Goal: Task Accomplishment & Management: Manage account settings

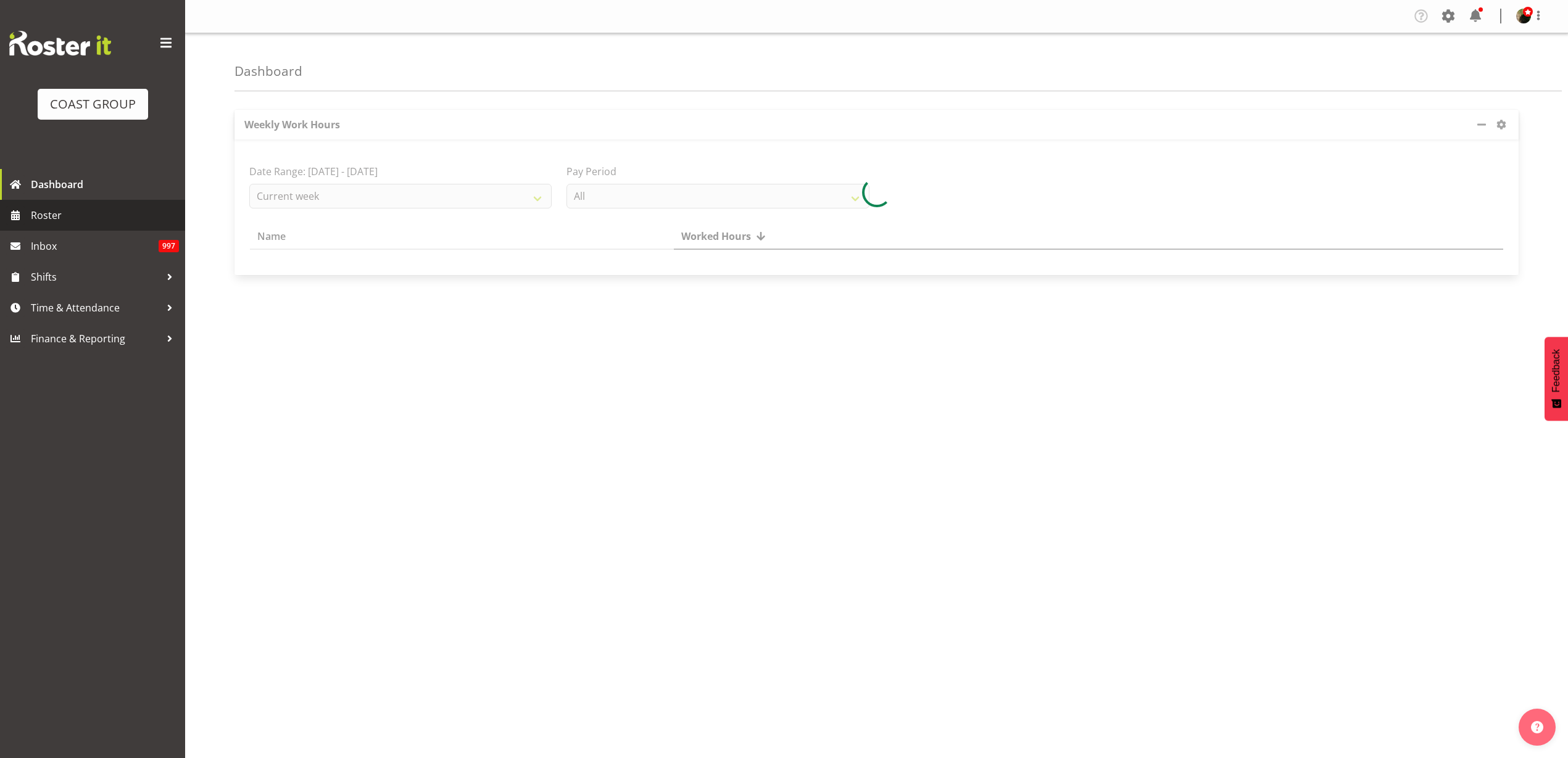
click at [50, 220] on span "Roster" at bounding box center [104, 215] width 148 height 18
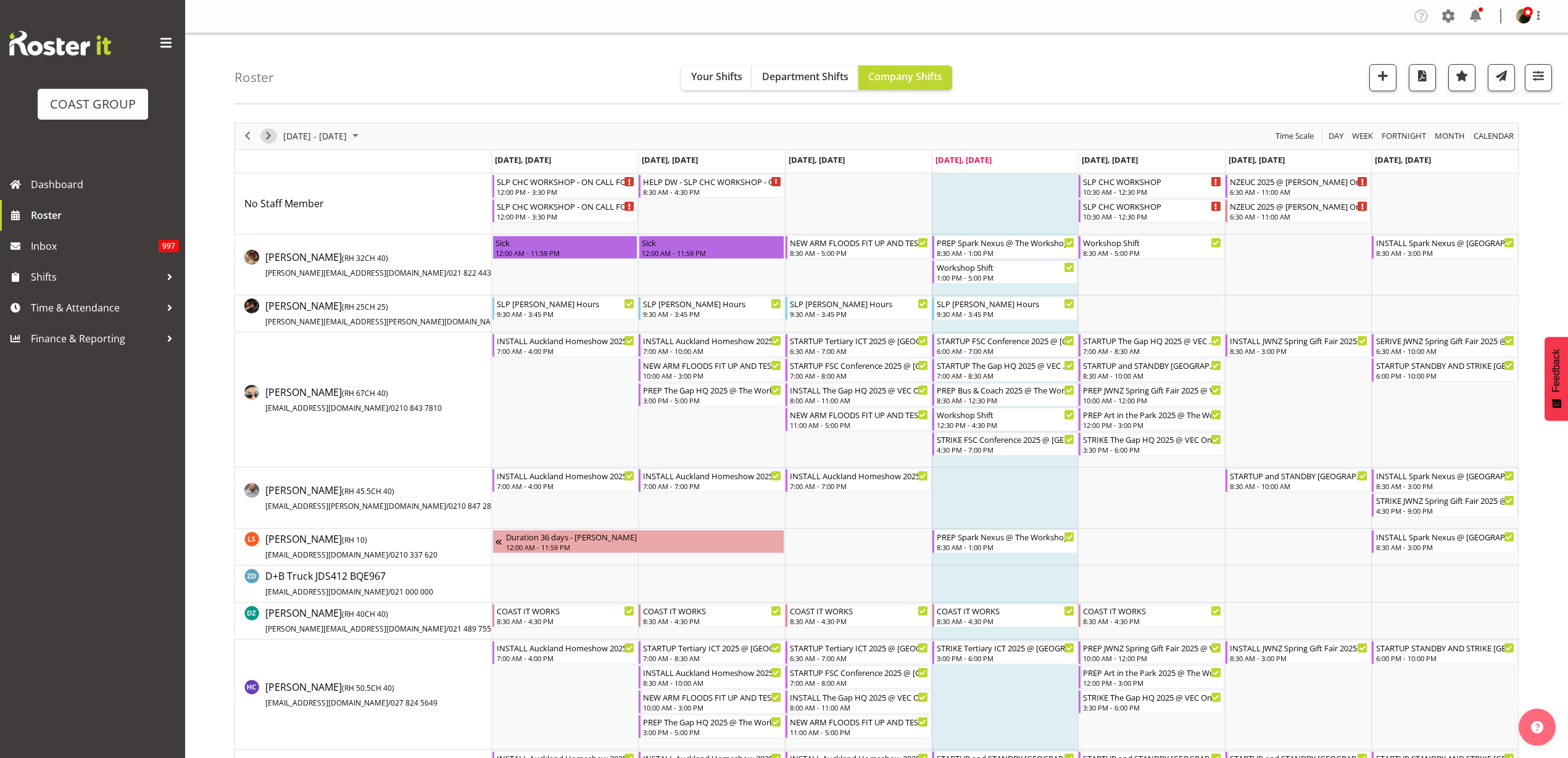
click at [267, 133] on span "Next" at bounding box center [268, 136] width 15 height 16
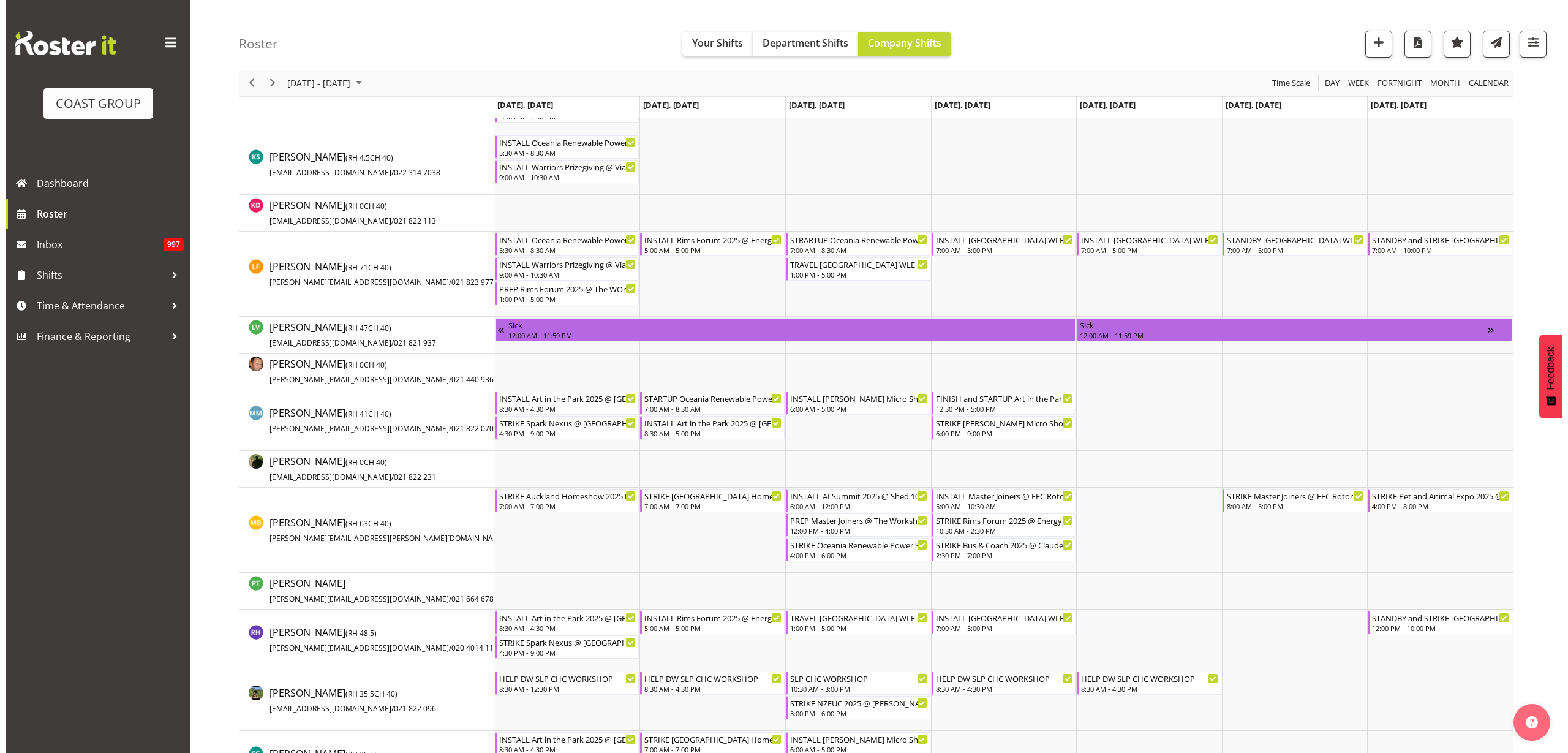
scroll to position [766, 0]
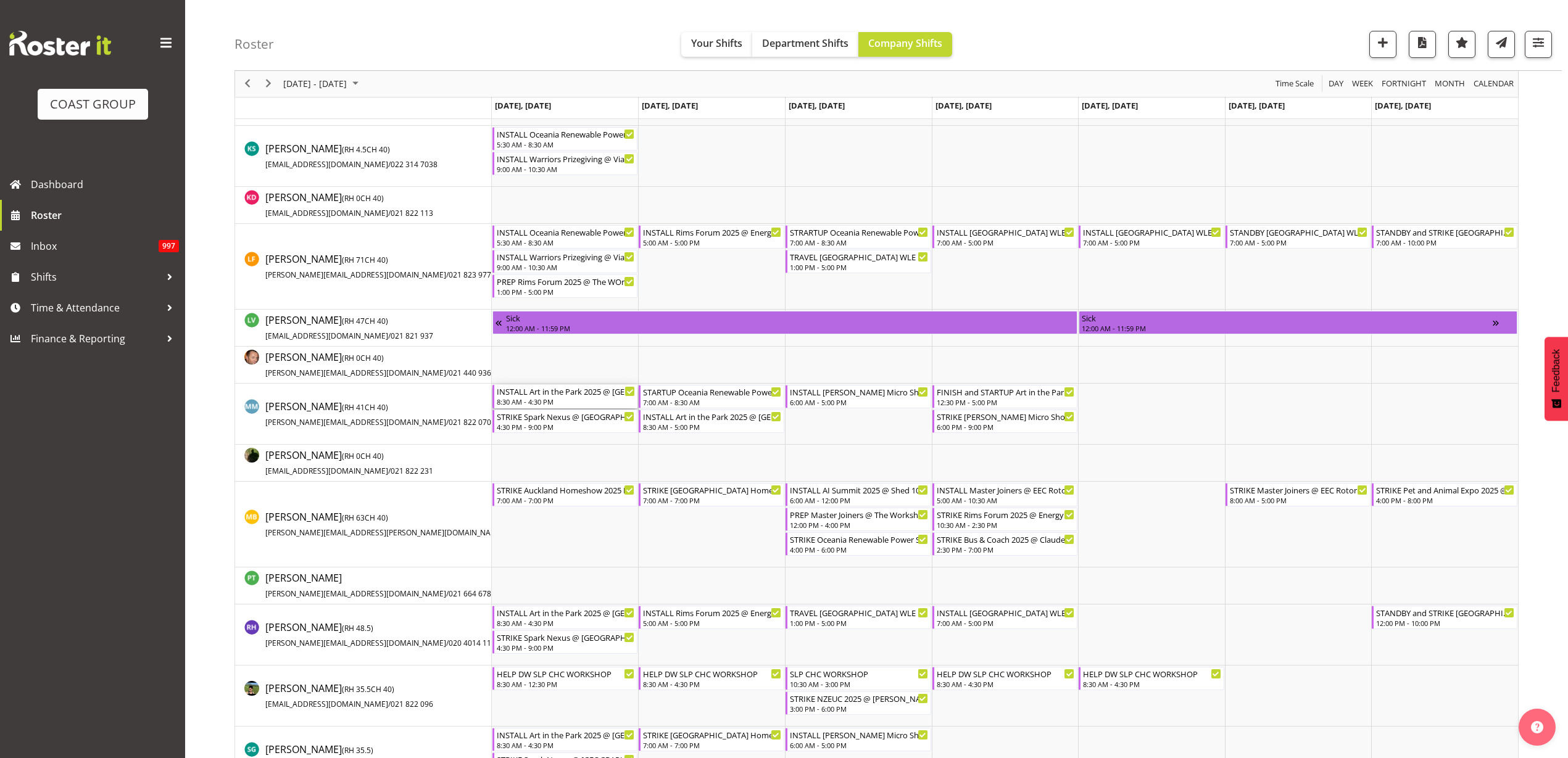
click at [546, 399] on div "8:30 AM - 4:30 PM" at bounding box center [566, 401] width 139 height 10
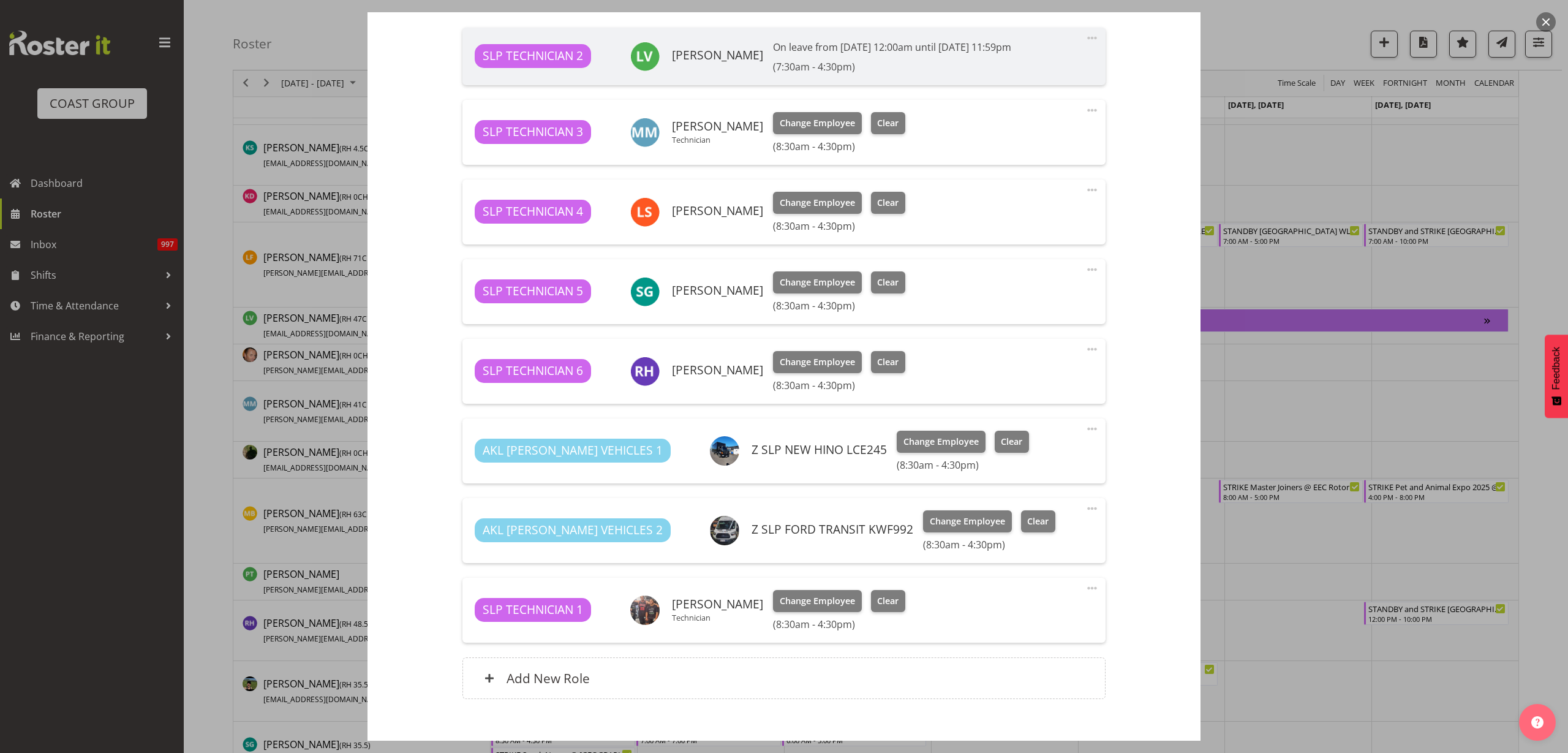
scroll to position [460, 0]
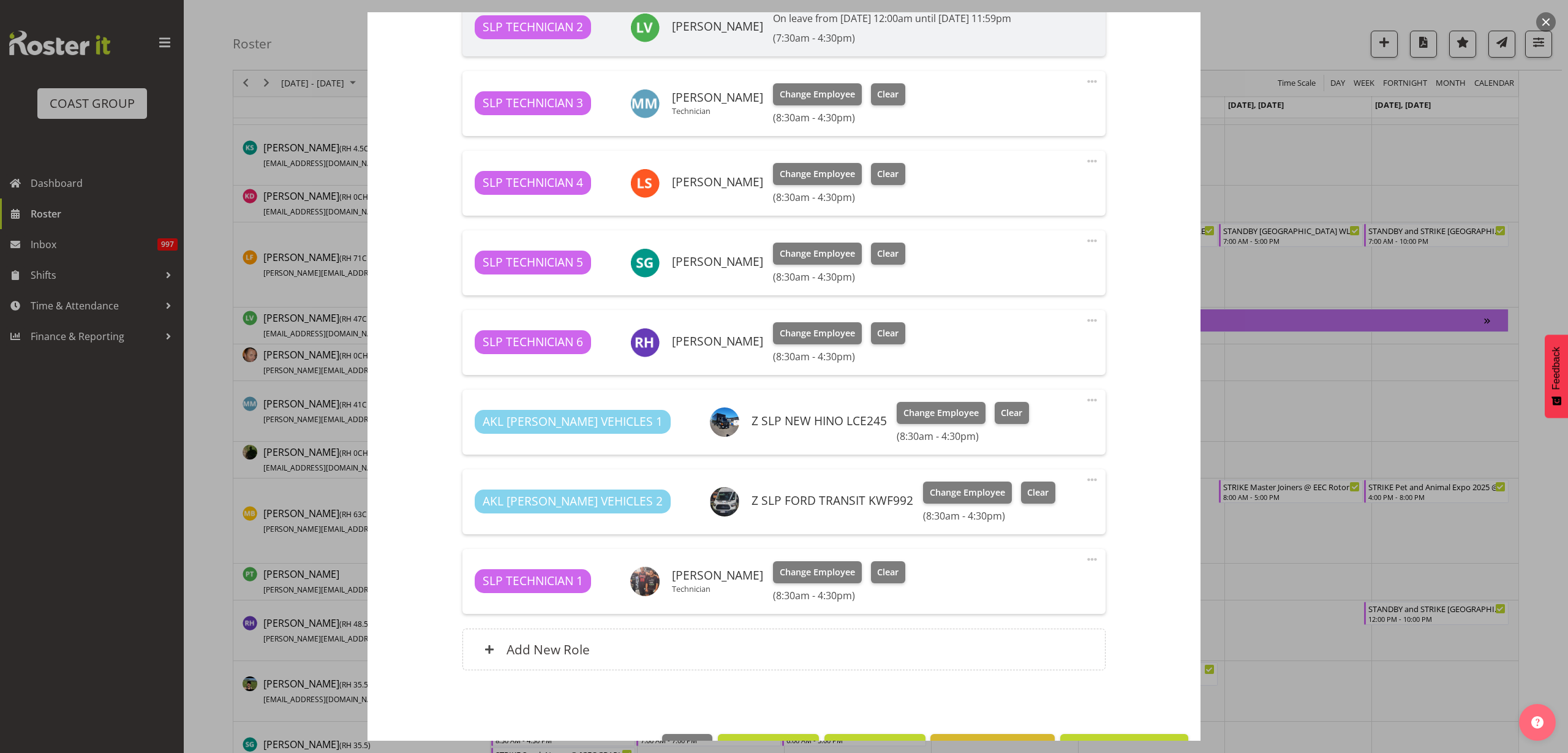
select select "9928"
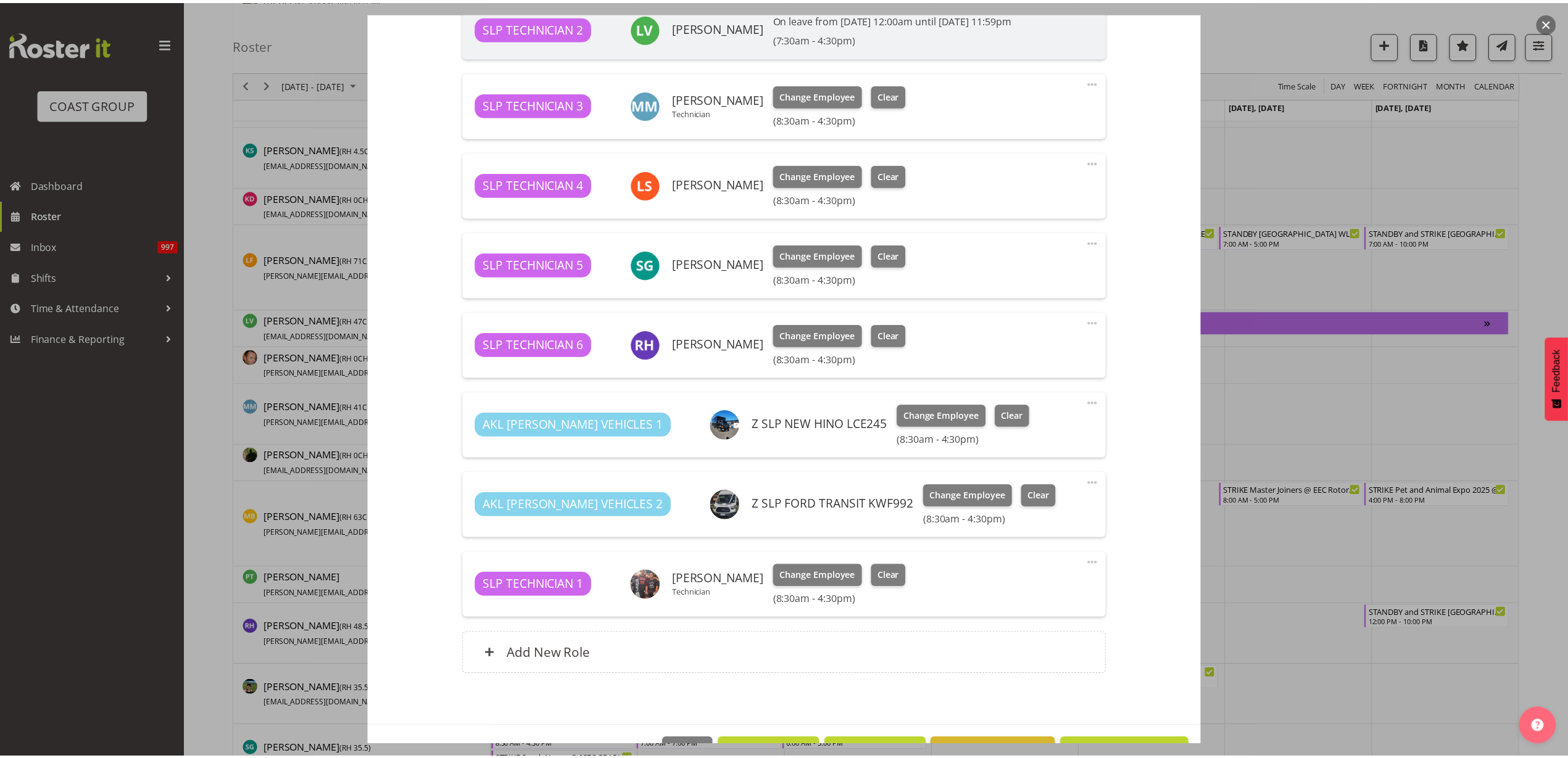
scroll to position [502, 0]
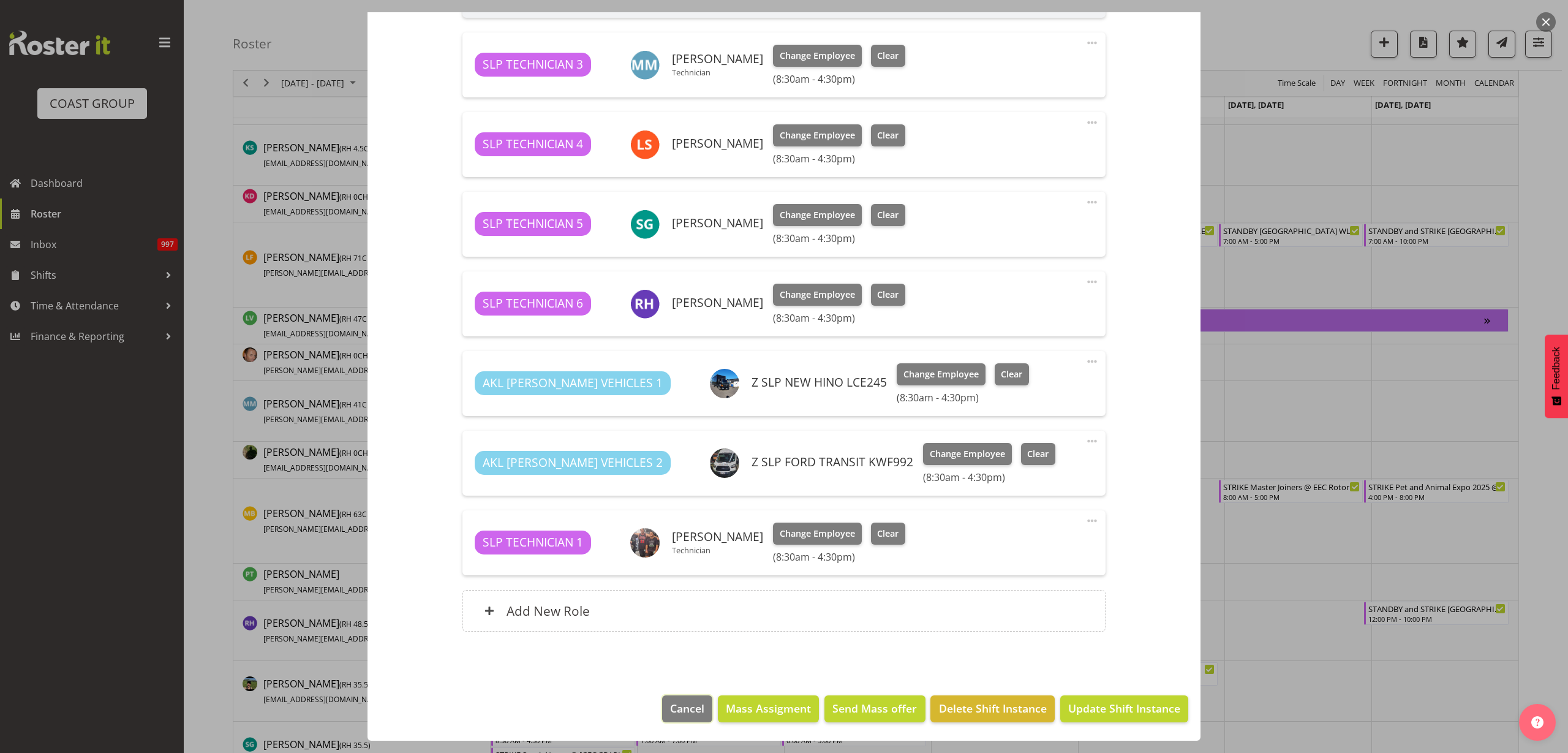
click at [688, 708] on span "Cancel" at bounding box center [687, 708] width 34 height 16
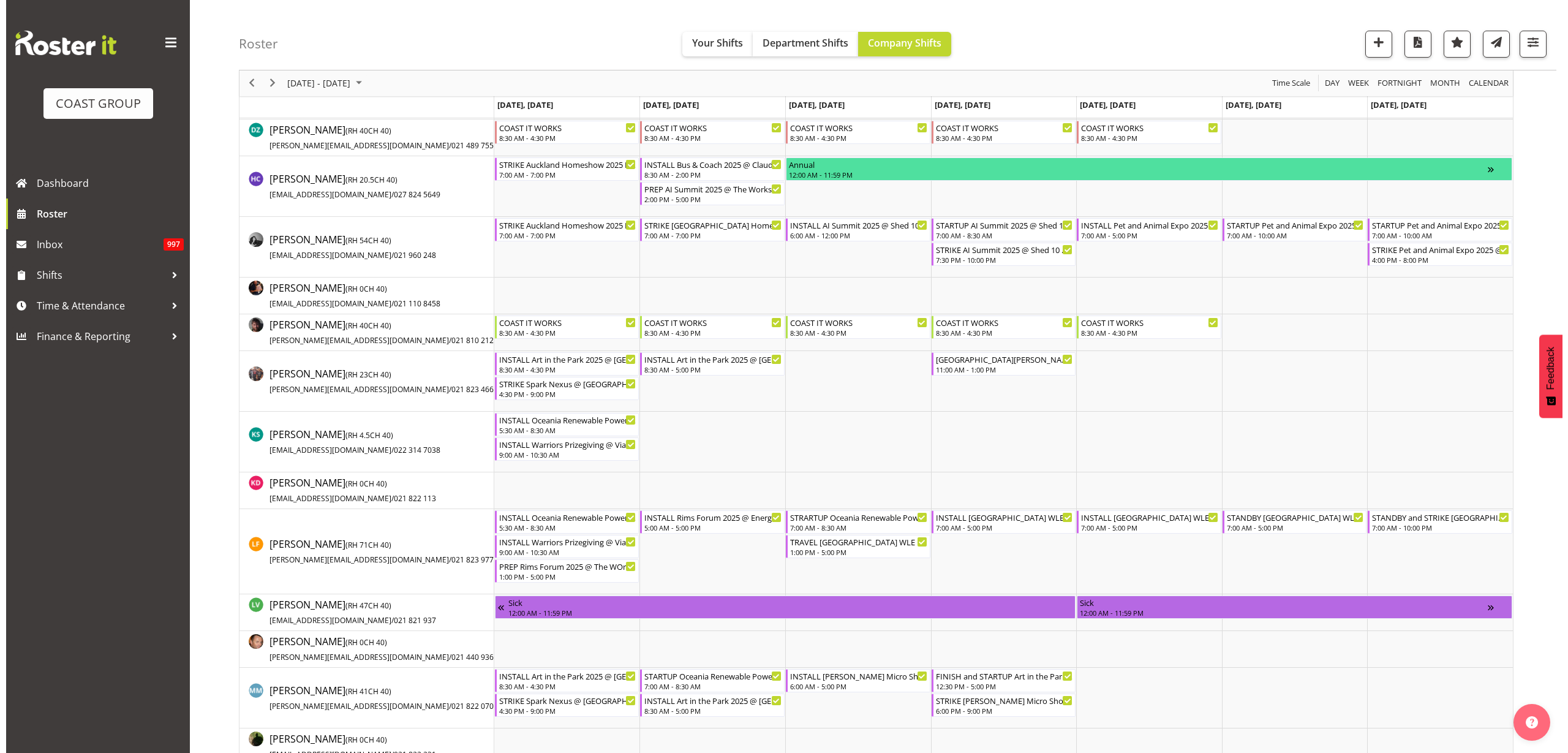
scroll to position [690, 0]
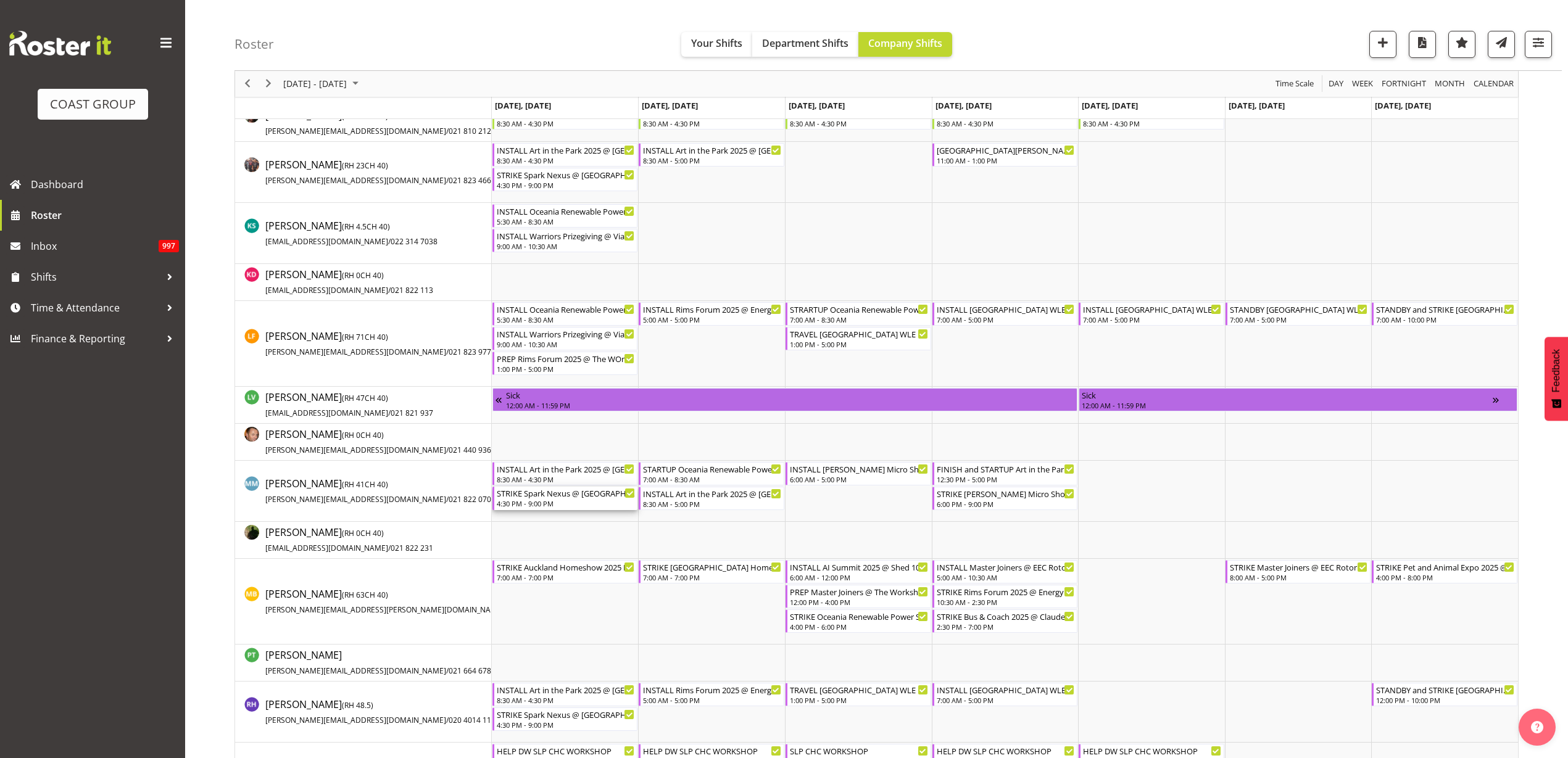
click at [533, 498] on div "STRIKE Spark Nexus @ [GEOGRAPHIC_DATA] On Site @ 1730" at bounding box center [566, 493] width 139 height 12
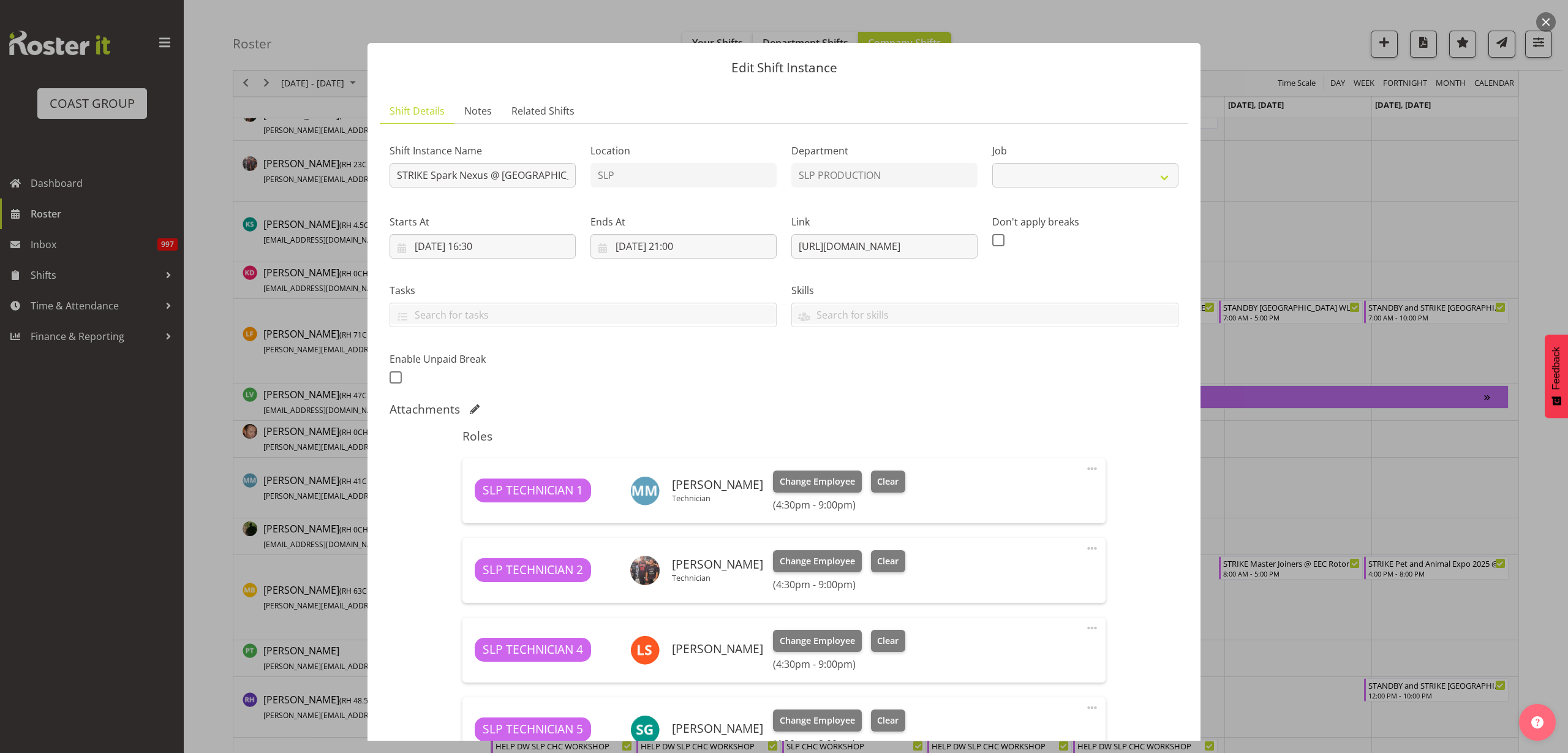
select select "10454"
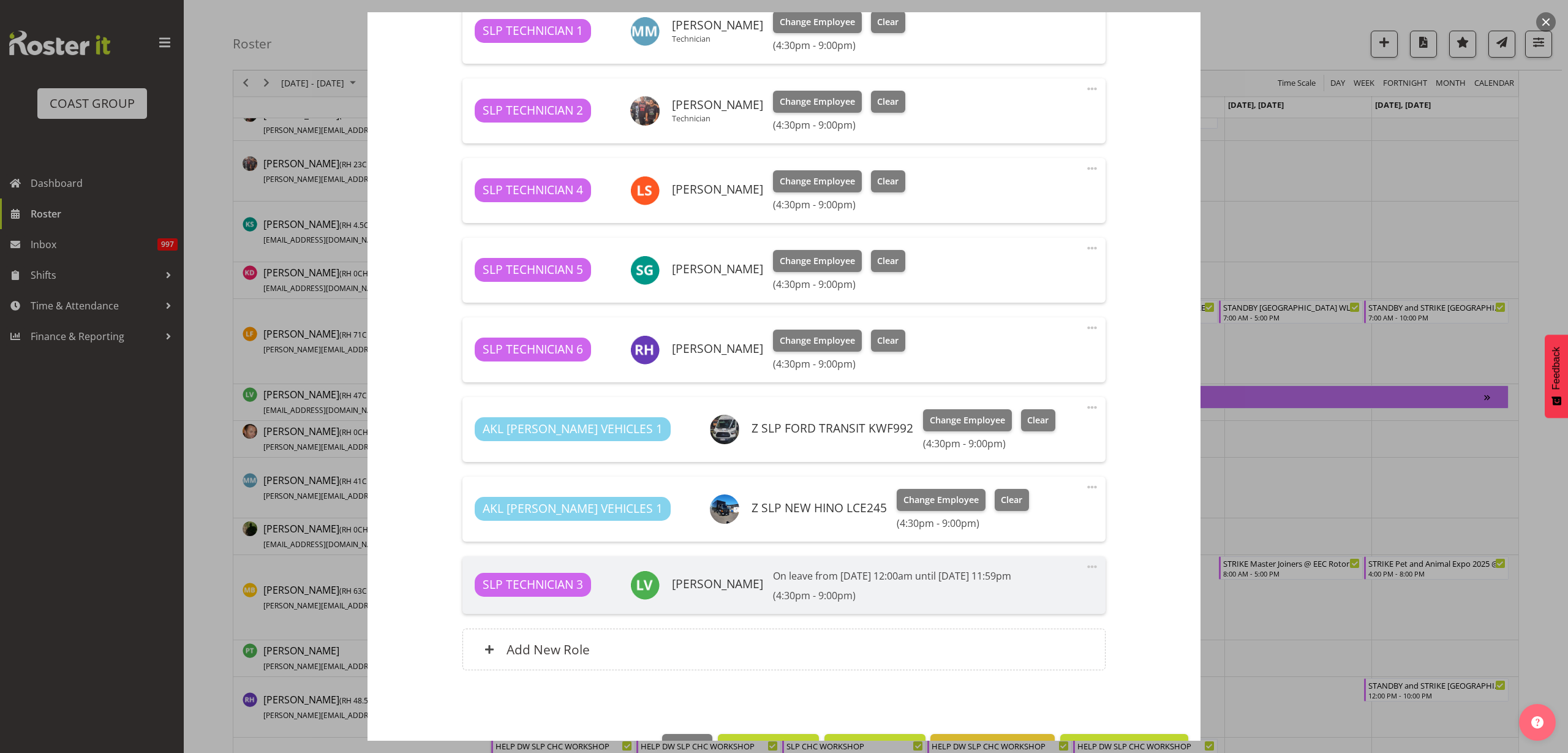
scroll to position [383, 0]
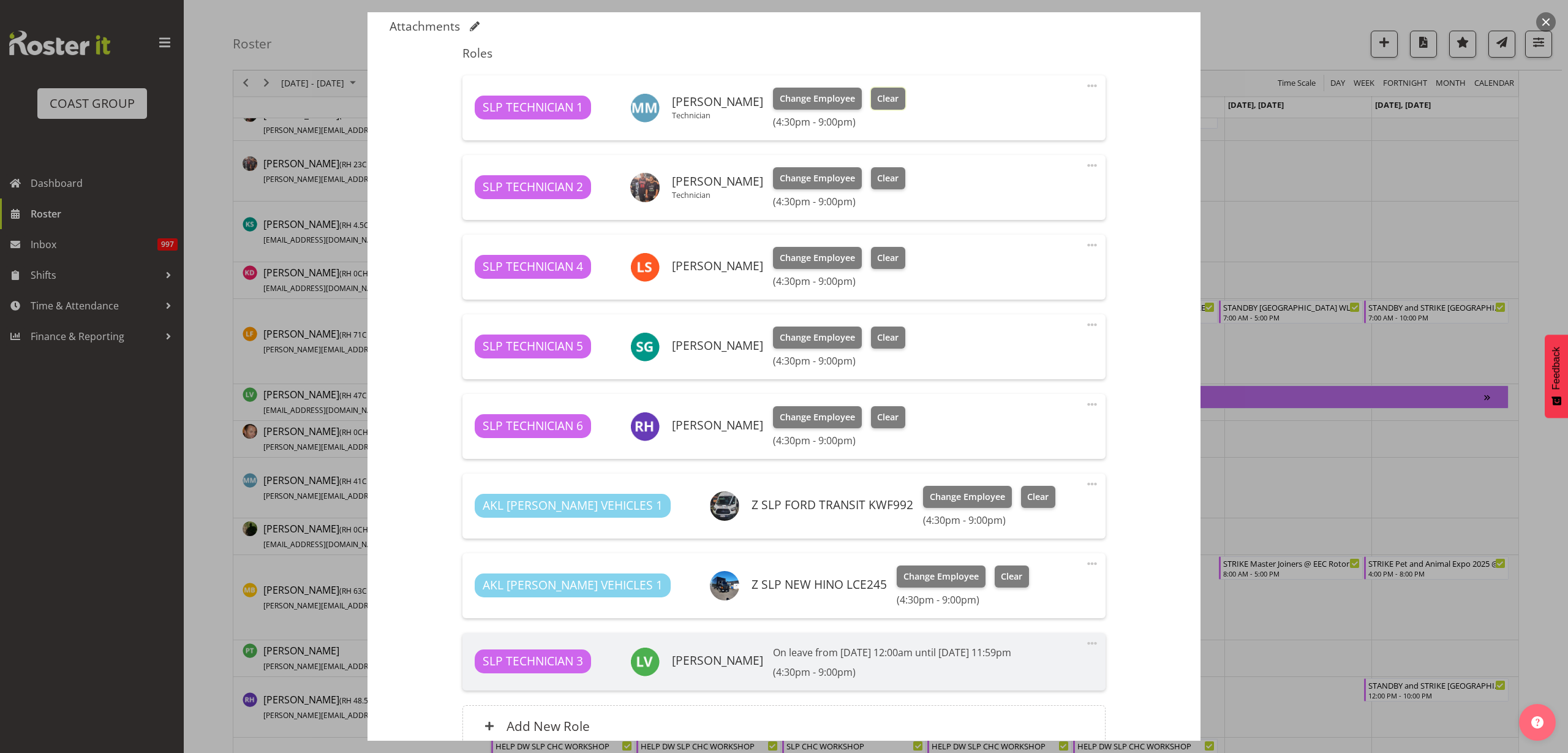
click at [881, 98] on span "Clear" at bounding box center [887, 98] width 21 height 14
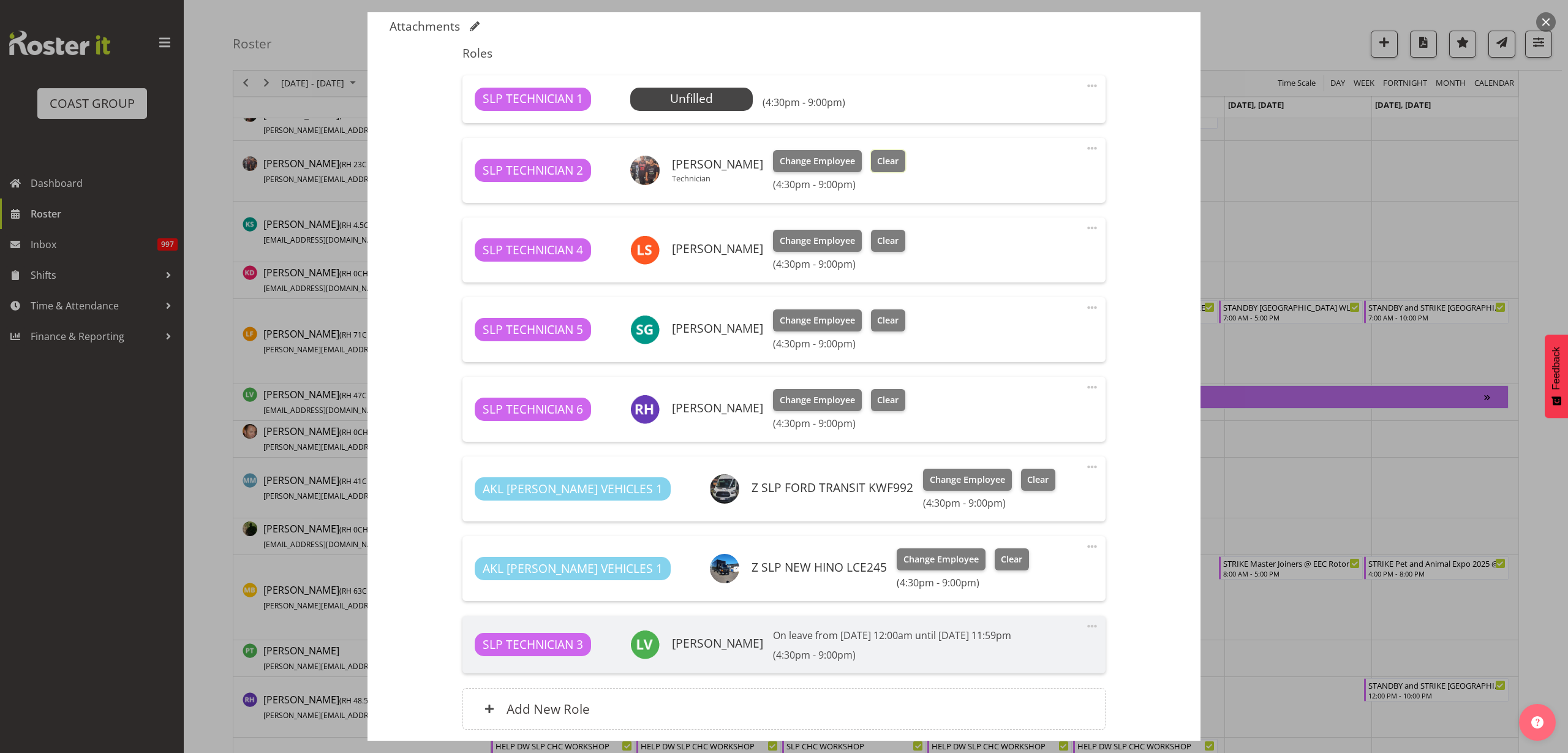
click at [877, 161] on span "Clear" at bounding box center [887, 161] width 21 height 14
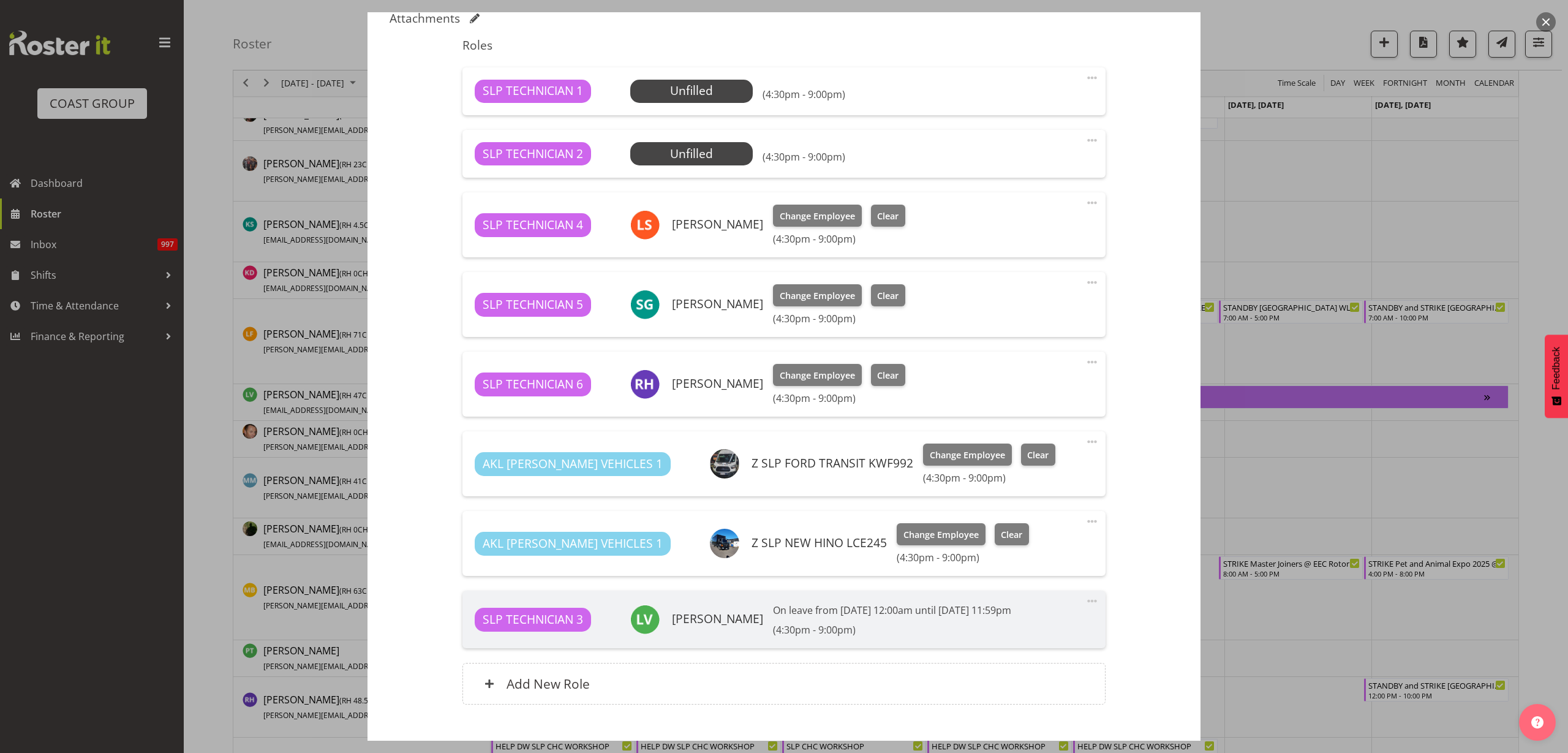
scroll to position [464, 0]
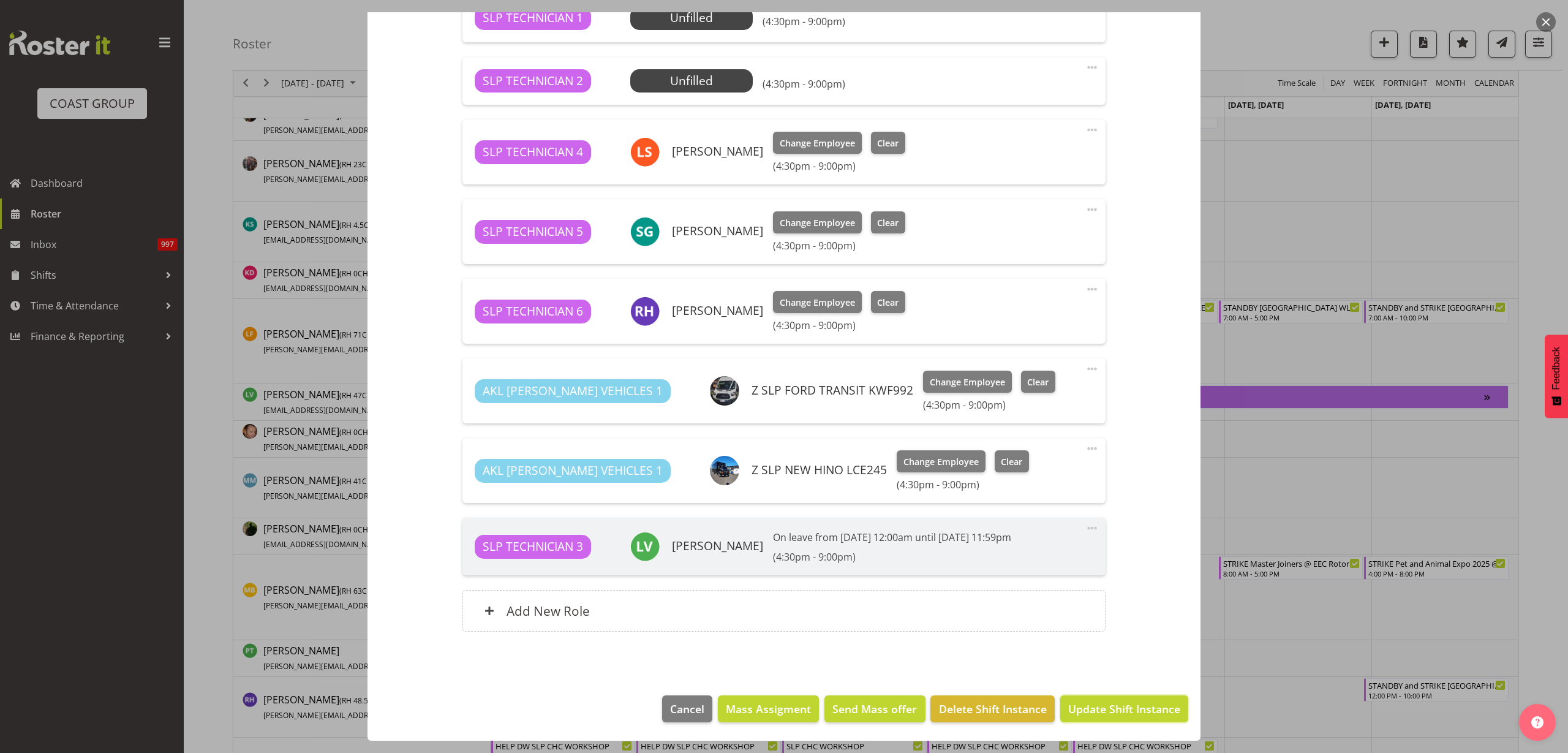
click at [1127, 707] on span "Update Shift Instance" at bounding box center [1124, 709] width 112 height 16
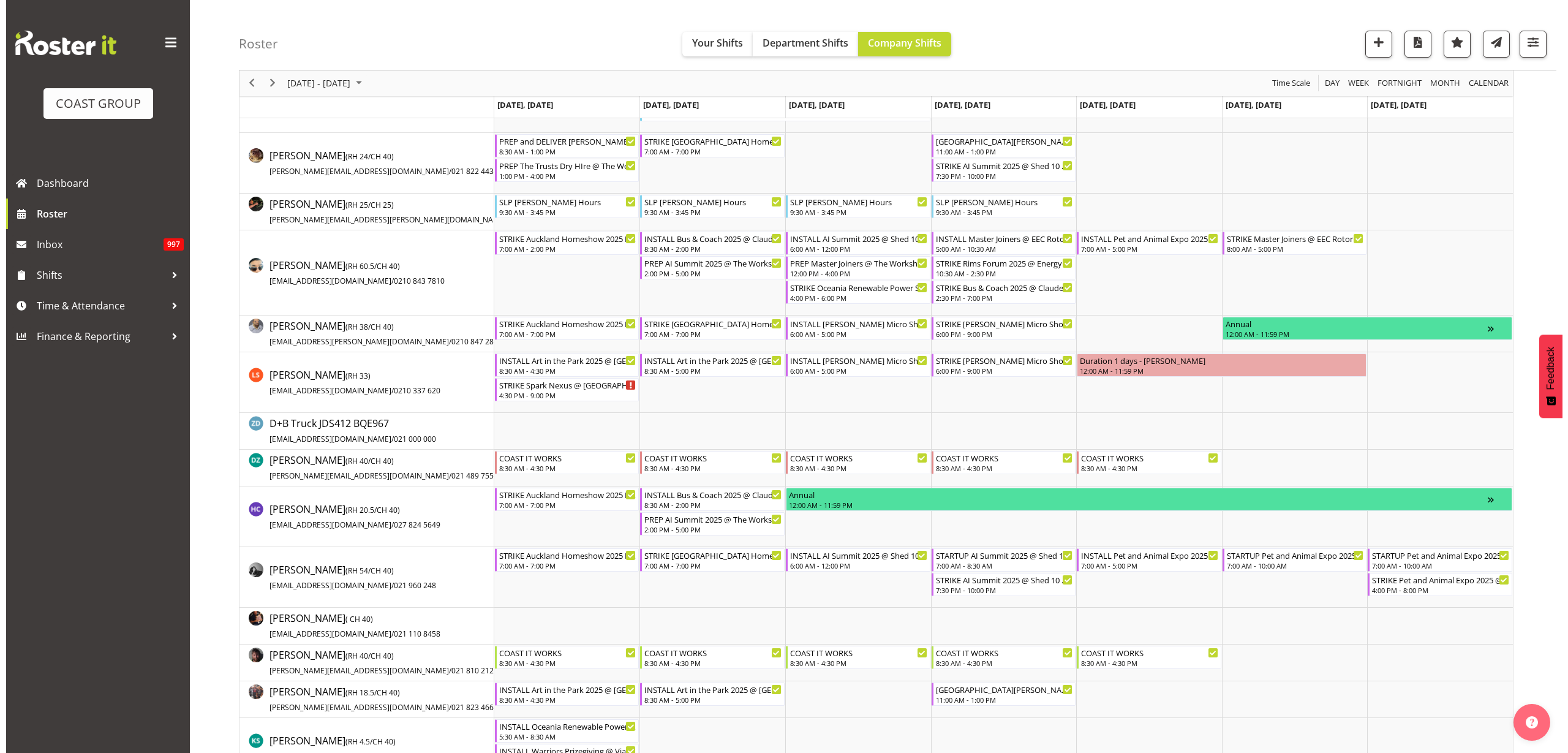
scroll to position [153, 0]
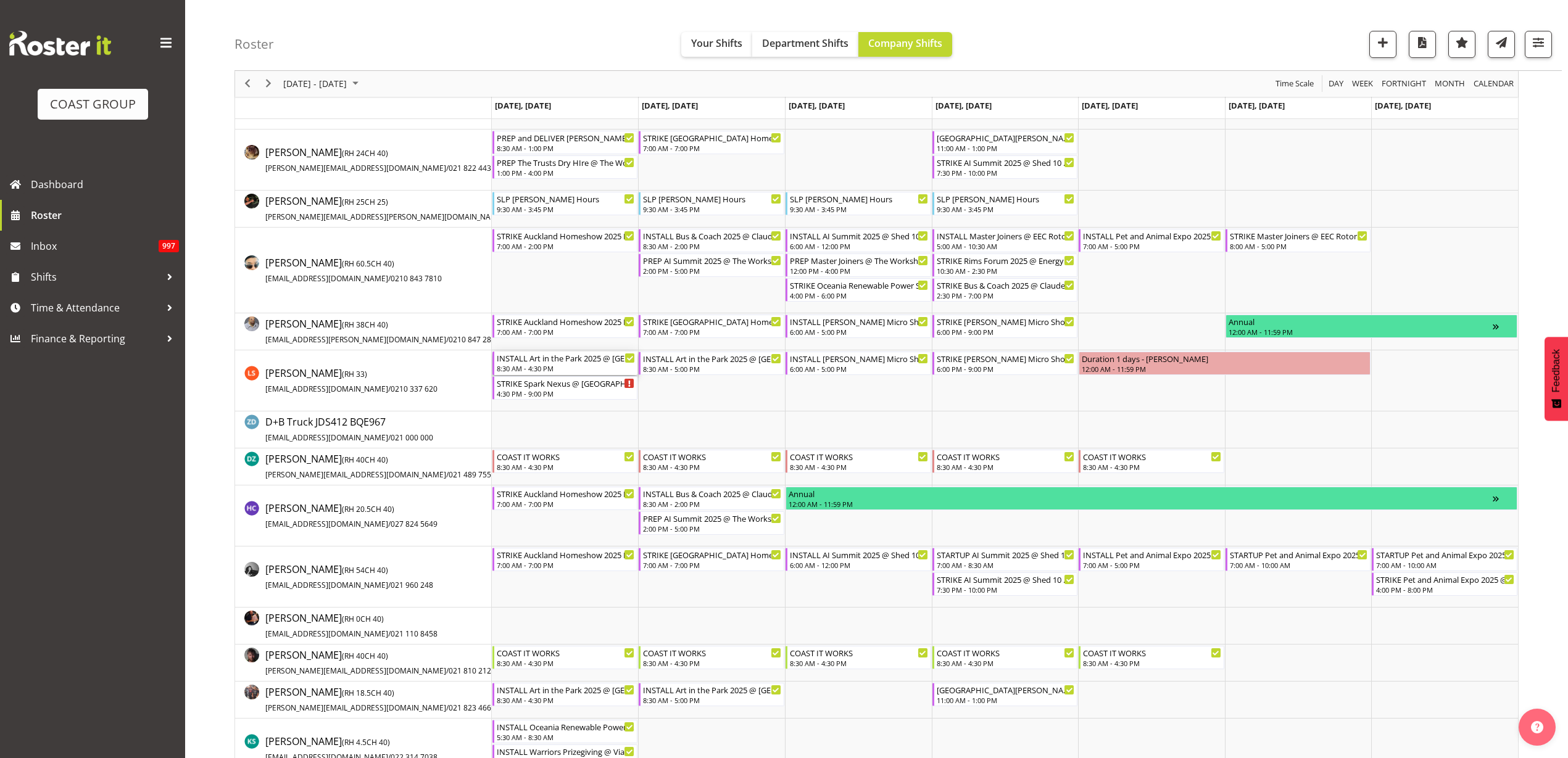
click at [545, 362] on div "INSTALL Art in the Park 2025 @ [GEOGRAPHIC_DATA] On SIte @ 1000" at bounding box center [566, 358] width 139 height 12
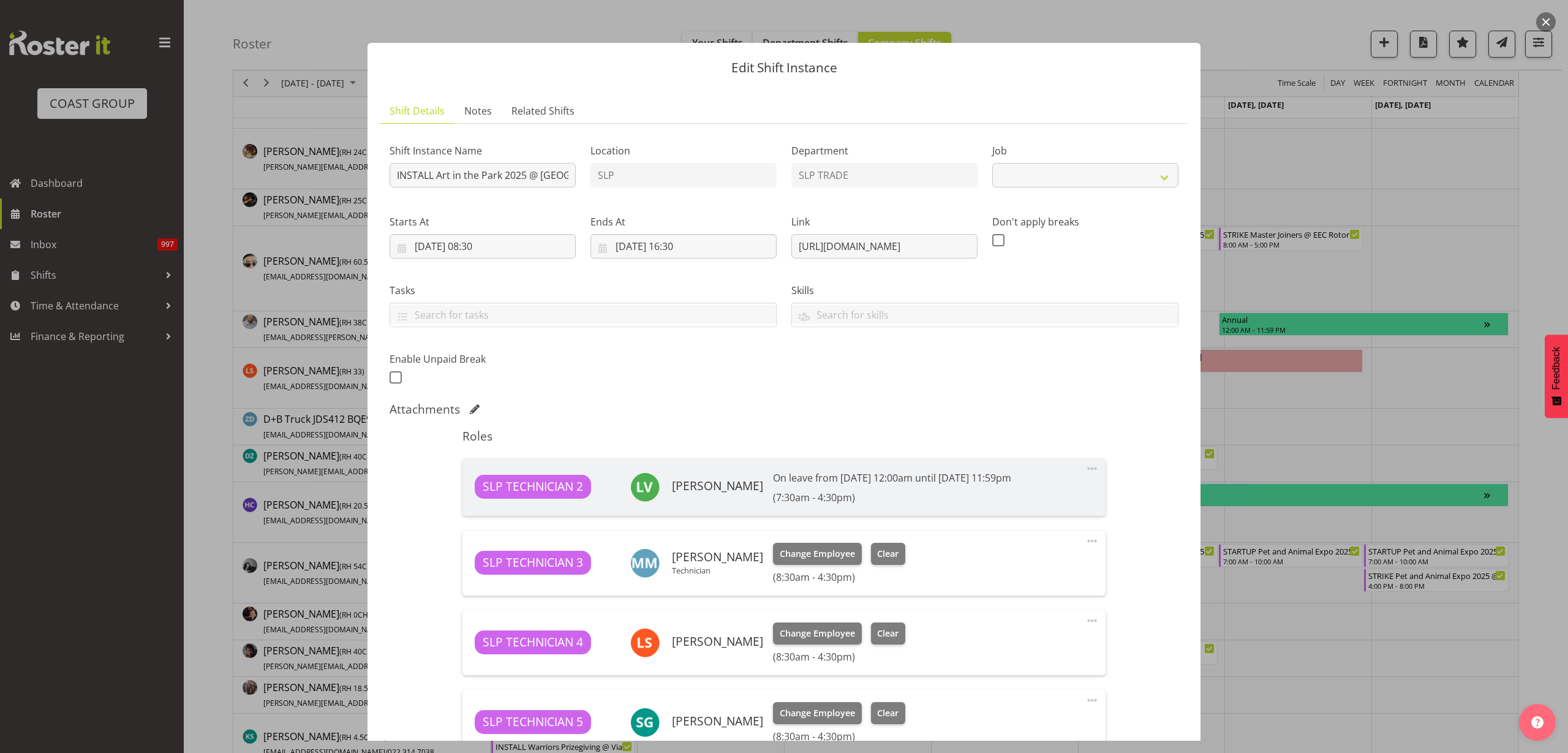
select select "9928"
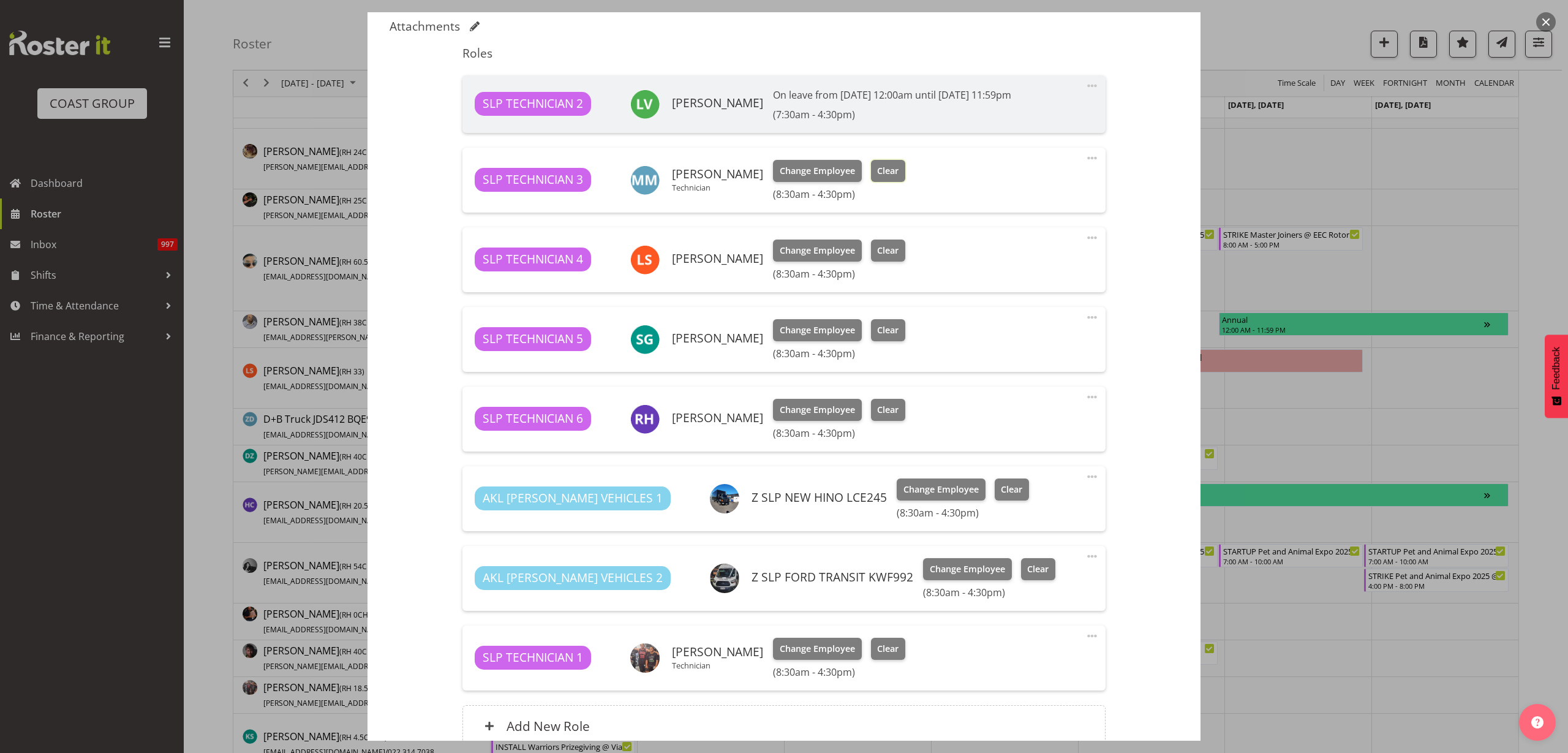
click at [885, 172] on span "Clear" at bounding box center [887, 171] width 21 height 14
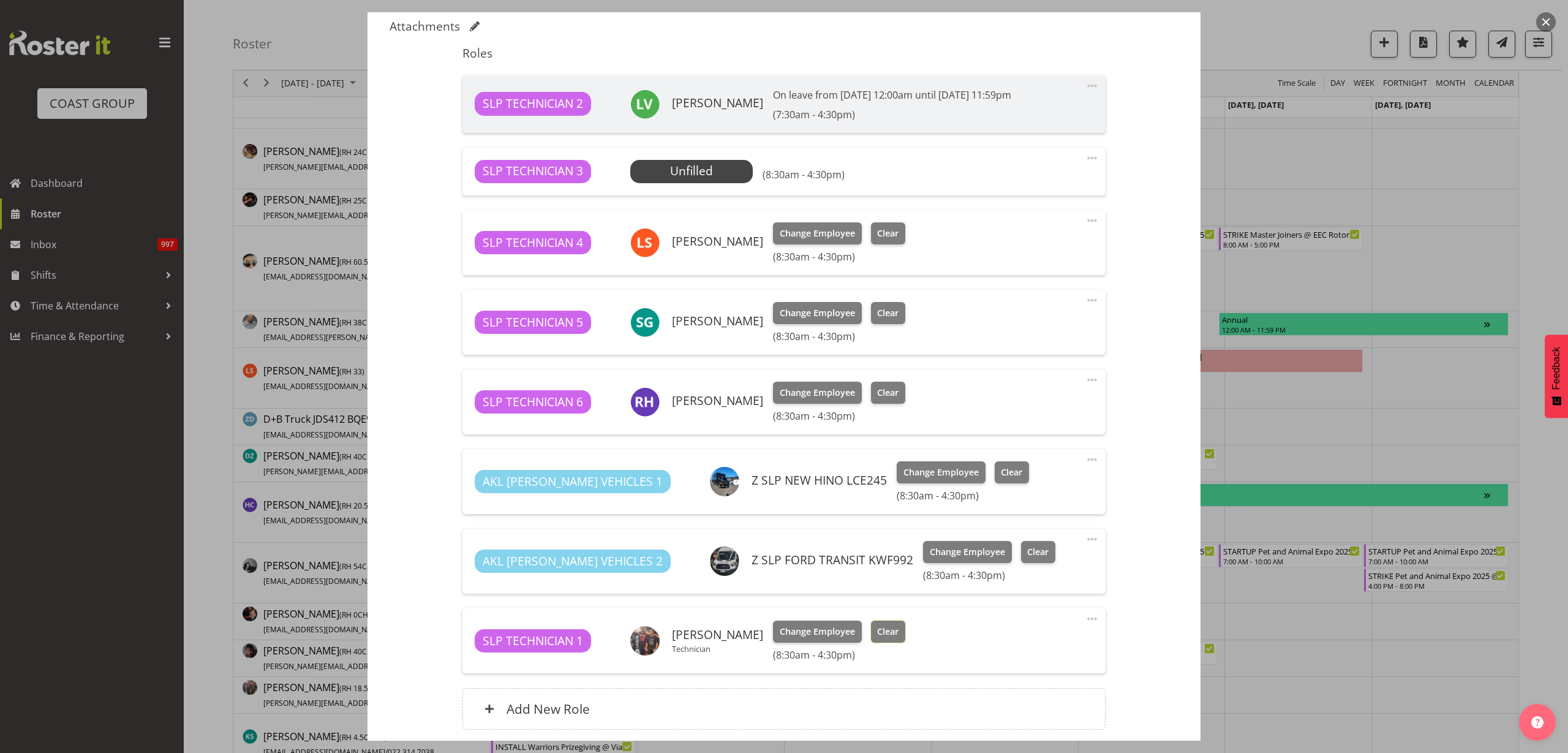
click at [885, 637] on span "Clear" at bounding box center [887, 631] width 21 height 14
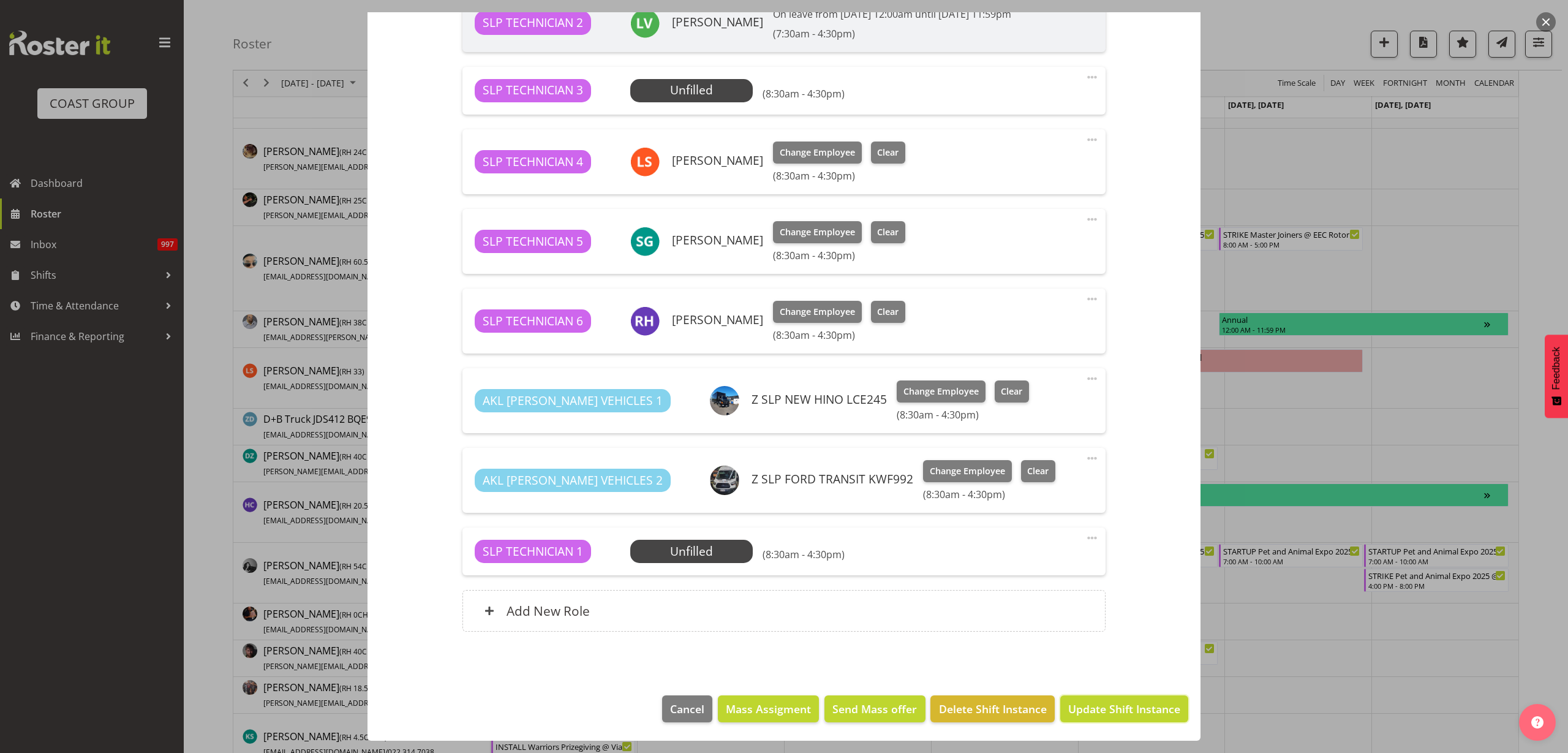
click at [1120, 708] on span "Update Shift Instance" at bounding box center [1124, 709] width 112 height 16
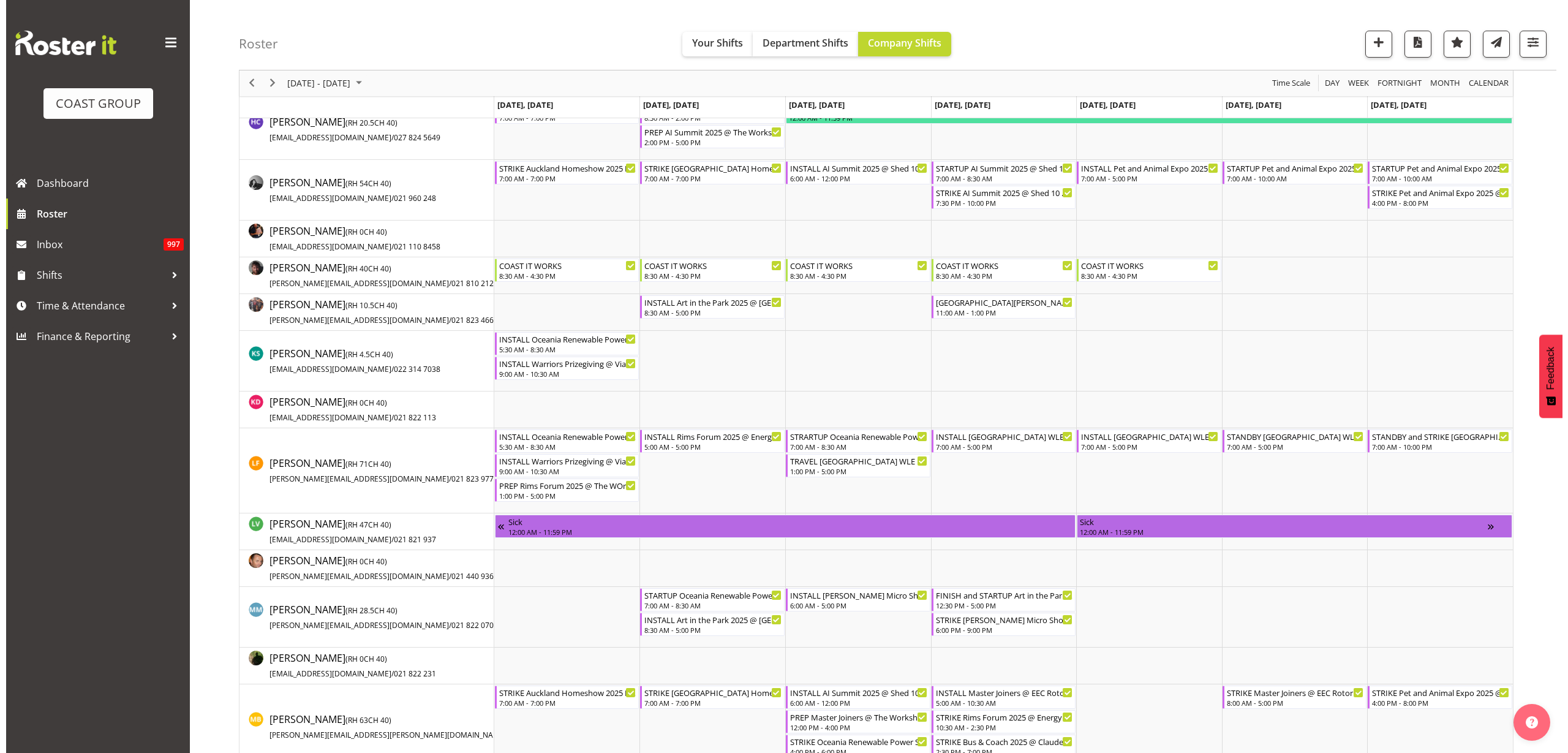
scroll to position [613, 0]
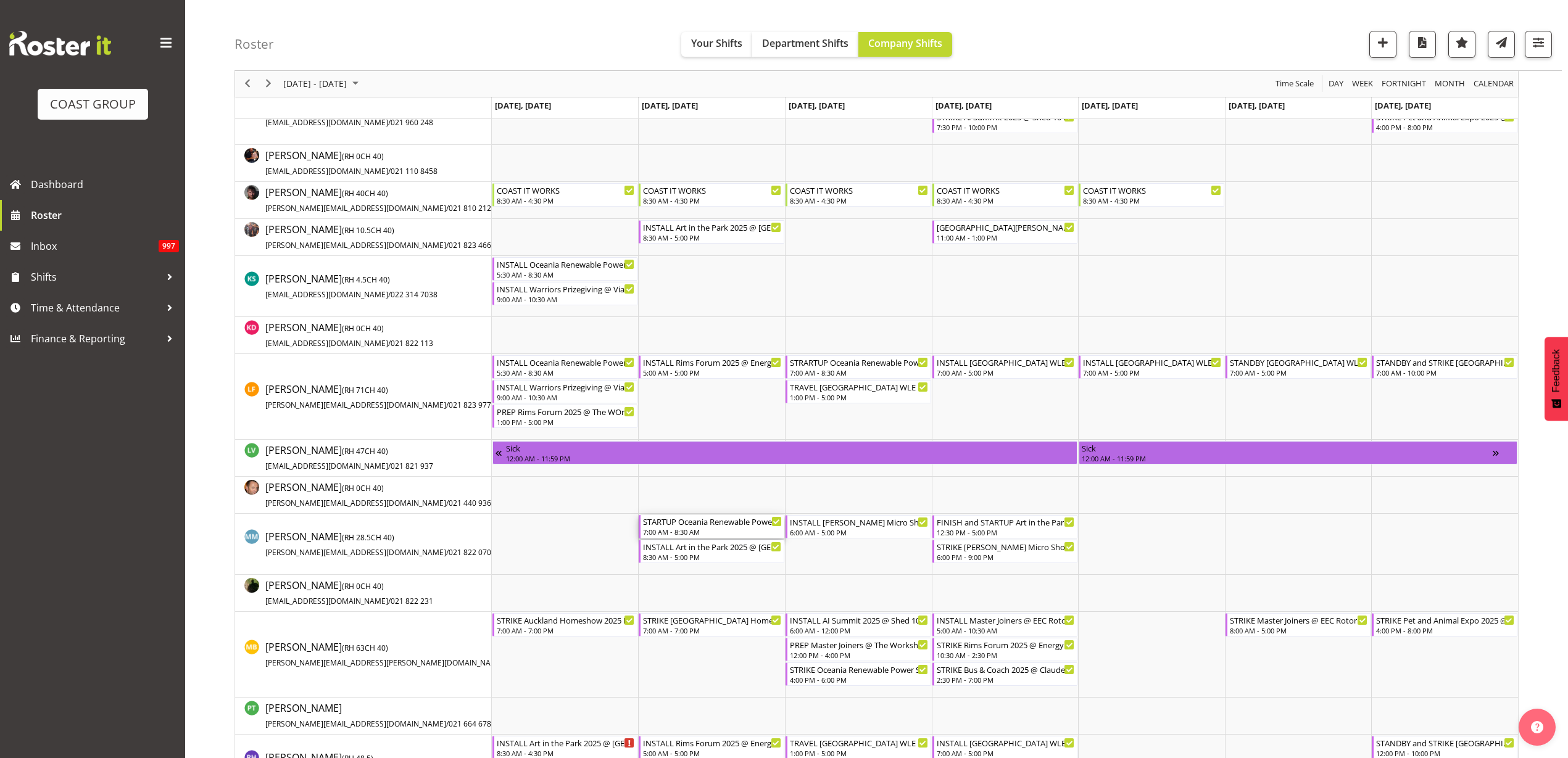
click at [702, 529] on div "7:00 AM - 8:30 AM" at bounding box center [712, 531] width 139 height 10
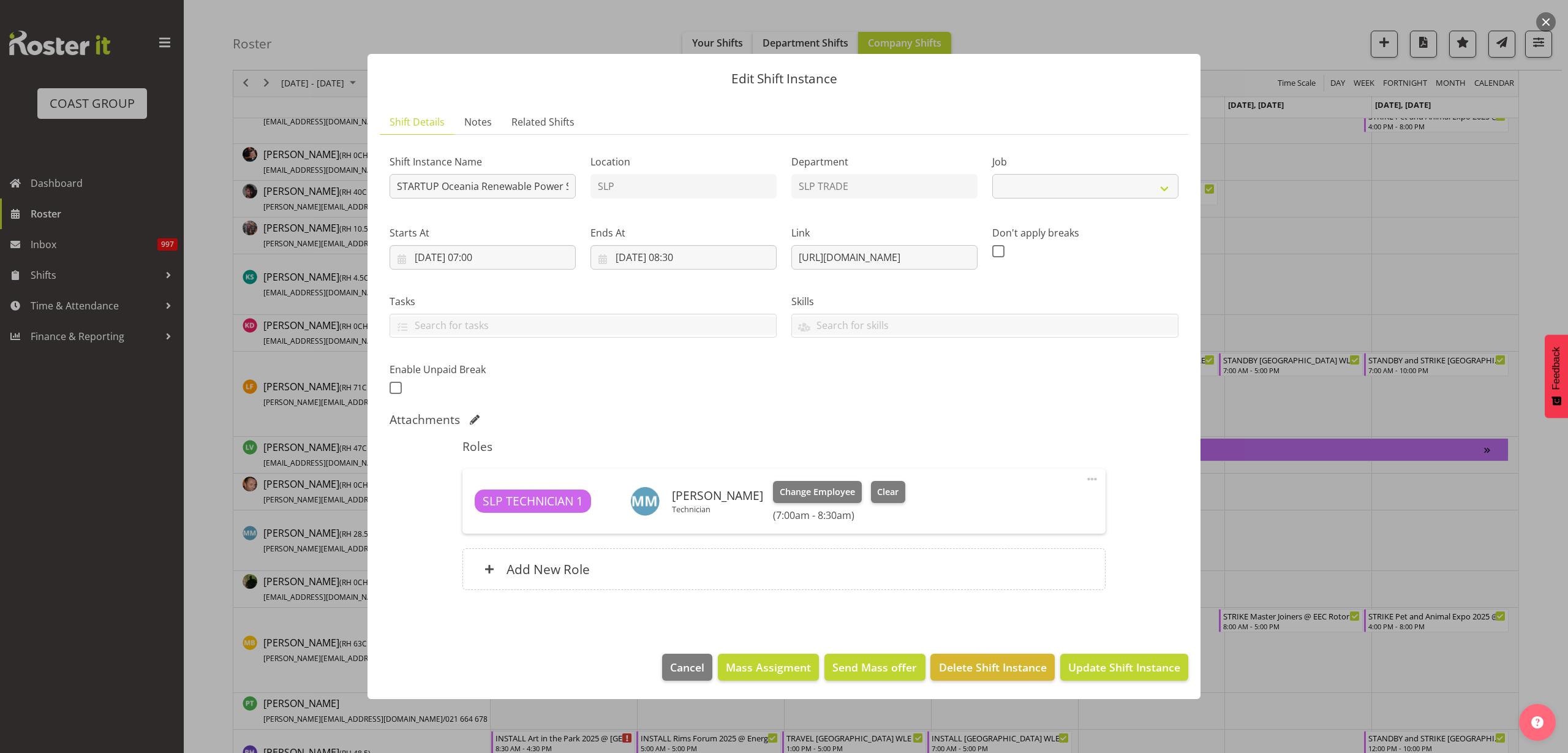
select select "10547"
drag, startPoint x: 881, startPoint y: 493, endPoint x: 900, endPoint y: 503, distance: 21.5
click at [881, 493] on span "Clear" at bounding box center [887, 492] width 21 height 14
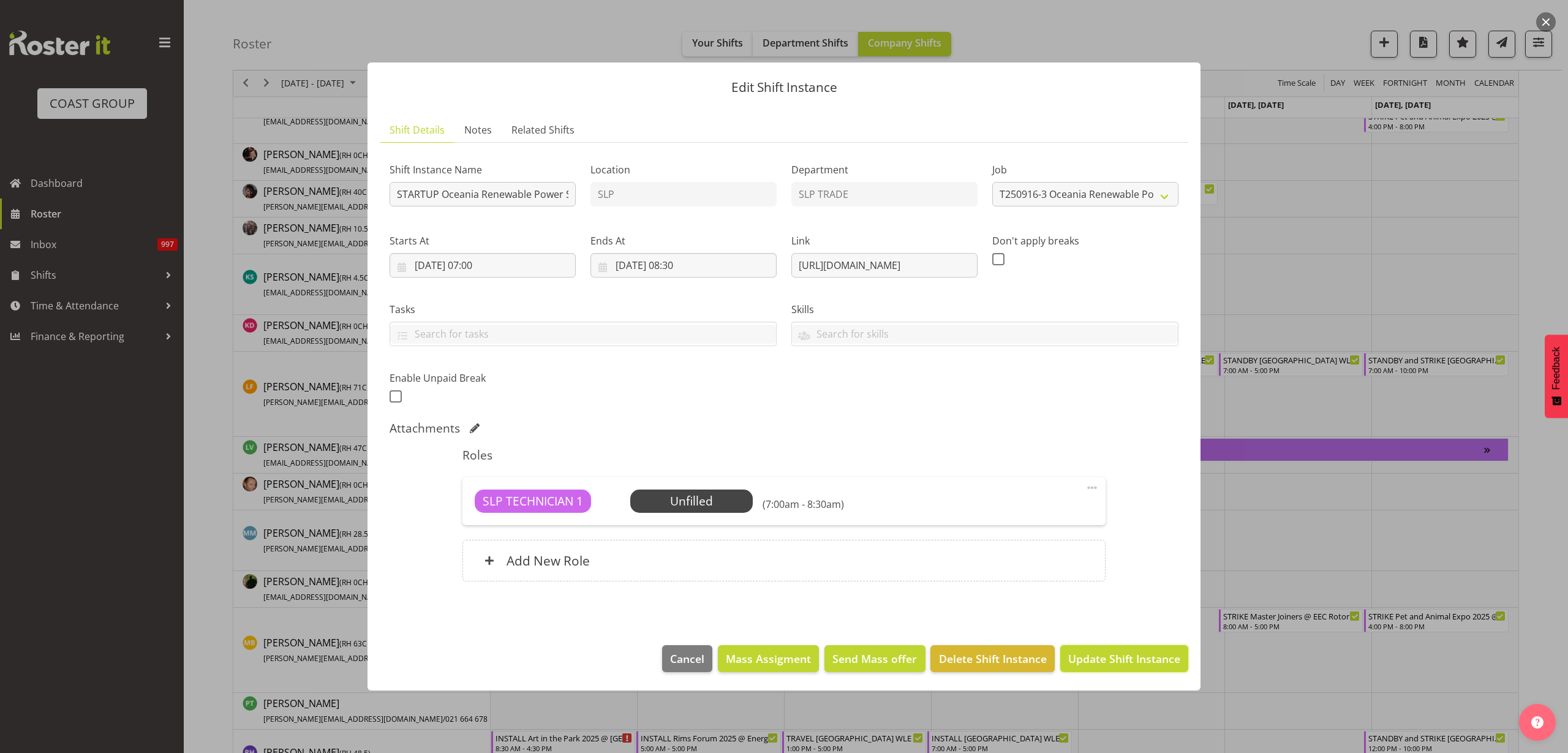
click at [1115, 657] on span "Update Shift Instance" at bounding box center [1124, 658] width 112 height 16
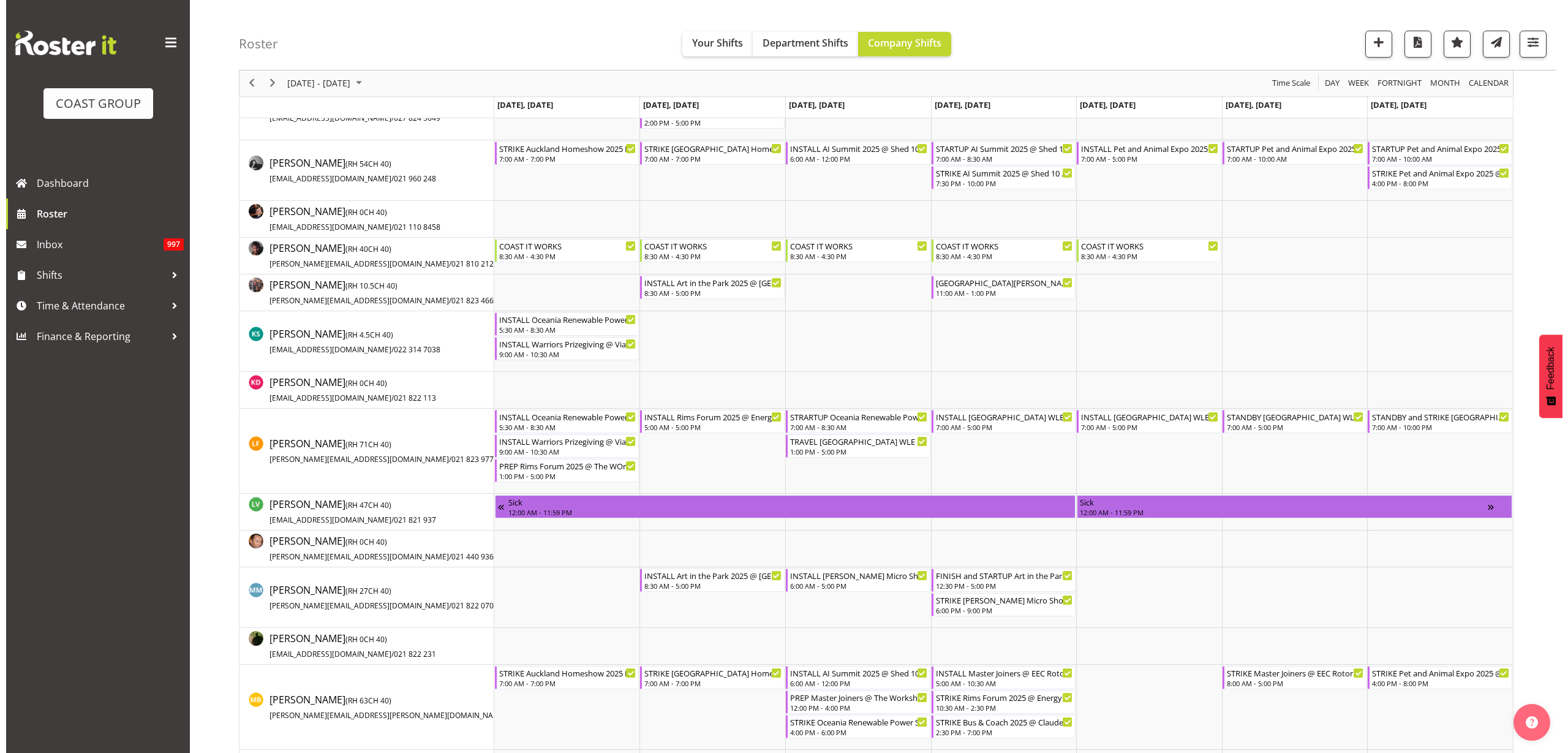
scroll to position [460, 0]
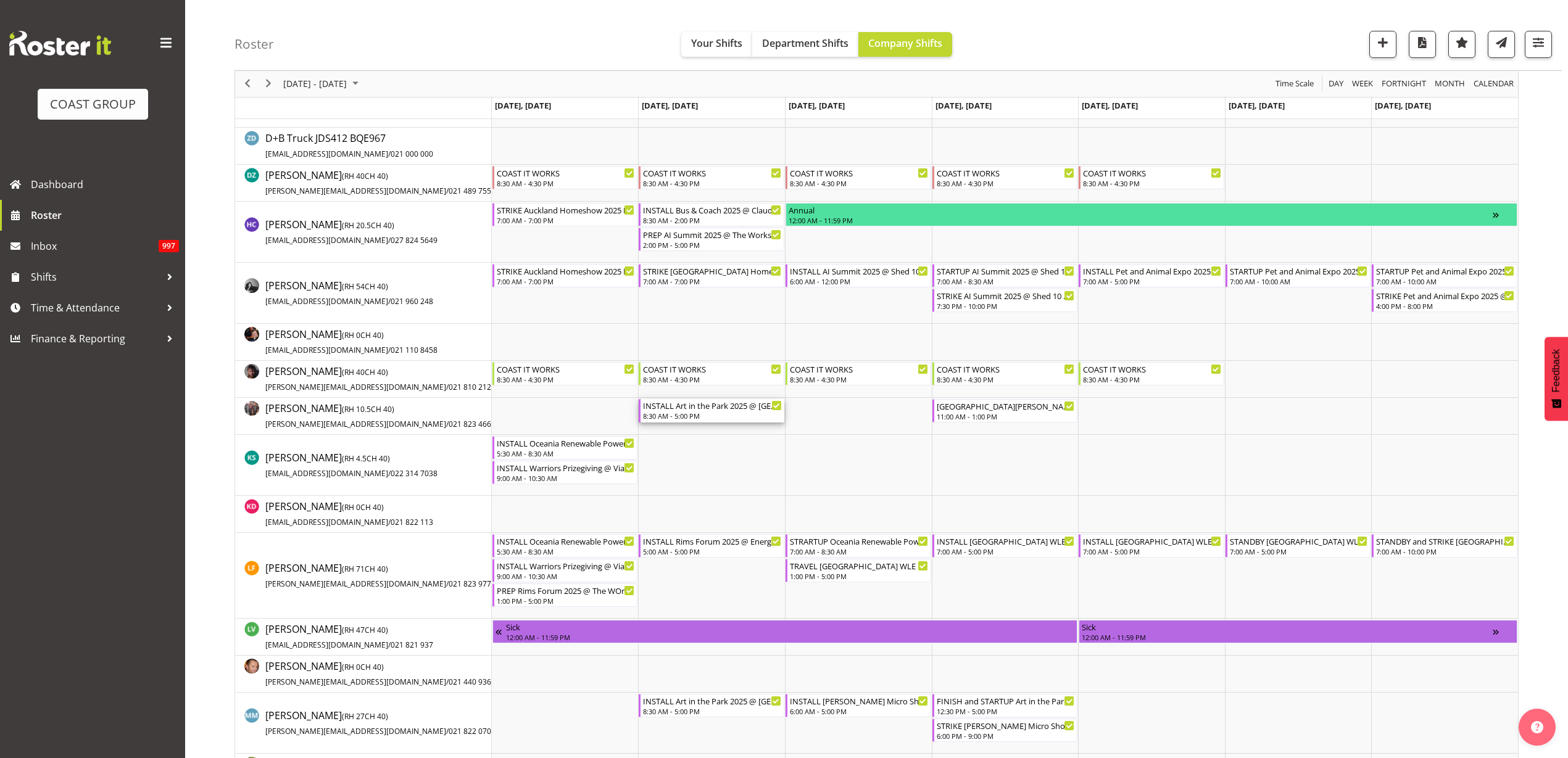
click at [688, 416] on div "8:30 AM - 5:00 PM" at bounding box center [712, 415] width 139 height 10
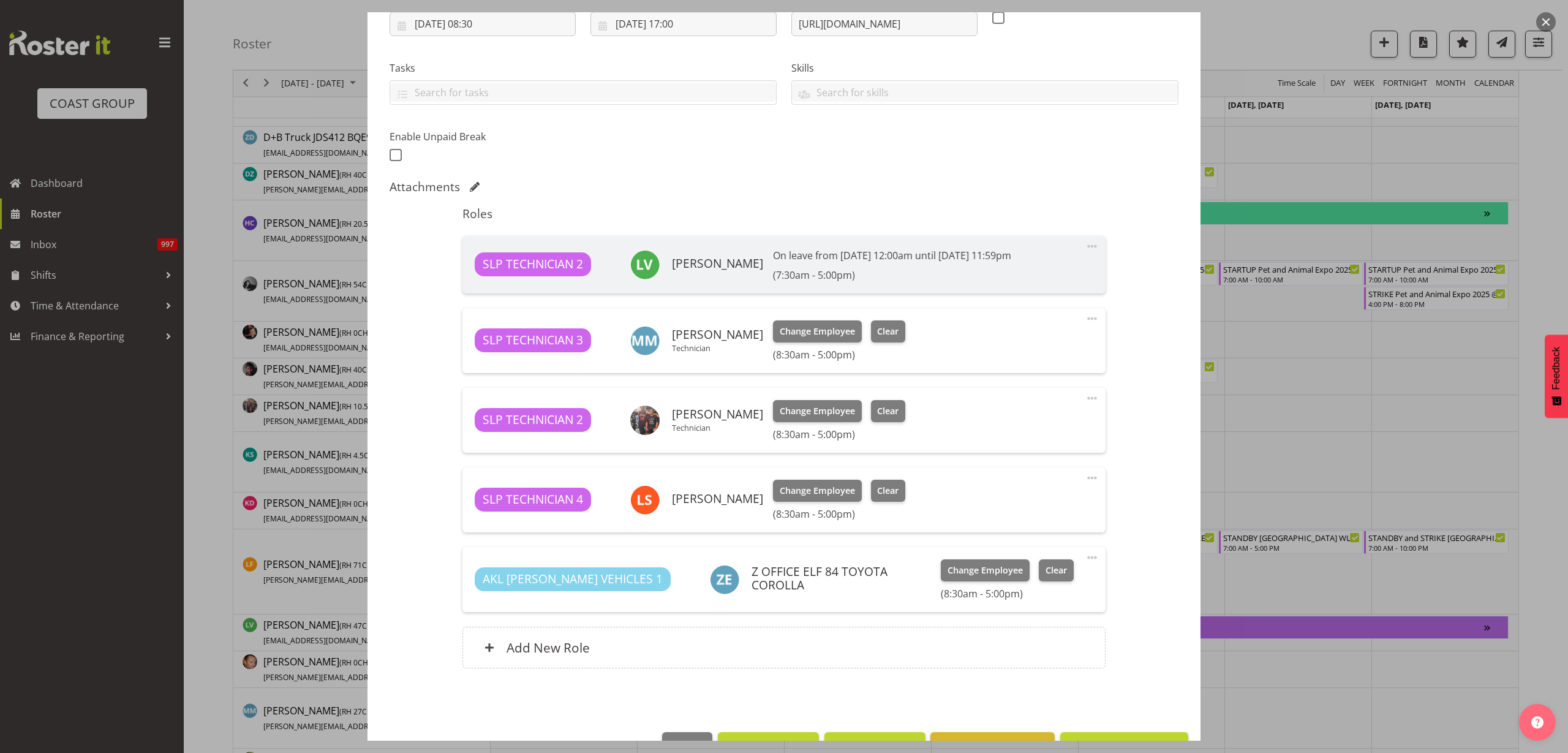
scroll to position [230, 0]
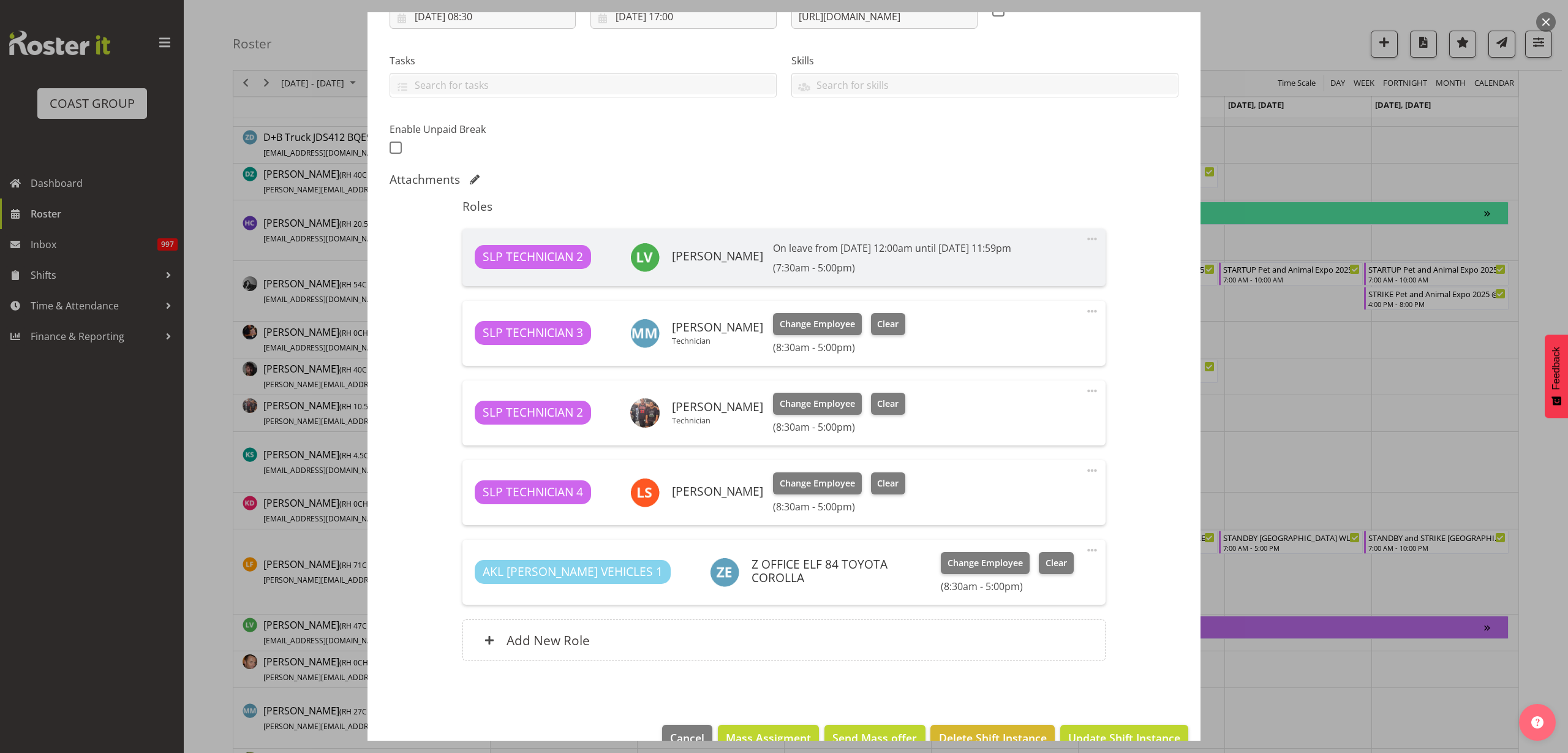
select select "9928"
click at [888, 324] on span "Clear" at bounding box center [887, 324] width 21 height 14
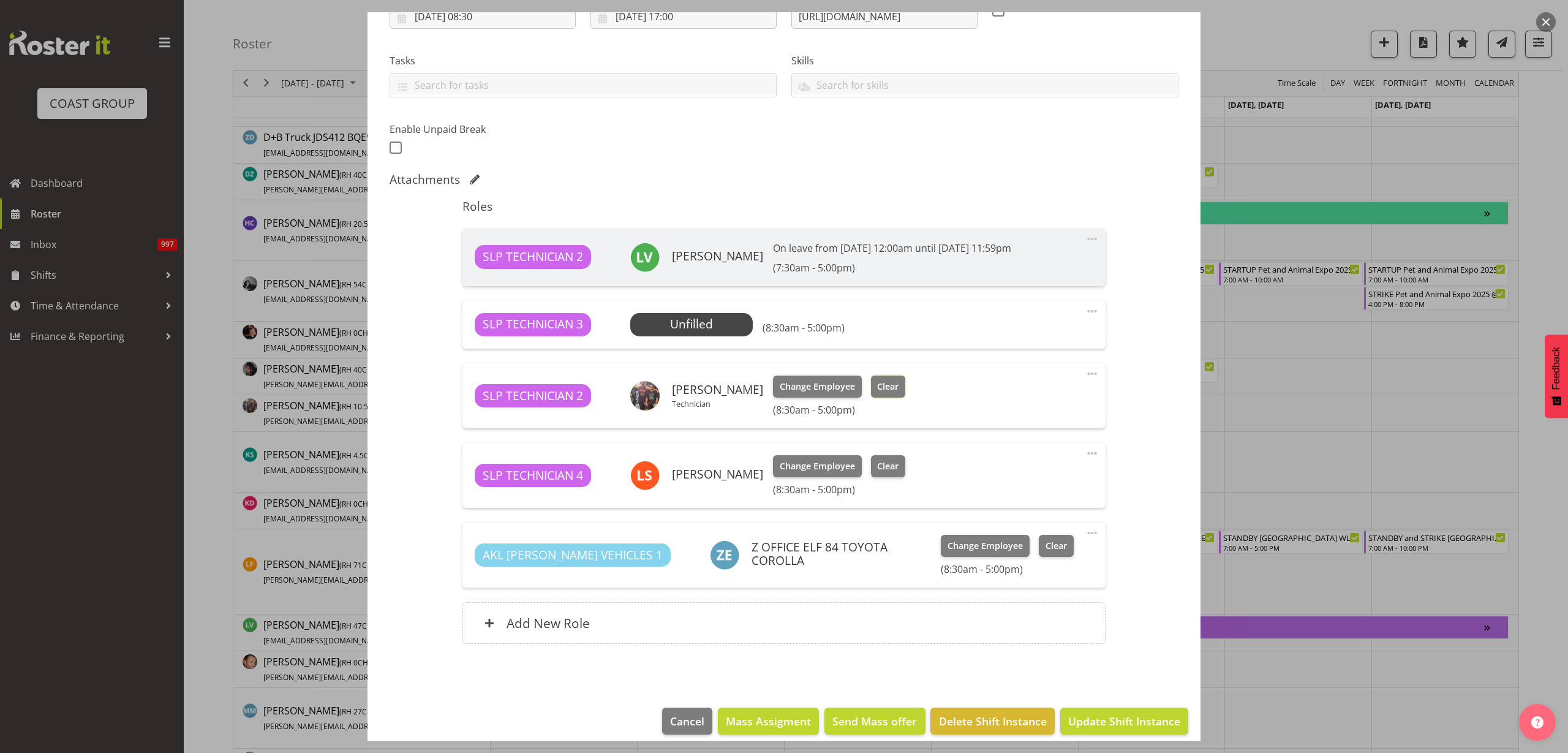
click at [877, 390] on span "Clear" at bounding box center [887, 387] width 21 height 14
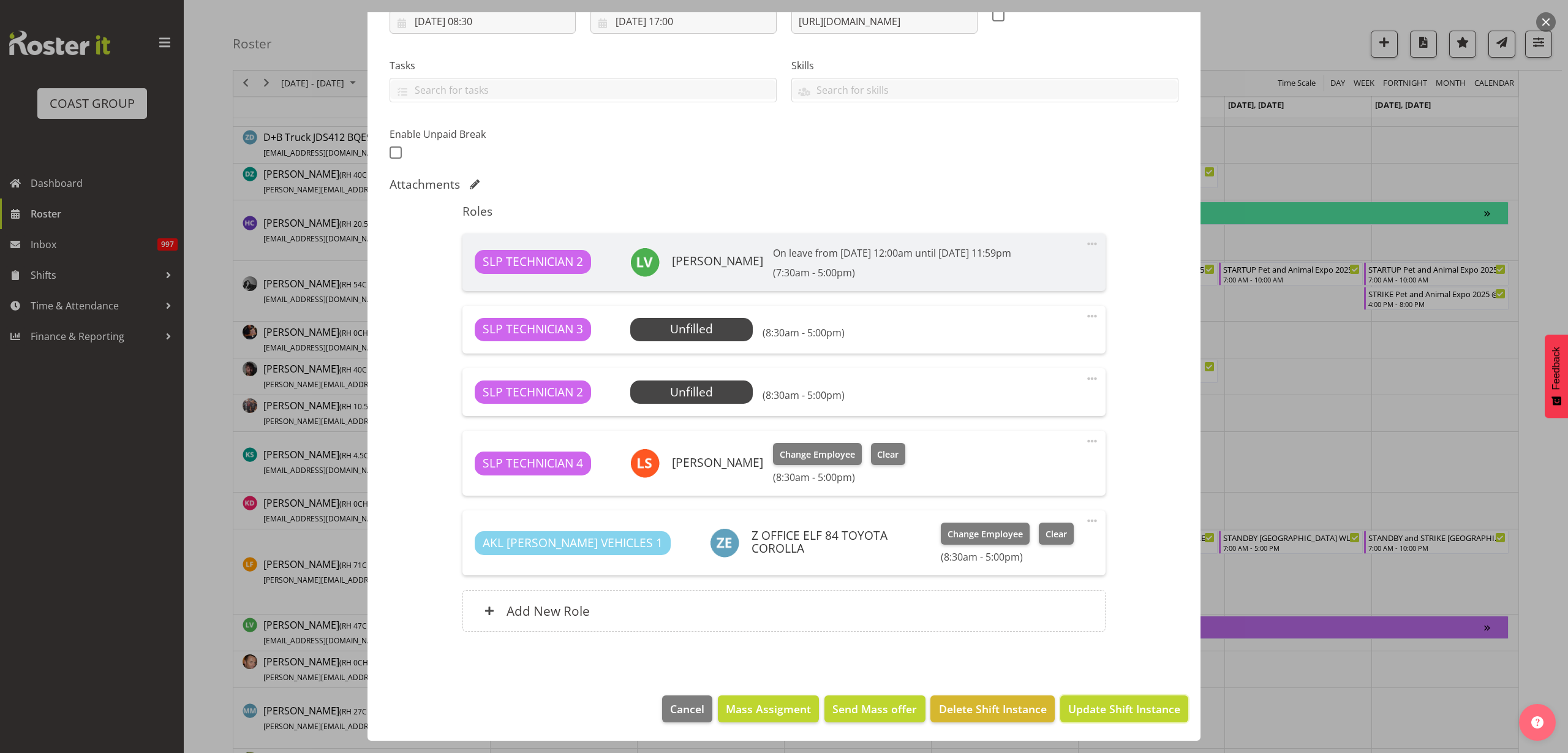
click at [1142, 712] on span "Update Shift Instance" at bounding box center [1124, 709] width 112 height 16
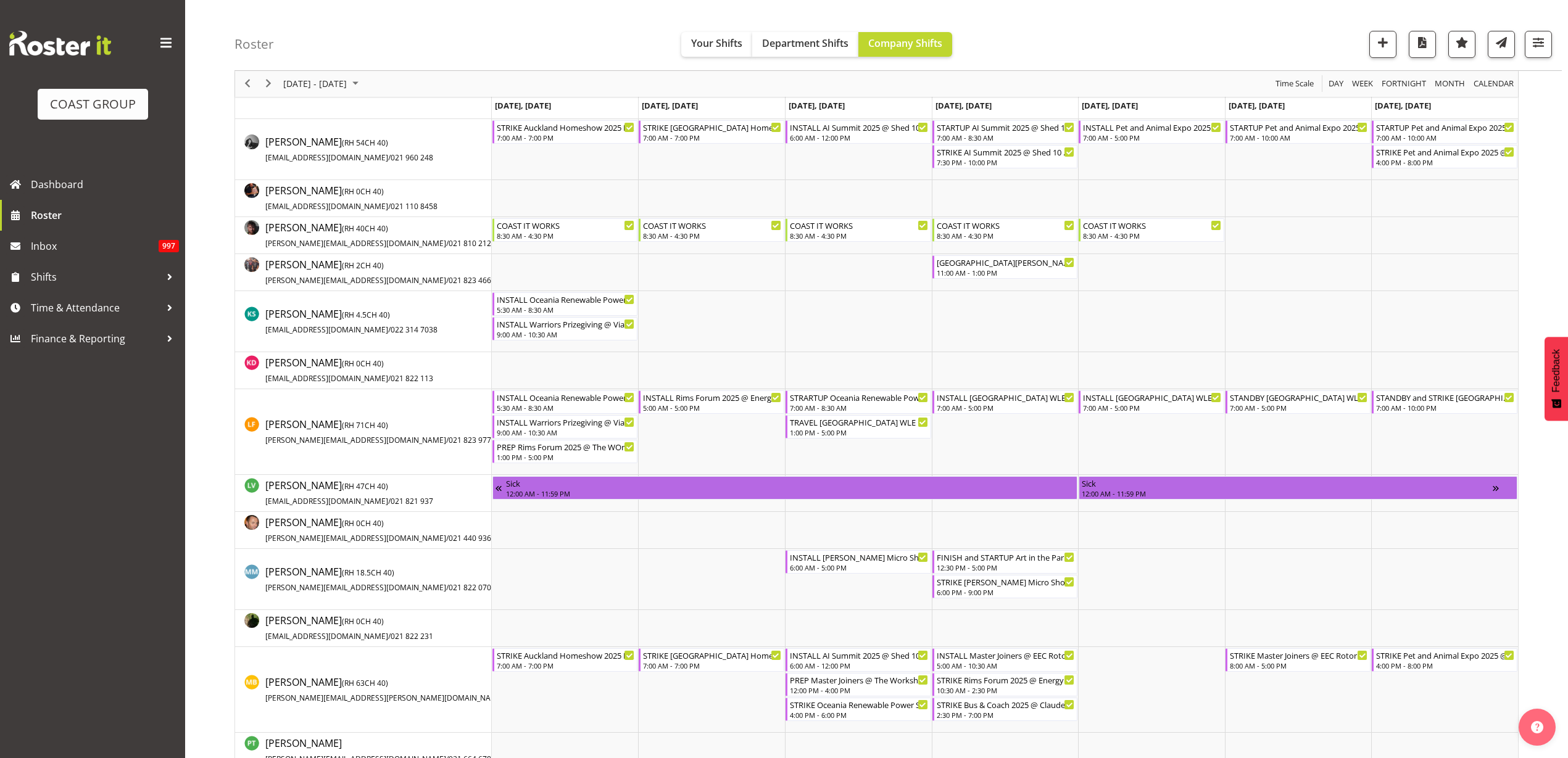
scroll to position [694, 0]
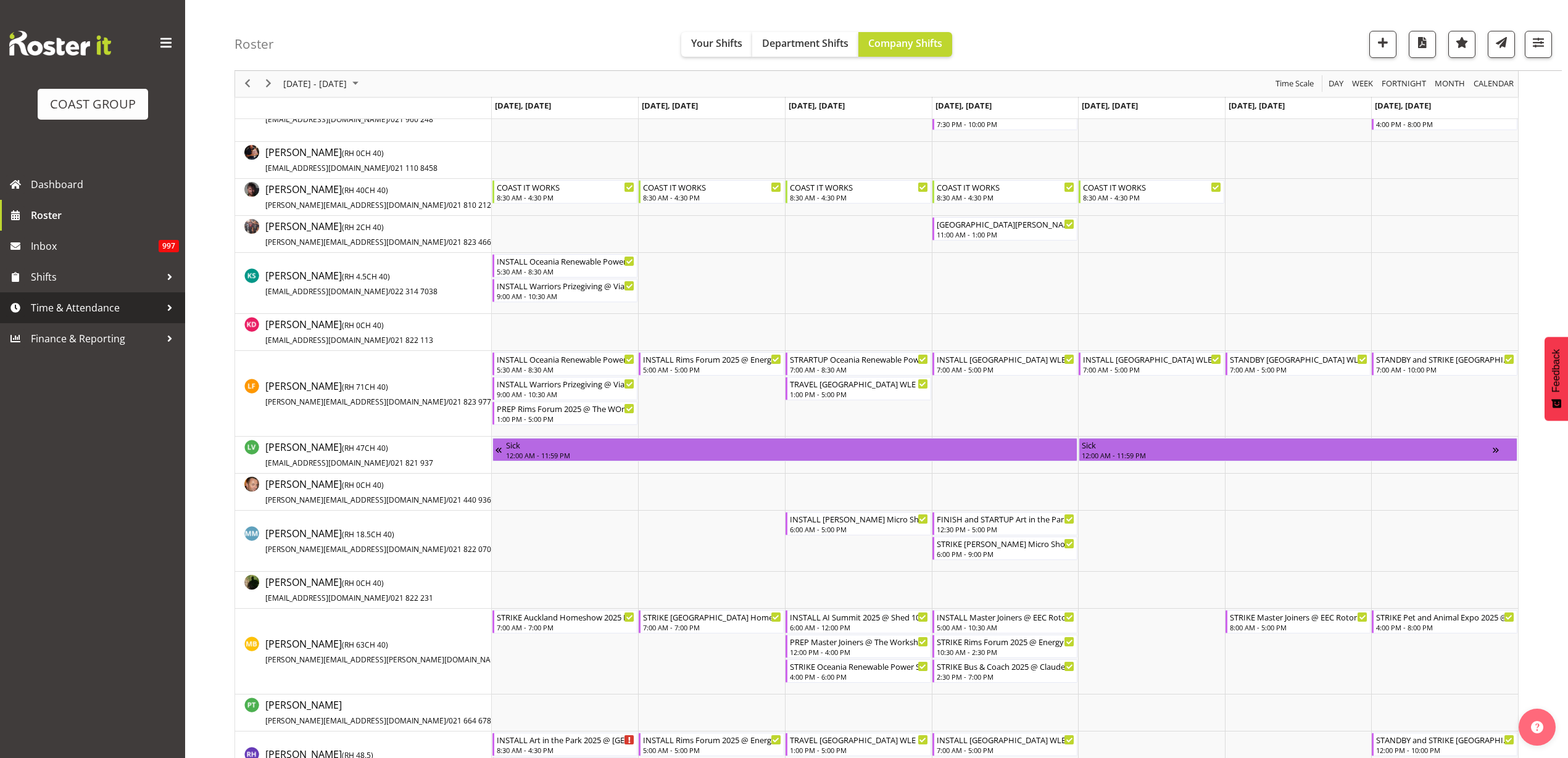
click at [67, 313] on span "Time & Attendance" at bounding box center [95, 308] width 130 height 18
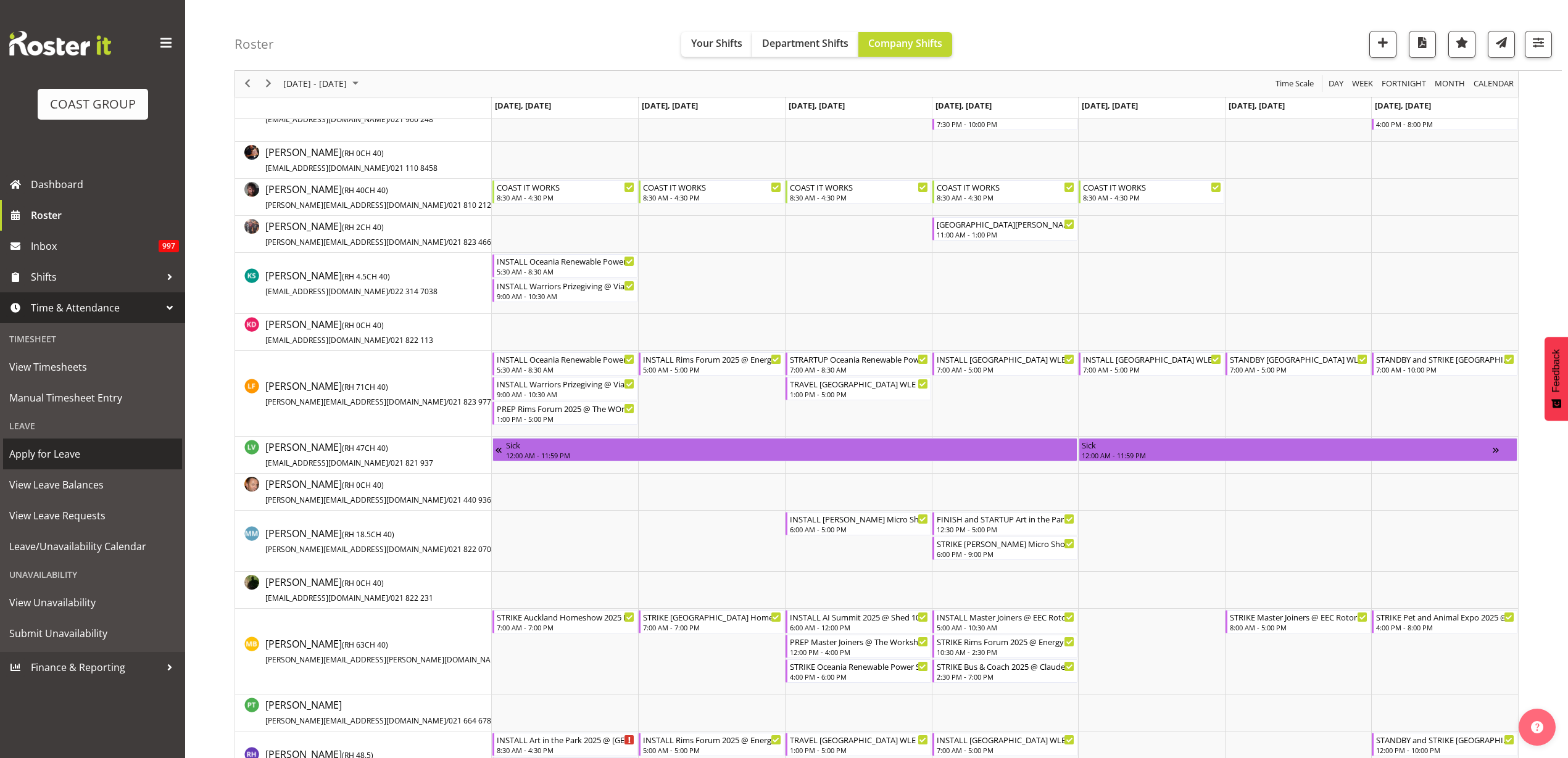
click at [65, 460] on span "Apply for Leave" at bounding box center [93, 454] width 167 height 18
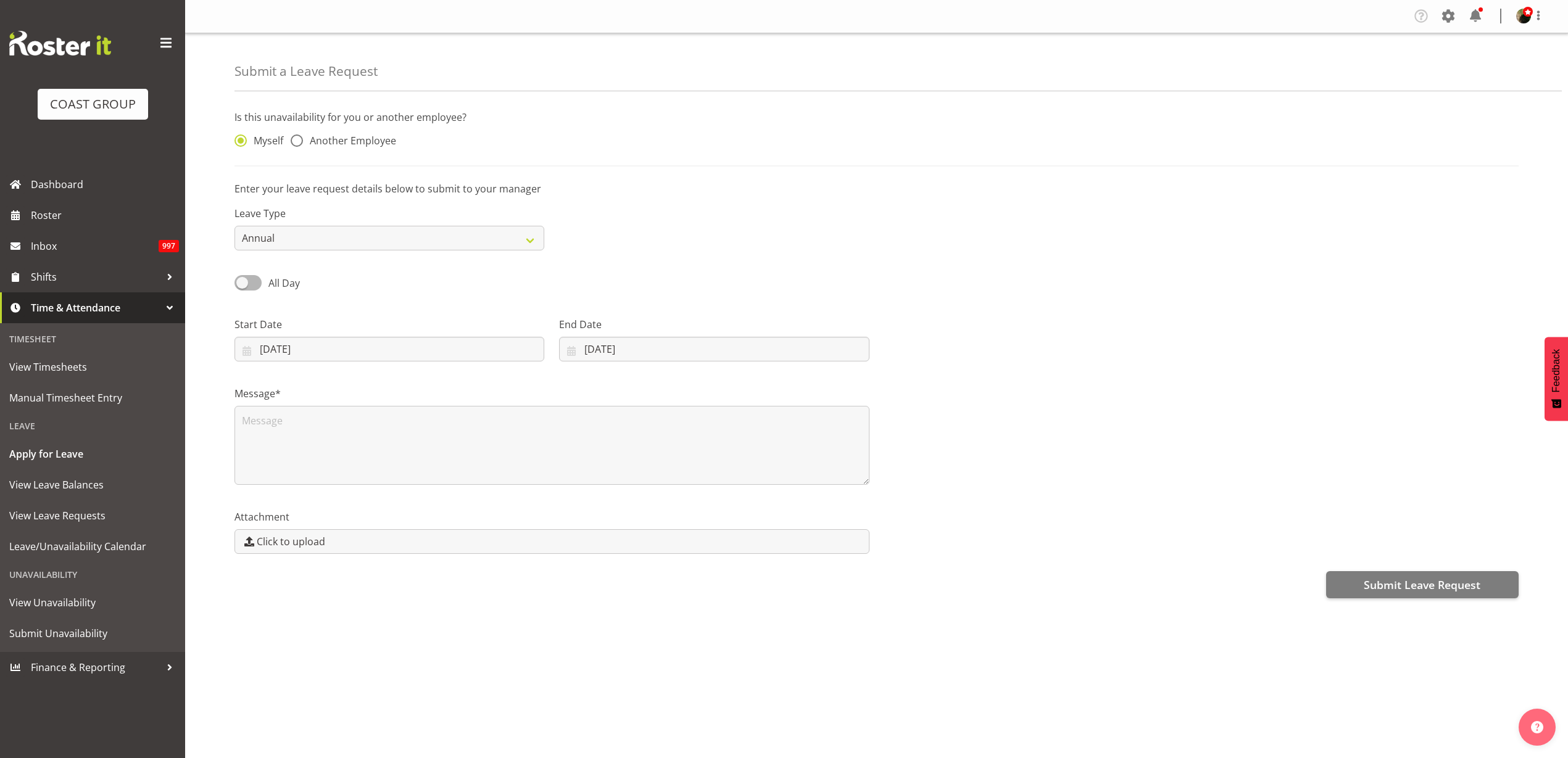
click at [340, 146] on span "Another Employee" at bounding box center [349, 140] width 93 height 12
click at [299, 145] on input "Another Employee" at bounding box center [295, 141] width 8 height 8
radio input "true"
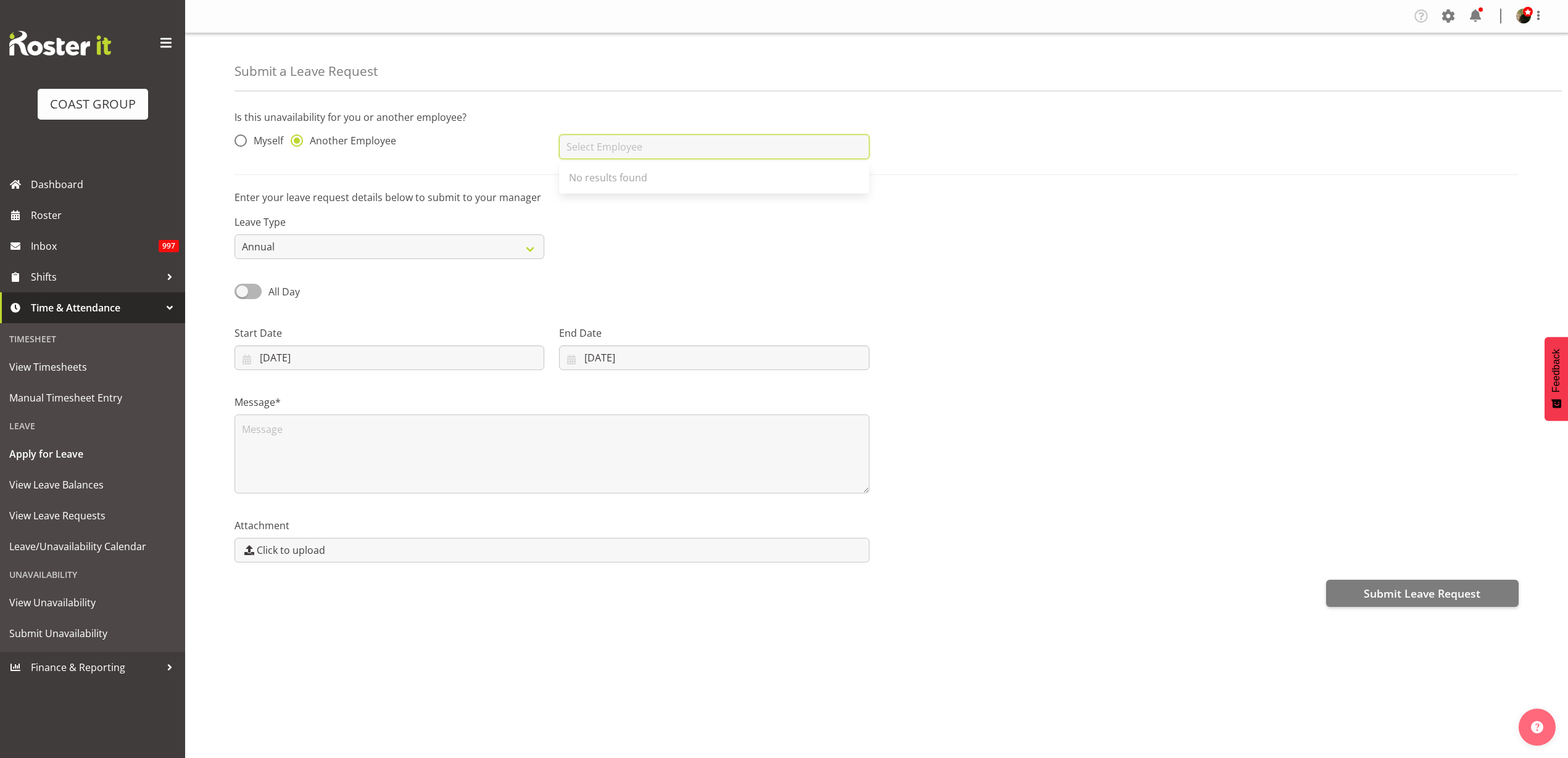
click at [591, 148] on input "text" at bounding box center [714, 147] width 310 height 25
click at [645, 175] on link "[PERSON_NAME]" at bounding box center [714, 178] width 310 height 22
type input "[PERSON_NAME]"
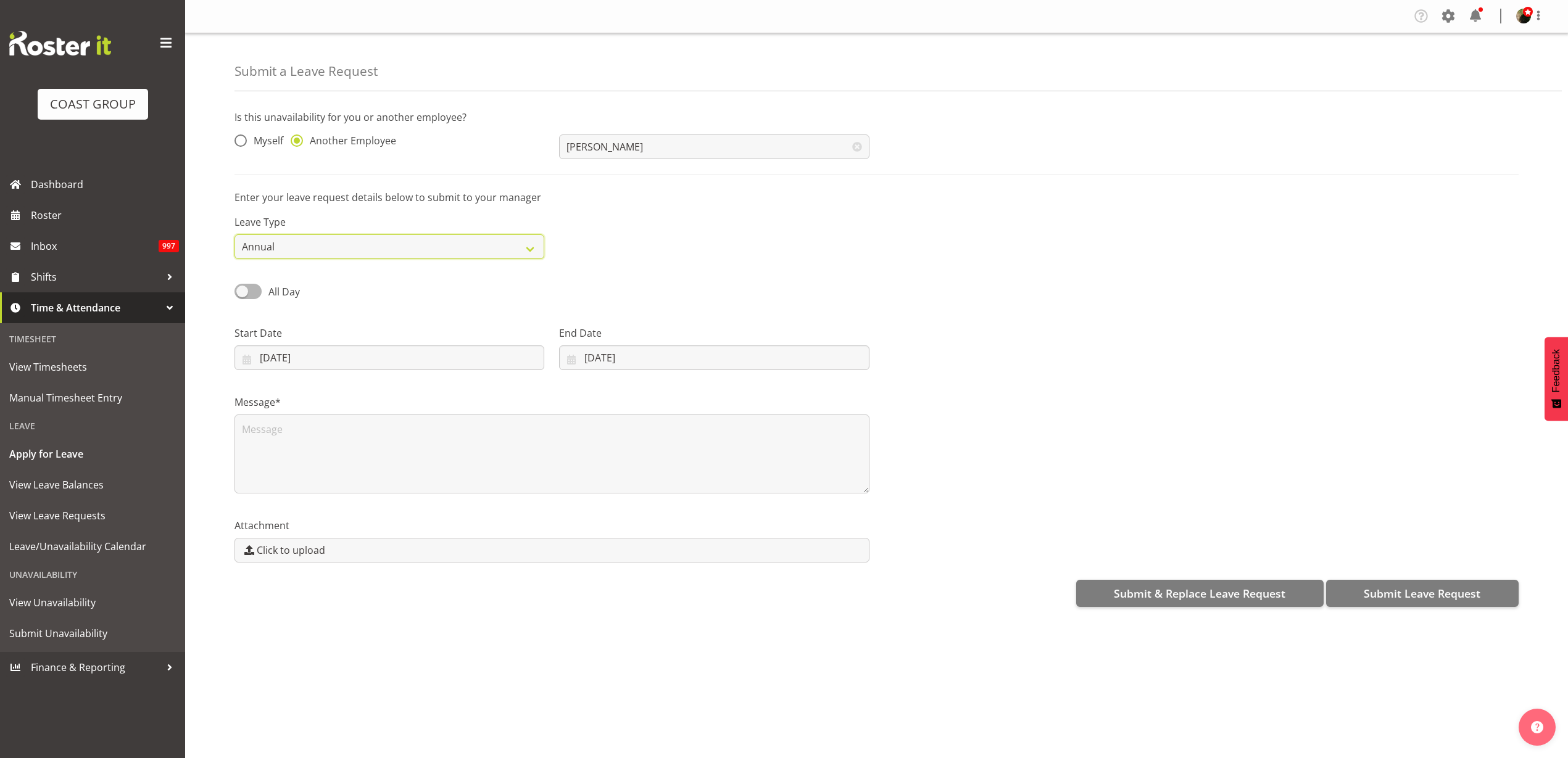
click at [341, 242] on select "Annual Sick Leave Without Pay Bereavement Domestic Violence Parental Jury Servi…" at bounding box center [389, 247] width 310 height 25
select select "Bereavement"
click at [235, 235] on select "Annual Sick Leave Without Pay Bereavement Domestic Violence Parental Jury Servi…" at bounding box center [389, 247] width 310 height 25
click at [299, 352] on input "[DATE]" at bounding box center [389, 358] width 310 height 25
click at [295, 503] on span "15" at bounding box center [297, 505] width 10 height 12
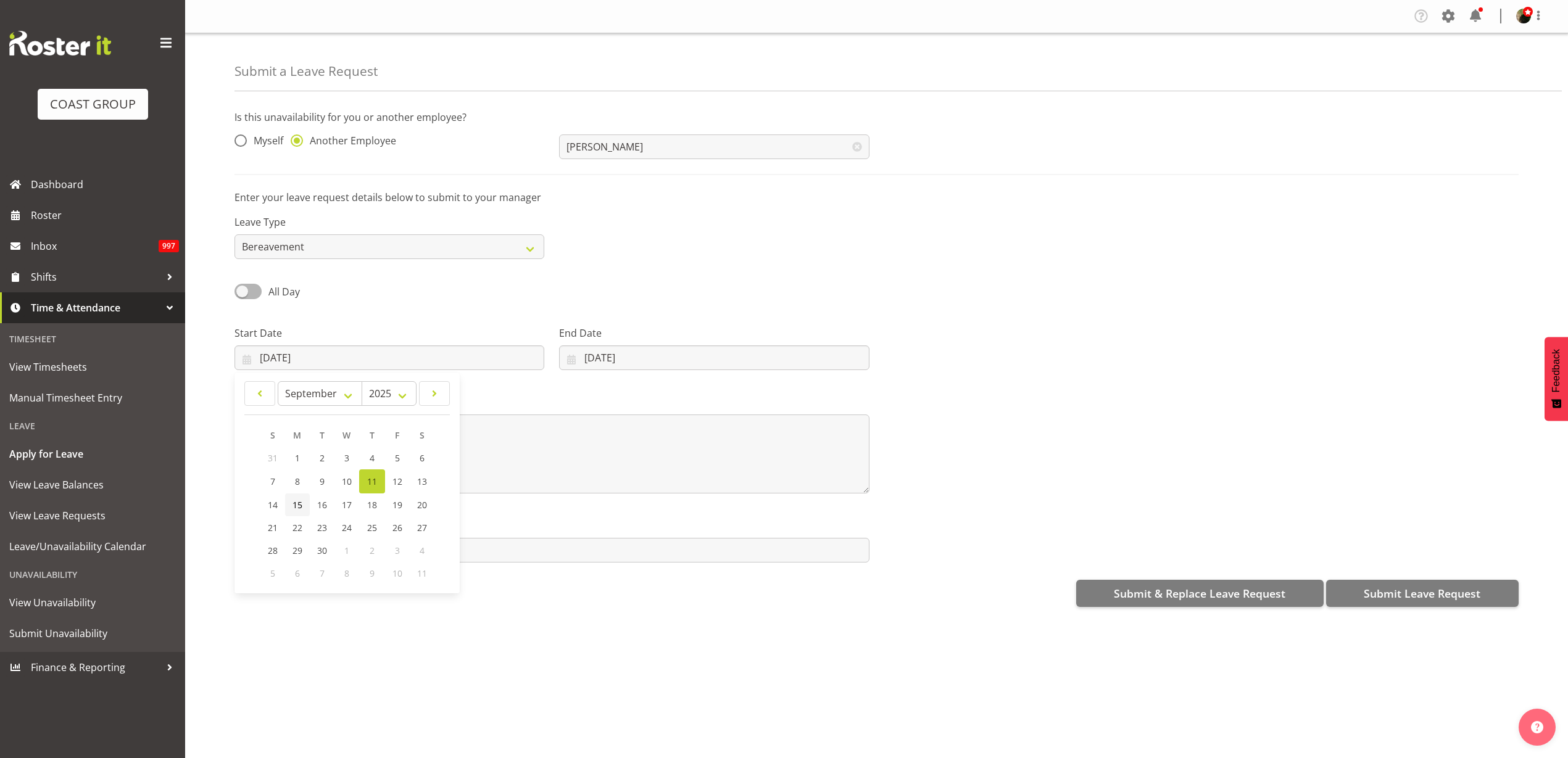
type input "[DATE]"
click at [598, 358] on input "[DATE]" at bounding box center [714, 358] width 310 height 25
click at [632, 506] on span "16" at bounding box center [632, 505] width 10 height 12
type input "16/09/2025"
click at [580, 456] on textarea at bounding box center [552, 454] width 635 height 79
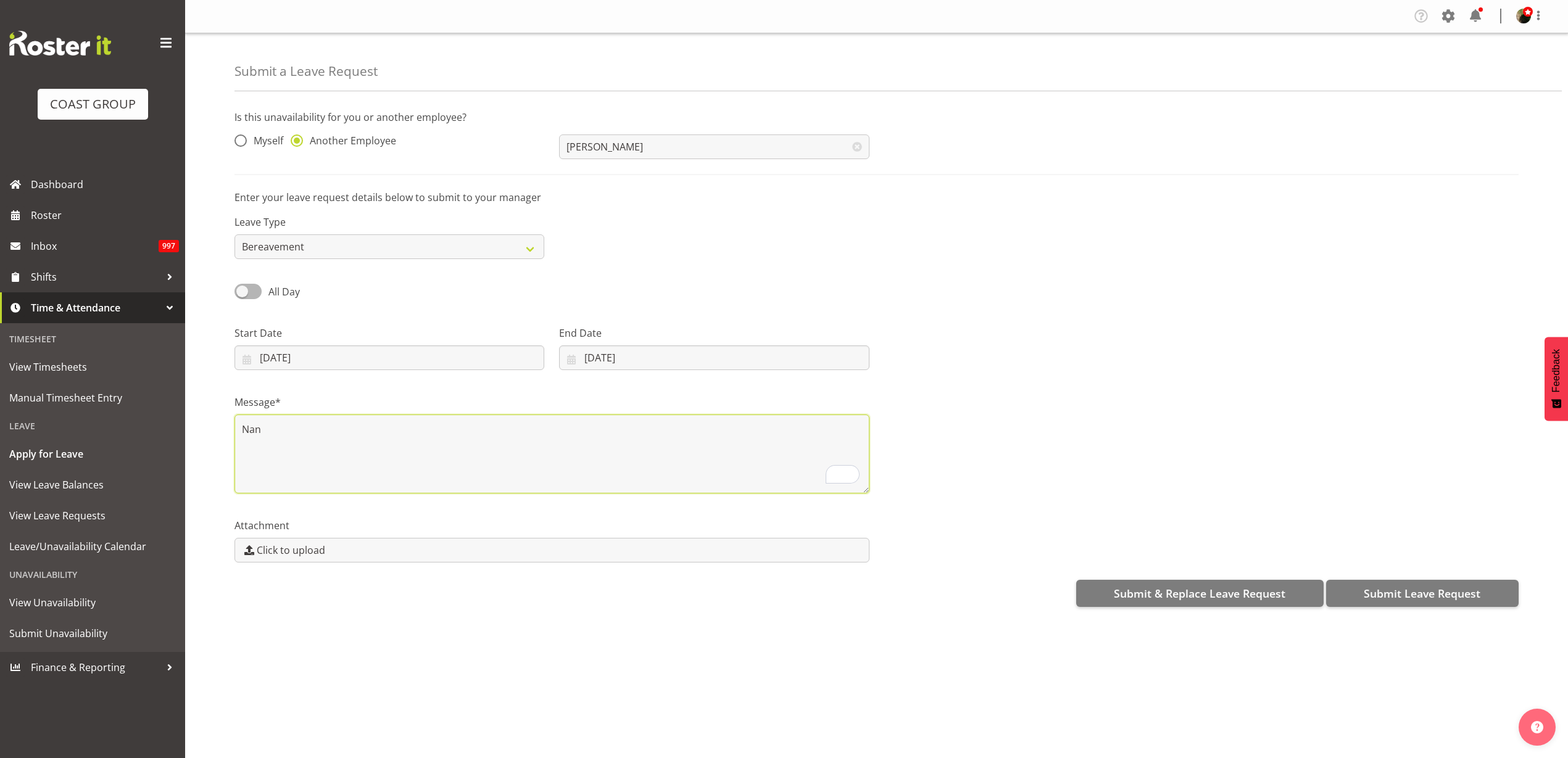
type textarea "Nan"
click at [1415, 587] on span "Submit Leave Request" at bounding box center [1422, 593] width 117 height 16
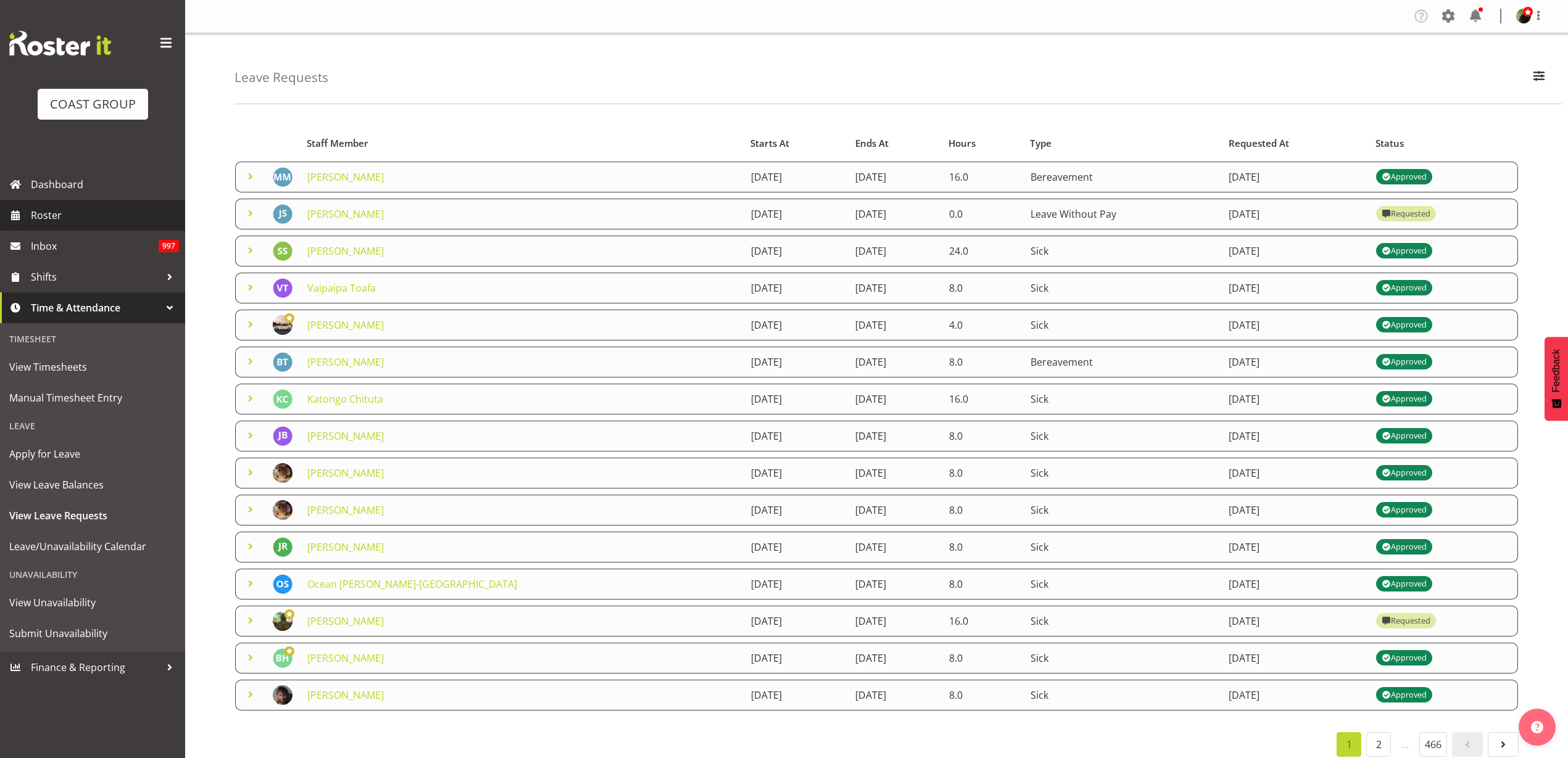
click at [42, 213] on span "Roster" at bounding box center [104, 215] width 148 height 18
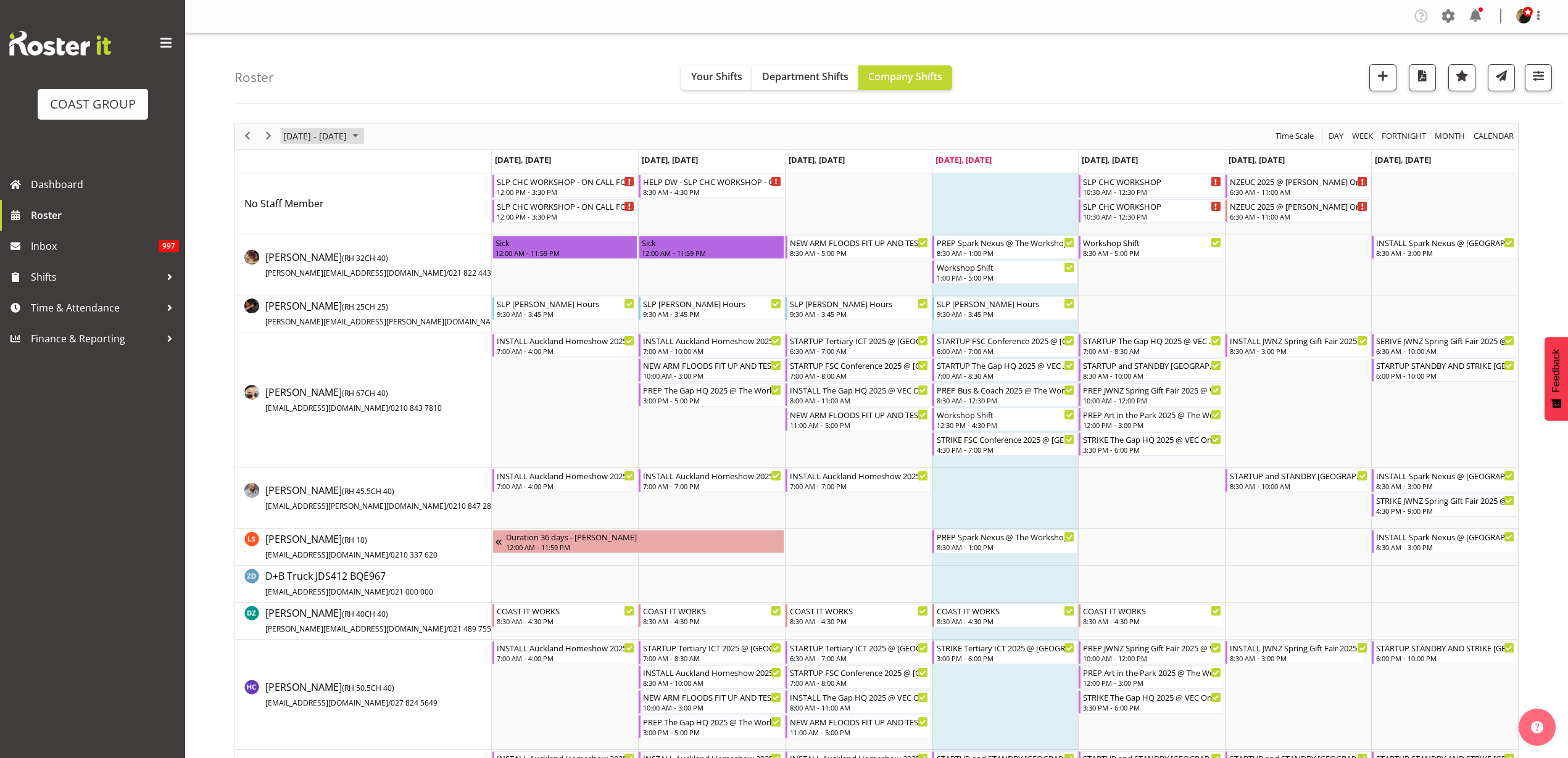
click at [318, 134] on span "[DATE] - [DATE]" at bounding box center [315, 136] width 66 height 16
click at [411, 168] on span "next month" at bounding box center [413, 167] width 22 height 22
click at [337, 230] on span "8" at bounding box center [336, 231] width 18 height 18
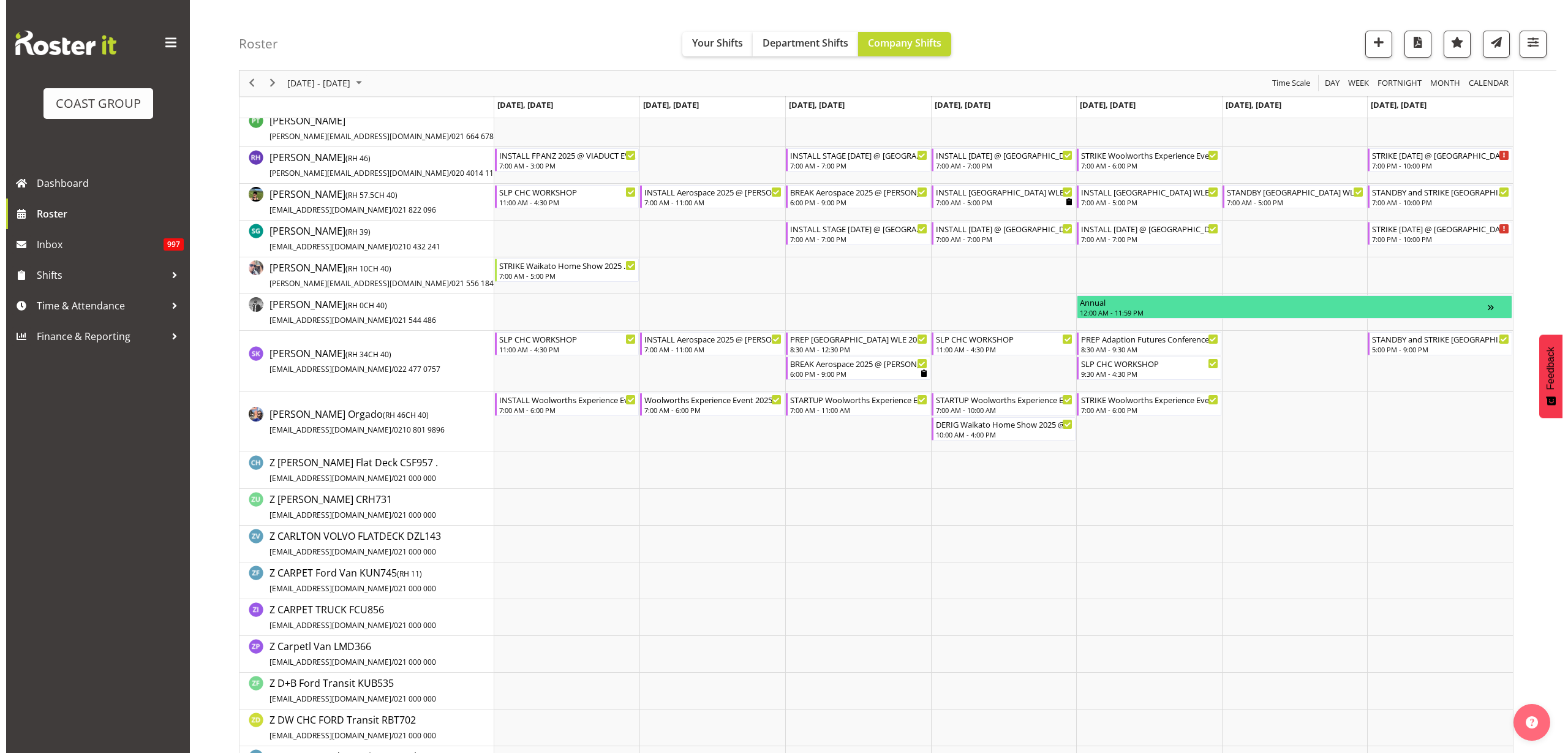
scroll to position [1149, 0]
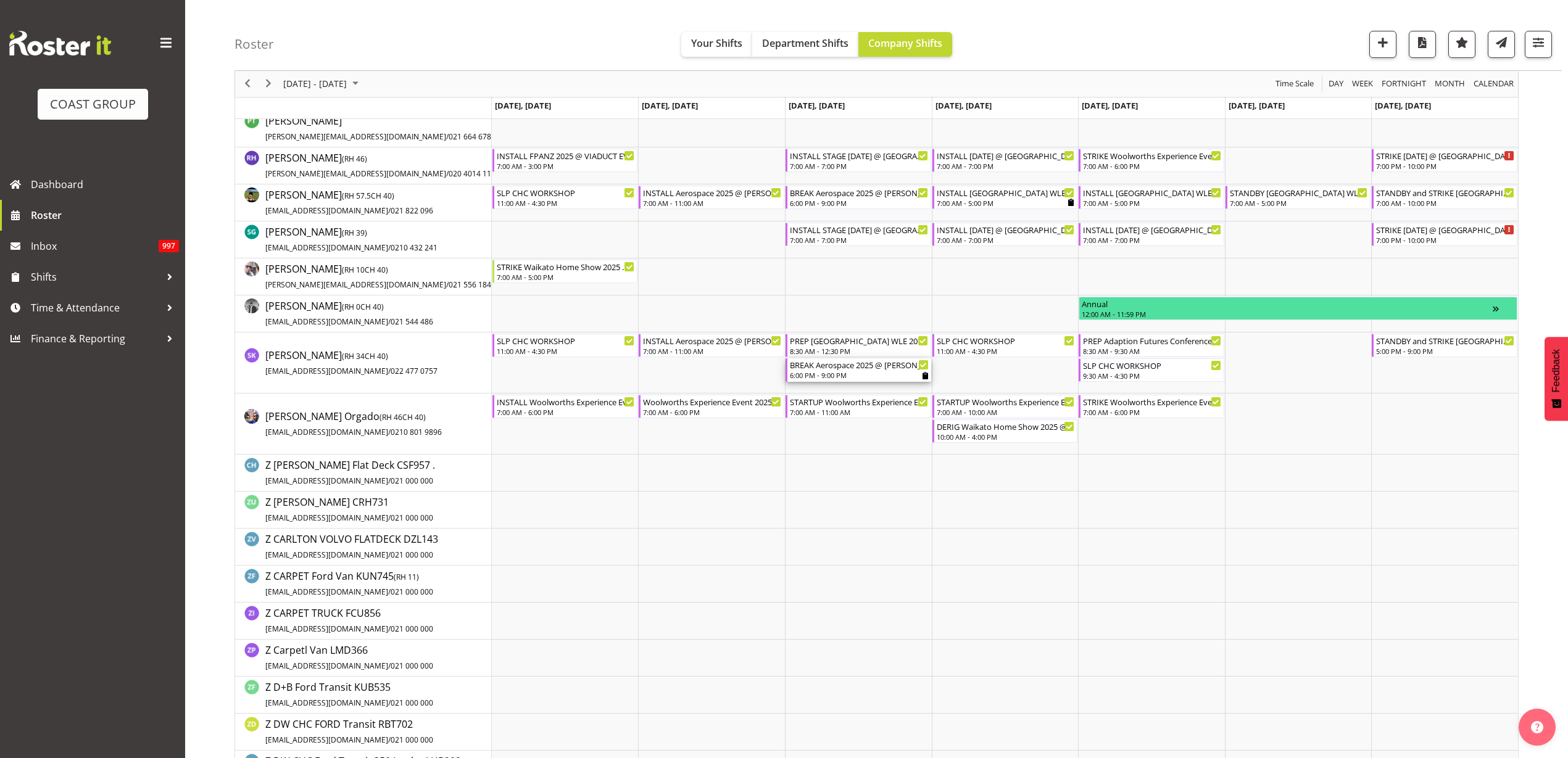
click at [860, 375] on div "6:00 PM - 9:00 PM" at bounding box center [859, 375] width 139 height 10
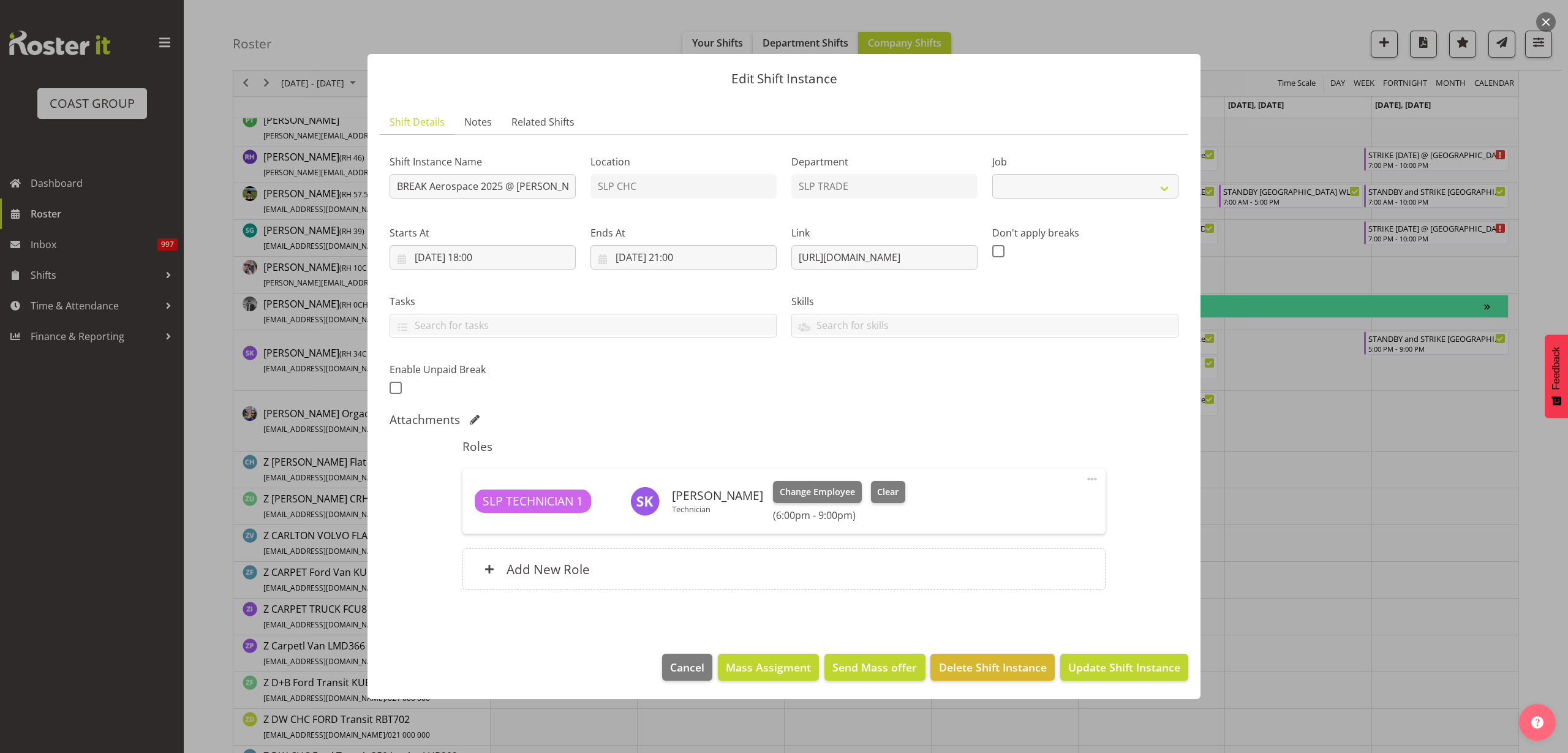
select select "9916"
click at [553, 190] on input "BREAK Aerospace 2025 @ Te Pae On Site @ 1830" at bounding box center [483, 186] width 186 height 25
type input "BREAK Aerospace 2025 @ Te Pae On Site @ 1815"
click at [1137, 669] on span "Update Shift Instance" at bounding box center [1124, 667] width 112 height 16
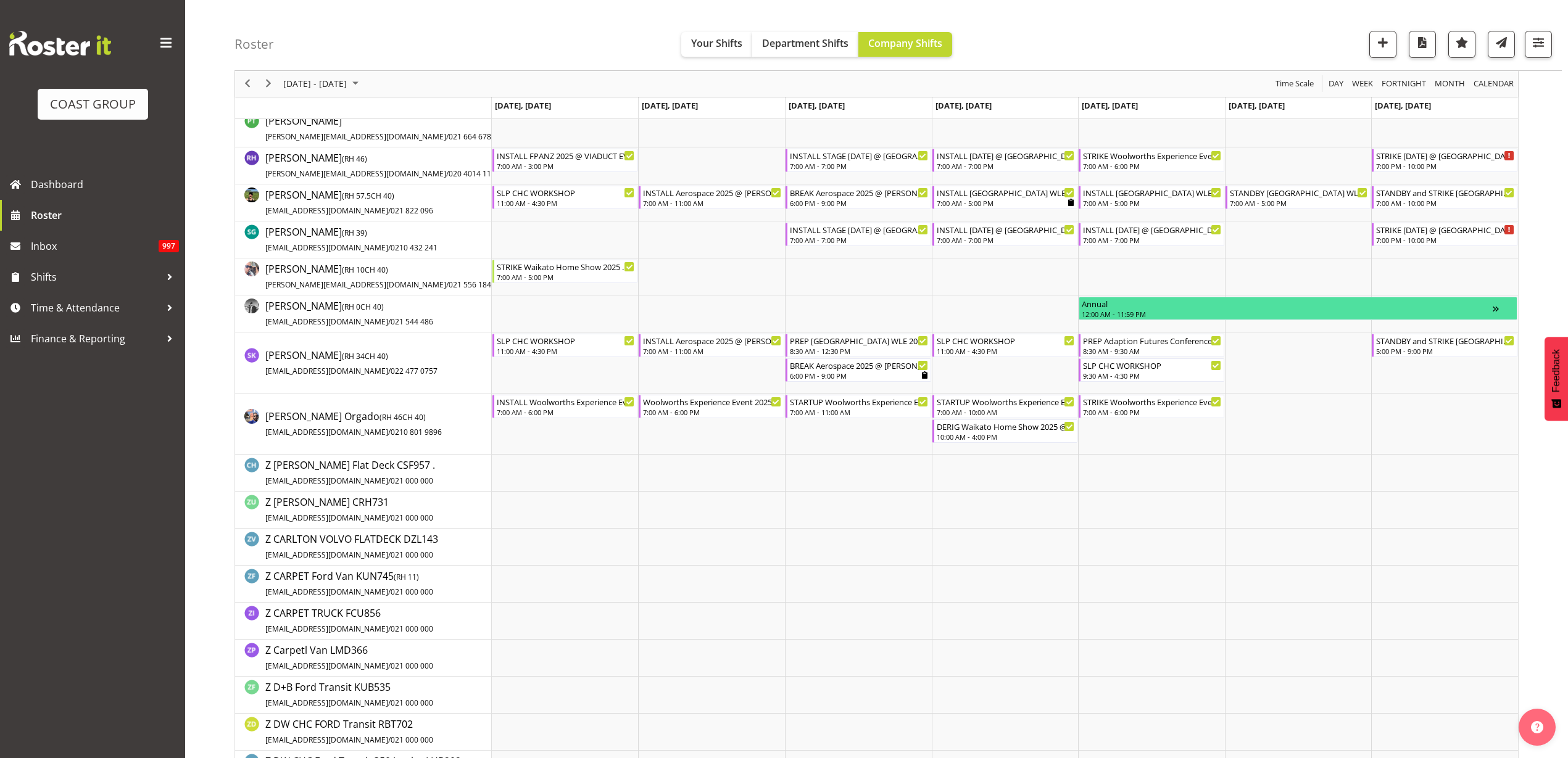
scroll to position [1473, 0]
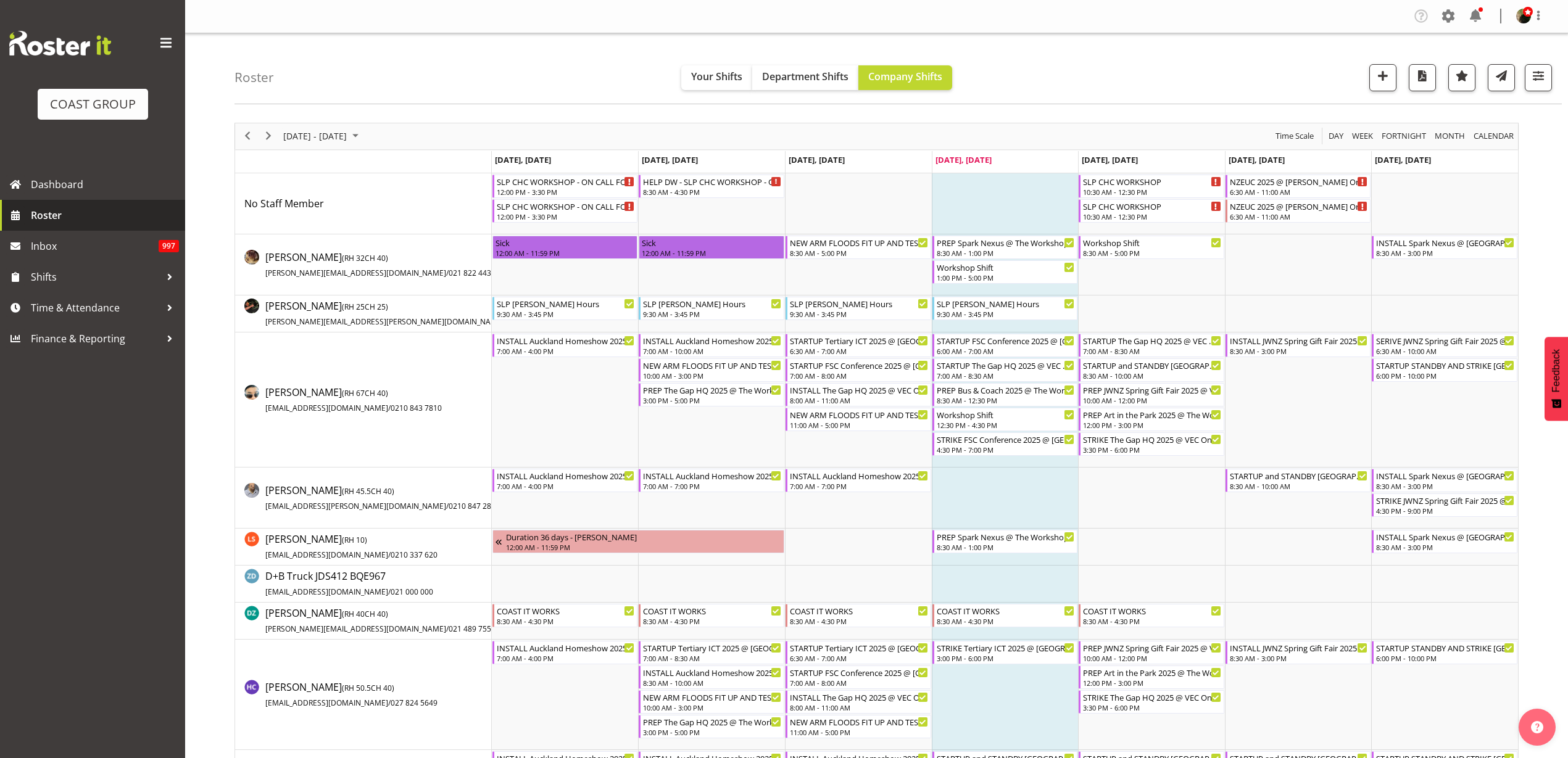
click at [67, 220] on span "Roster" at bounding box center [104, 215] width 148 height 18
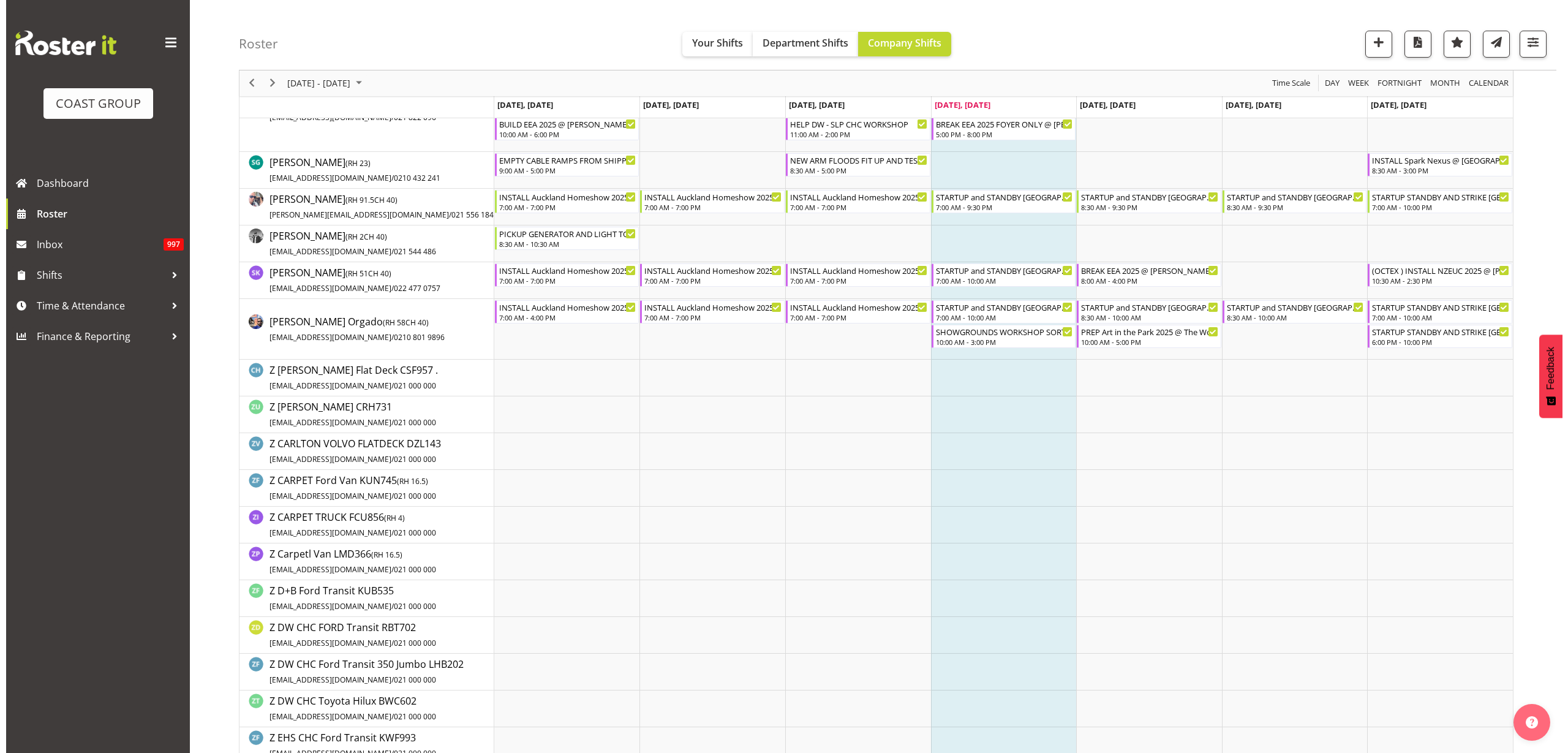
scroll to position [1532, 0]
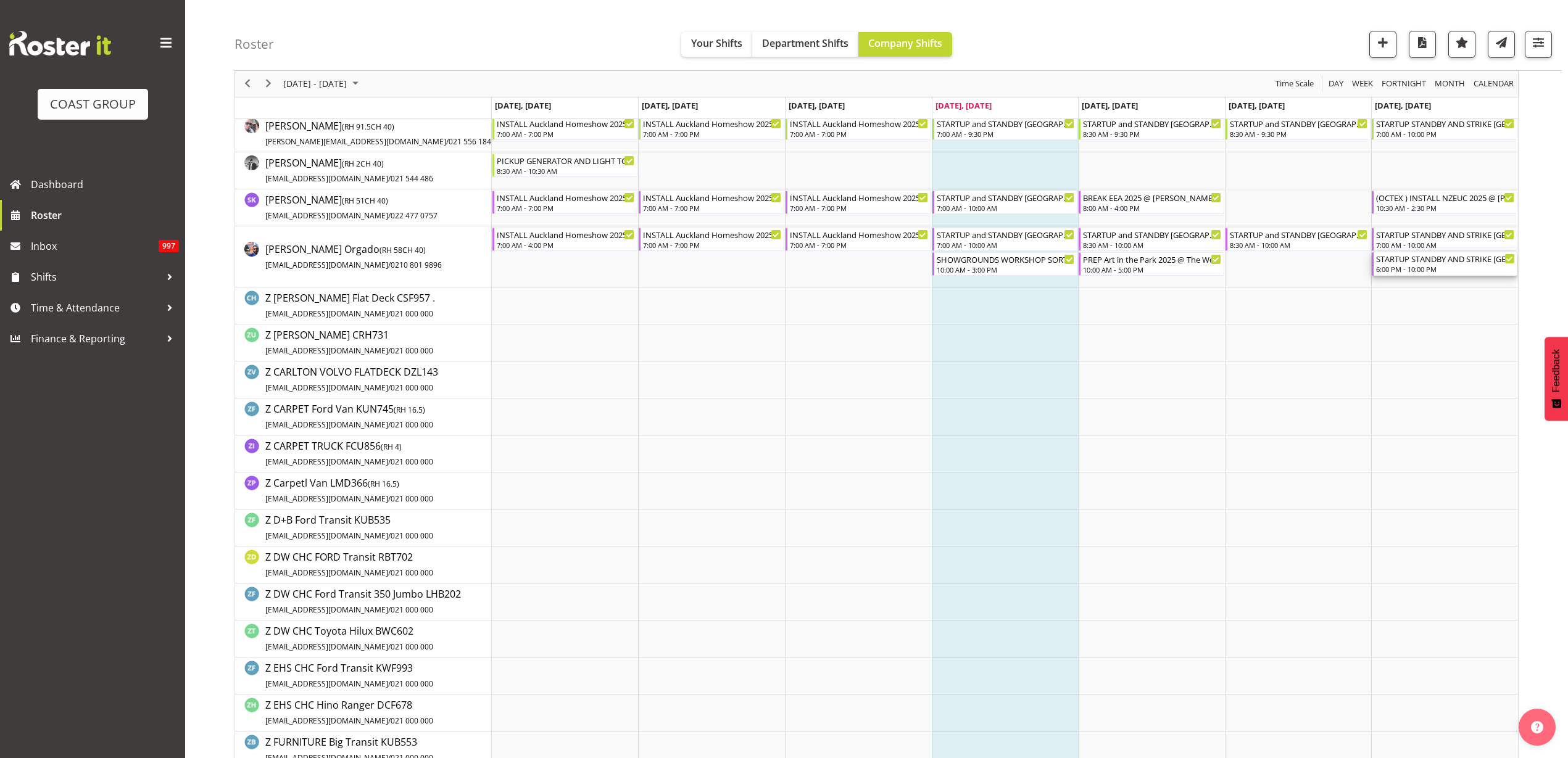
click at [1416, 264] on div "STARTUP STANDBY AND STRIKE [GEOGRAPHIC_DATA] Homeshow 2025 @ [GEOGRAPHIC_DATA] …" at bounding box center [1445, 264] width 139 height 23
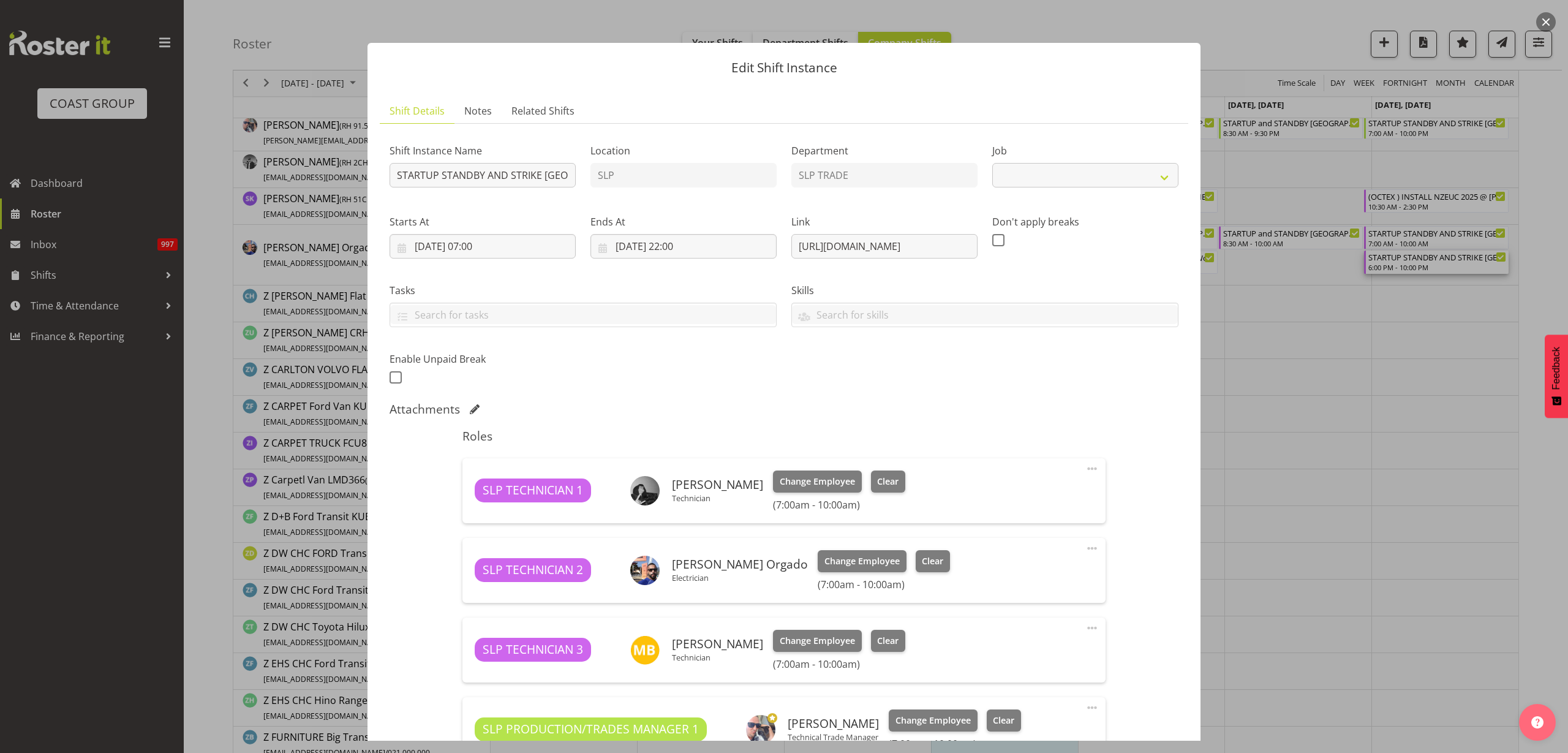
select select "9869"
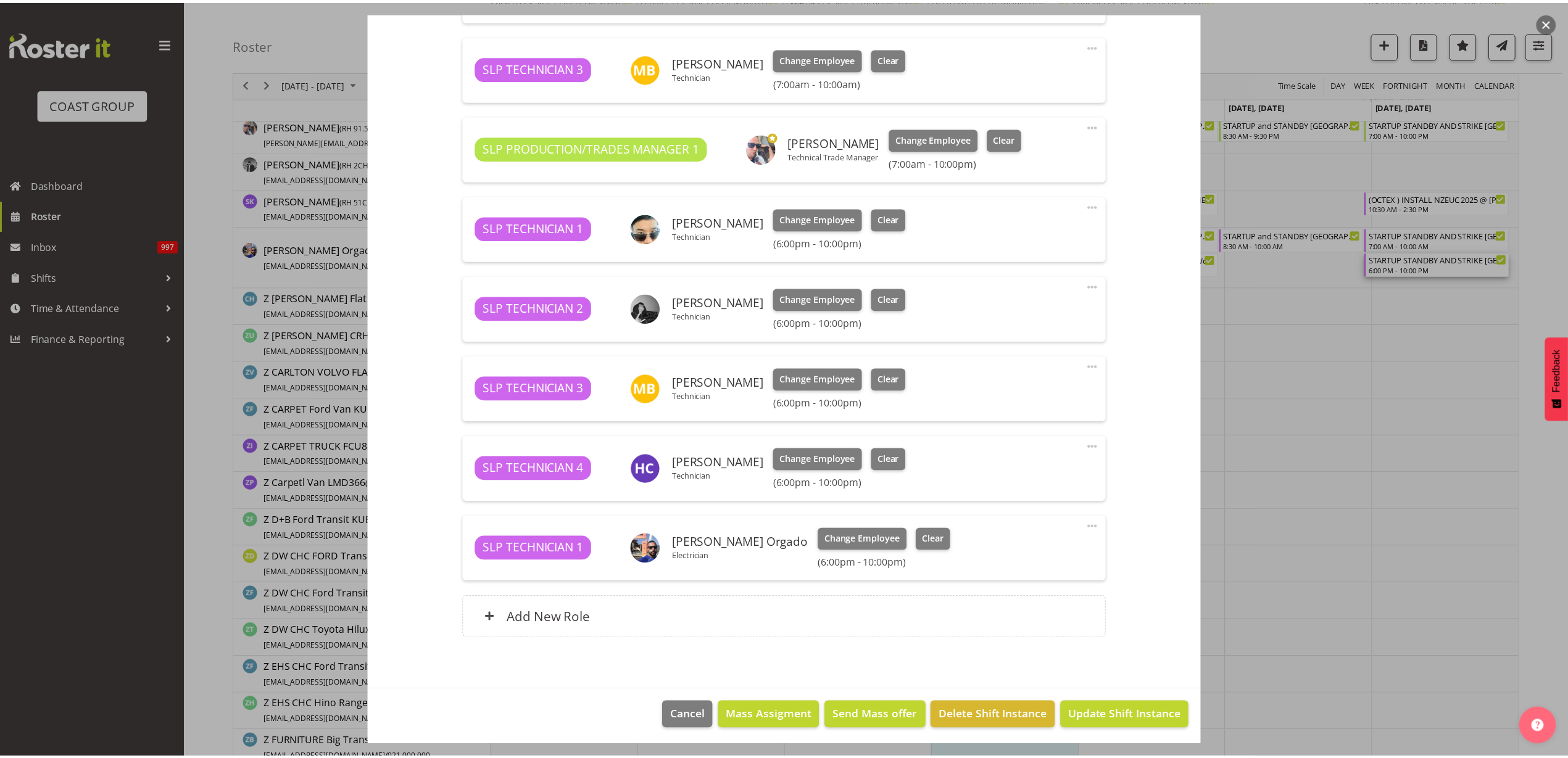
scroll to position [589, 0]
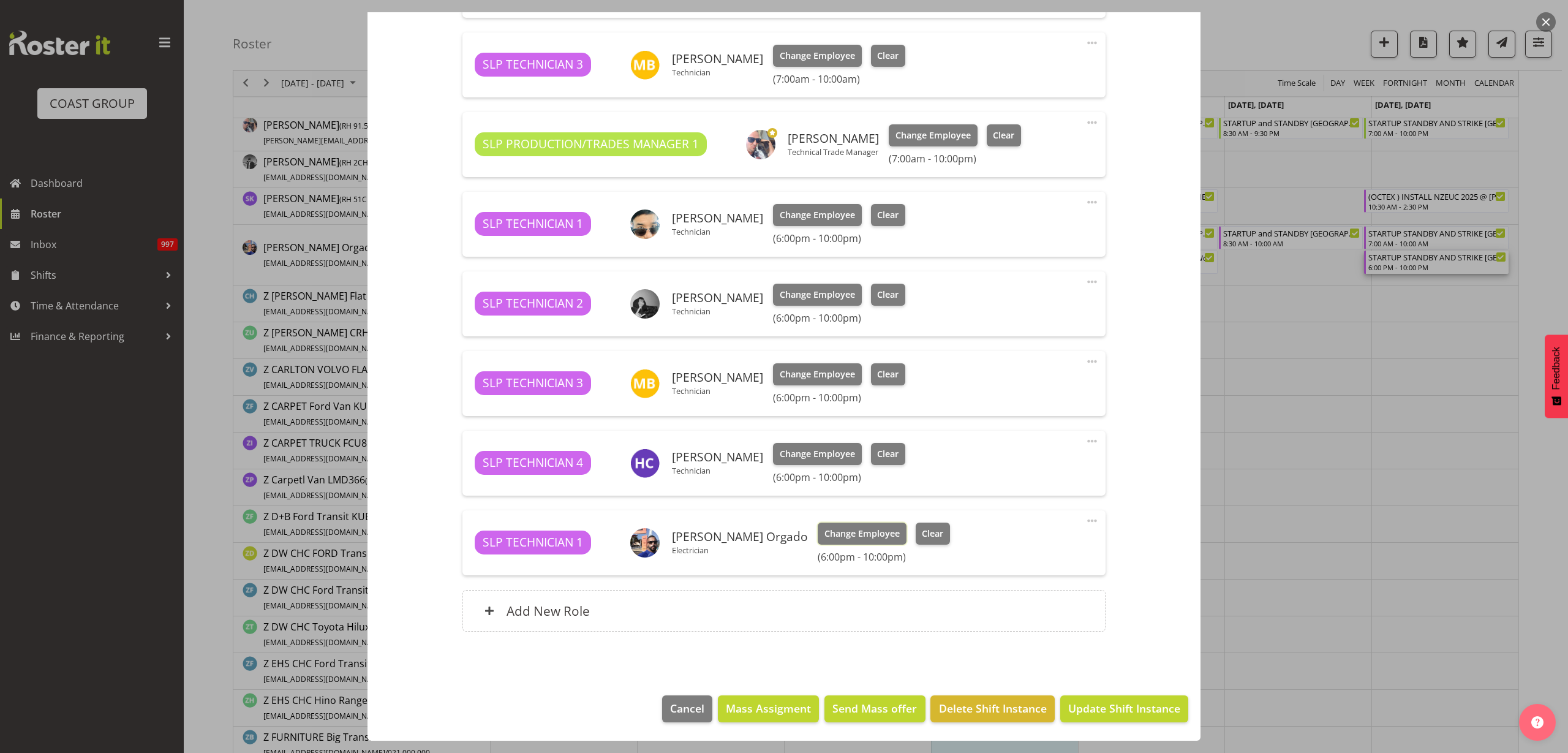
click at [864, 537] on span "Change Employee" at bounding box center [862, 534] width 75 height 14
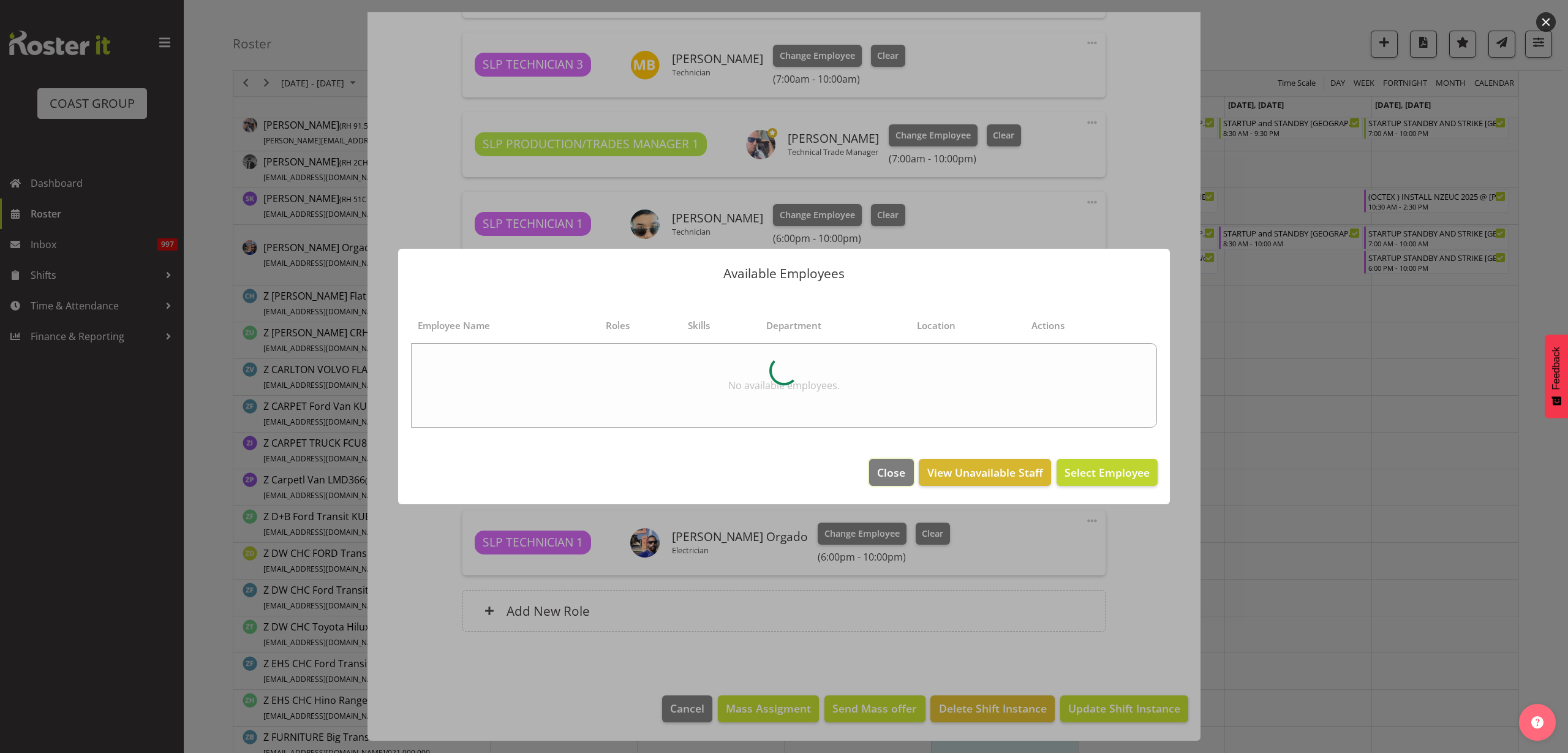
click at [879, 472] on span "Close" at bounding box center [891, 472] width 28 height 16
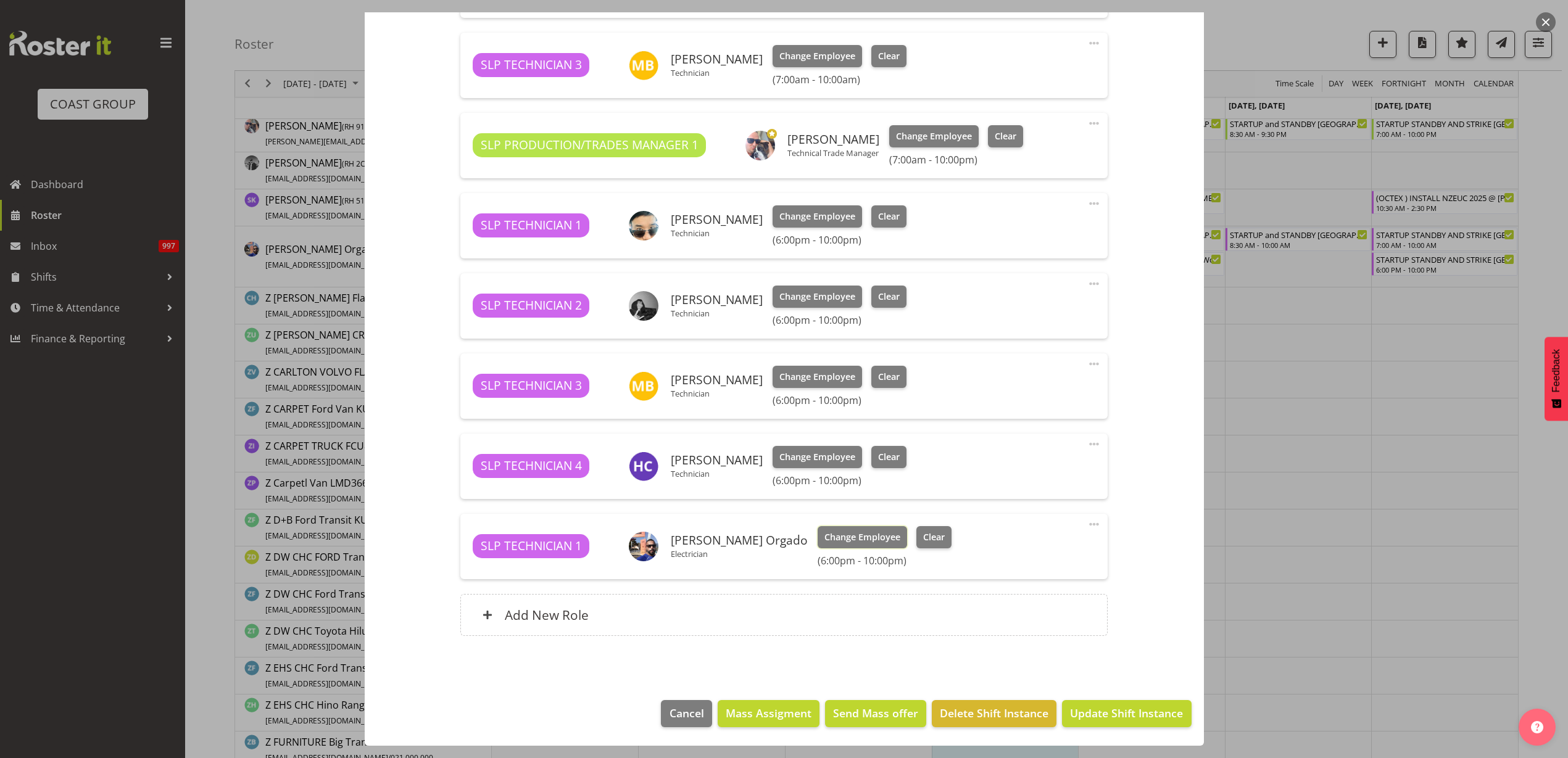
click at [847, 536] on span "Change Employee" at bounding box center [863, 537] width 76 height 14
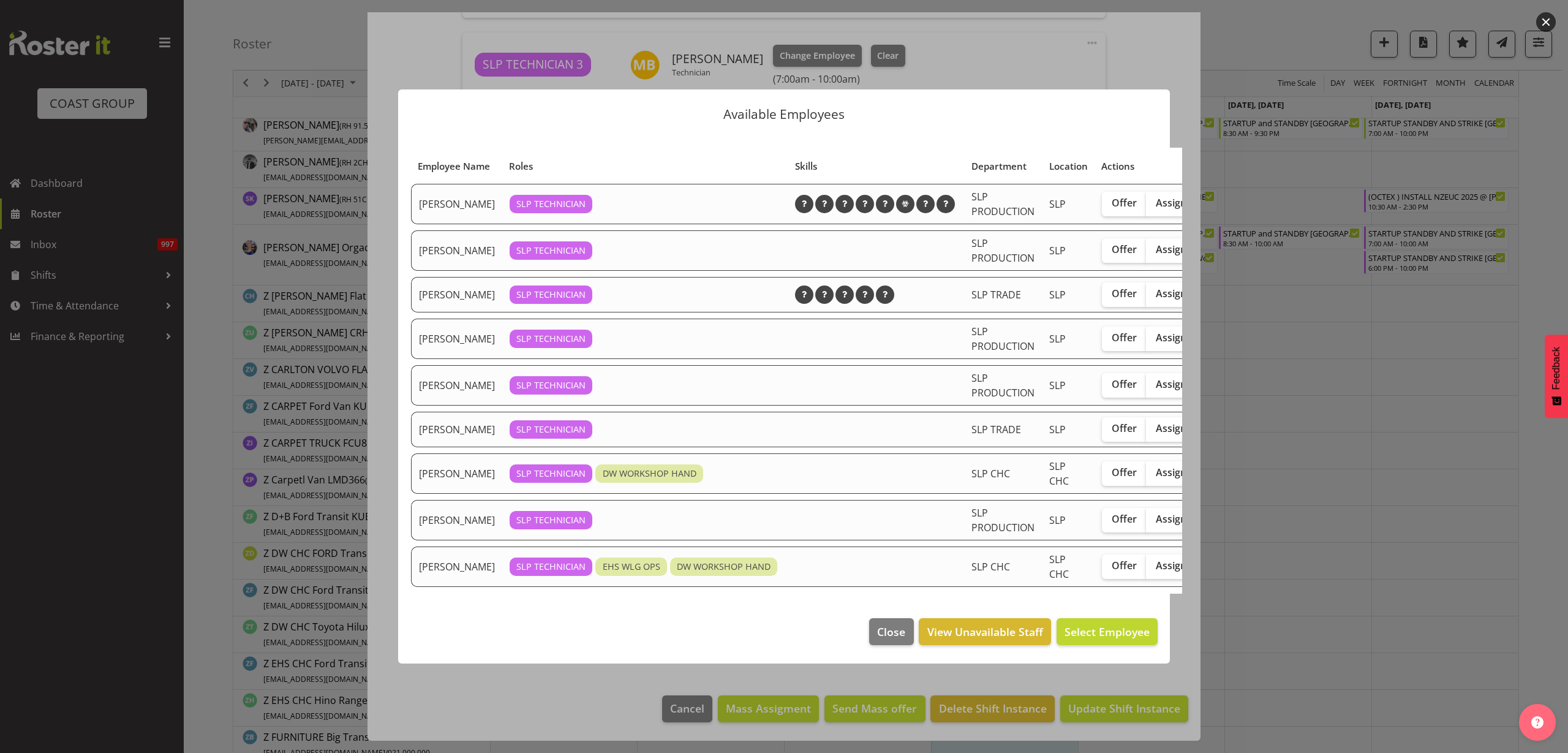
click at [1156, 572] on span "Assign" at bounding box center [1171, 565] width 30 height 12
click at [1146, 570] on input "Assign" at bounding box center [1150, 566] width 8 height 8
checkbox input "true"
click at [1105, 638] on span "Assign [PERSON_NAME]" at bounding box center [1087, 632] width 124 height 15
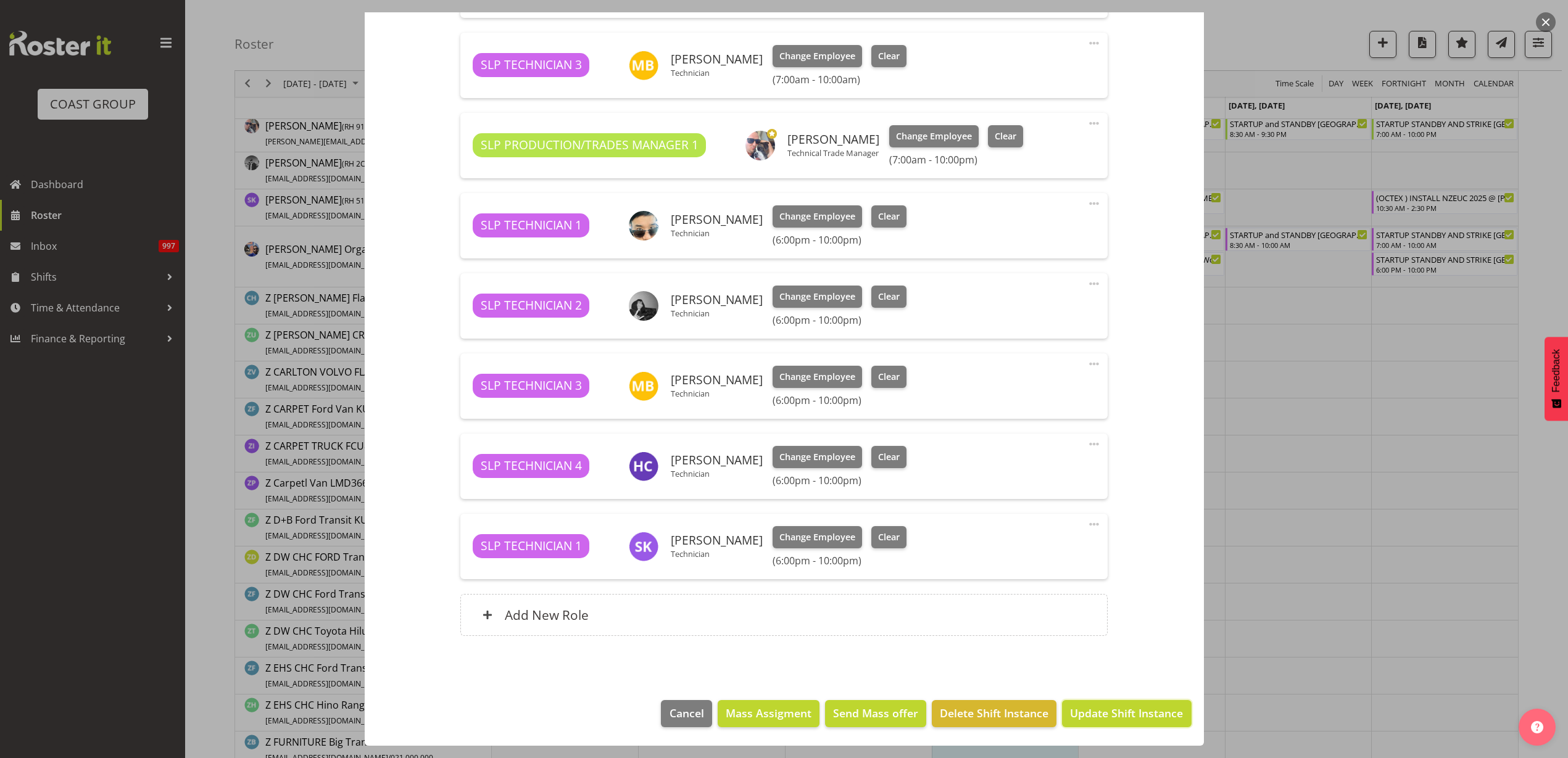
click at [1112, 720] on span "Update Shift Instance" at bounding box center [1126, 713] width 113 height 16
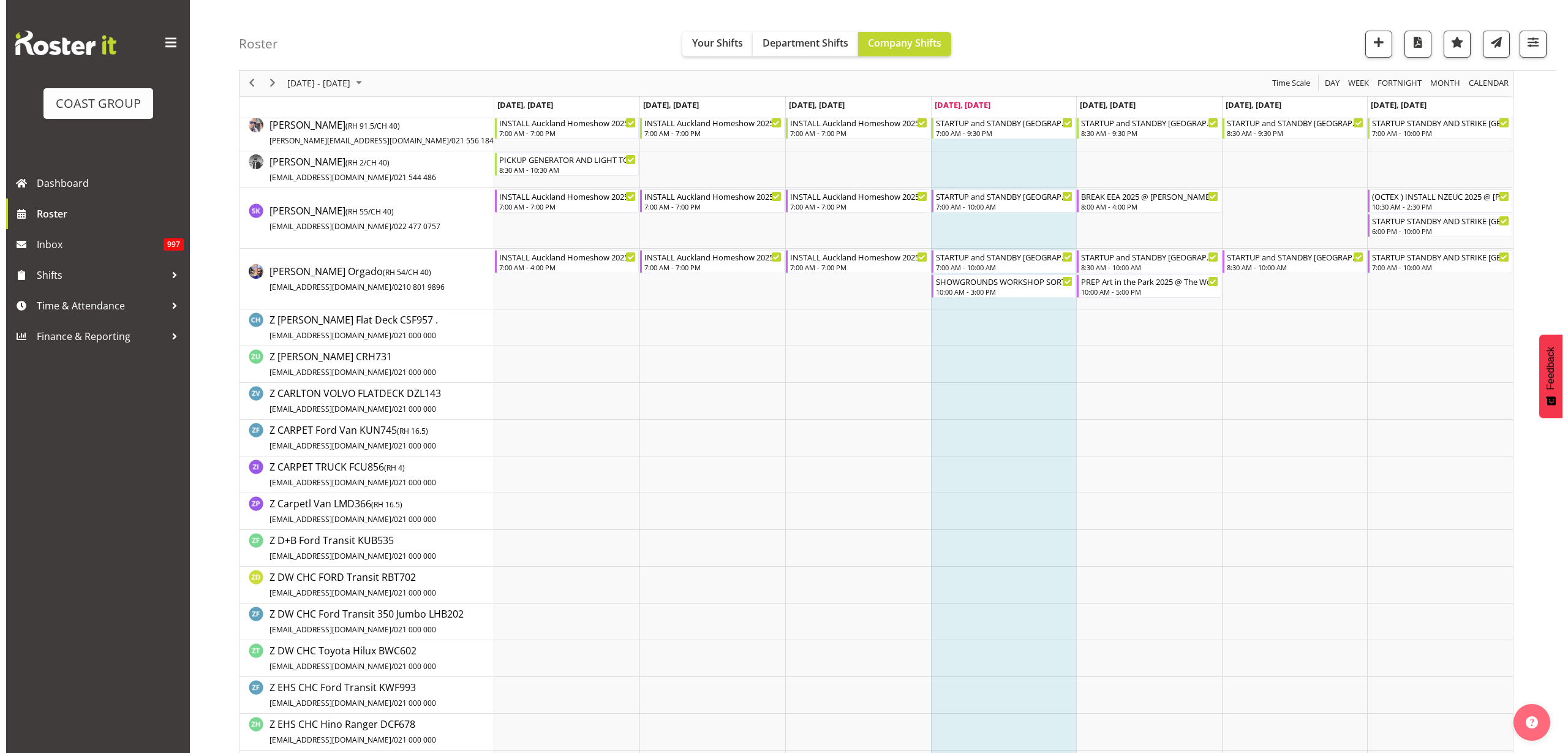
scroll to position [0, 0]
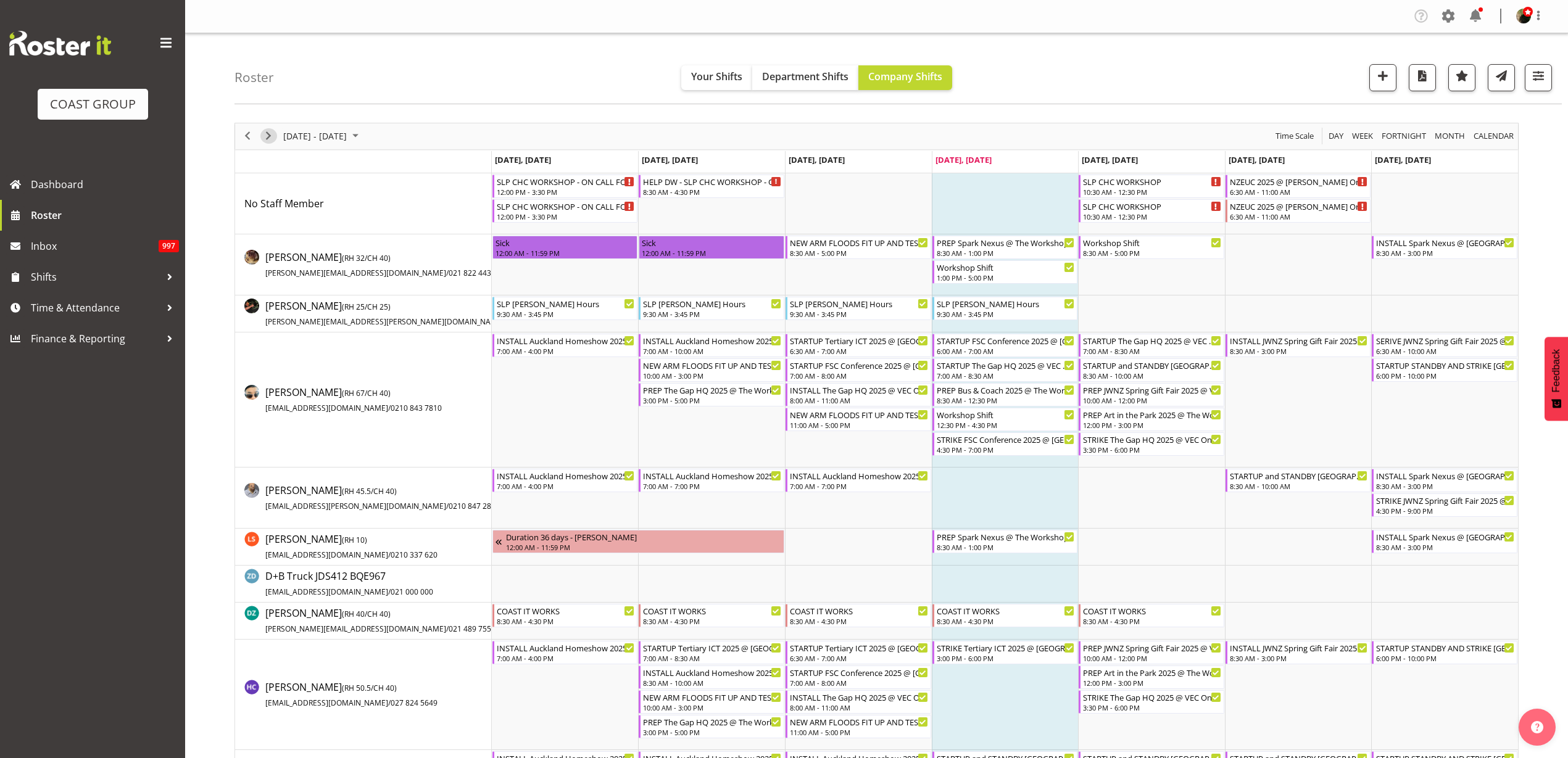
click at [265, 139] on span "Next" at bounding box center [268, 136] width 15 height 16
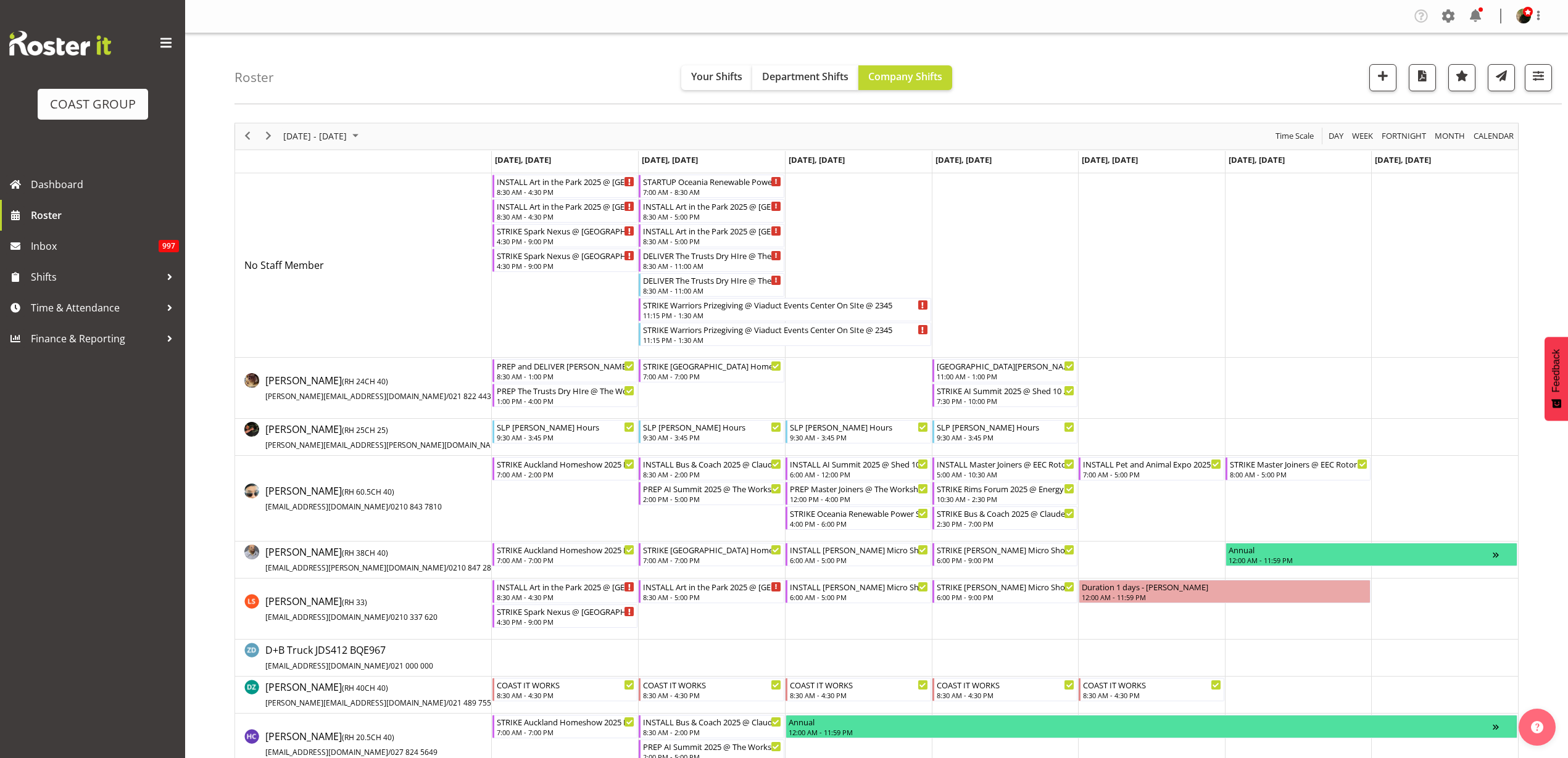
drag, startPoint x: 533, startPoint y: 183, endPoint x: 542, endPoint y: 209, distance: 27.5
click at [542, 178] on div "INSTALL Art in the Park 2025 @ [GEOGRAPHIC_DATA] On SIte @ 1000" at bounding box center [566, 181] width 138 height 12
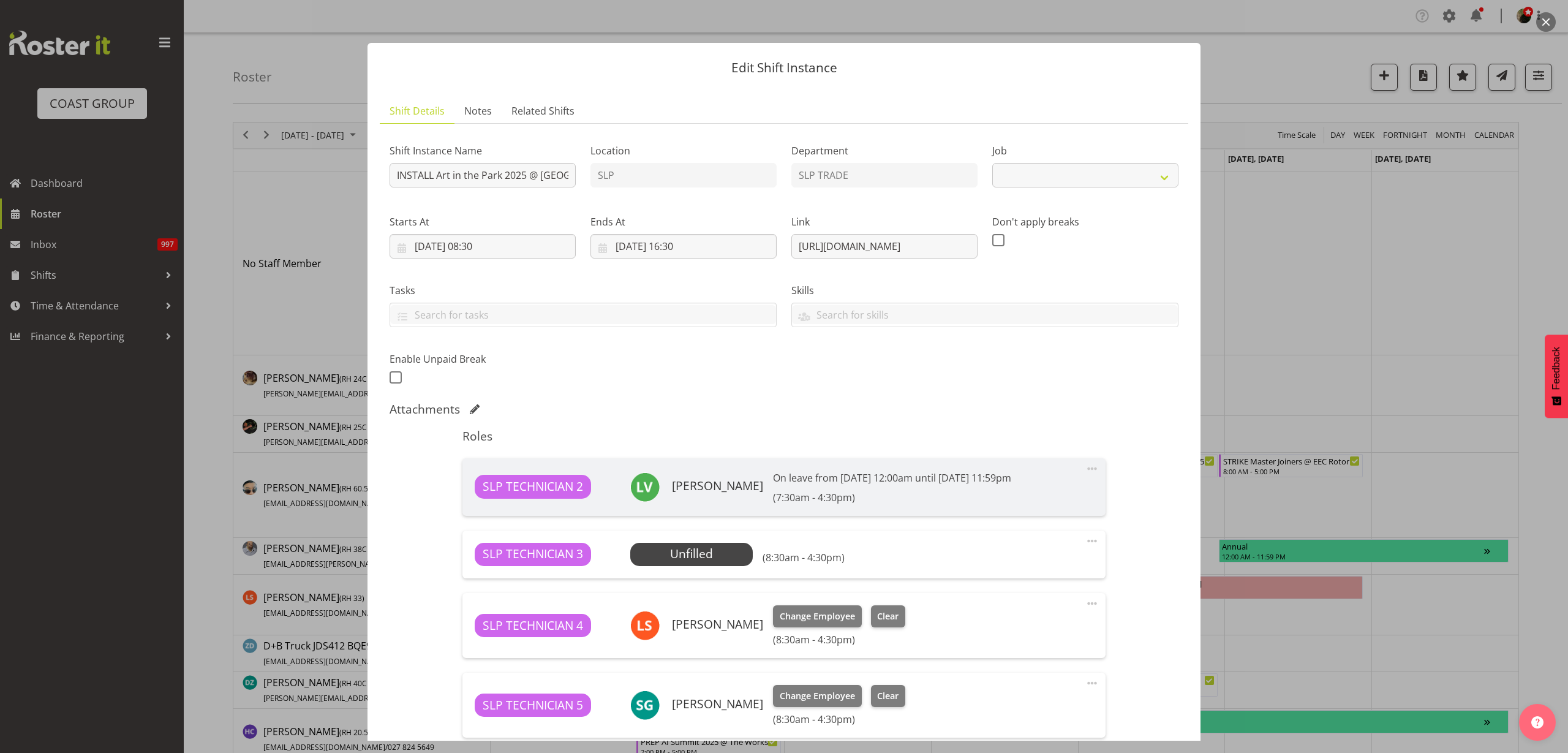
select select "9928"
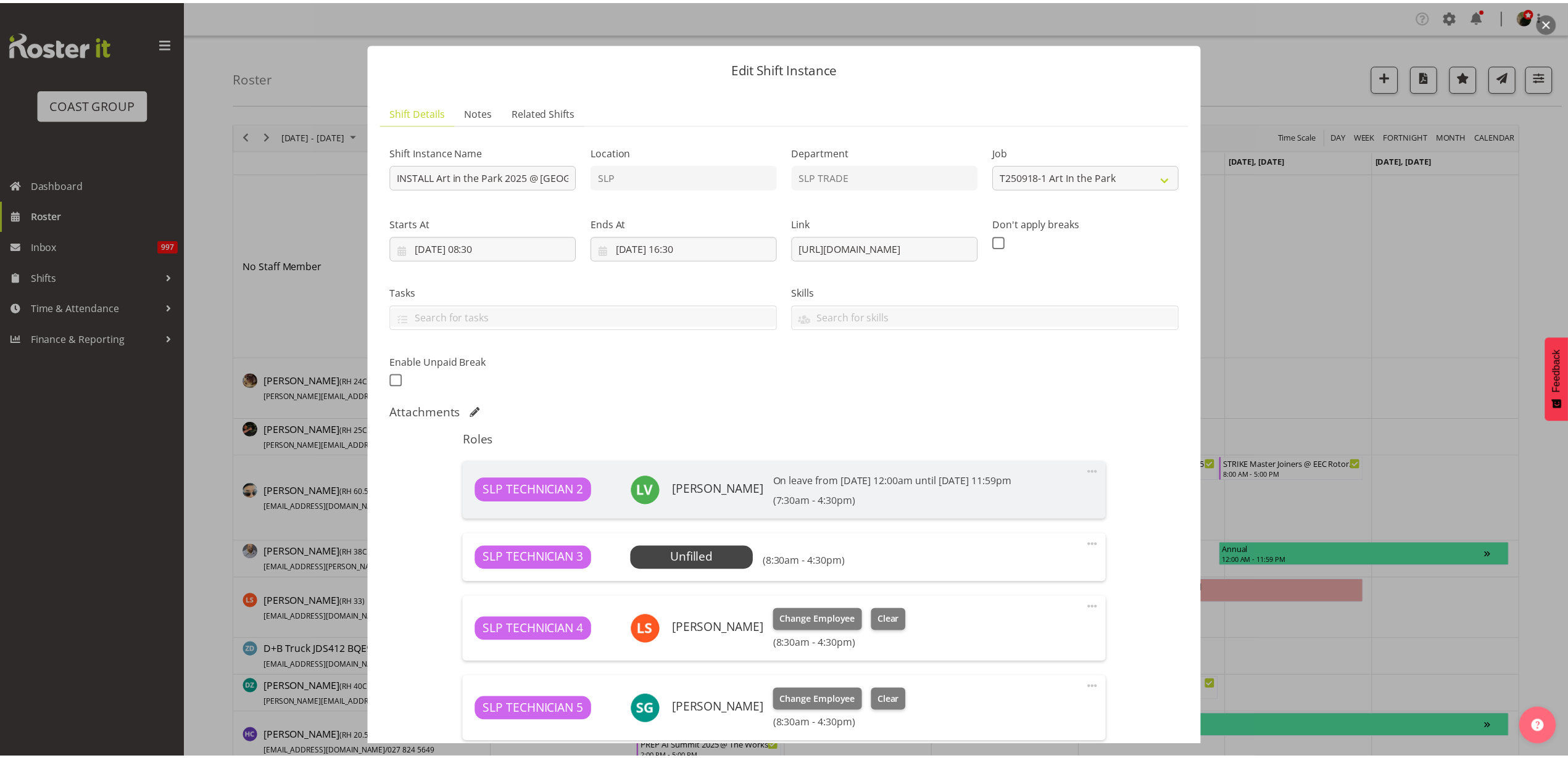
scroll to position [386, 0]
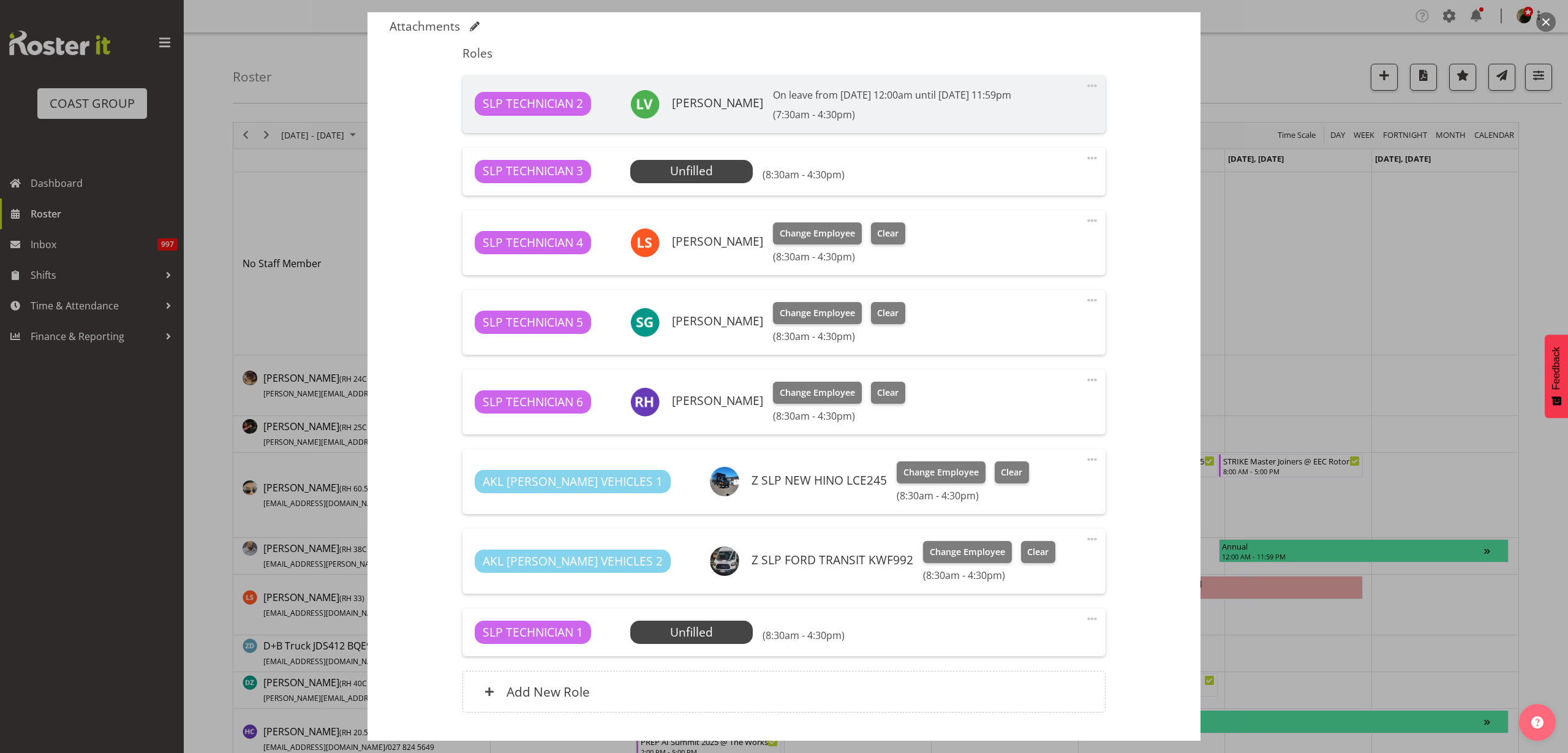
click at [0, 0] on span "Select Employee" at bounding box center [0, 0] width 0 height 0
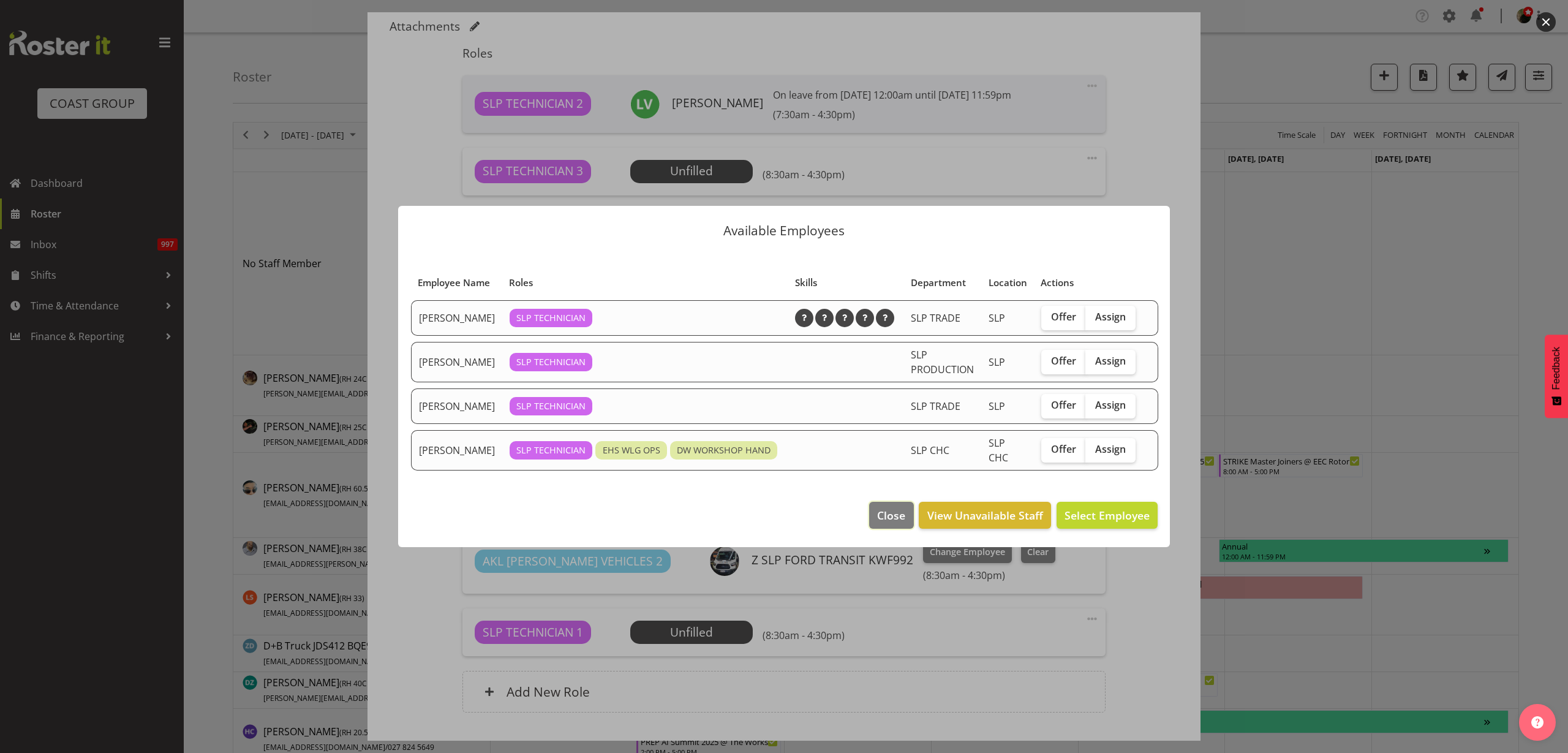
click at [892, 520] on span "Close" at bounding box center [891, 515] width 28 height 16
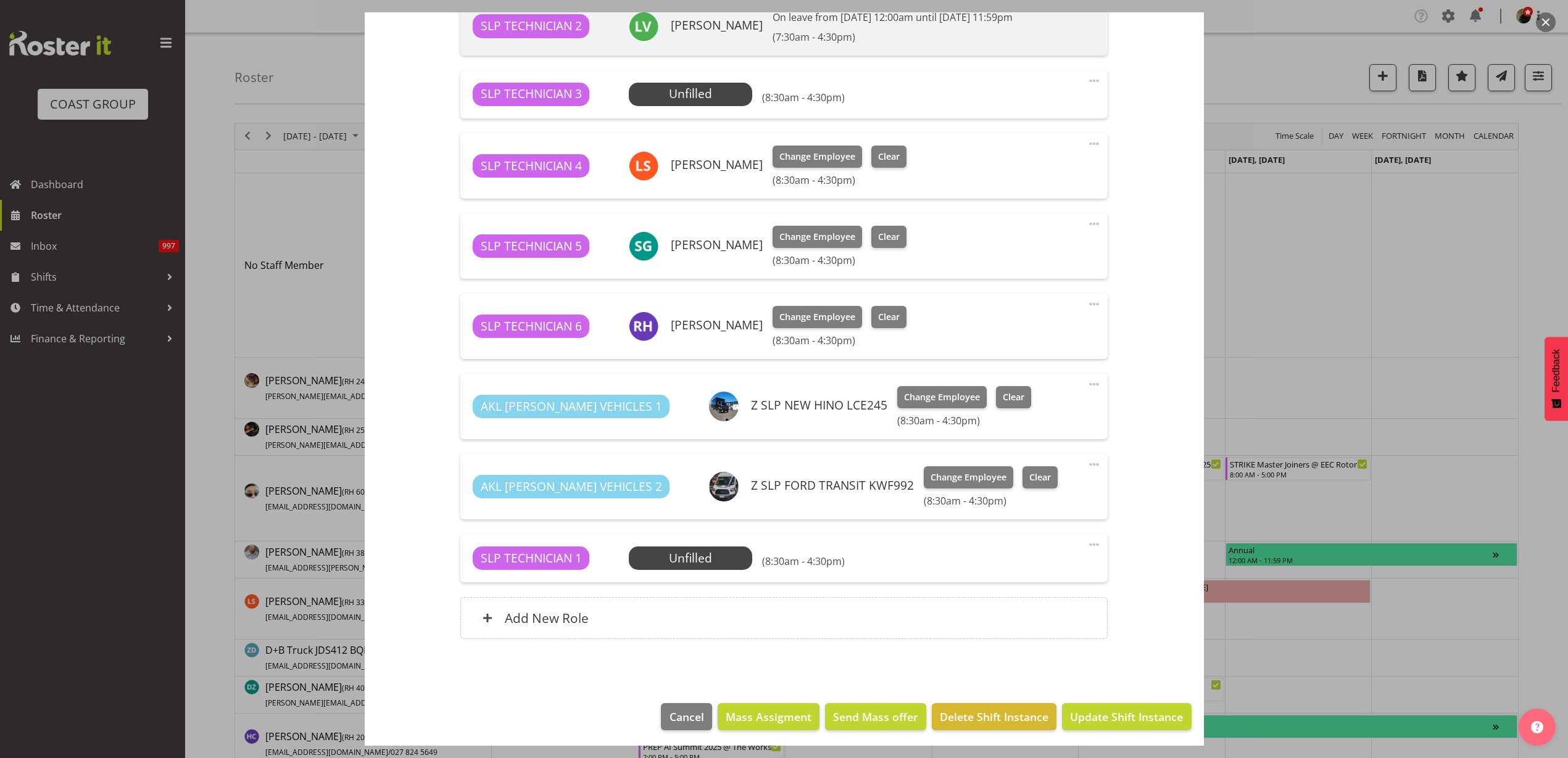
scroll to position [467, 0]
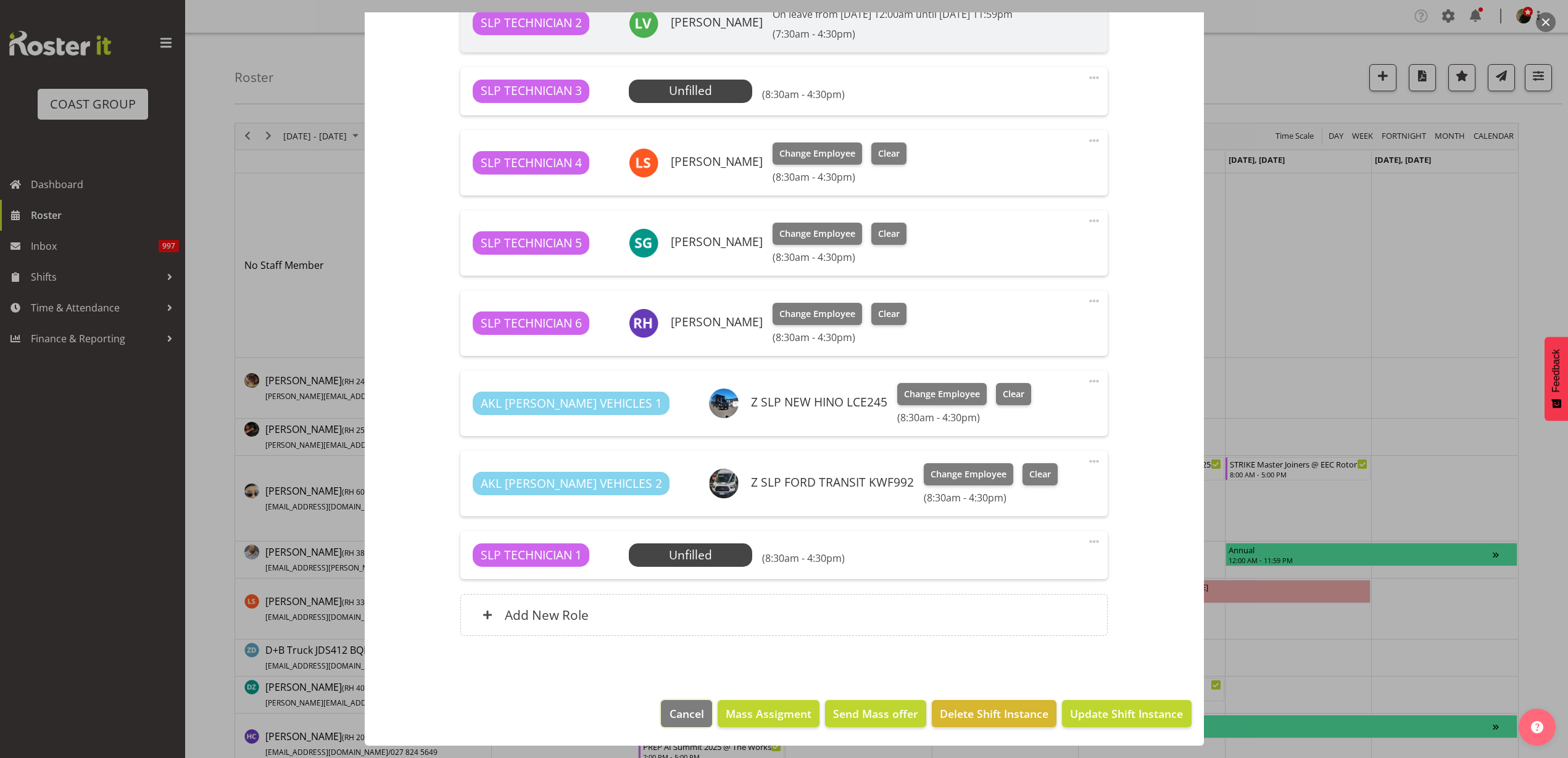
click at [673, 714] on span "Cancel" at bounding box center [687, 714] width 35 height 16
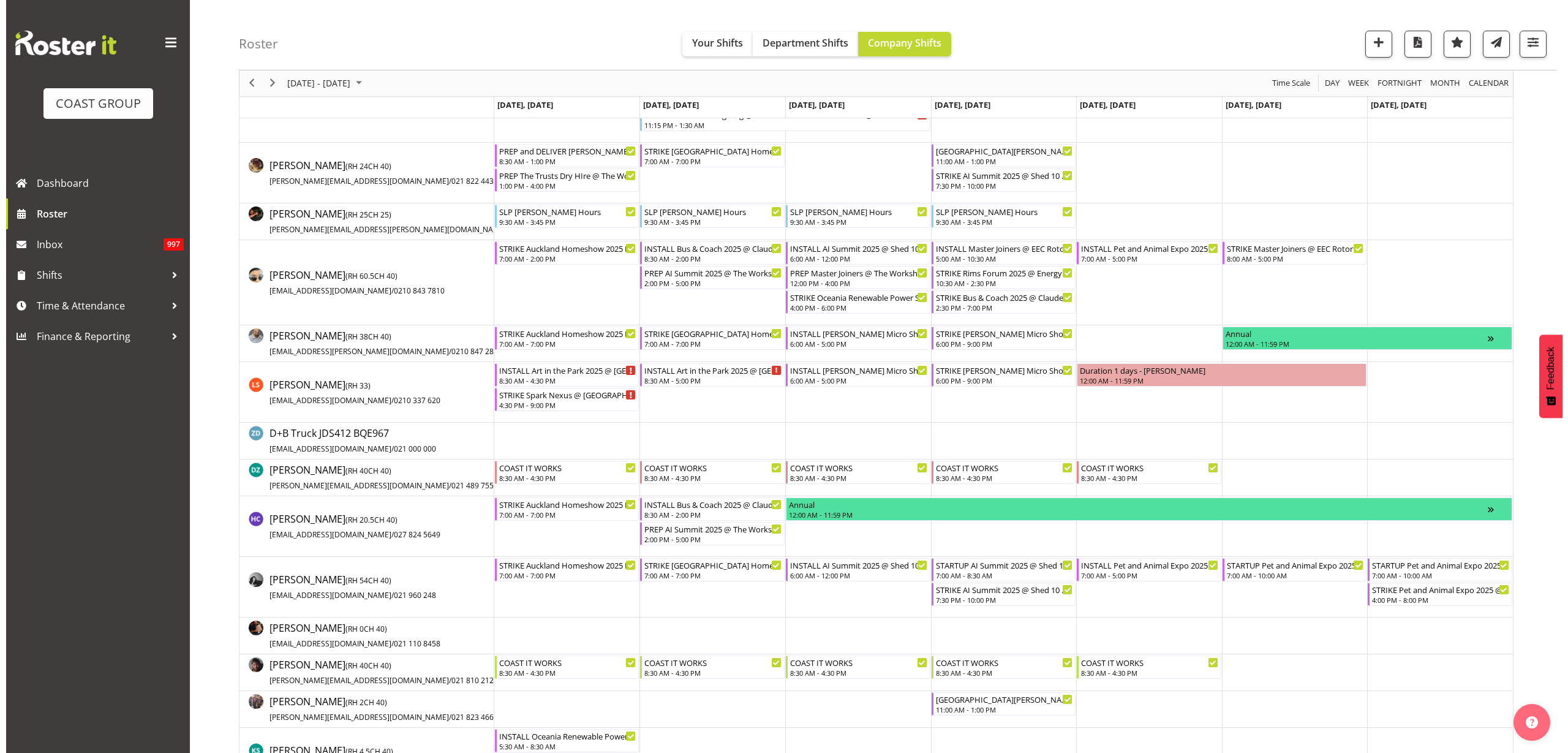
scroll to position [230, 0]
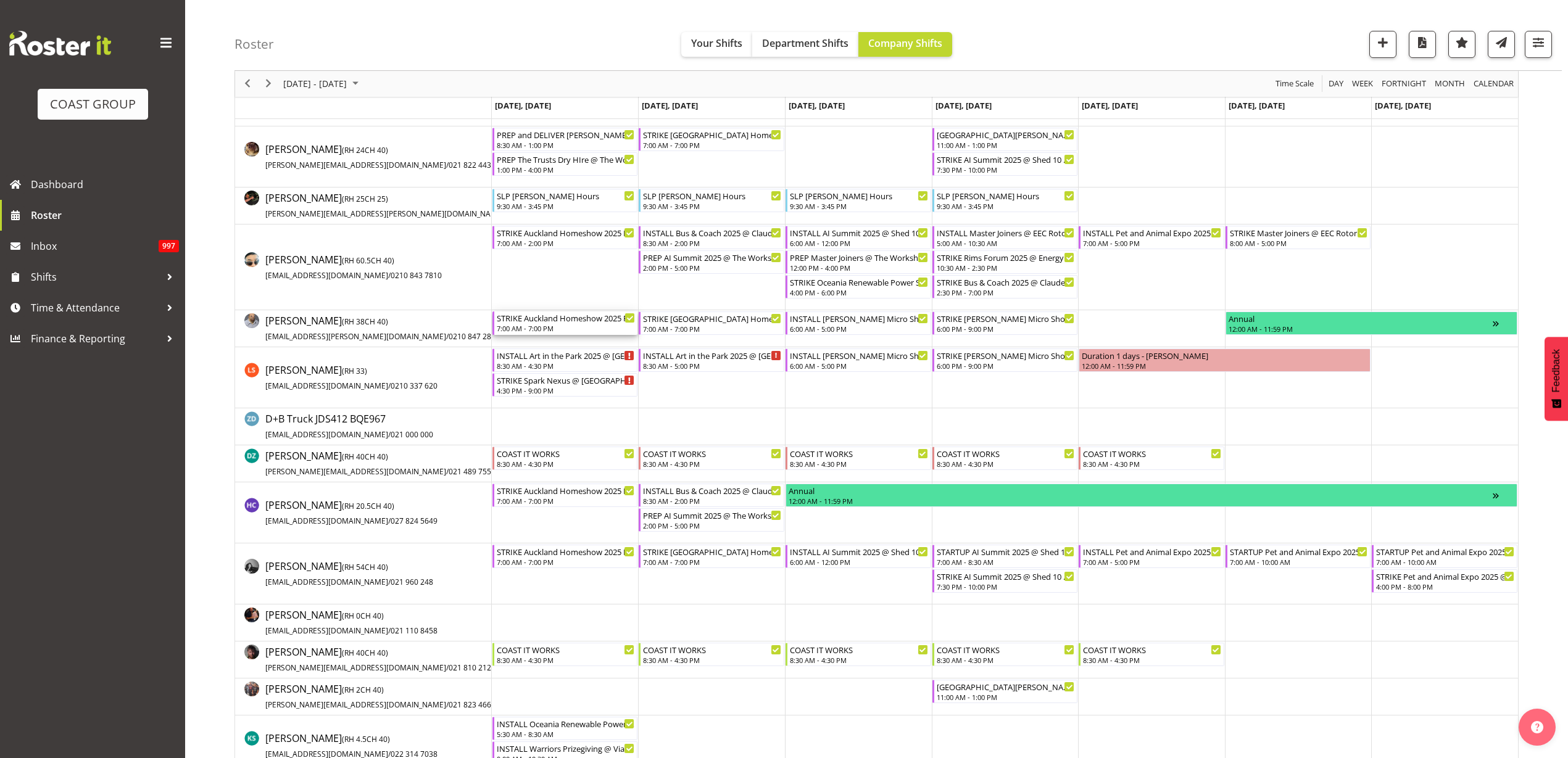
click at [548, 325] on div "7:00 AM - 7:00 PM" at bounding box center [566, 328] width 139 height 10
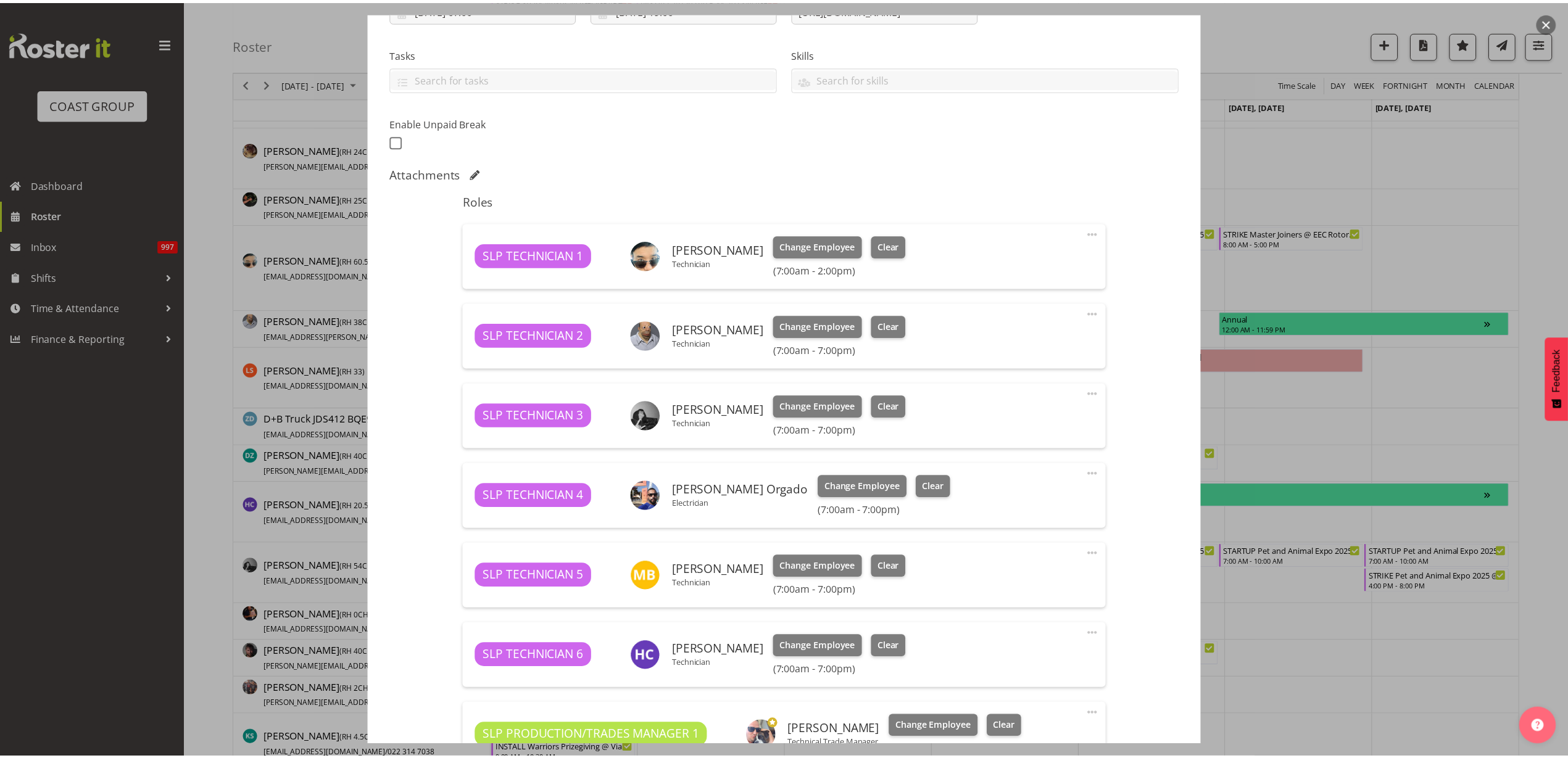
scroll to position [429, 0]
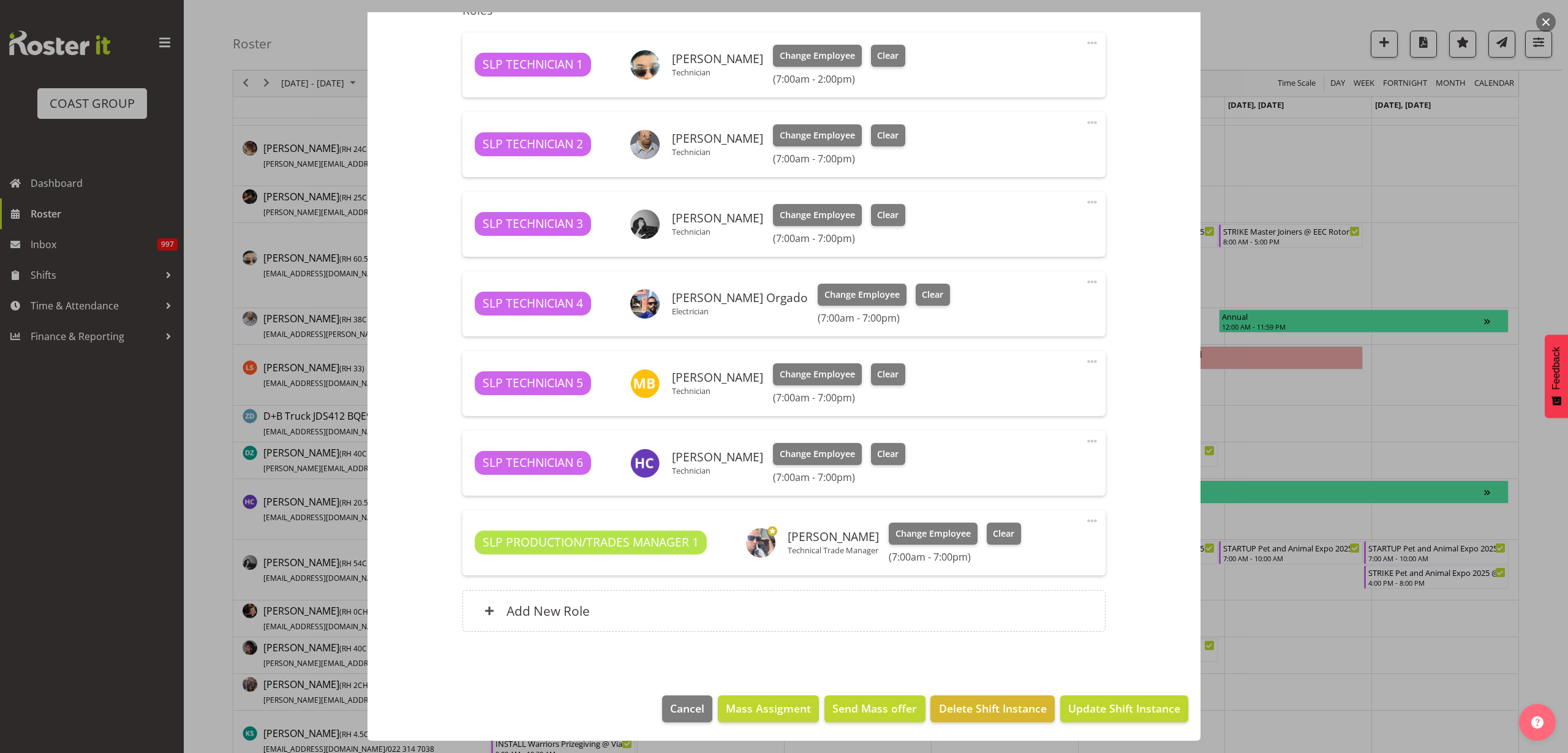
select select "9869"
click at [876, 298] on span "Change Employee" at bounding box center [862, 295] width 75 height 14
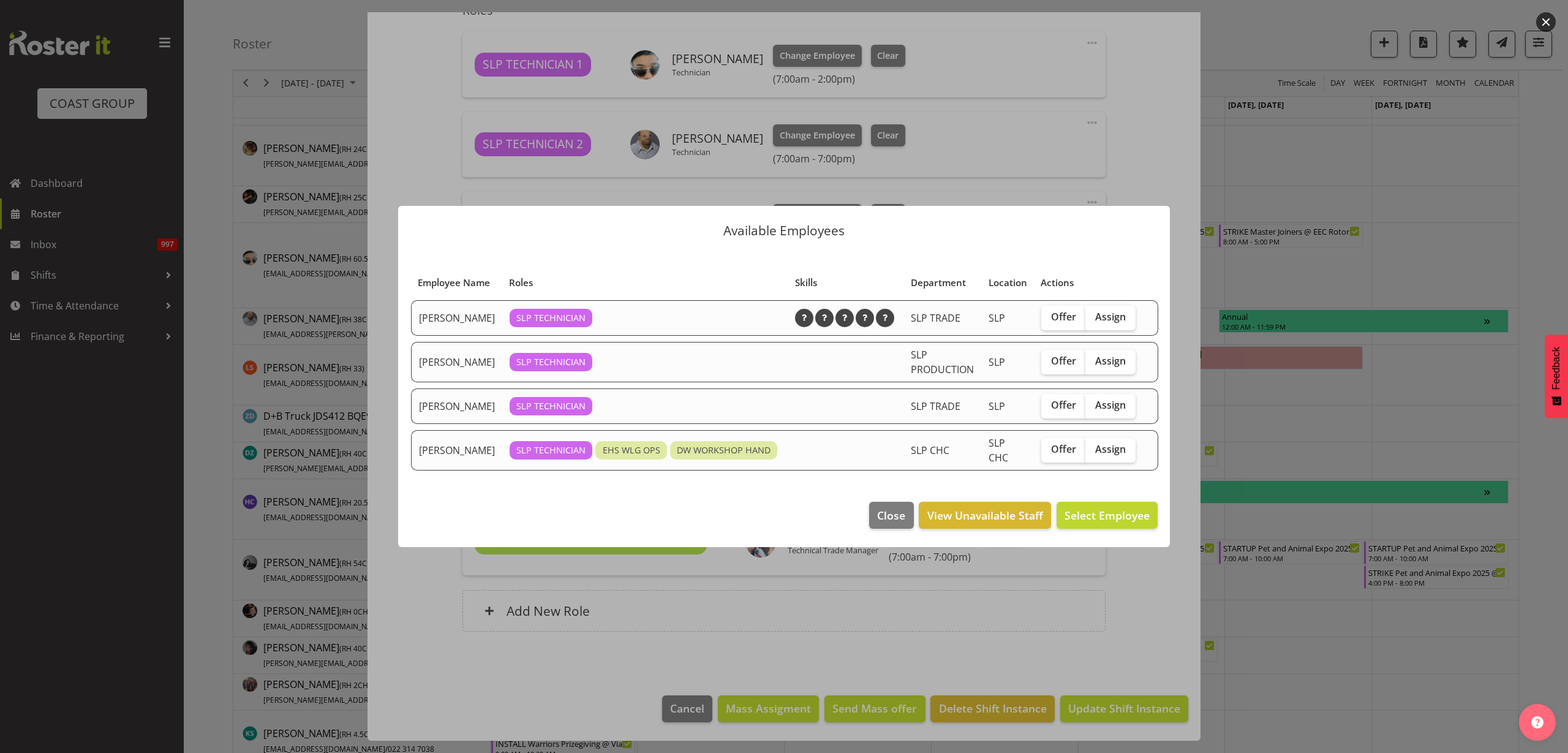
drag, startPoint x: 1110, startPoint y: 458, endPoint x: 1109, endPoint y: 466, distance: 8.1
click at [1111, 455] on span "Assign" at bounding box center [1110, 449] width 30 height 12
click at [1094, 453] on input "Assign" at bounding box center [1089, 449] width 8 height 8
checkbox input "true"
click at [1105, 510] on button "Assign [PERSON_NAME]" at bounding box center [1088, 515] width 140 height 27
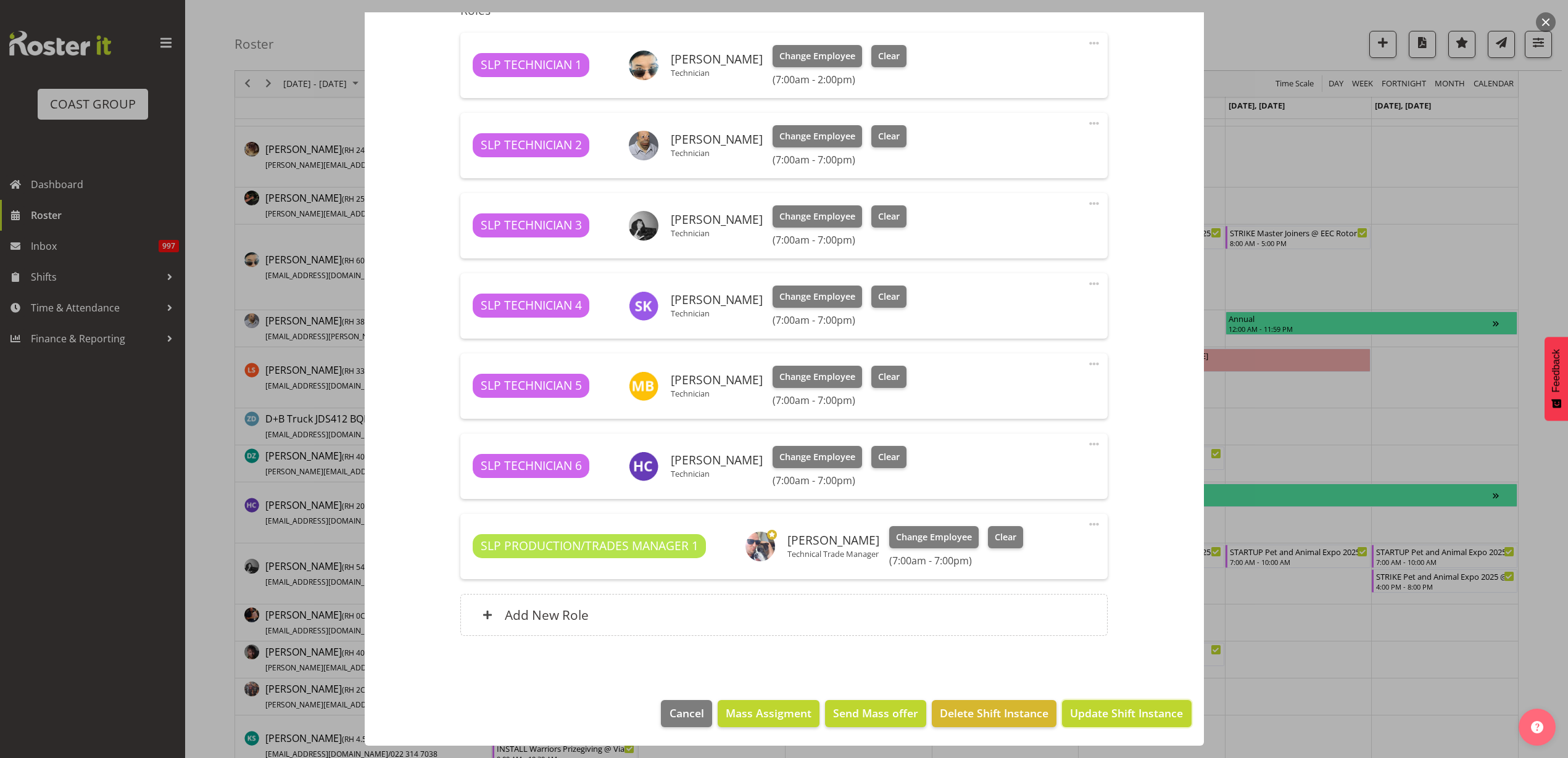
click at [1136, 713] on span "Update Shift Instance" at bounding box center [1126, 713] width 113 height 16
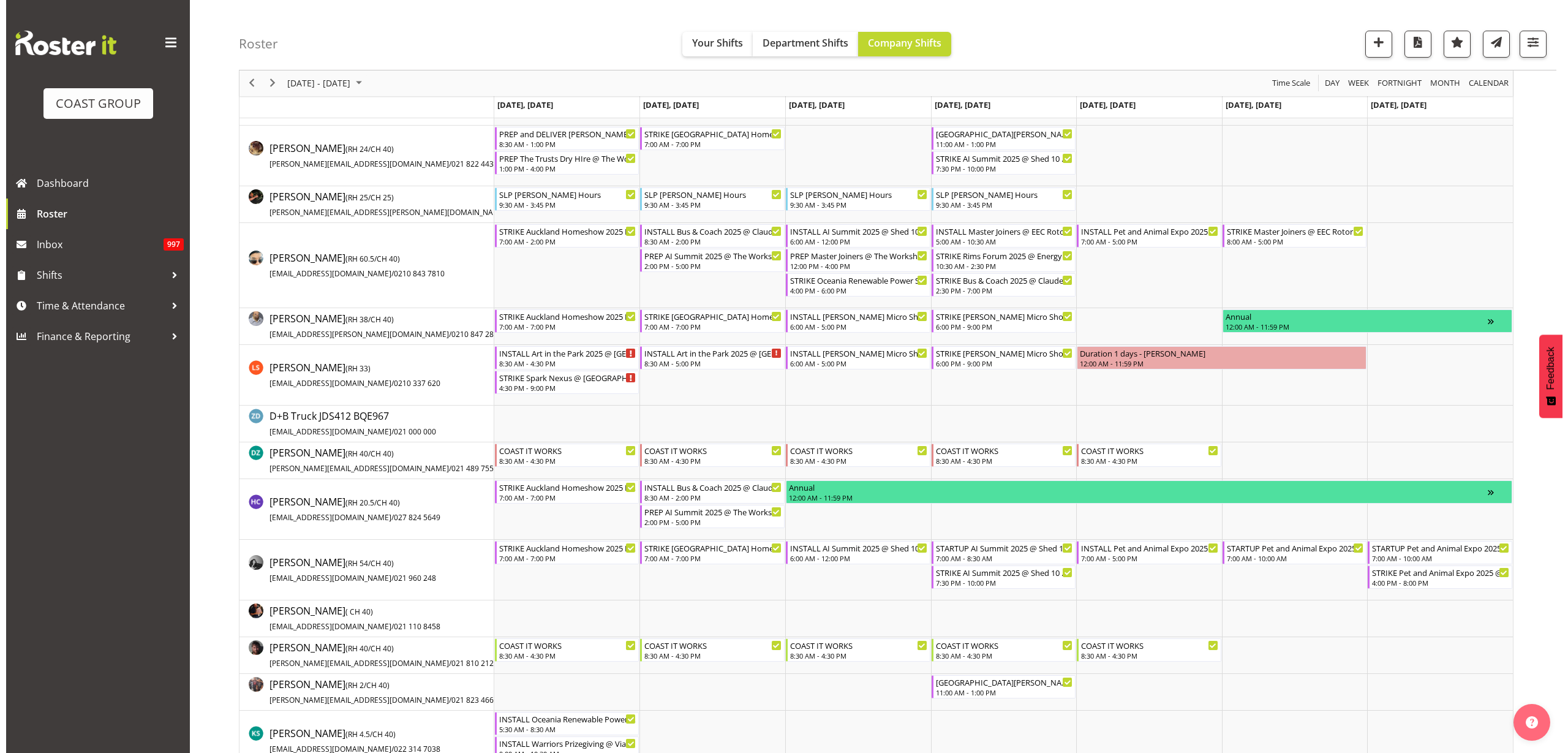
scroll to position [0, 0]
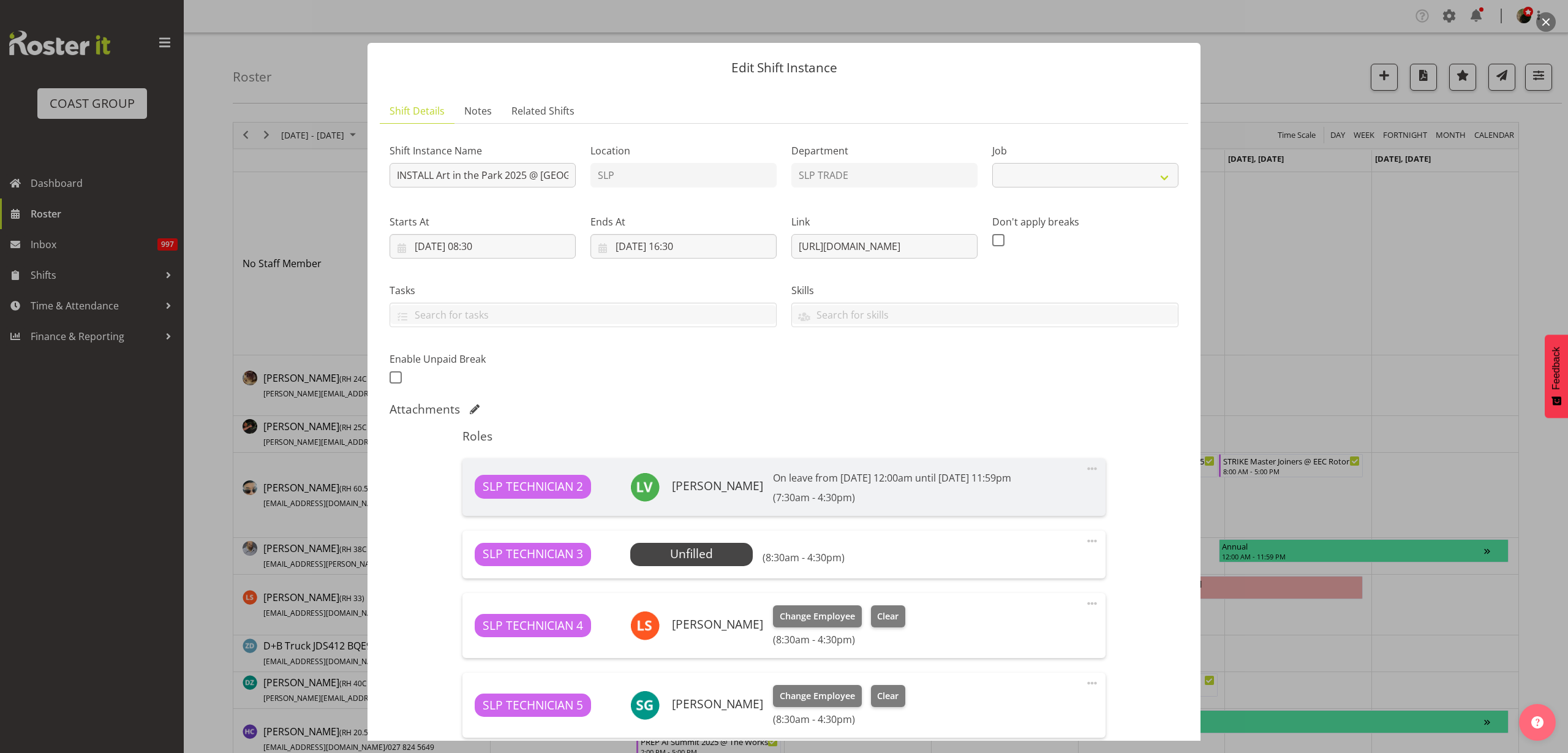
select select "9928"
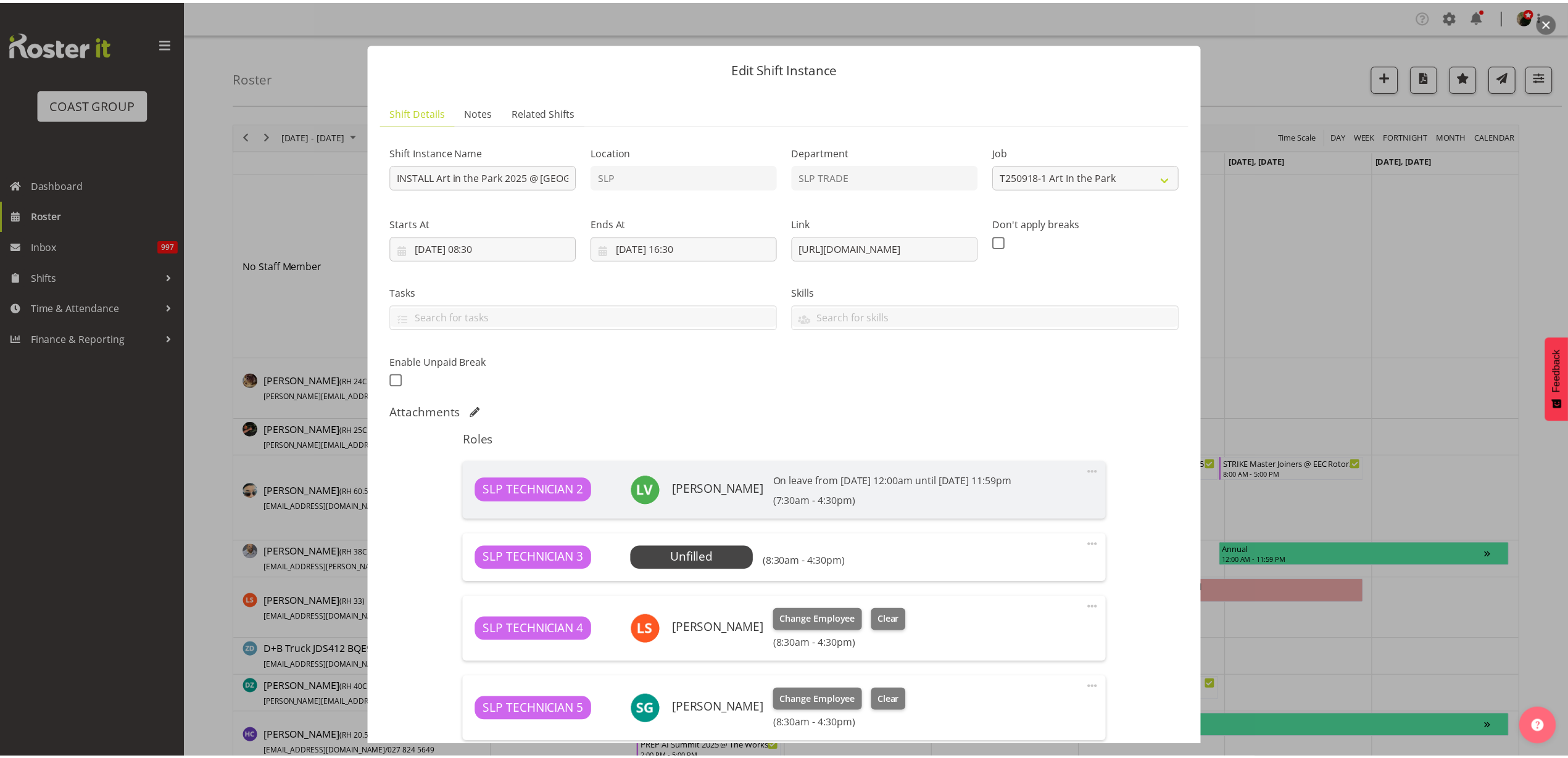
scroll to position [308, 0]
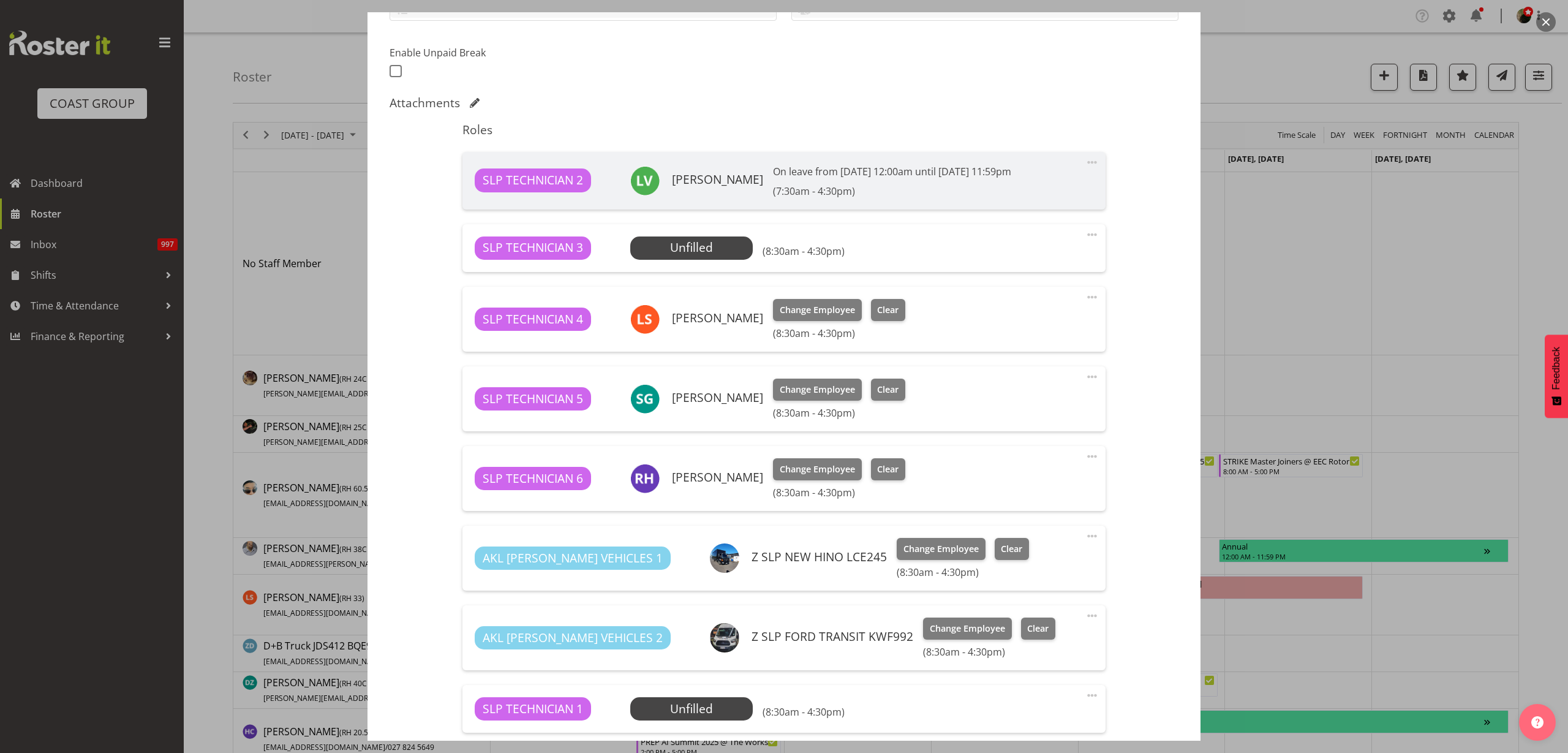
click at [0, 0] on span "Select Employee" at bounding box center [0, 0] width 0 height 0
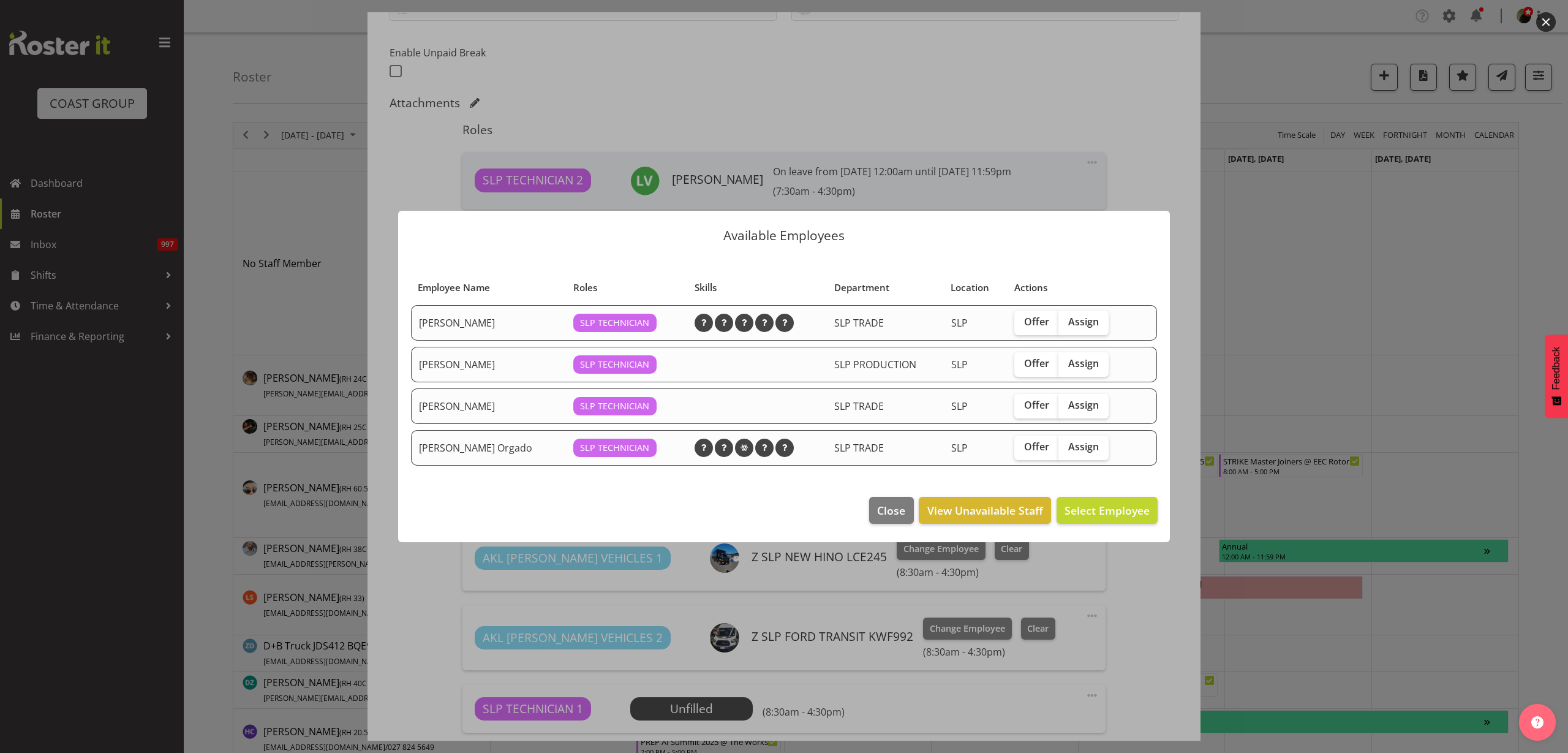
click at [1090, 447] on span "Assign" at bounding box center [1083, 447] width 30 height 12
click at [1066, 447] on input "Assign" at bounding box center [1063, 447] width 8 height 8
checkbox input "true"
click at [1098, 516] on span "Assign [PERSON_NAME] Orgado" at bounding box center [1066, 510] width 166 height 15
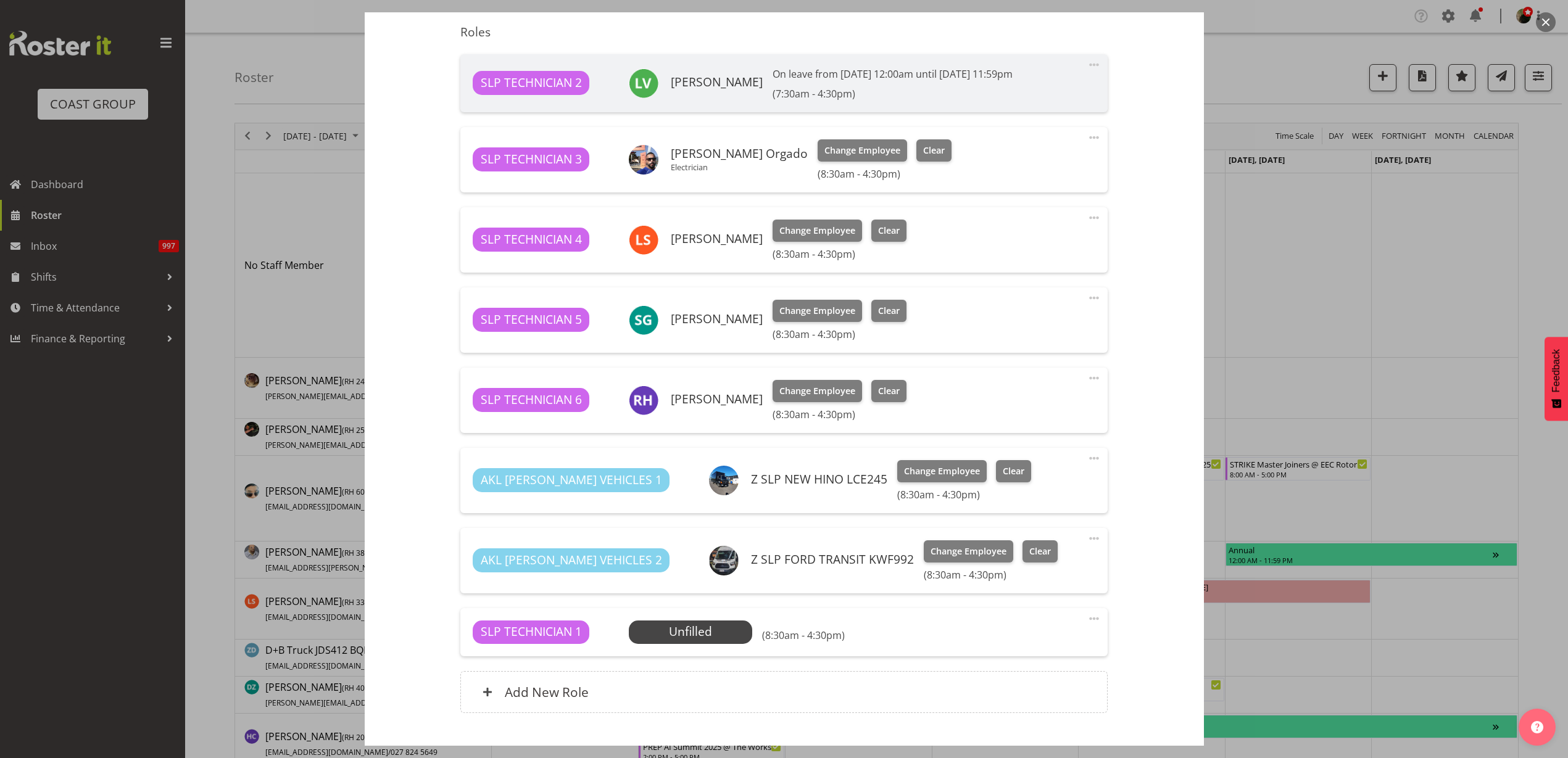
scroll to position [330, 0]
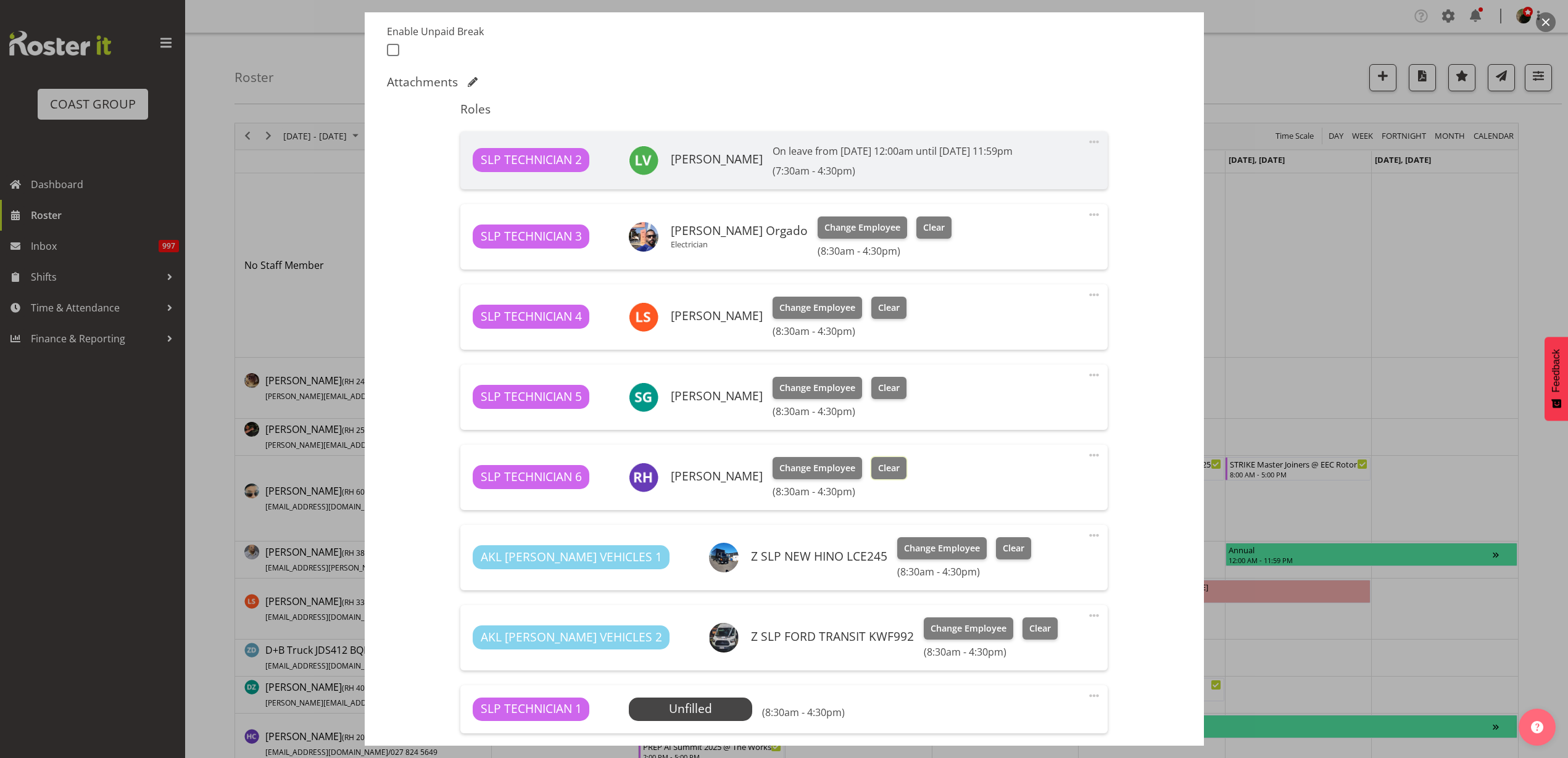
click at [883, 469] on span "Clear" at bounding box center [889, 468] width 22 height 14
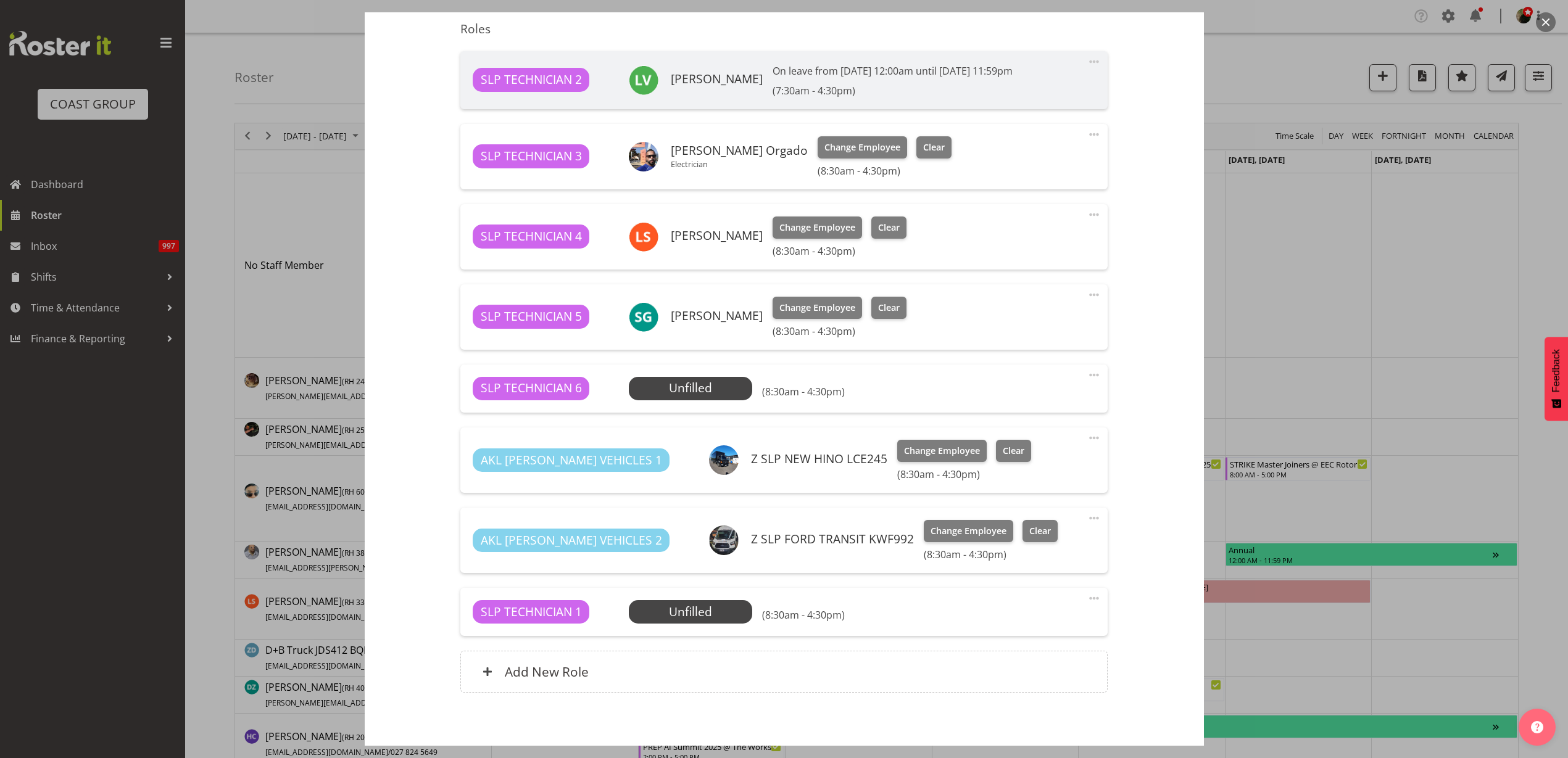
scroll to position [467, 0]
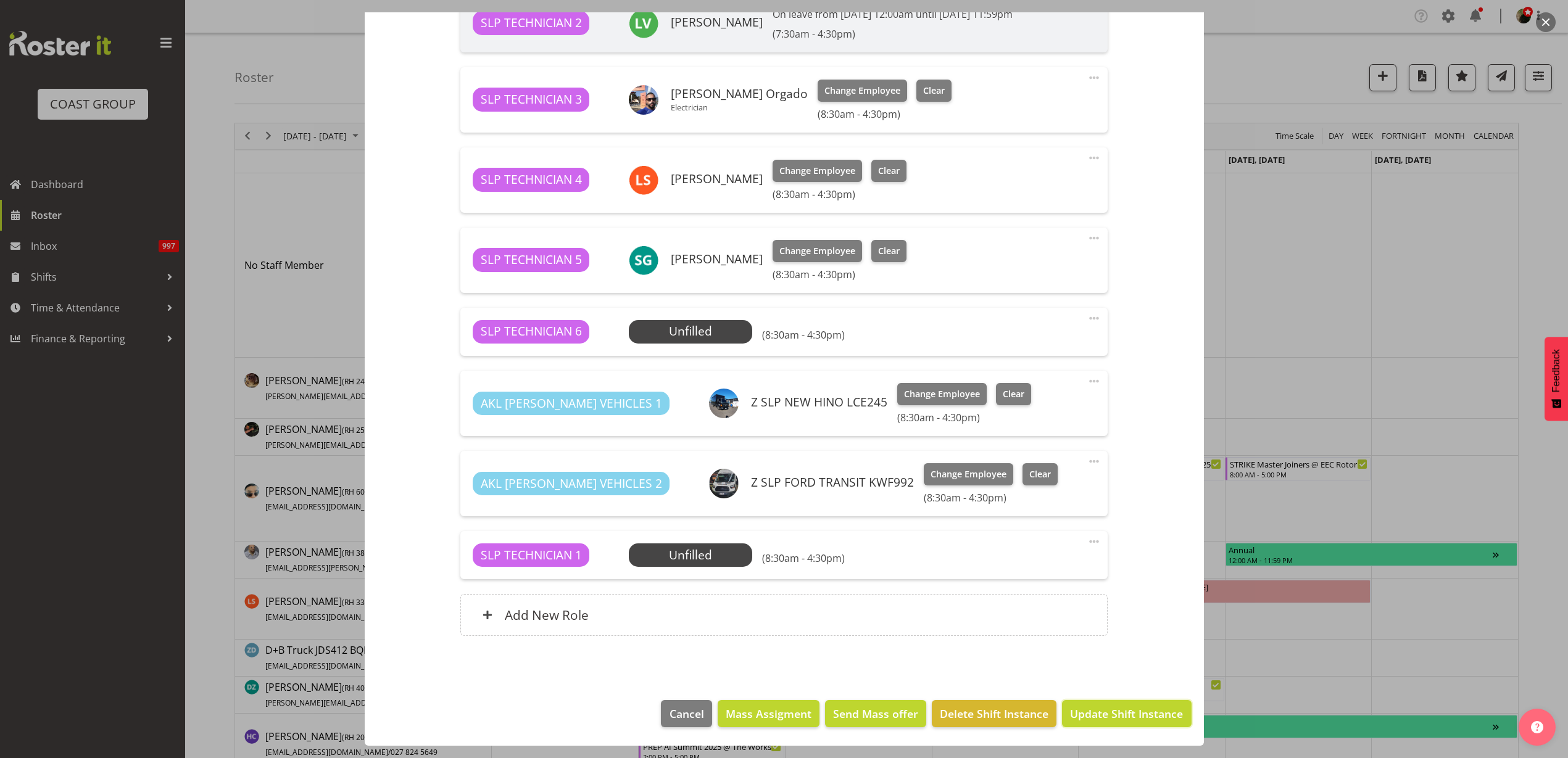
click at [1097, 714] on span "Update Shift Instance" at bounding box center [1126, 714] width 113 height 16
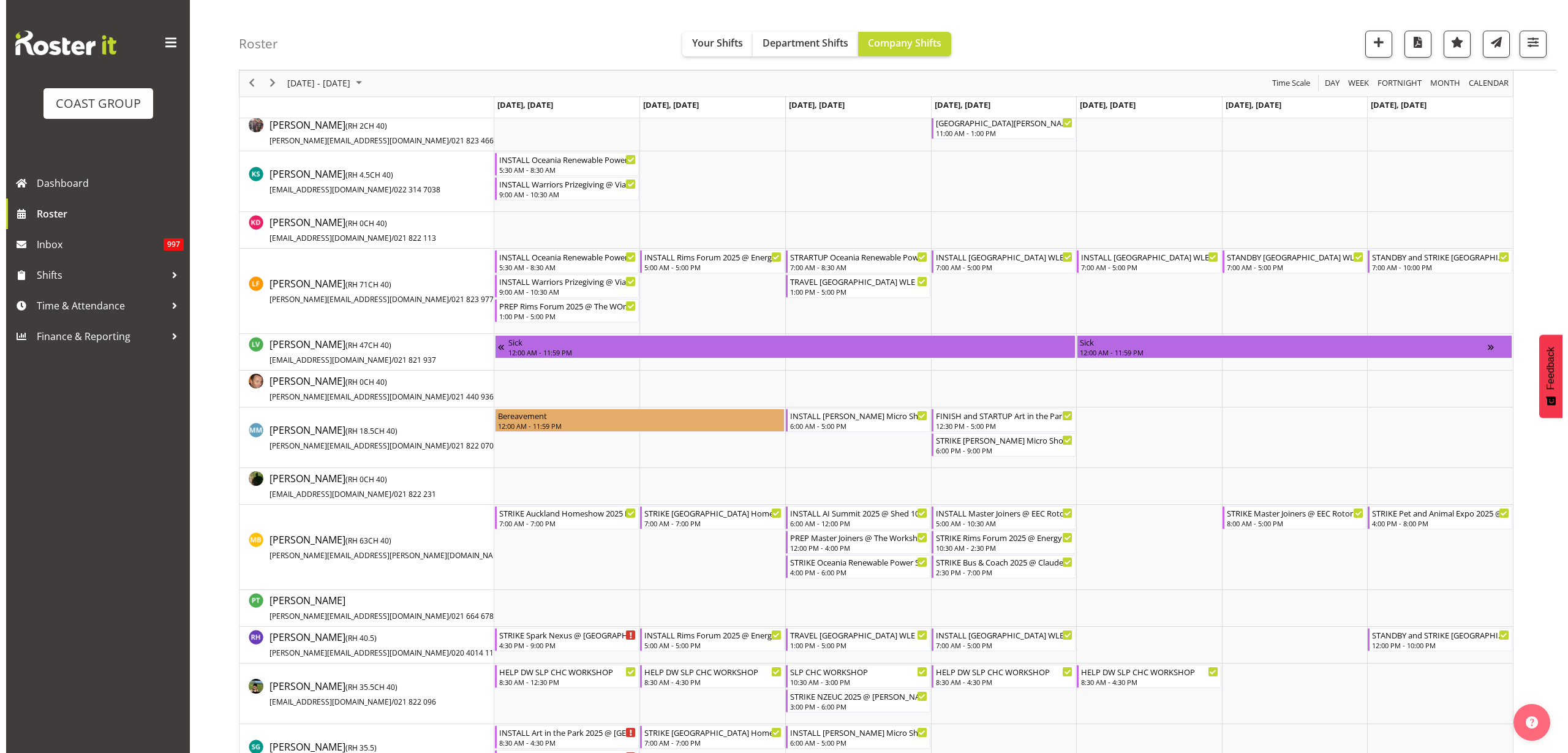
scroll to position [996, 0]
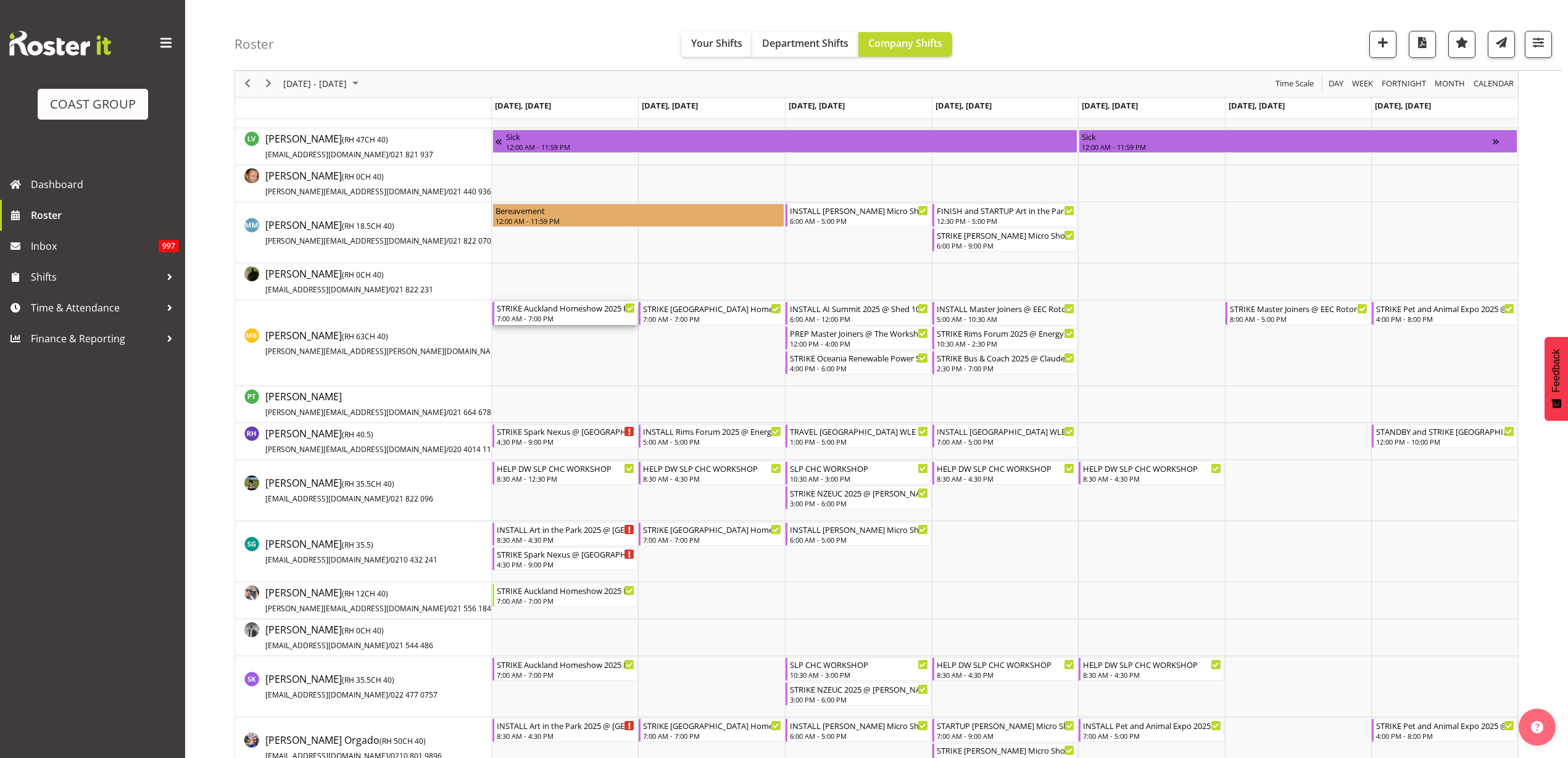
click at [531, 314] on div "7:00 AM - 7:00 PM" at bounding box center [566, 318] width 139 height 10
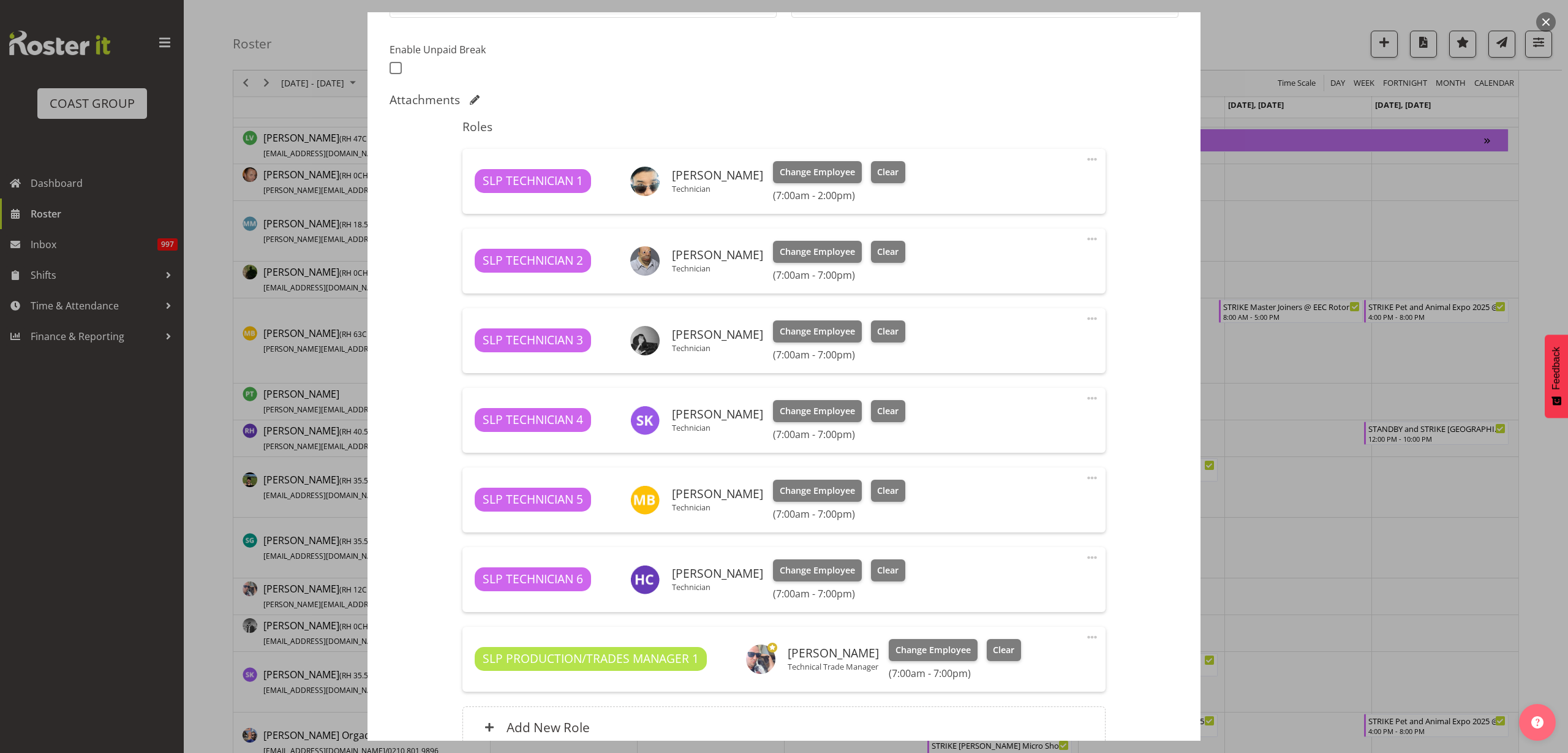
select select "9869"
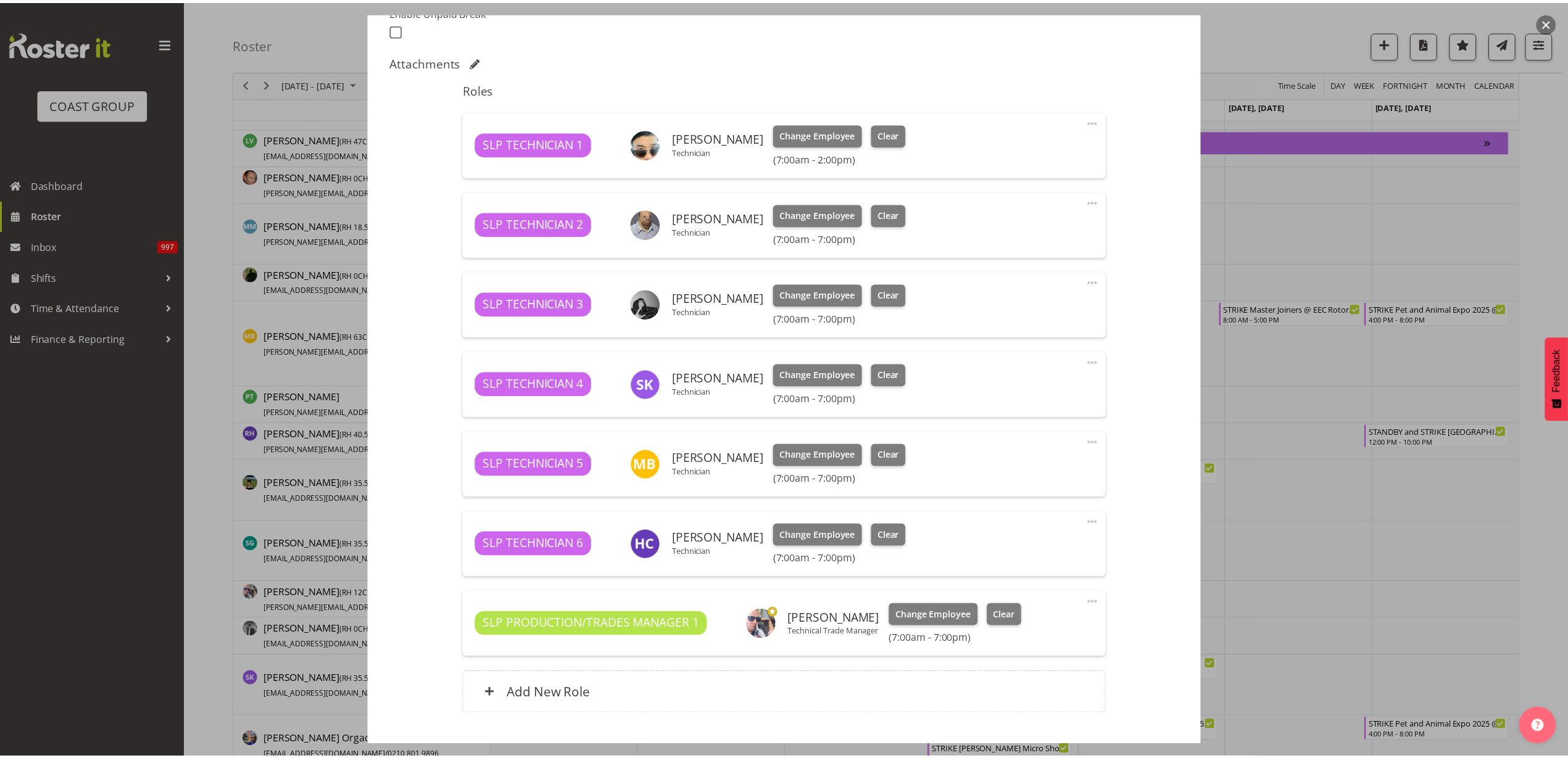
scroll to position [274, 0]
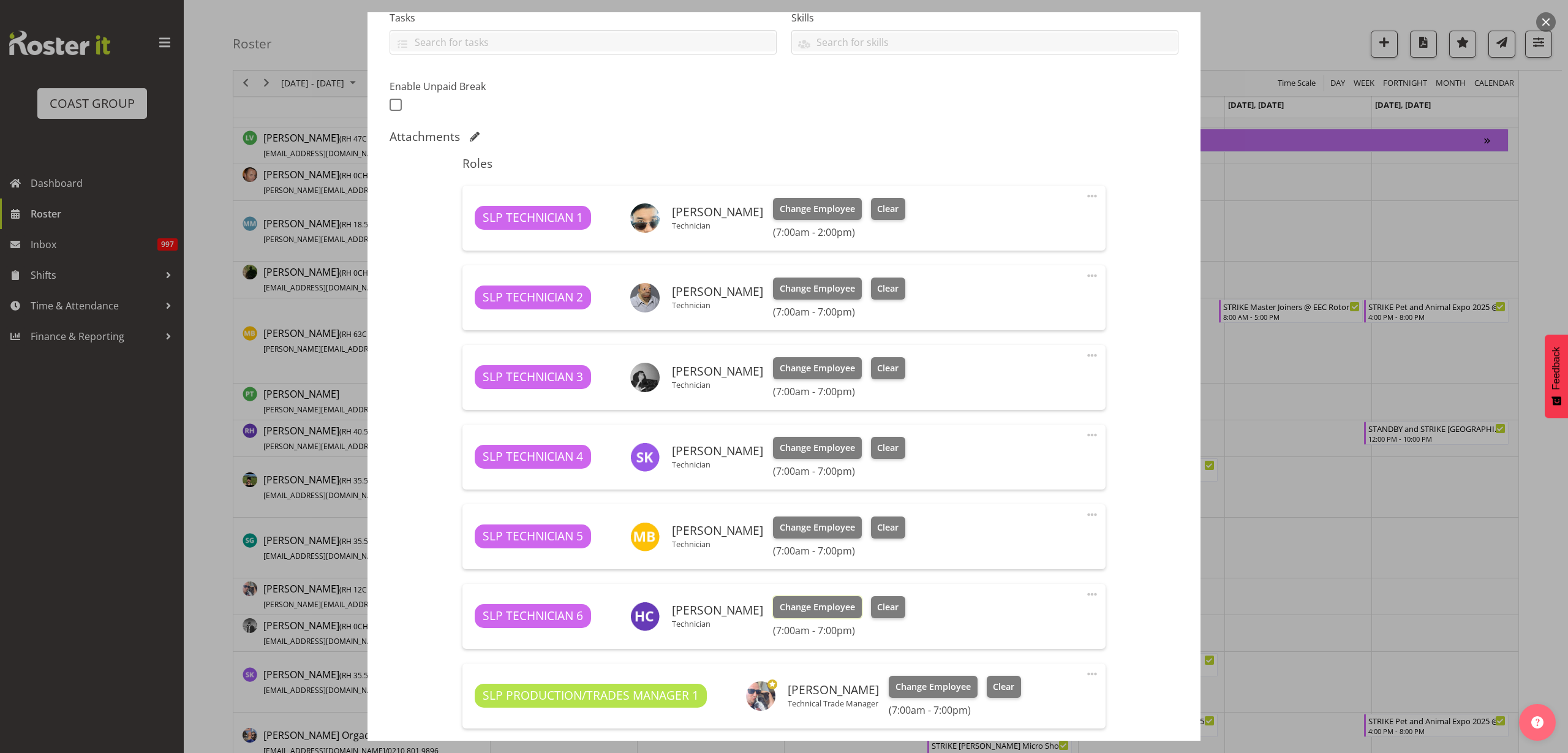
click at [786, 609] on span "Change Employee" at bounding box center [817, 607] width 75 height 14
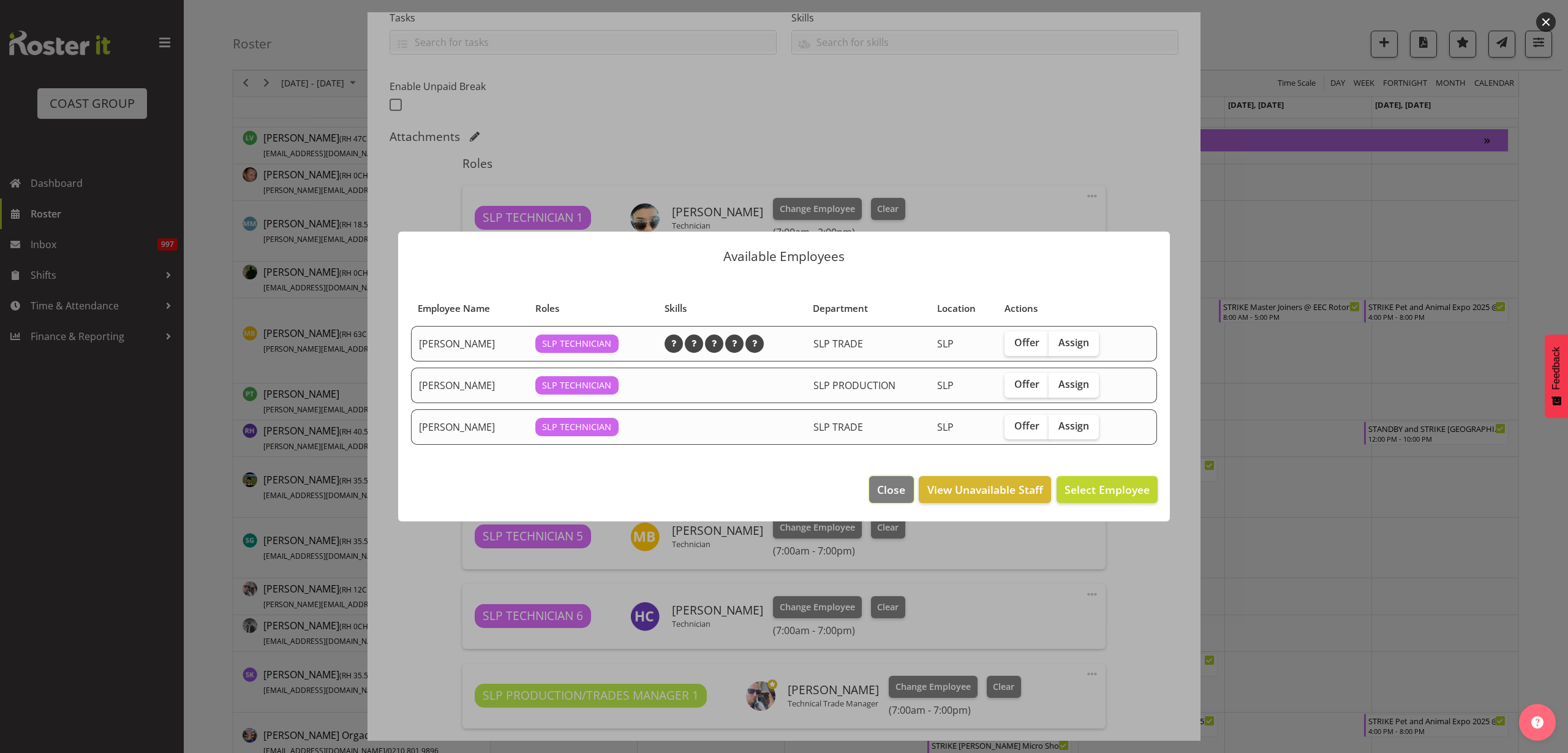
click at [882, 488] on span "Close" at bounding box center [891, 489] width 28 height 16
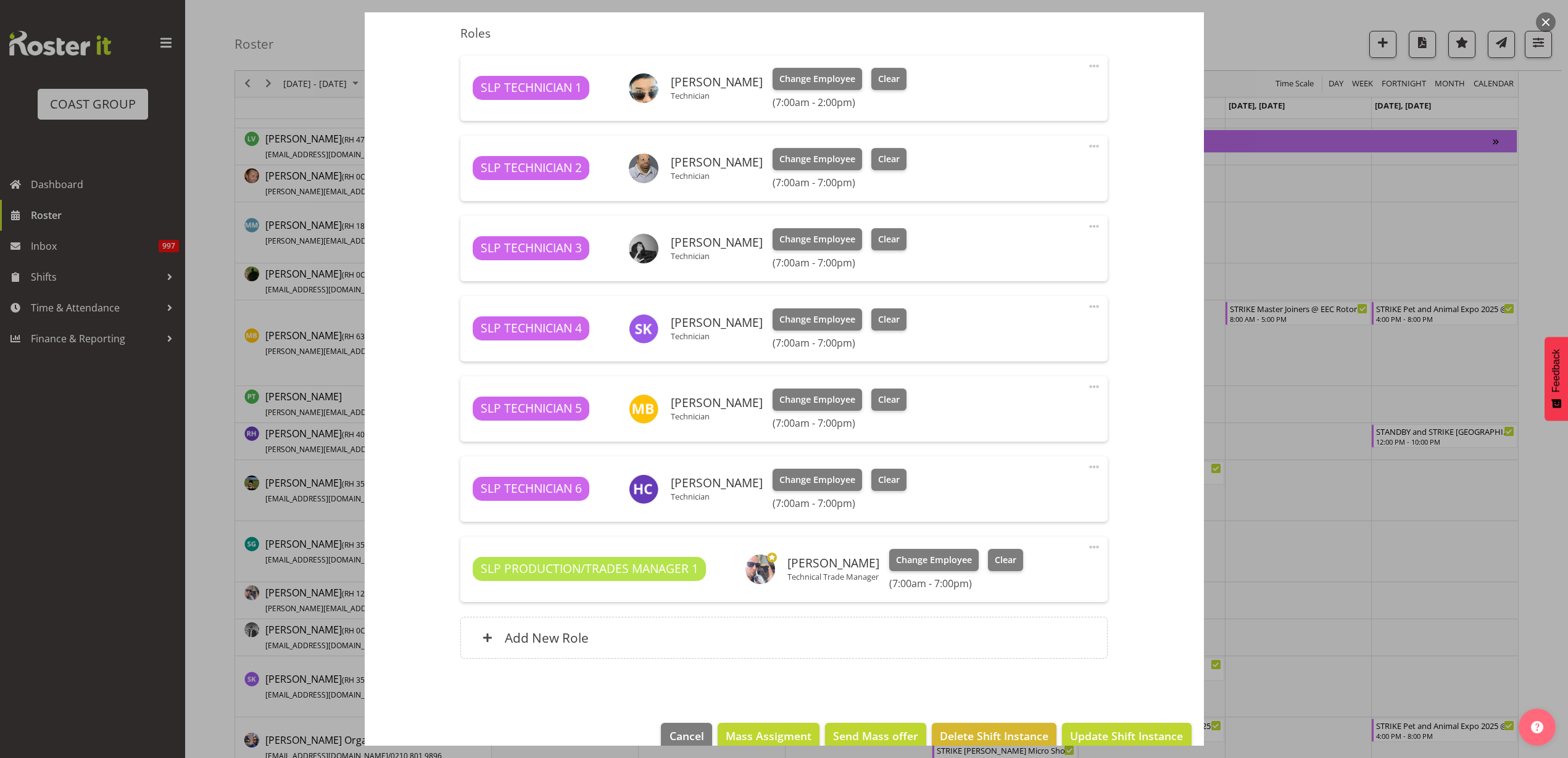
scroll to position [429, 0]
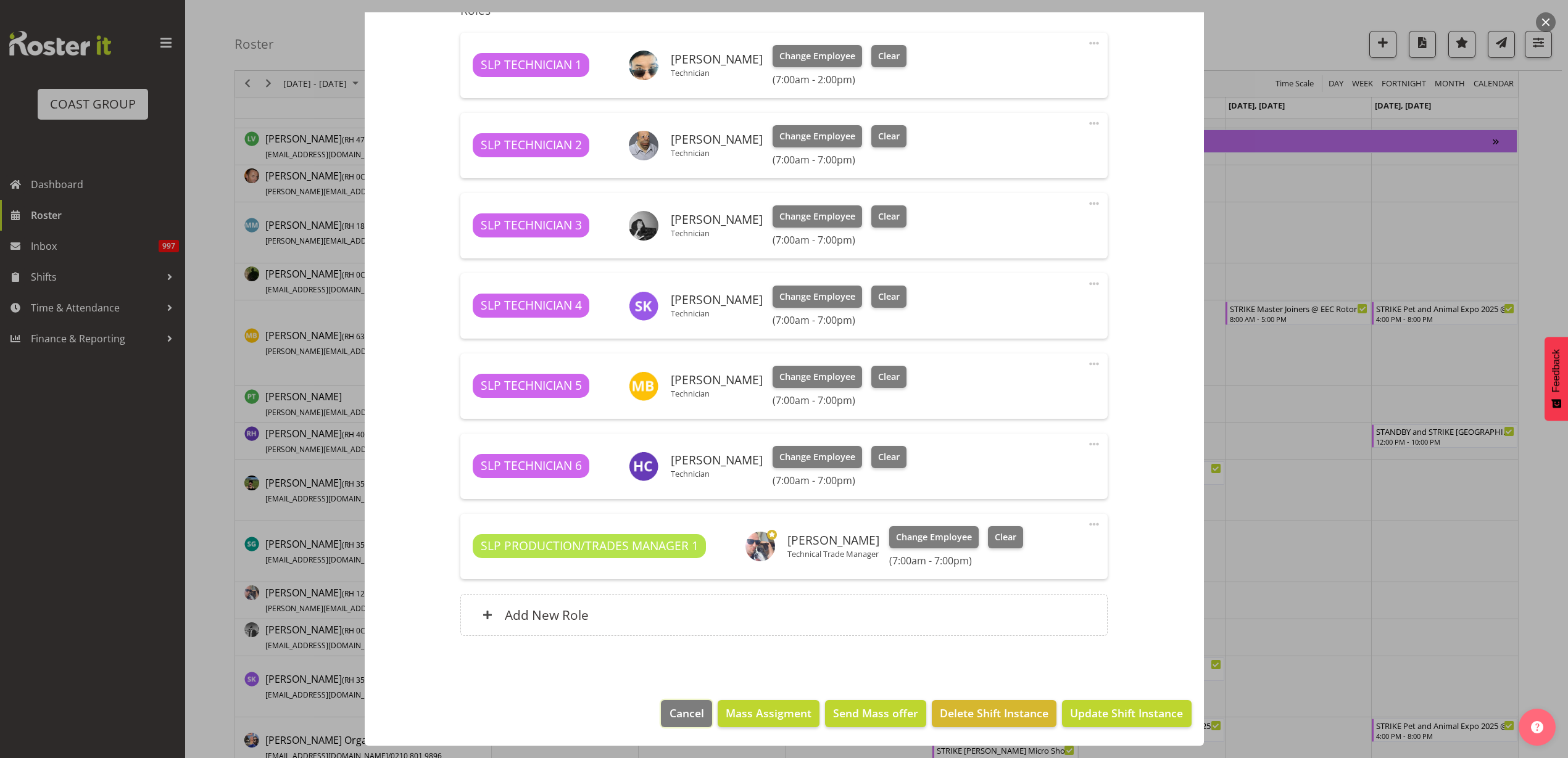
click at [687, 720] on span "Cancel" at bounding box center [687, 713] width 35 height 16
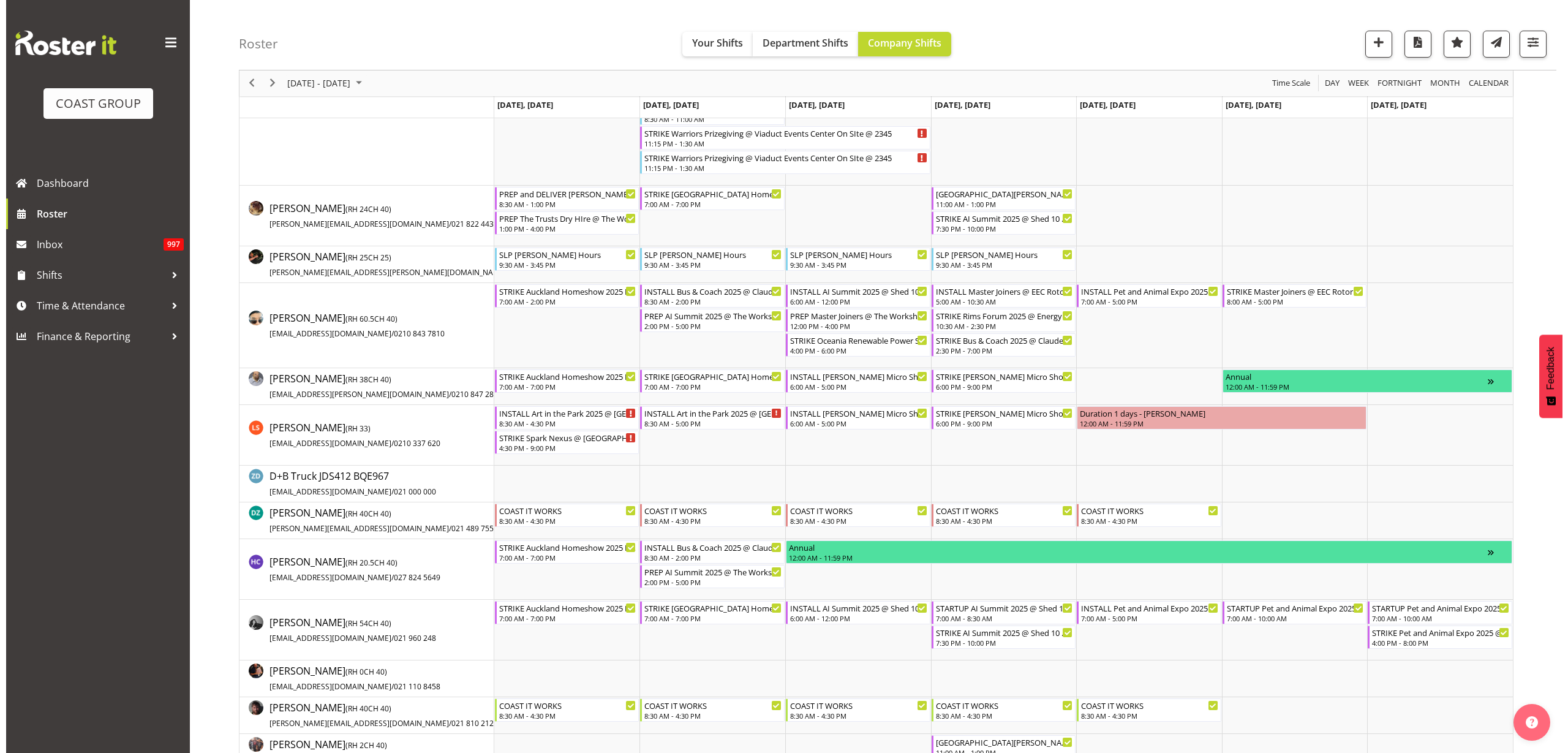
scroll to position [153, 0]
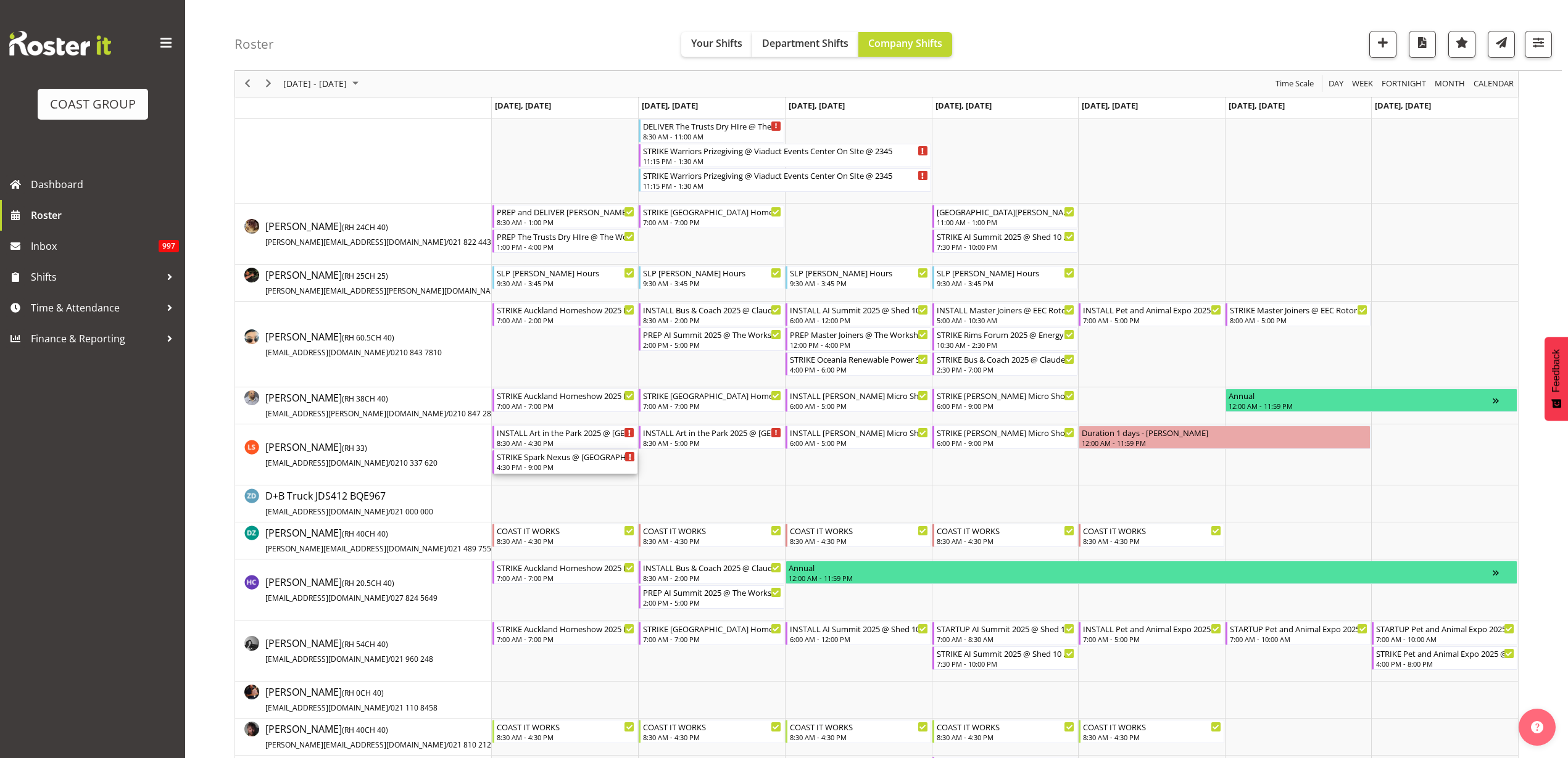
click at [554, 463] on div "4:30 PM - 9:00 PM" at bounding box center [566, 467] width 139 height 10
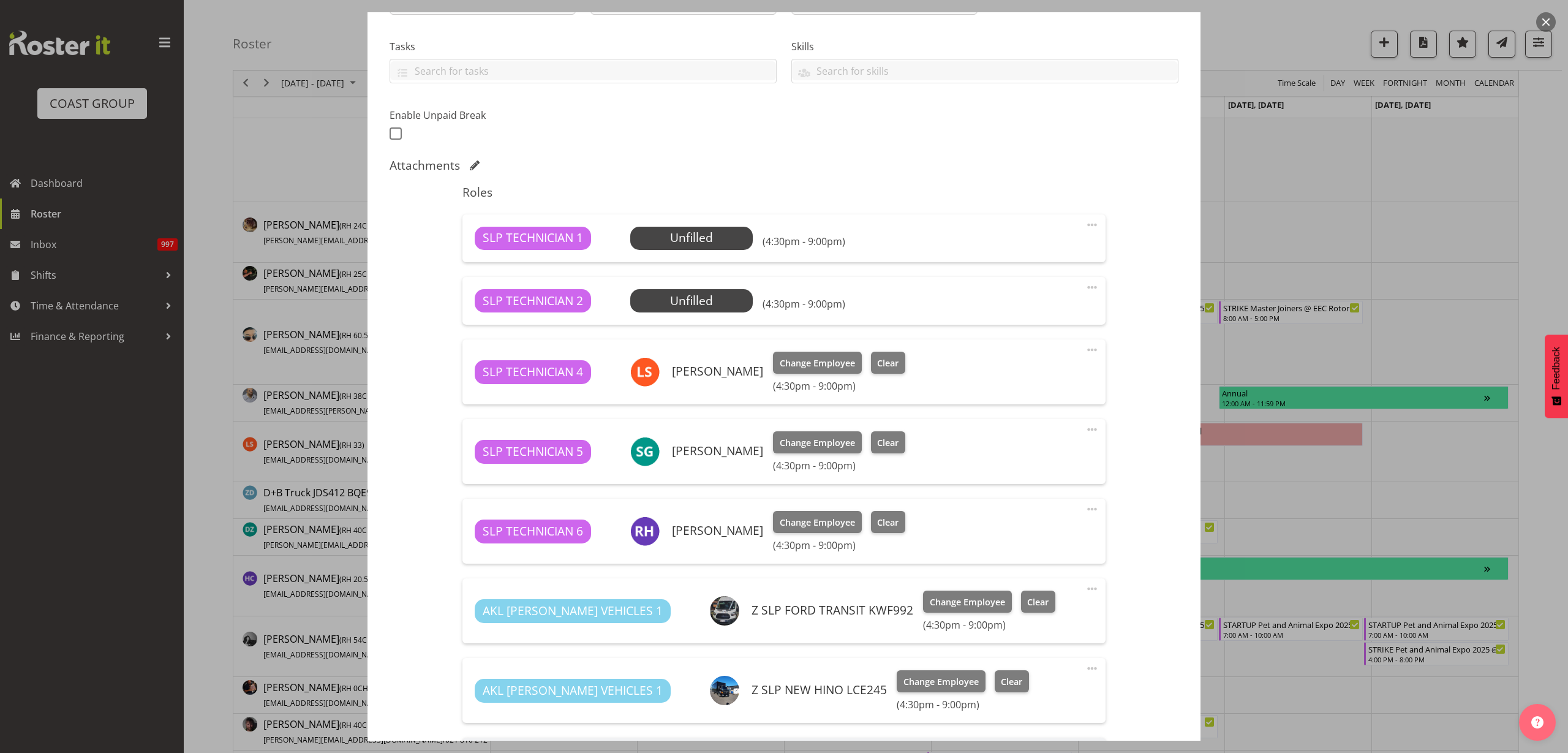
select select "10454"
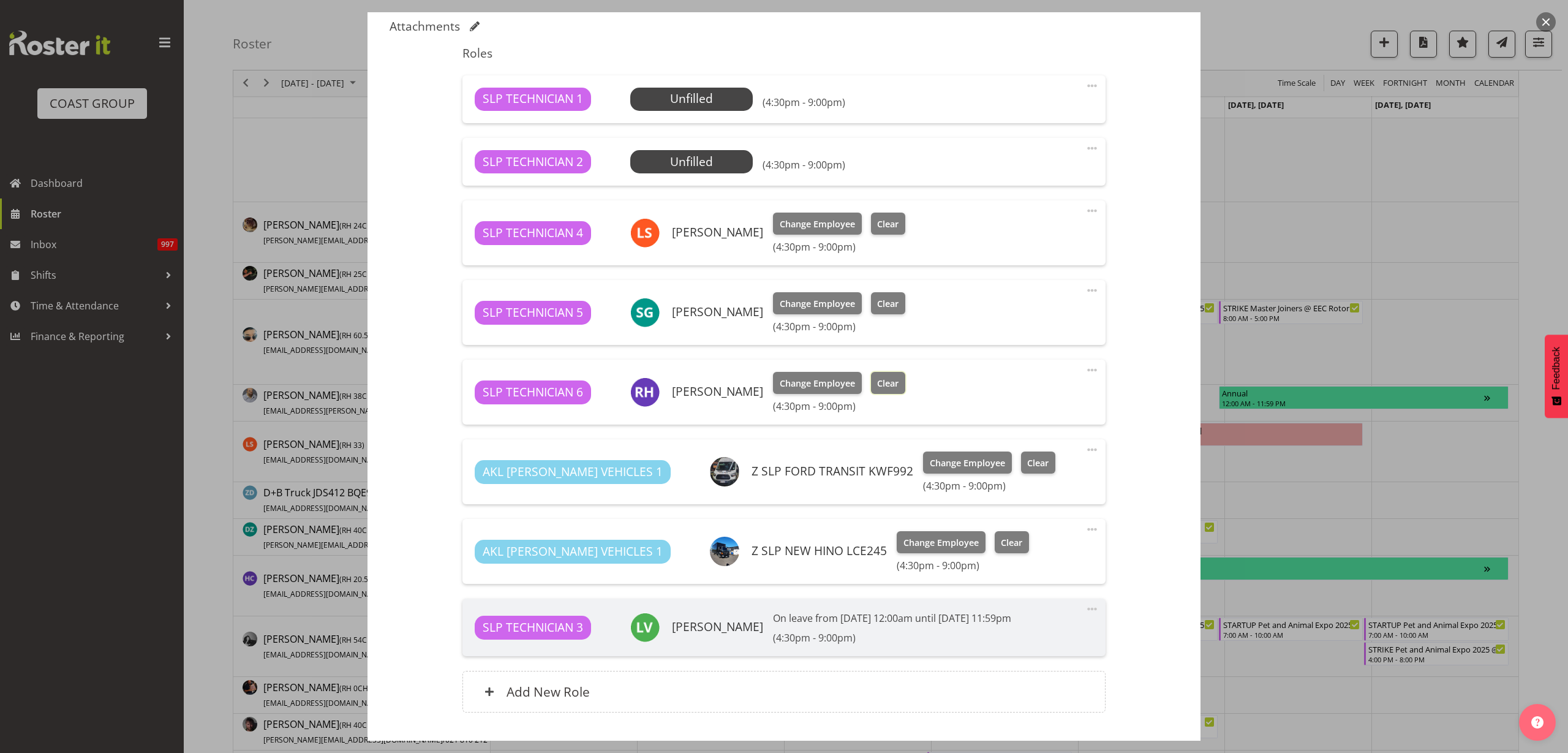
click at [889, 388] on button "Clear" at bounding box center [889, 383] width 35 height 22
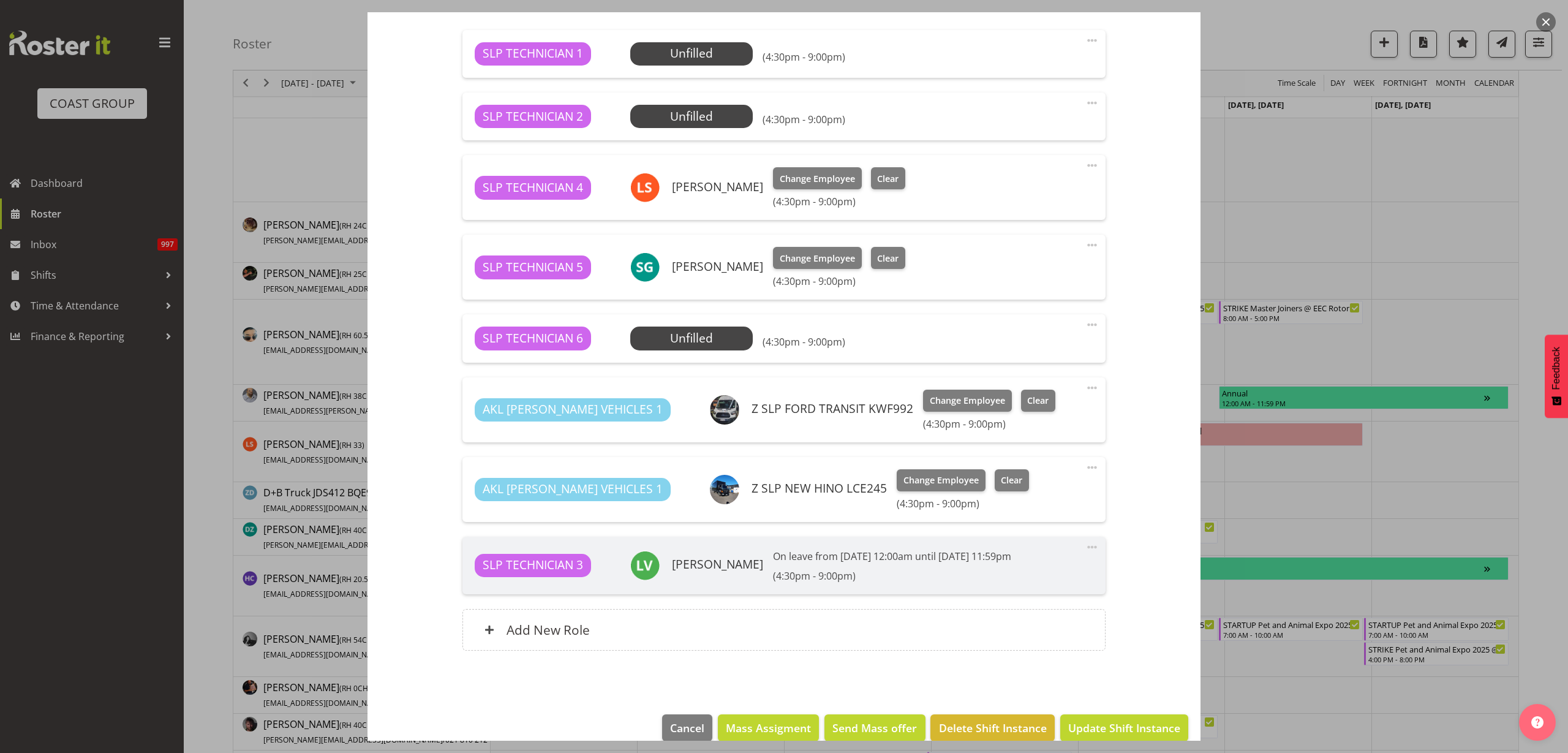
scroll to position [447, 0]
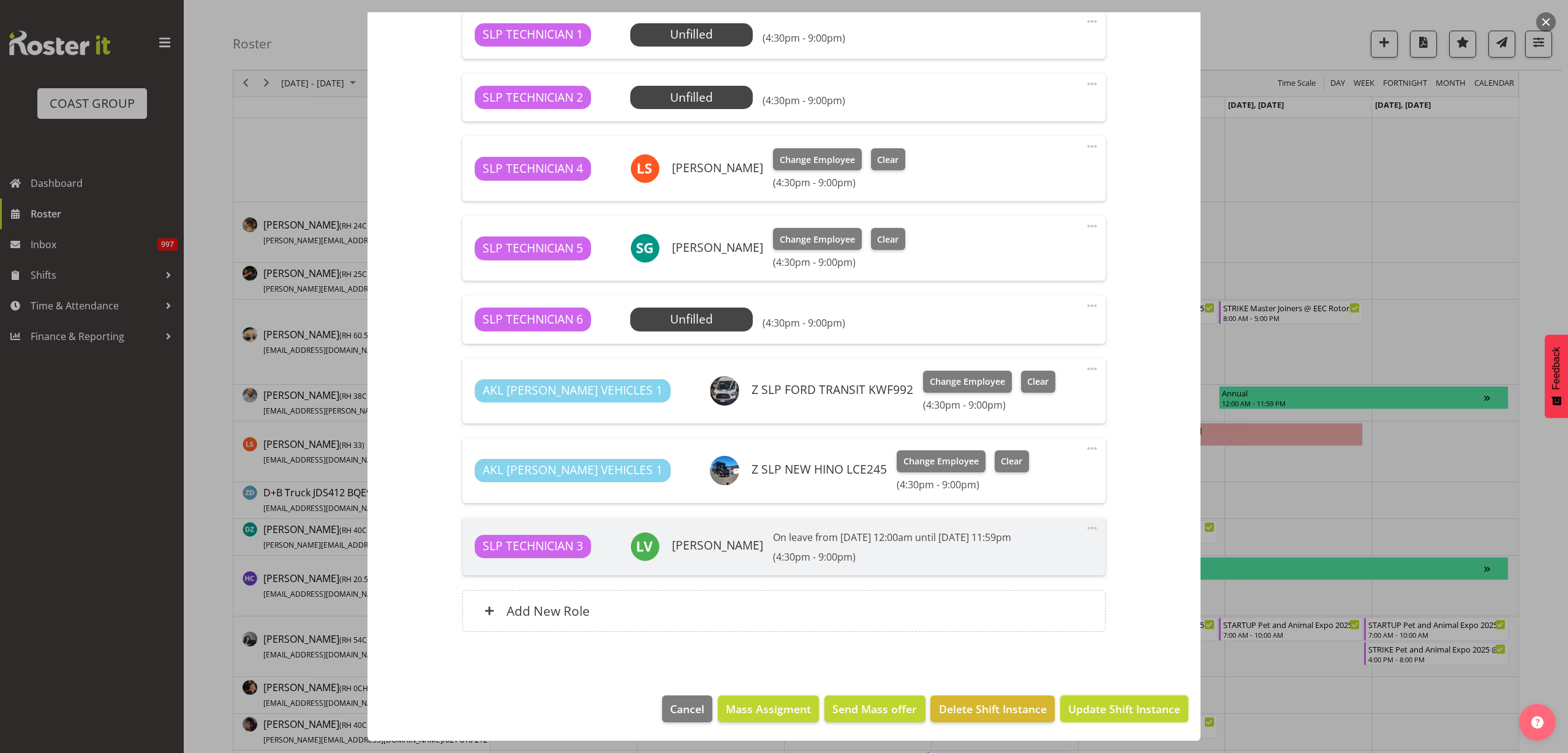
click at [1105, 708] on span "Update Shift Instance" at bounding box center [1124, 709] width 112 height 16
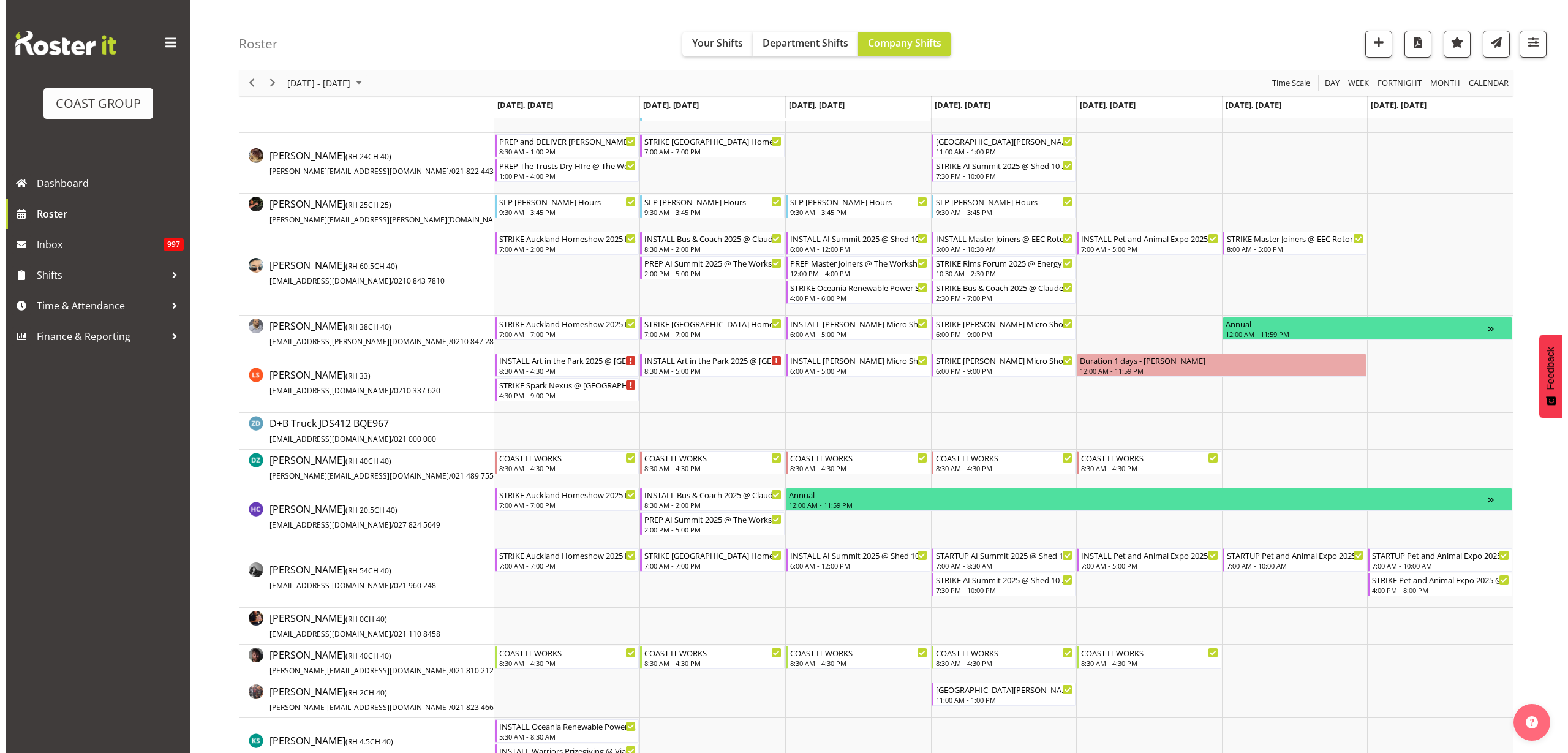
scroll to position [230, 0]
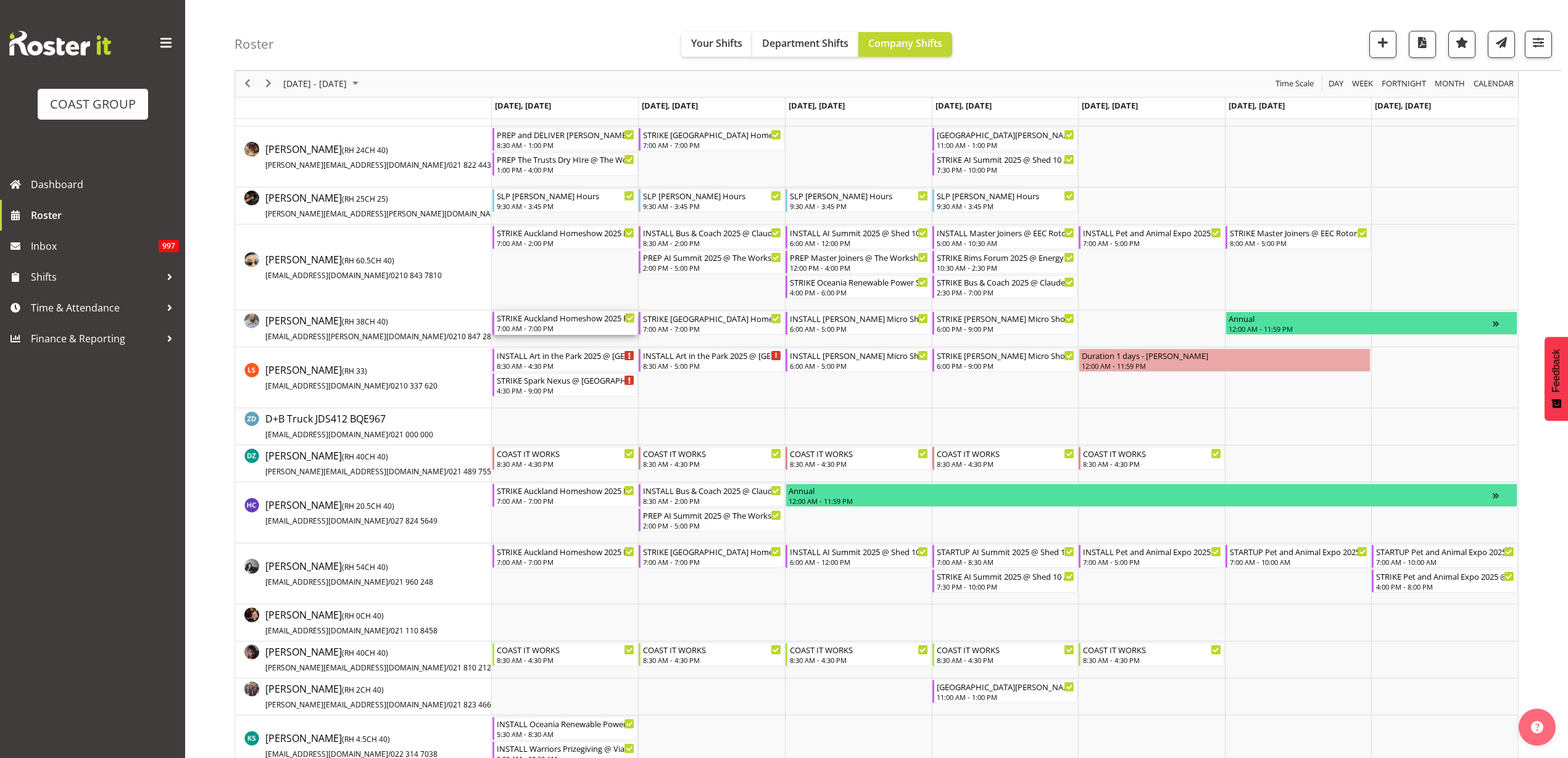
click at [562, 327] on div "7:00 AM - 7:00 PM" at bounding box center [566, 328] width 139 height 10
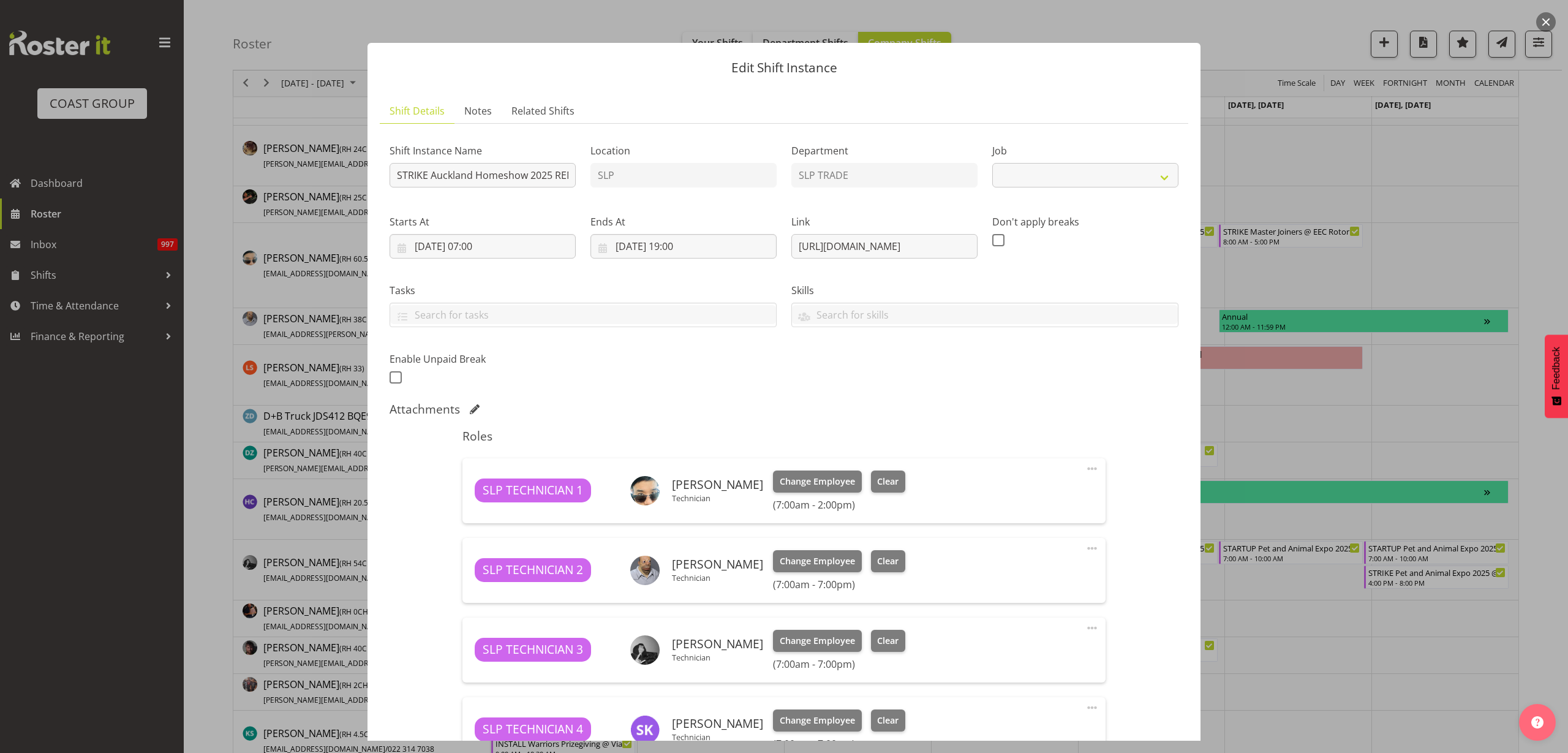
select select "9869"
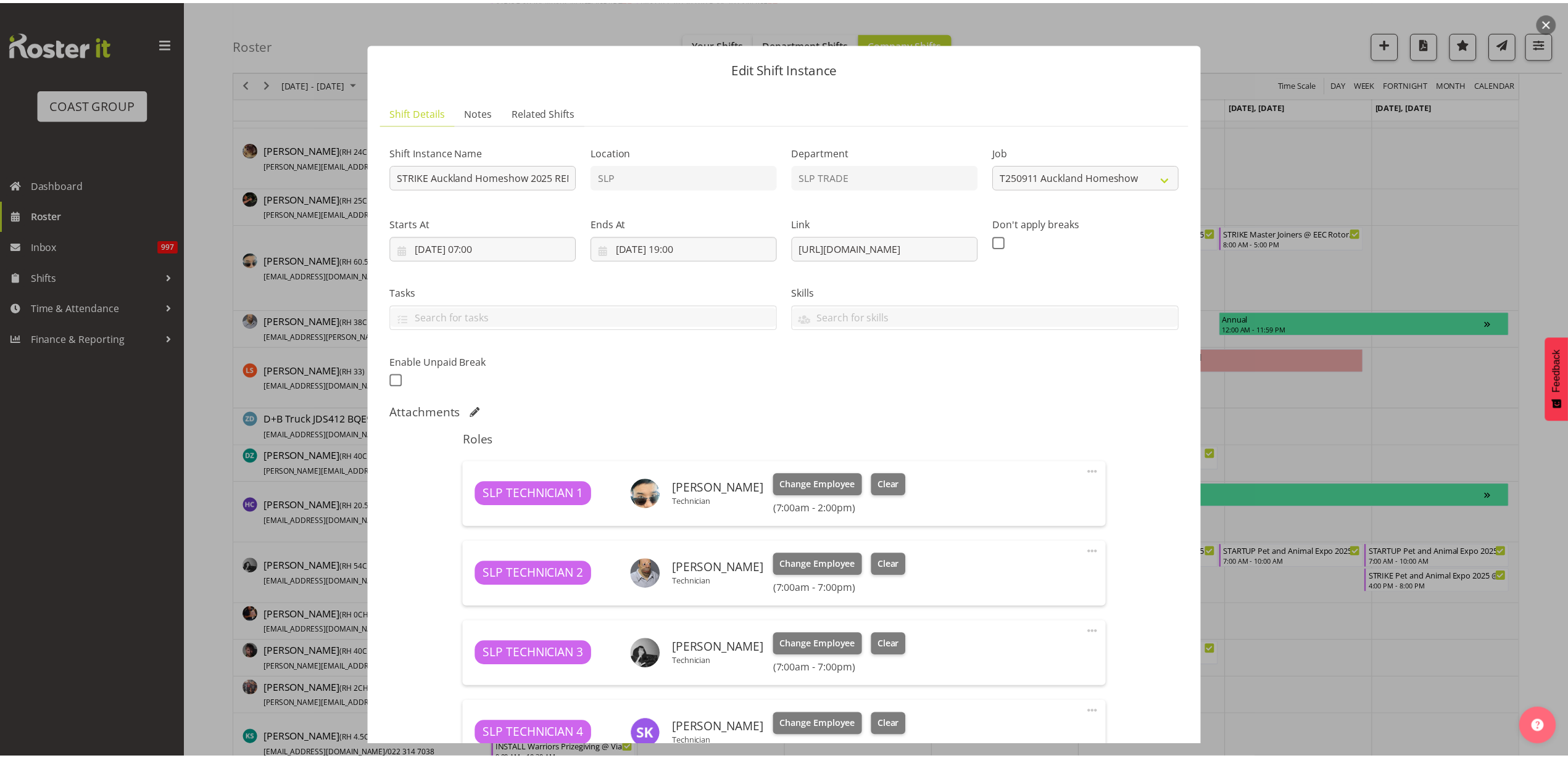
scroll to position [429, 0]
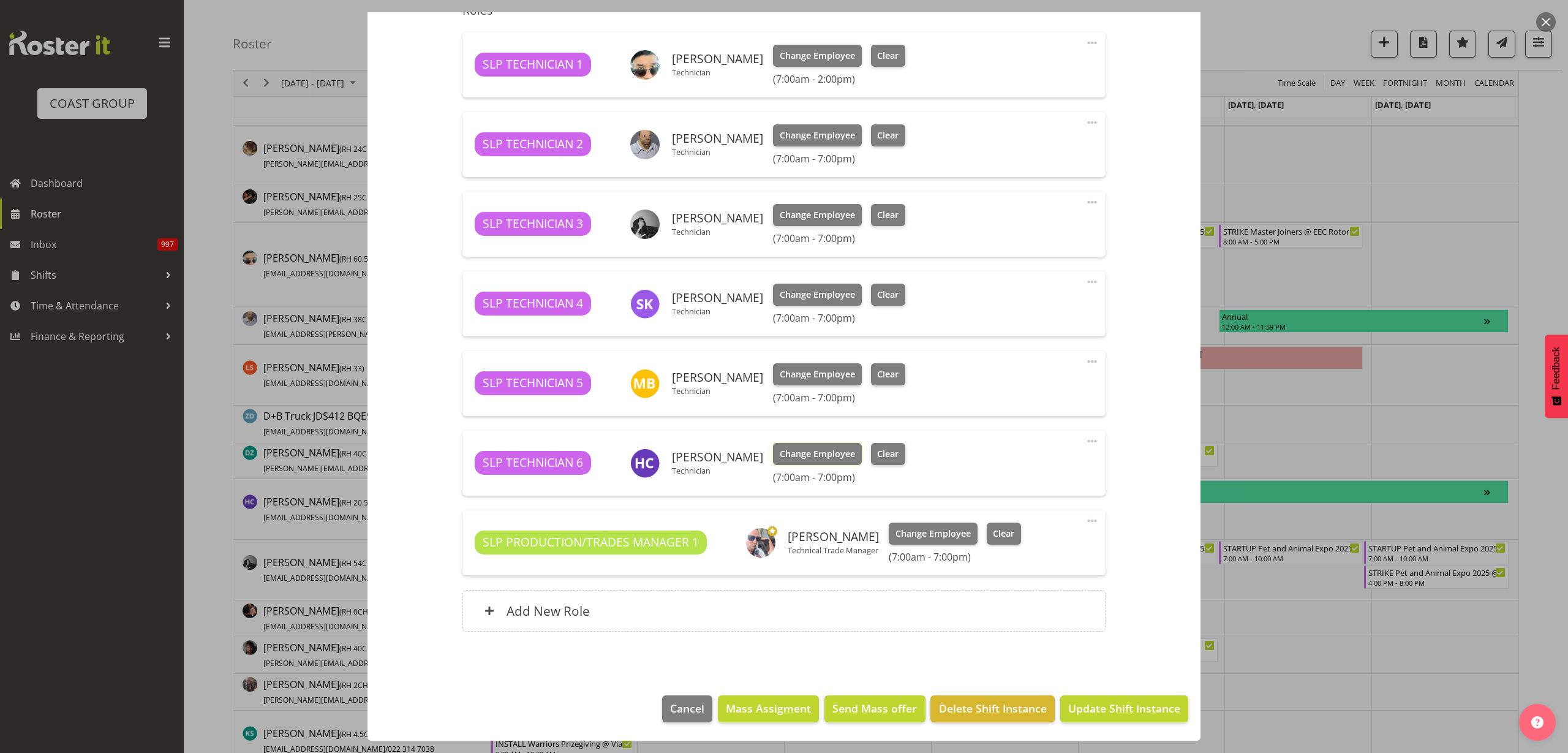
click at [793, 451] on span "Change Employee" at bounding box center [817, 454] width 75 height 14
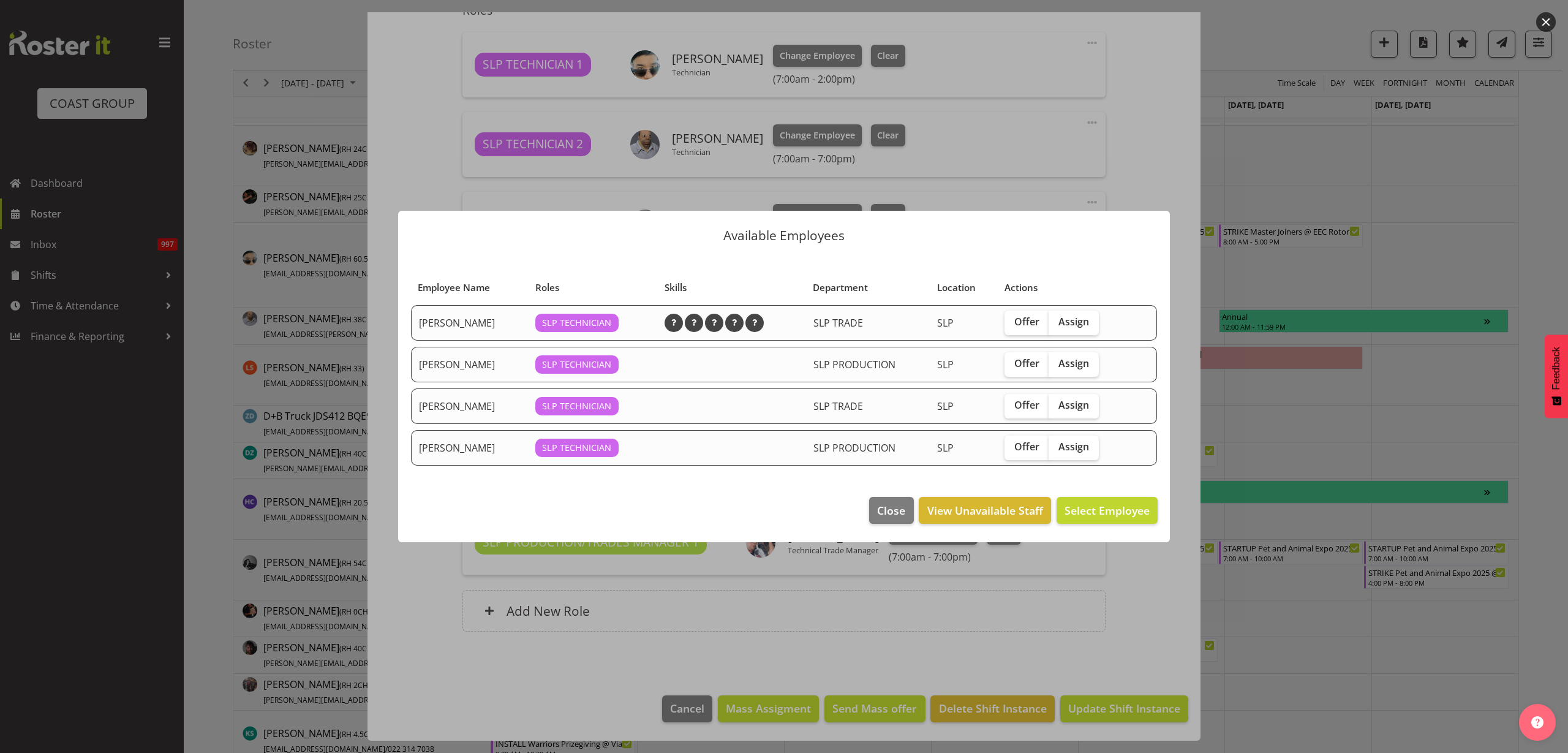
click at [1076, 447] on span "Assign" at bounding box center [1074, 447] width 30 height 12
click at [1057, 447] on input "Assign" at bounding box center [1052, 447] width 8 height 8
checkbox input "true"
click at [1087, 504] on span "Assign Raf Hannah" at bounding box center [1087, 510] width 124 height 15
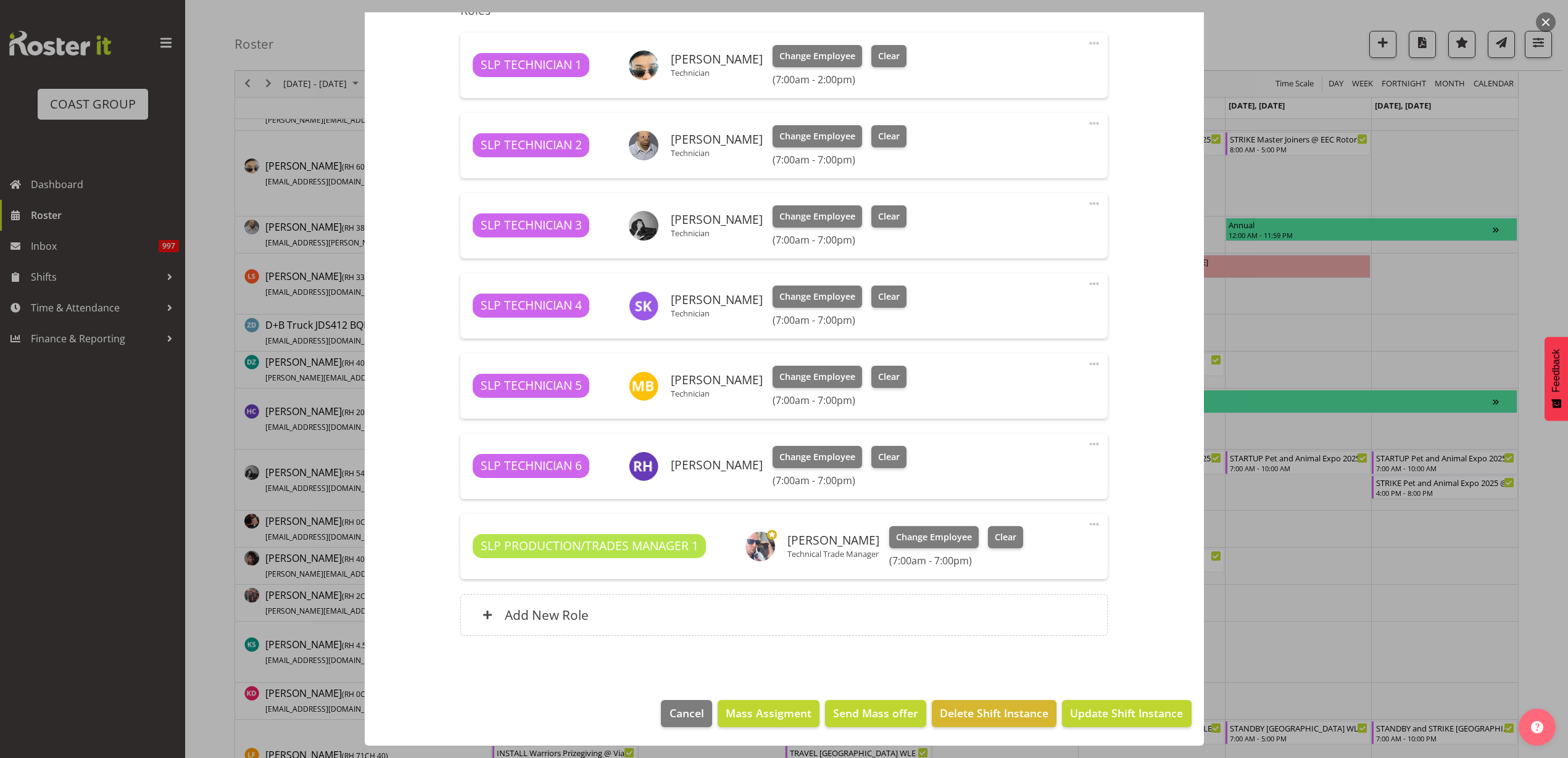
scroll to position [463, 0]
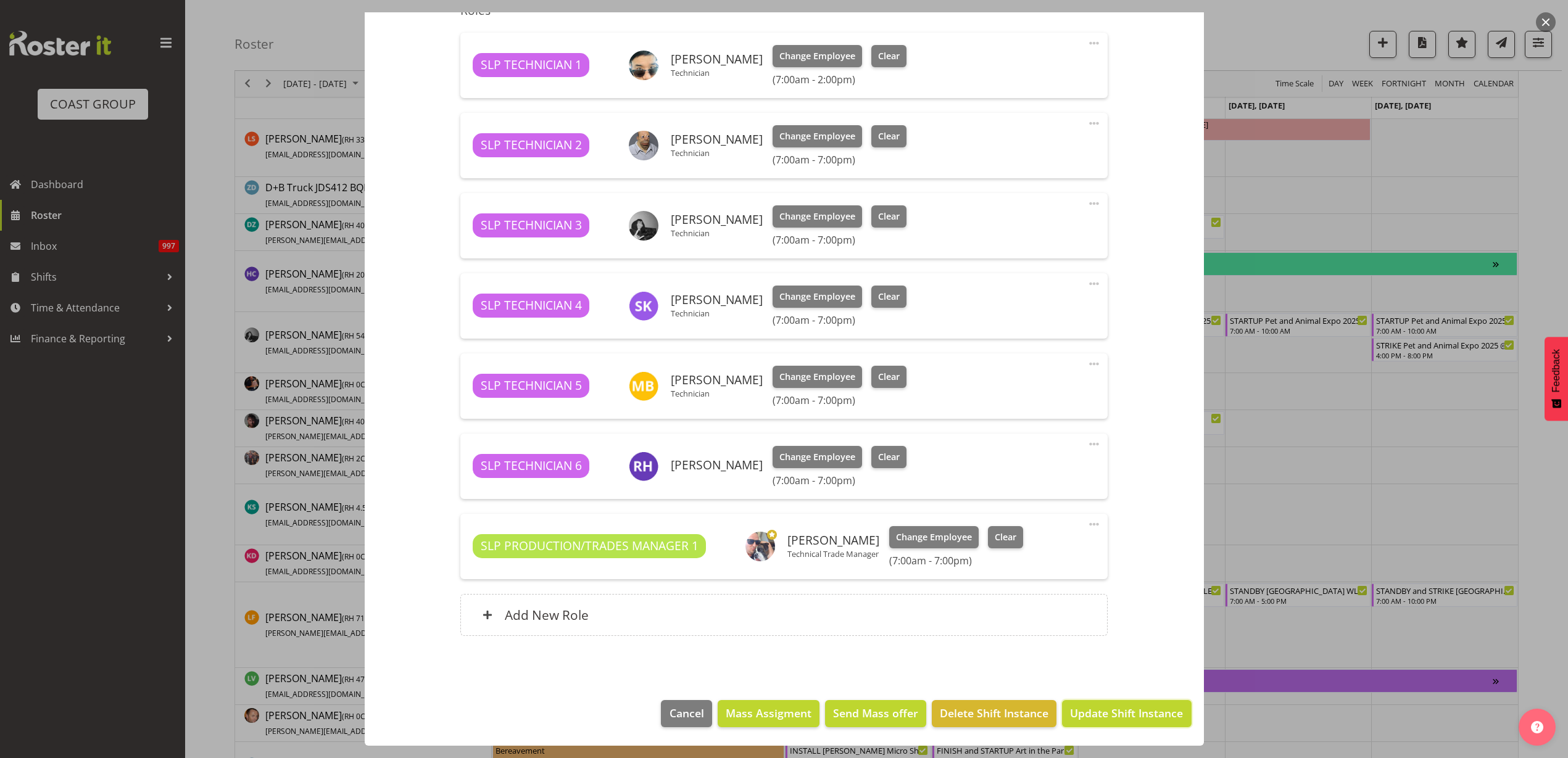
click at [1099, 719] on span "Update Shift Instance" at bounding box center [1126, 713] width 113 height 16
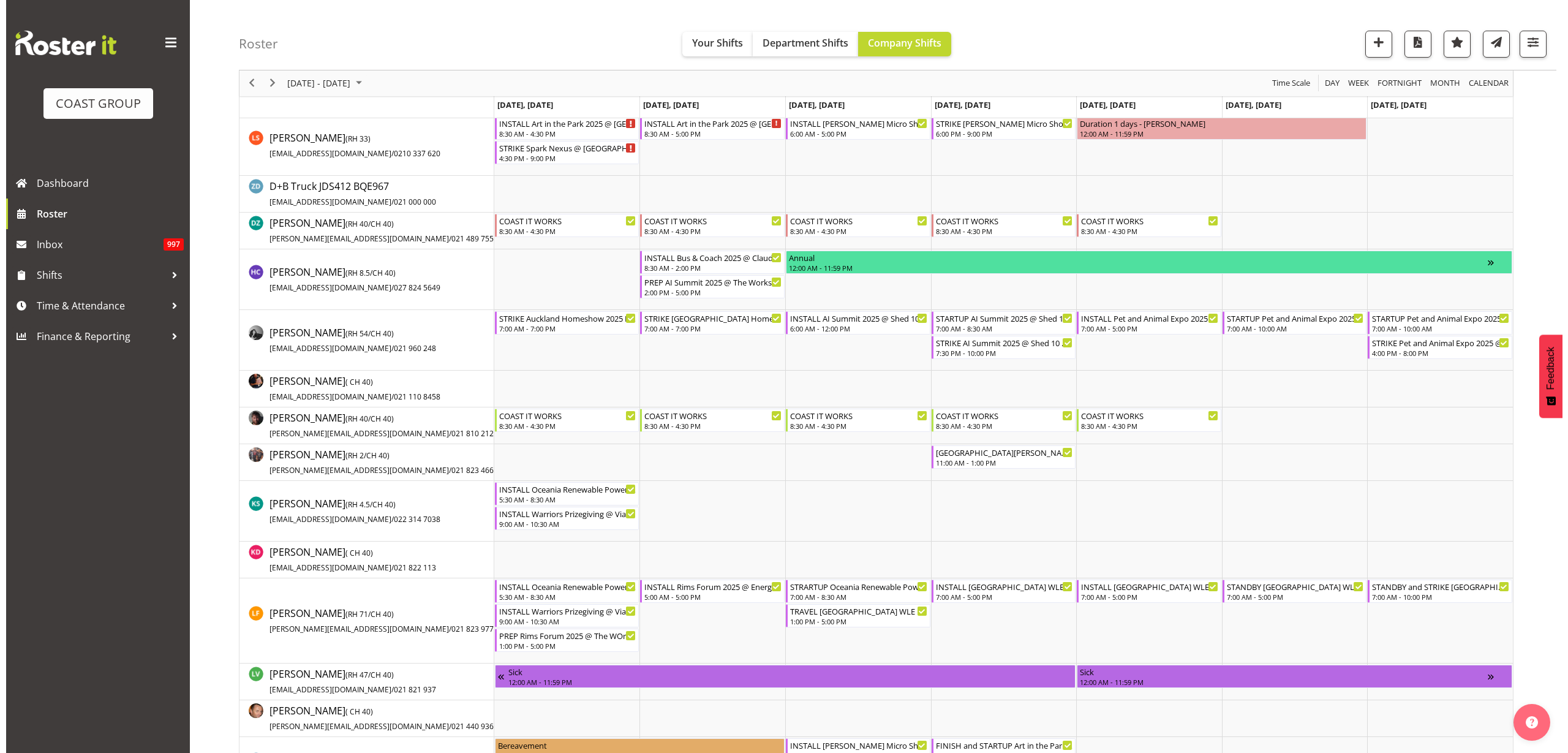
scroll to position [0, 0]
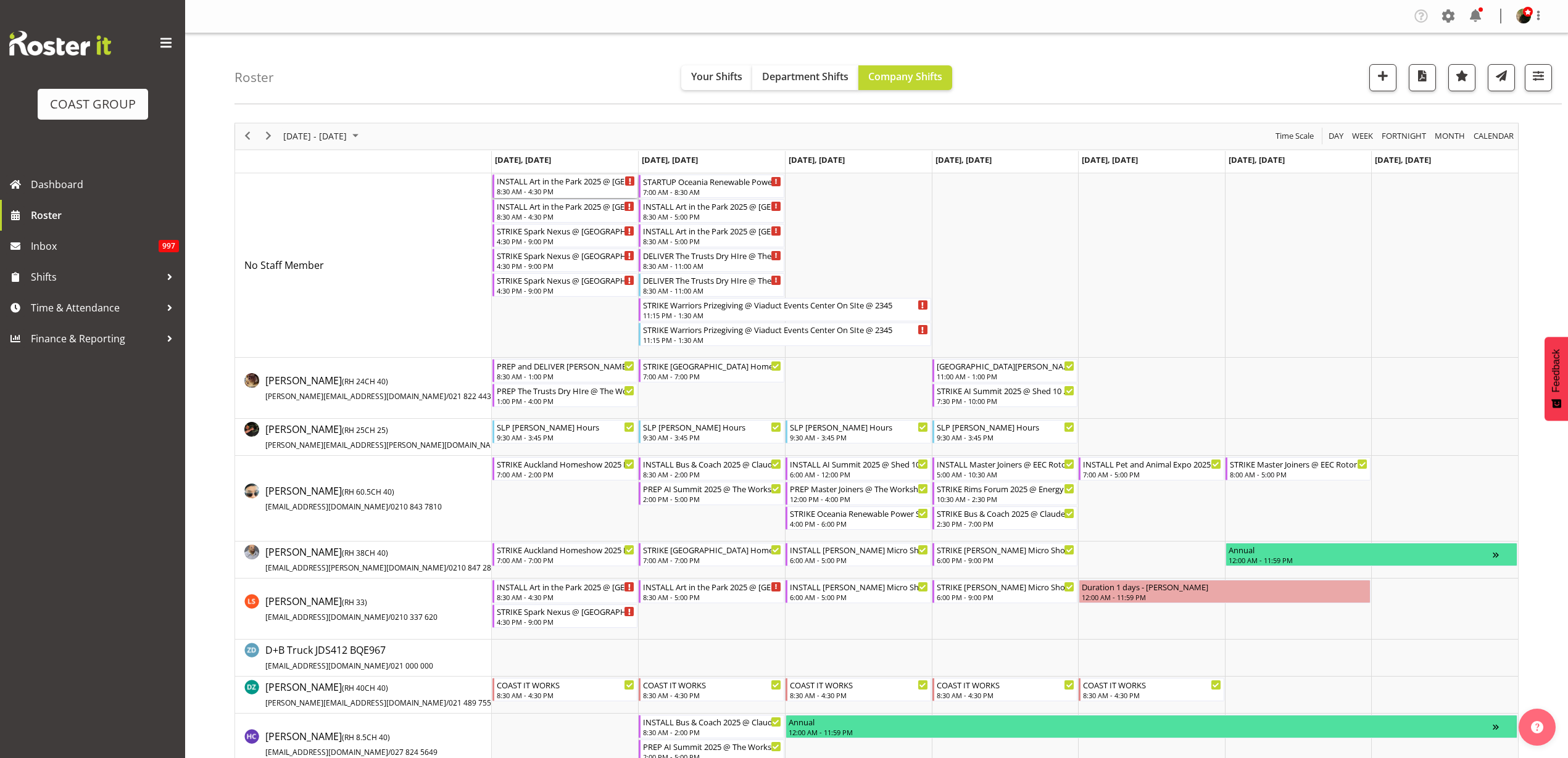
click at [555, 188] on div "8:30 AM - 4:30 PM" at bounding box center [566, 191] width 139 height 10
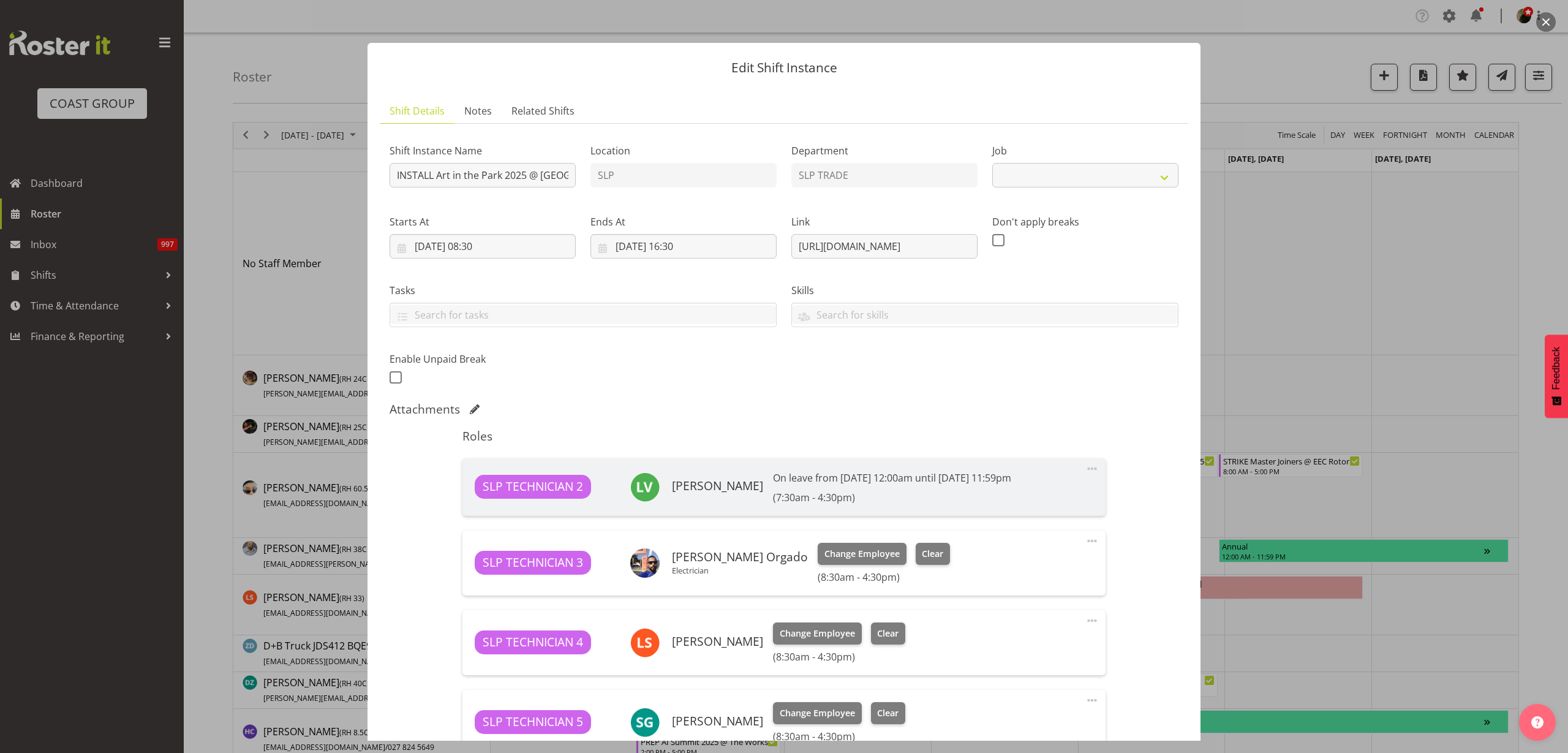
select select "9928"
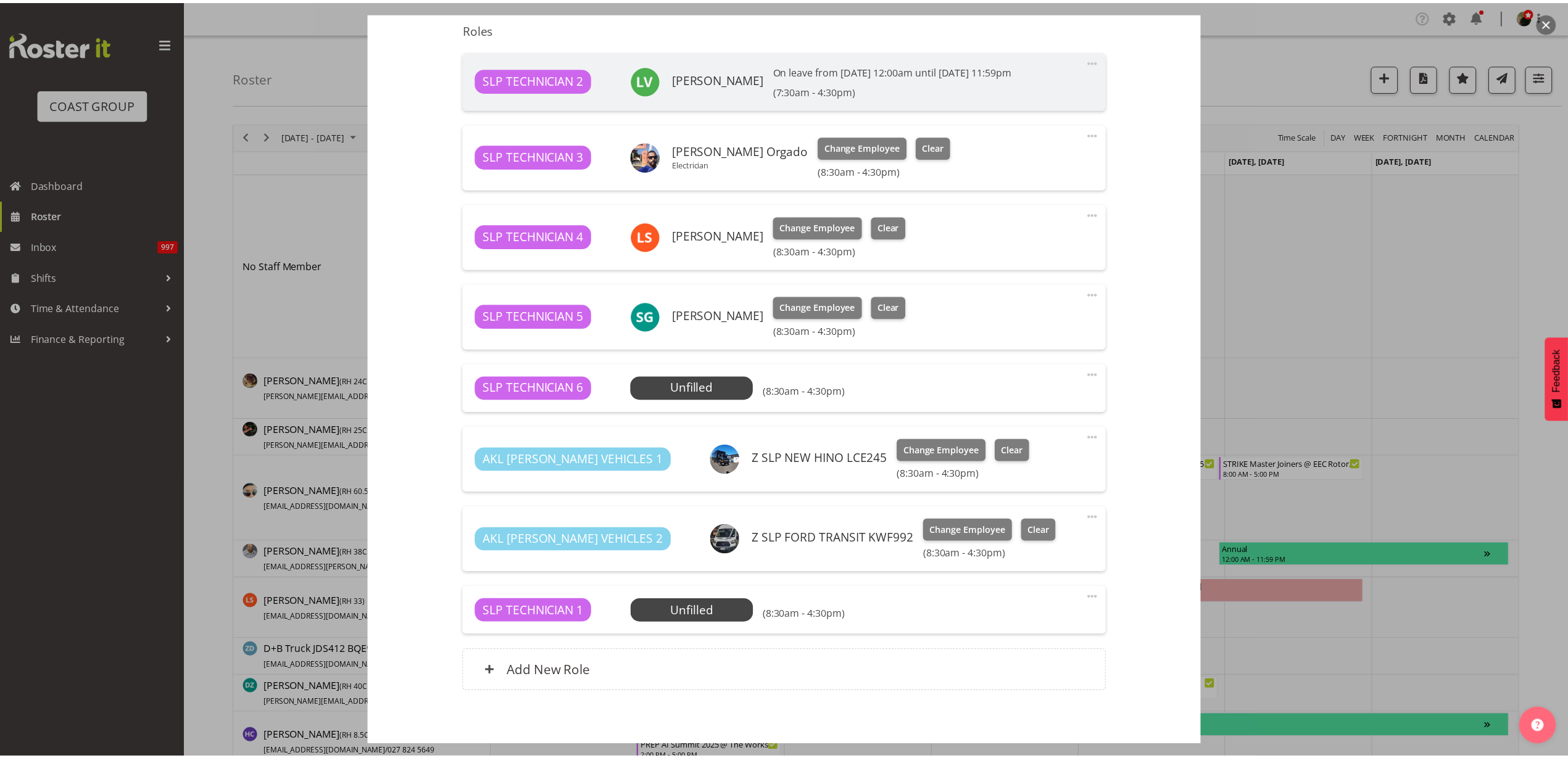
scroll to position [463, 0]
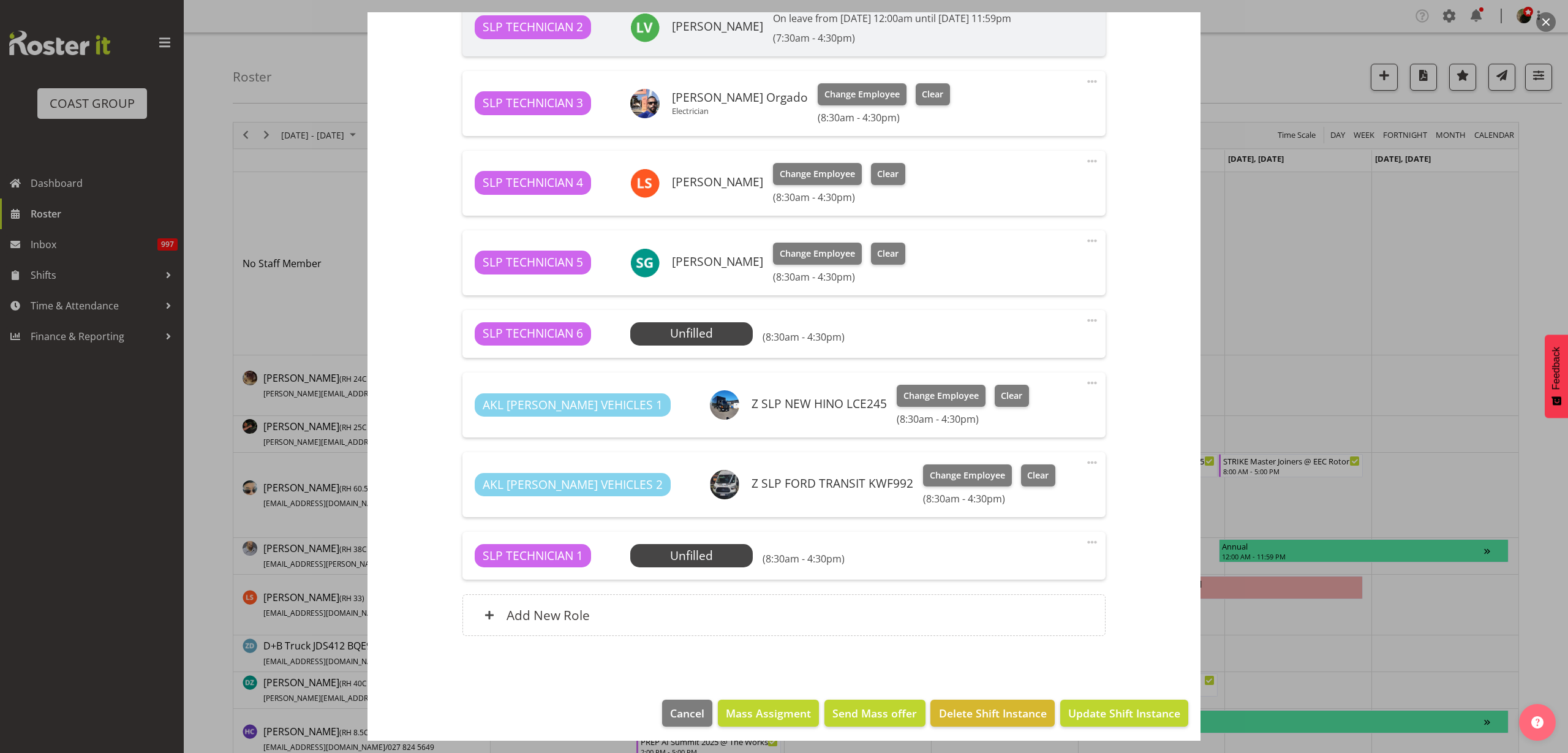
click at [0, 0] on span "Select Employee" at bounding box center [0, 0] width 0 height 0
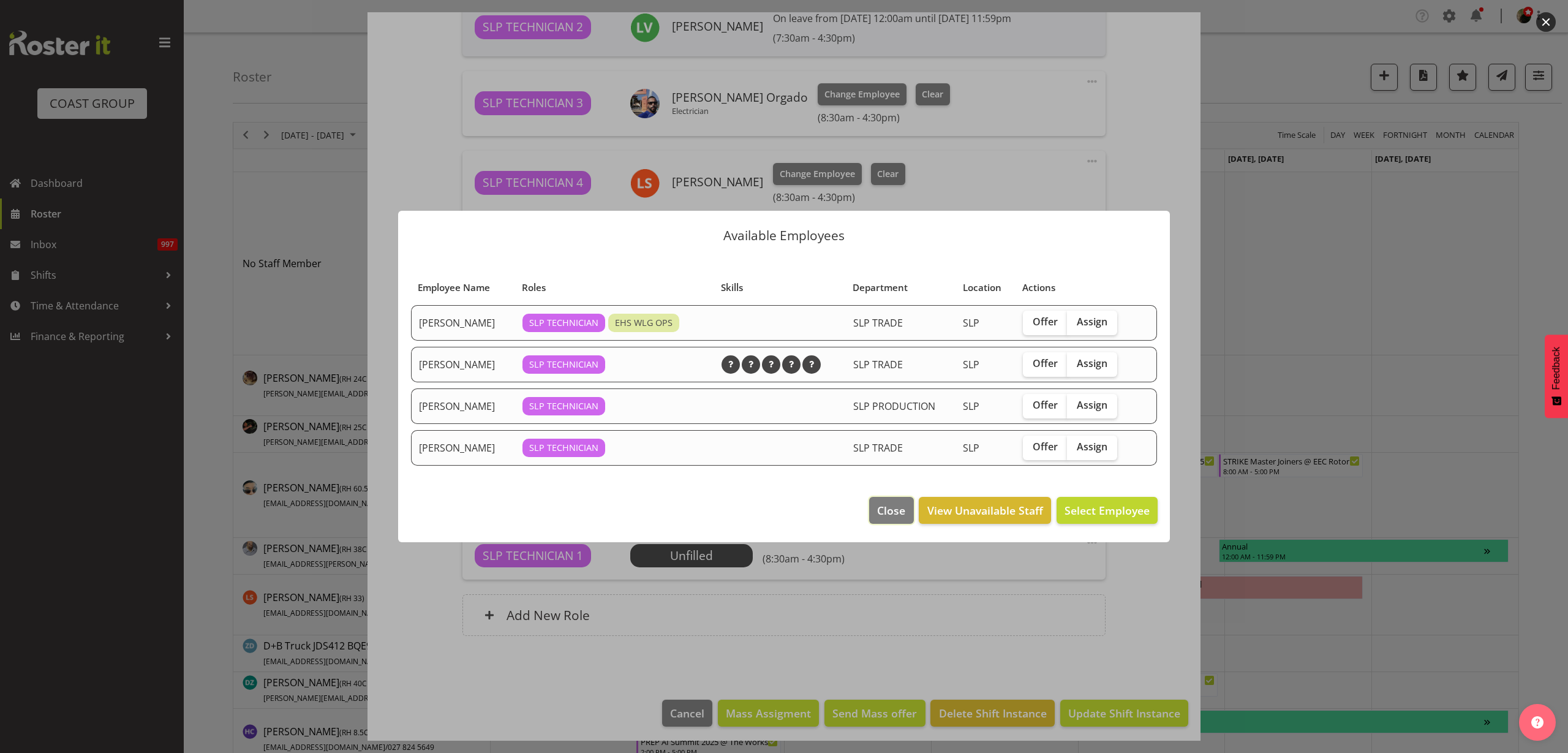
click at [904, 513] on span "Close" at bounding box center [891, 510] width 28 height 16
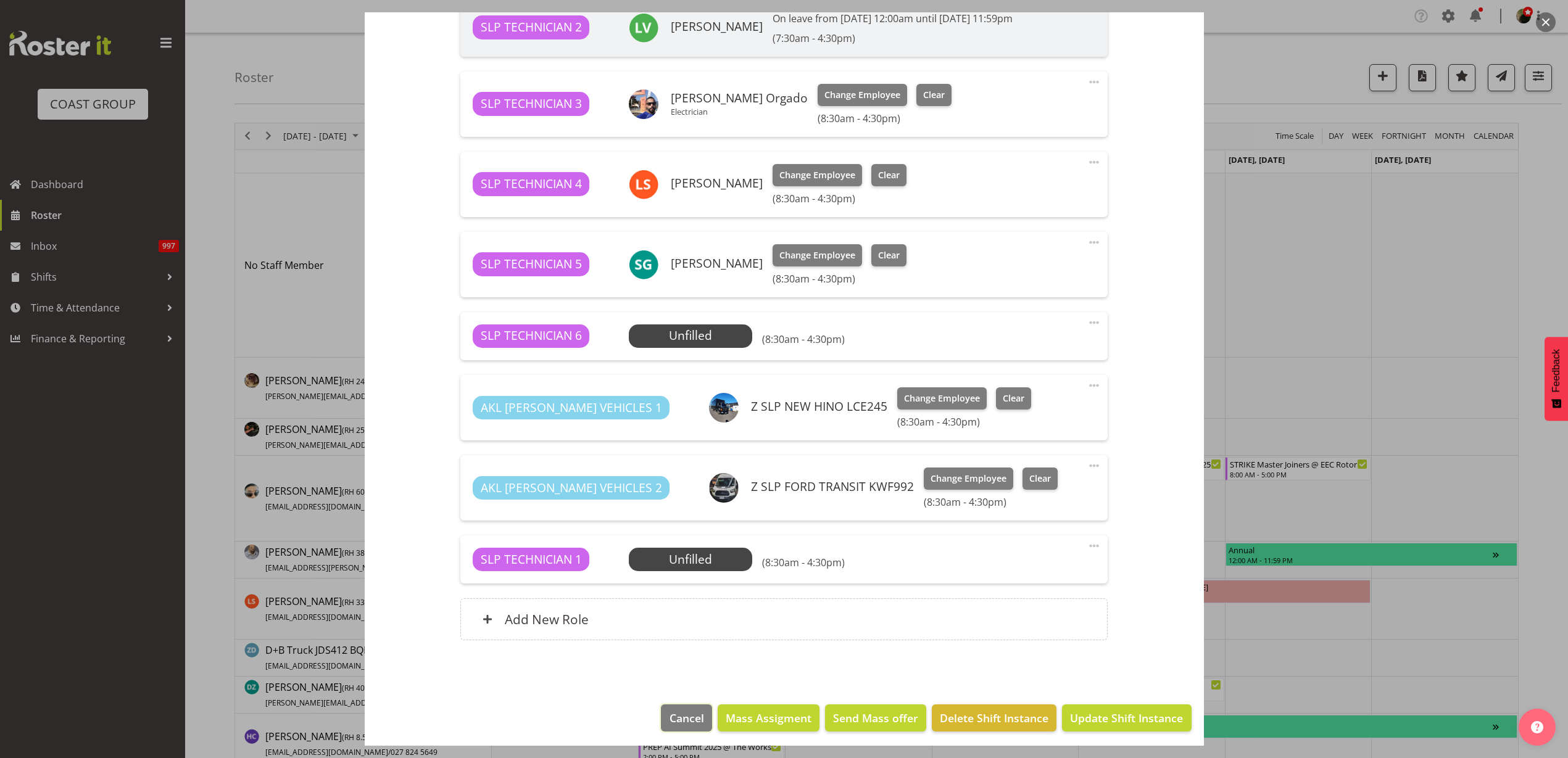
click at [684, 725] on span "Cancel" at bounding box center [687, 718] width 35 height 16
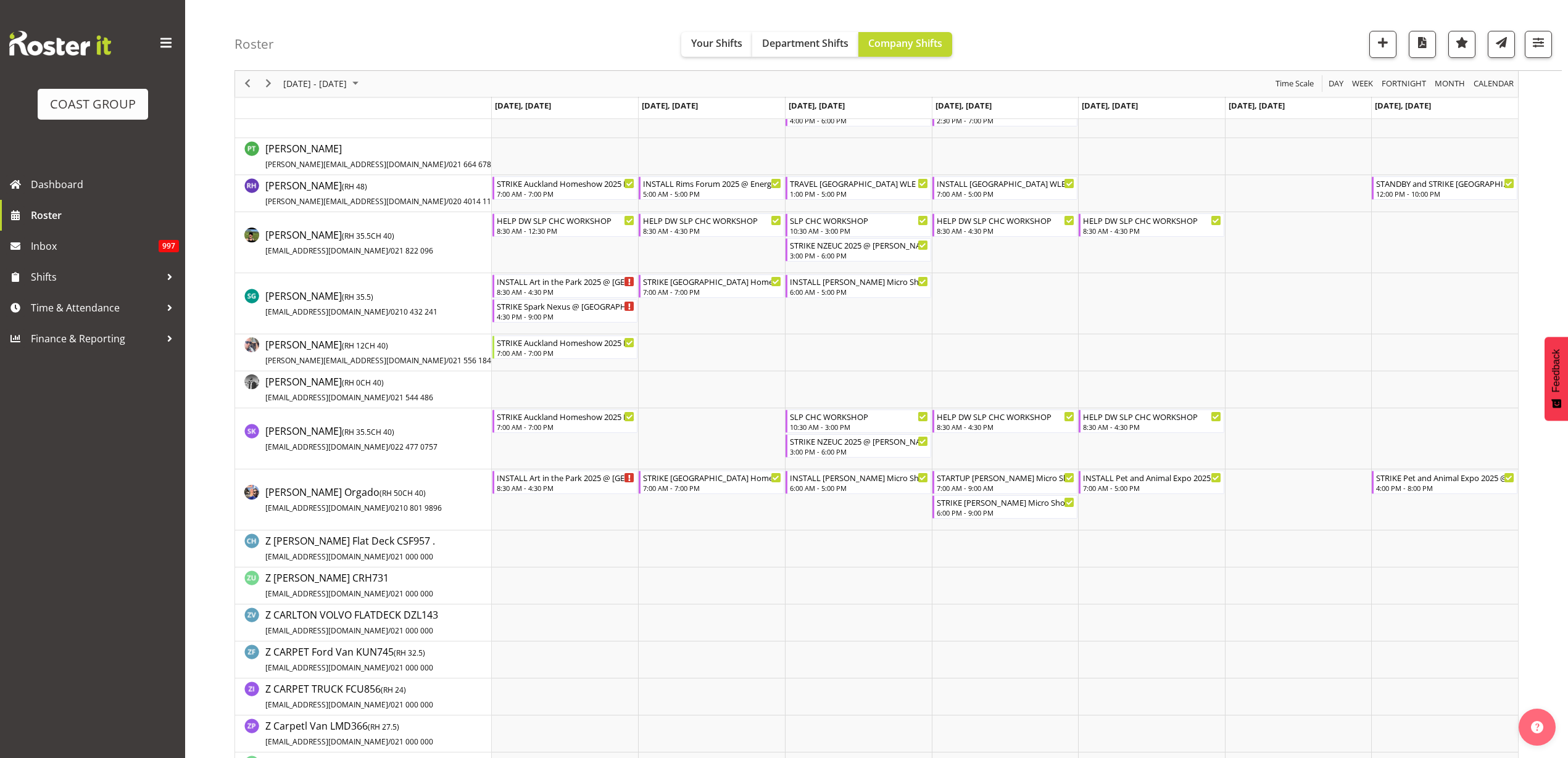
scroll to position [1388, 0]
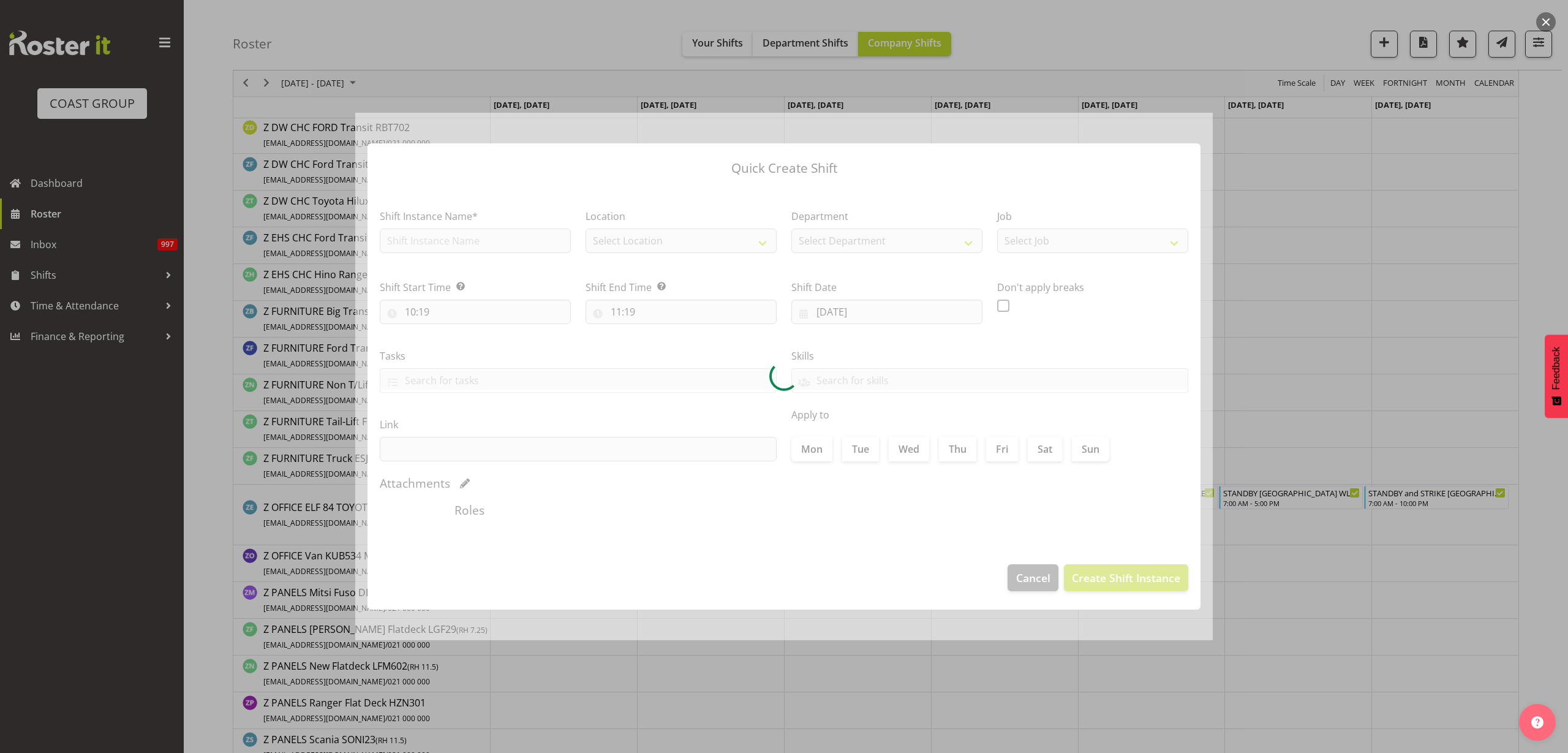
type input "15/09/2025"
checkbox input "true"
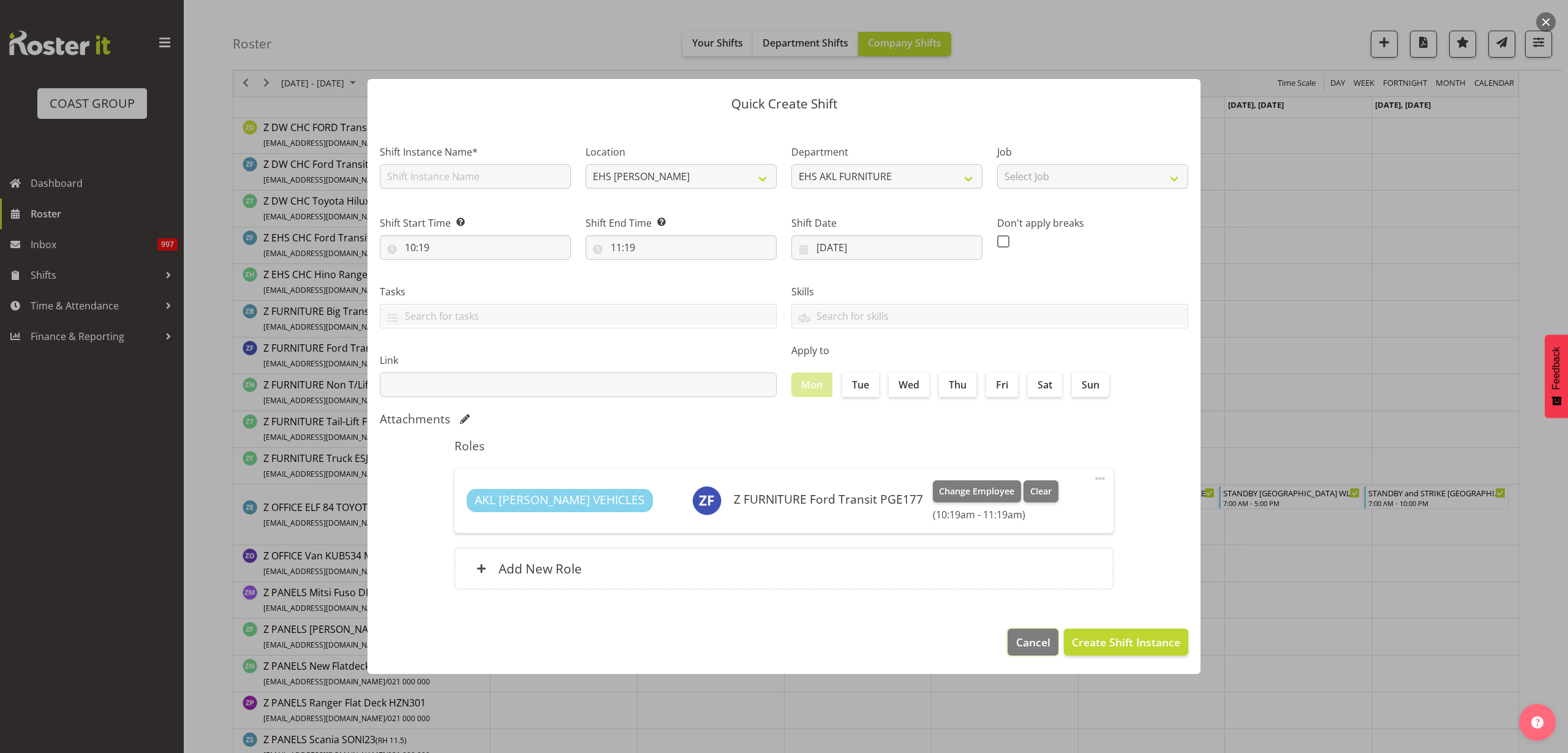
click at [1016, 635] on span "Cancel" at bounding box center [1033, 642] width 34 height 16
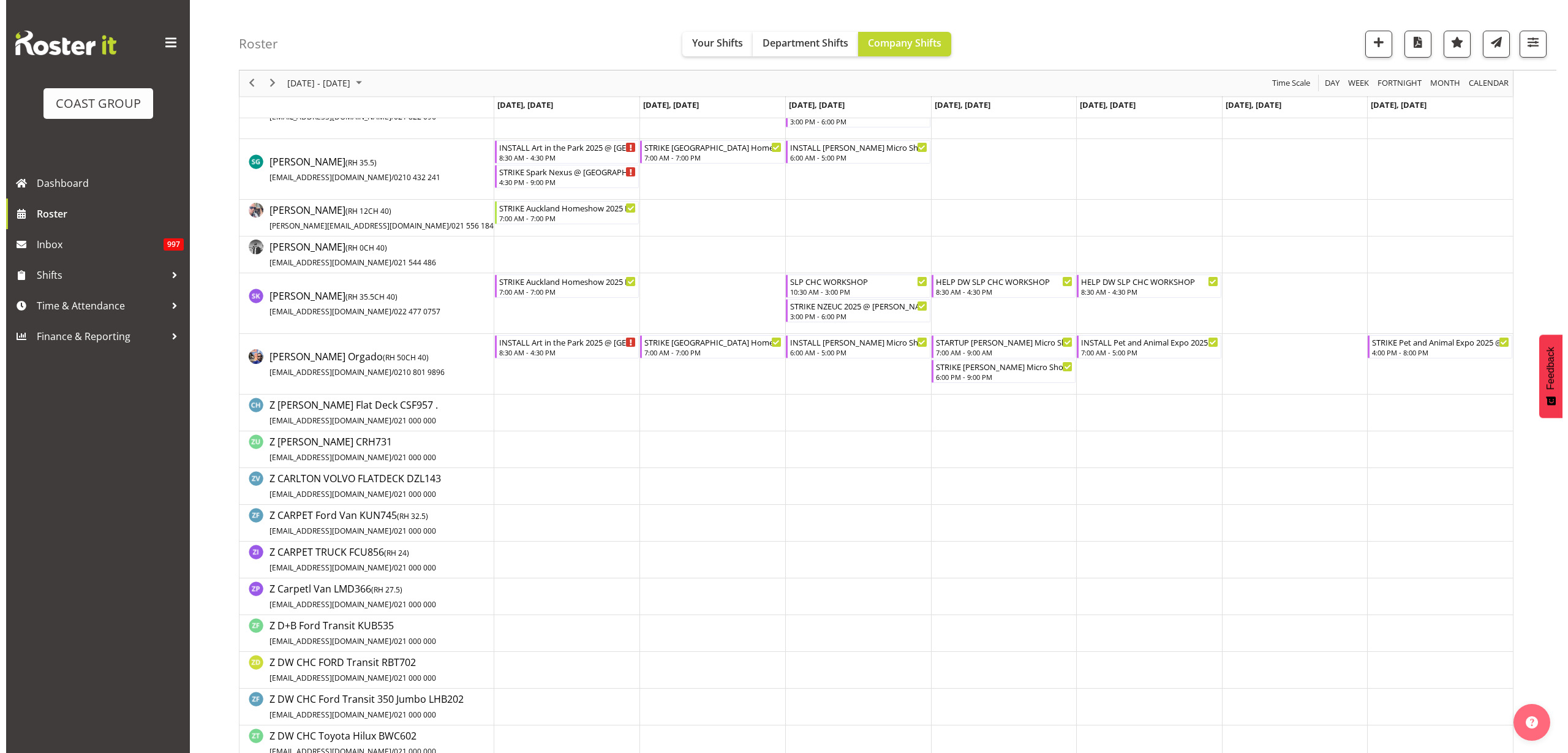
scroll to position [1373, 0]
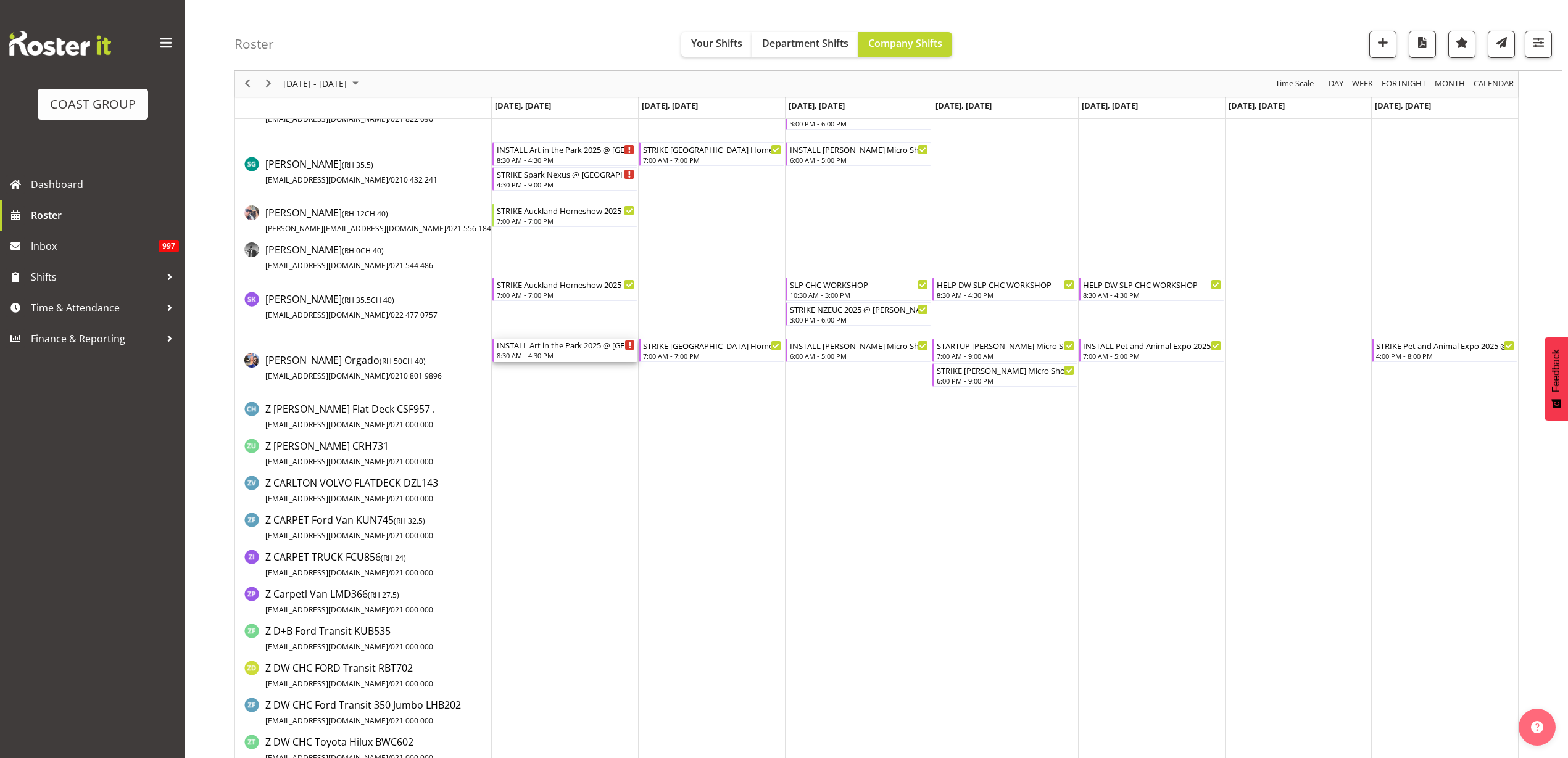
click at [542, 353] on div "8:30 AM - 4:30 PM" at bounding box center [566, 355] width 139 height 10
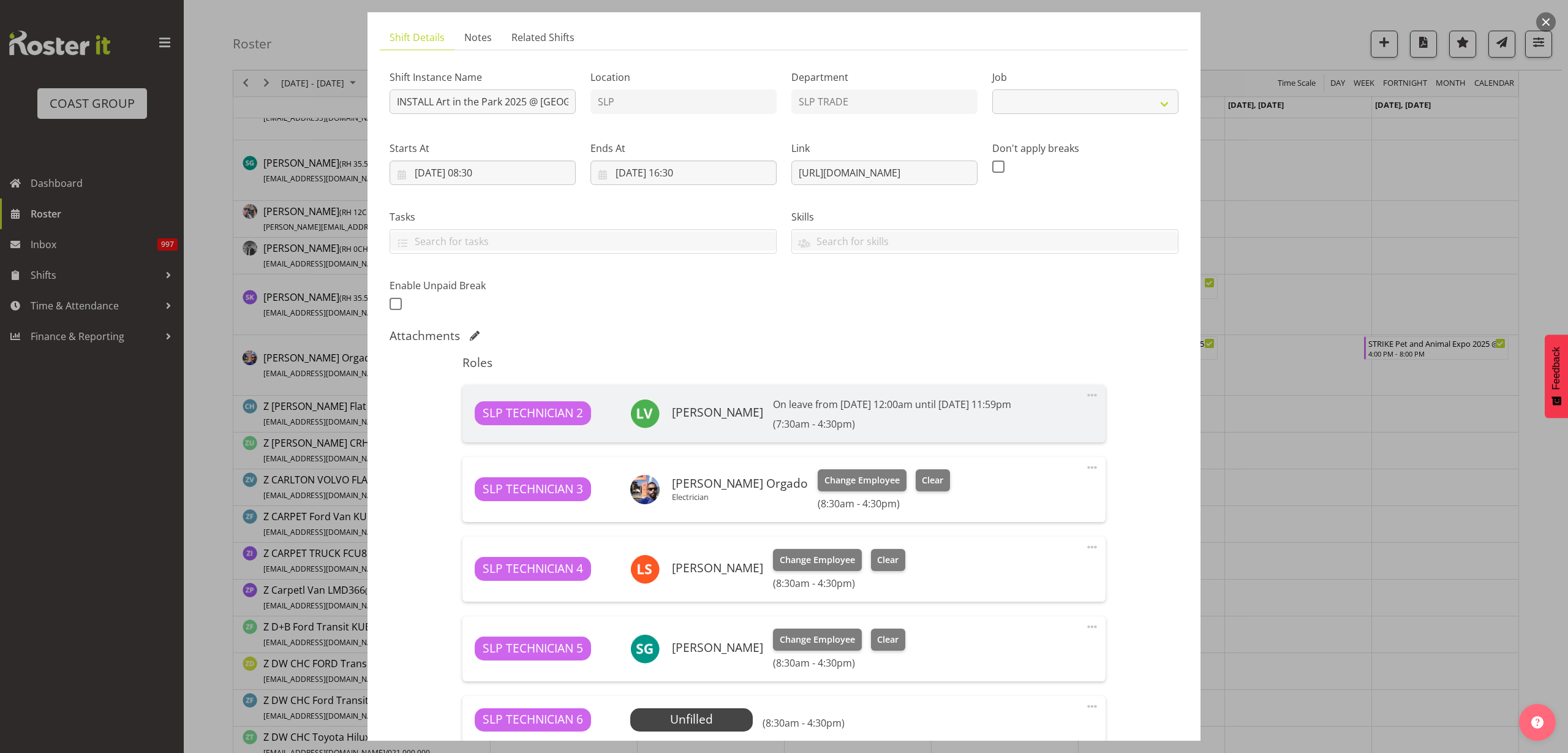
select select "9928"
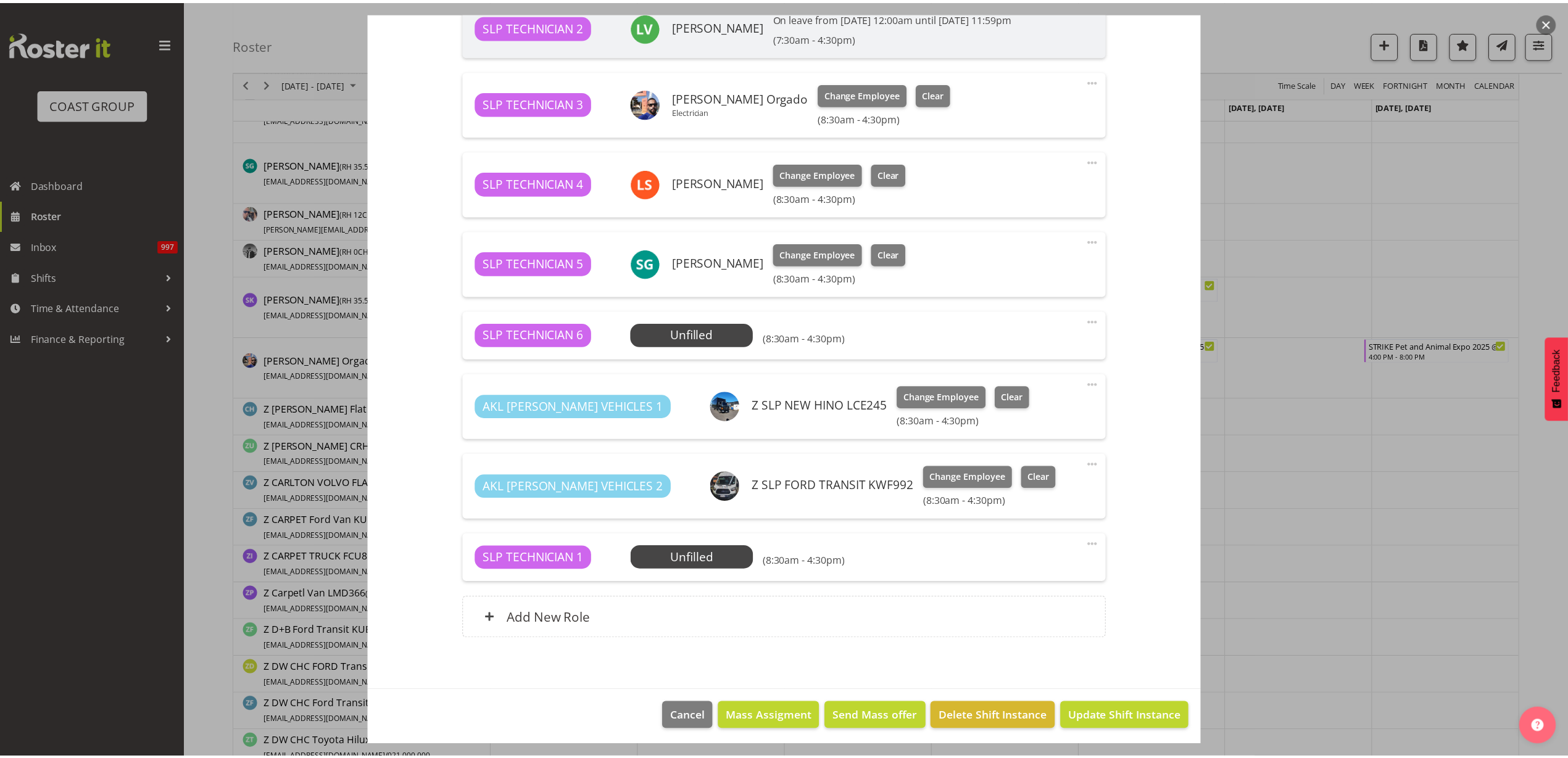
scroll to position [467, 0]
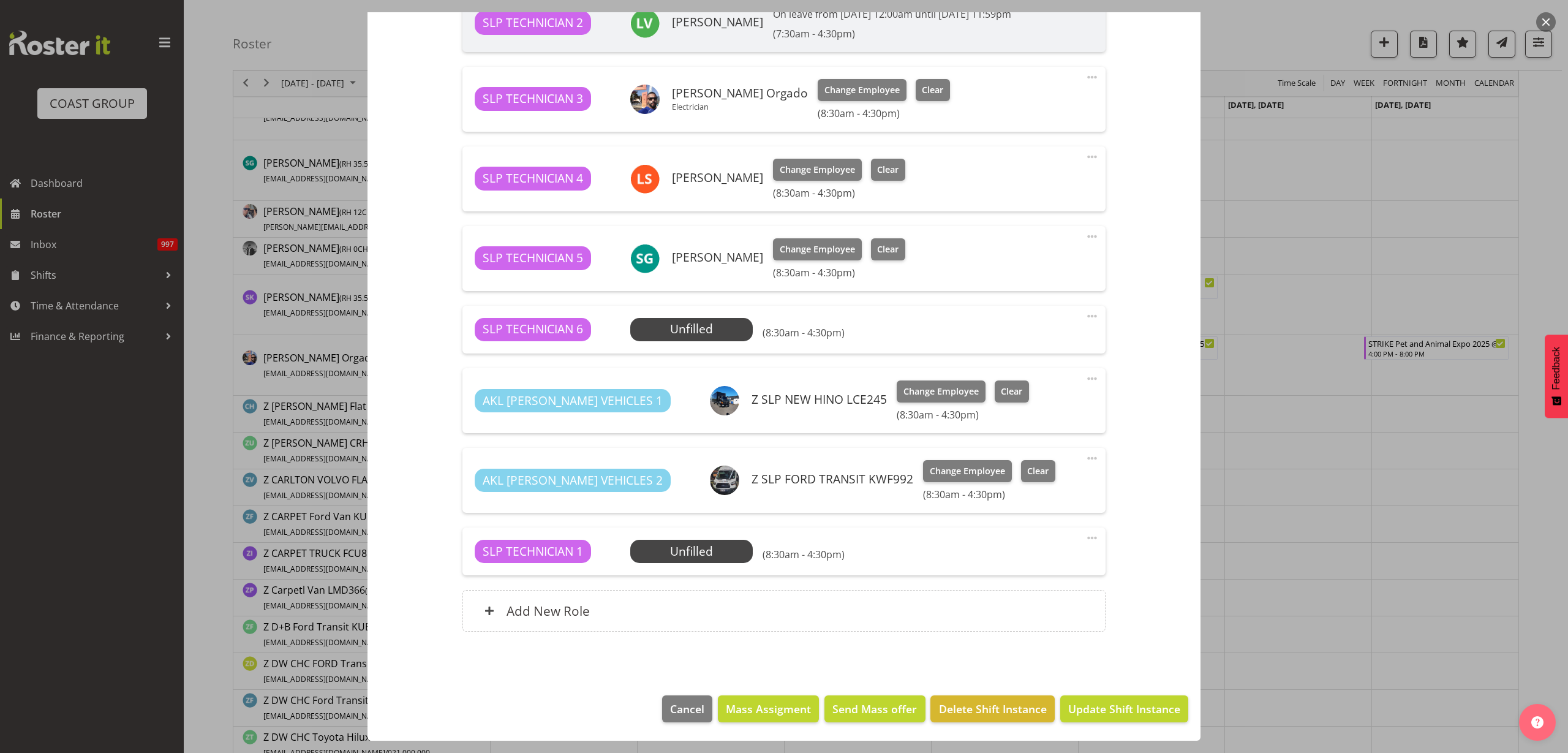
click at [0, 0] on span "Select Employee" at bounding box center [0, 0] width 0 height 0
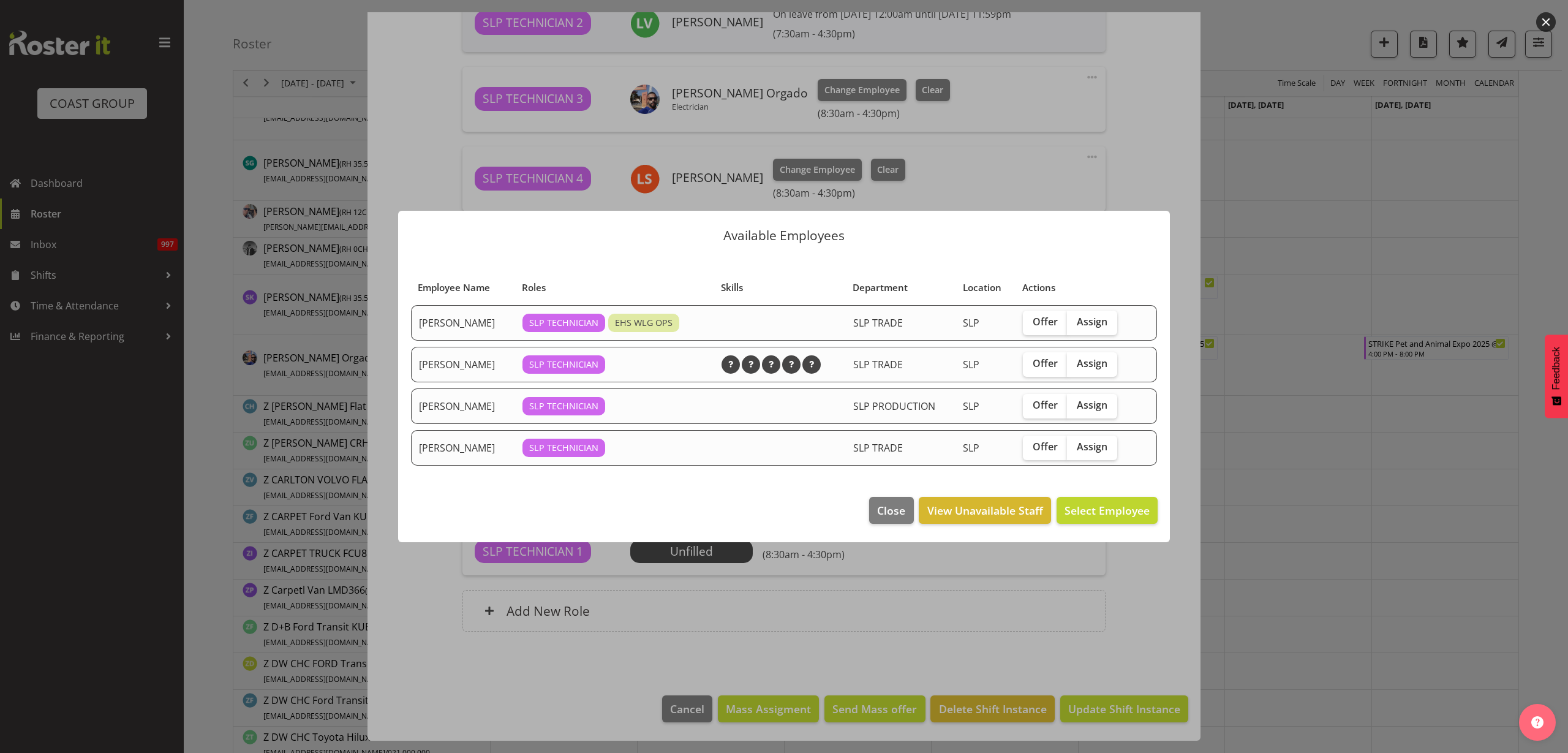
click at [1090, 317] on span "Assign" at bounding box center [1092, 321] width 30 height 12
click at [1075, 318] on input "Assign" at bounding box center [1071, 322] width 8 height 8
checkbox input "true"
click at [1098, 511] on span "Assign Han Chaleerin" at bounding box center [1087, 510] width 124 height 15
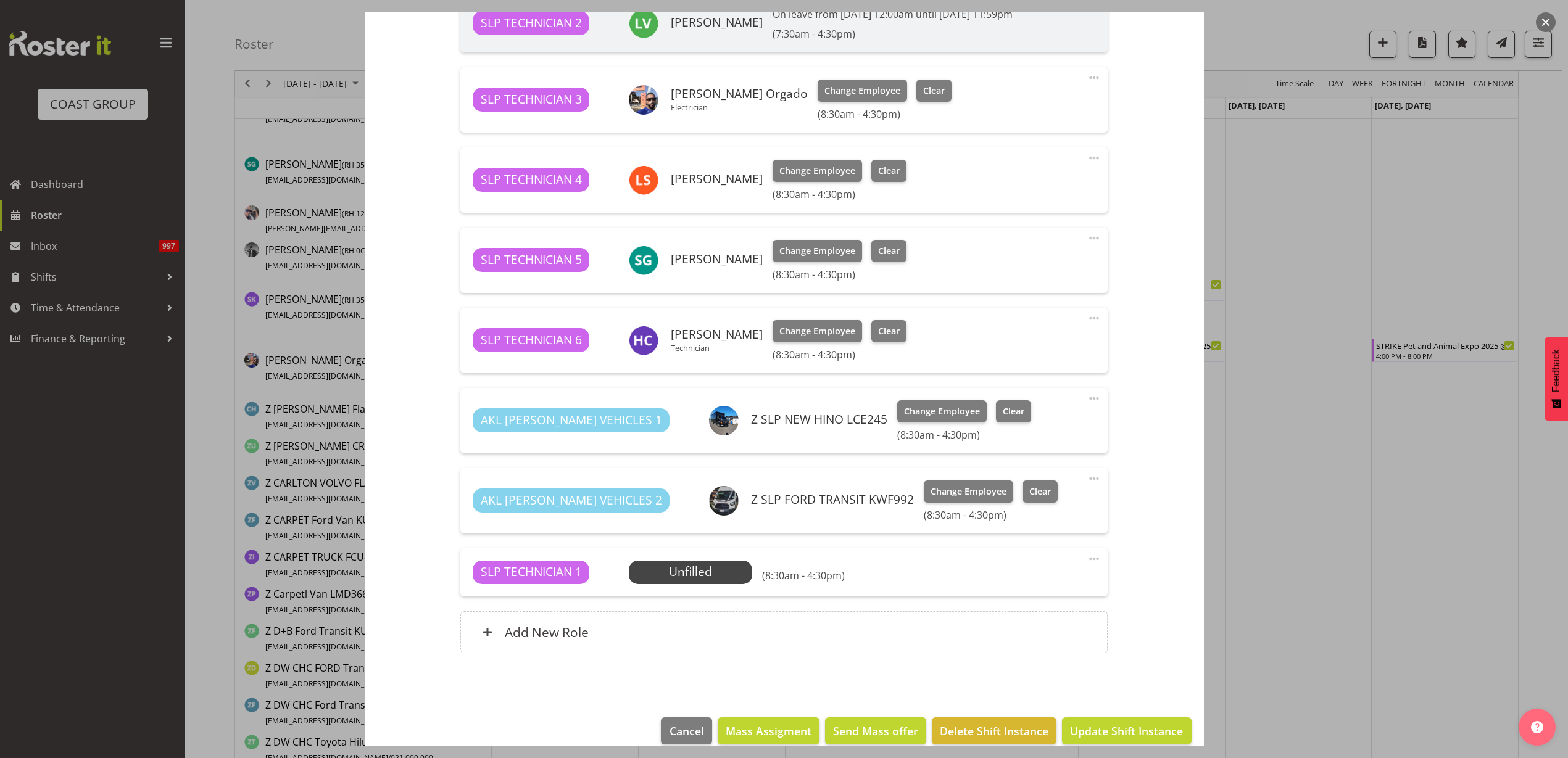
click at [0, 0] on span "Select Employee" at bounding box center [0, 0] width 0 height 0
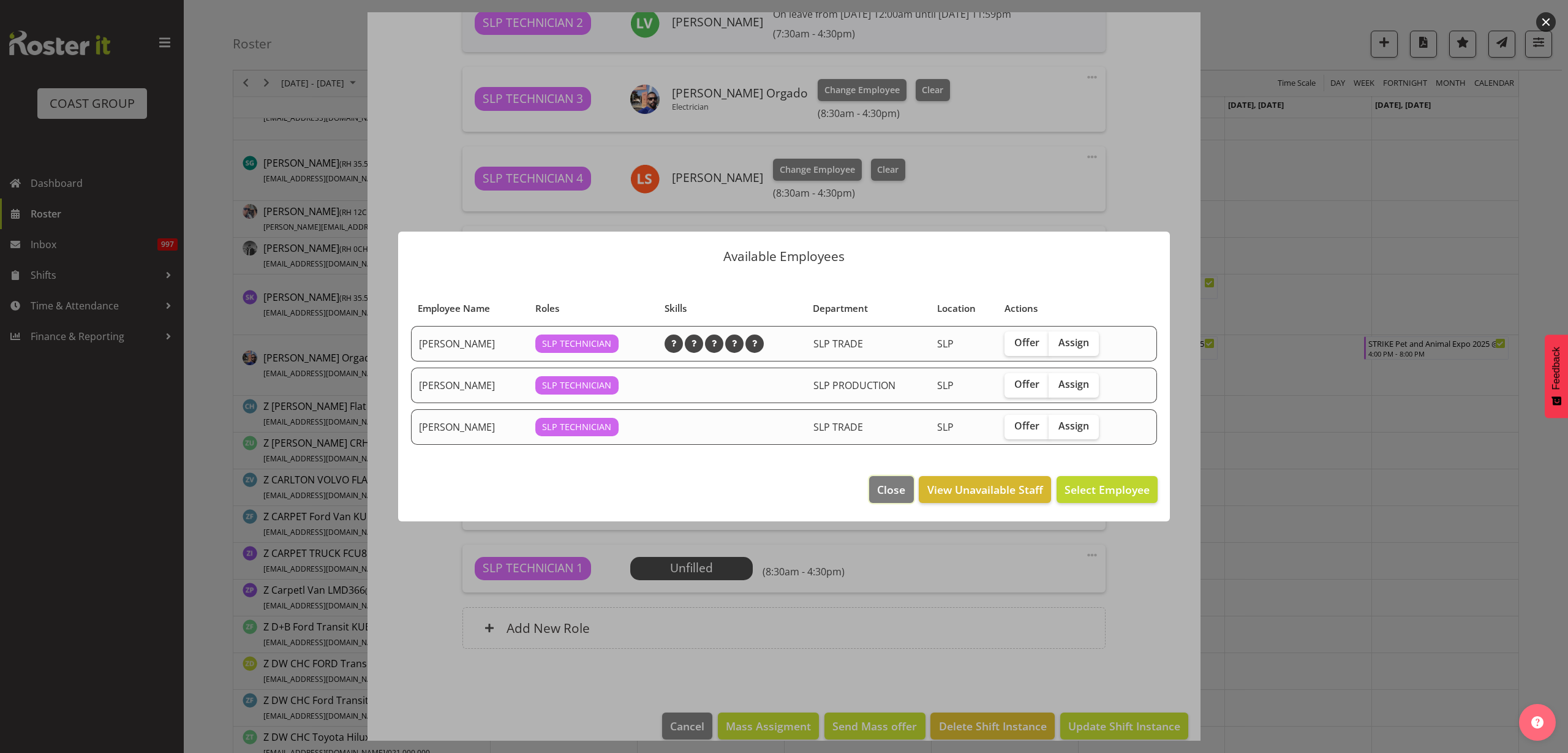
click at [889, 484] on span "Close" at bounding box center [891, 489] width 28 height 16
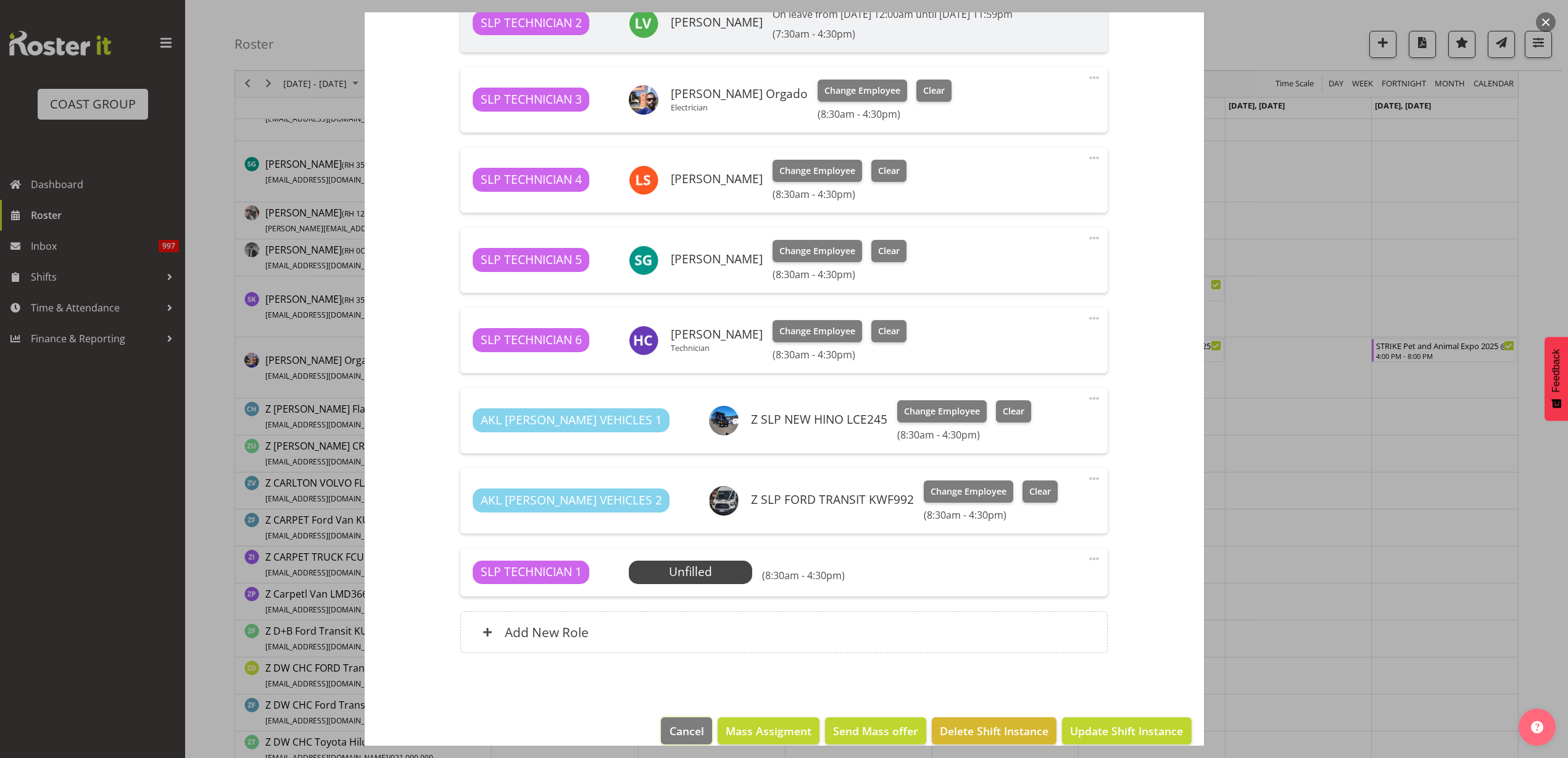
click at [687, 733] on span "Cancel" at bounding box center [687, 731] width 35 height 16
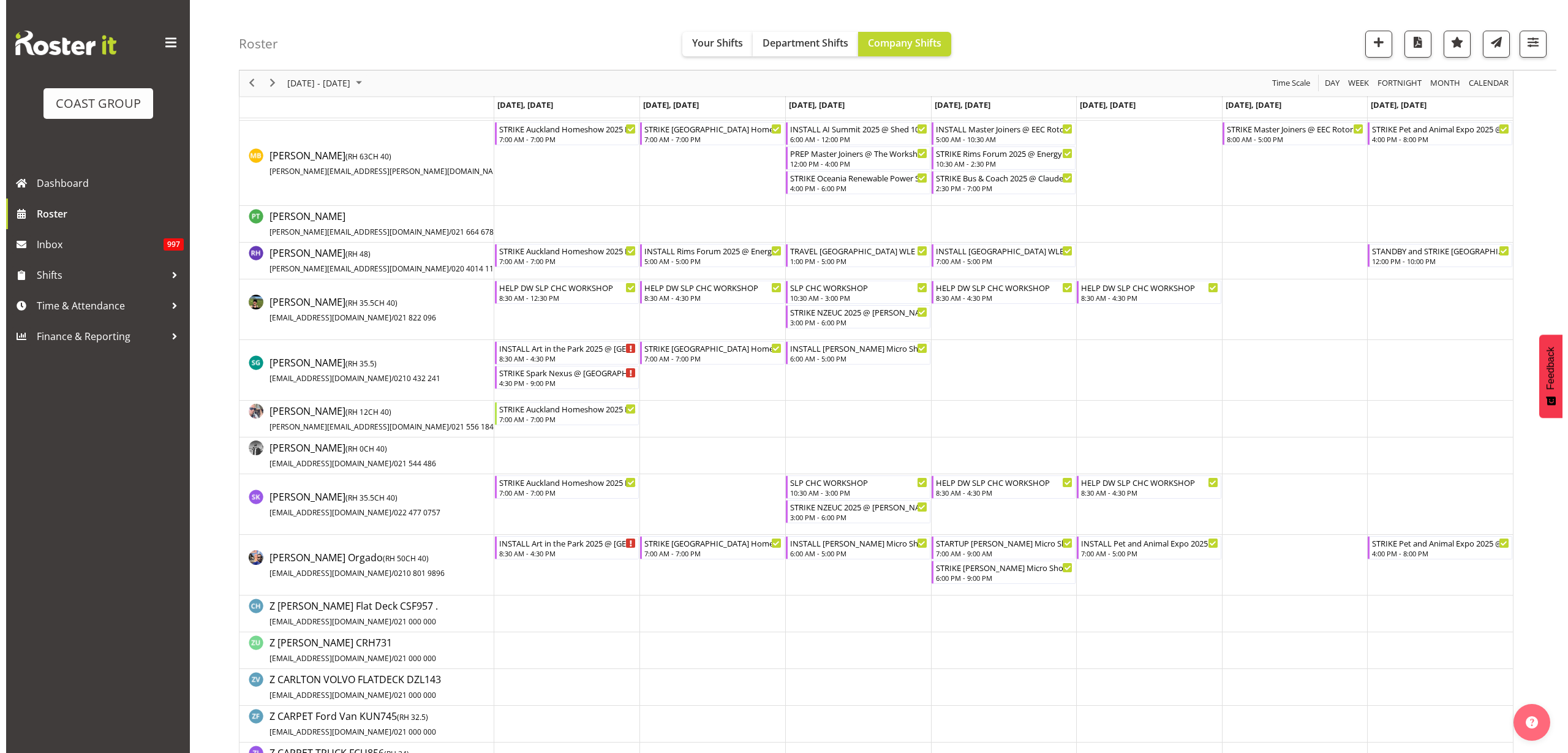
scroll to position [1143, 0]
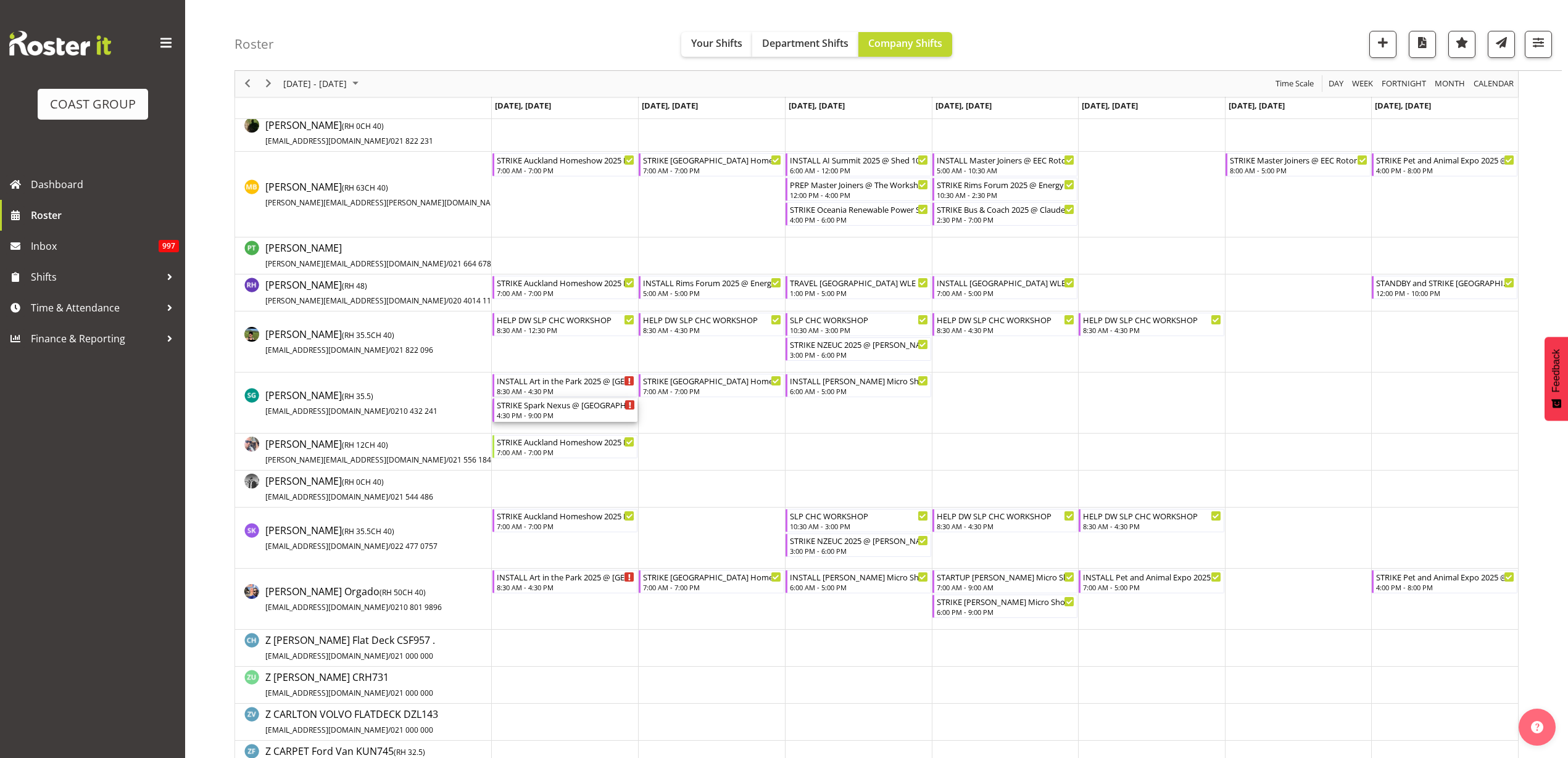
click at [550, 413] on div "4:30 PM - 9:00 PM" at bounding box center [566, 415] width 139 height 10
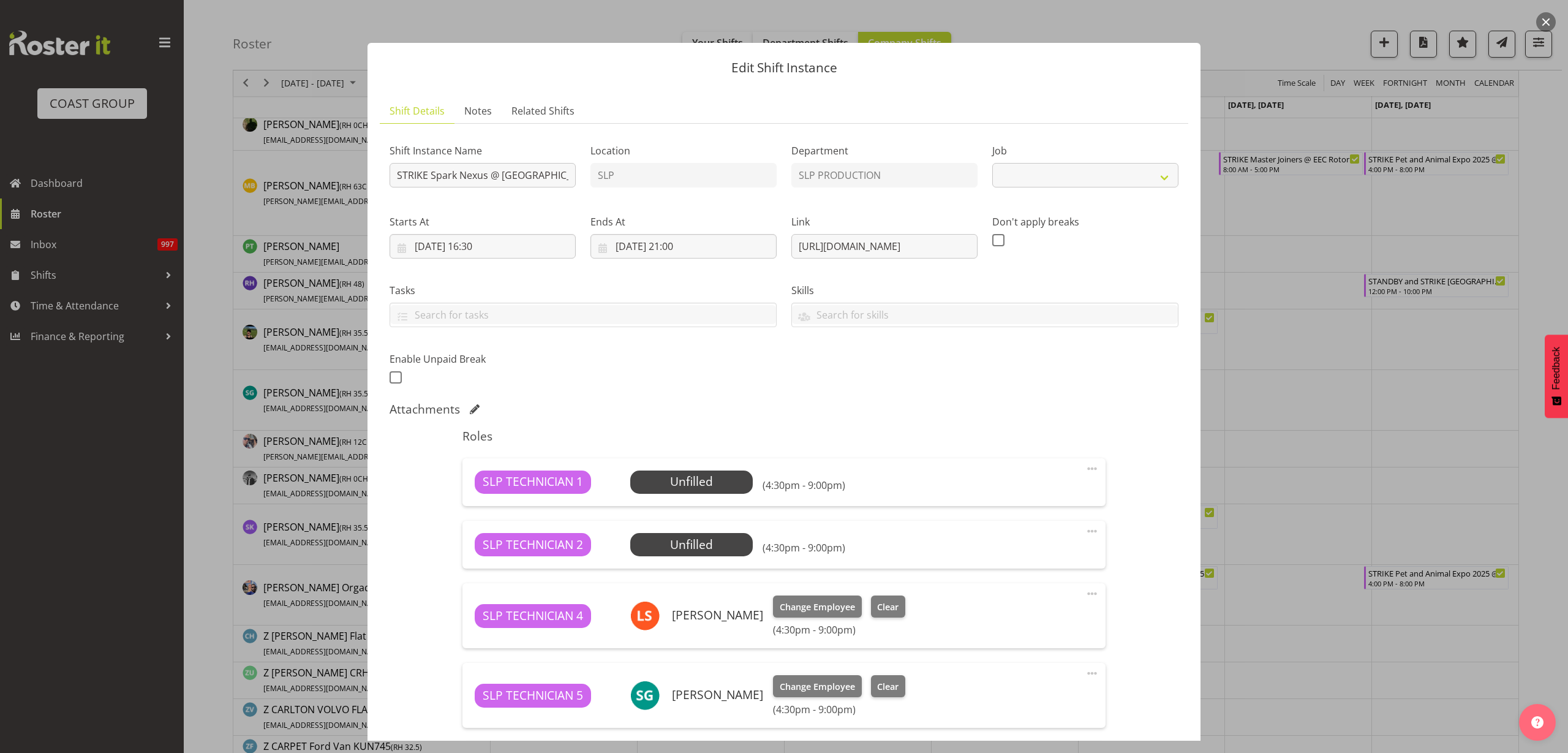
select select "10454"
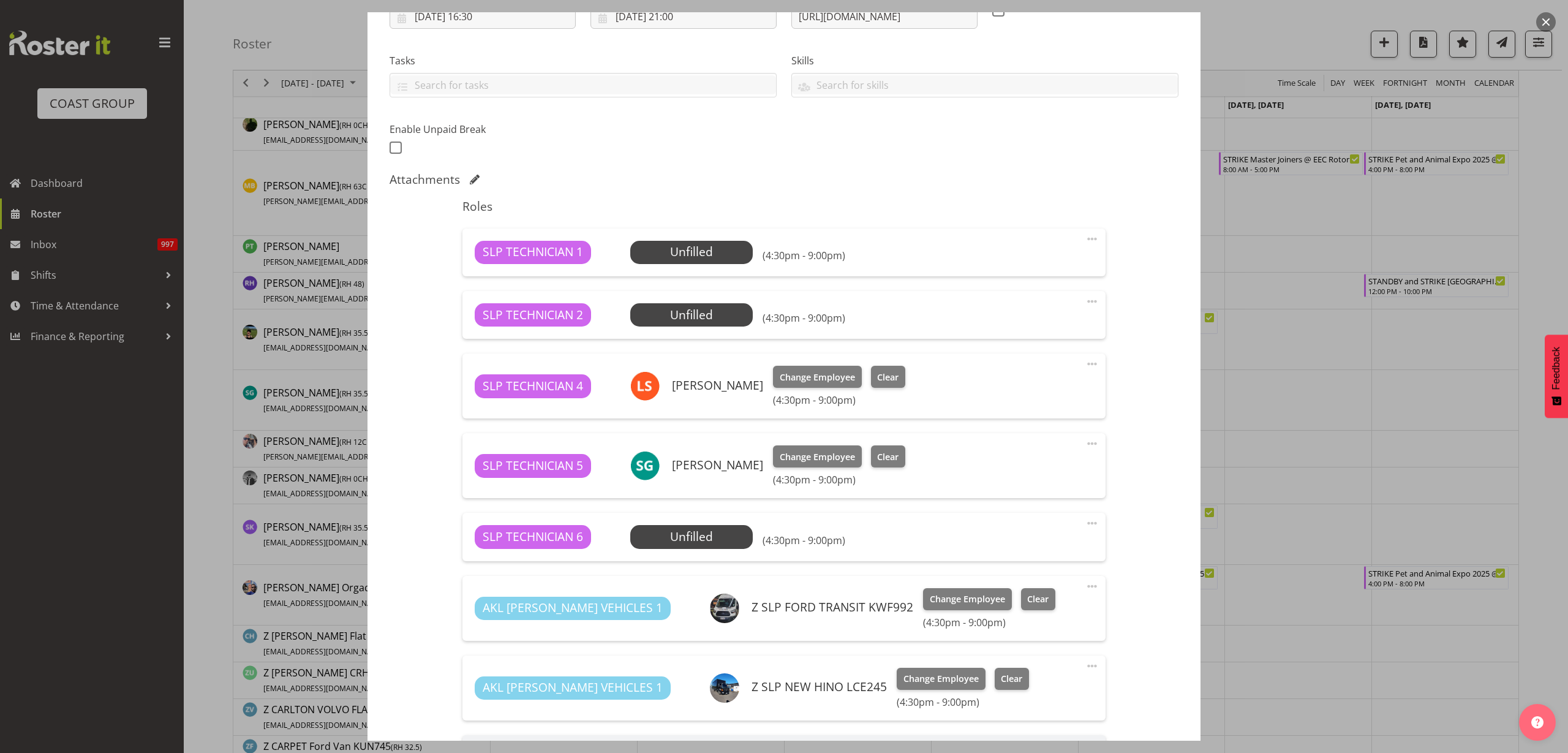
scroll to position [447, 0]
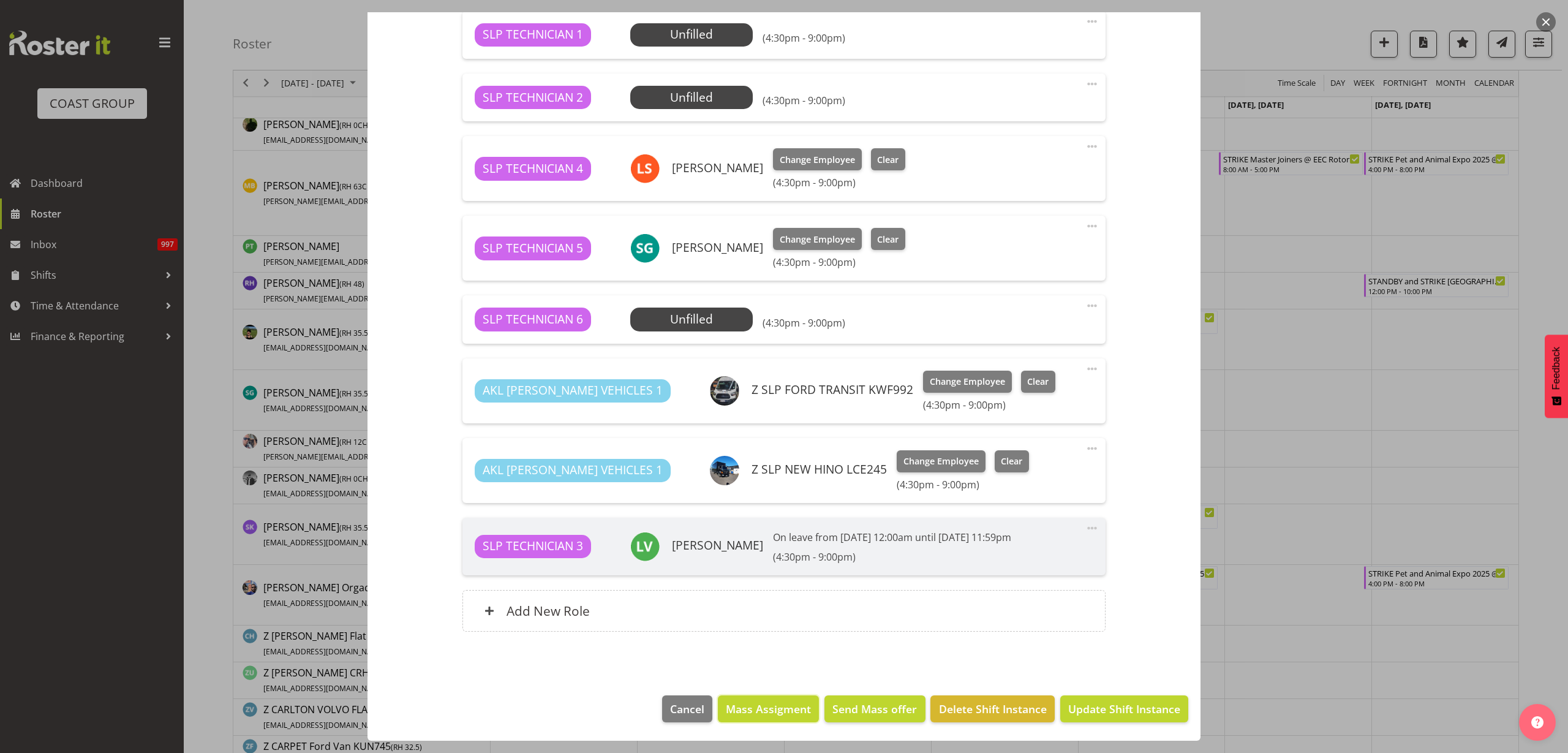
click at [753, 706] on span "Mass Assigment" at bounding box center [769, 709] width 85 height 16
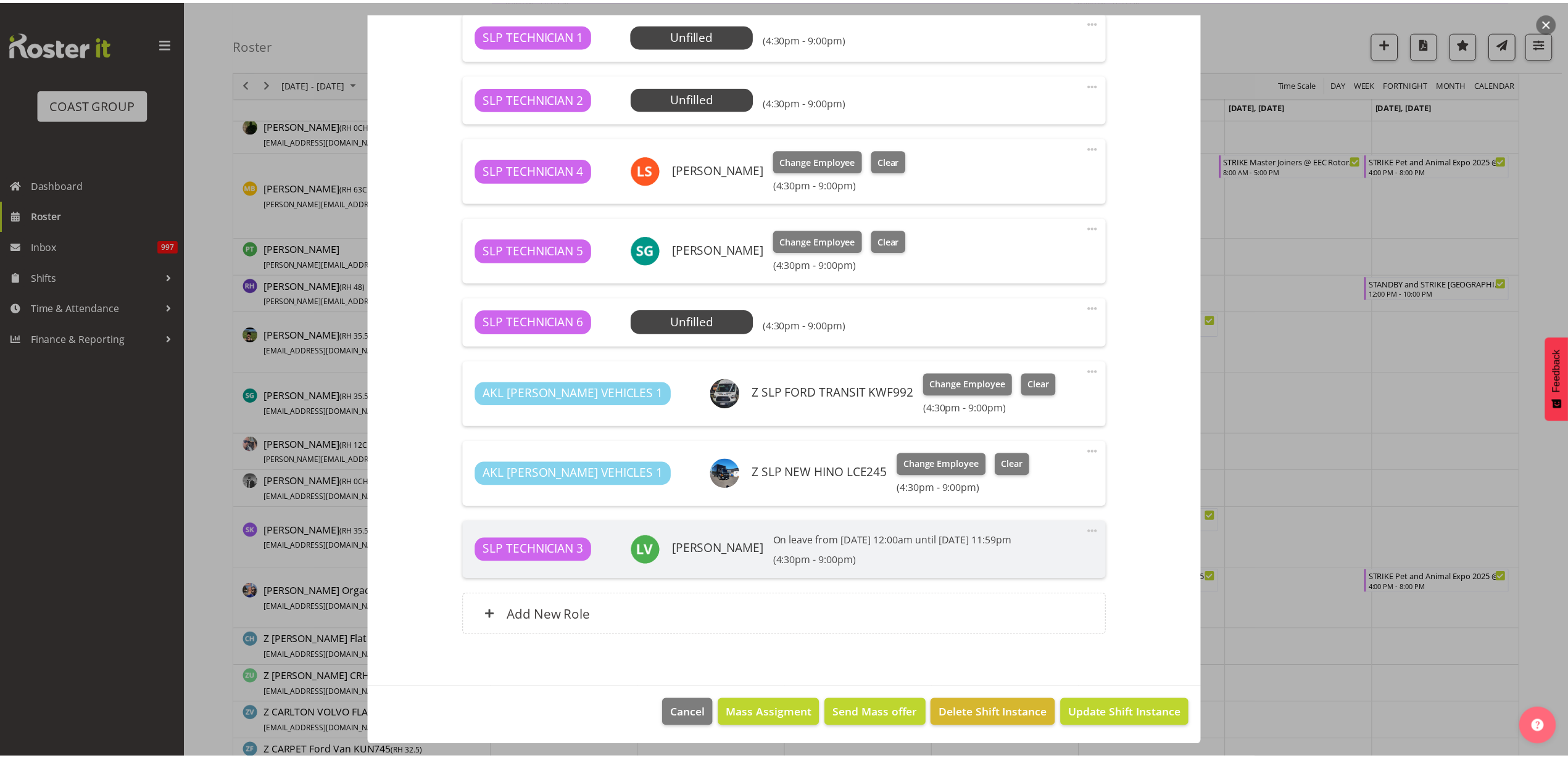
scroll to position [401, 0]
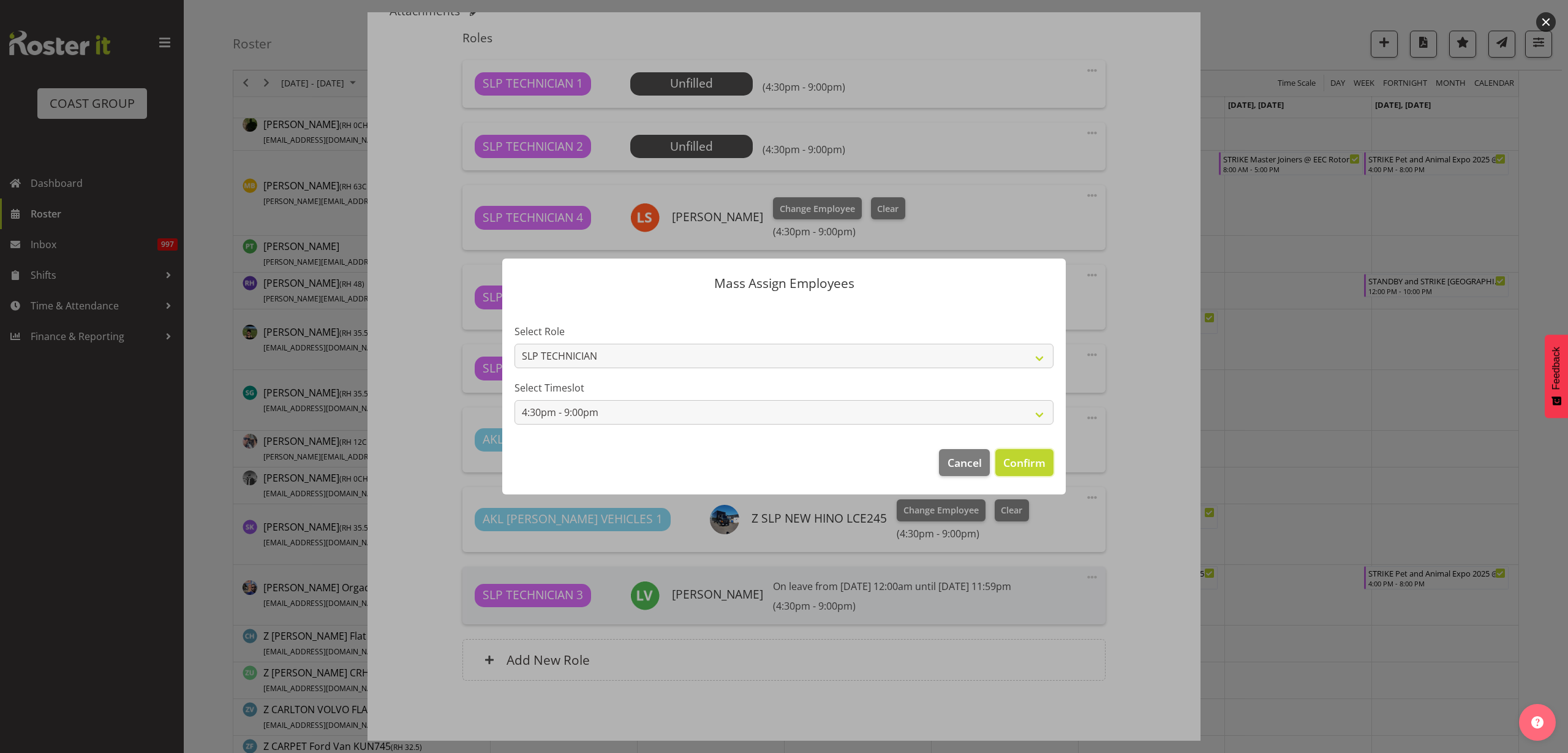
click at [1037, 455] on span "Confirm" at bounding box center [1024, 462] width 42 height 16
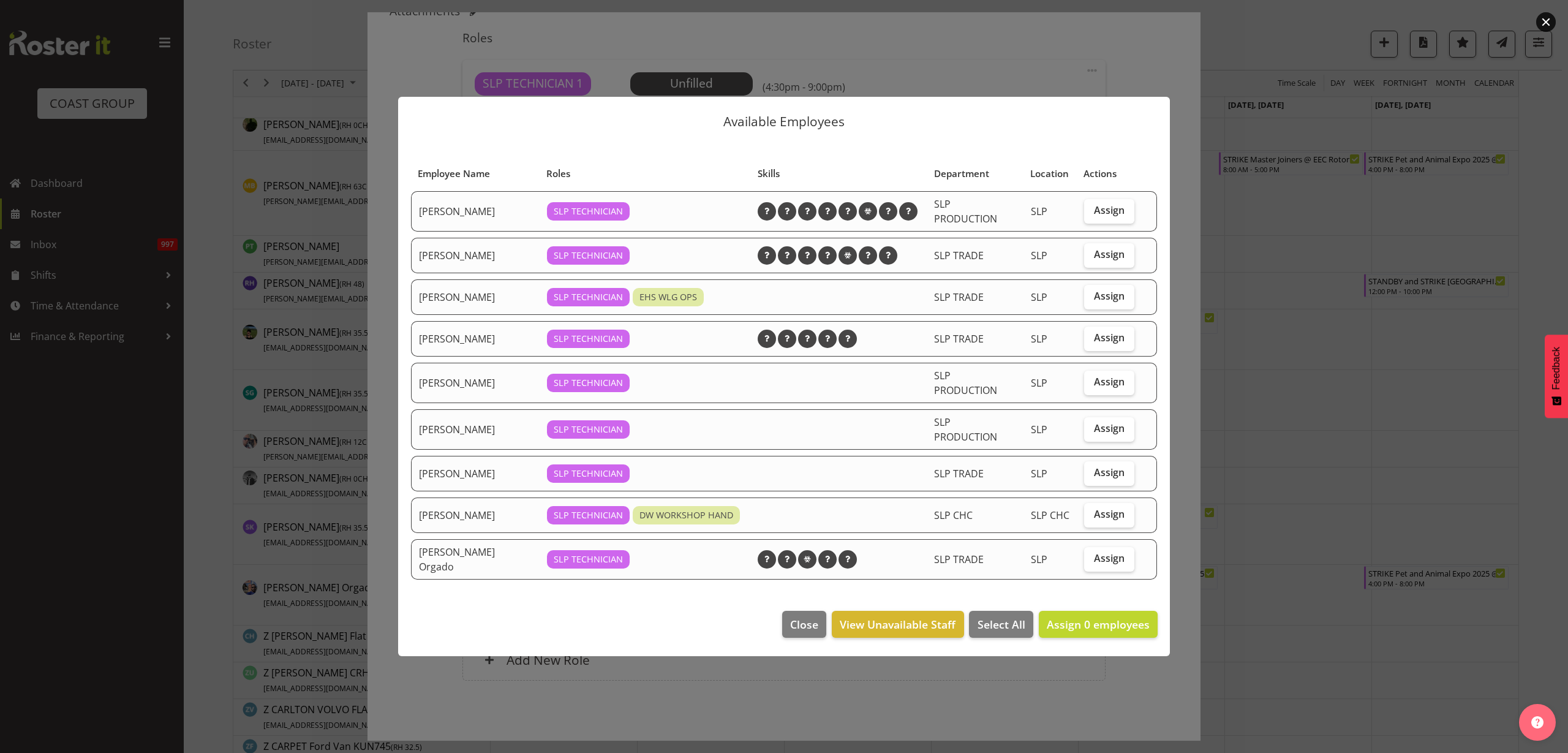
click at [1105, 554] on span "Assign" at bounding box center [1109, 558] width 30 height 12
click at [1092, 555] on input "Assign" at bounding box center [1088, 559] width 8 height 8
checkbox input "true"
click at [1109, 300] on span "Assign" at bounding box center [1109, 296] width 30 height 12
click at [1092, 300] on input "Assign" at bounding box center [1088, 297] width 8 height 8
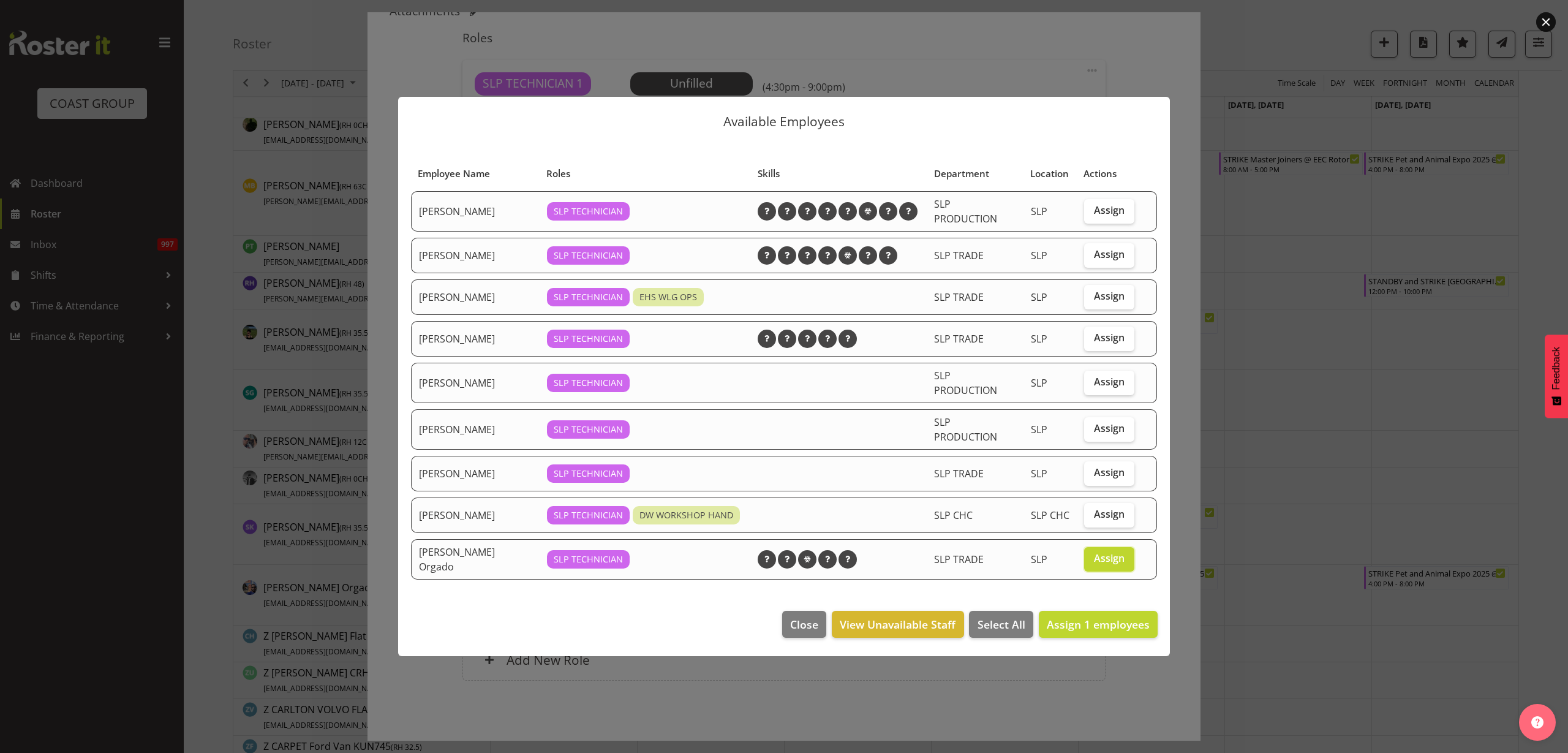
checkbox input "true"
click at [1068, 617] on span "Assign 2 employees" at bounding box center [1098, 624] width 103 height 15
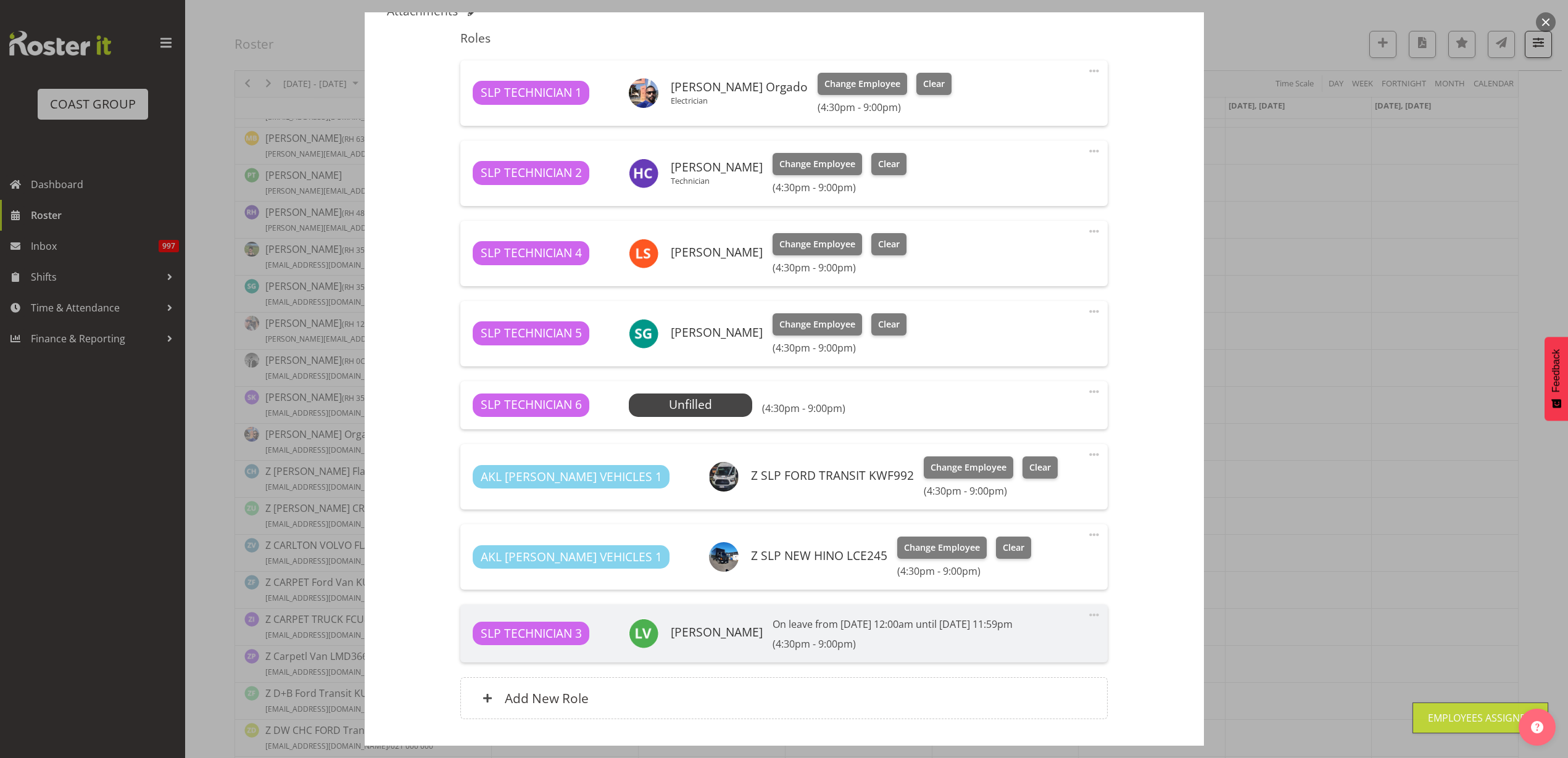
scroll to position [484, 0]
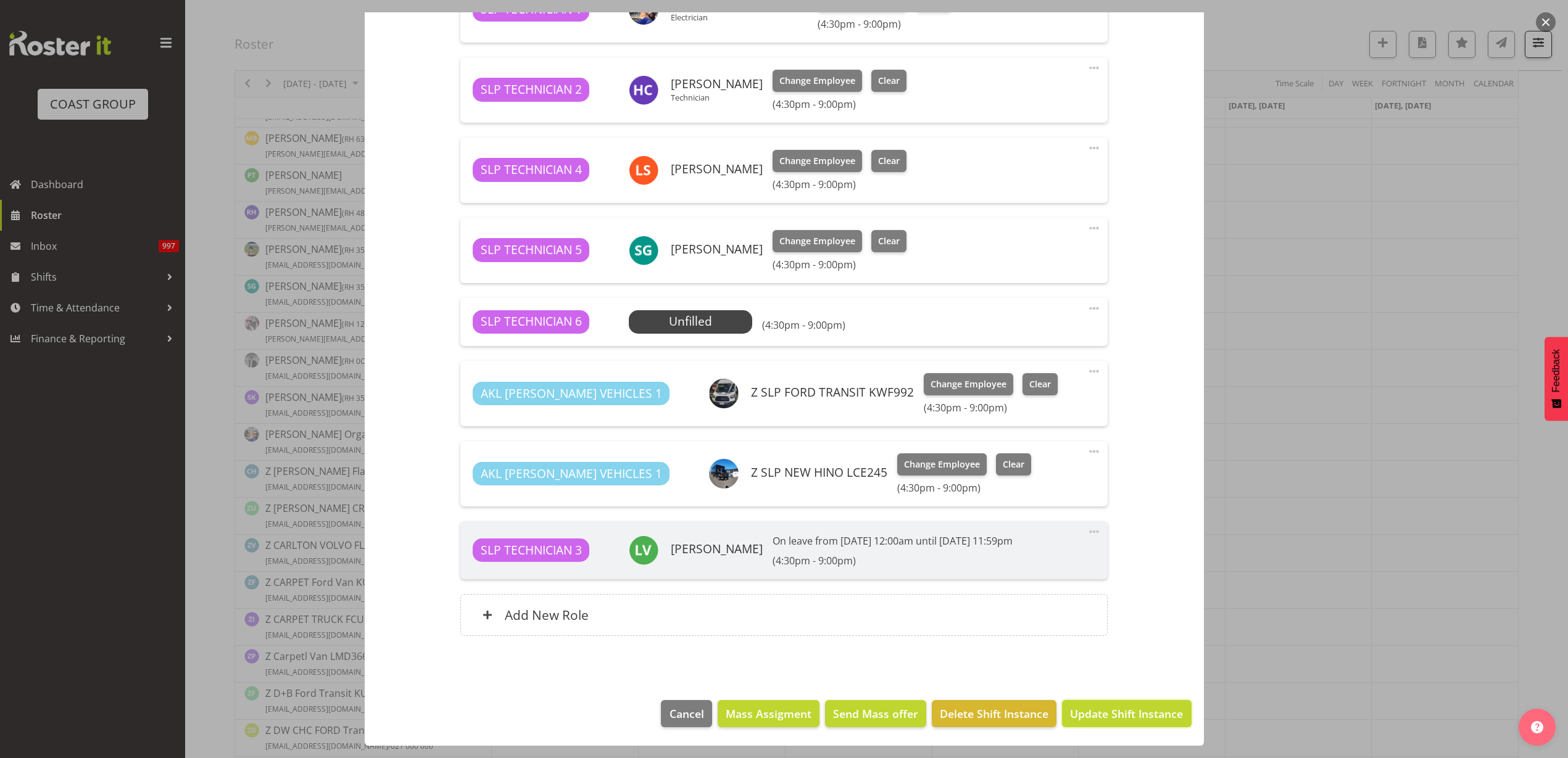
click at [1090, 711] on span "Update Shift Instance" at bounding box center [1126, 714] width 113 height 16
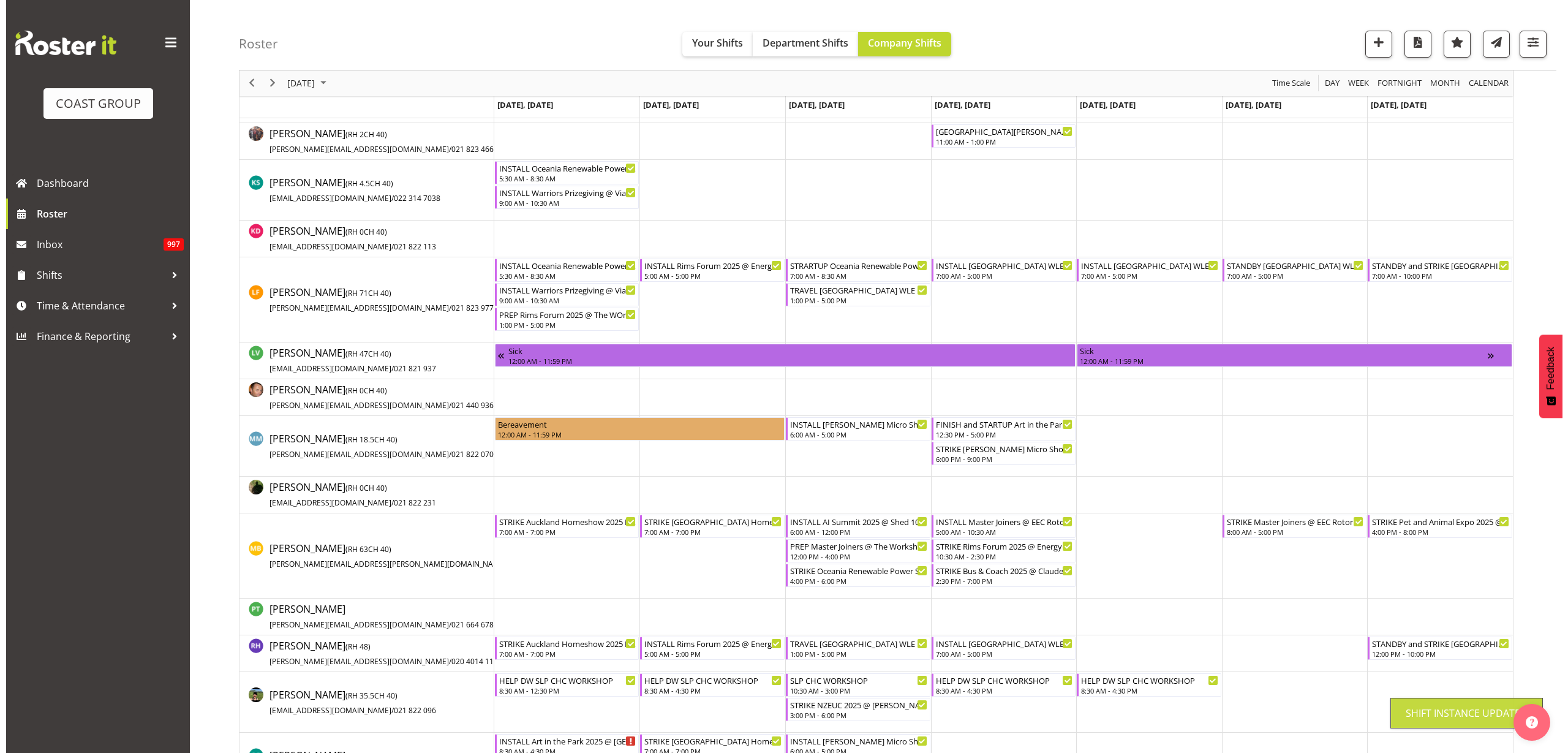
scroll to position [0, 0]
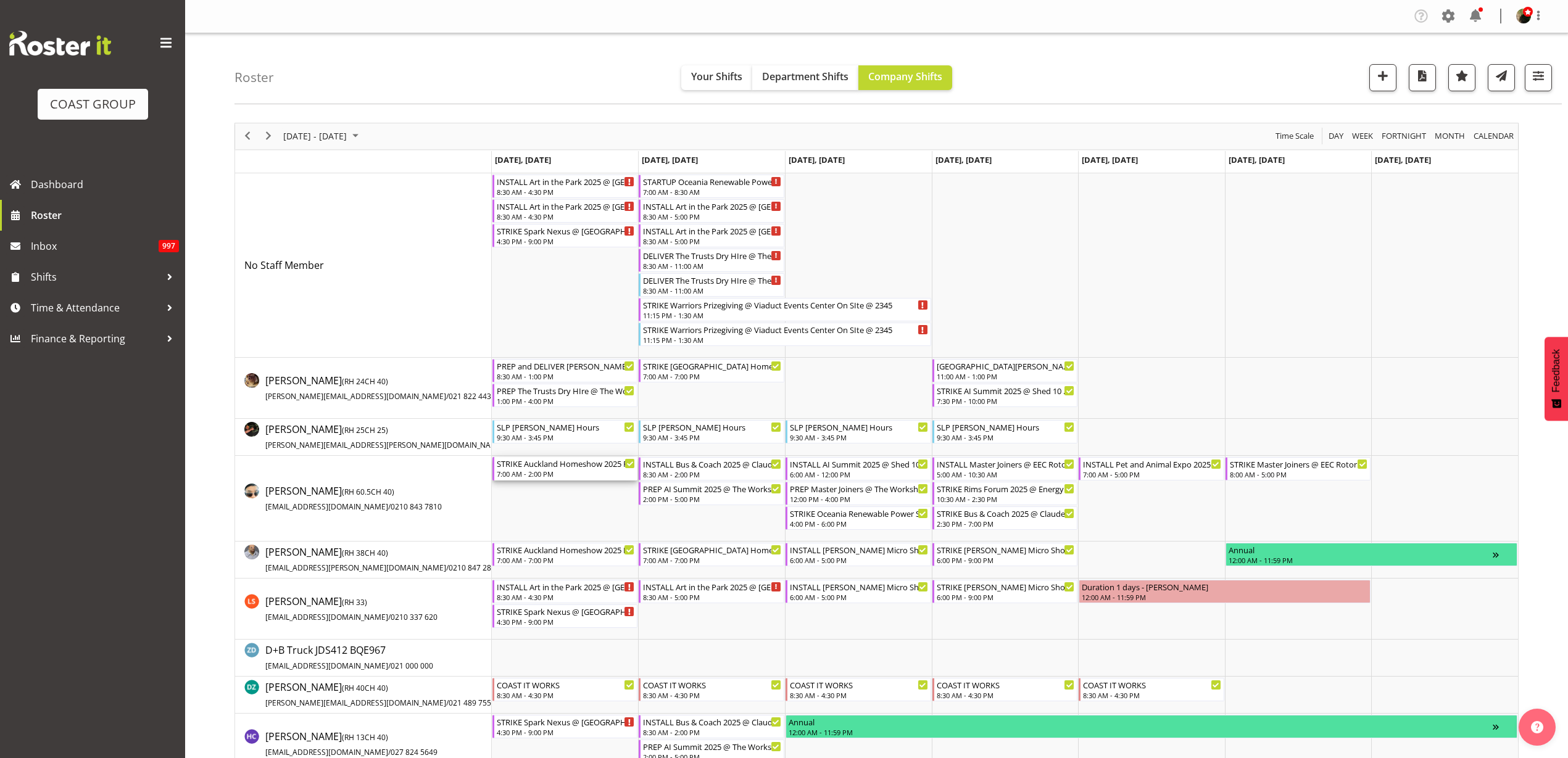
click at [542, 470] on div "7:00 AM - 2:00 PM" at bounding box center [566, 473] width 139 height 10
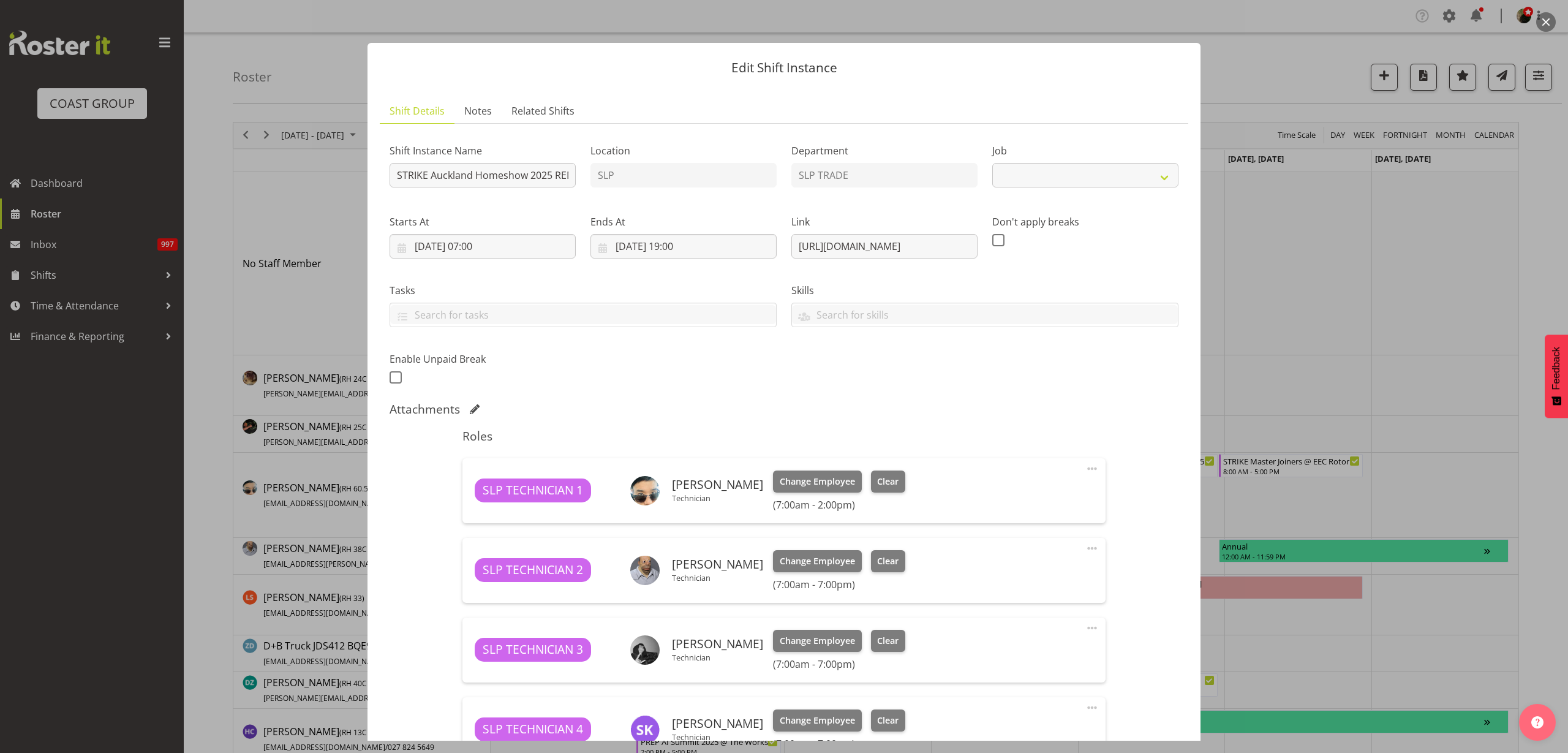
select select "9869"
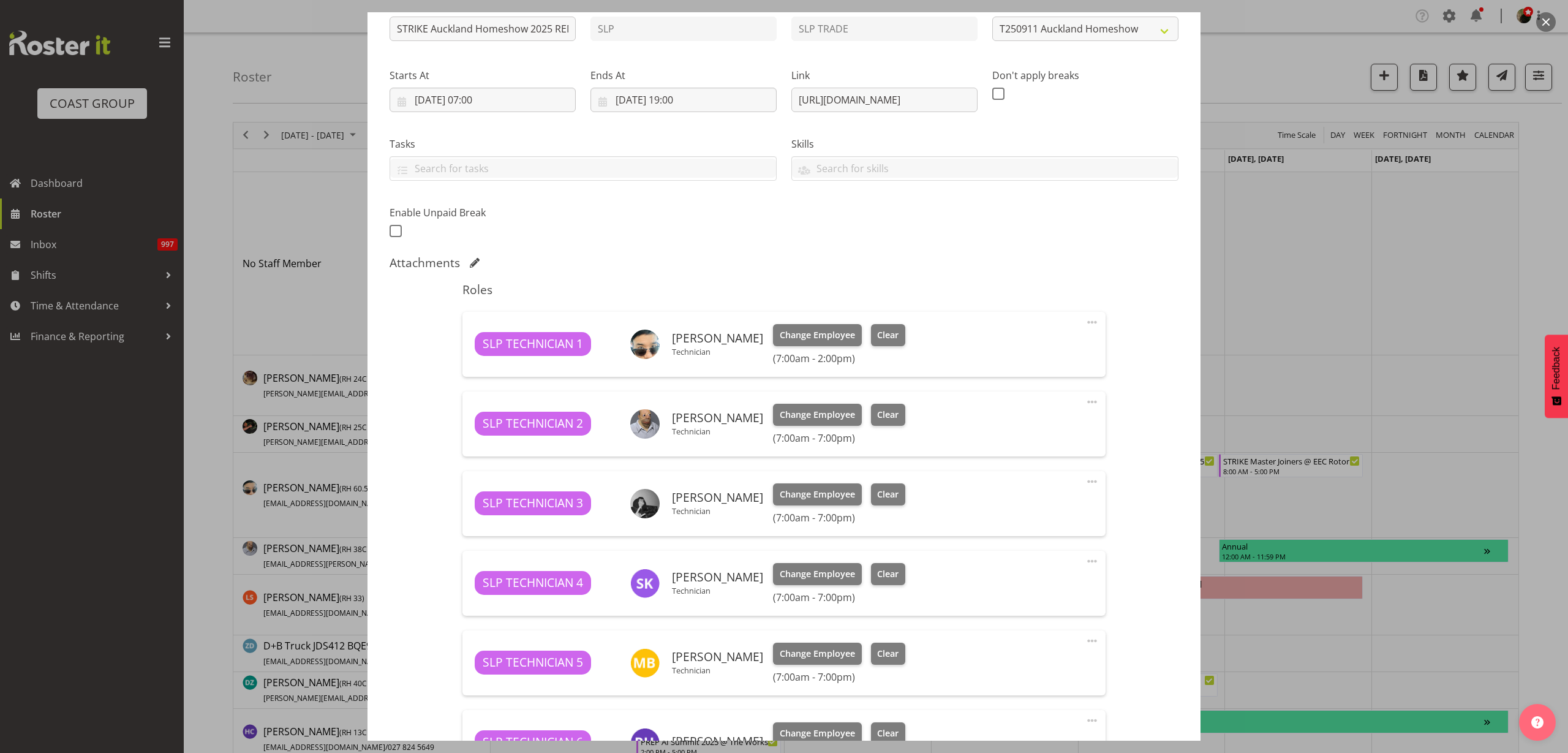
scroll to position [120, 0]
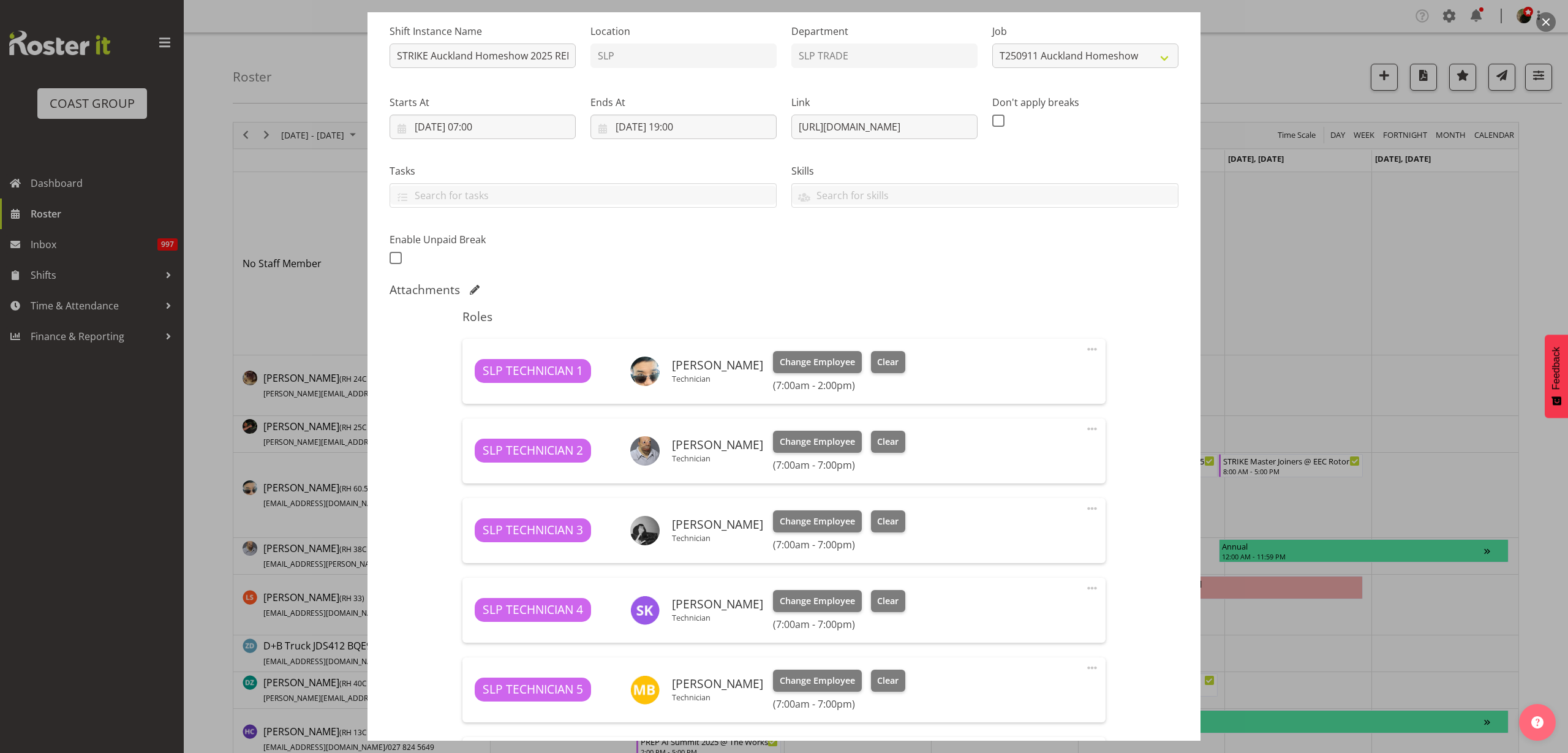
click at [1085, 348] on span at bounding box center [1092, 349] width 15 height 15
click at [1043, 373] on link "Edit" at bounding box center [1041, 376] width 118 height 22
select select "8"
select select "2025"
select select "14"
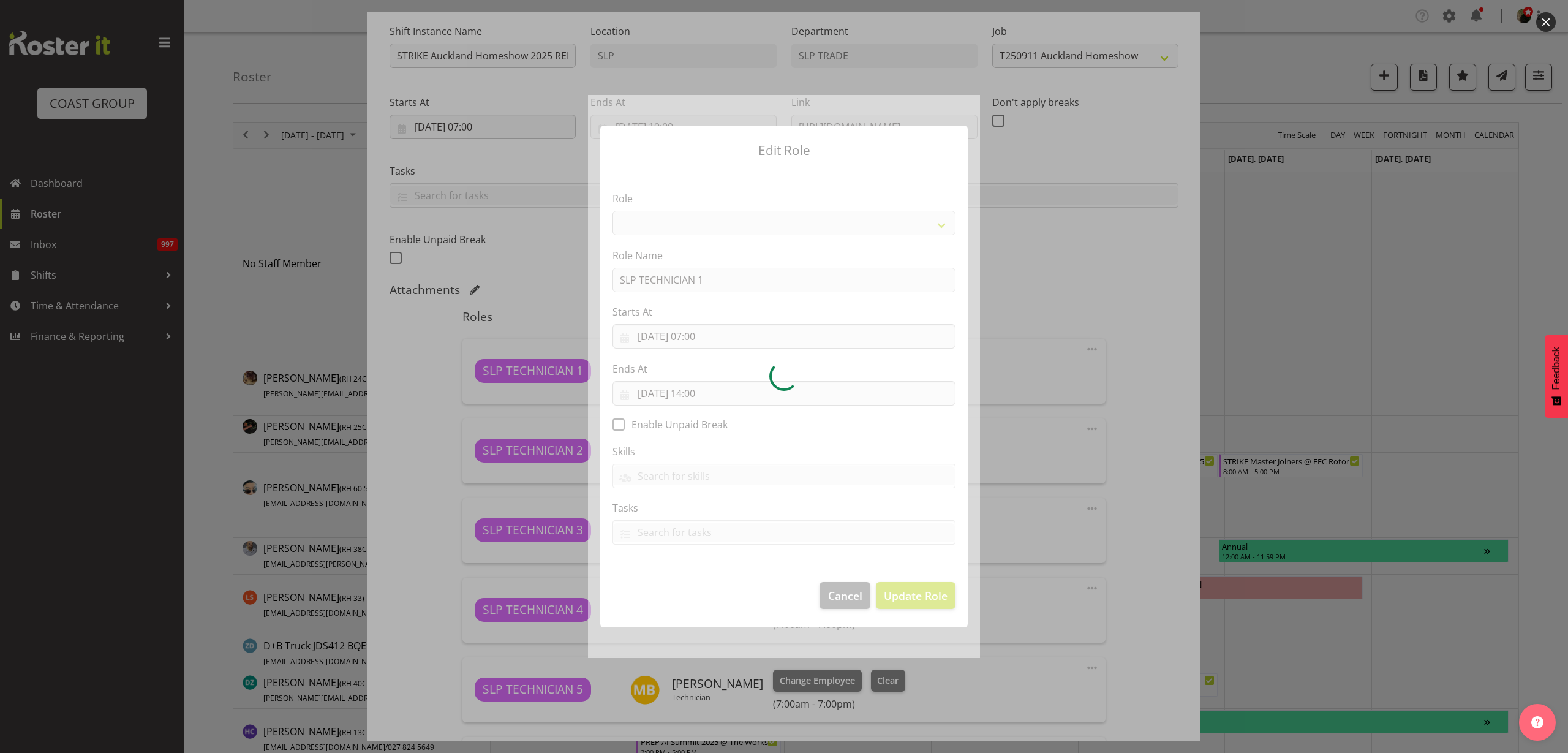
select select "123"
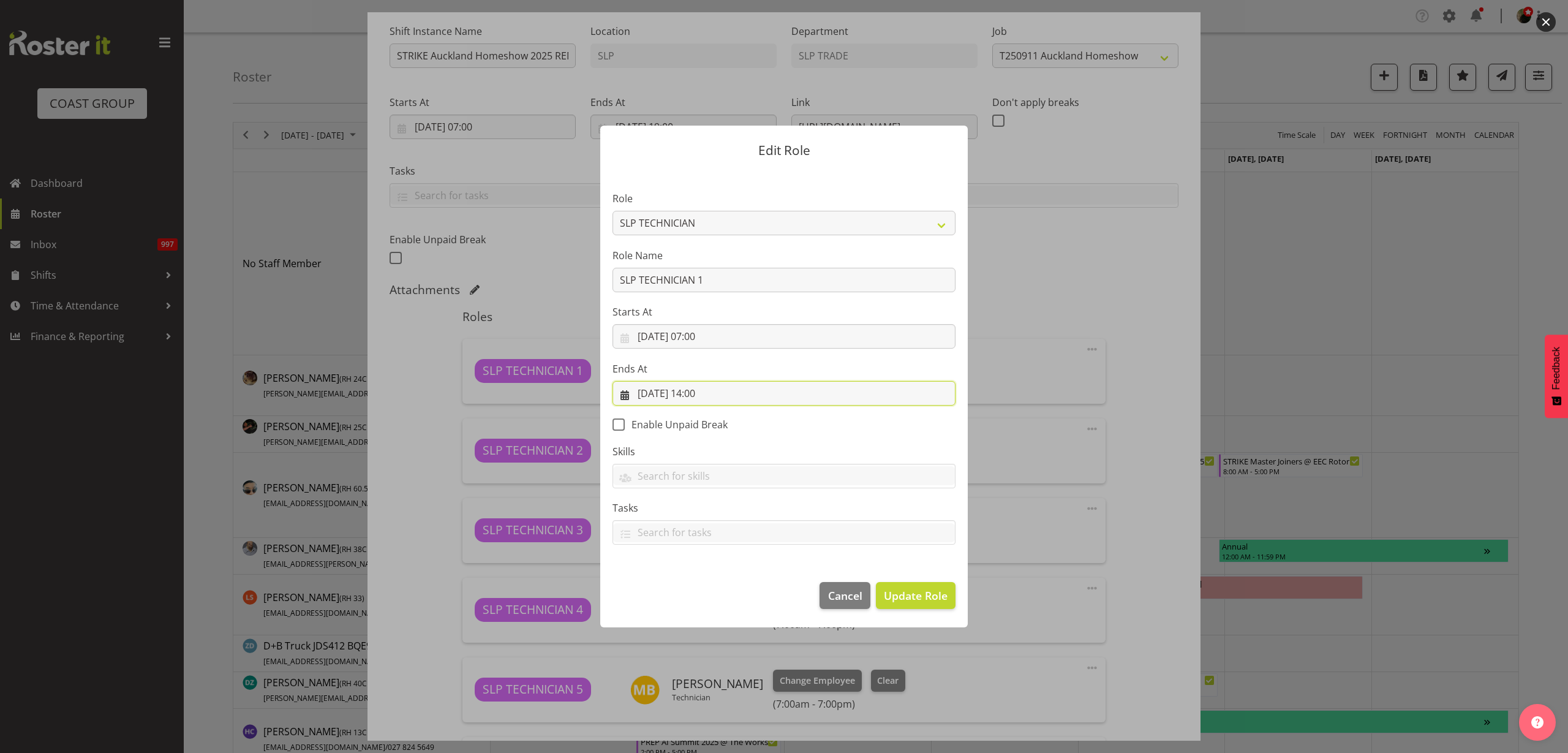
click at [694, 394] on input "15/09/2025, 14:00" at bounding box center [784, 394] width 343 height 25
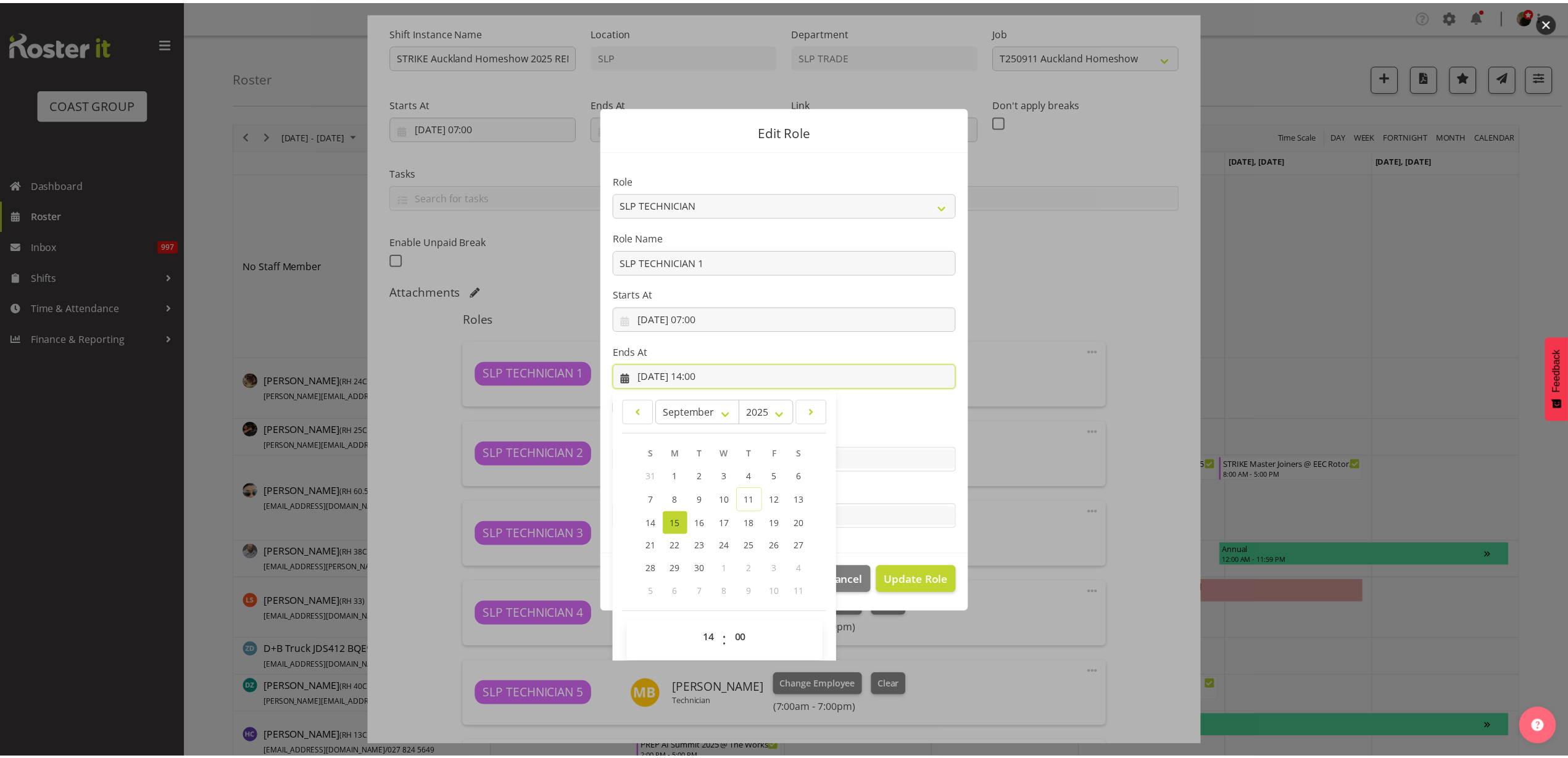
scroll to position [28, 0]
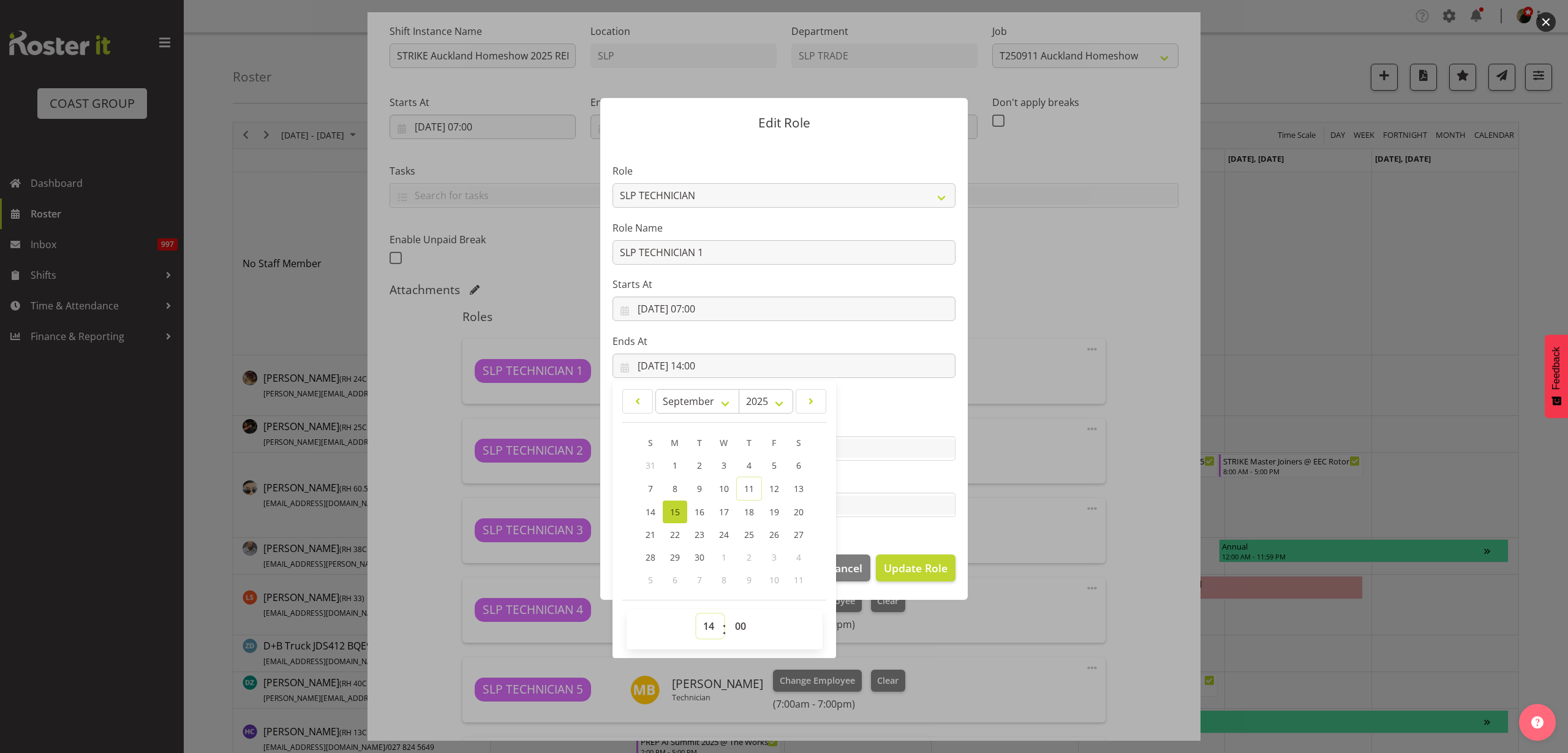
click at [697, 621] on select "00 01 02 03 04 05 06 07 08 09 10 11 12 13 14 15 16 17 18 19 20 21 22 23" at bounding box center [710, 626] width 28 height 25
select select "19"
click at [696, 614] on select "00 01 02 03 04 05 06 07 08 09 10 11 12 13 14 15 16 17 18 19 20 21 22 23" at bounding box center [710, 626] width 28 height 25
type input "15/09/2025, 19:00"
click at [910, 568] on span "Update Role" at bounding box center [916, 568] width 63 height 16
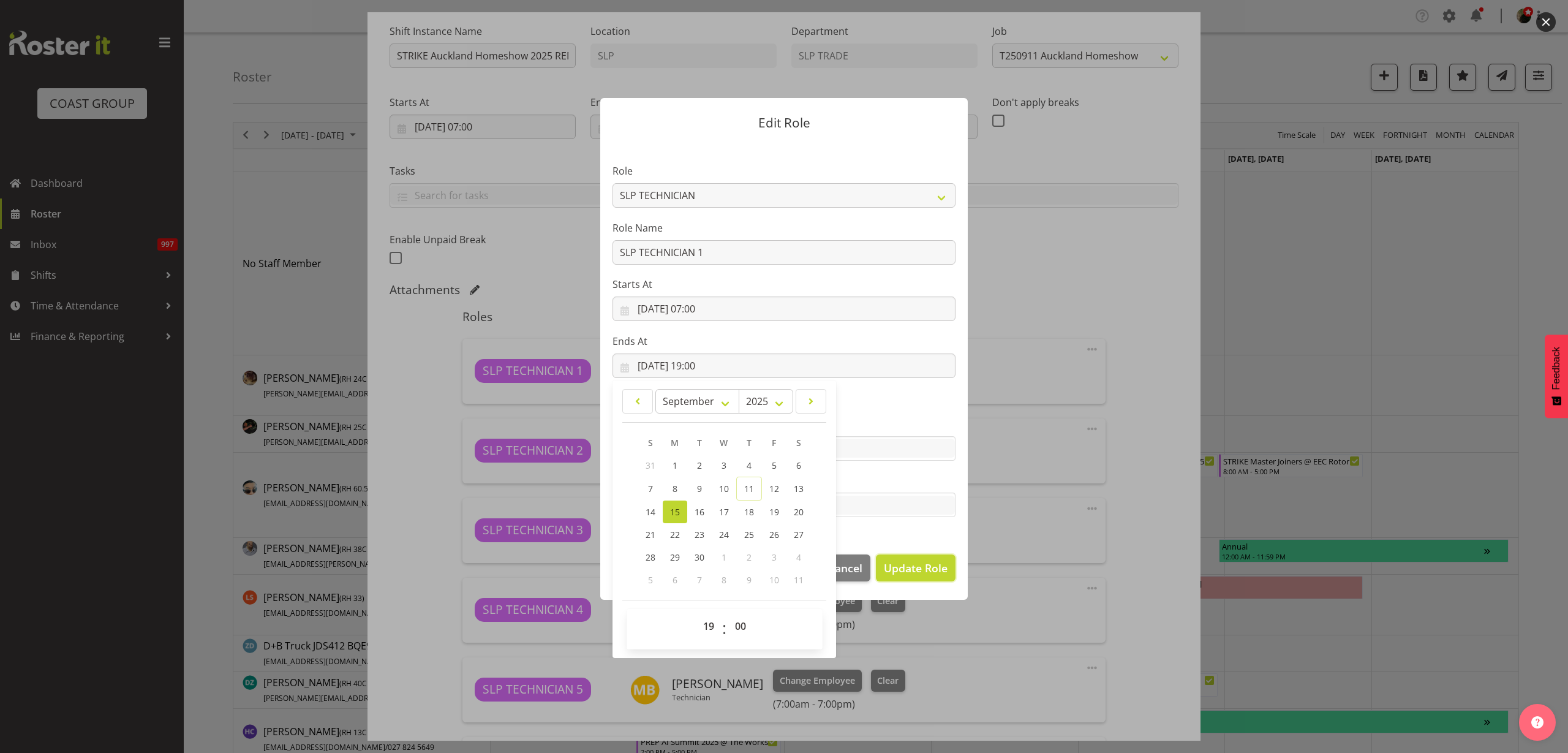
select select
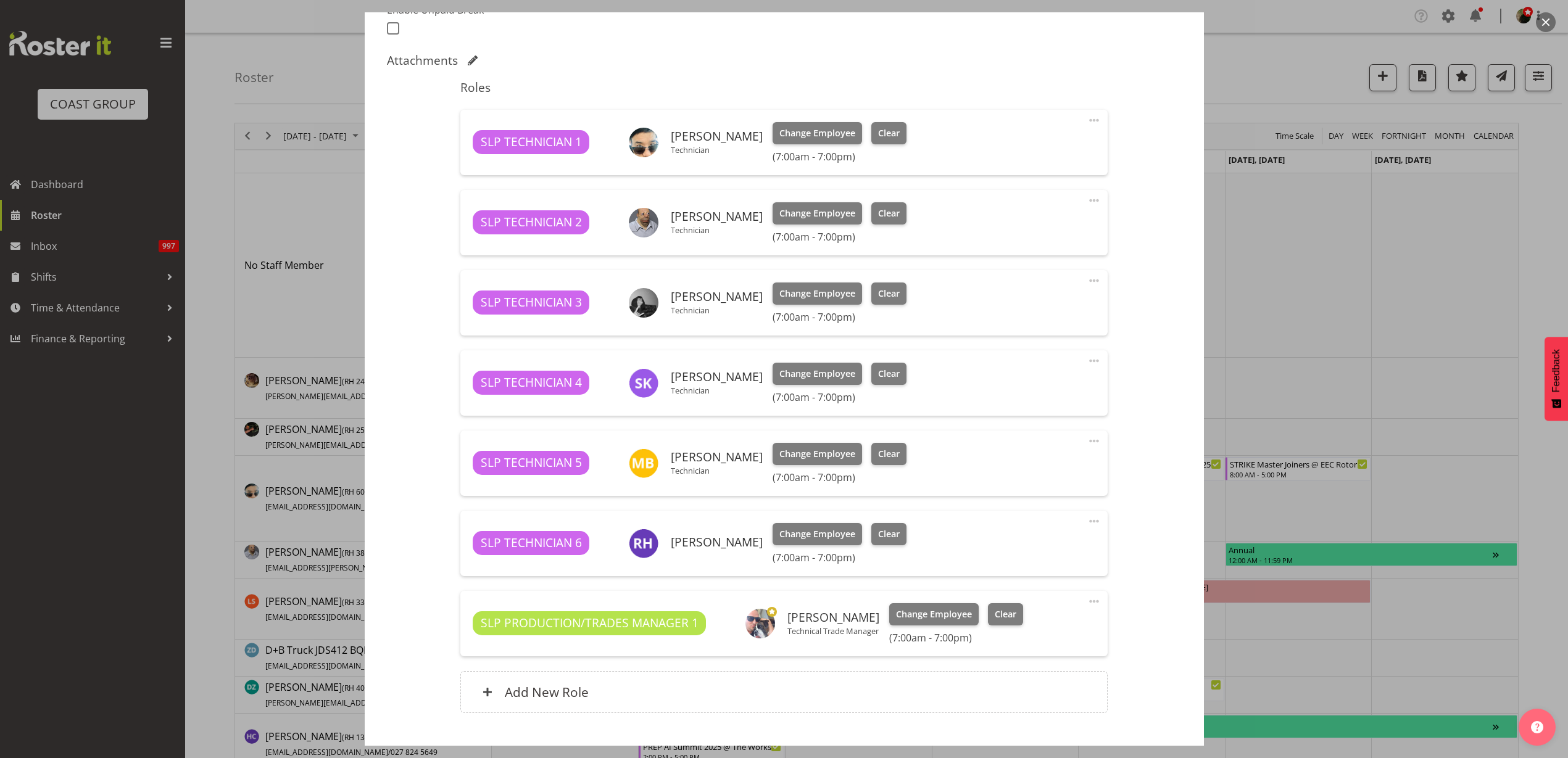
scroll to position [429, 0]
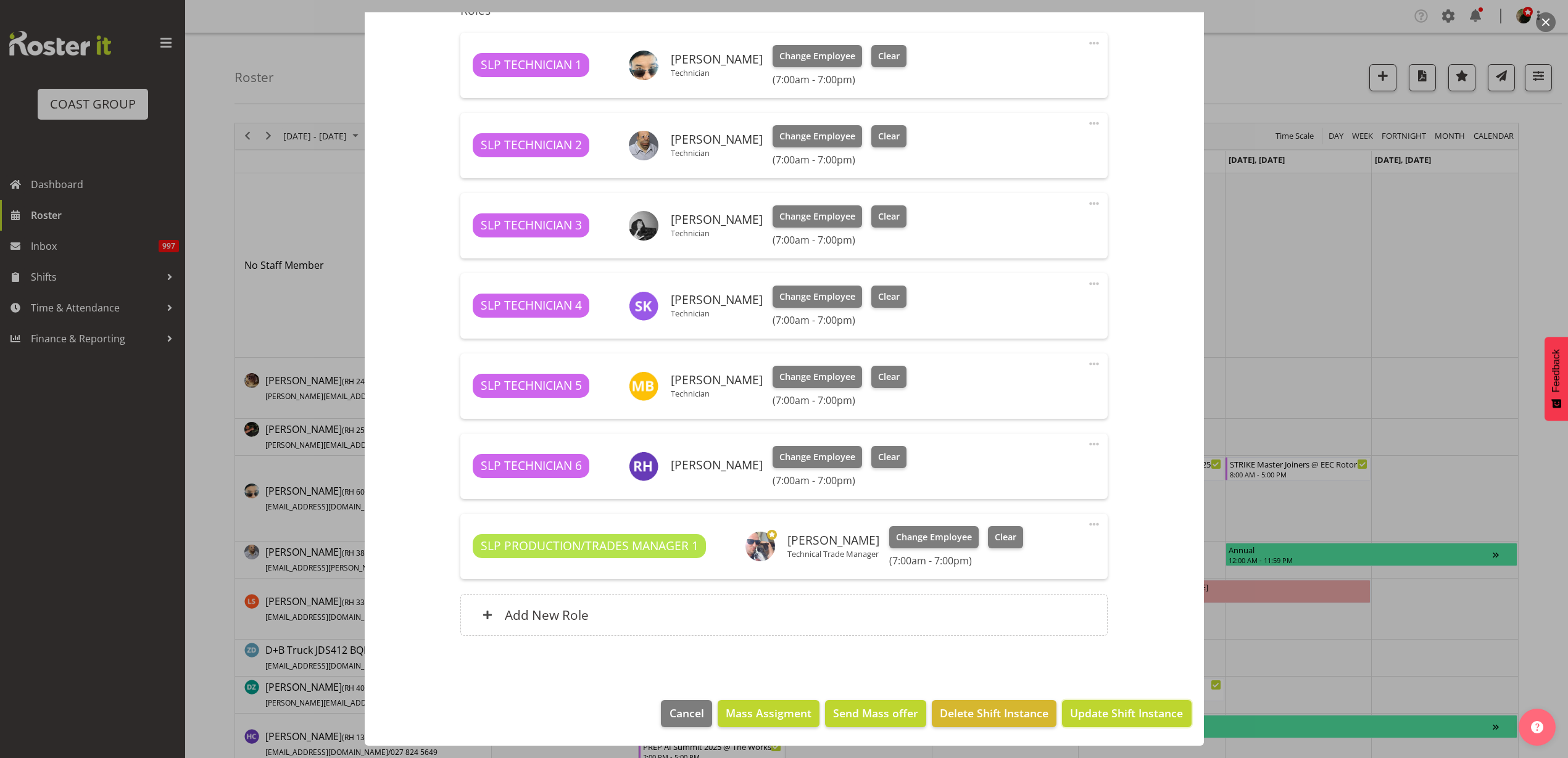
click at [1129, 713] on span "Update Shift Instance" at bounding box center [1126, 713] width 113 height 16
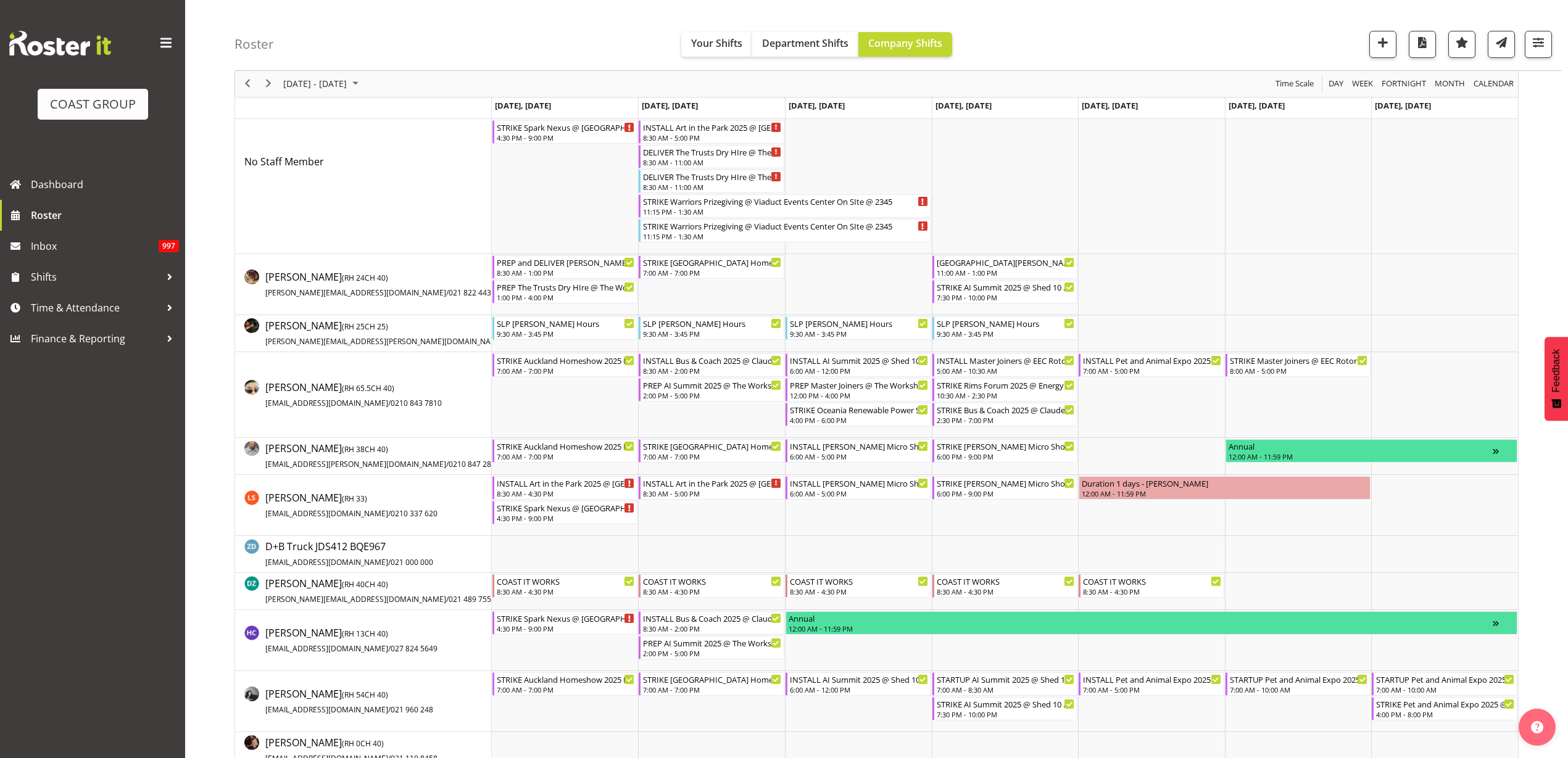
scroll to position [0, 0]
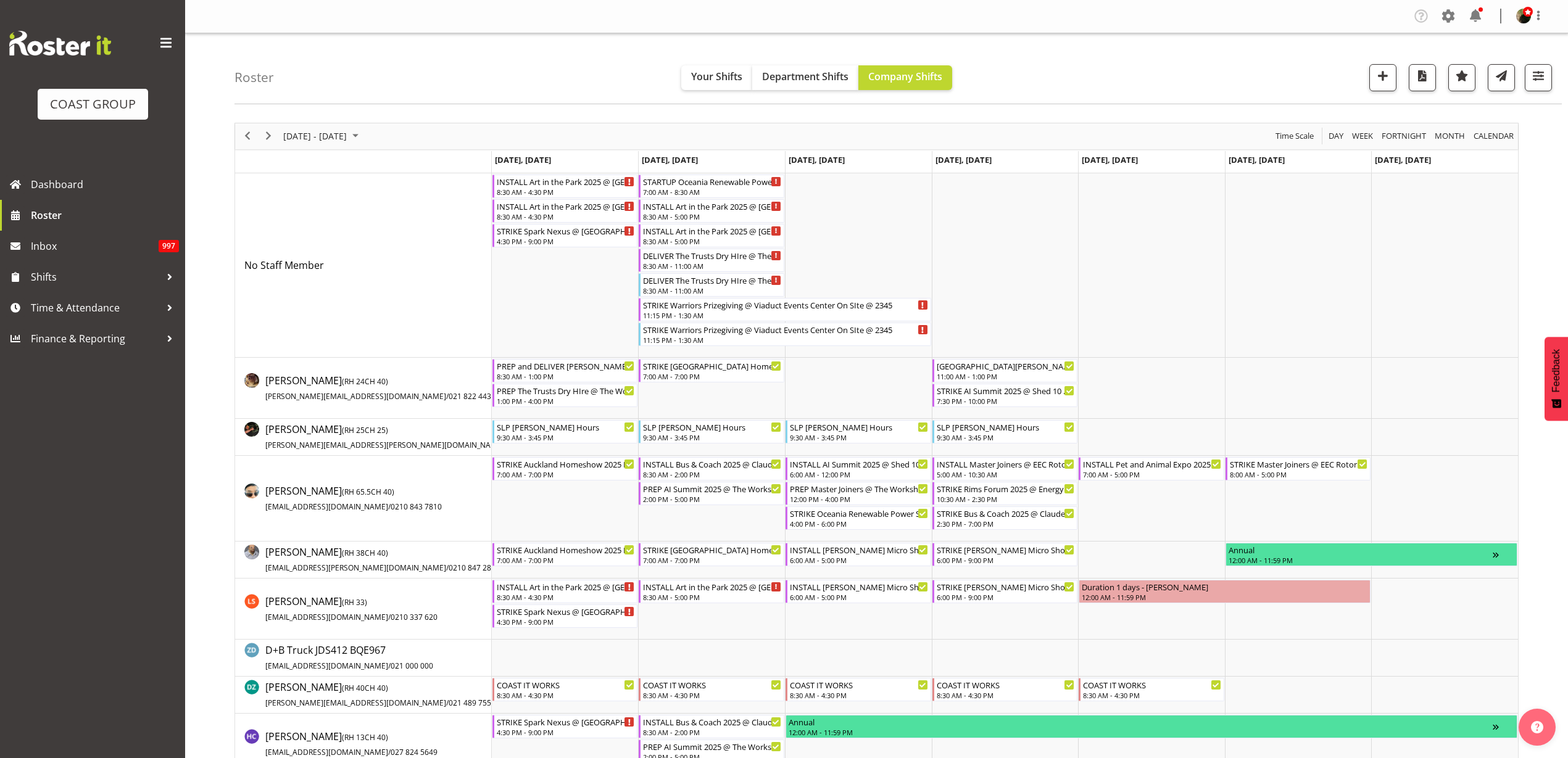
click at [346, 145] on div "[DATE] - [DATE]" at bounding box center [322, 136] width 87 height 26
click at [412, 164] on span "next month" at bounding box center [413, 167] width 22 height 22
click at [396, 272] on span "25" at bounding box center [395, 272] width 18 height 18
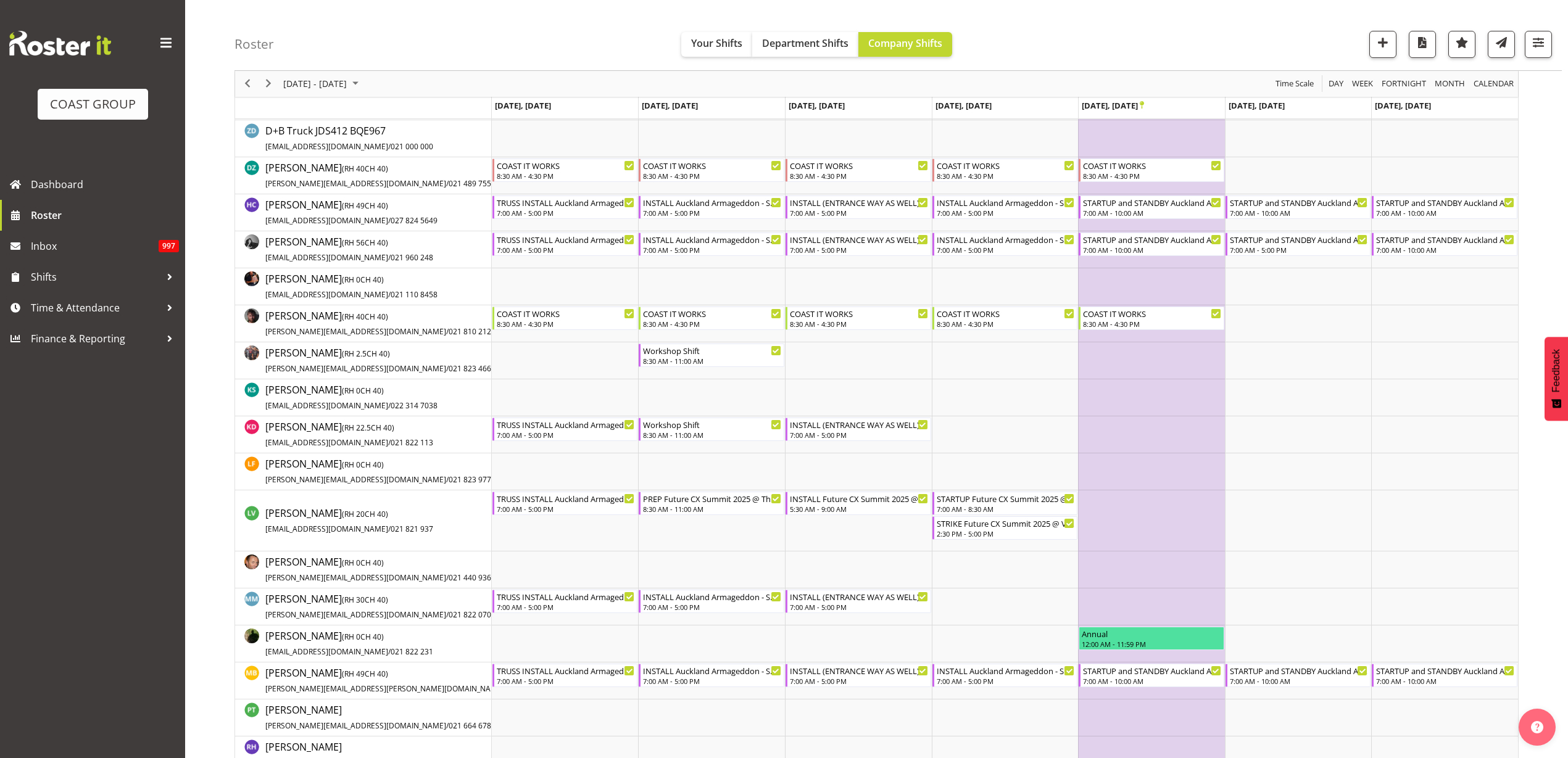
scroll to position [617, 0]
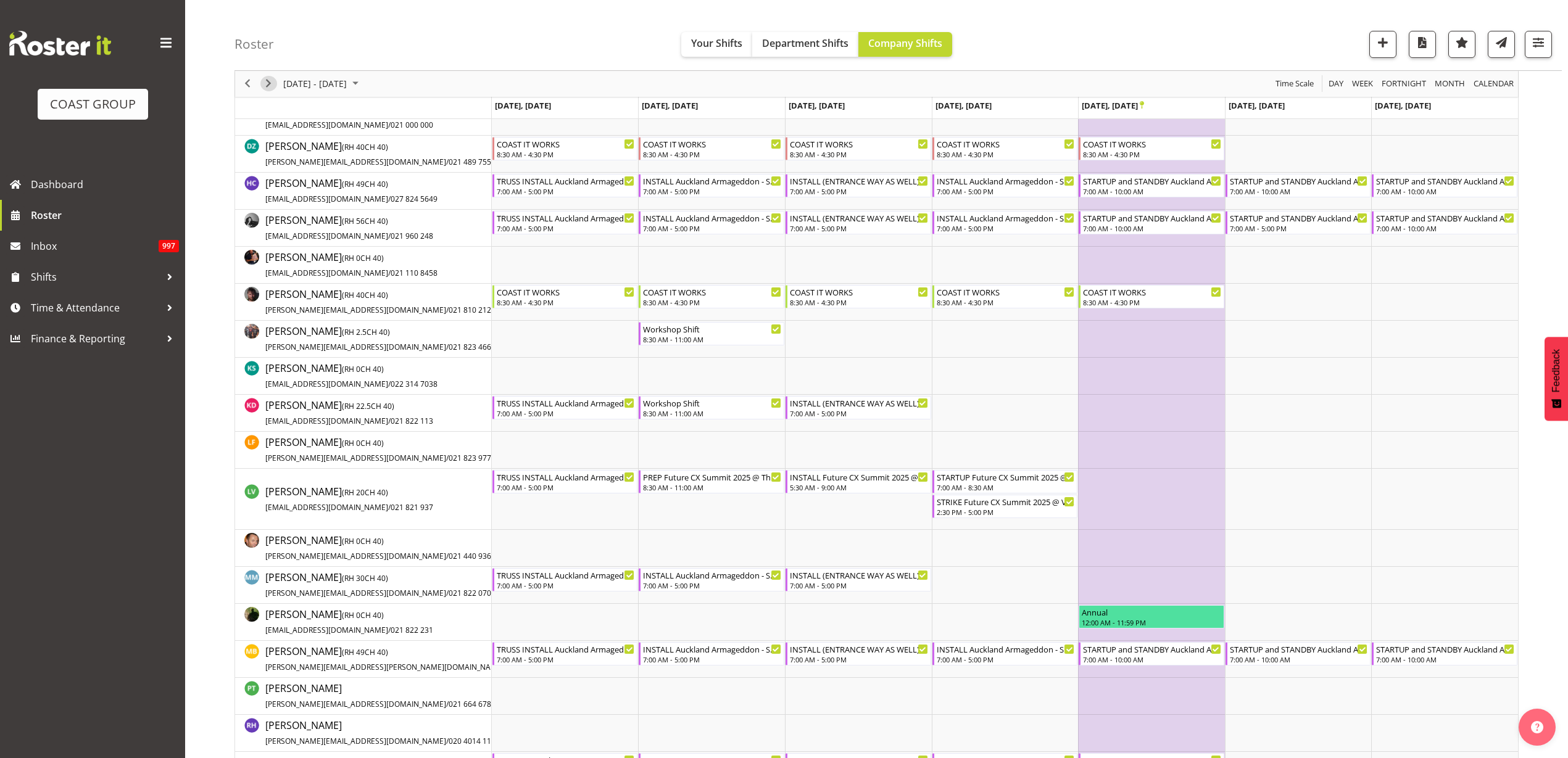
click at [270, 79] on span "Next" at bounding box center [268, 84] width 15 height 16
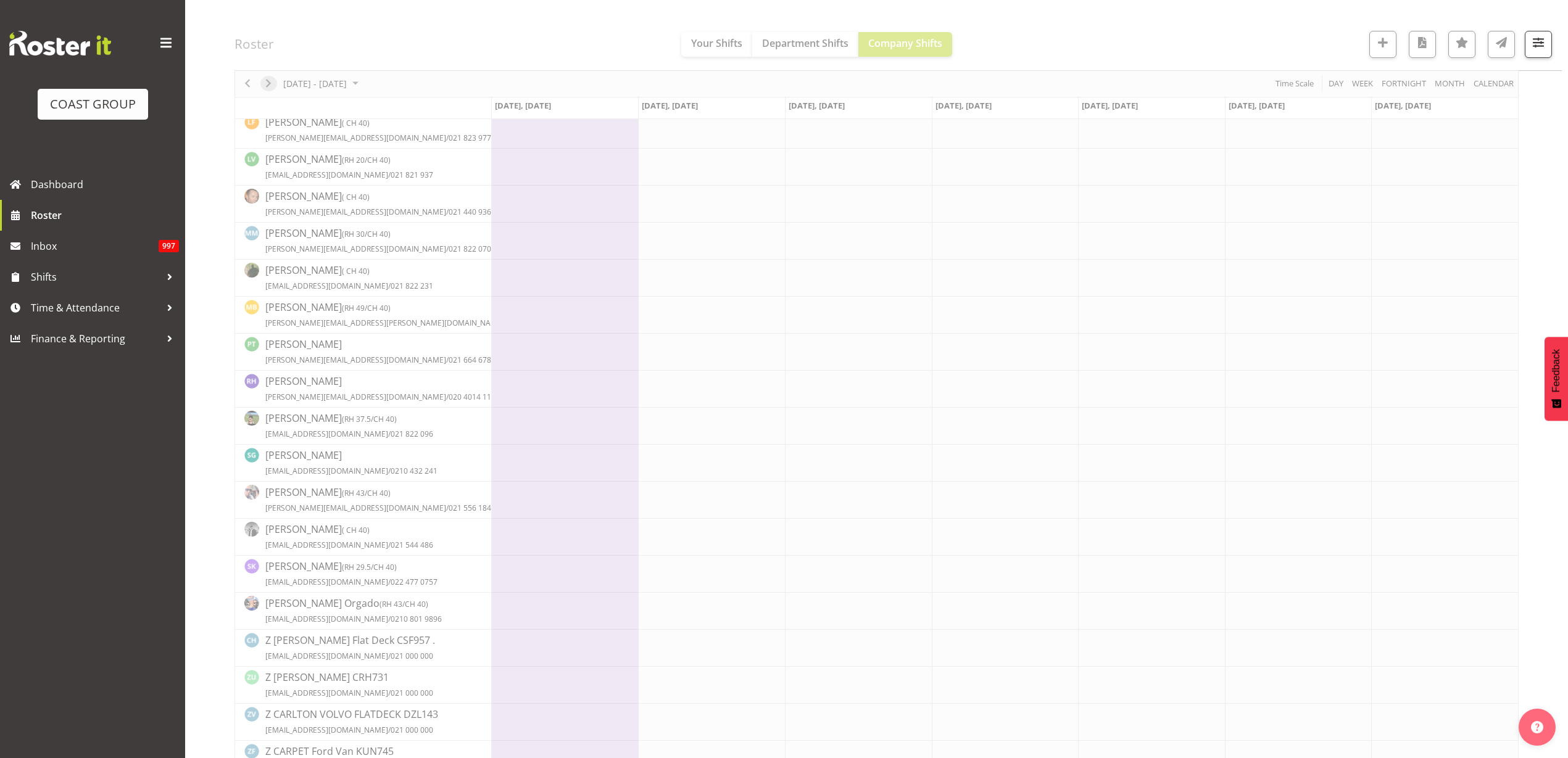
scroll to position [0, 0]
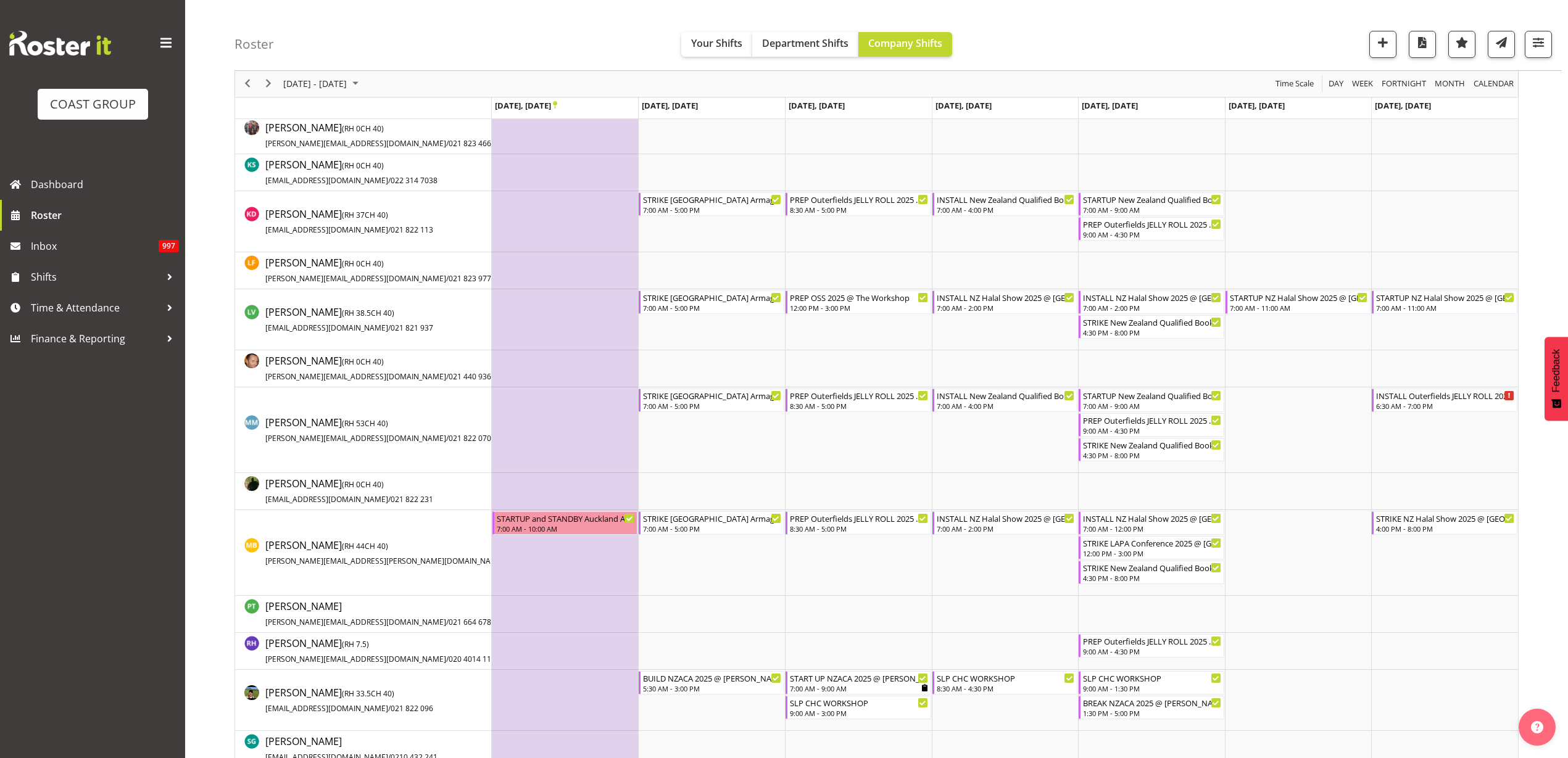
scroll to position [771, 0]
drag, startPoint x: 266, startPoint y: 79, endPoint x: 1117, endPoint y: 375, distance: 901.0
click at [266, 79] on span "Next" at bounding box center [268, 84] width 15 height 16
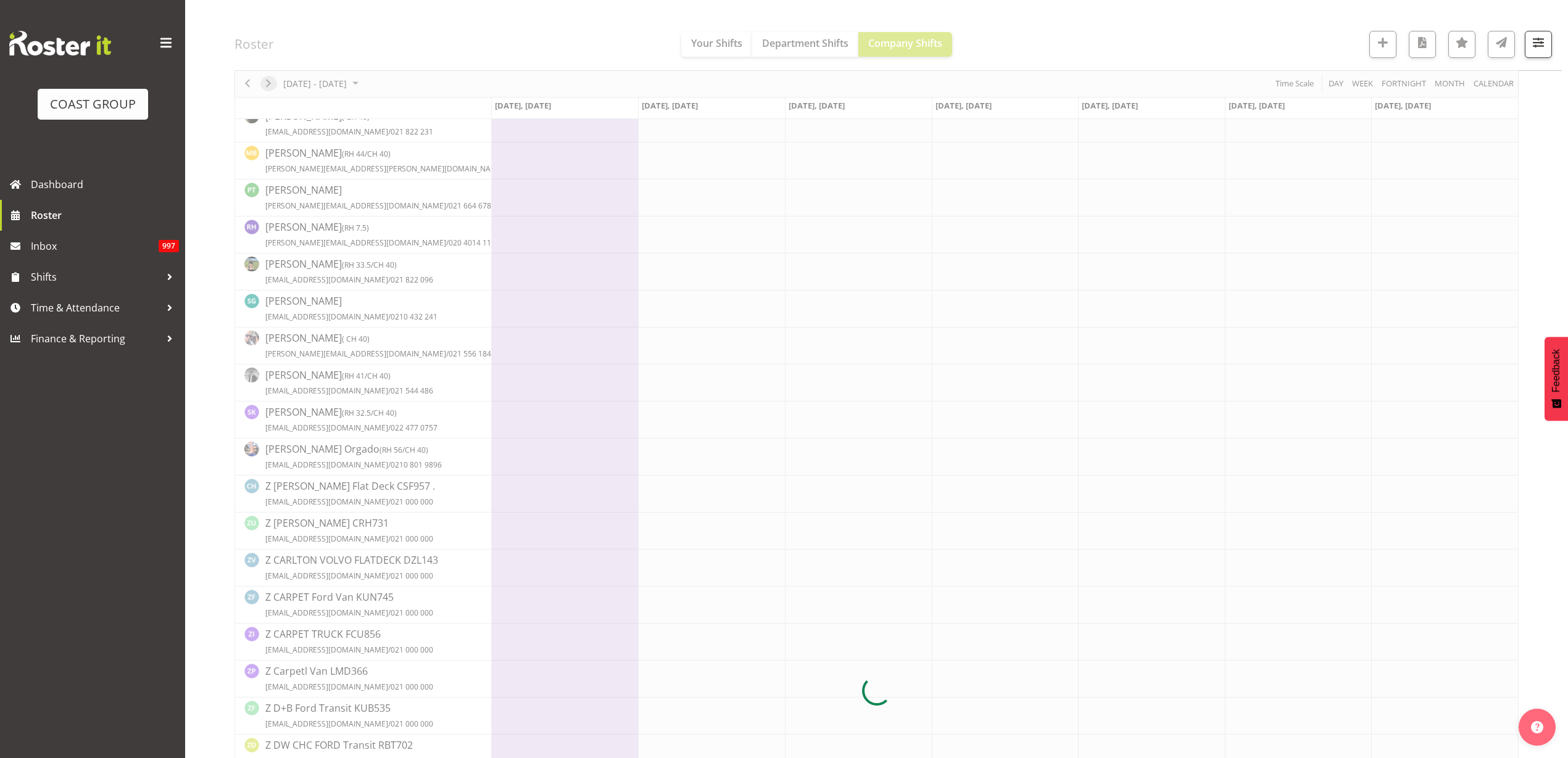
scroll to position [0, 0]
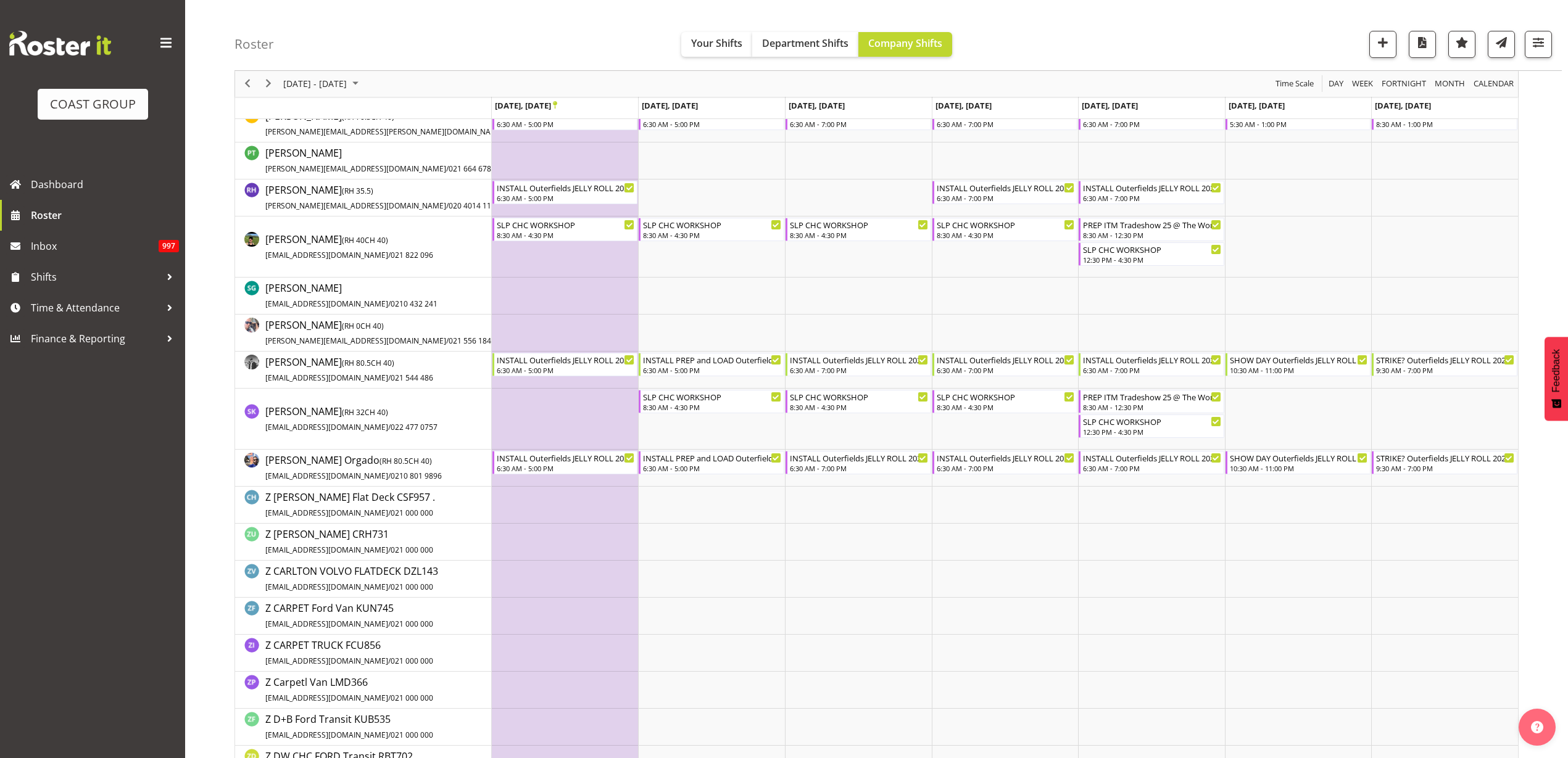
scroll to position [926, 0]
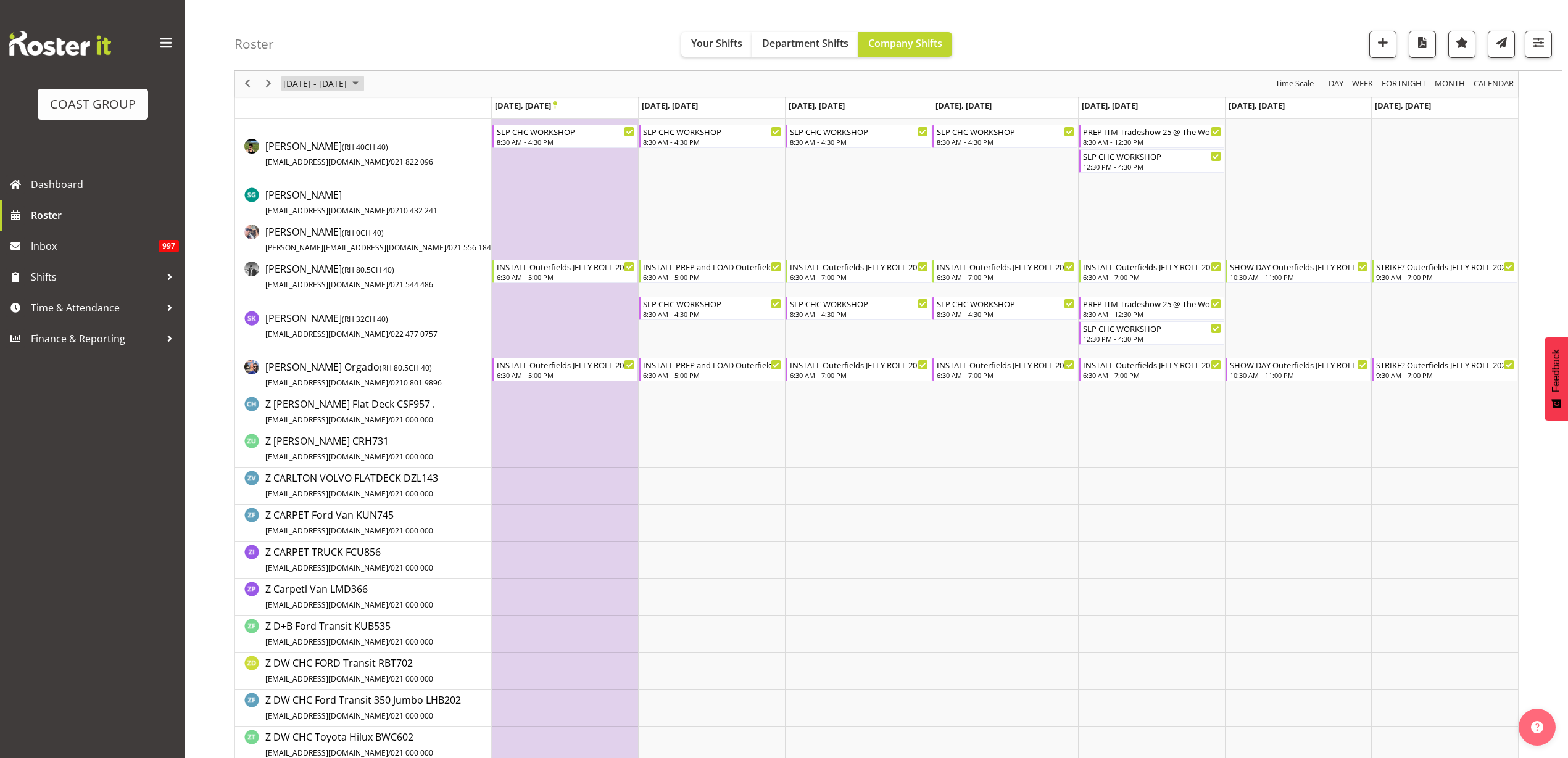
click at [321, 84] on span "November 03 - 09, 2025" at bounding box center [315, 84] width 66 height 16
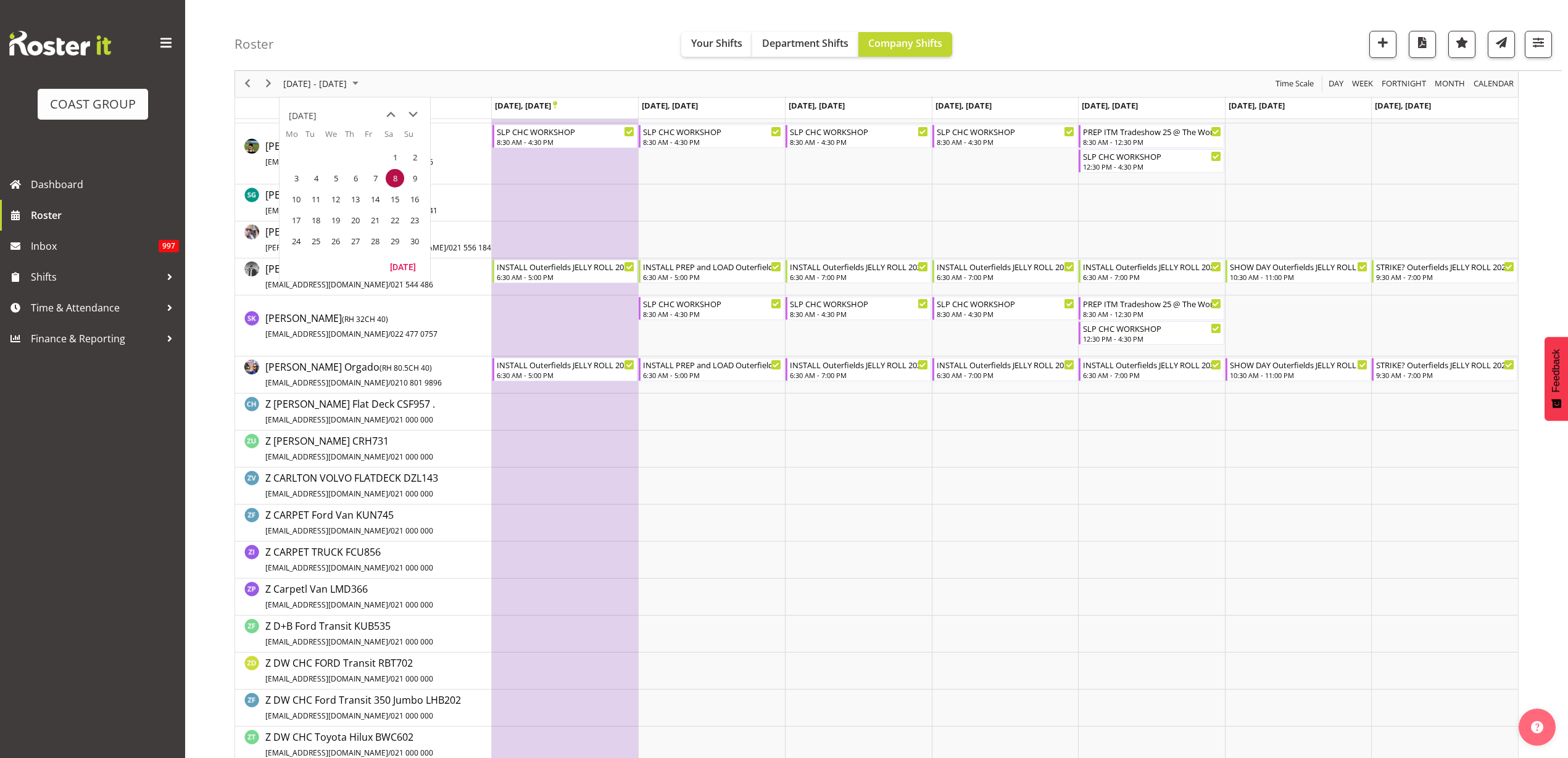
click at [387, 111] on span "previous month" at bounding box center [391, 115] width 22 height 22
drag, startPoint x: 312, startPoint y: 179, endPoint x: 334, endPoint y: 177, distance: 22.1
click at [312, 179] on span "7" at bounding box center [316, 178] width 18 height 18
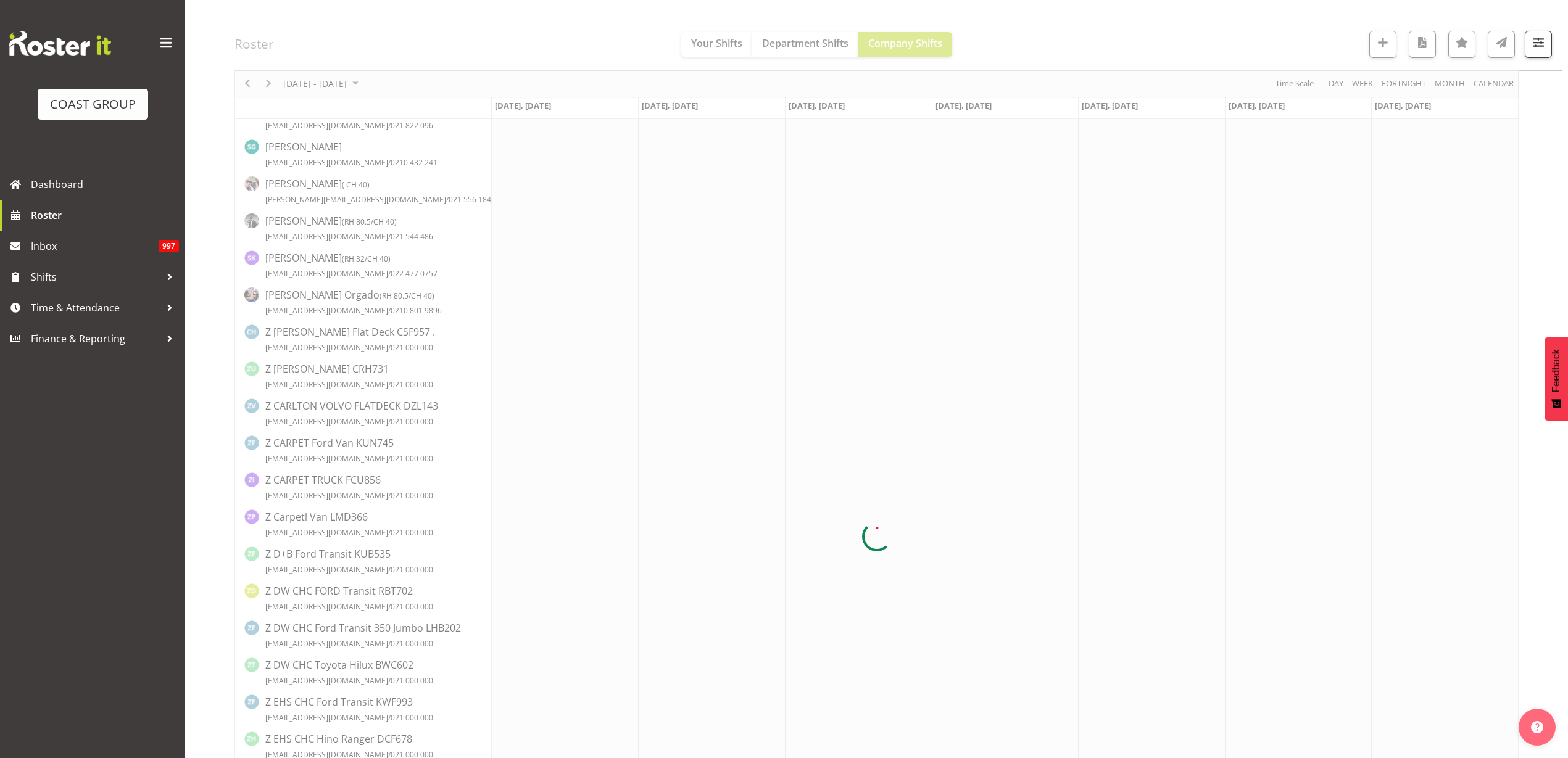
scroll to position [0, 0]
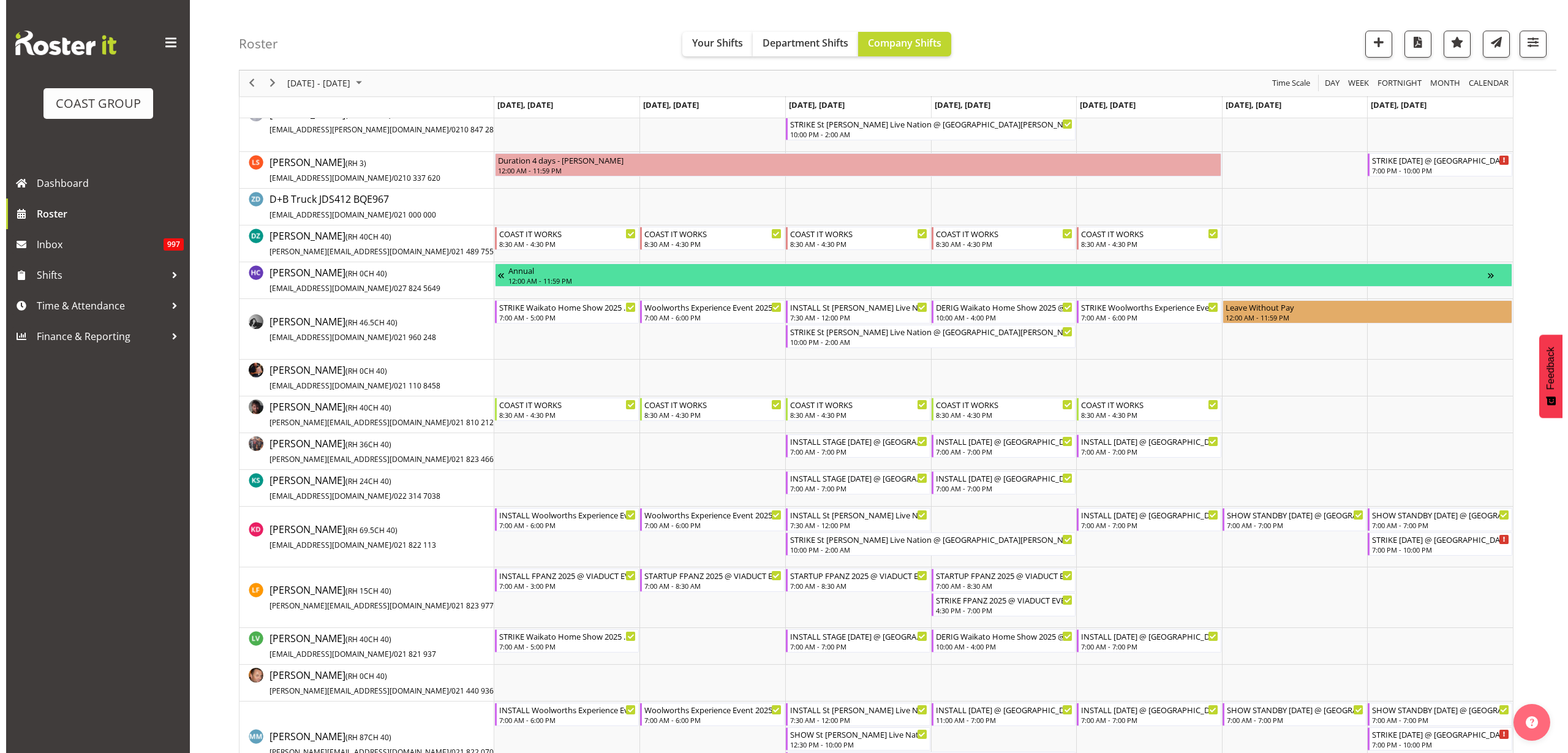
scroll to position [536, 0]
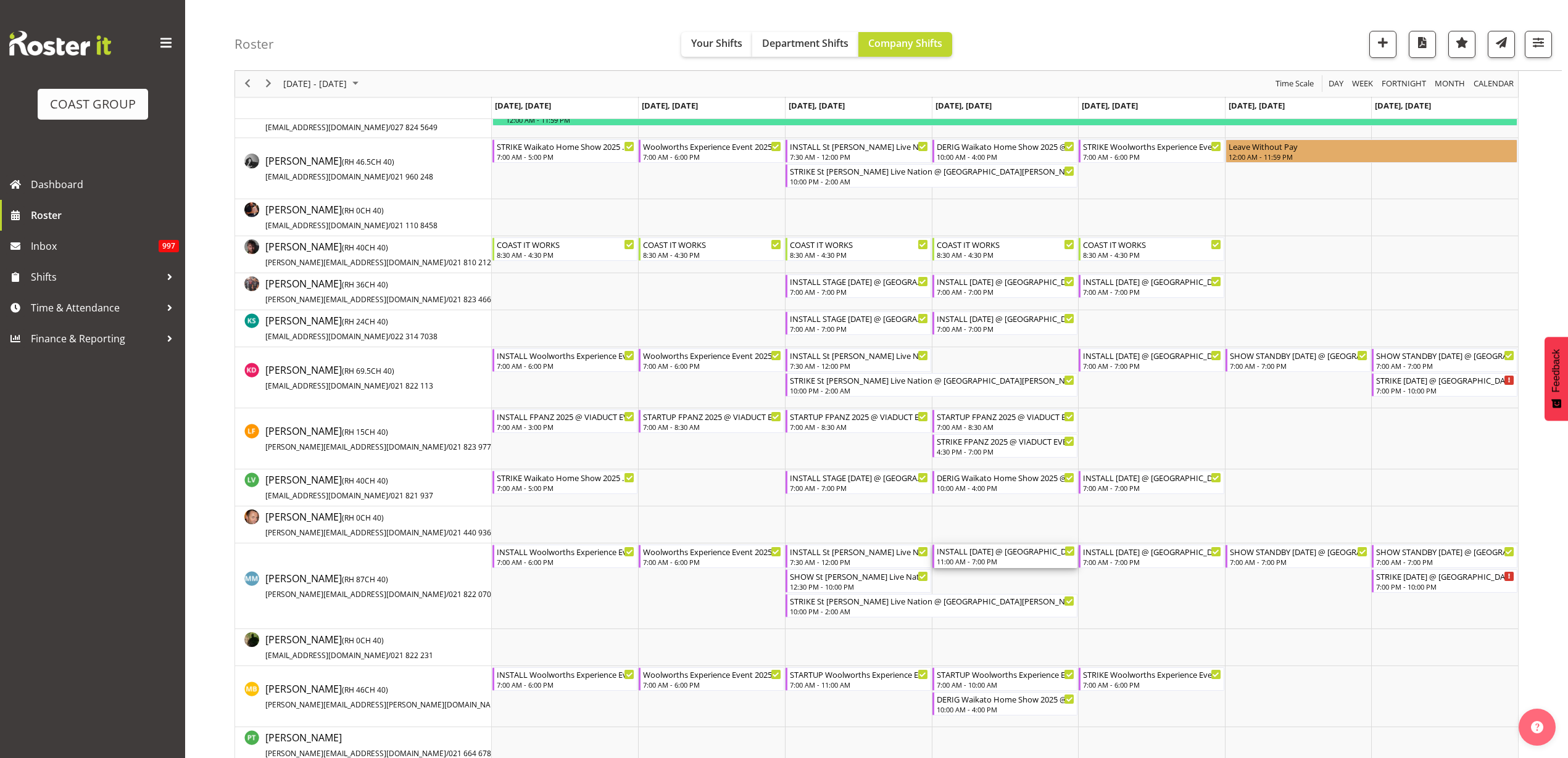
click at [963, 553] on div "INSTALL Diwali 2025 @ Aotea Square On Site @ TBC" at bounding box center [1006, 551] width 139 height 12
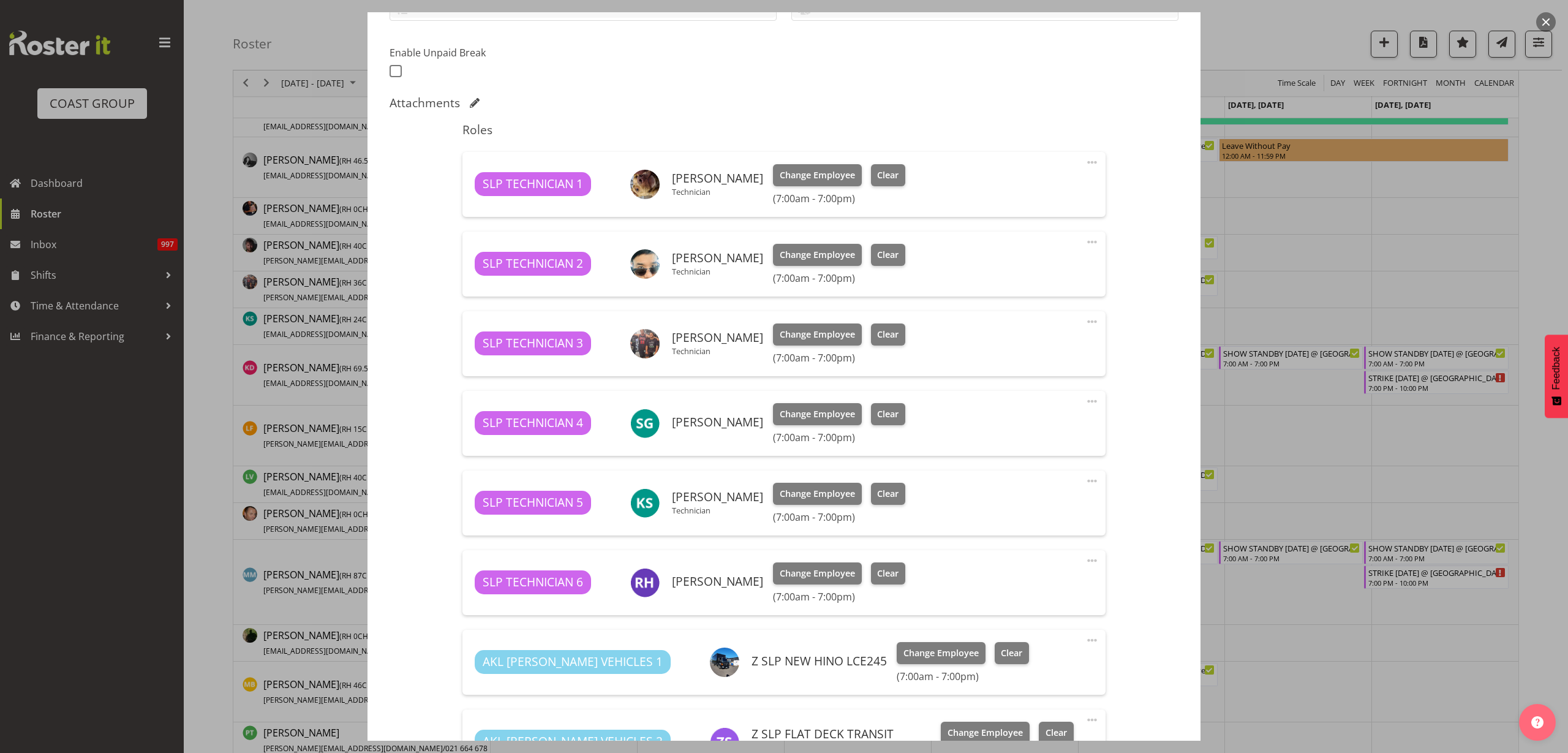
scroll to position [460, 0]
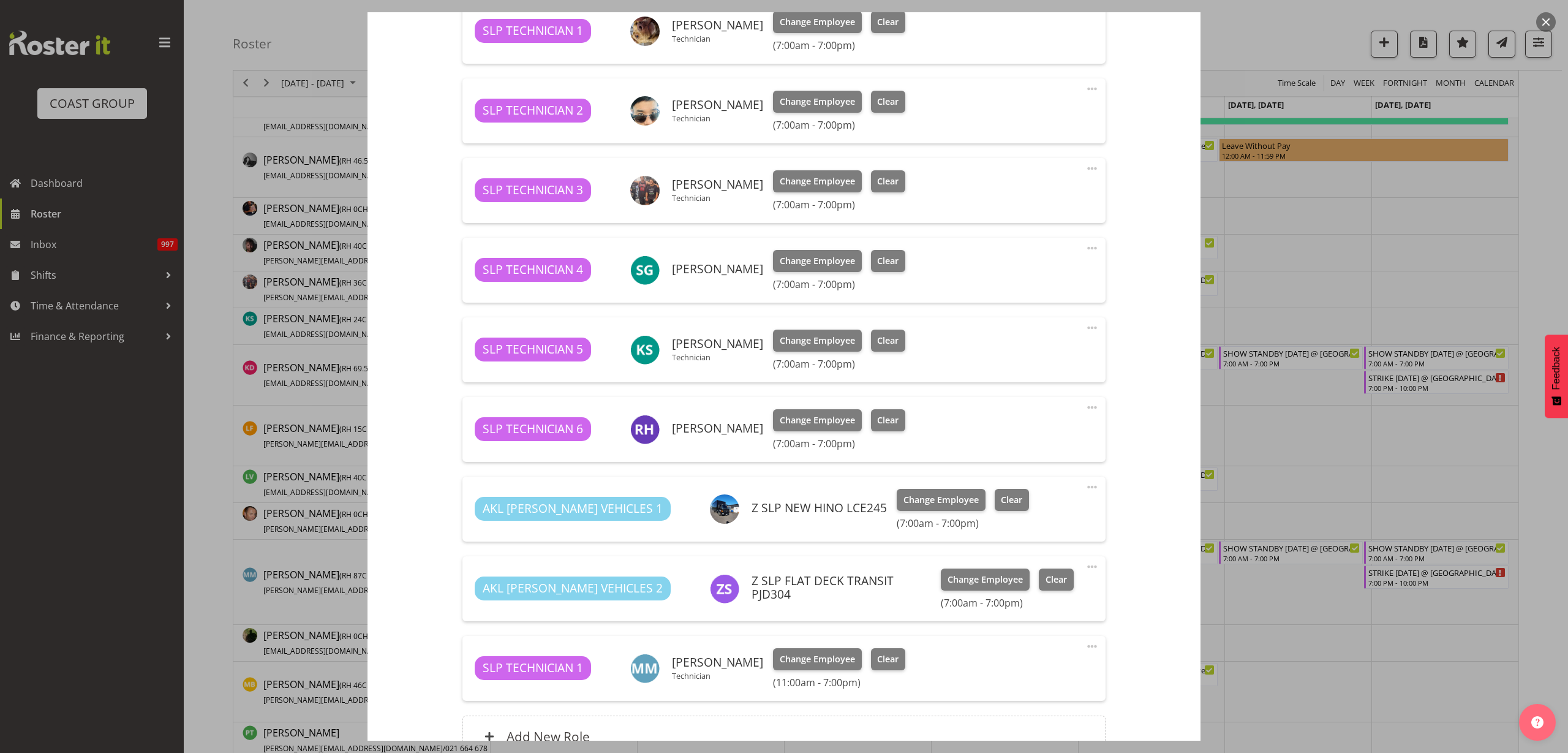
select select "10126"
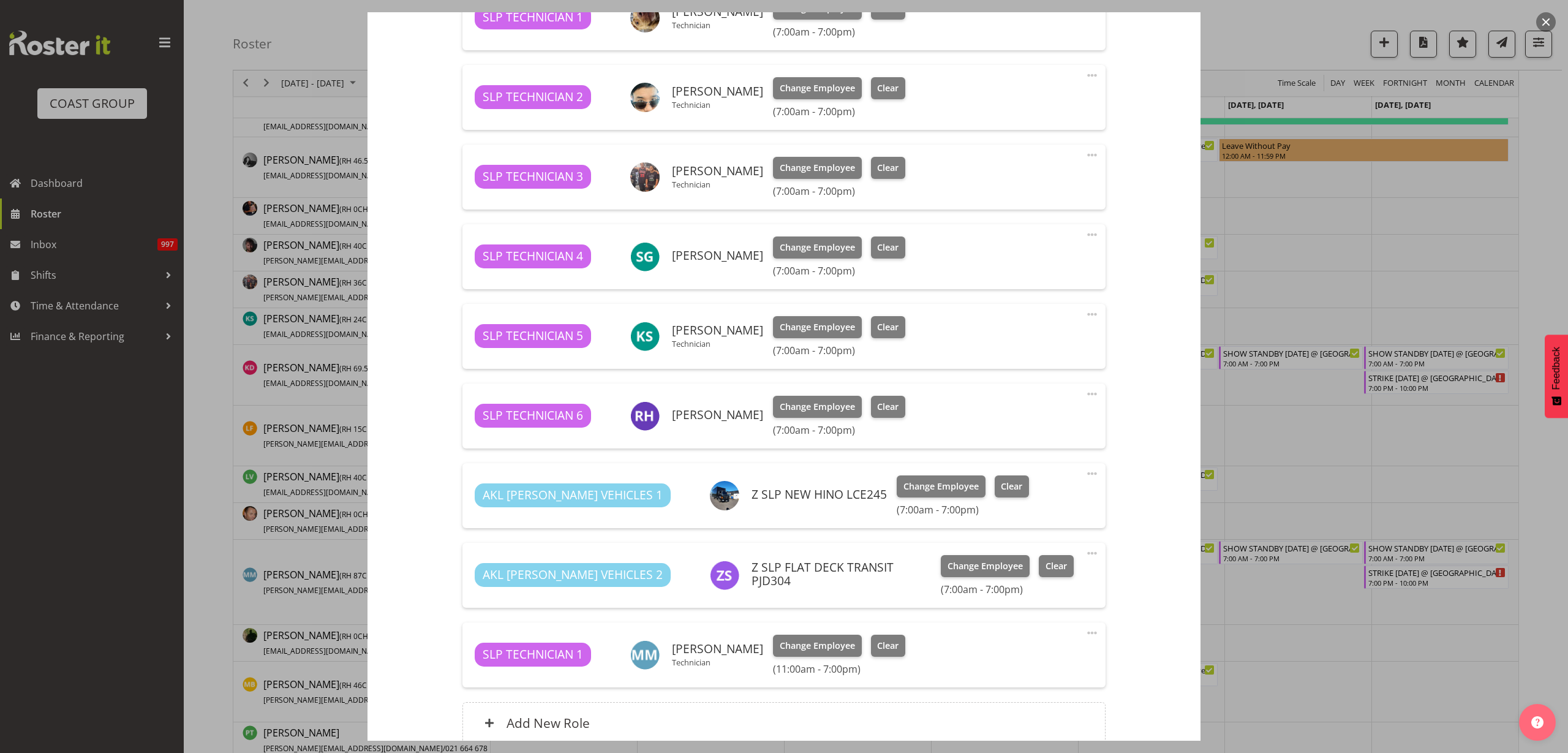
scroll to position [585, 0]
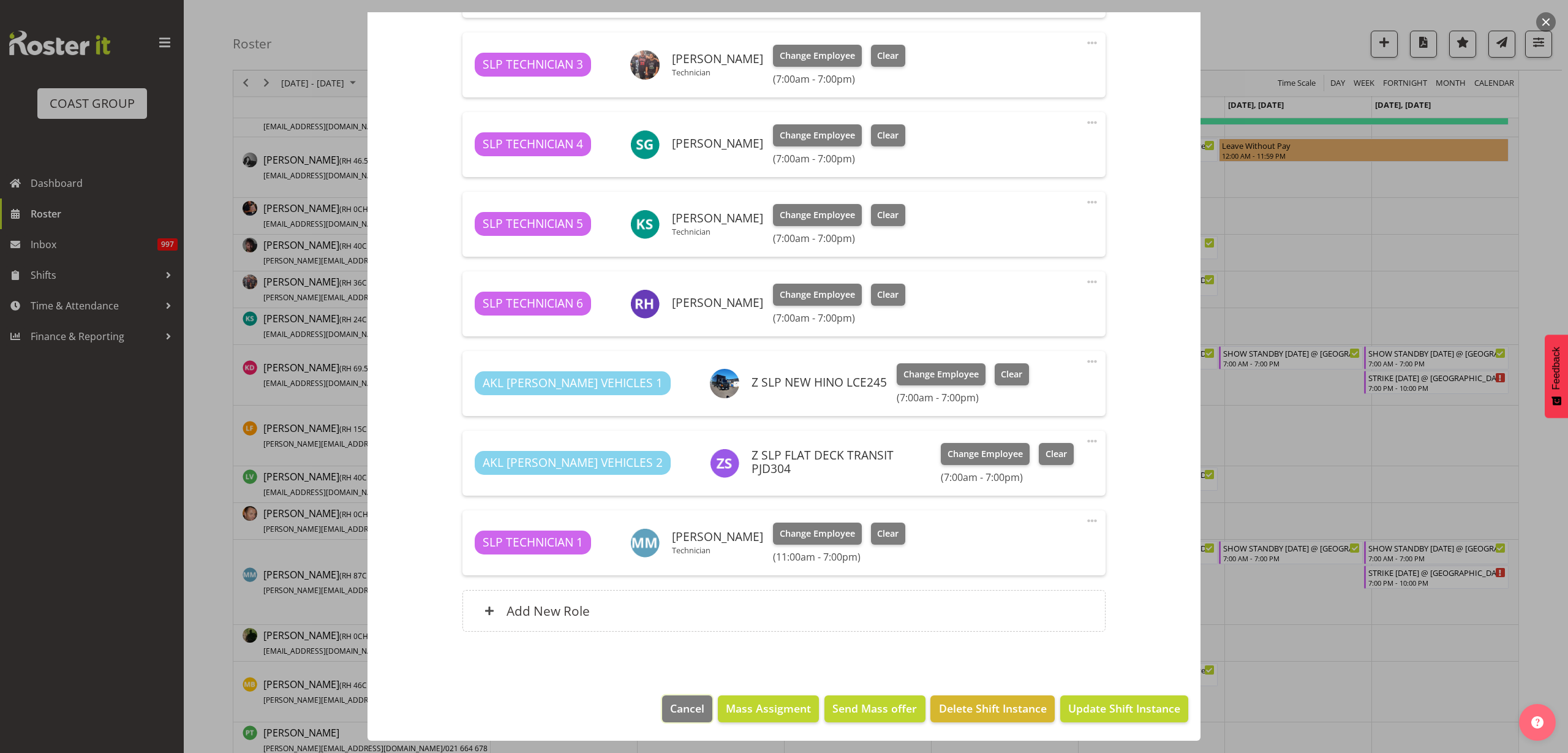
click at [690, 705] on span "Cancel" at bounding box center [687, 708] width 34 height 16
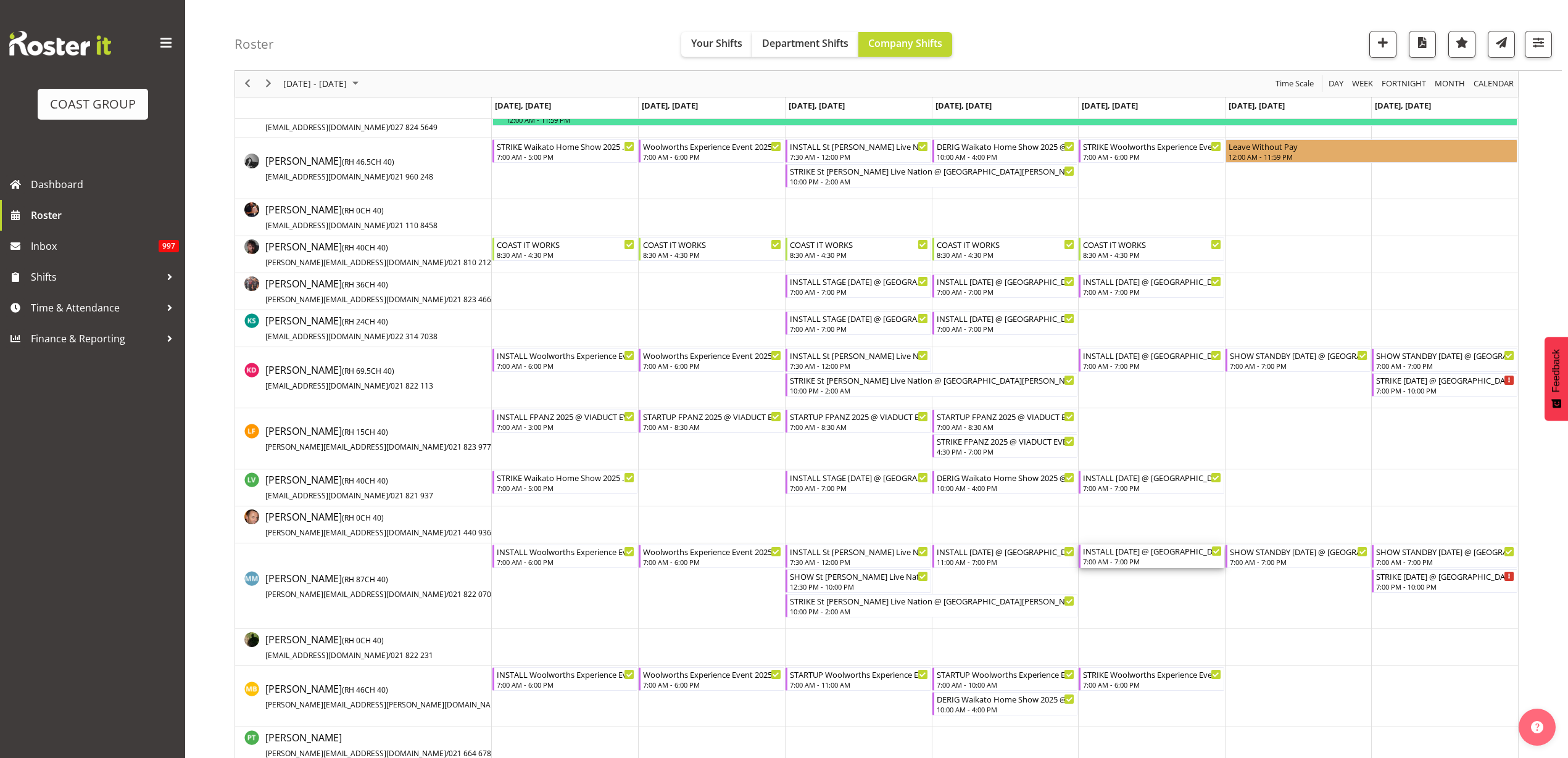
click at [1121, 554] on div "INSTALL Diwali 2025 @ Aotea Square On Site @ TBC" at bounding box center [1152, 551] width 139 height 12
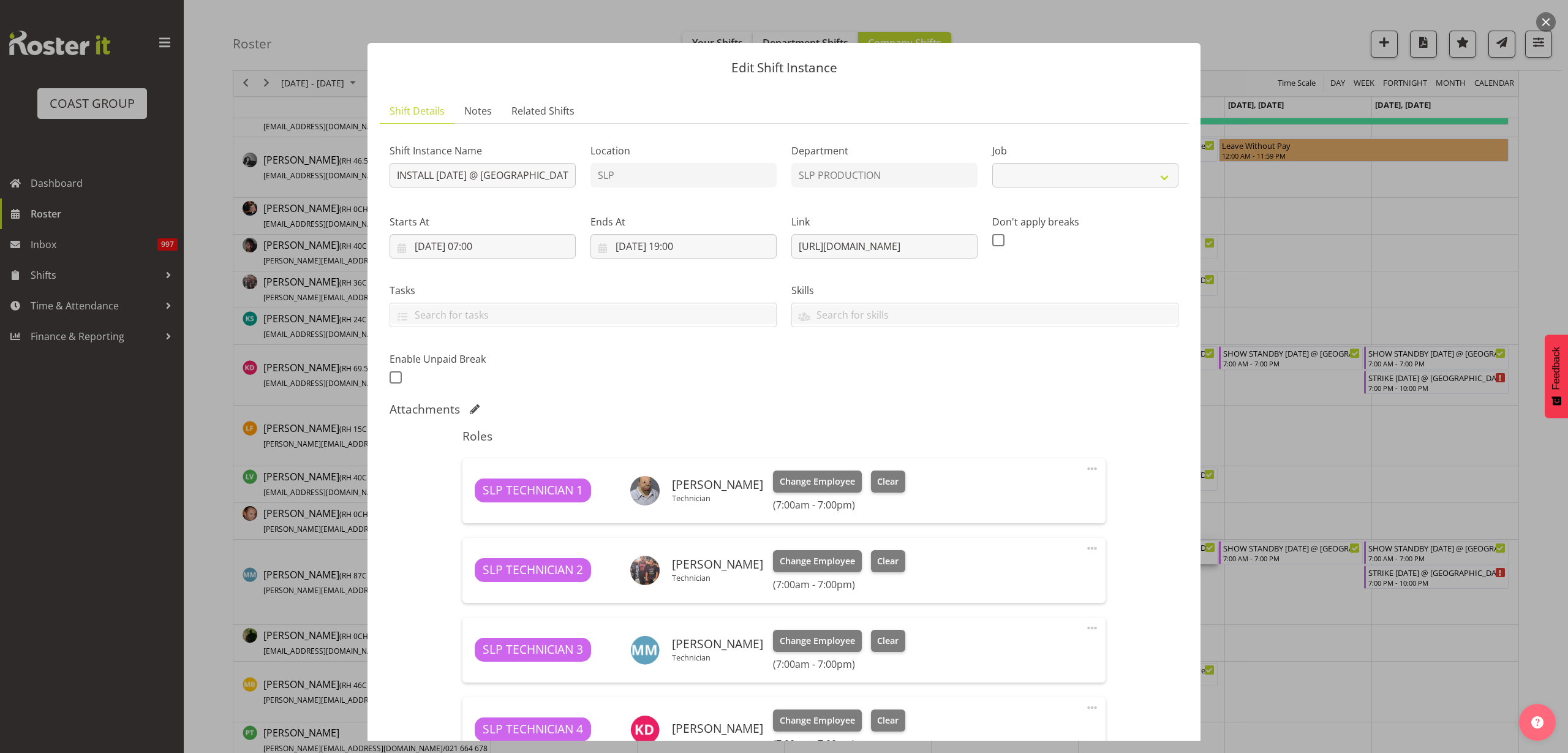
select select "10126"
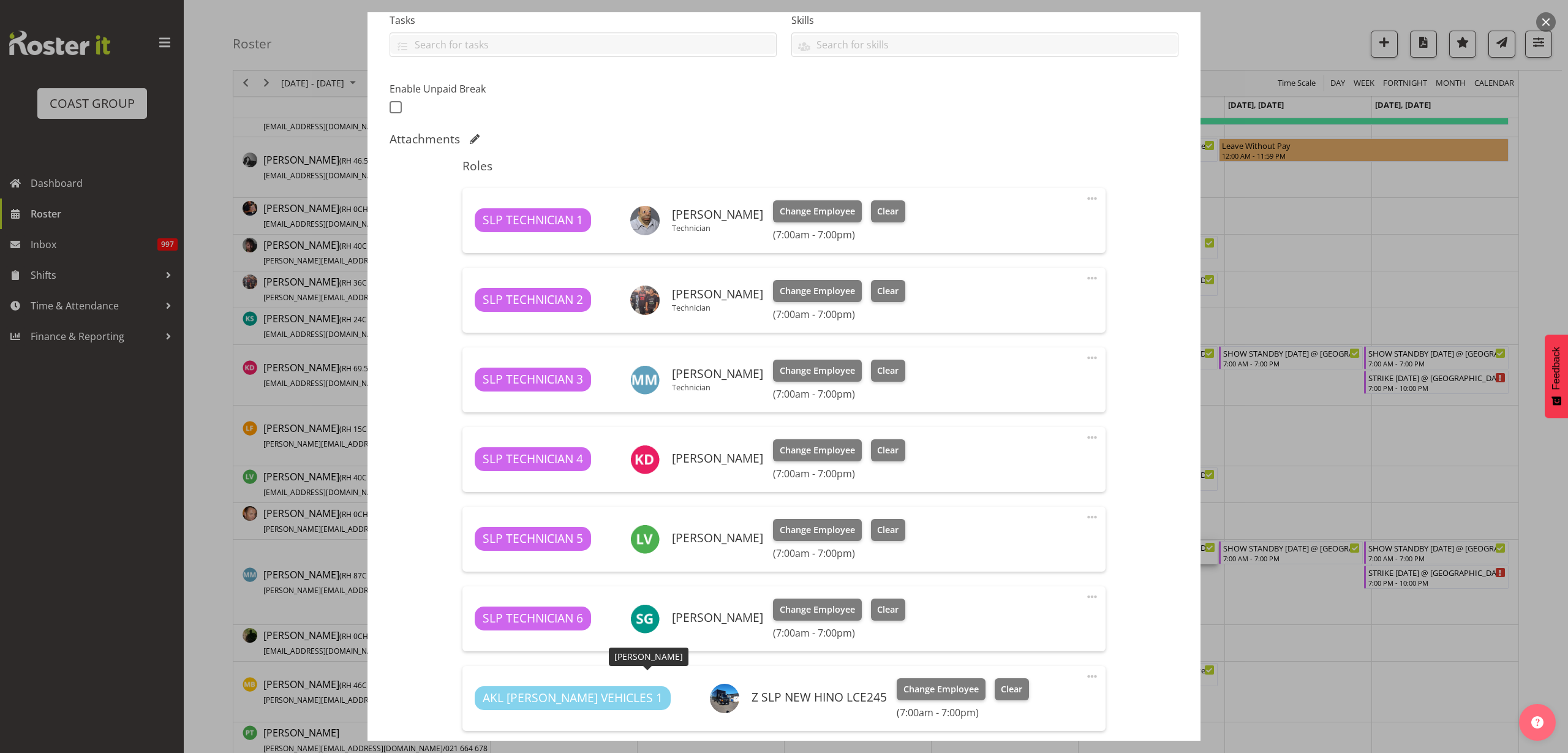
scroll to position [122, 0]
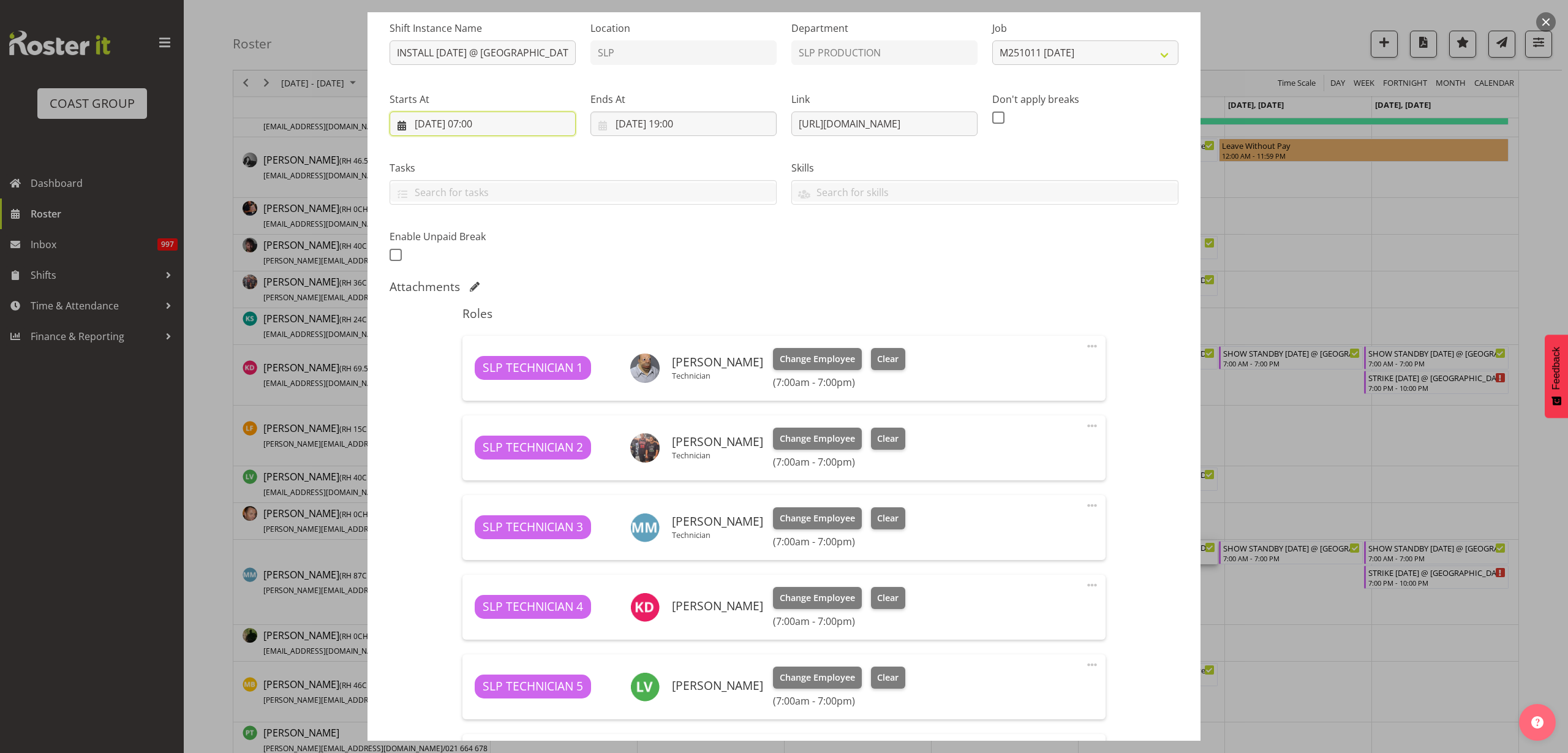
click at [470, 118] on input "10/10/2025, 07:00" at bounding box center [483, 124] width 186 height 25
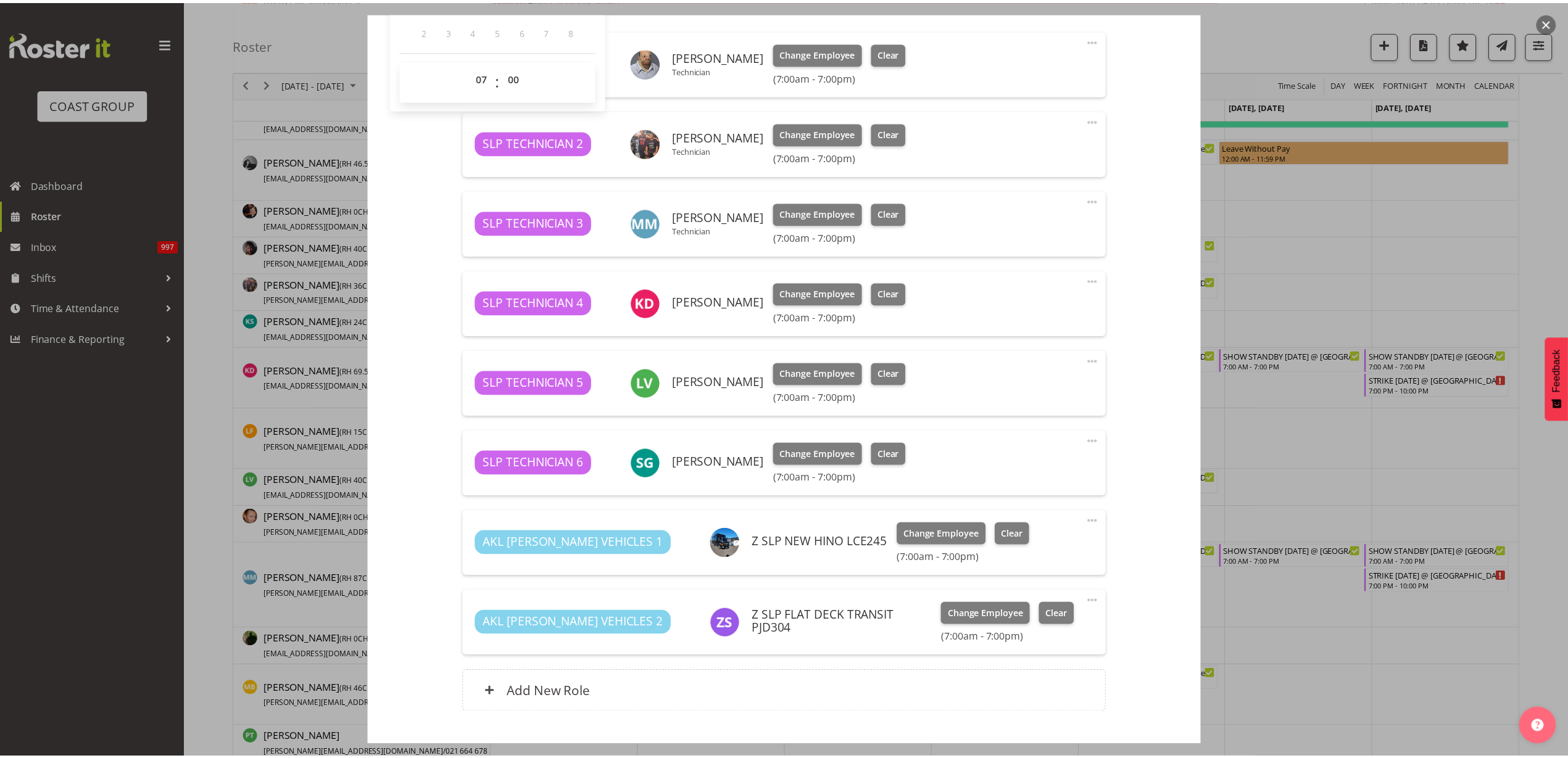
scroll to position [509, 0]
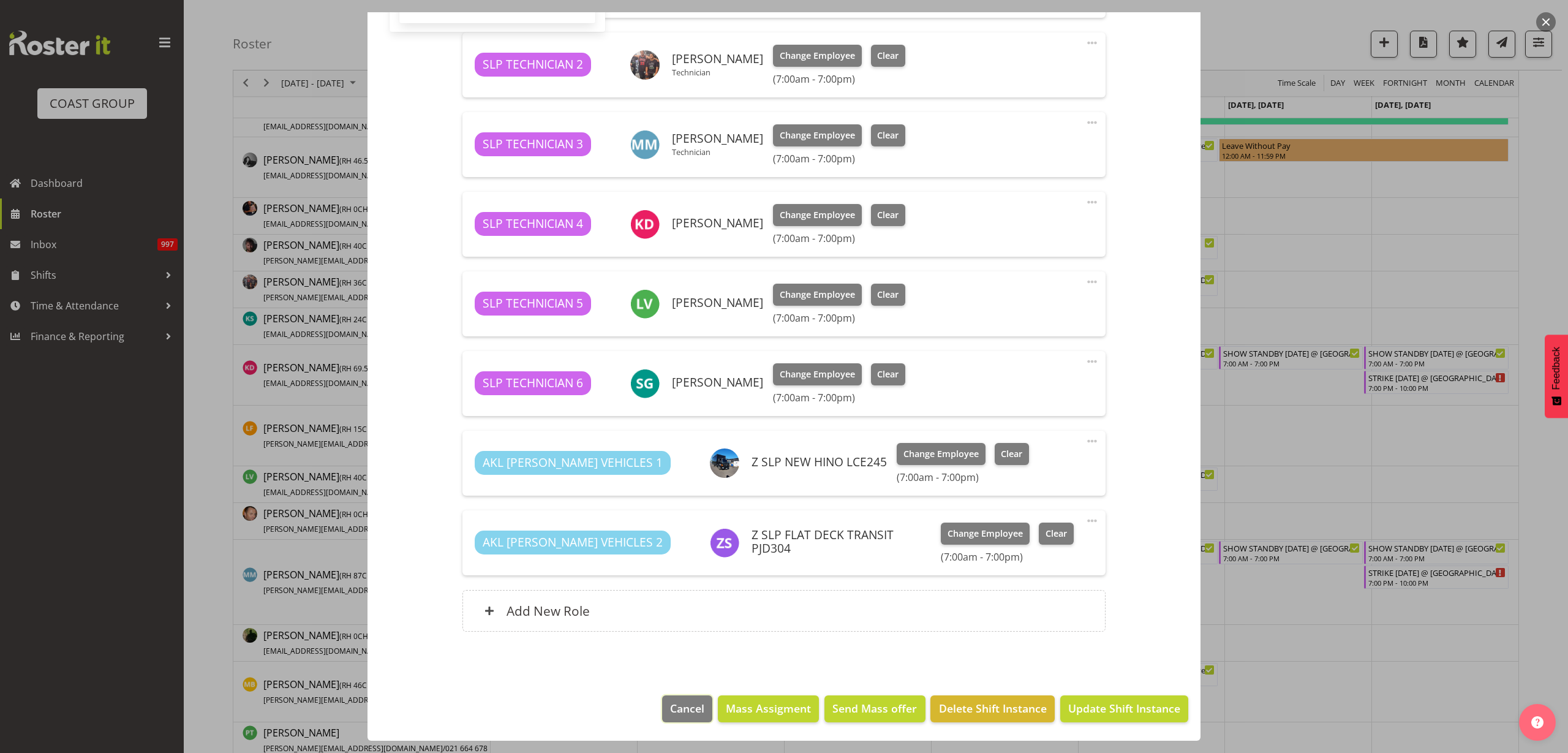
click at [687, 706] on span "Cancel" at bounding box center [687, 708] width 34 height 16
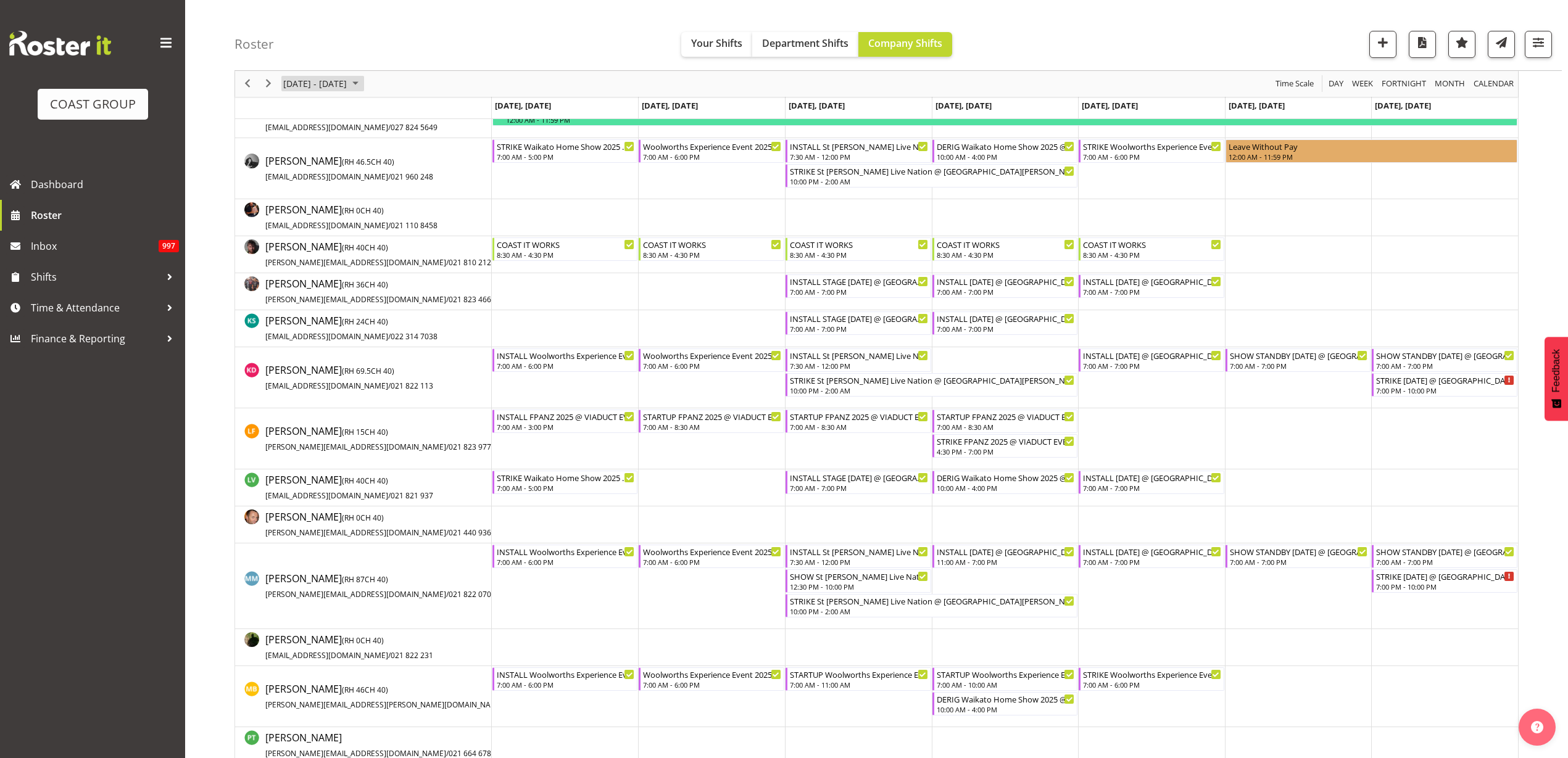
click at [311, 85] on span "October 06 - 12, 2025" at bounding box center [315, 84] width 66 height 16
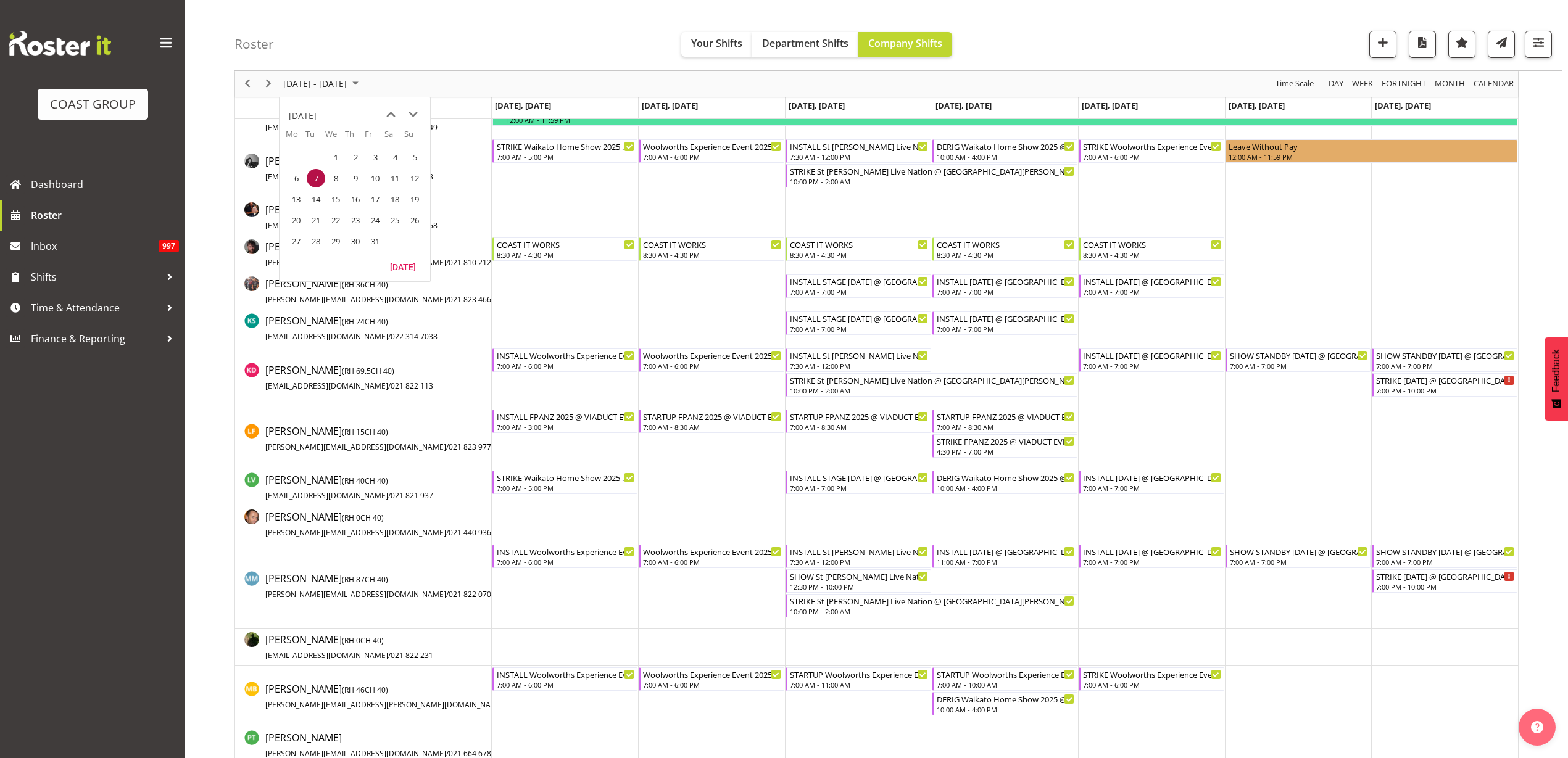
click at [390, 115] on span "previous month" at bounding box center [391, 115] width 22 height 22
click at [301, 201] on span "15" at bounding box center [296, 199] width 18 height 18
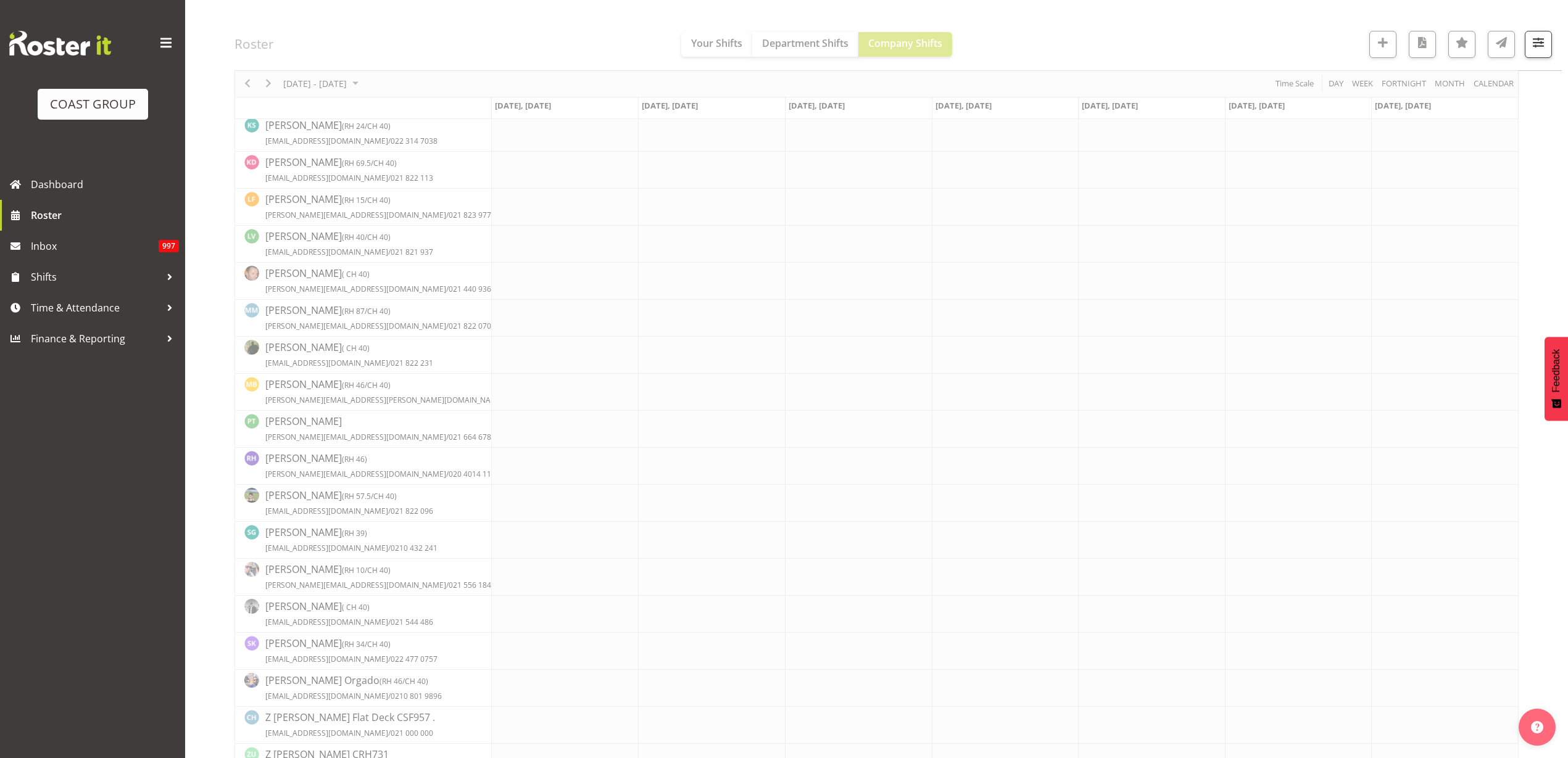
scroll to position [0, 0]
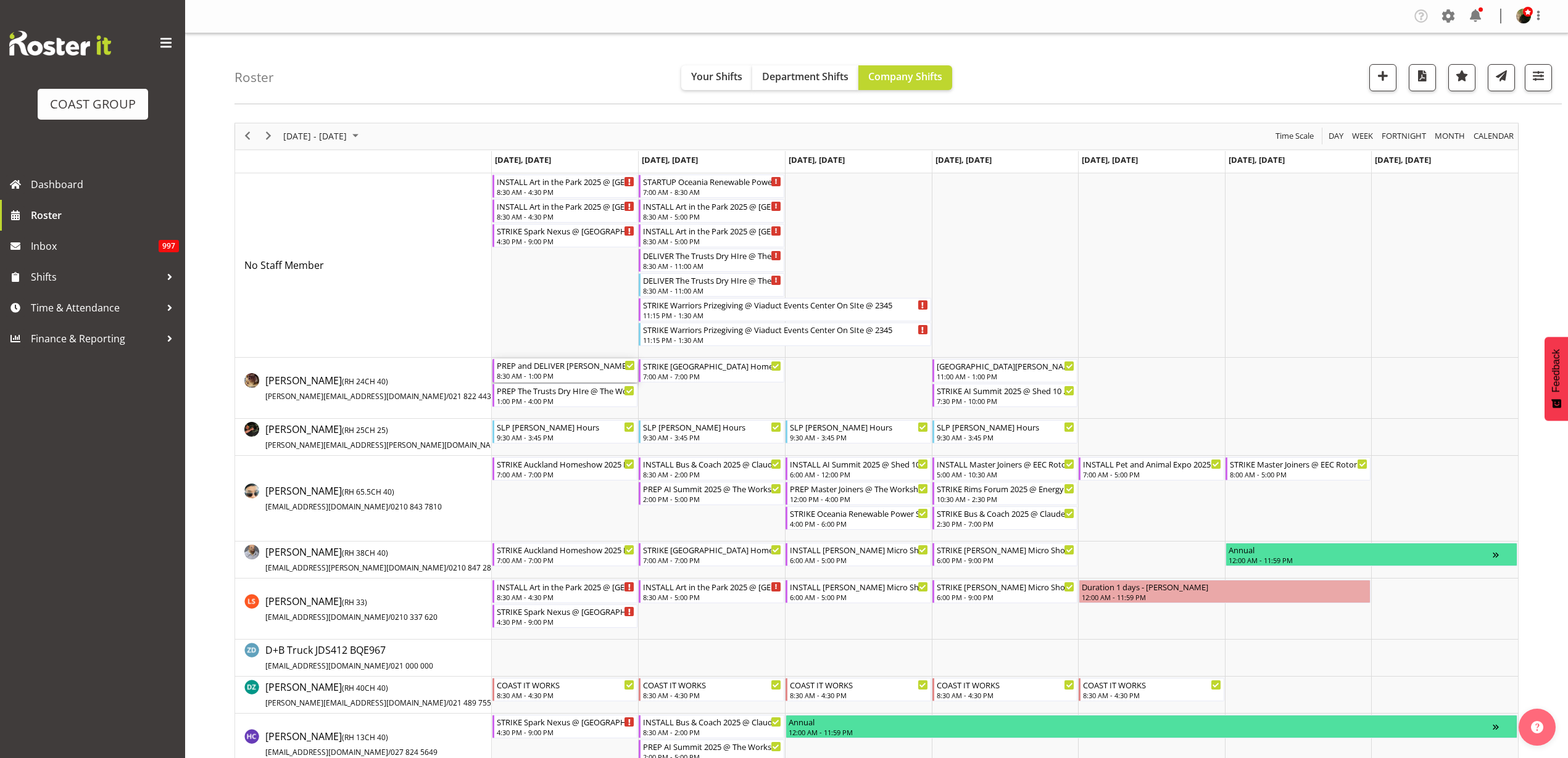
click at [551, 369] on div "PREP and DELIVER [PERSON_NAME] School Dry Hire @ The Workshop" at bounding box center [566, 365] width 139 height 12
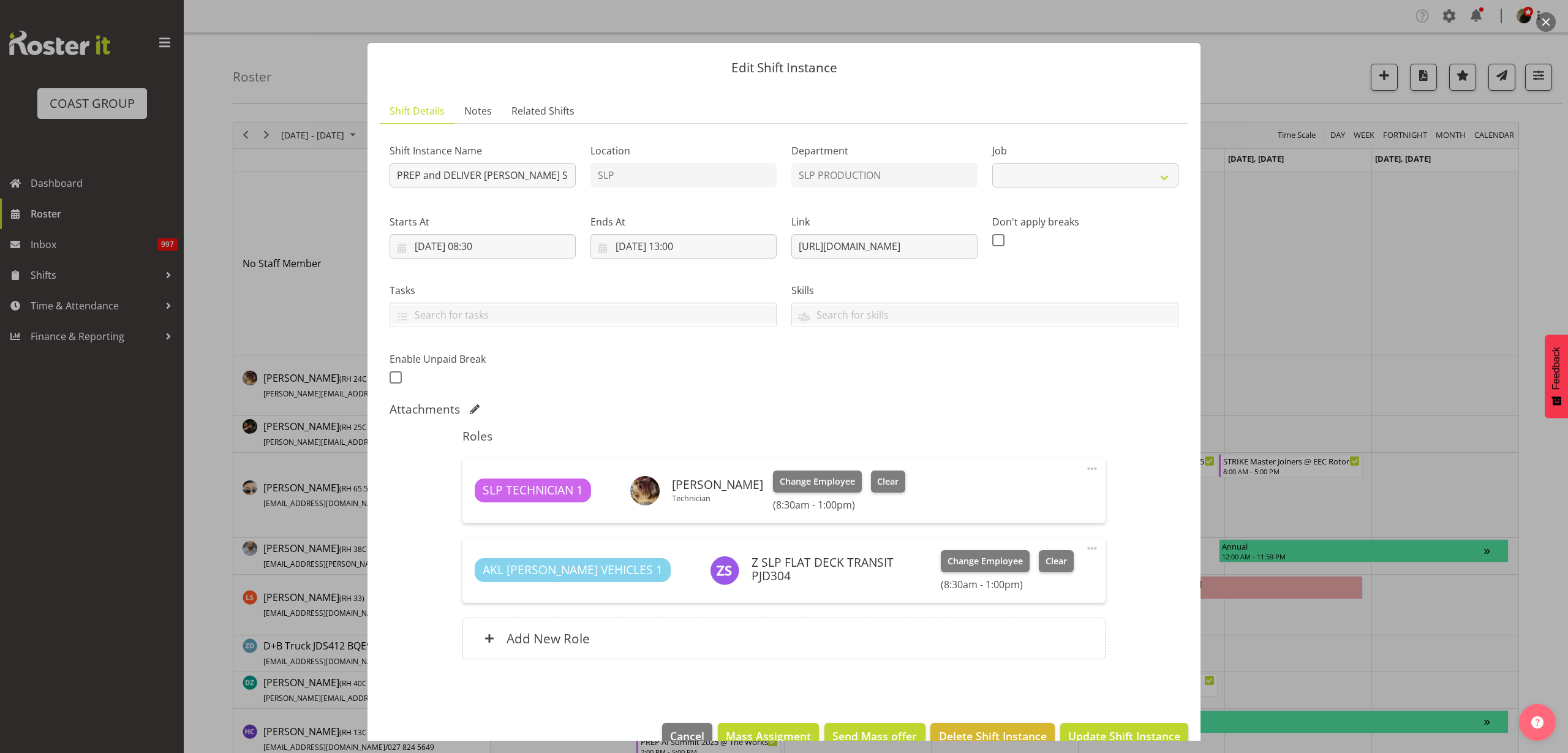
select select "10591"
click at [799, 475] on span "Change Employee" at bounding box center [817, 482] width 75 height 14
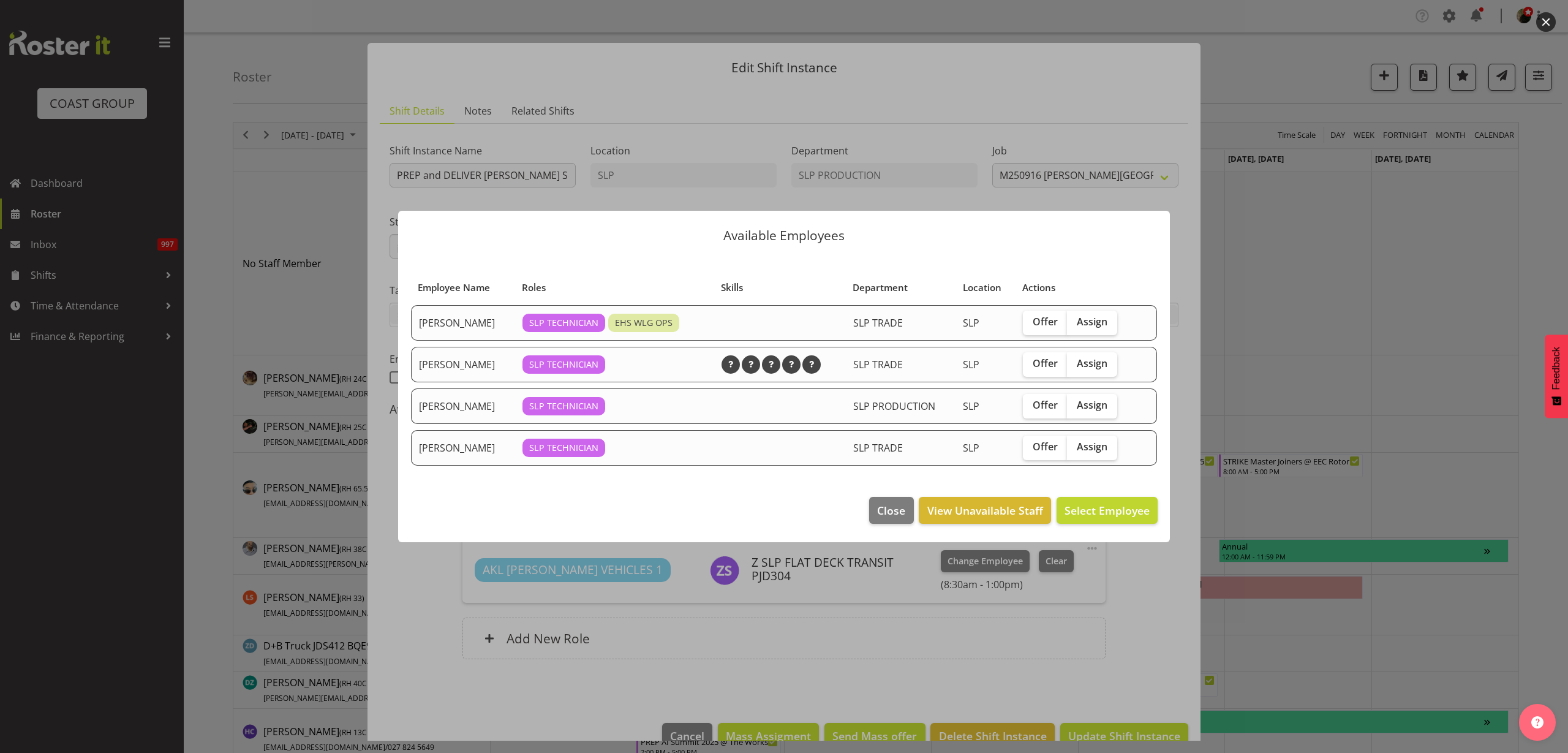
click at [1087, 363] on span "Assign" at bounding box center [1092, 363] width 30 height 12
click at [1075, 363] on input "Assign" at bounding box center [1071, 364] width 8 height 8
checkbox input "true"
click at [1092, 508] on span "Assign [PERSON_NAME]" at bounding box center [1087, 510] width 124 height 15
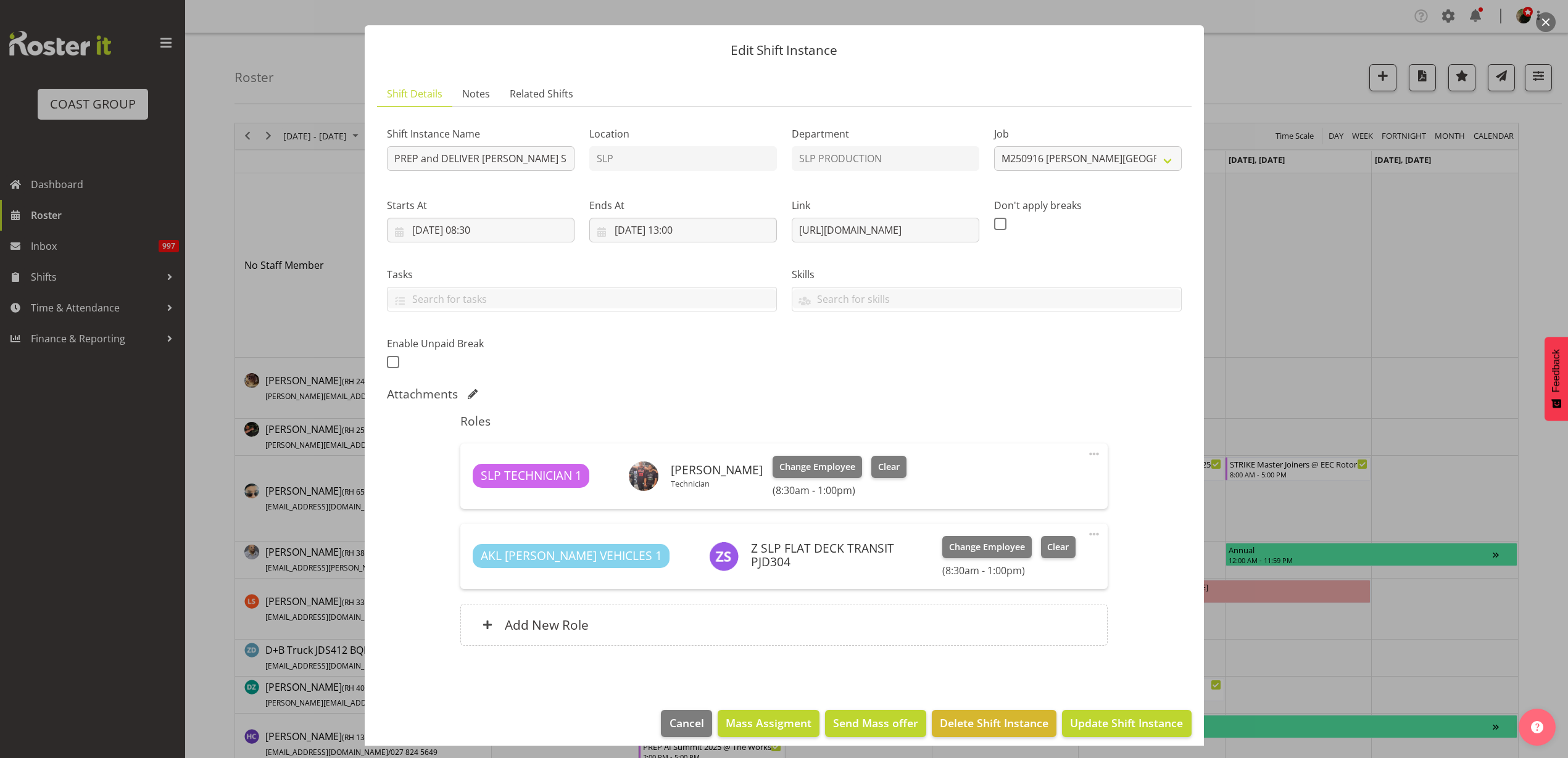
scroll to position [28, 0]
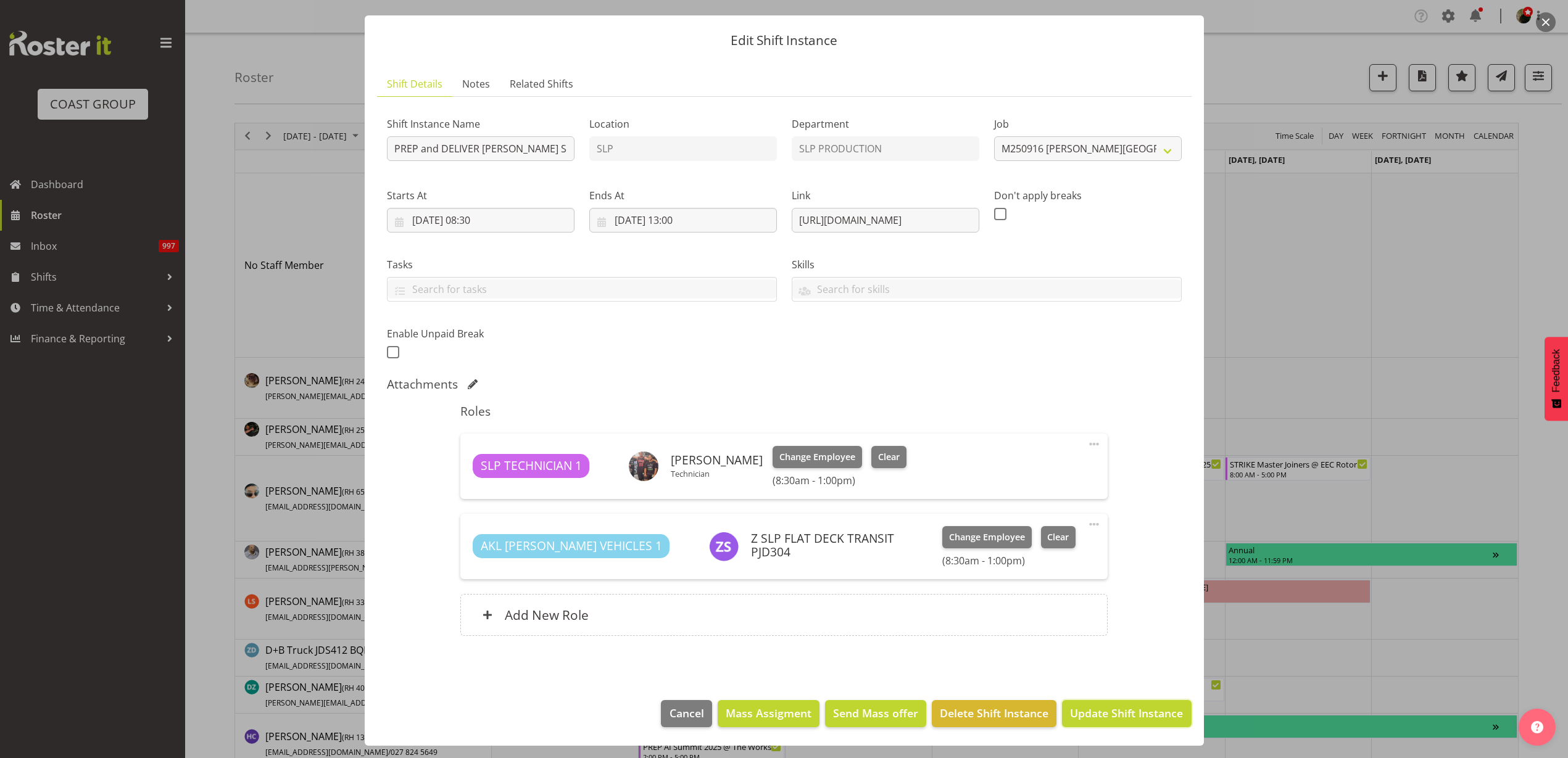
click at [1119, 712] on span "Update Shift Instance" at bounding box center [1126, 713] width 113 height 16
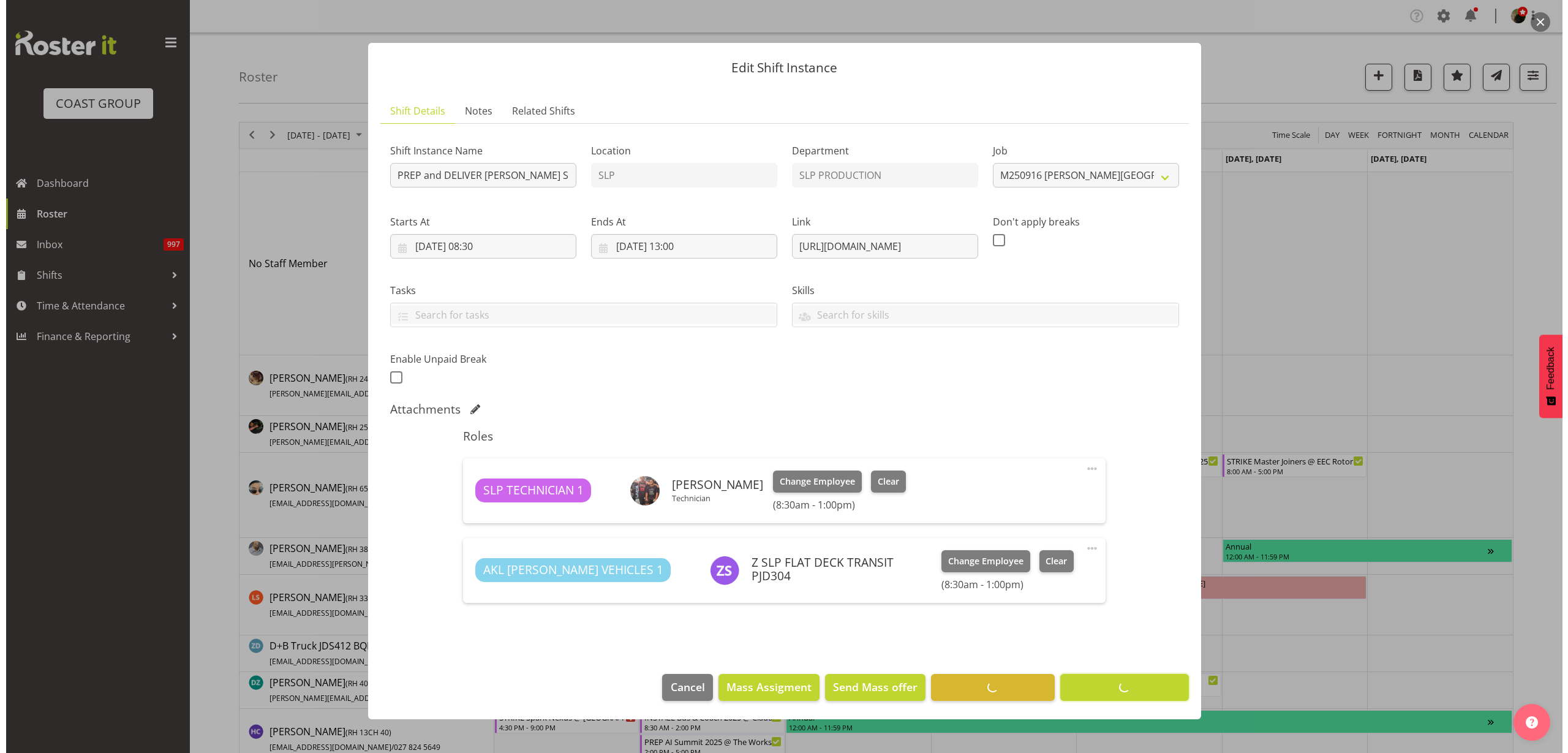
scroll to position [0, 0]
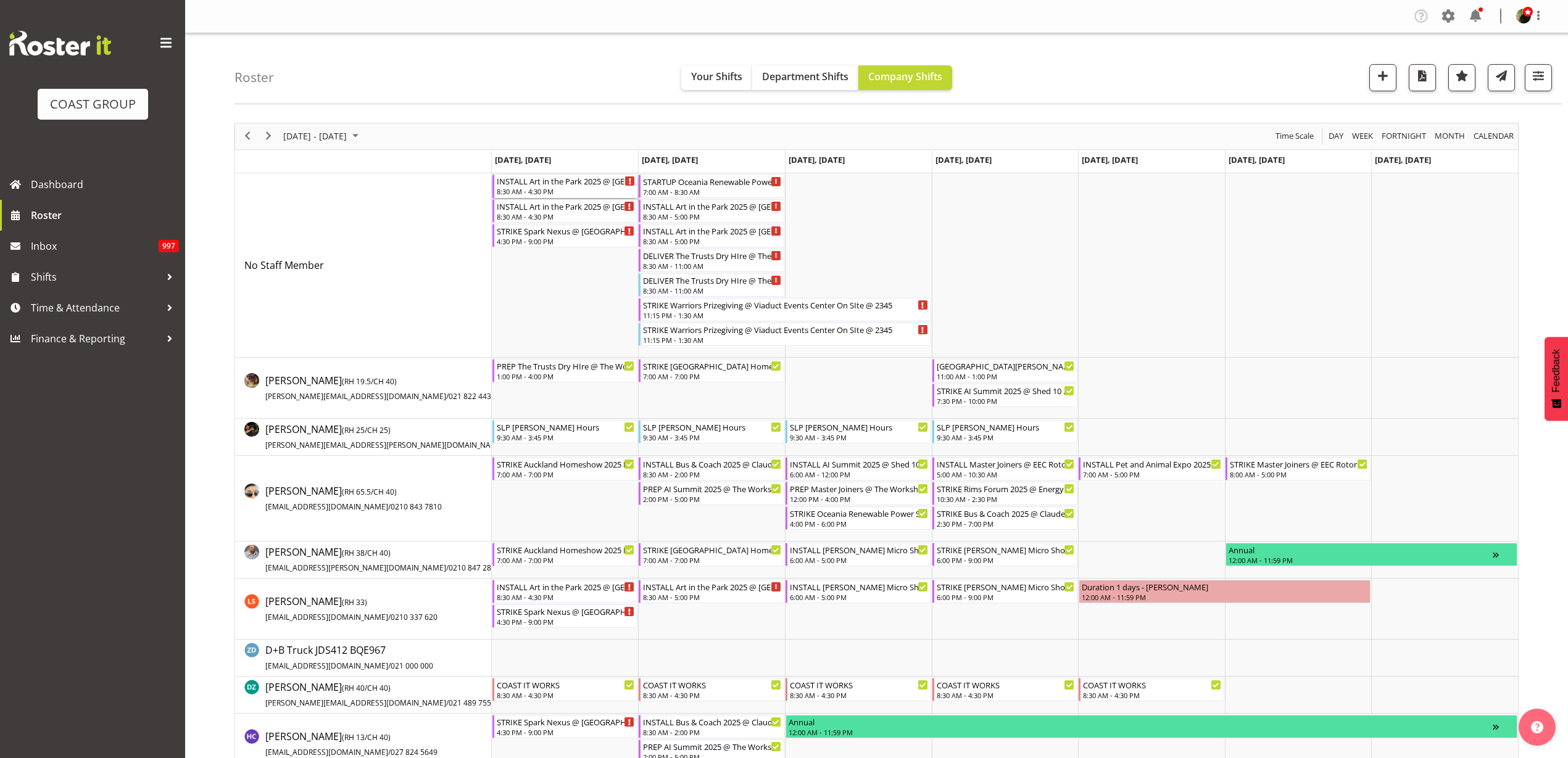
click at [540, 186] on div "INSTALL Art in the Park 2025 @ [GEOGRAPHIC_DATA] On SIte @ 1000" at bounding box center [566, 181] width 139 height 12
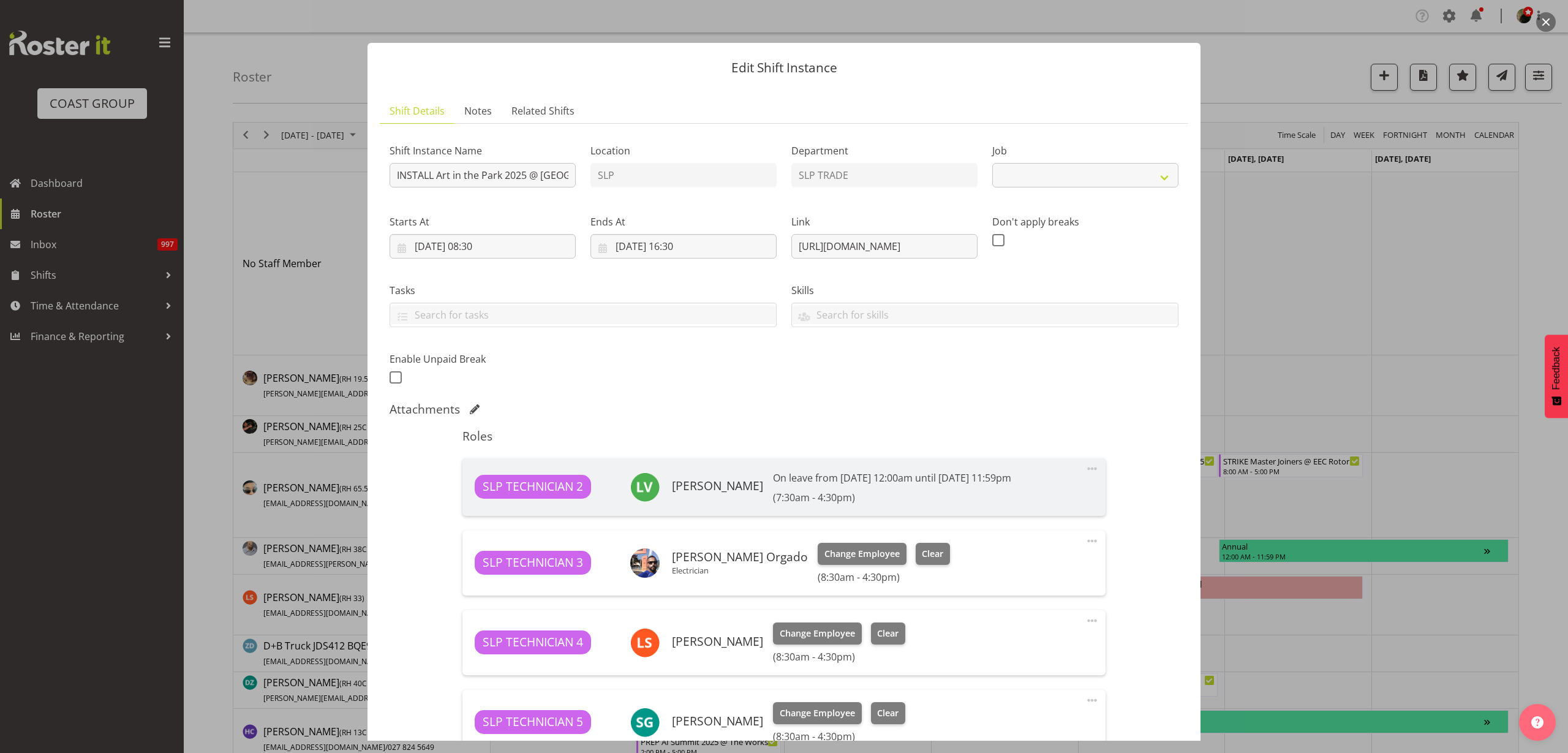
select select "9928"
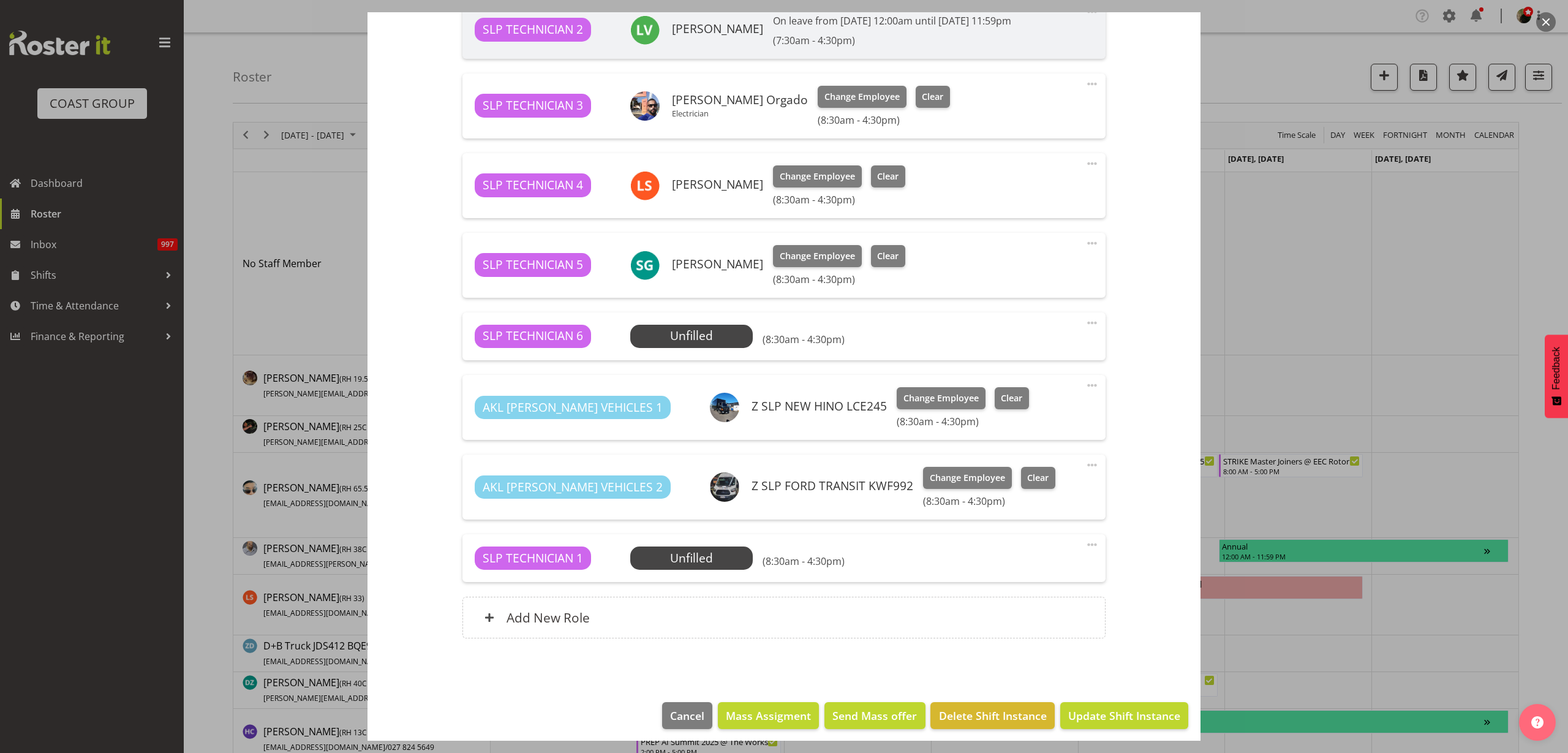
scroll to position [464, 0]
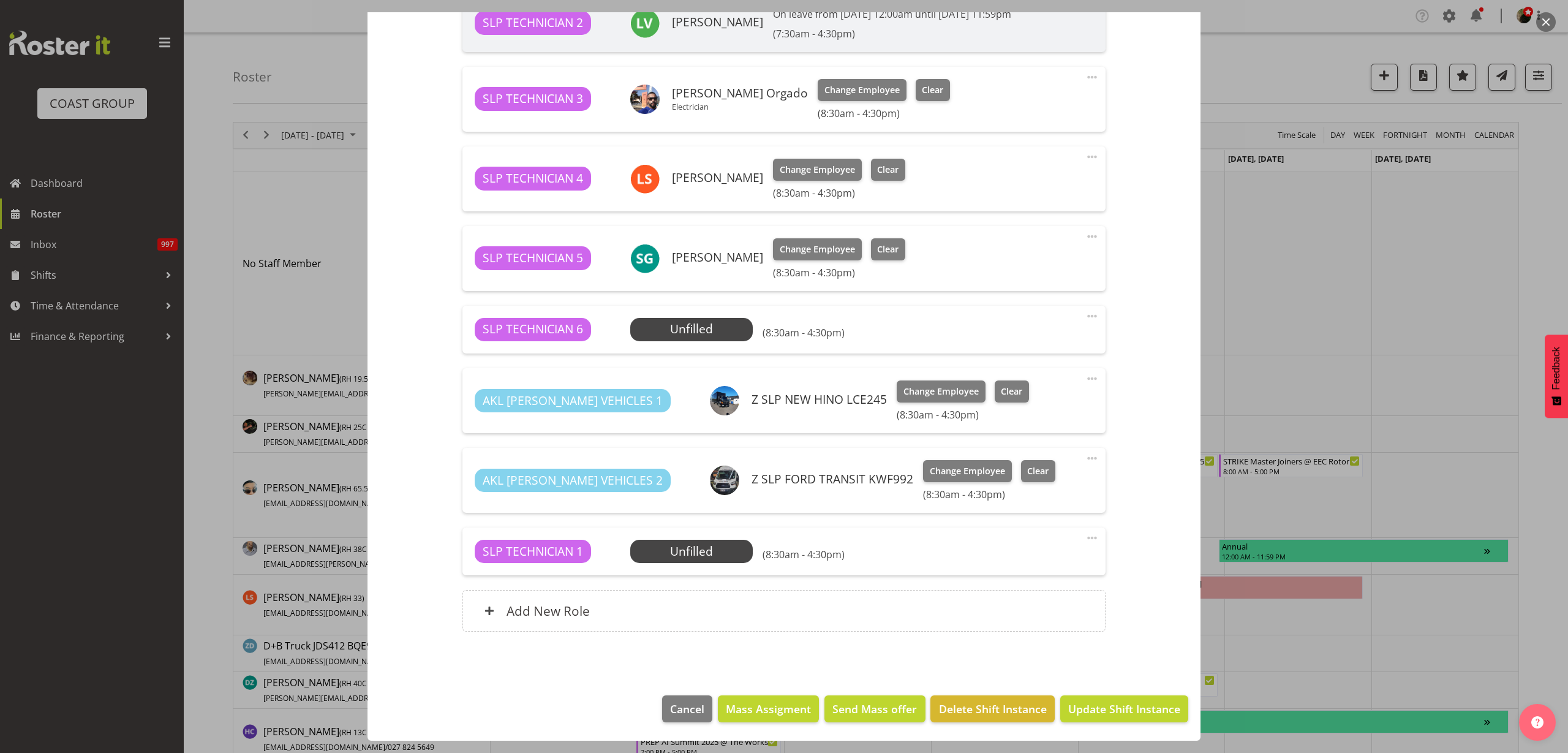
click at [0, 0] on span "Select Employee" at bounding box center [0, 0] width 0 height 0
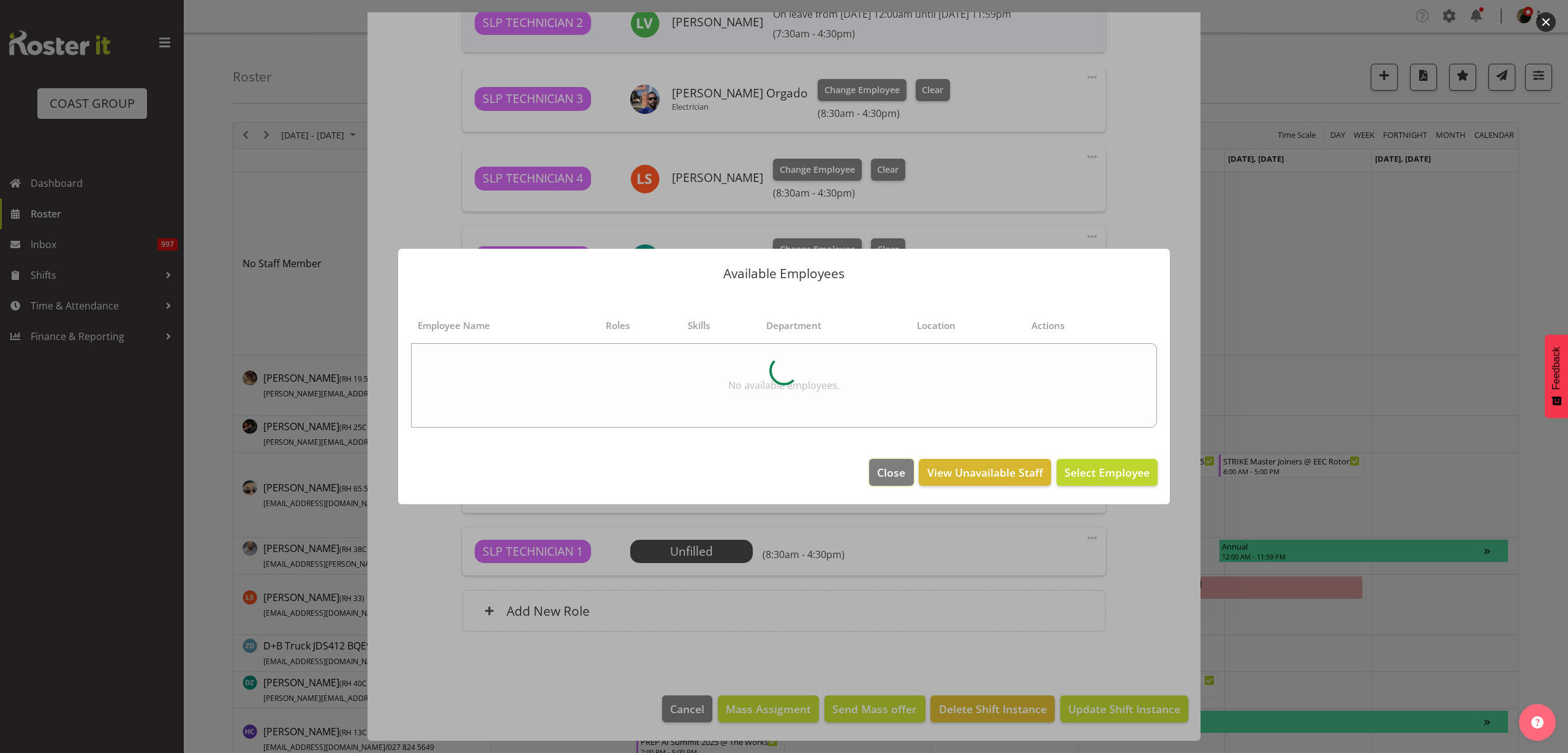
click at [878, 467] on span "Close" at bounding box center [891, 472] width 28 height 16
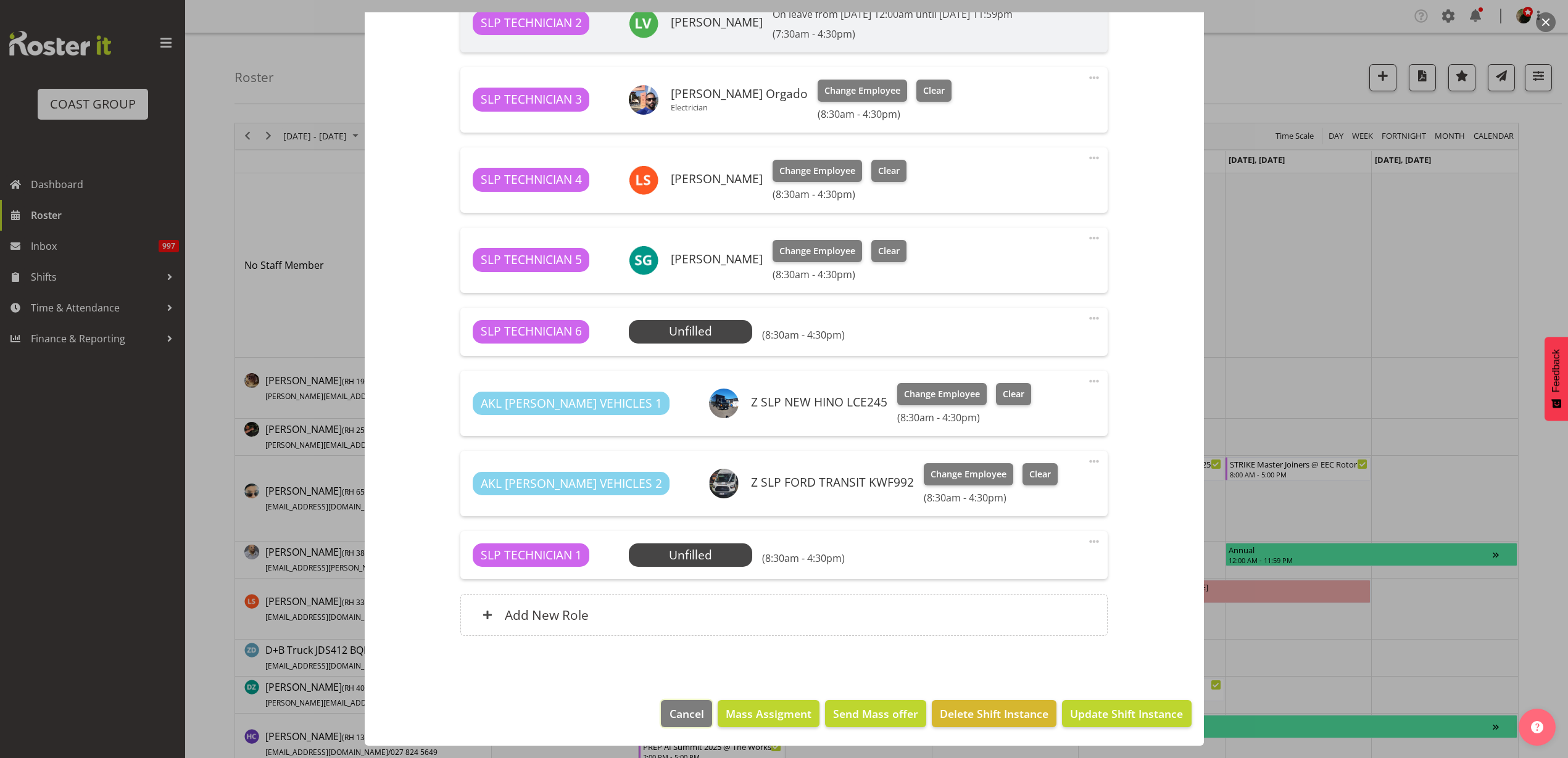
click at [672, 714] on span "Cancel" at bounding box center [687, 714] width 35 height 16
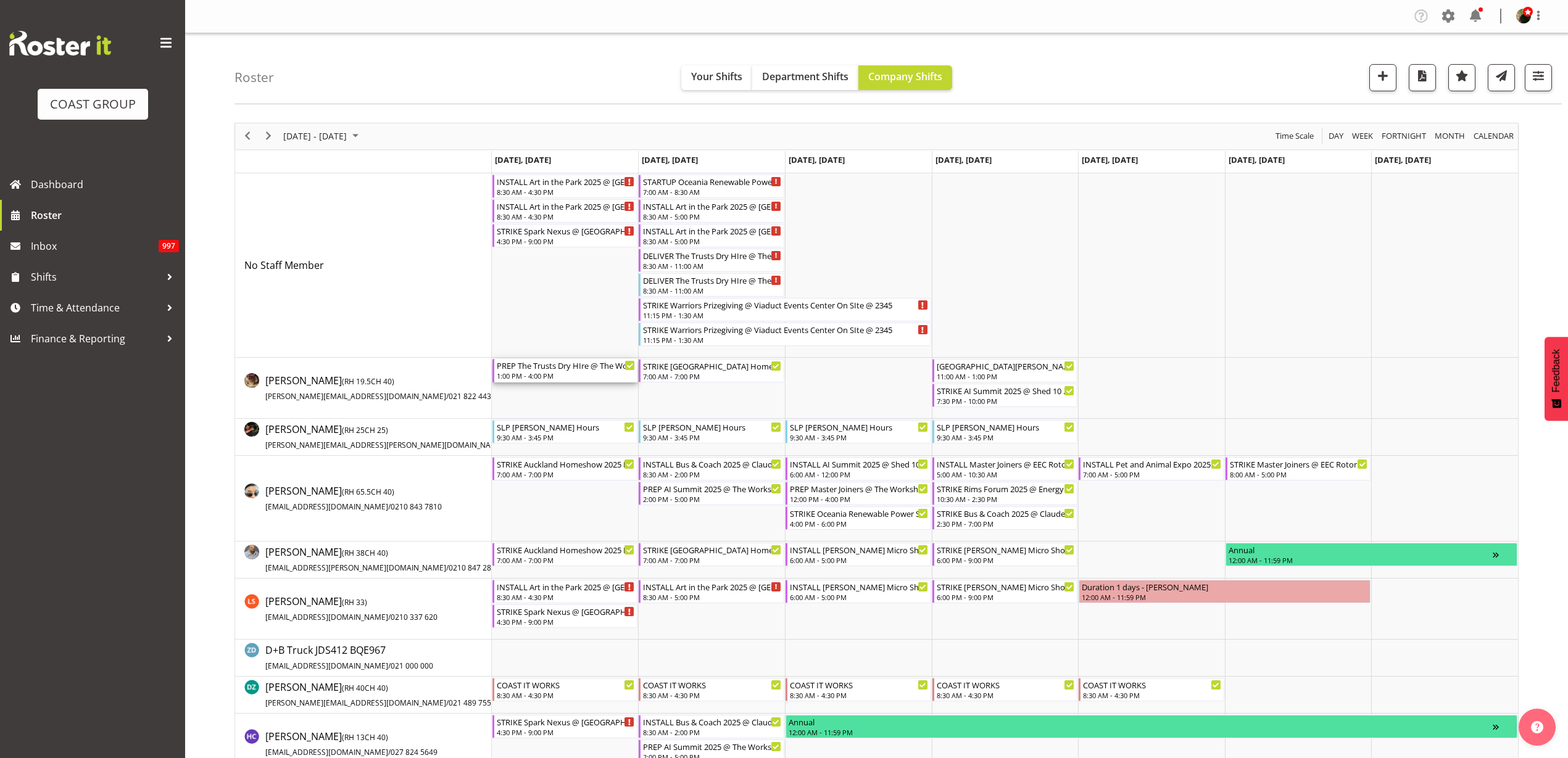
click at [539, 373] on div "1:00 PM - 4:00 PM" at bounding box center [566, 375] width 139 height 10
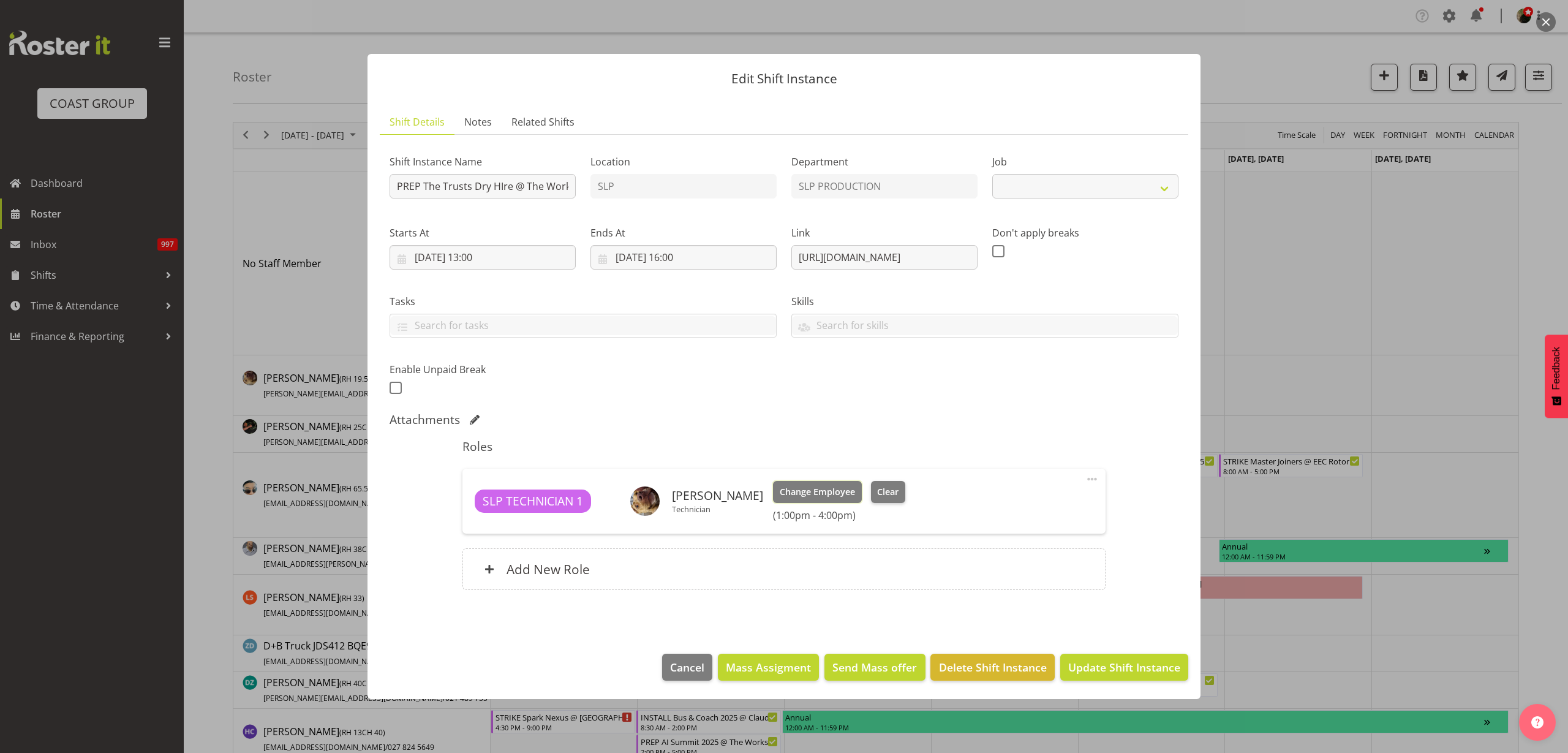
click at [784, 490] on span "Change Employee" at bounding box center [817, 492] width 75 height 14
select select "10626"
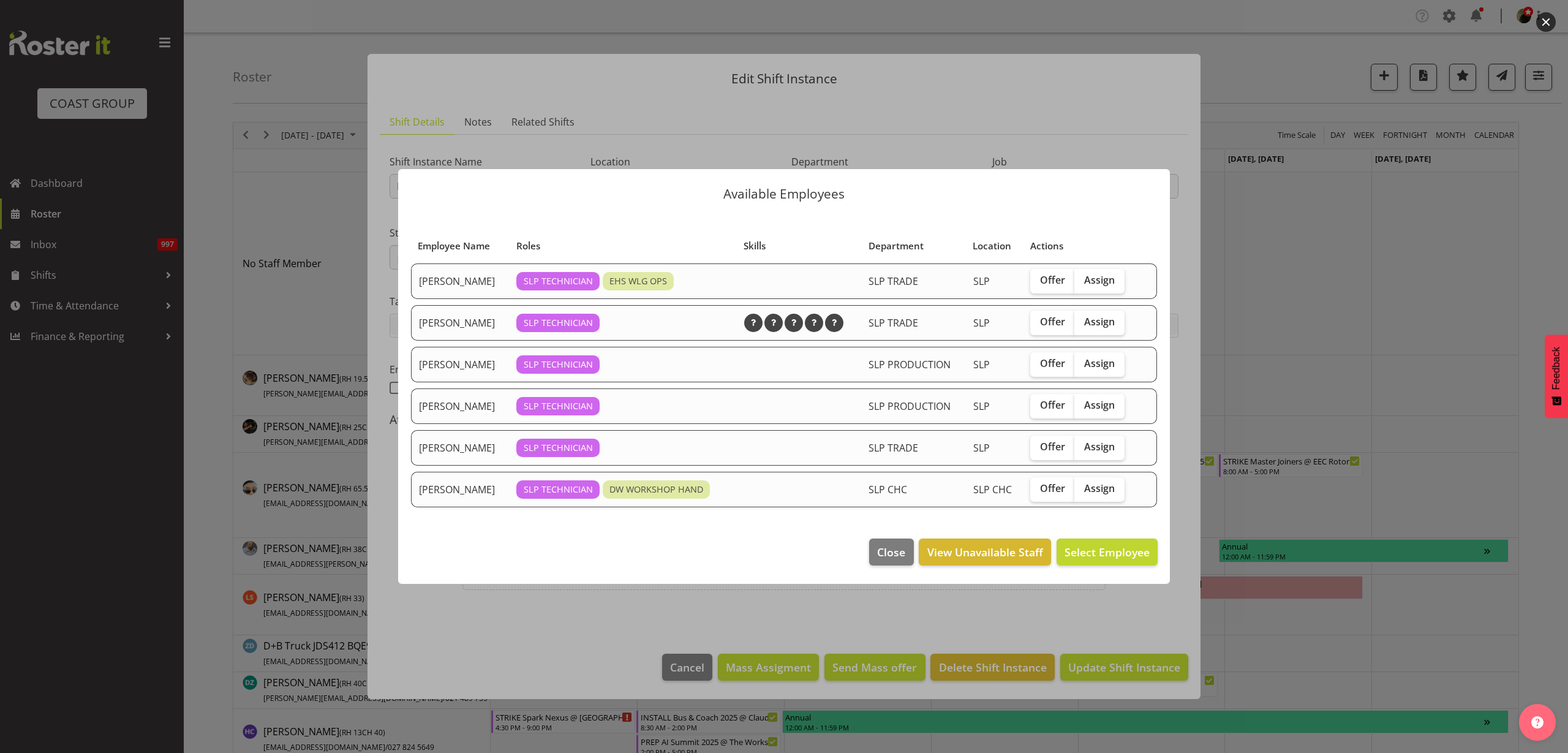
click at [1098, 324] on span "Assign" at bounding box center [1099, 321] width 30 height 12
click at [1083, 324] on input "Assign" at bounding box center [1078, 322] width 8 height 8
checkbox input "true"
click at [1090, 553] on span "Assign [PERSON_NAME]" at bounding box center [1087, 552] width 124 height 15
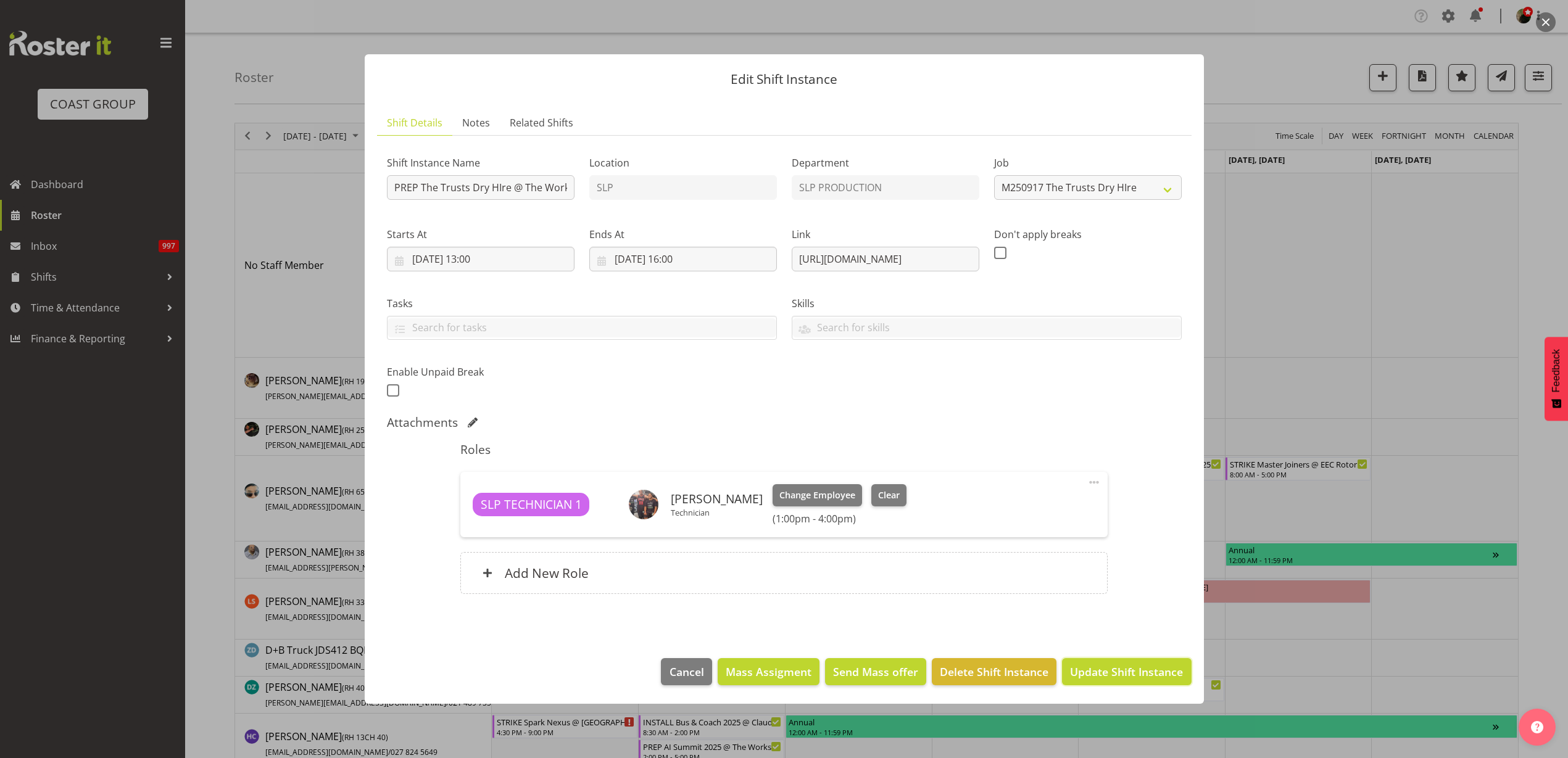
click at [1099, 669] on span "Update Shift Instance" at bounding box center [1126, 671] width 113 height 16
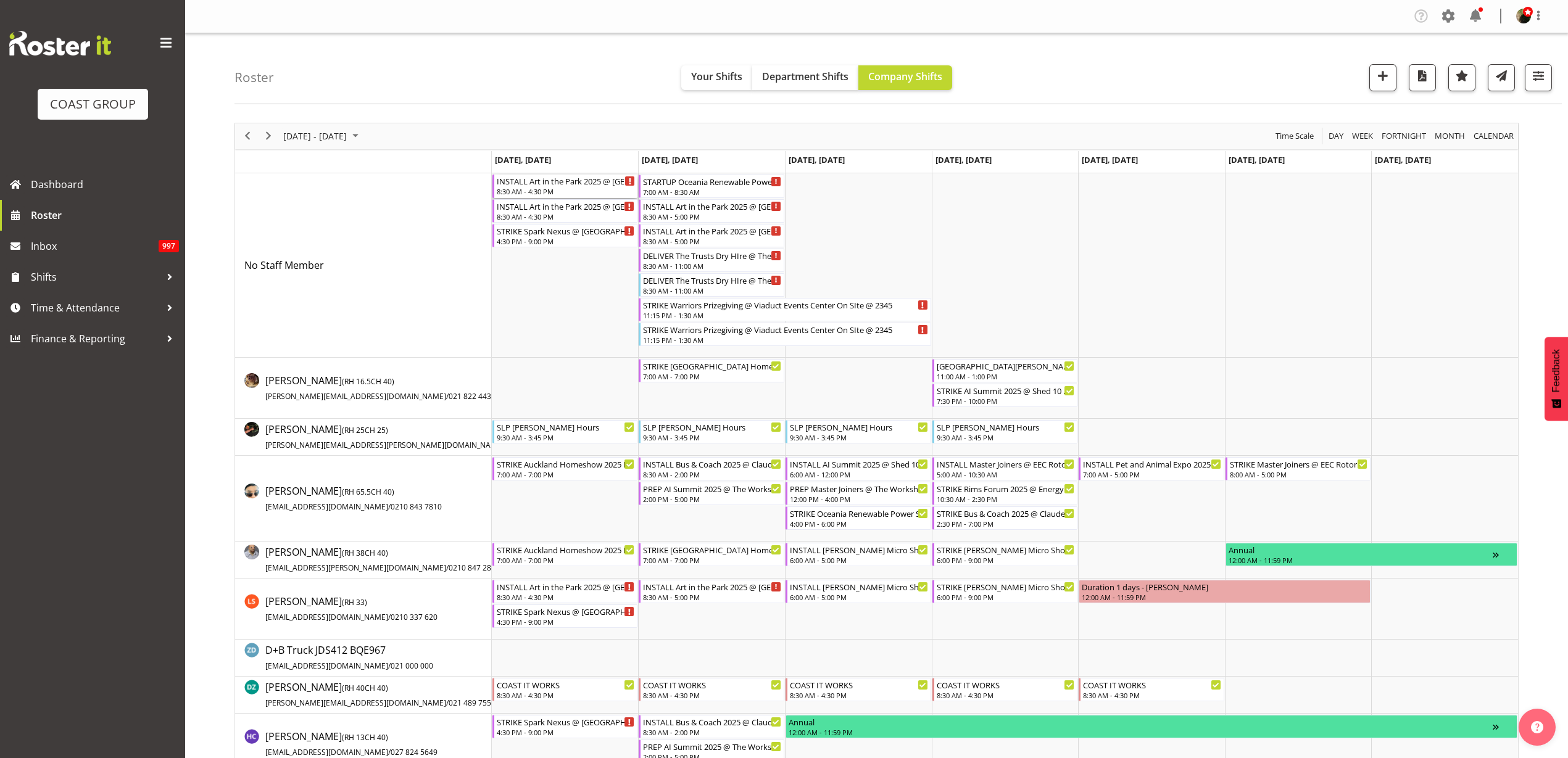
click at [539, 185] on div "INSTALL Art in the Park 2025 @ [GEOGRAPHIC_DATA] On SIte @ 1000" at bounding box center [566, 181] width 139 height 12
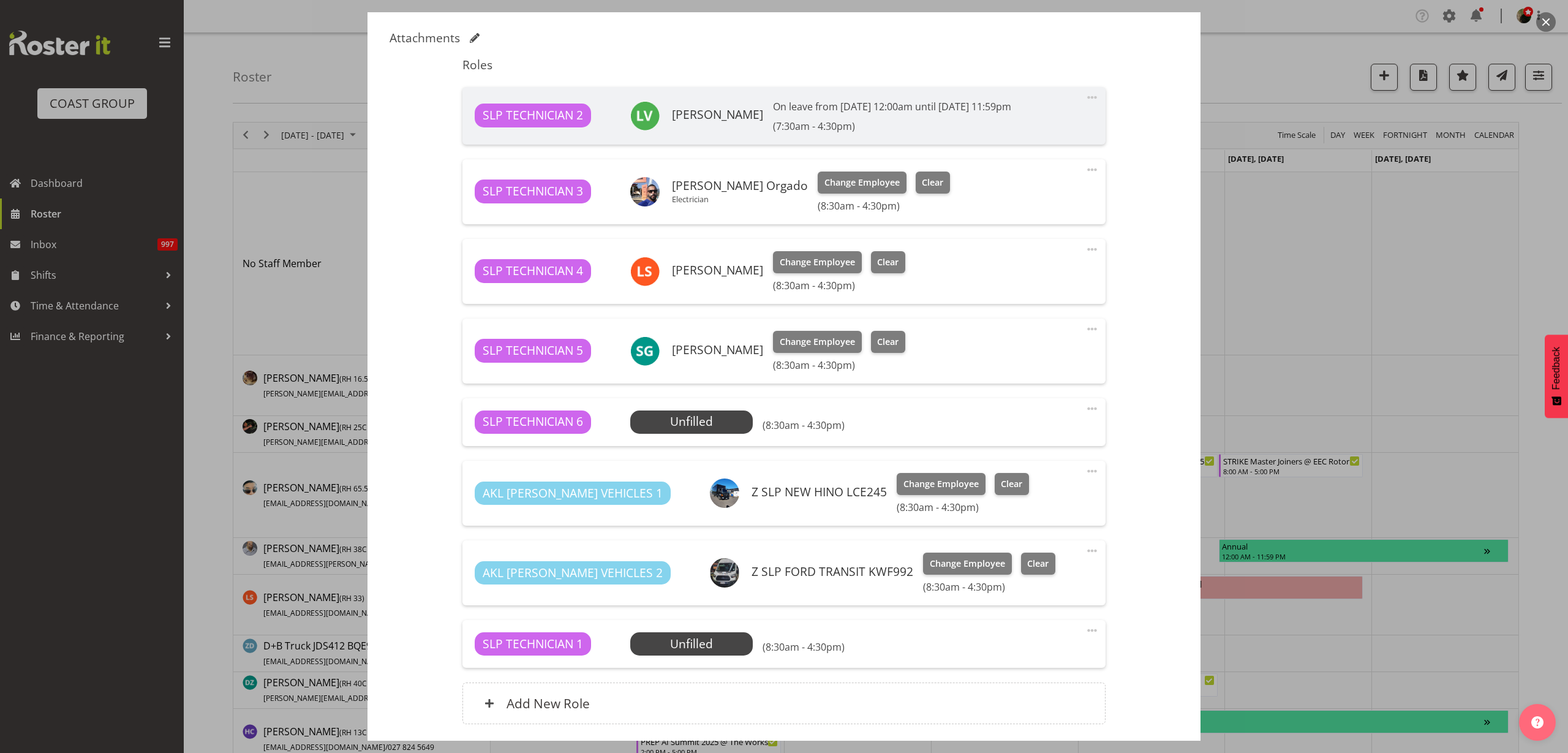
select select "9928"
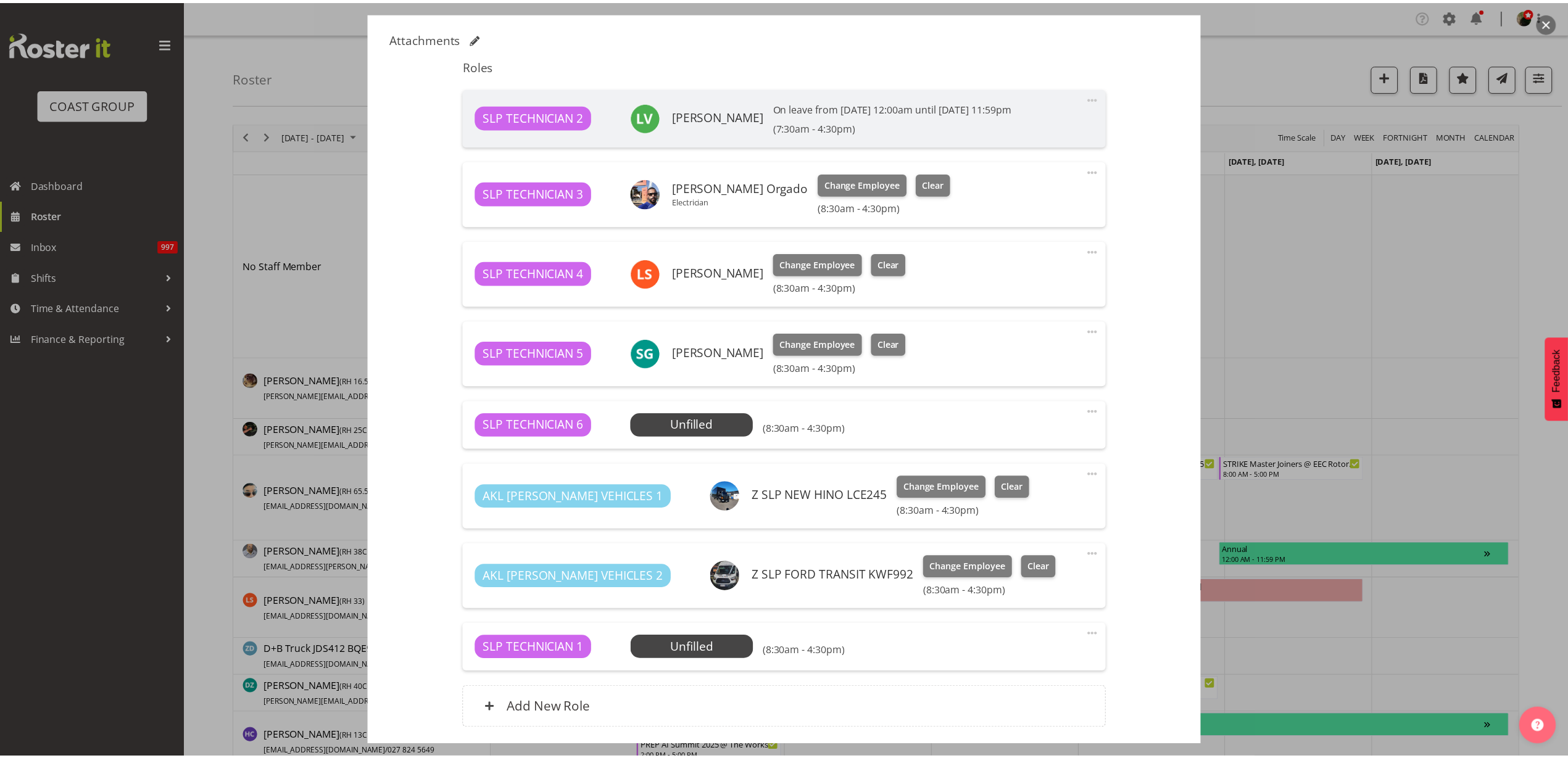
scroll to position [386, 0]
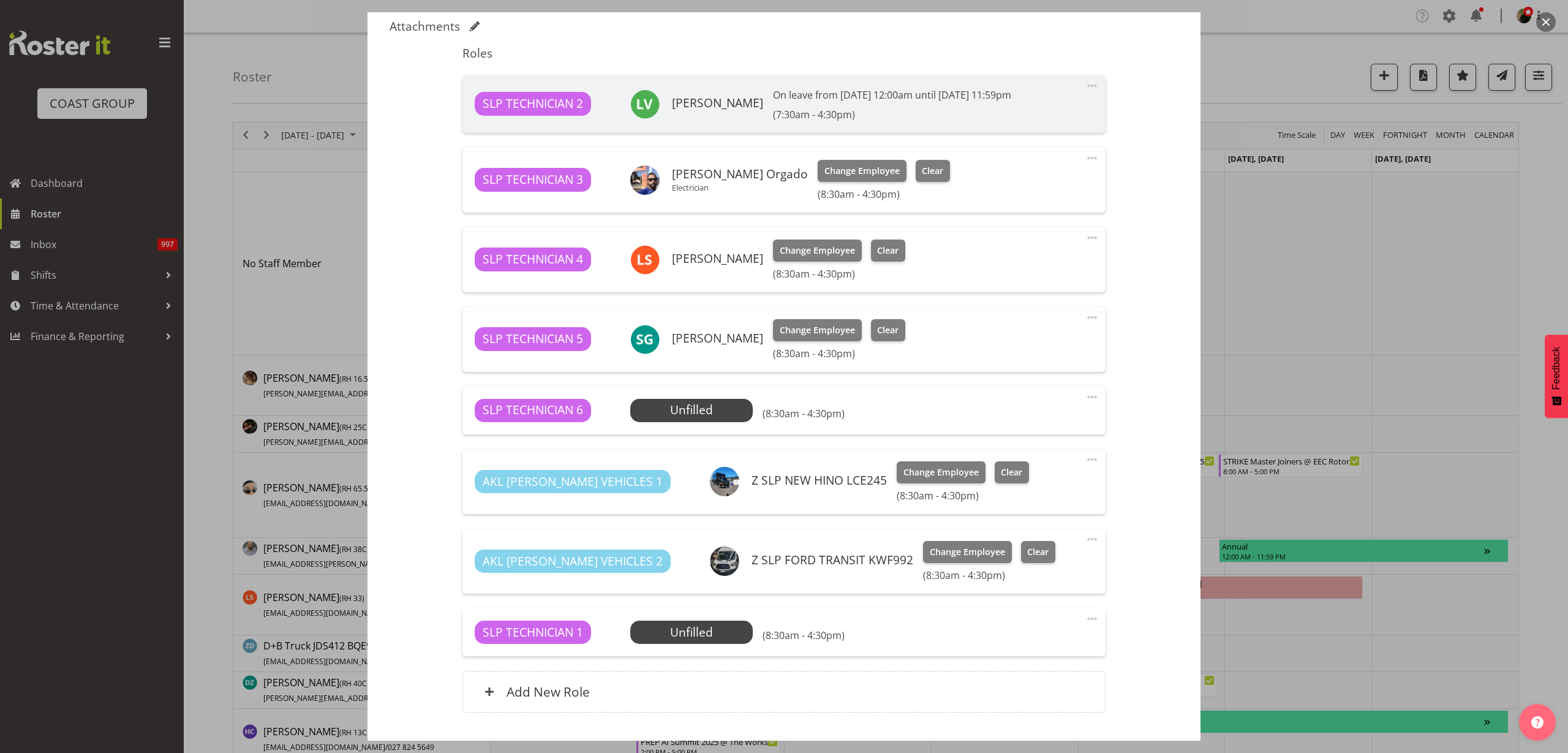
click at [0, 0] on span "Select Employee" at bounding box center [0, 0] width 0 height 0
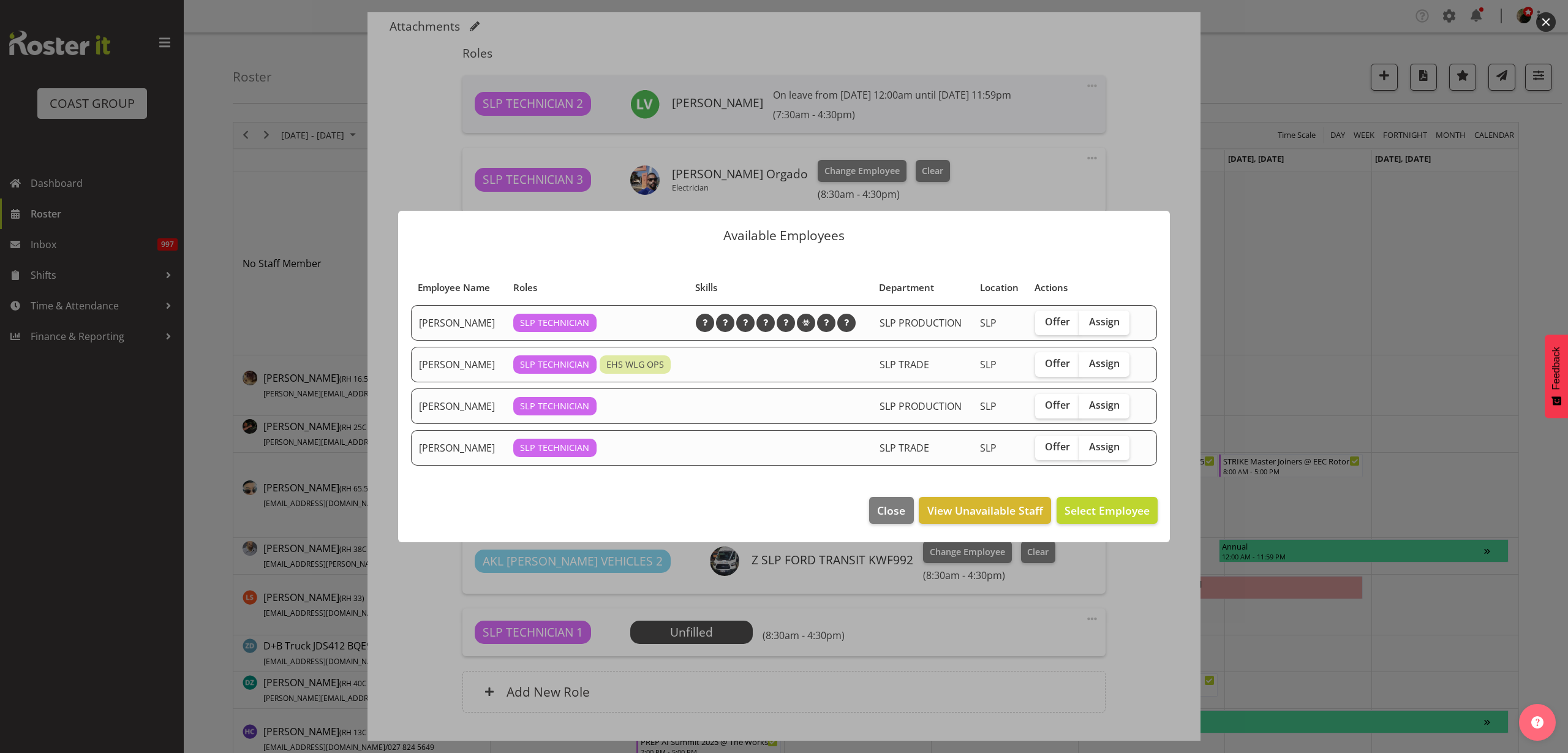
click at [1104, 322] on span "Assign" at bounding box center [1104, 321] width 30 height 12
click at [1087, 322] on input "Assign" at bounding box center [1083, 322] width 8 height 8
checkbox input "true"
click at [1111, 504] on span "Assign [PERSON_NAME]" at bounding box center [1087, 510] width 124 height 15
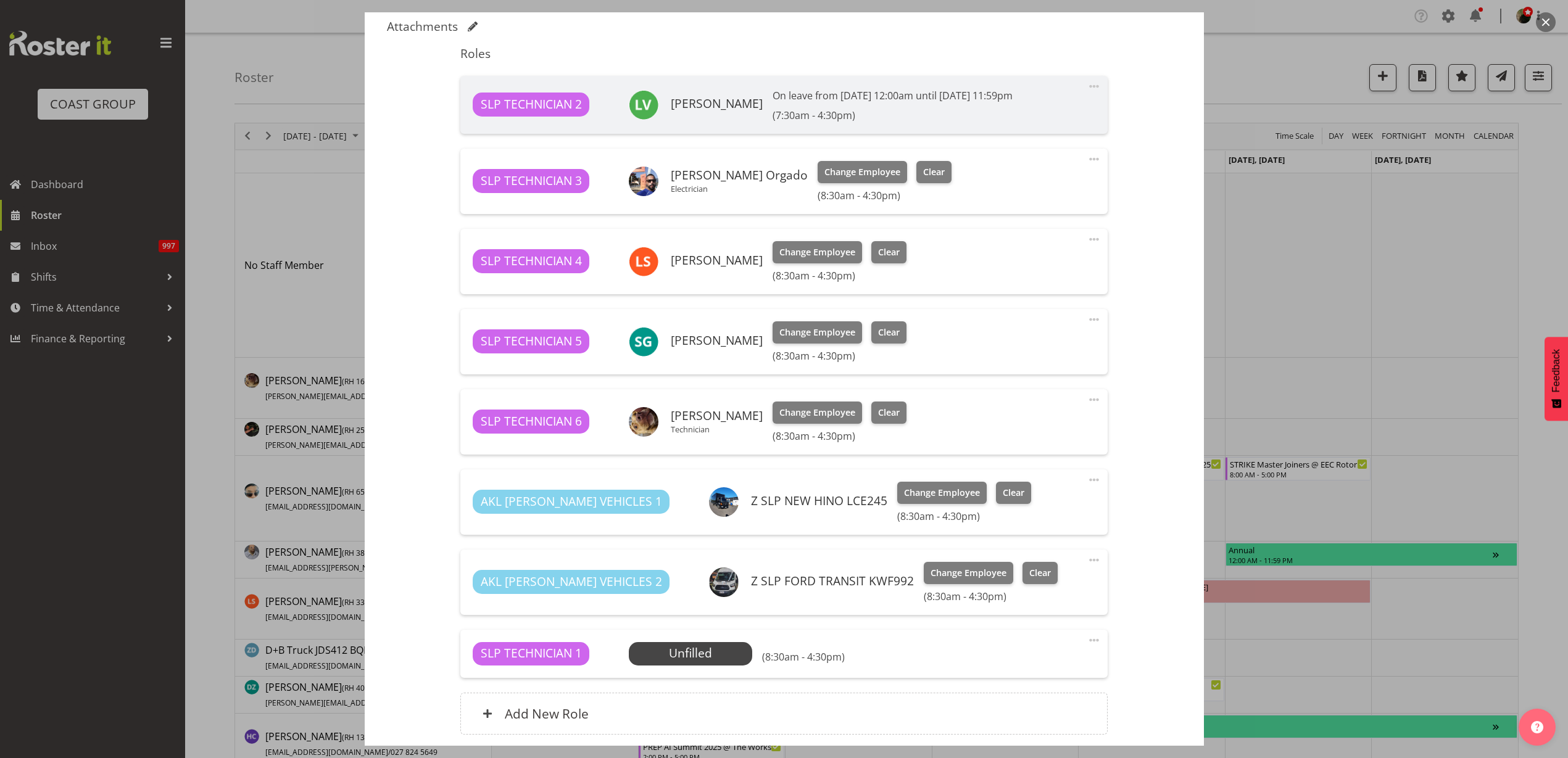
click at [0, 0] on span "Select Employee" at bounding box center [0, 0] width 0 height 0
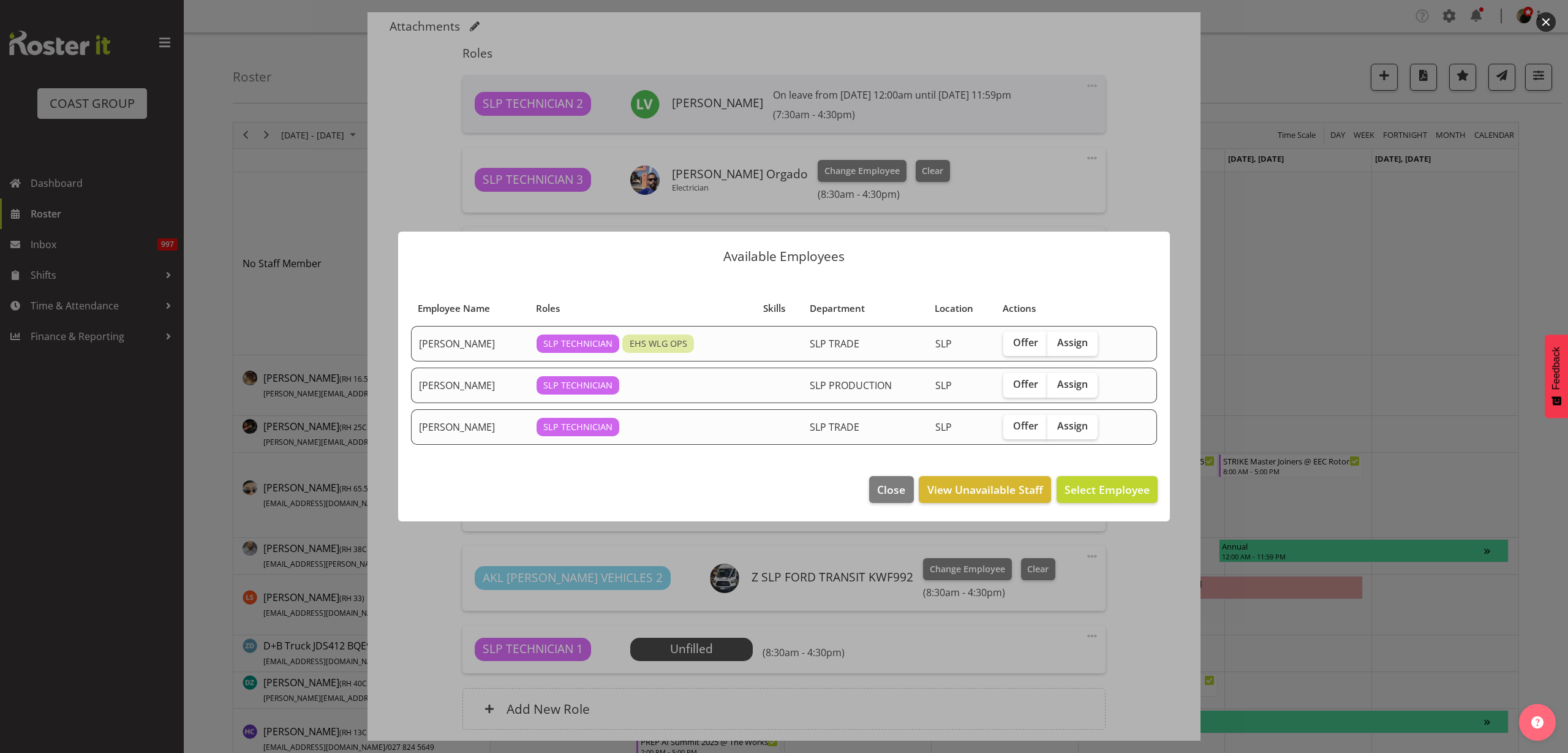
click at [1066, 343] on span "Assign" at bounding box center [1072, 343] width 30 height 12
click at [1055, 343] on input "Assign" at bounding box center [1052, 343] width 8 height 8
checkbox input "true"
click at [1095, 486] on span "Assign Han Chaleerin" at bounding box center [1087, 489] width 124 height 15
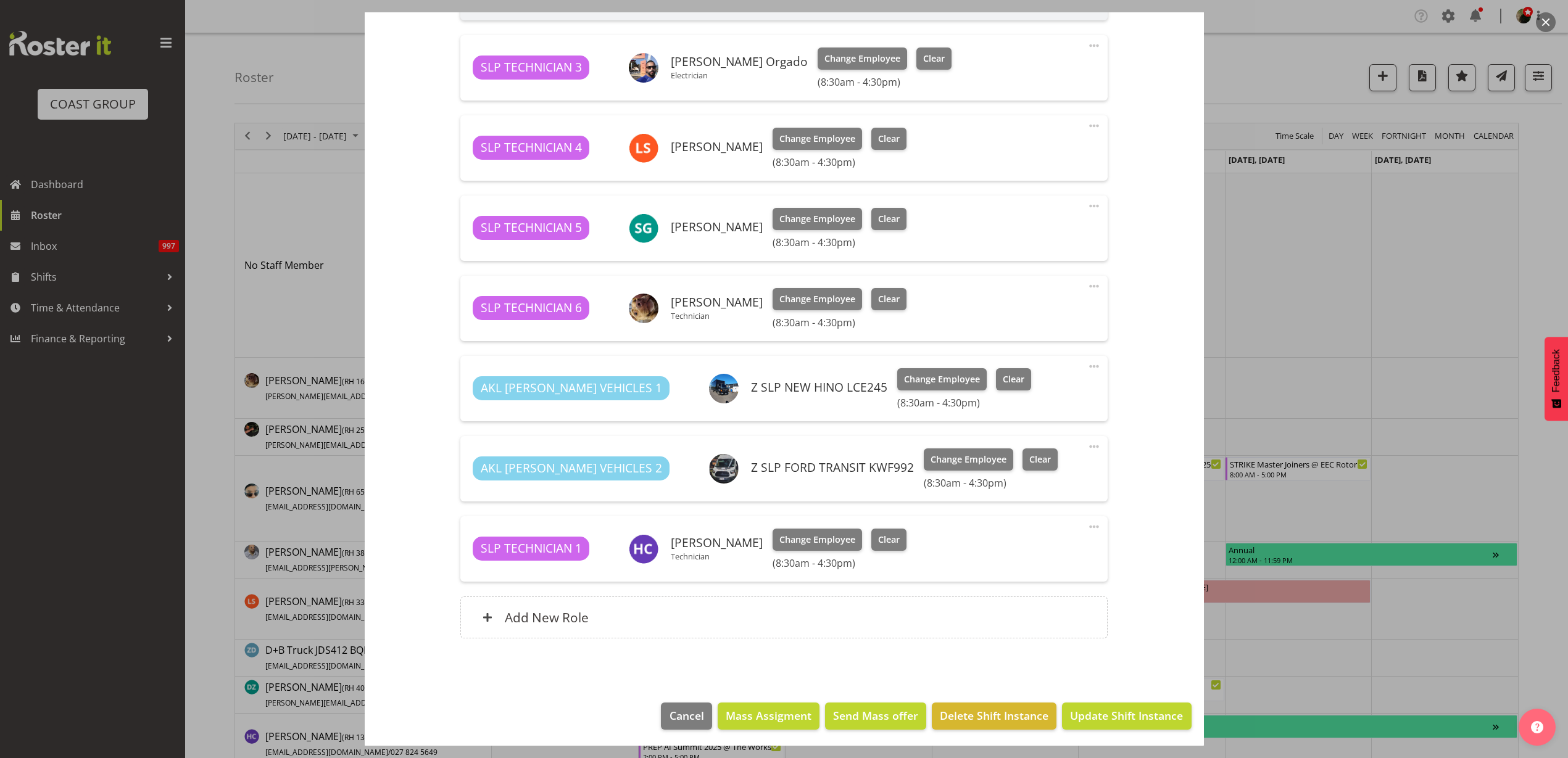
scroll to position [502, 0]
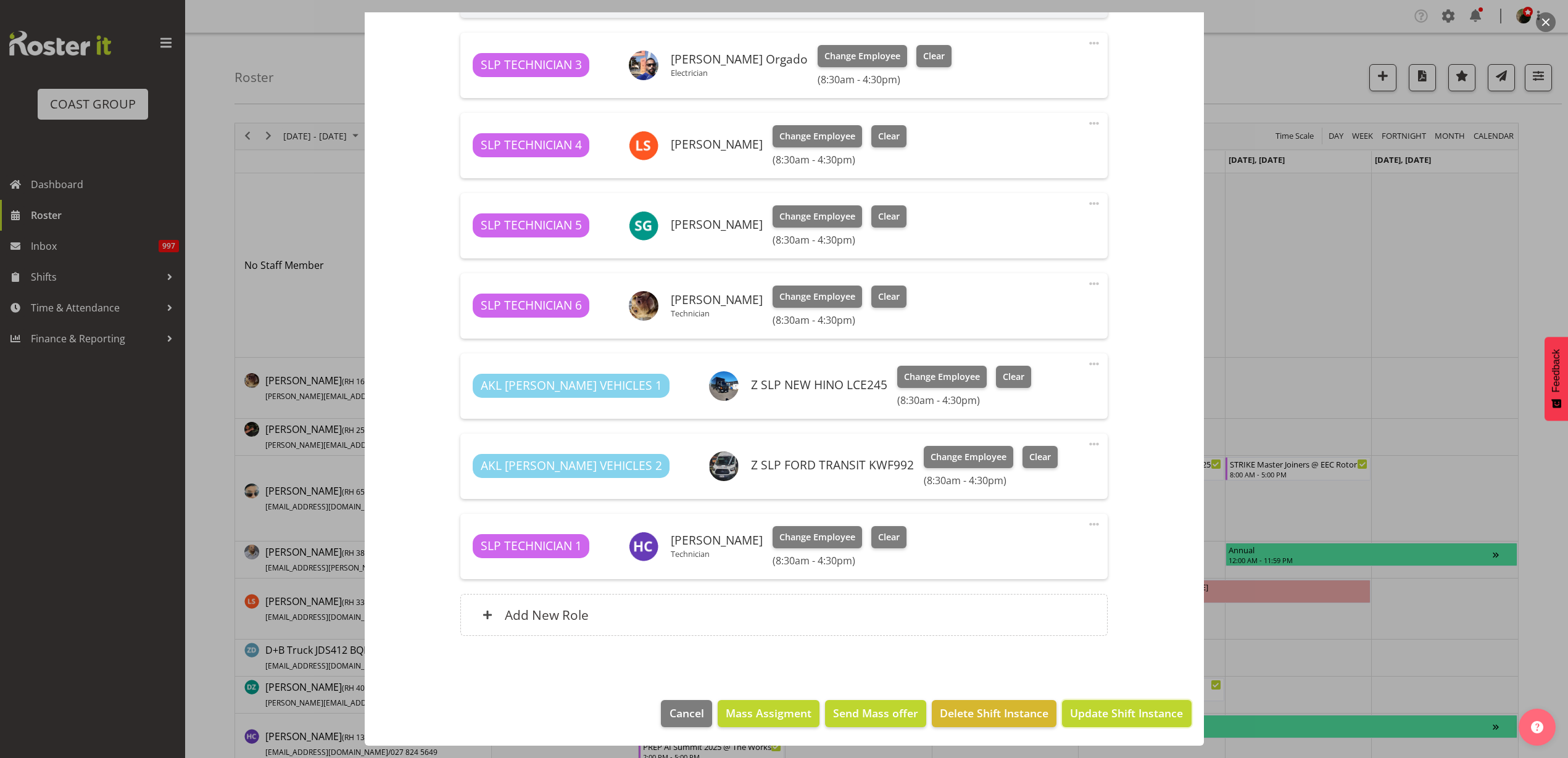
click at [1108, 716] on span "Update Shift Instance" at bounding box center [1126, 713] width 113 height 16
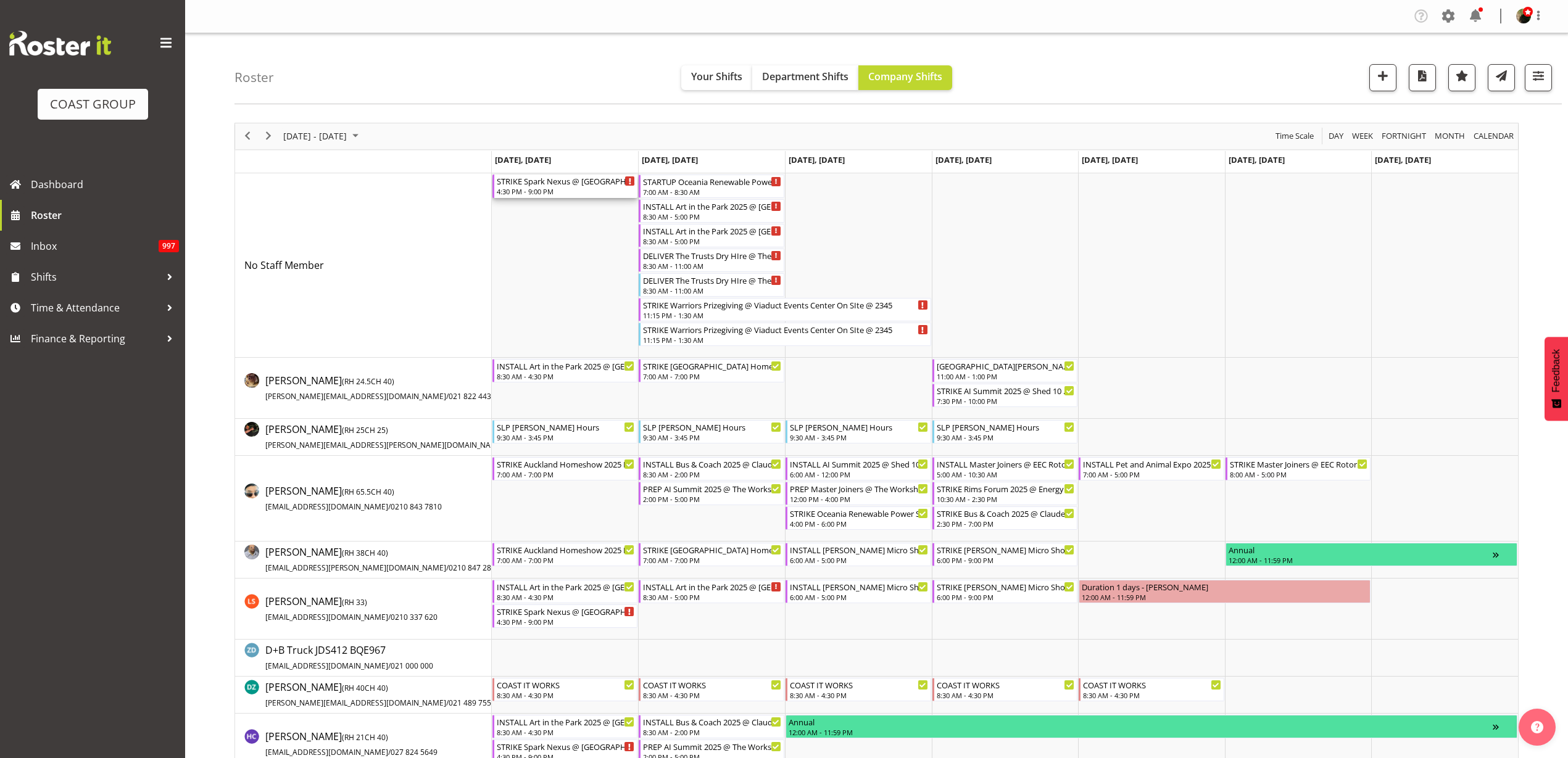
click at [542, 183] on div "STRIKE Spark Nexus @ [GEOGRAPHIC_DATA] On Site @ 1730" at bounding box center [566, 181] width 139 height 12
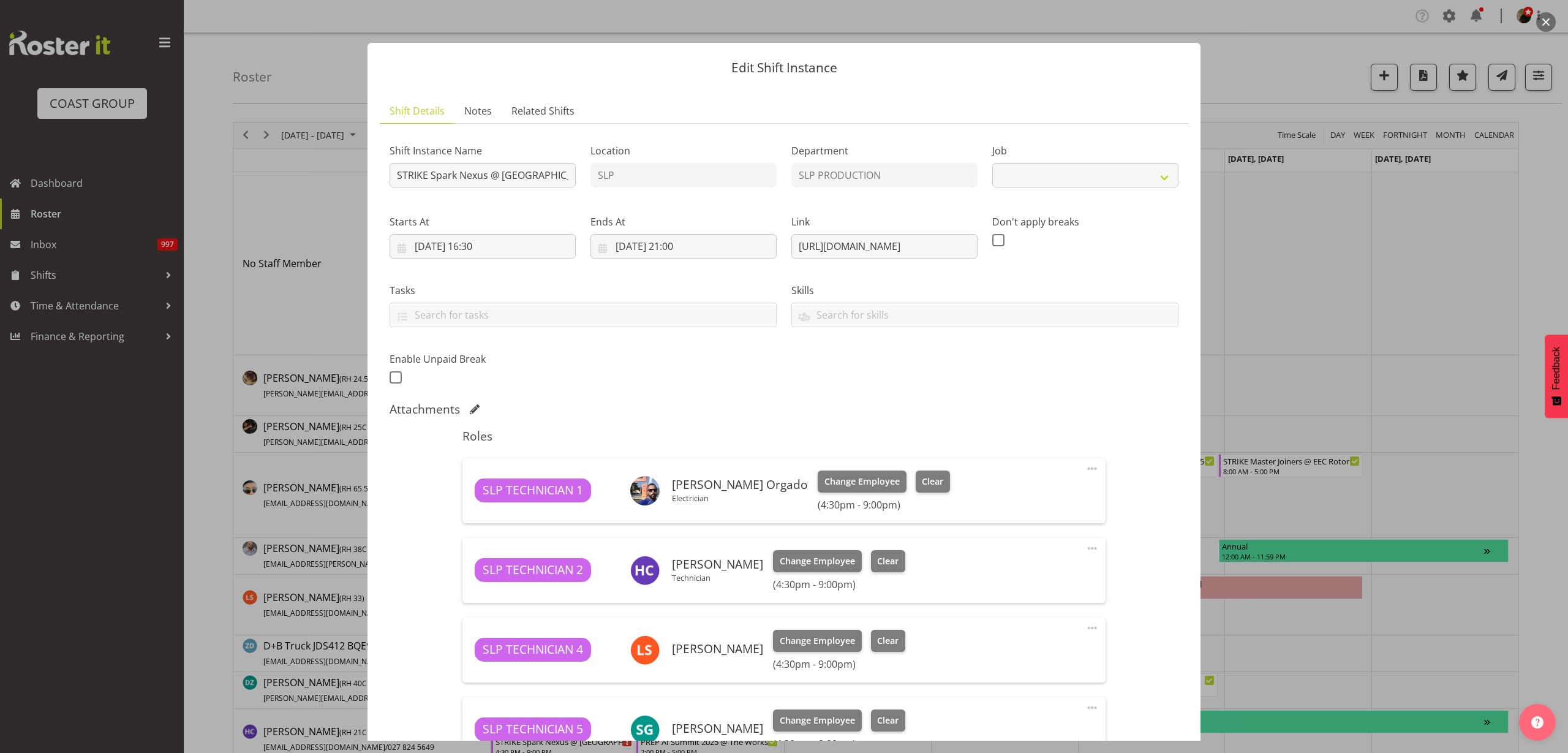
select select "10454"
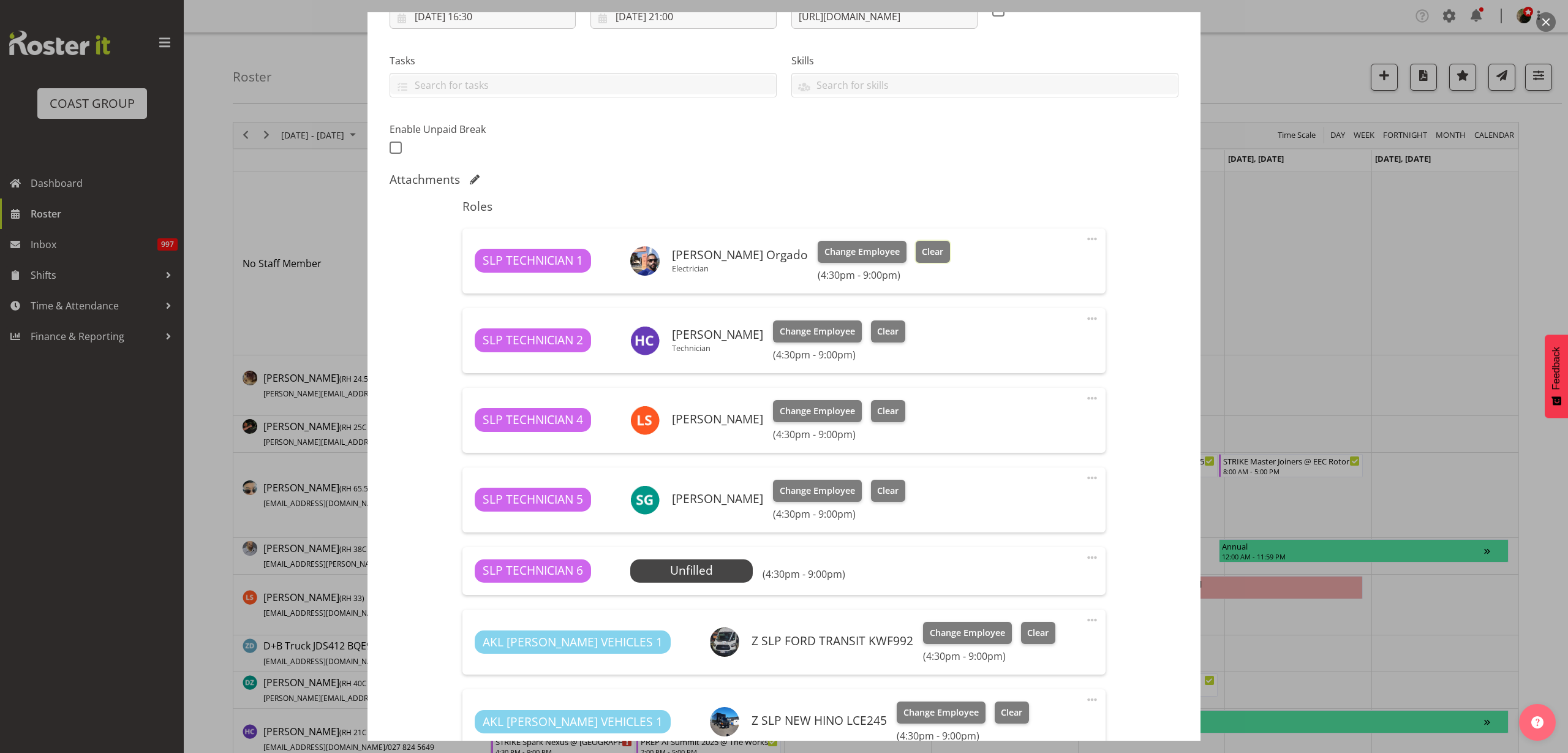
click at [928, 249] on span "Clear" at bounding box center [933, 252] width 21 height 14
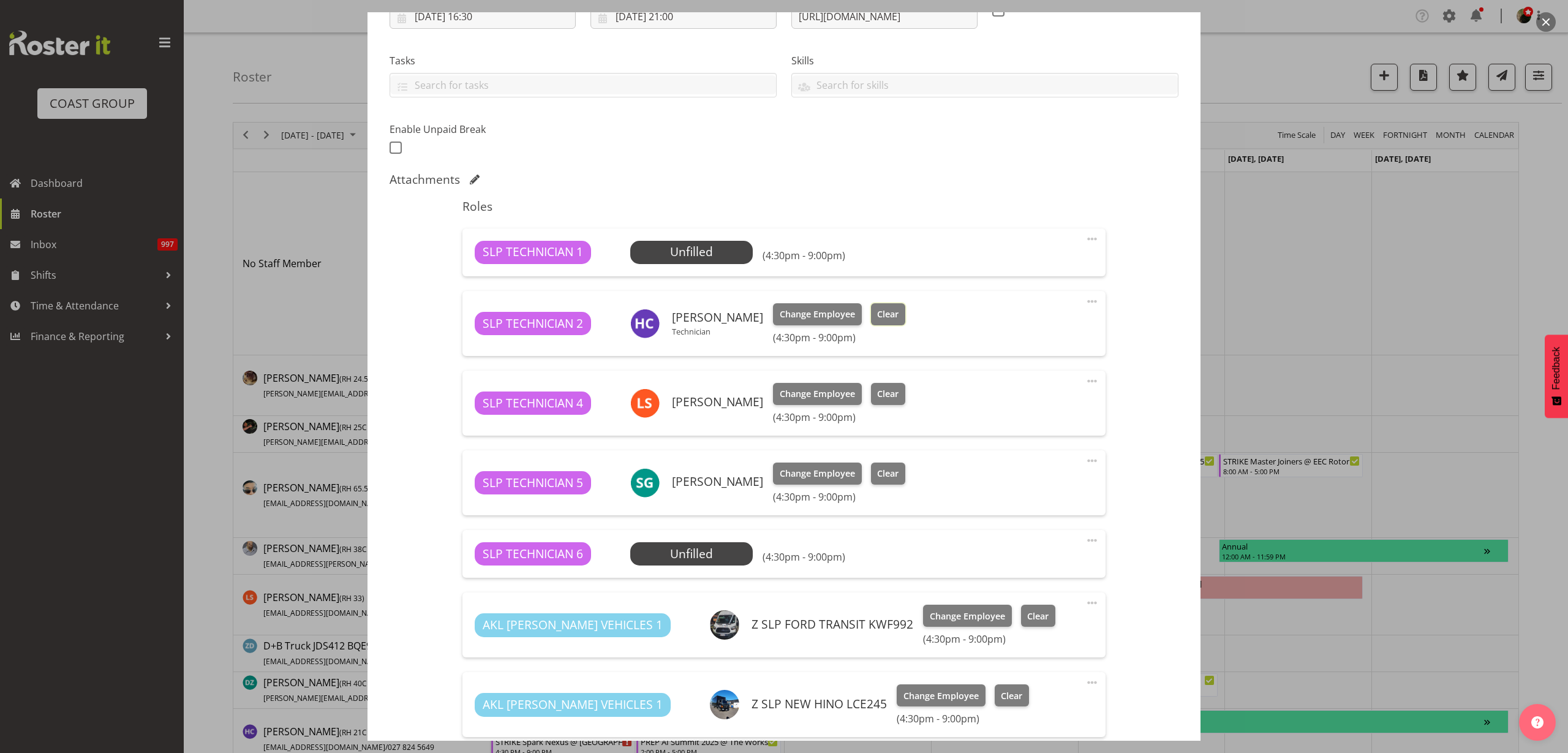
click at [885, 308] on span "Clear" at bounding box center [887, 314] width 21 height 14
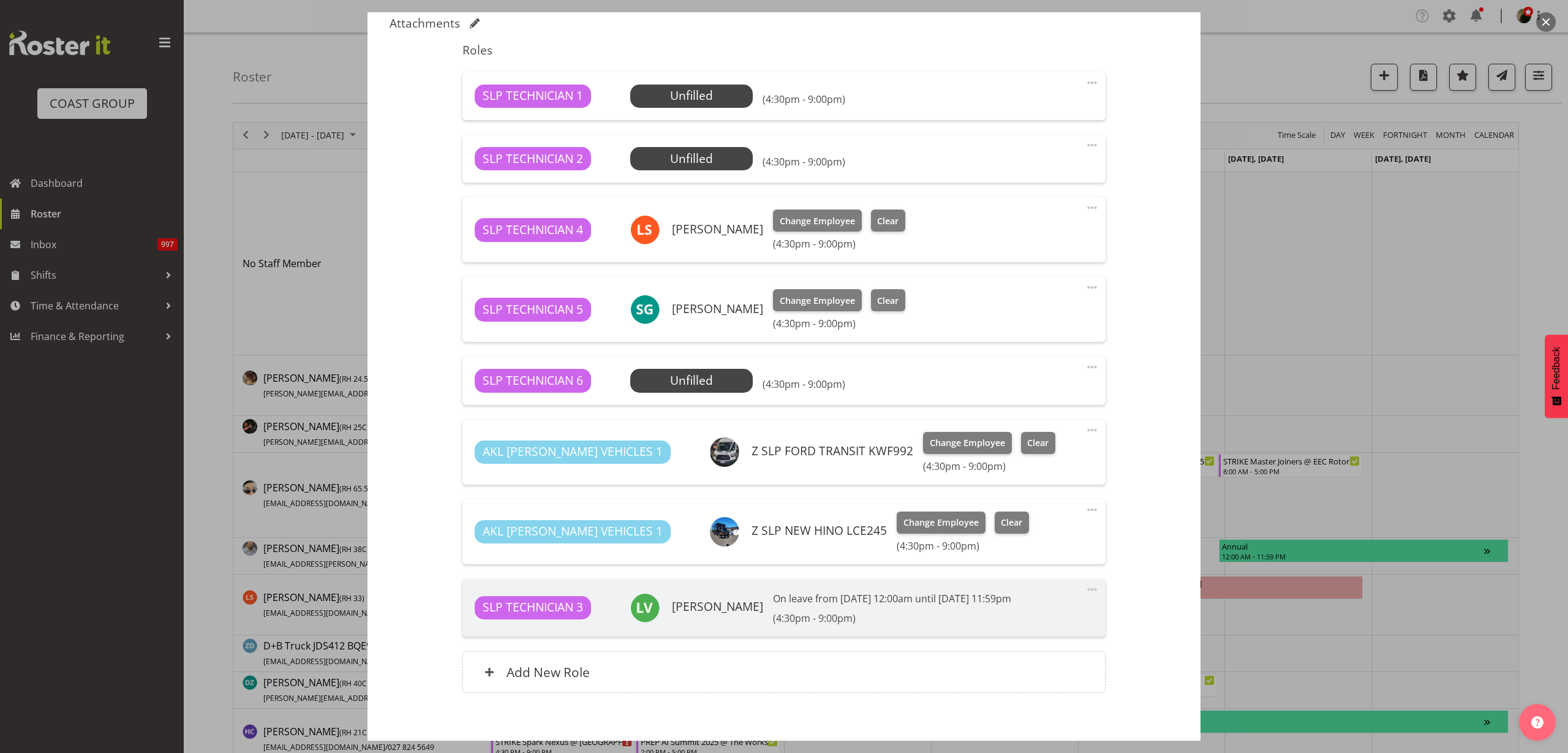
scroll to position [447, 0]
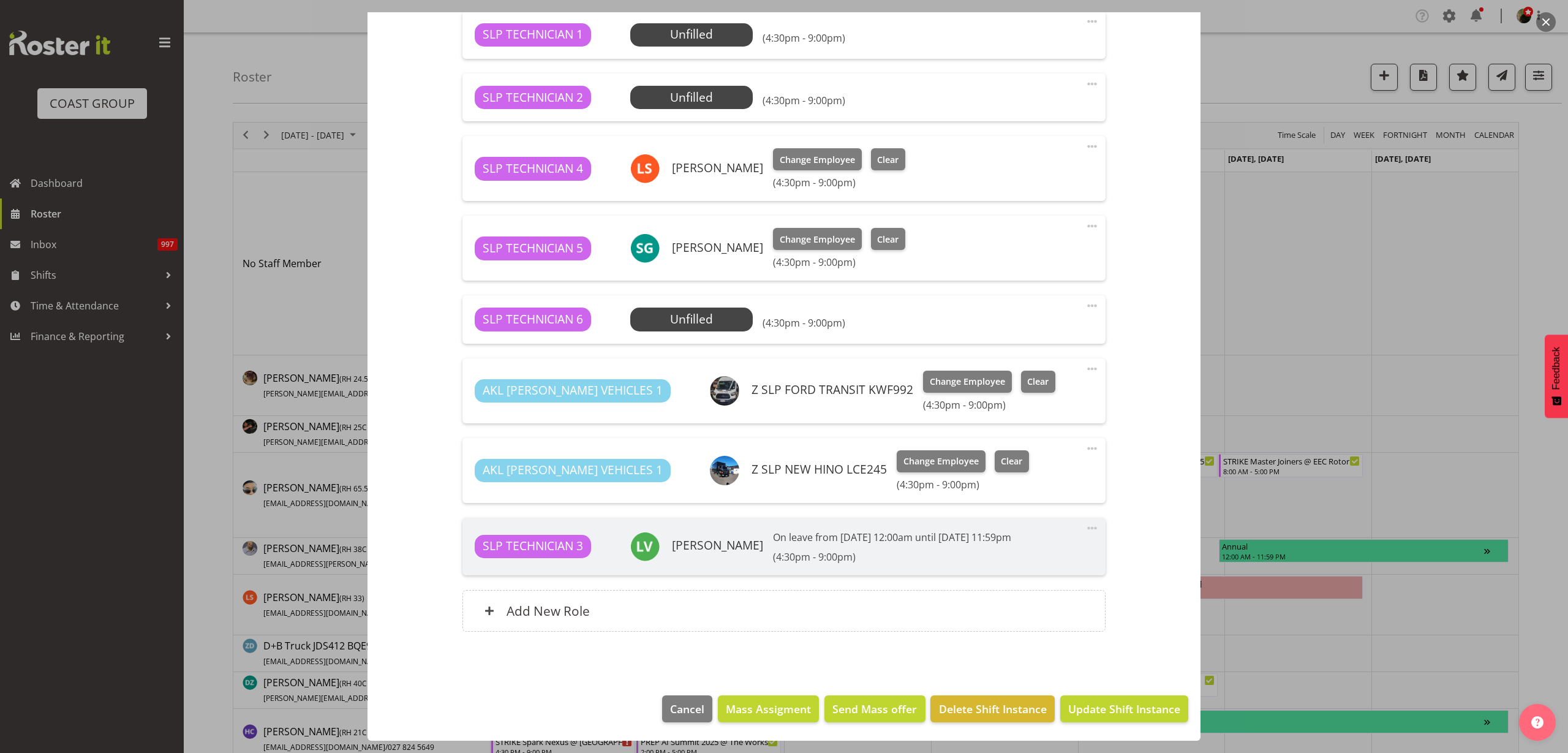
click at [0, 0] on span "Select Employee" at bounding box center [0, 0] width 0 height 0
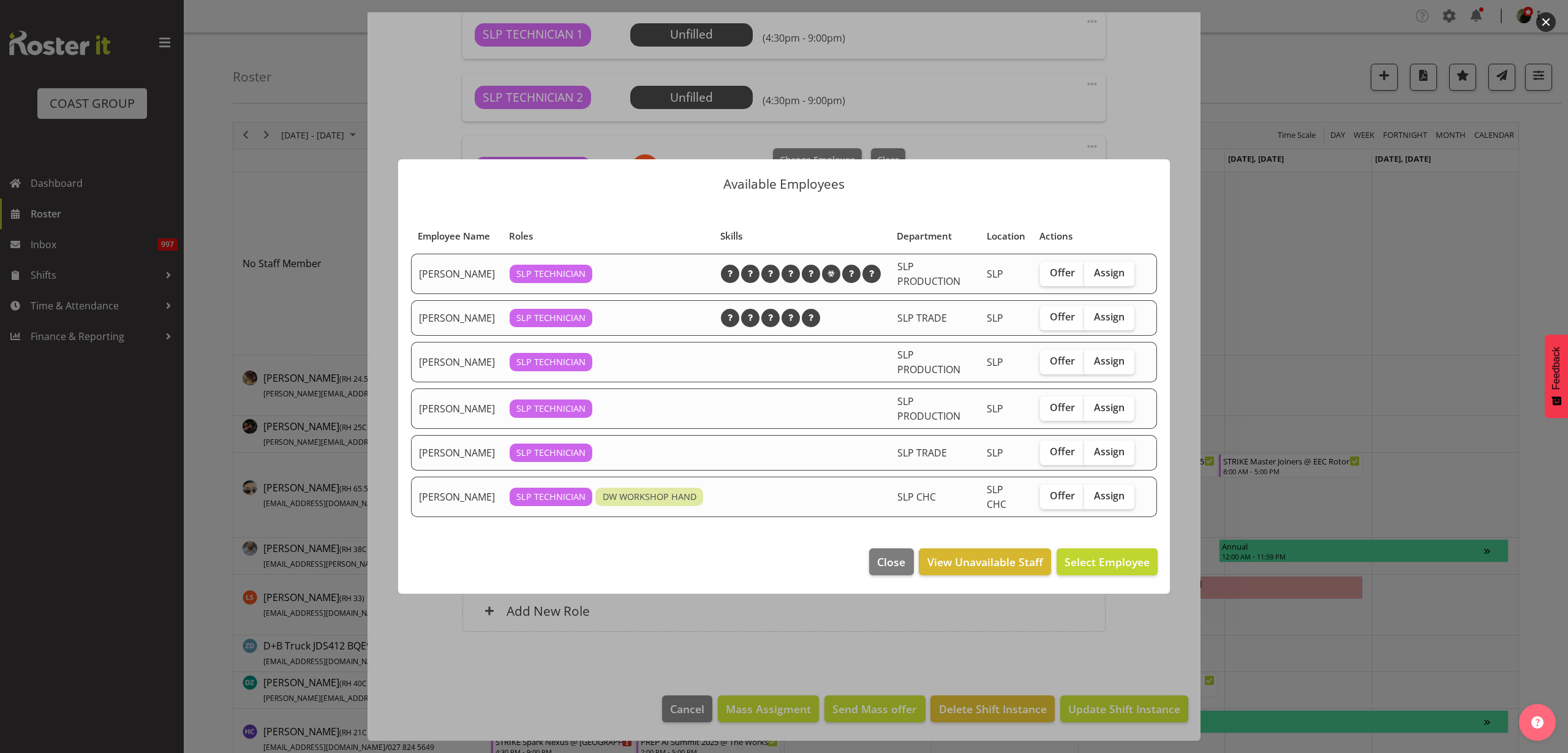
click at [1110, 275] on span "Assign" at bounding box center [1109, 273] width 30 height 12
click at [1092, 275] on input "Assign" at bounding box center [1088, 273] width 8 height 8
checkbox input "true"
click at [1084, 558] on span "Assign [PERSON_NAME]" at bounding box center [1087, 562] width 124 height 15
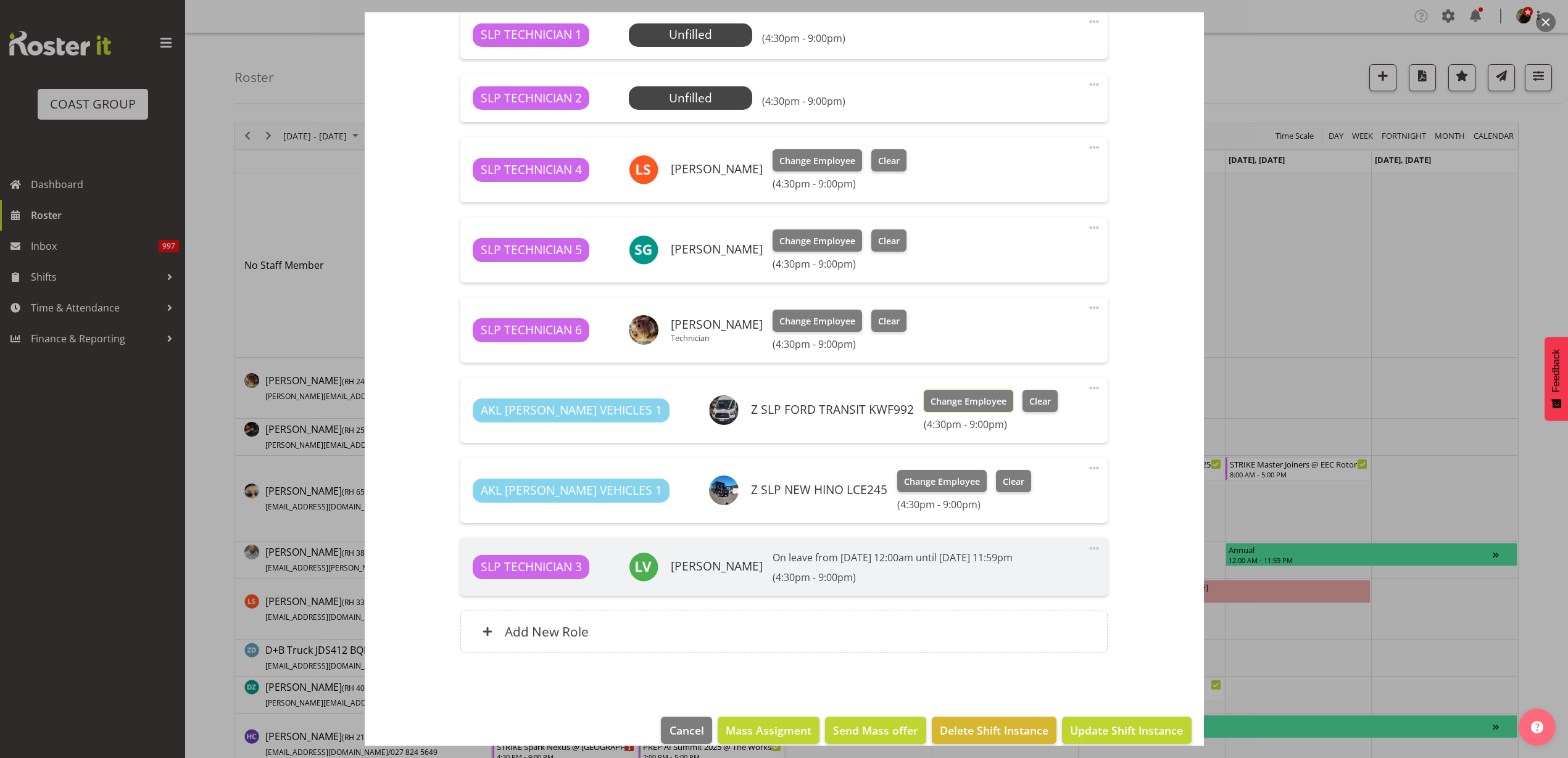
click at [930, 403] on span "Change Employee" at bounding box center [968, 401] width 76 height 14
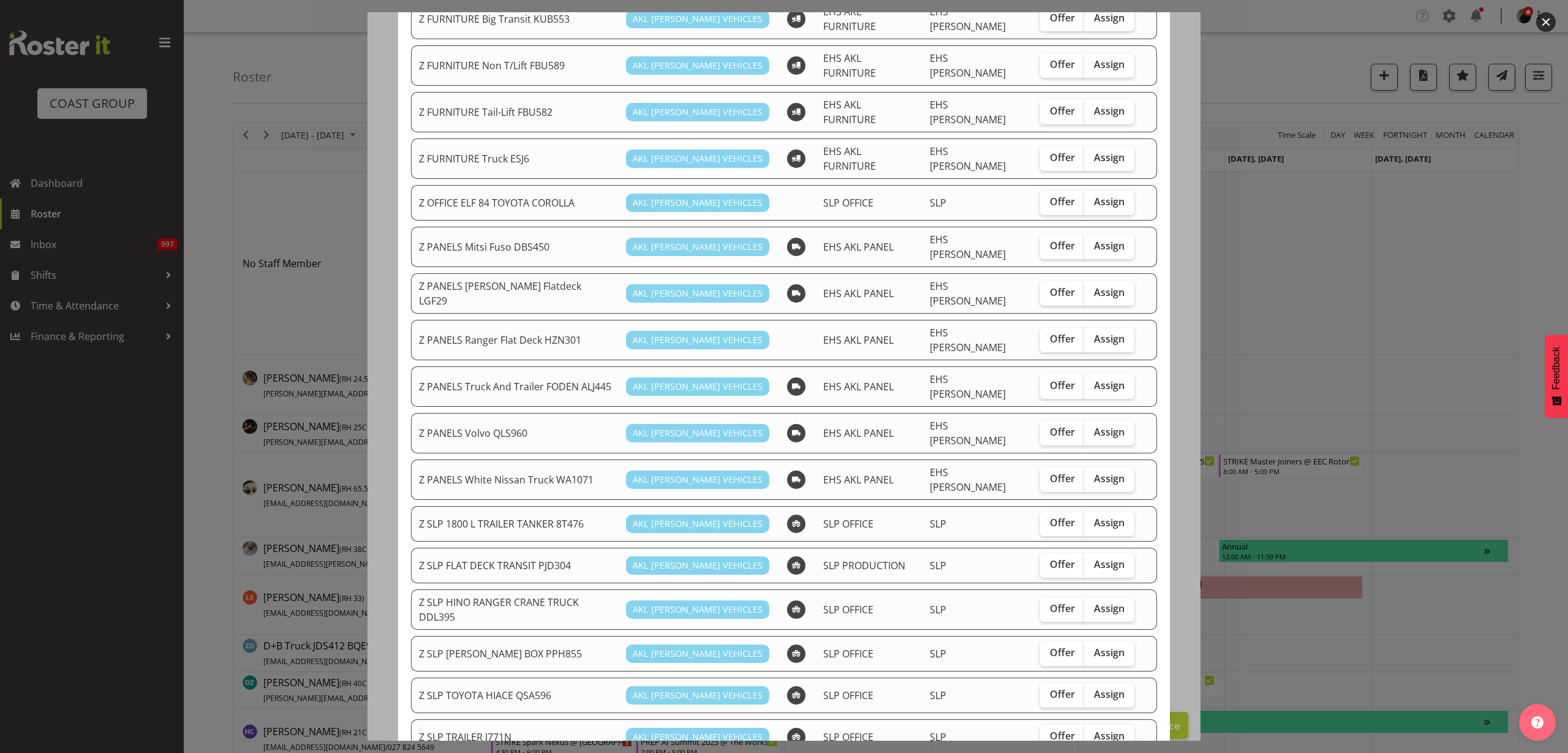
scroll to position [383, 0]
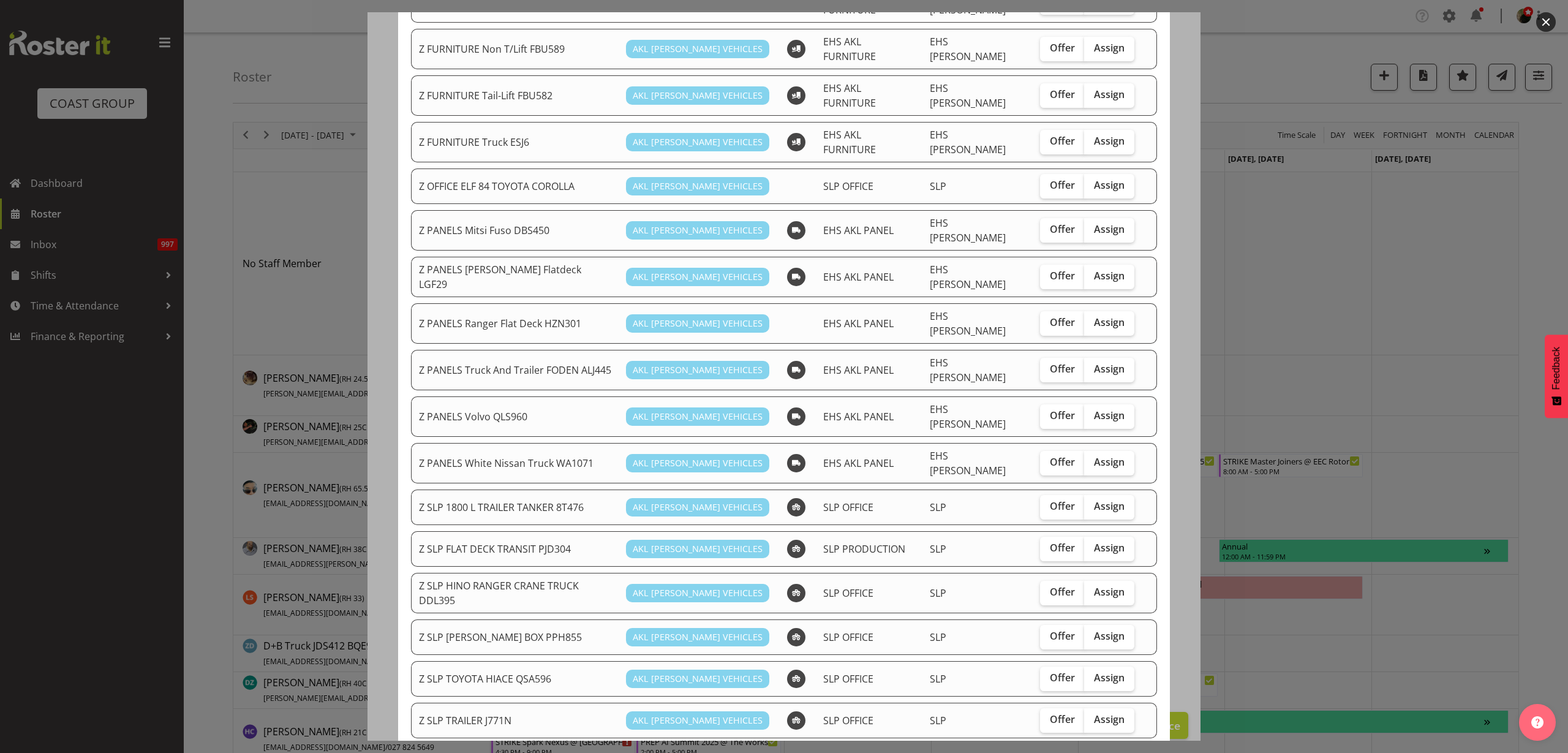
click at [1094, 542] on span "Assign" at bounding box center [1109, 548] width 30 height 12
click at [1092, 545] on input "Assign" at bounding box center [1088, 548] width 8 height 8
checkbox input "true"
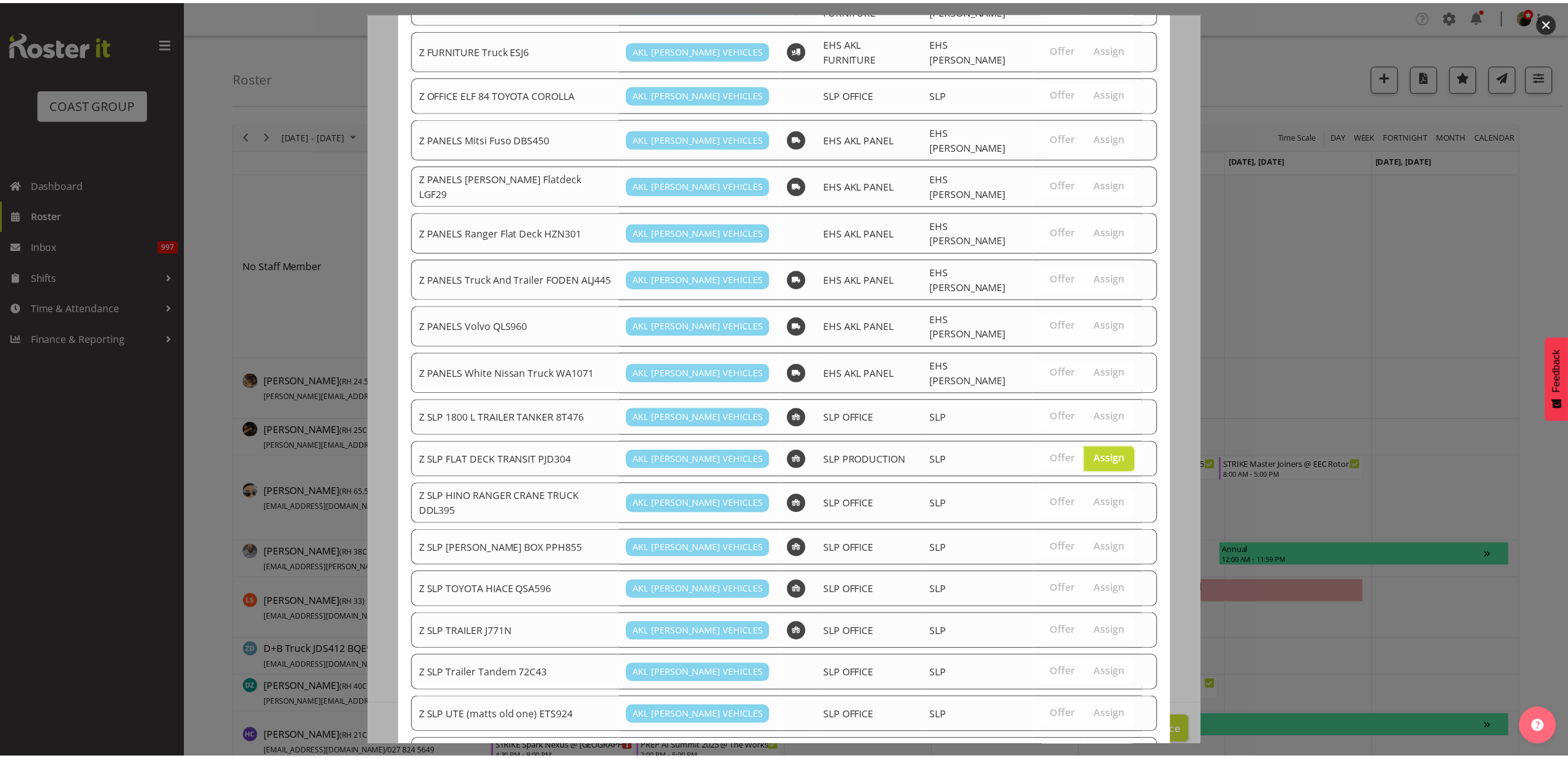
scroll to position [512, 0]
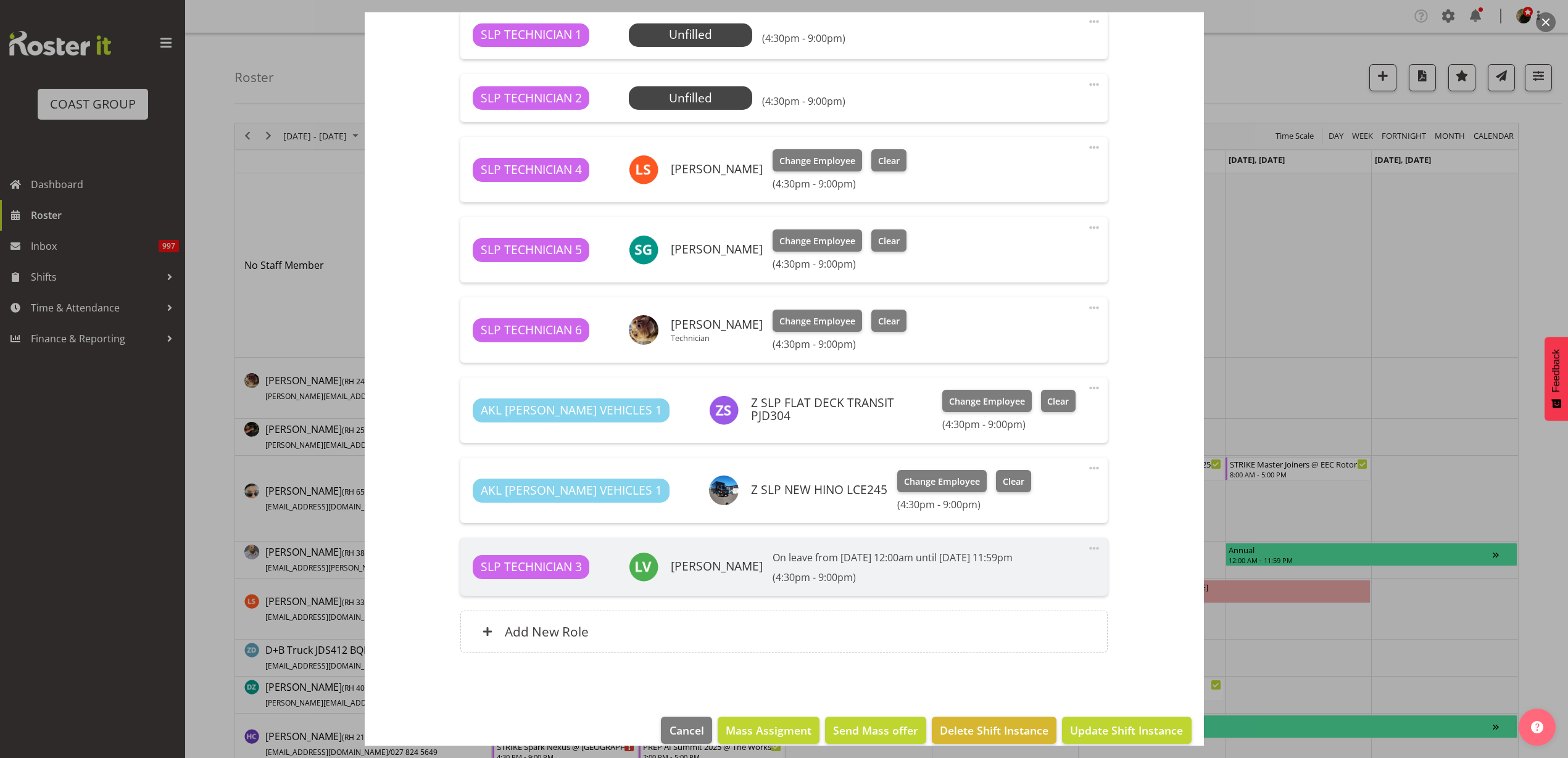
click at [699, 634] on div "Add New Role" at bounding box center [784, 632] width 647 height 42
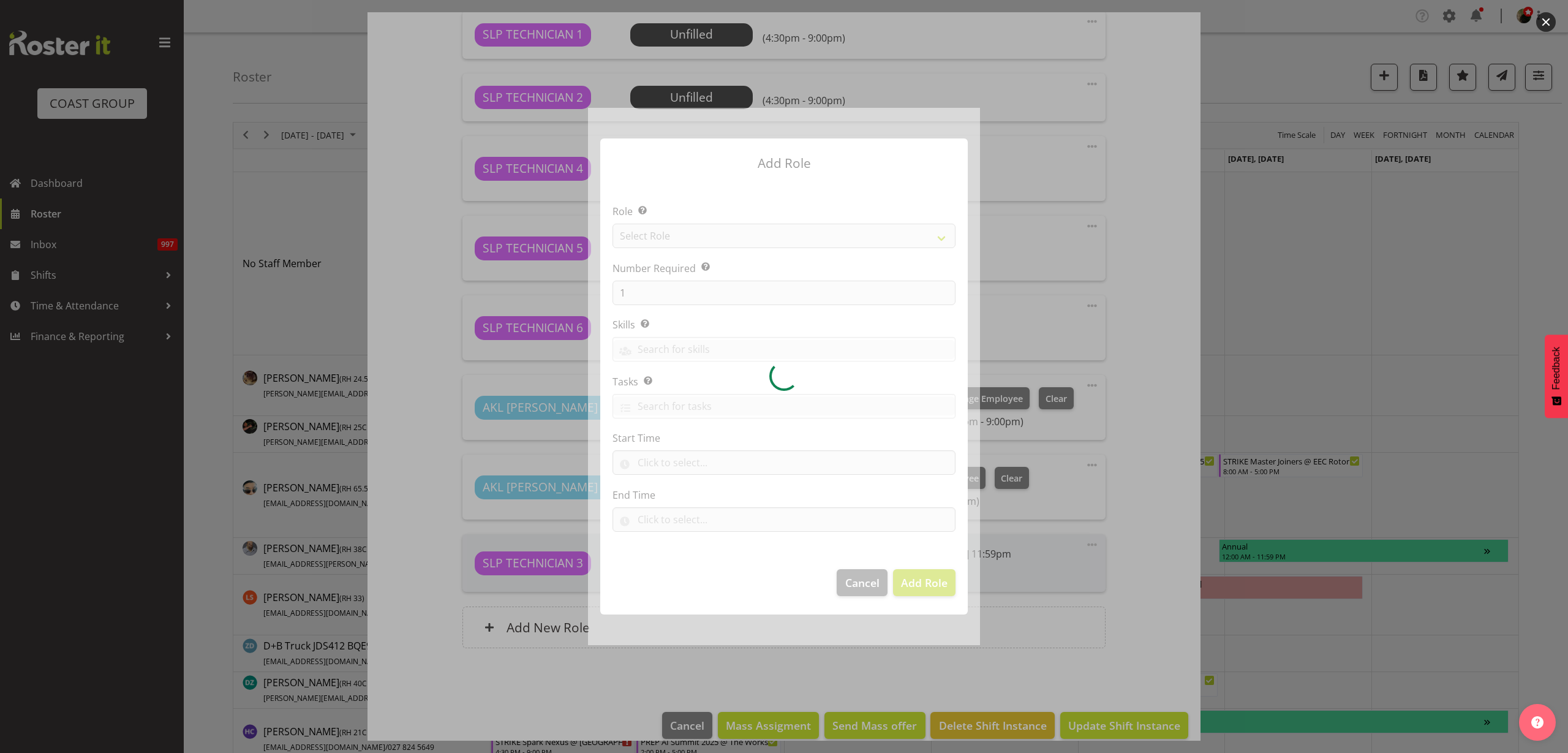
click at [751, 241] on div at bounding box center [784, 377] width 392 height 537
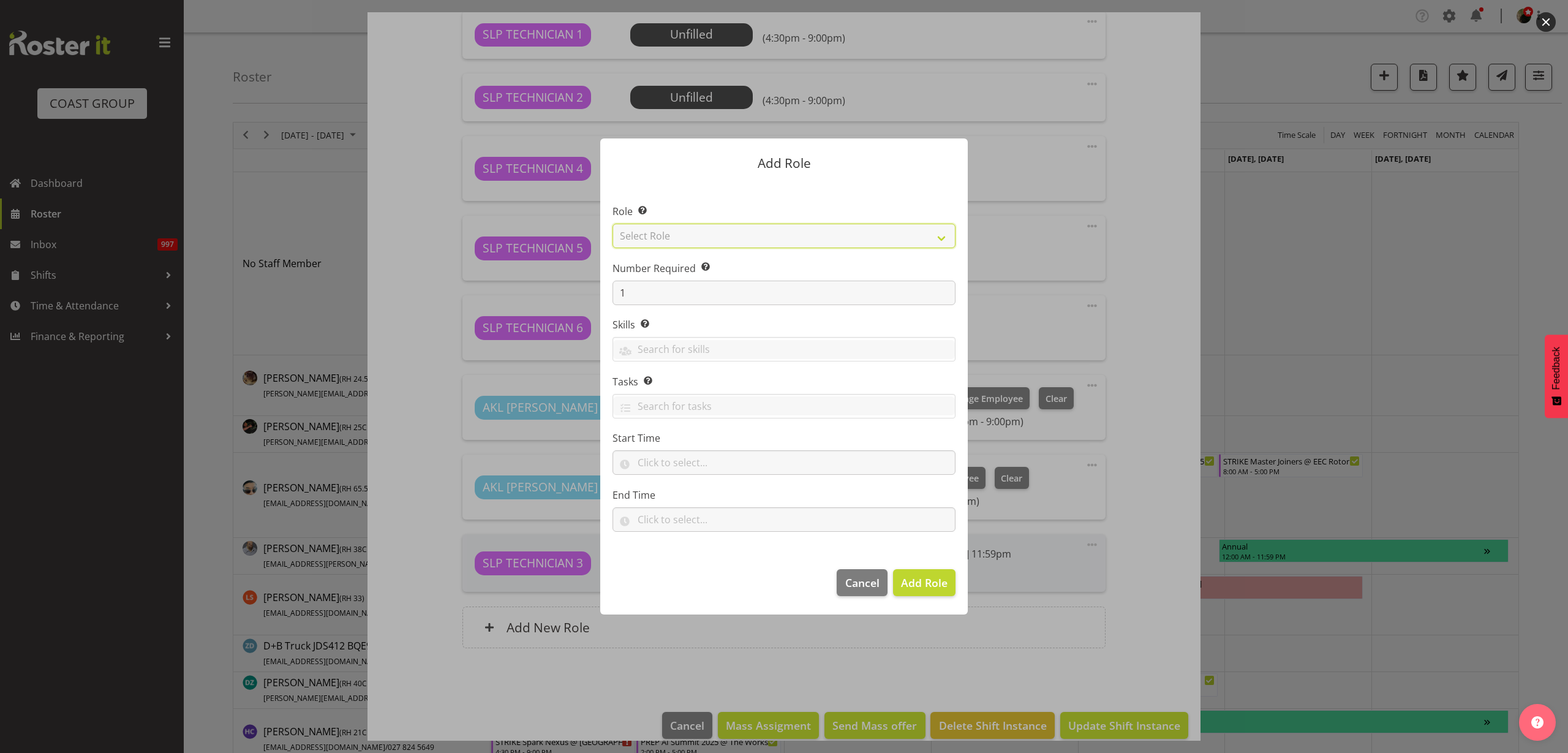
click at [751, 240] on select "Select Role ACCOUNT MANAGER ACCOUNT MANAGER DW ACCOUNTS [PERSON_NAME] VEHICLES …" at bounding box center [784, 236] width 343 height 25
select select "123"
click at [613, 223] on select "Select Role ACCOUNT MANAGER ACCOUNT MANAGER DW ACCOUNTS [PERSON_NAME] VEHICLES …" at bounding box center [784, 236] width 343 height 25
click at [930, 582] on span "Add Role" at bounding box center [924, 583] width 47 height 15
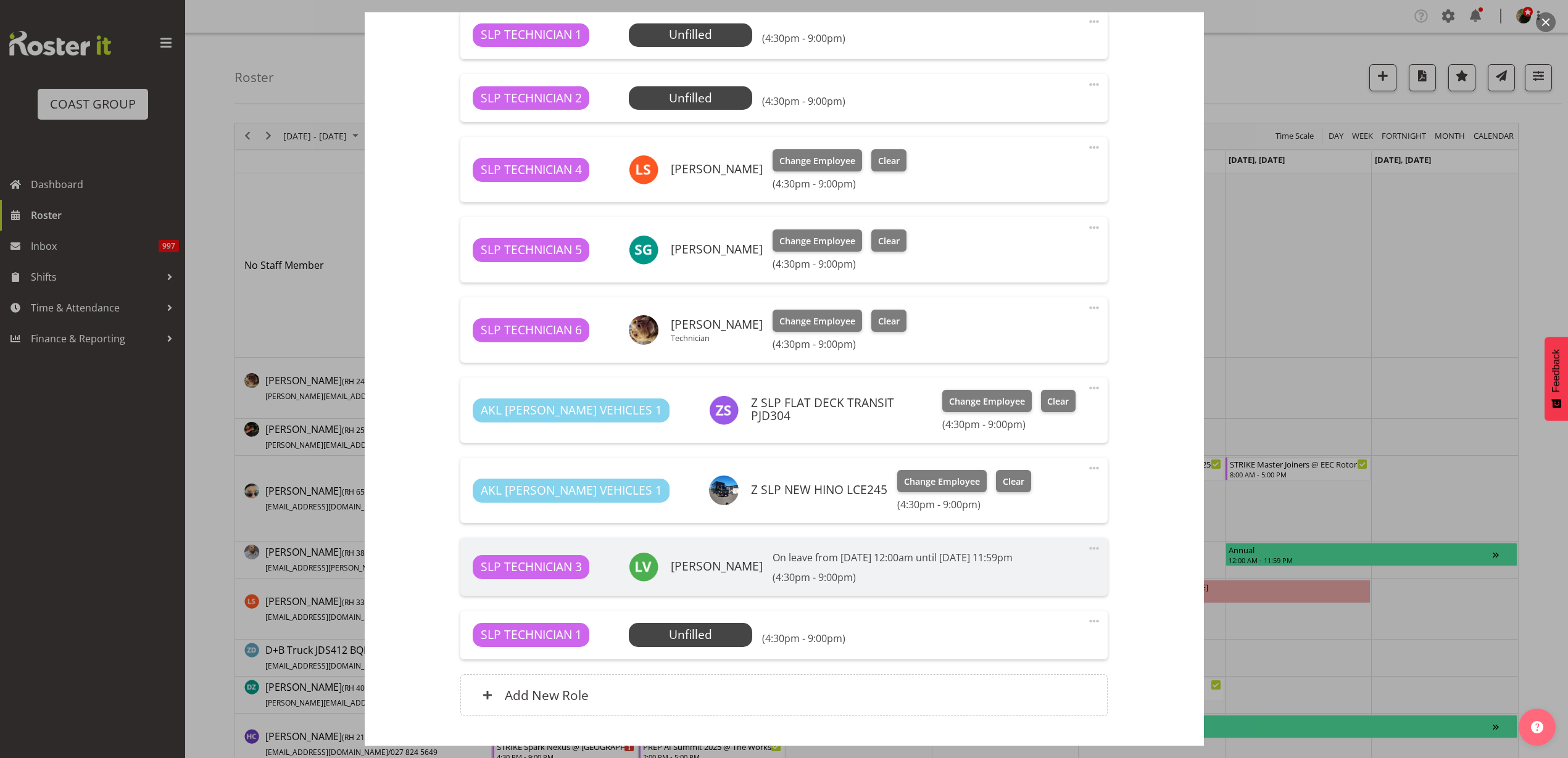
click at [0, 0] on span "Select Employee" at bounding box center [0, 0] width 0 height 0
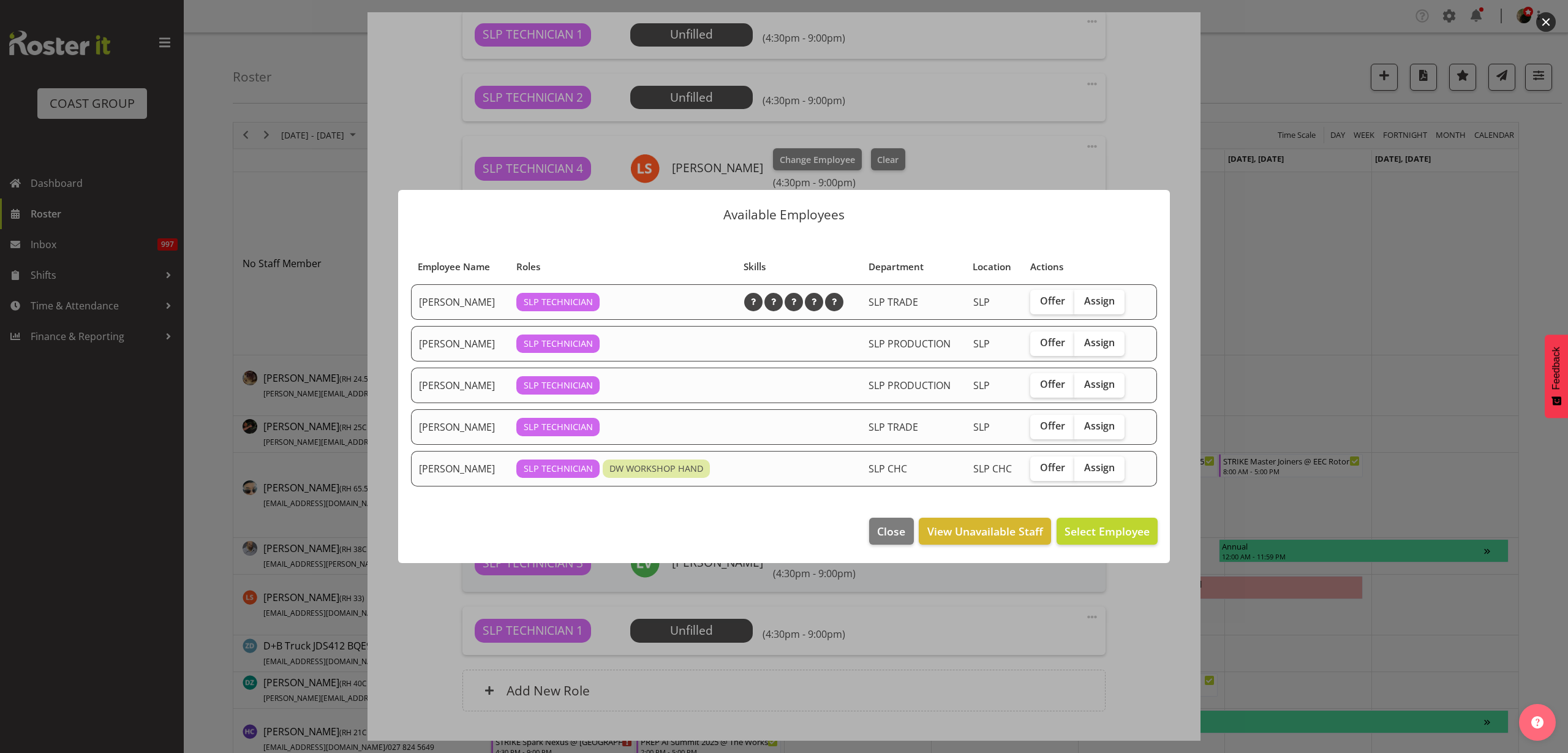
click at [1099, 298] on span "Assign" at bounding box center [1099, 300] width 30 height 12
click at [1083, 298] on input "Assign" at bounding box center [1078, 301] width 8 height 8
checkbox input "true"
click at [1097, 532] on span "Assign [PERSON_NAME]" at bounding box center [1087, 531] width 124 height 15
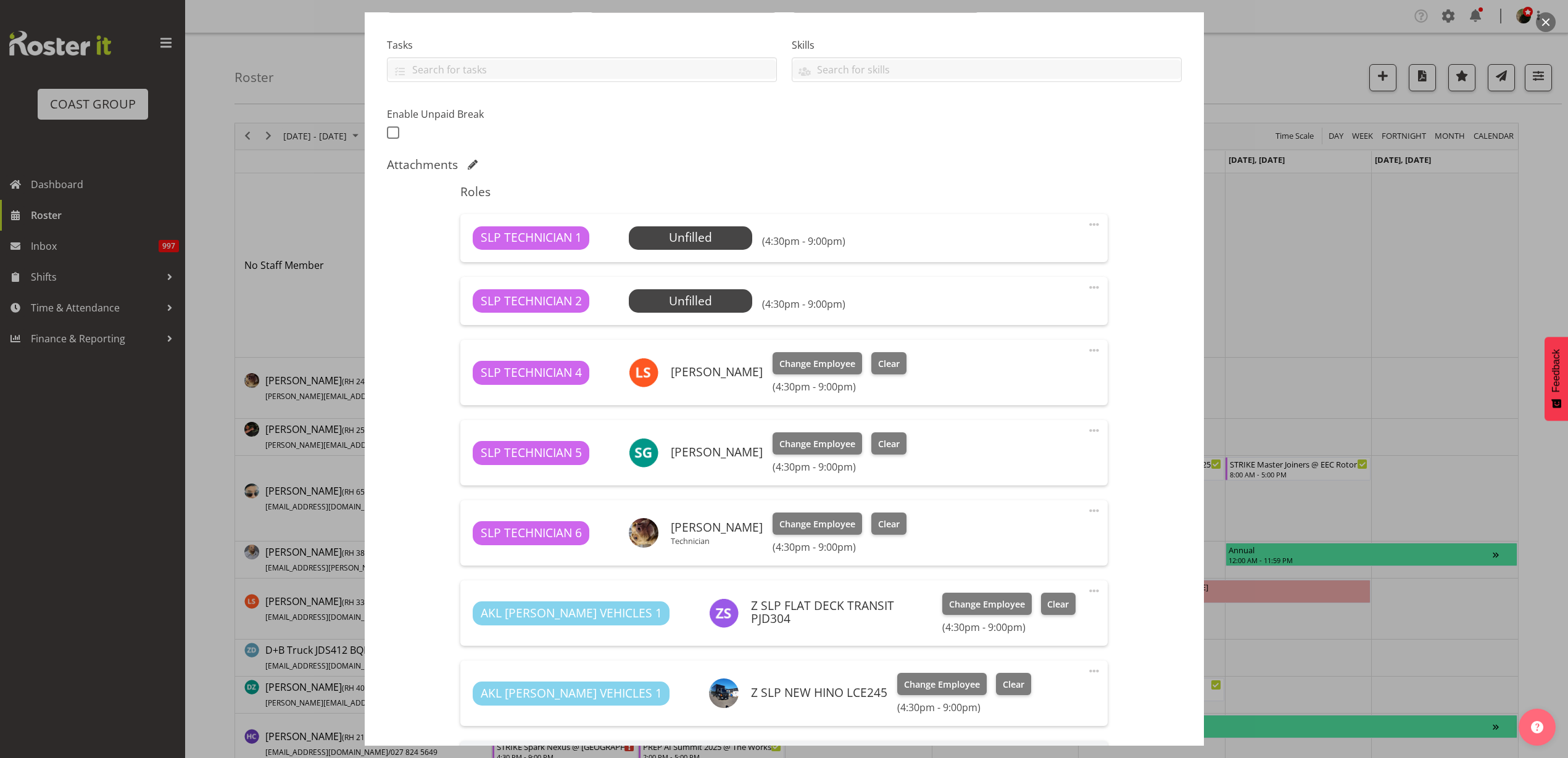
scroll to position [65, 0]
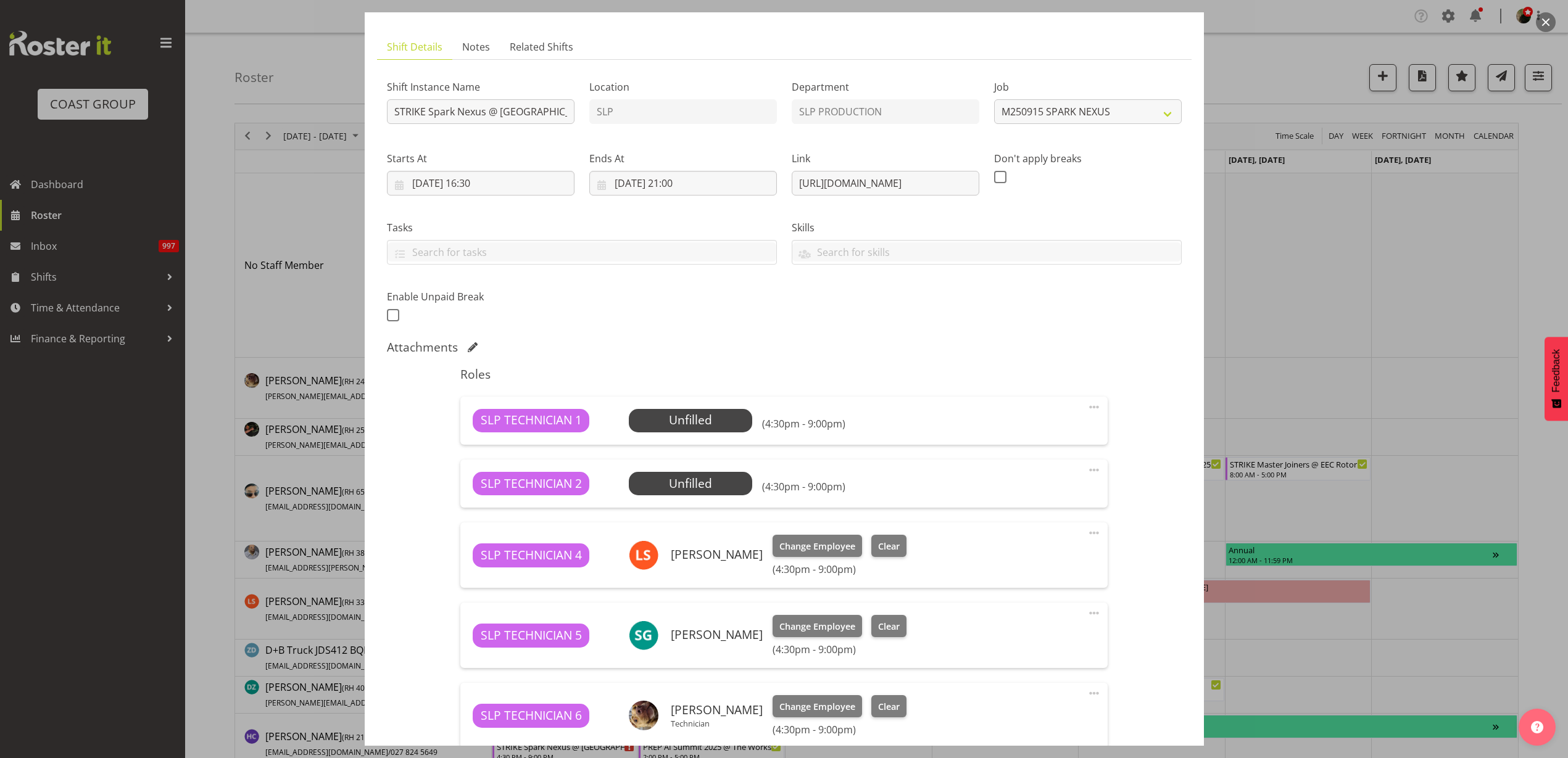
click at [1087, 467] on span at bounding box center [1094, 470] width 15 height 15
click at [1044, 540] on link "Delete" at bounding box center [1043, 542] width 119 height 22
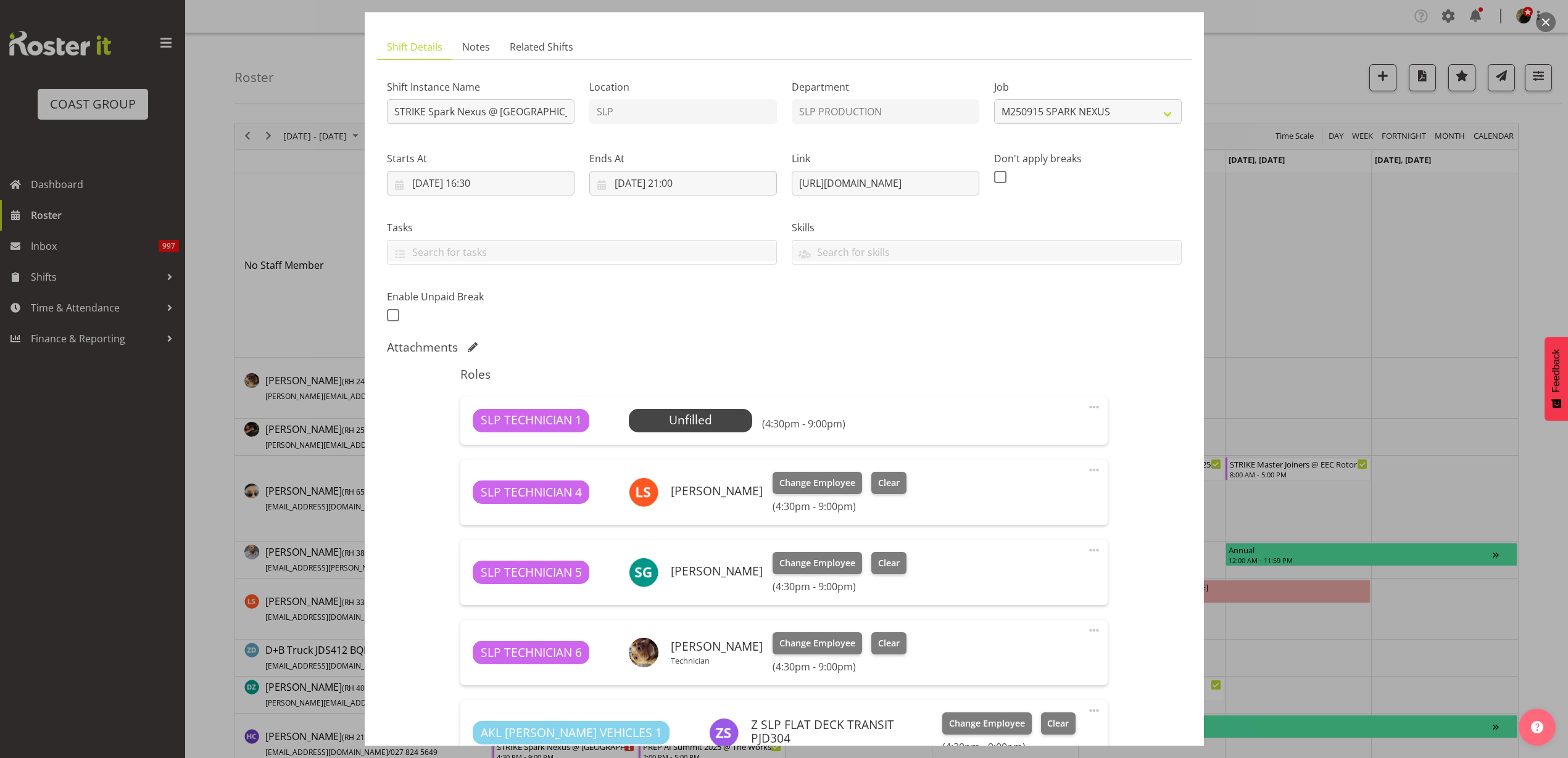
click at [1087, 406] on span at bounding box center [1094, 407] width 15 height 15
click at [1056, 473] on link "Delete" at bounding box center [1043, 478] width 119 height 22
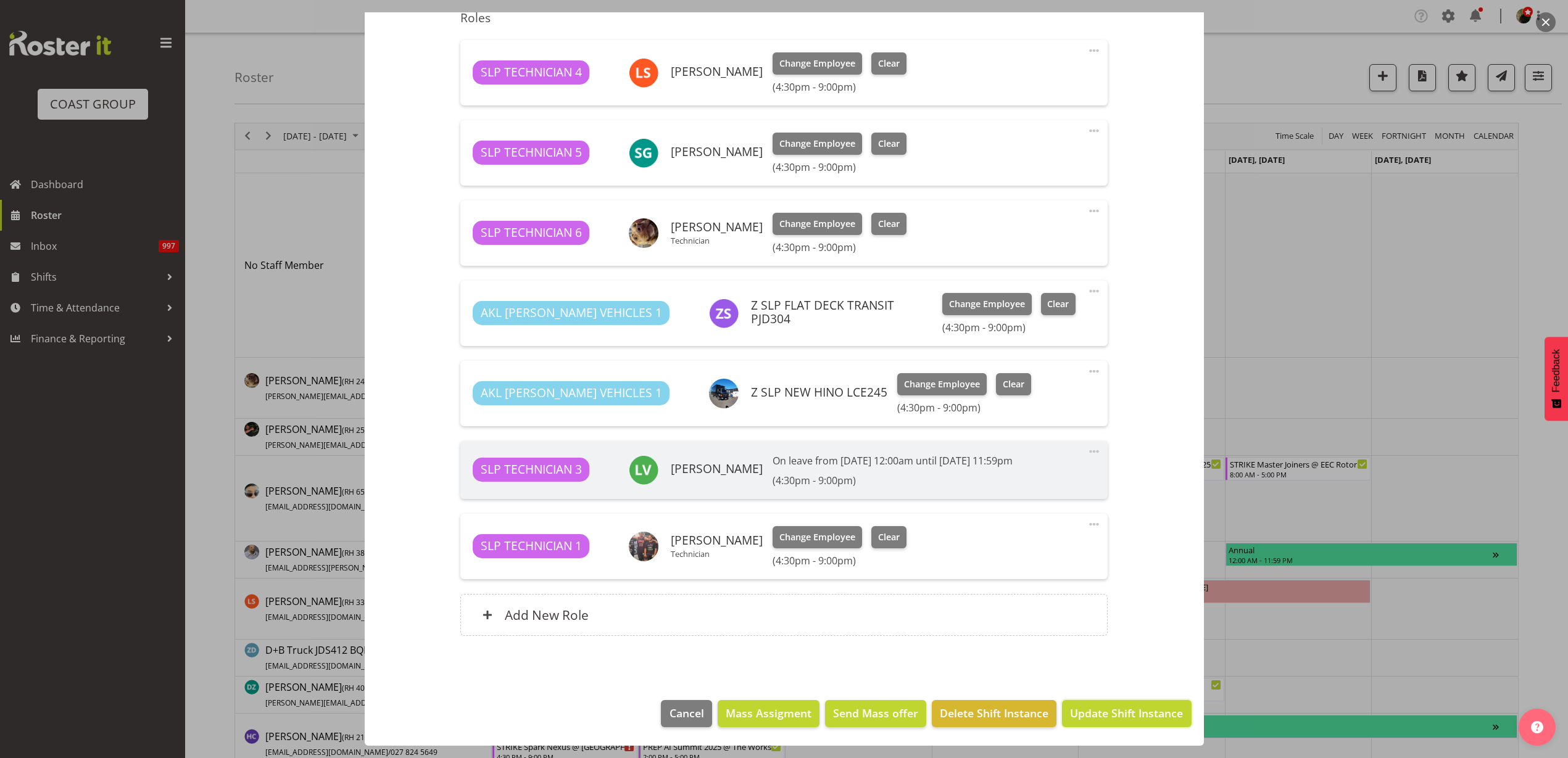
click at [1134, 710] on span "Update Shift Instance" at bounding box center [1126, 713] width 113 height 16
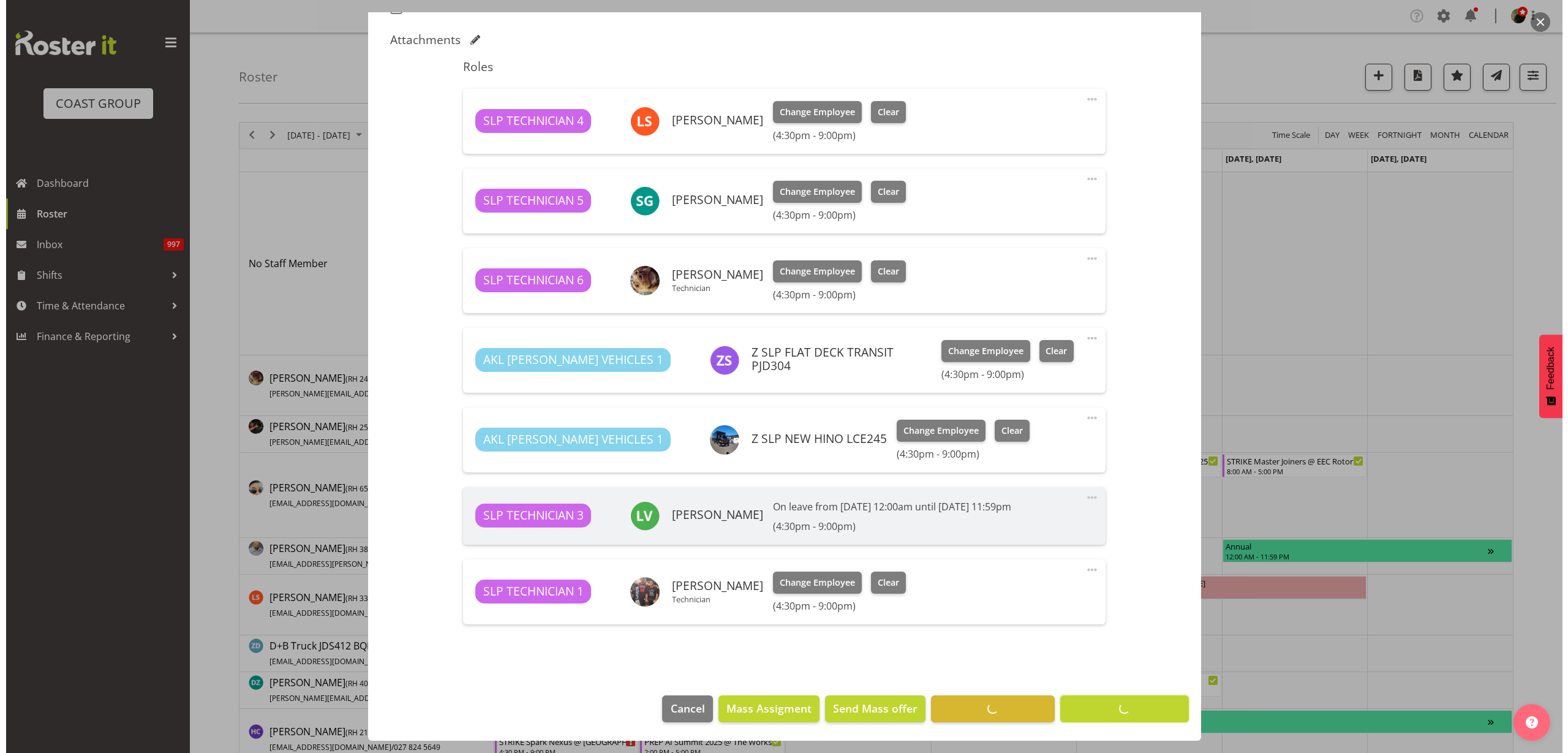
scroll to position [370, 0]
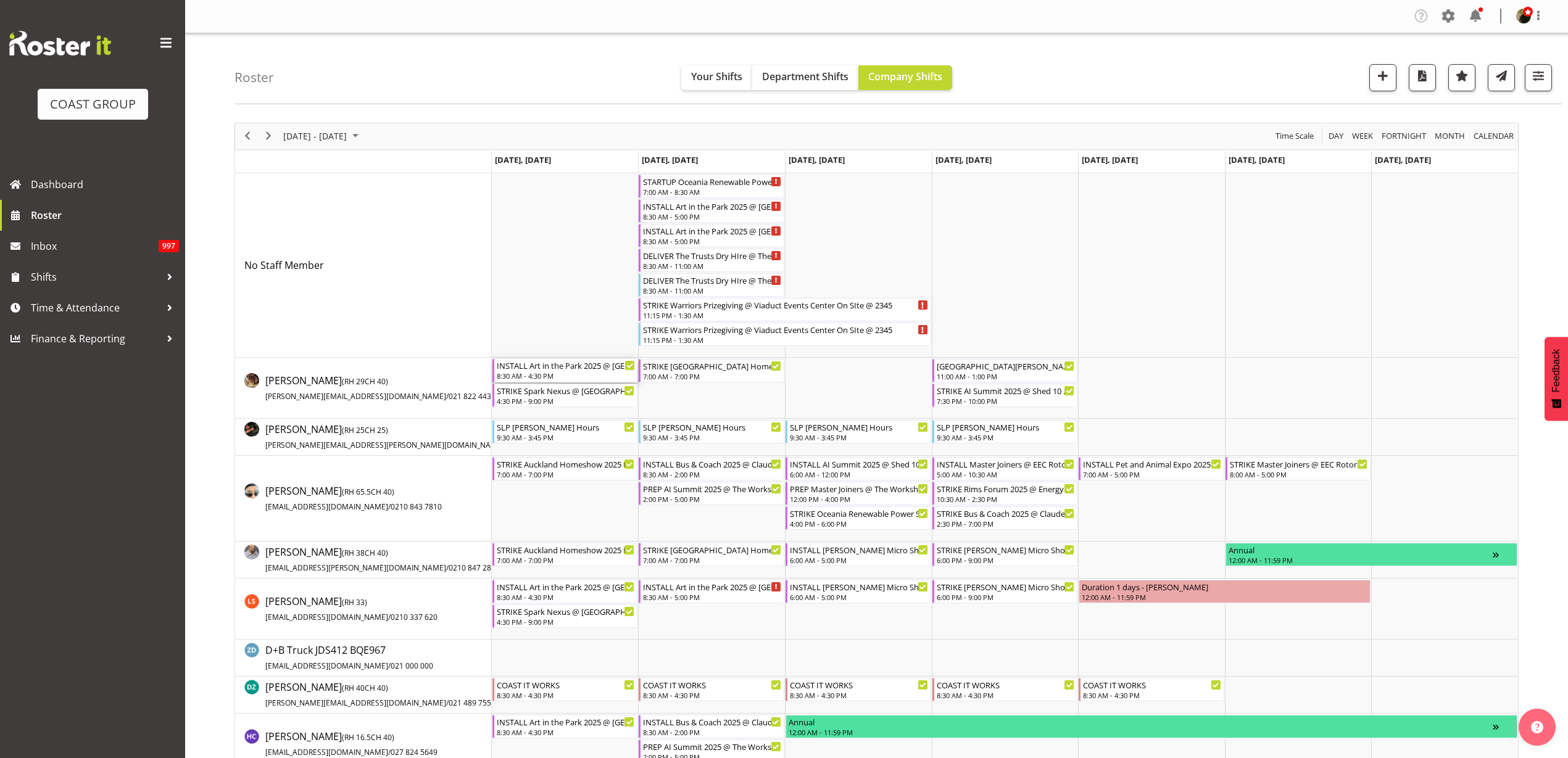
click at [530, 368] on div "INSTALL Art in the Park 2025 @ [GEOGRAPHIC_DATA] On SIte @ 1000" at bounding box center [566, 365] width 139 height 12
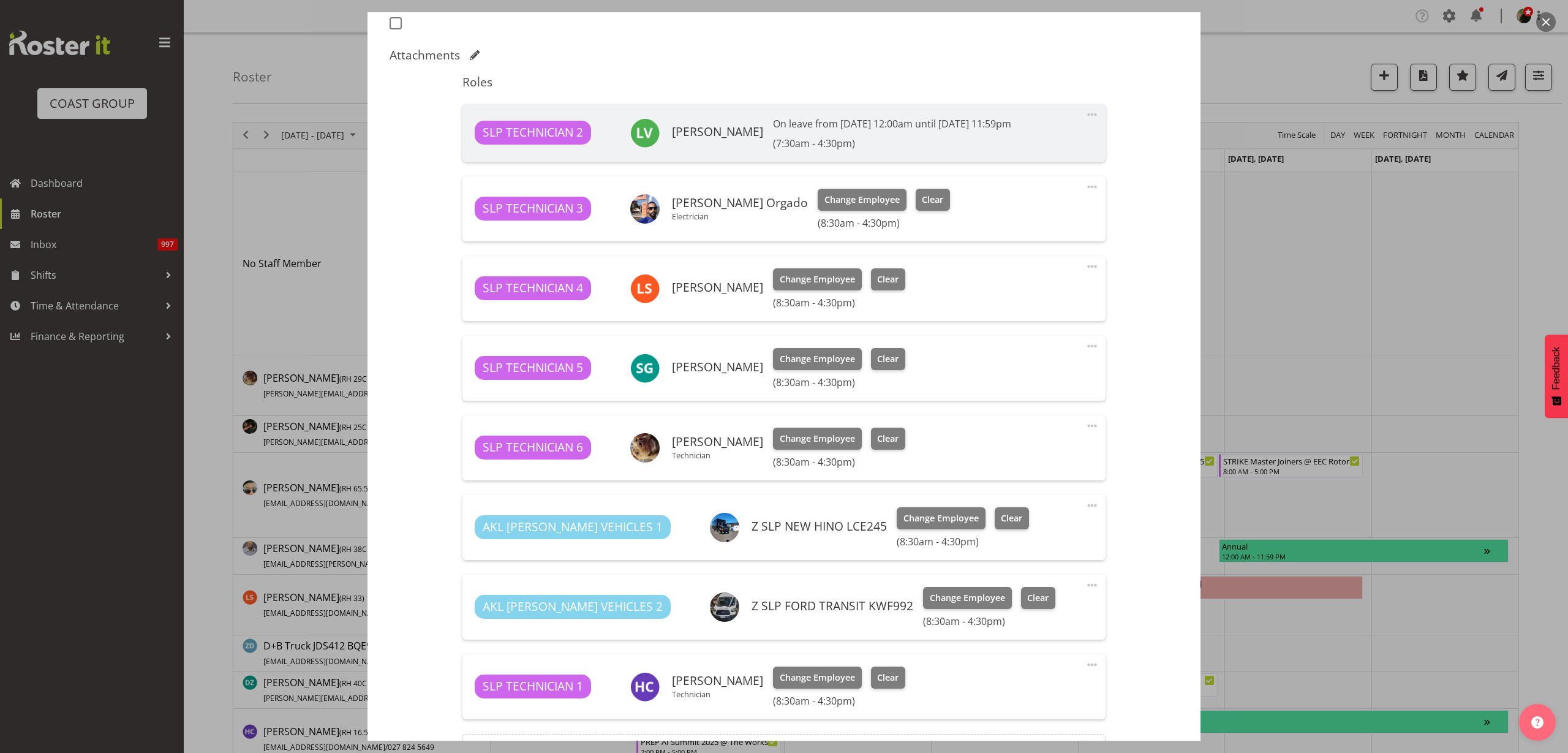
select select "9928"
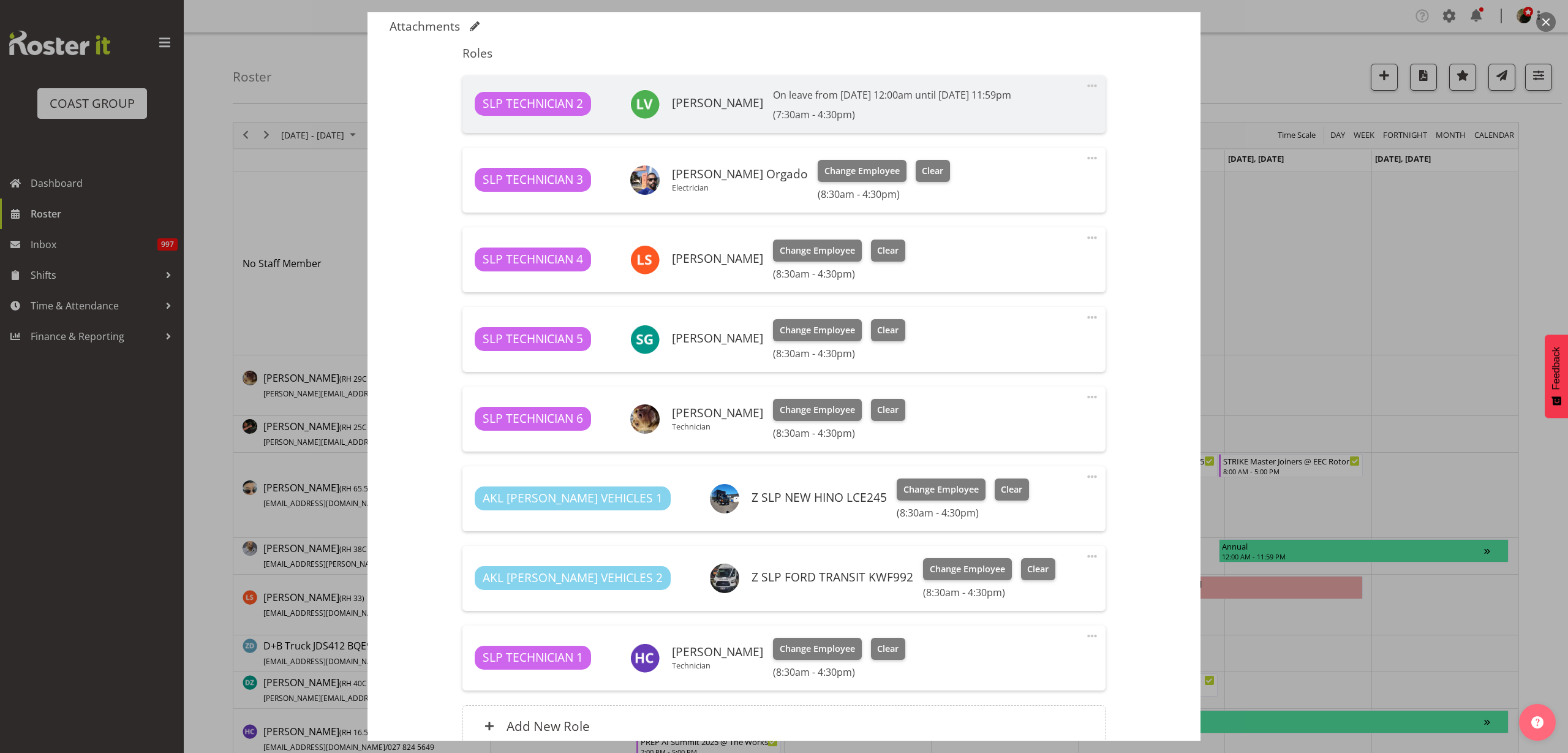
click at [1085, 155] on span at bounding box center [1092, 158] width 15 height 15
click at [1040, 179] on link "Edit" at bounding box center [1041, 185] width 118 height 22
select select "8"
select select "2025"
select select "16"
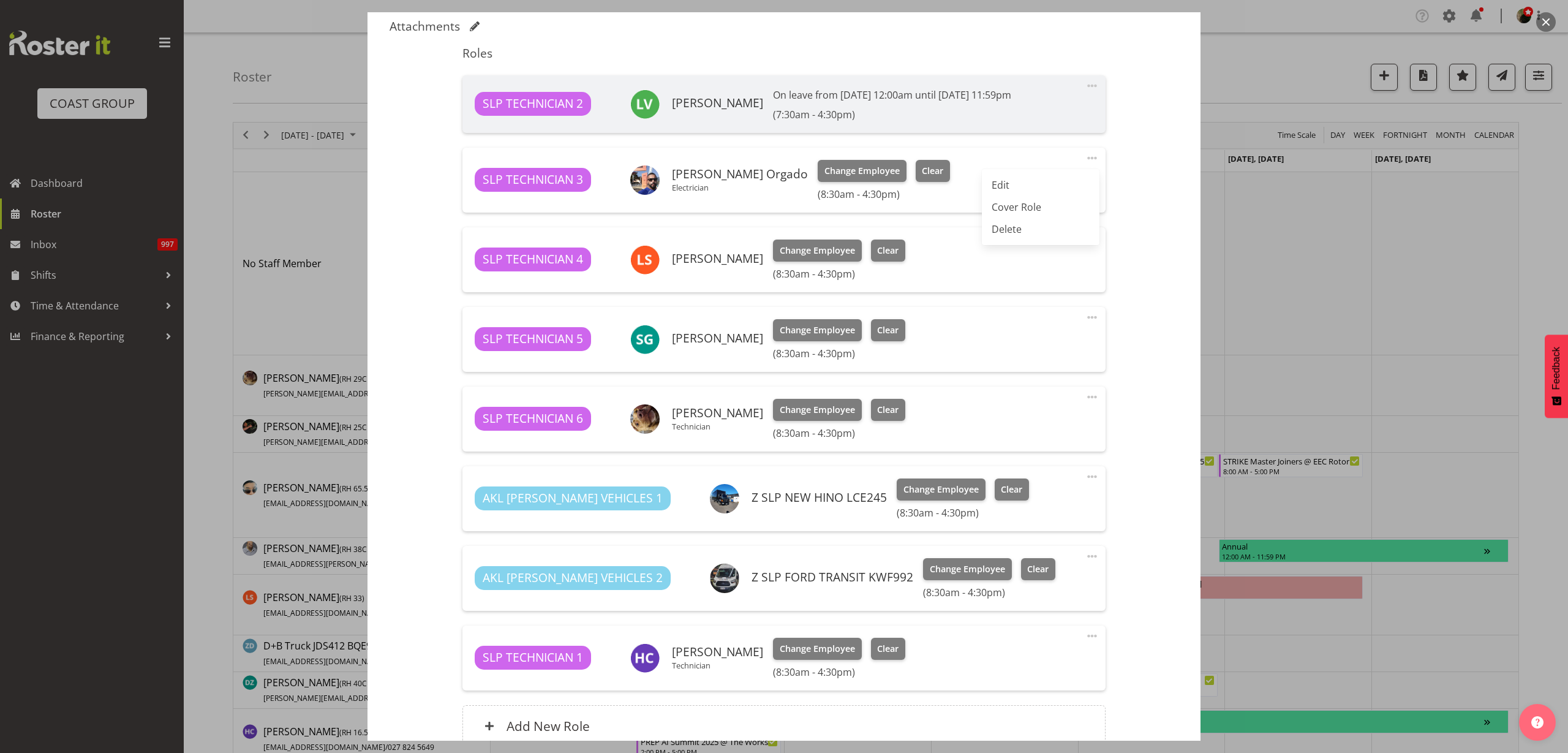
select select "30"
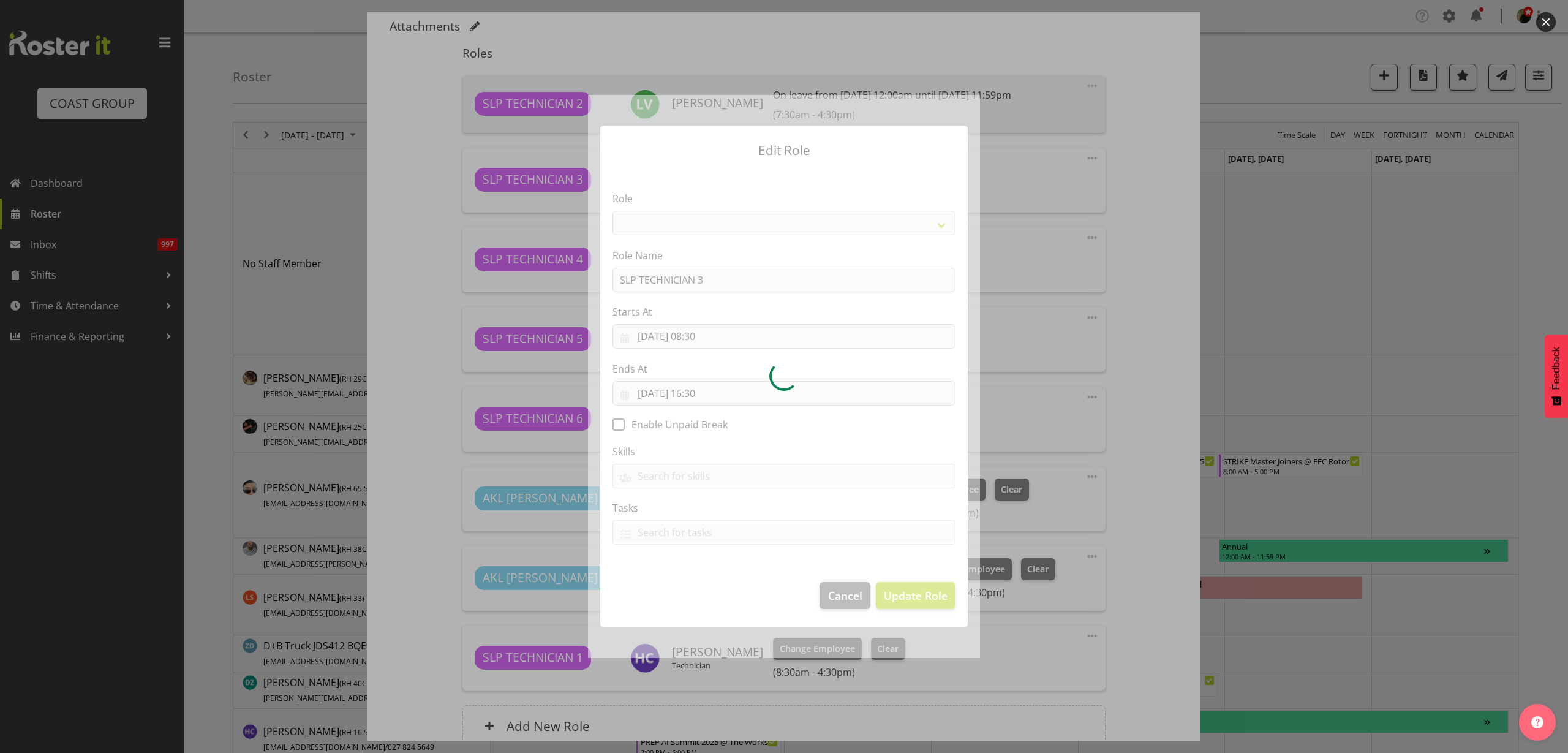
select select "123"
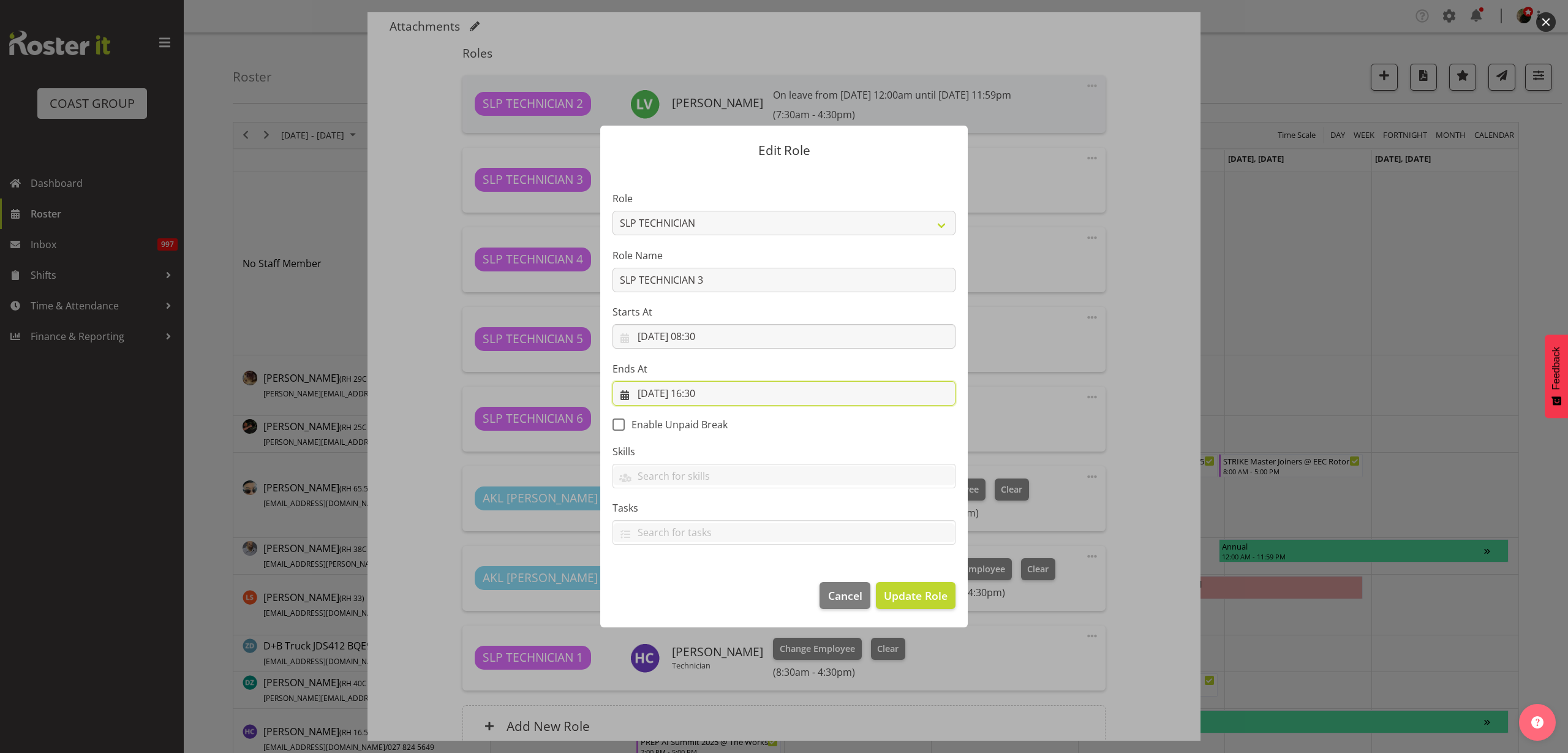
click at [707, 390] on input "[DATE] 16:30" at bounding box center [784, 394] width 343 height 25
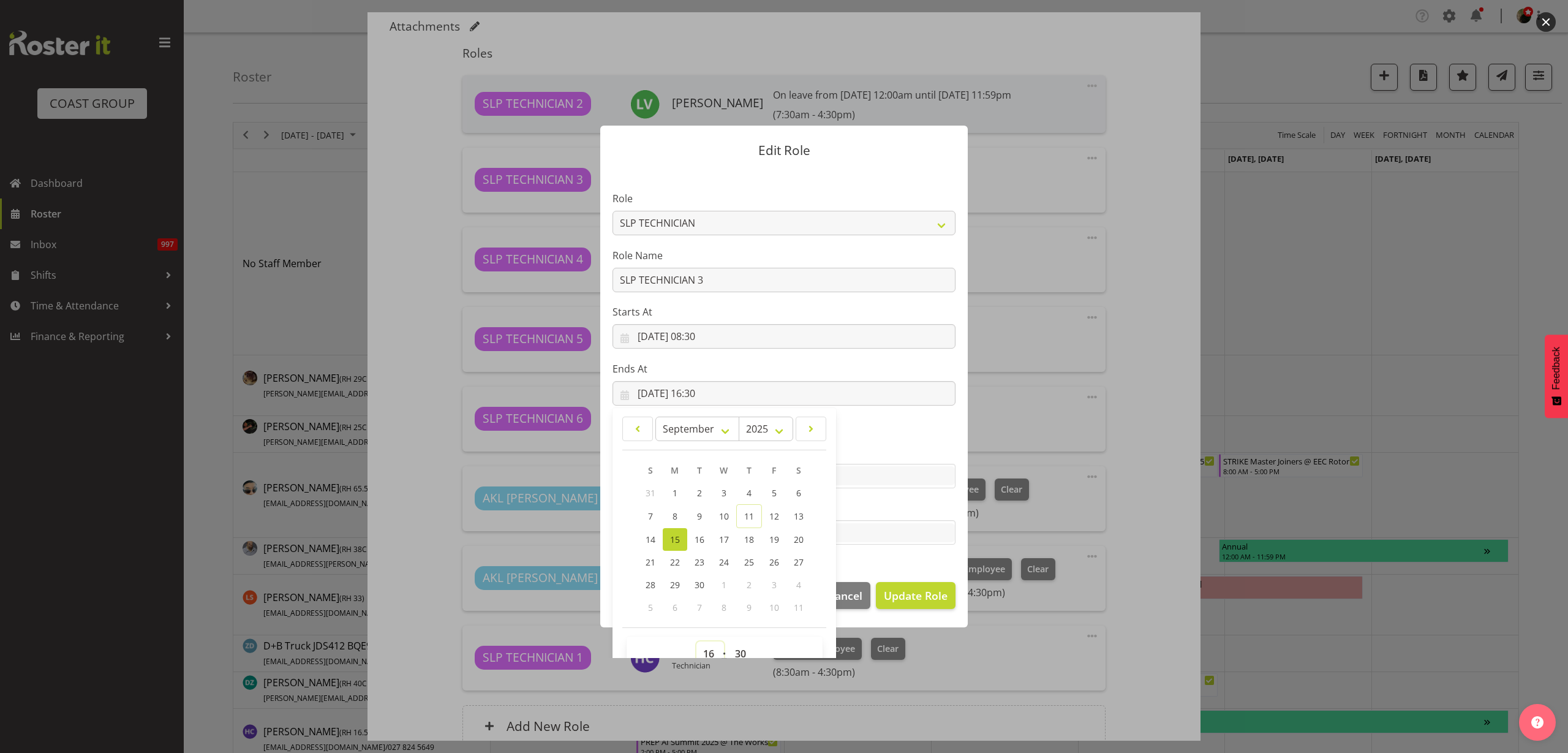
click at [701, 648] on select "00 01 02 03 04 05 06 07 08 09 10 11 12 13 14 15 16 17 18 19 20 21 22 23" at bounding box center [710, 654] width 28 height 25
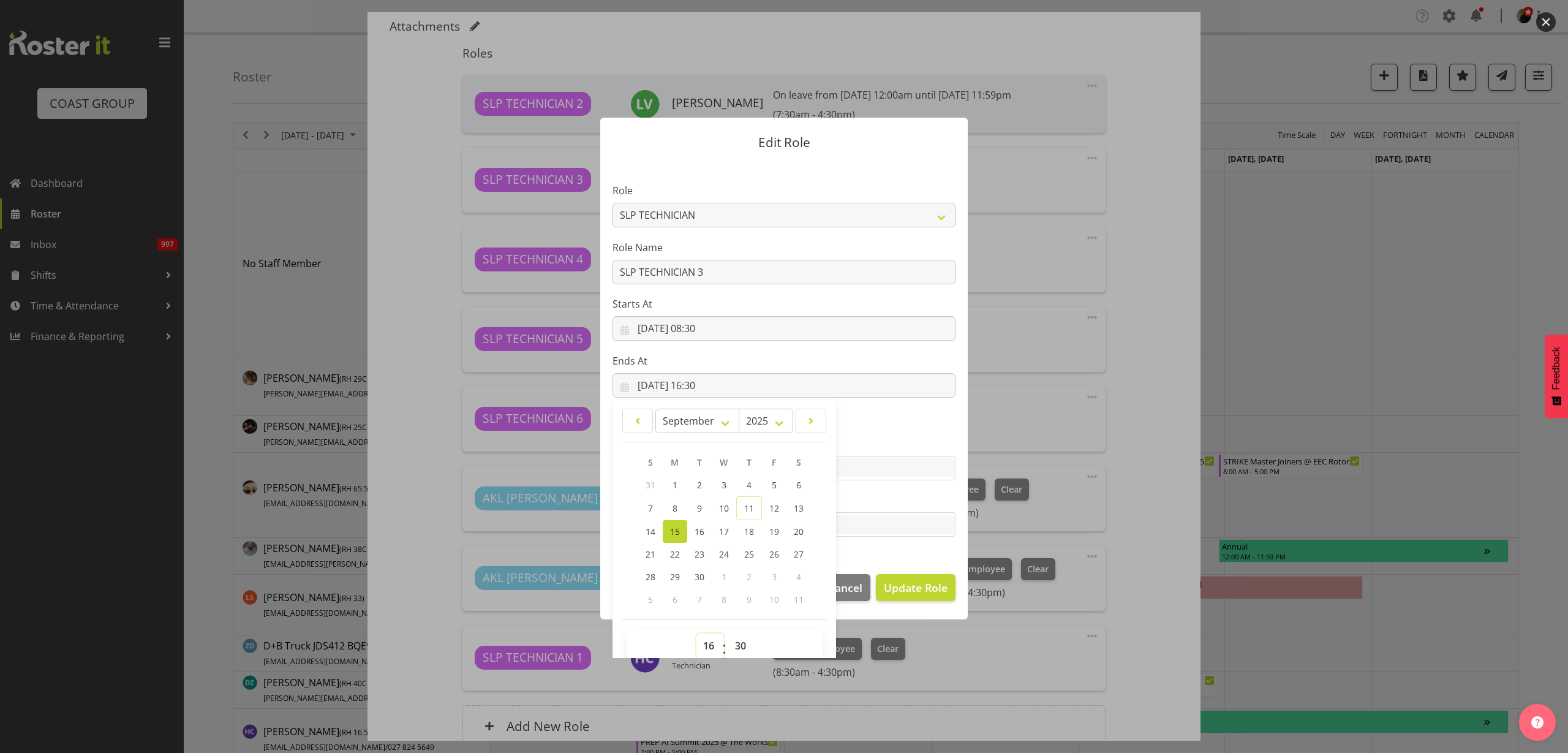
select select "18"
click at [696, 634] on select "00 01 02 03 04 05 06 07 08 09 10 11 12 13 14 15 16 17 18 19 20 21 22 23" at bounding box center [710, 646] width 28 height 25
type input "[DATE] 18:30"
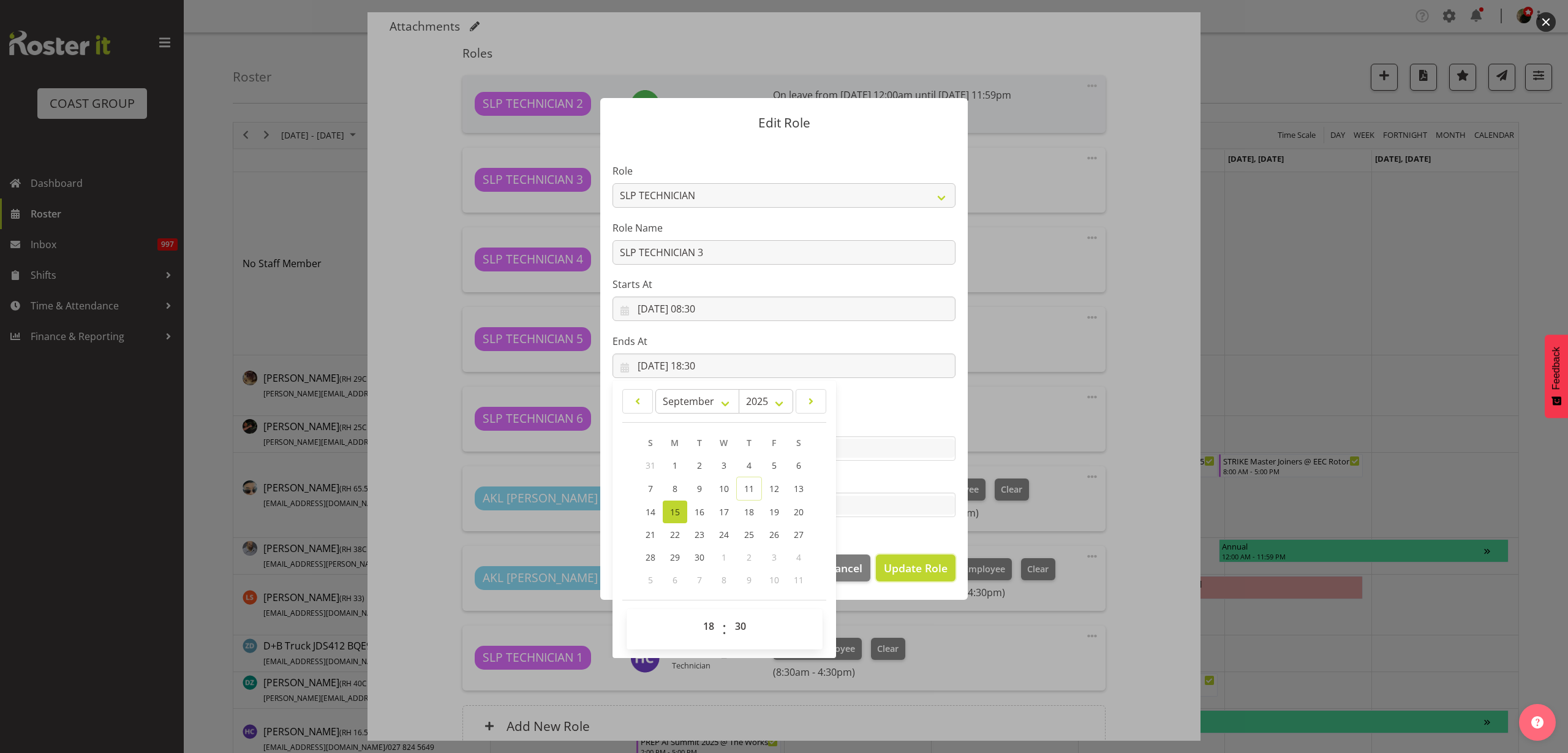
click at [911, 568] on span "Update Role" at bounding box center [916, 568] width 63 height 16
select select
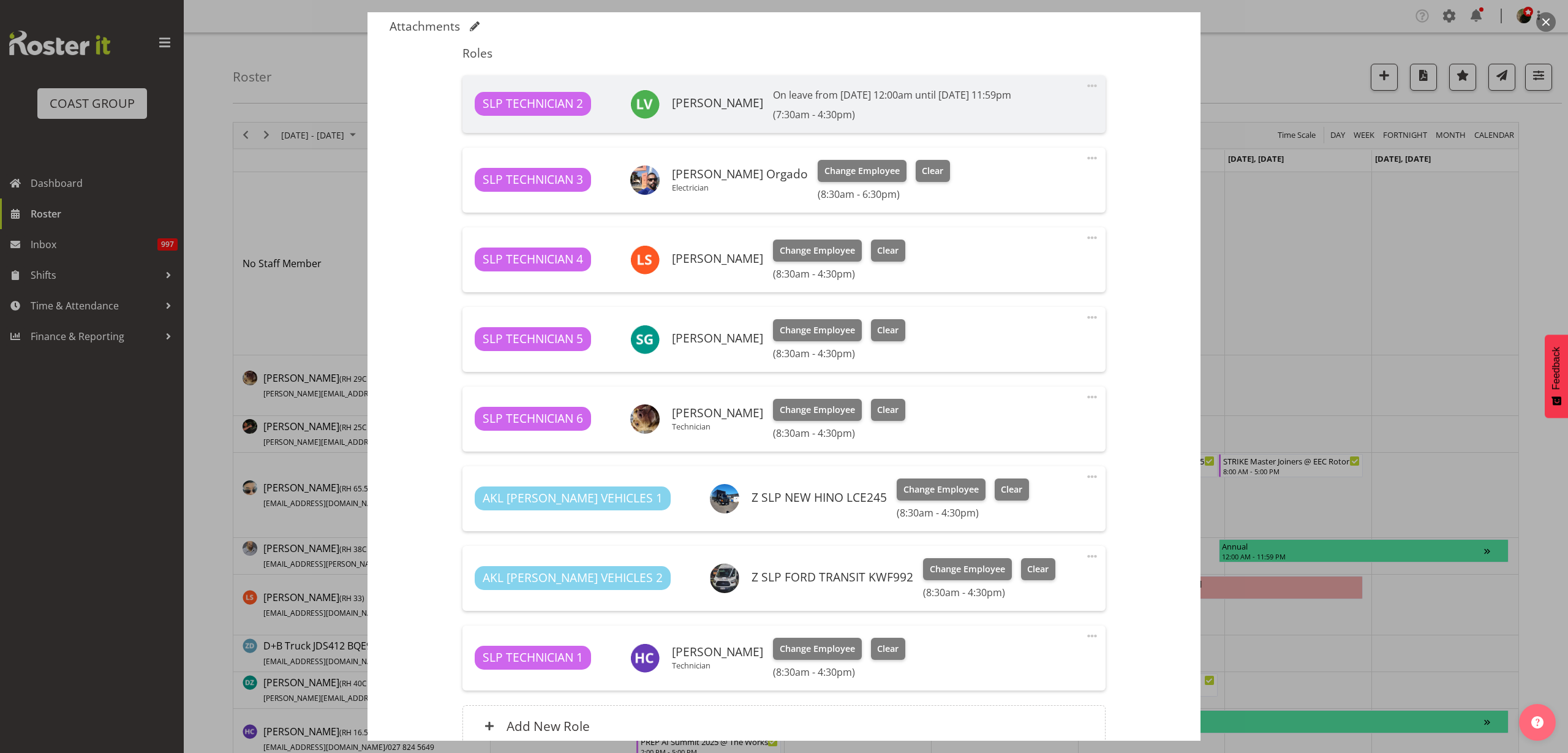
scroll to position [27, 0]
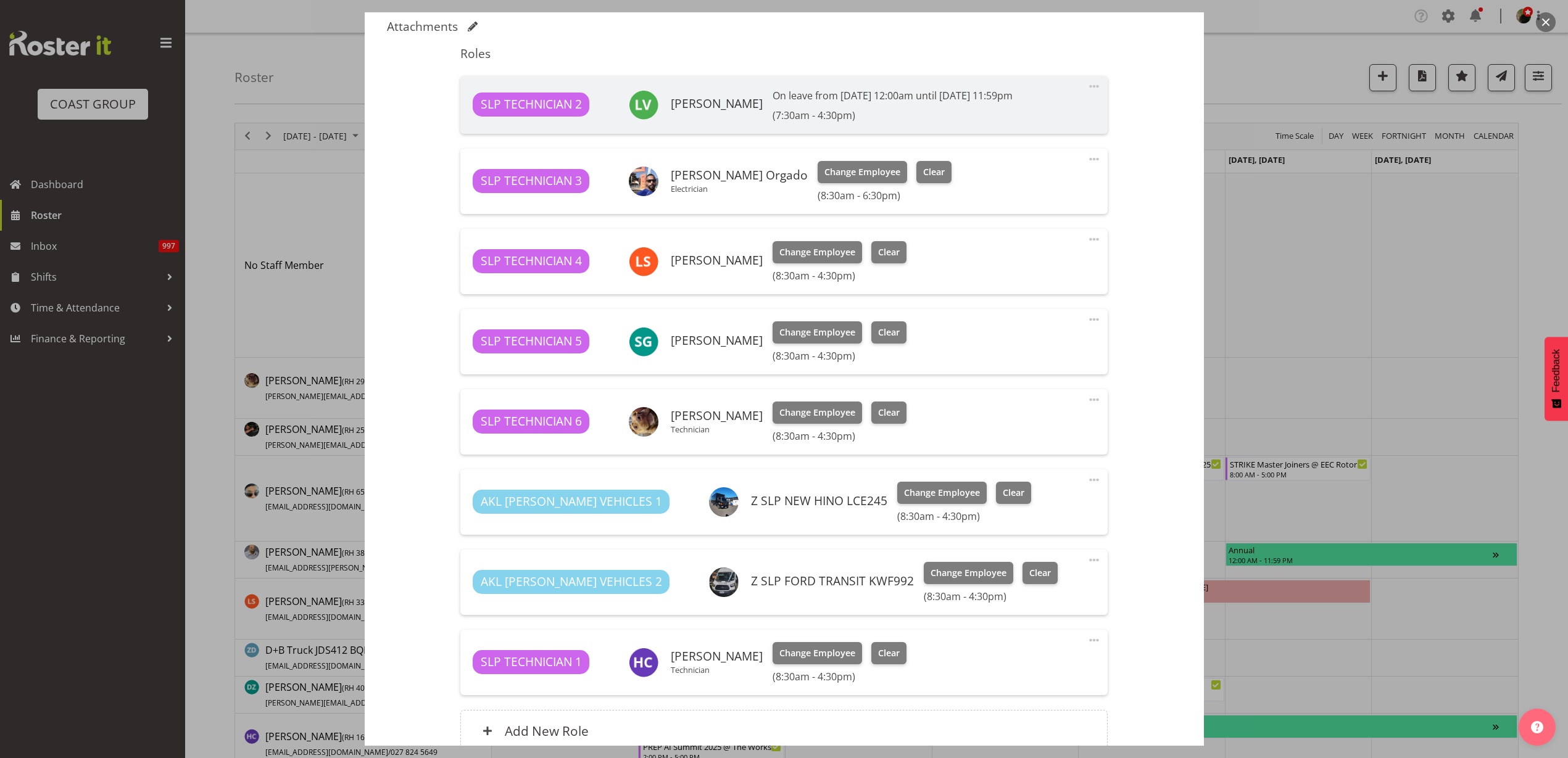
click at [1087, 640] on span at bounding box center [1094, 640] width 15 height 15
click at [1059, 660] on link "Edit" at bounding box center [1043, 667] width 119 height 22
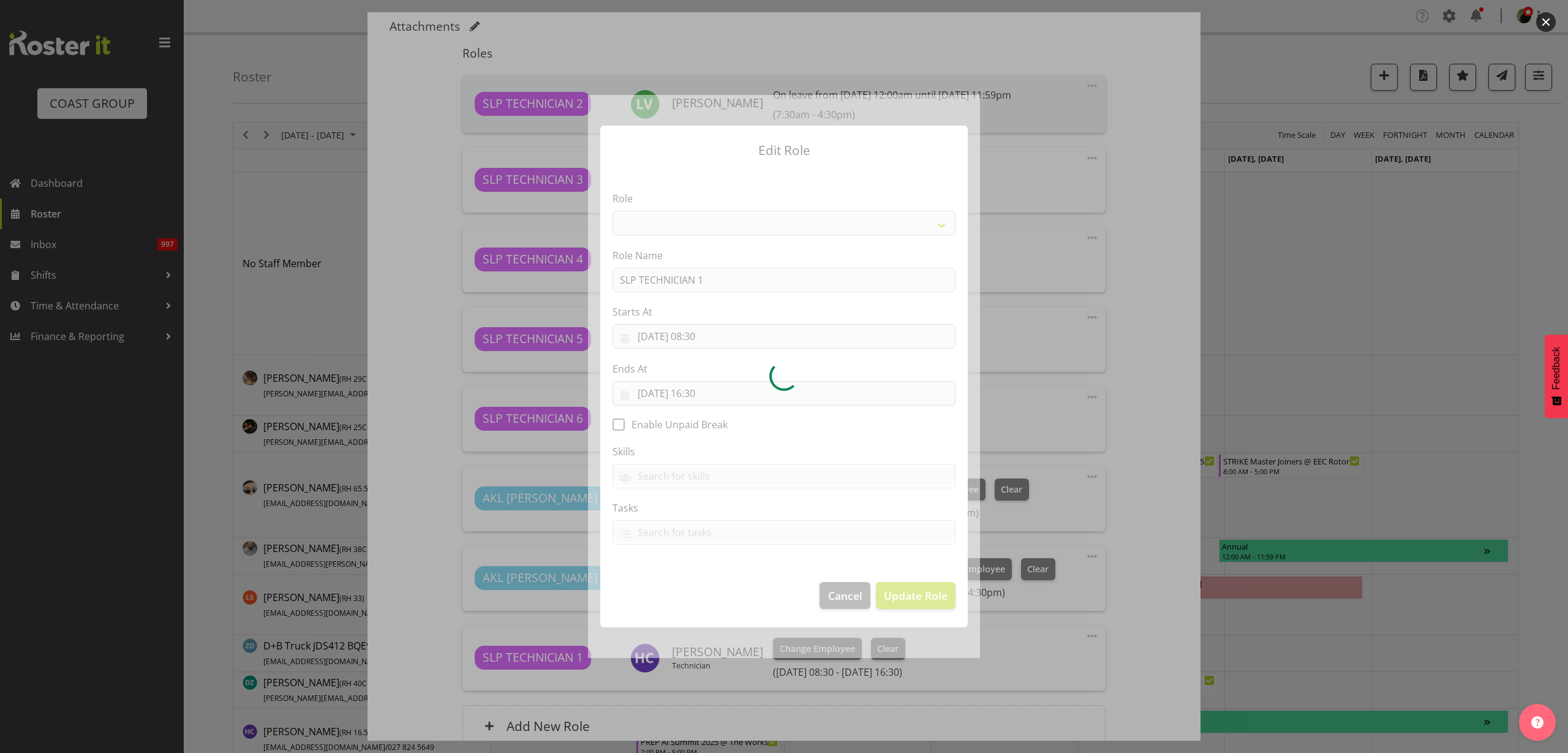
select select "123"
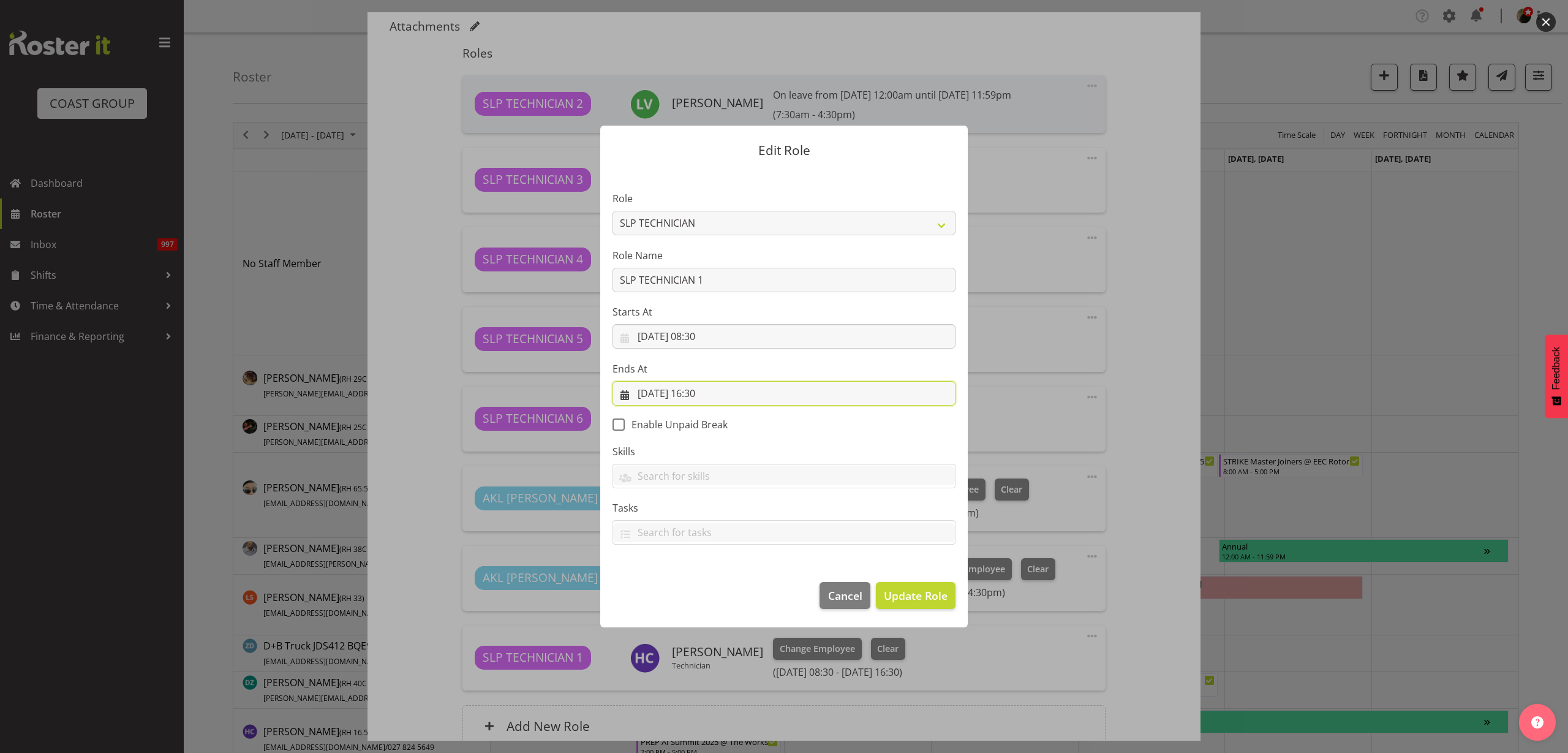
click at [710, 394] on input "[DATE] 16:30" at bounding box center [784, 394] width 343 height 25
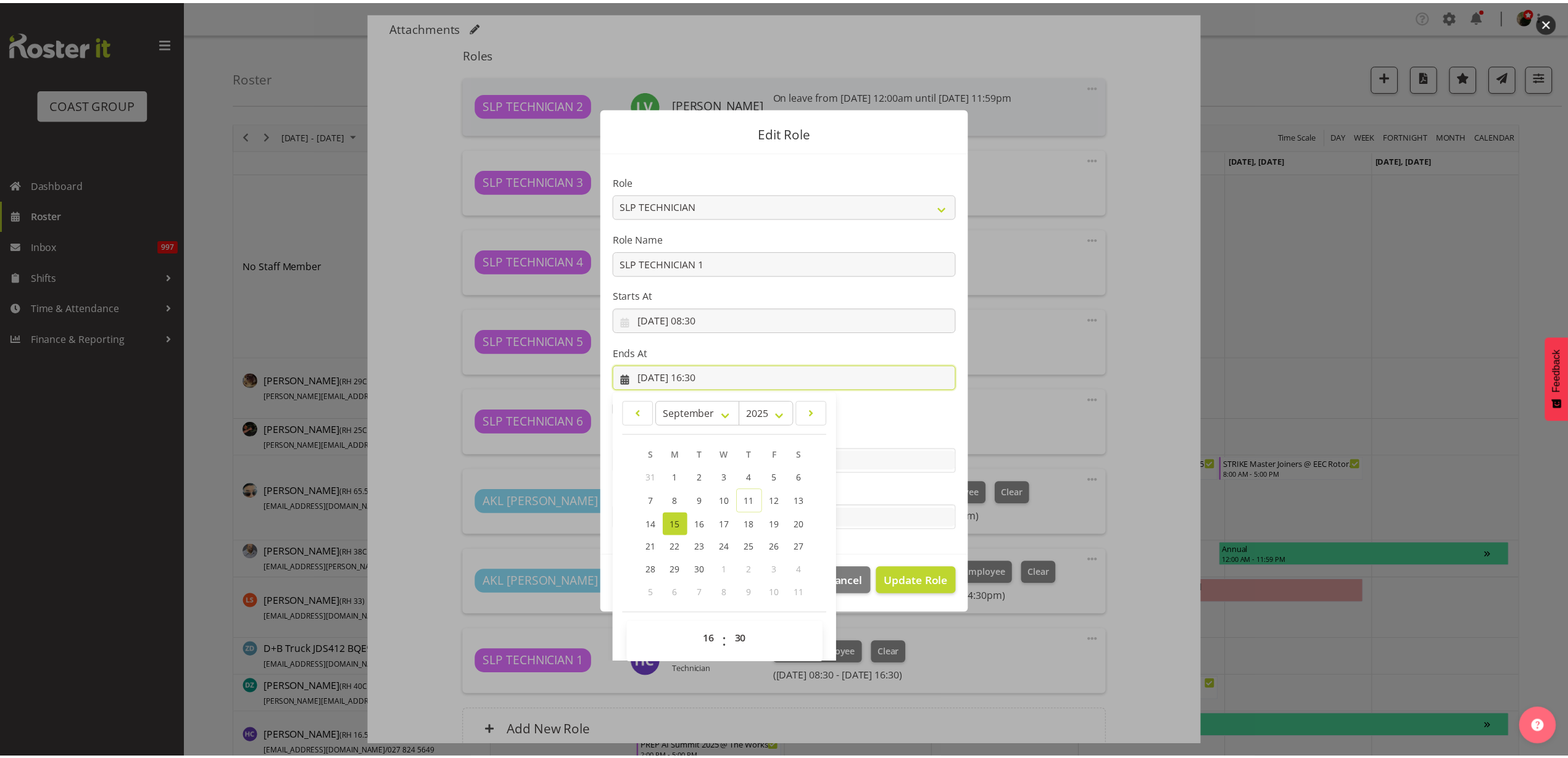
scroll to position [28, 0]
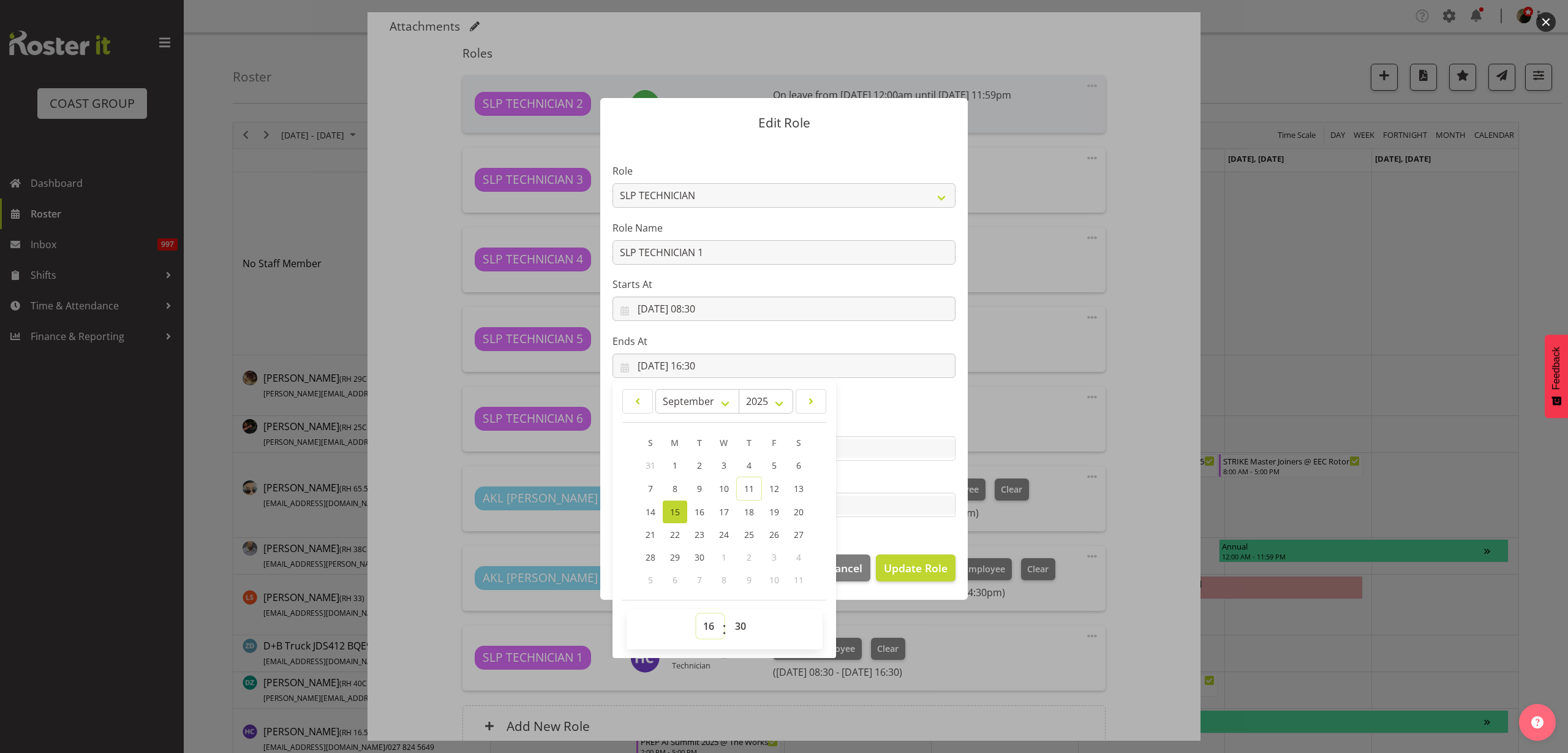
drag, startPoint x: 702, startPoint y: 625, endPoint x: 699, endPoint y: 618, distance: 7.6
click at [701, 625] on select "00 01 02 03 04 05 06 07 08 09 10 11 12 13 14 15 16 17 18 19 20 21 22 23" at bounding box center [710, 626] width 28 height 25
select select "18"
click at [696, 614] on select "00 01 02 03 04 05 06 07 08 09 10 11 12 13 14 15 16 17 18 19 20 21 22 23" at bounding box center [710, 626] width 28 height 25
type input "[DATE] 18:30"
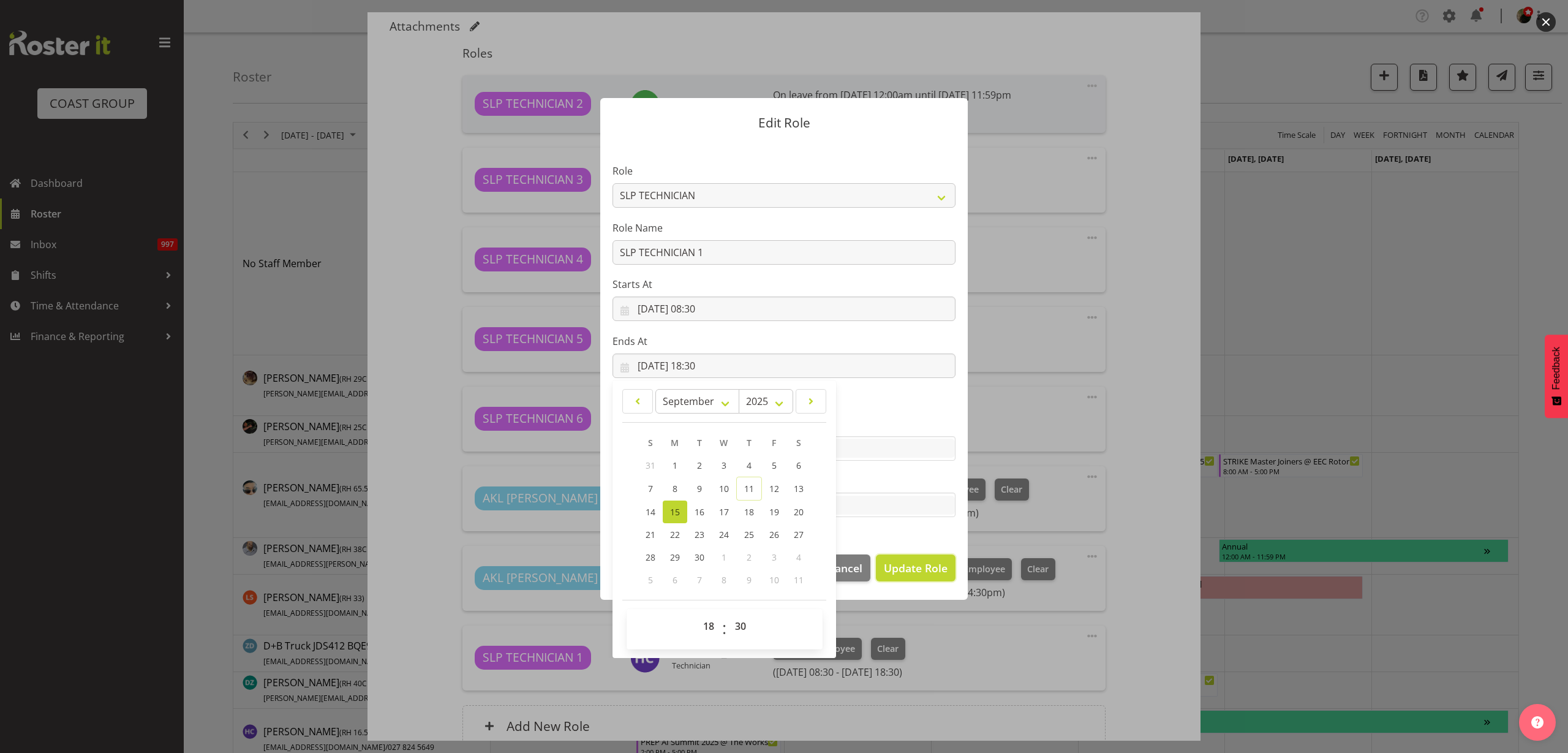
click at [901, 571] on span "Update Role" at bounding box center [916, 568] width 63 height 16
select select
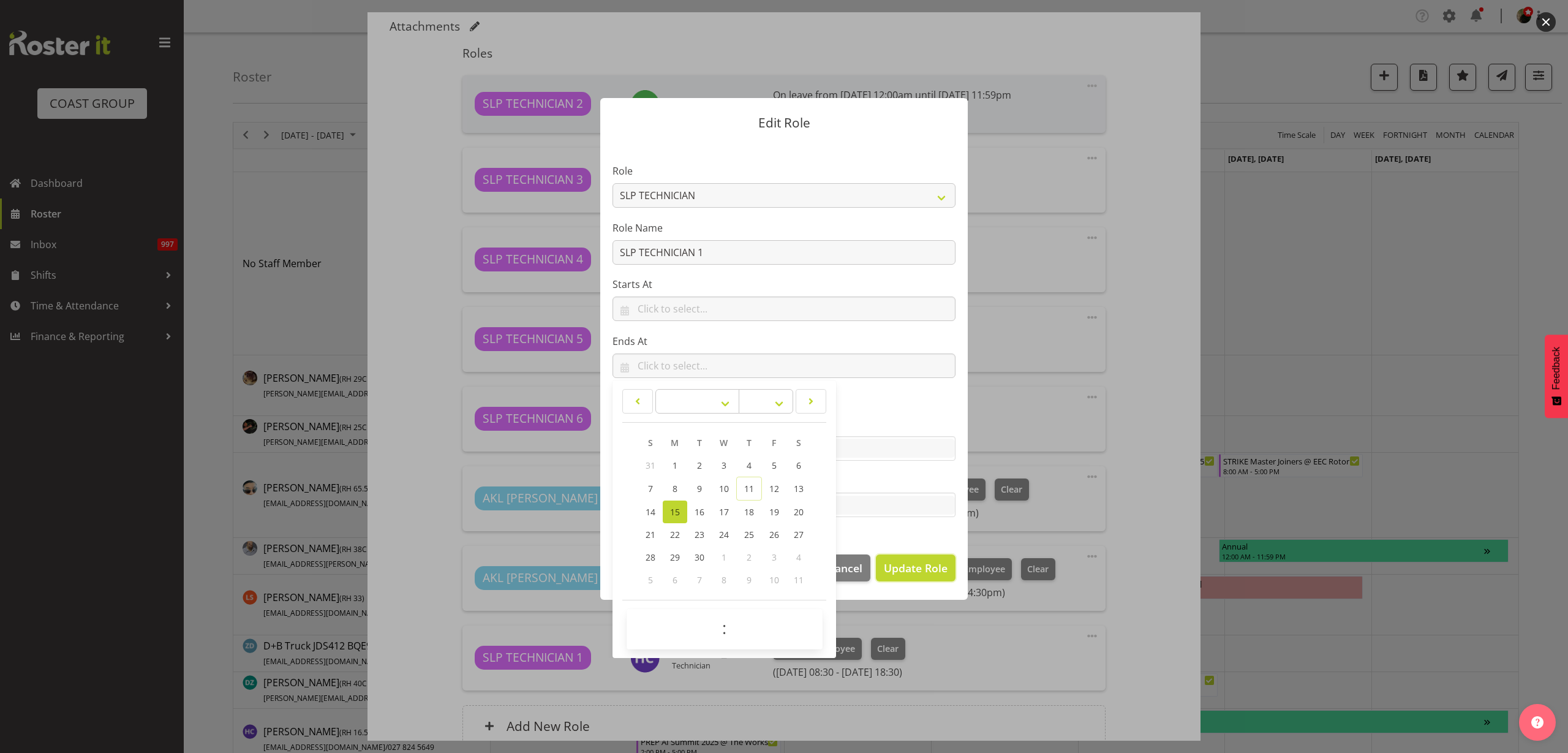
scroll to position [27, 0]
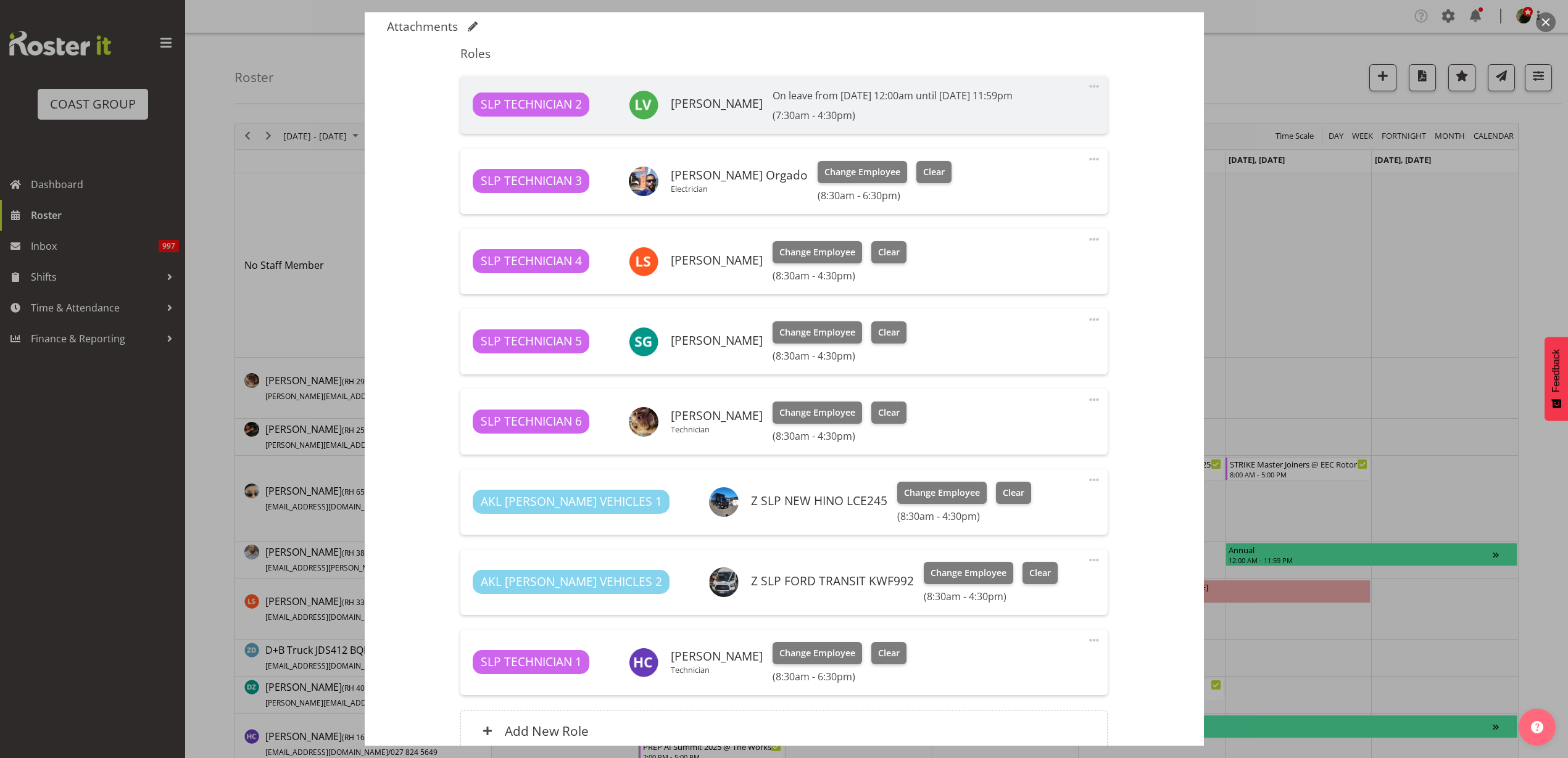
click at [1087, 559] on span at bounding box center [1094, 560] width 15 height 15
click at [1031, 585] on link "Edit" at bounding box center [1043, 587] width 119 height 22
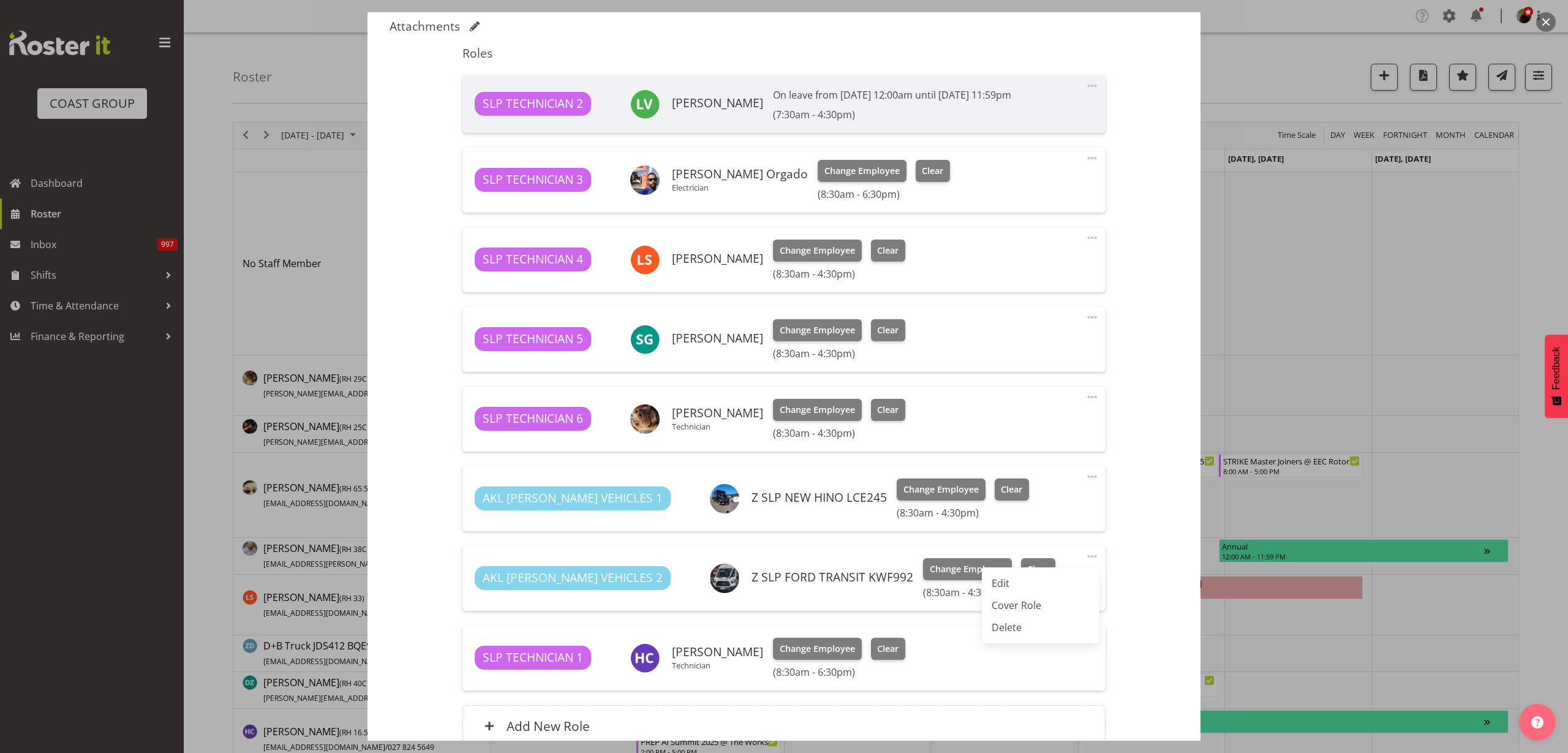
select select "8"
select select "2025"
select select "16"
select select "30"
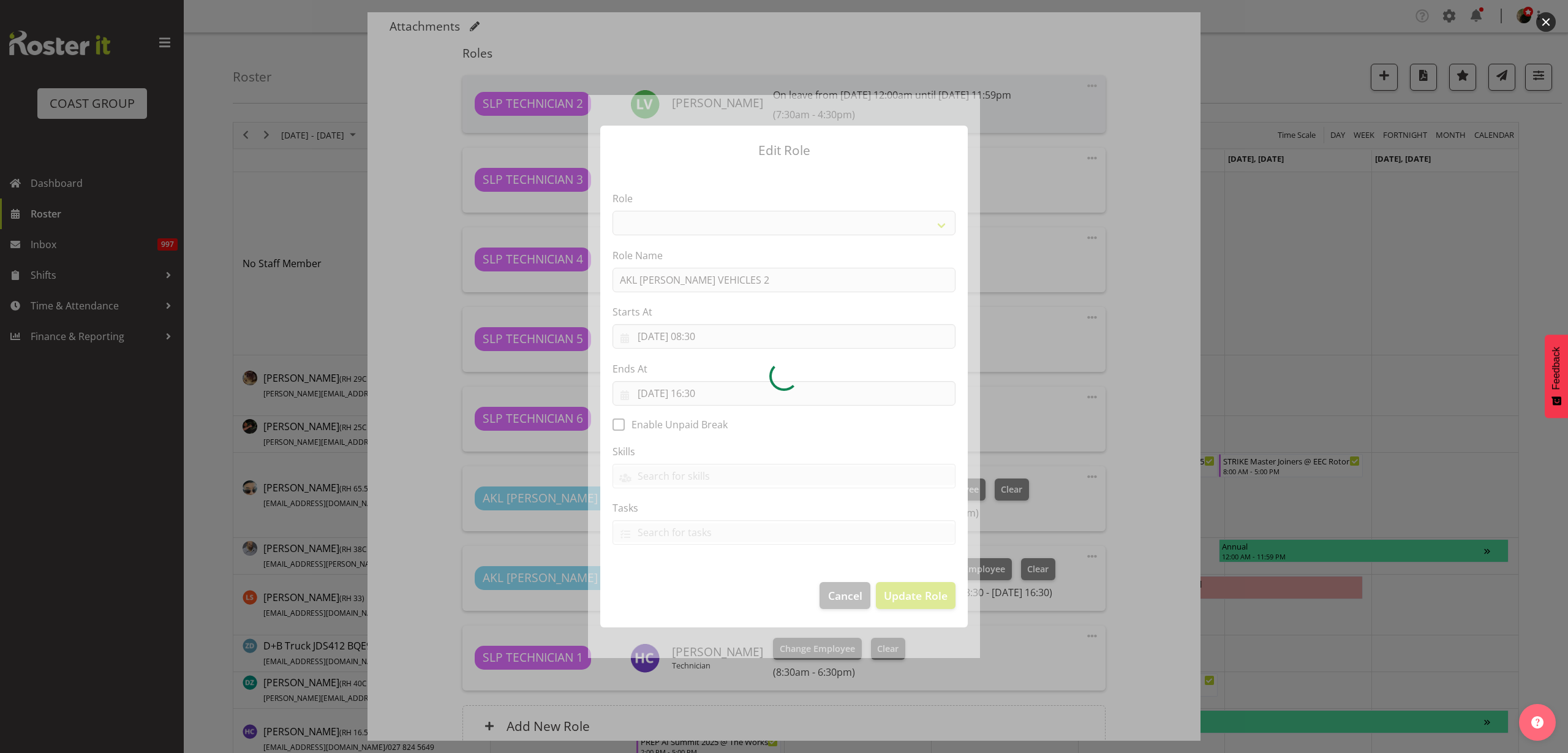
select select "81"
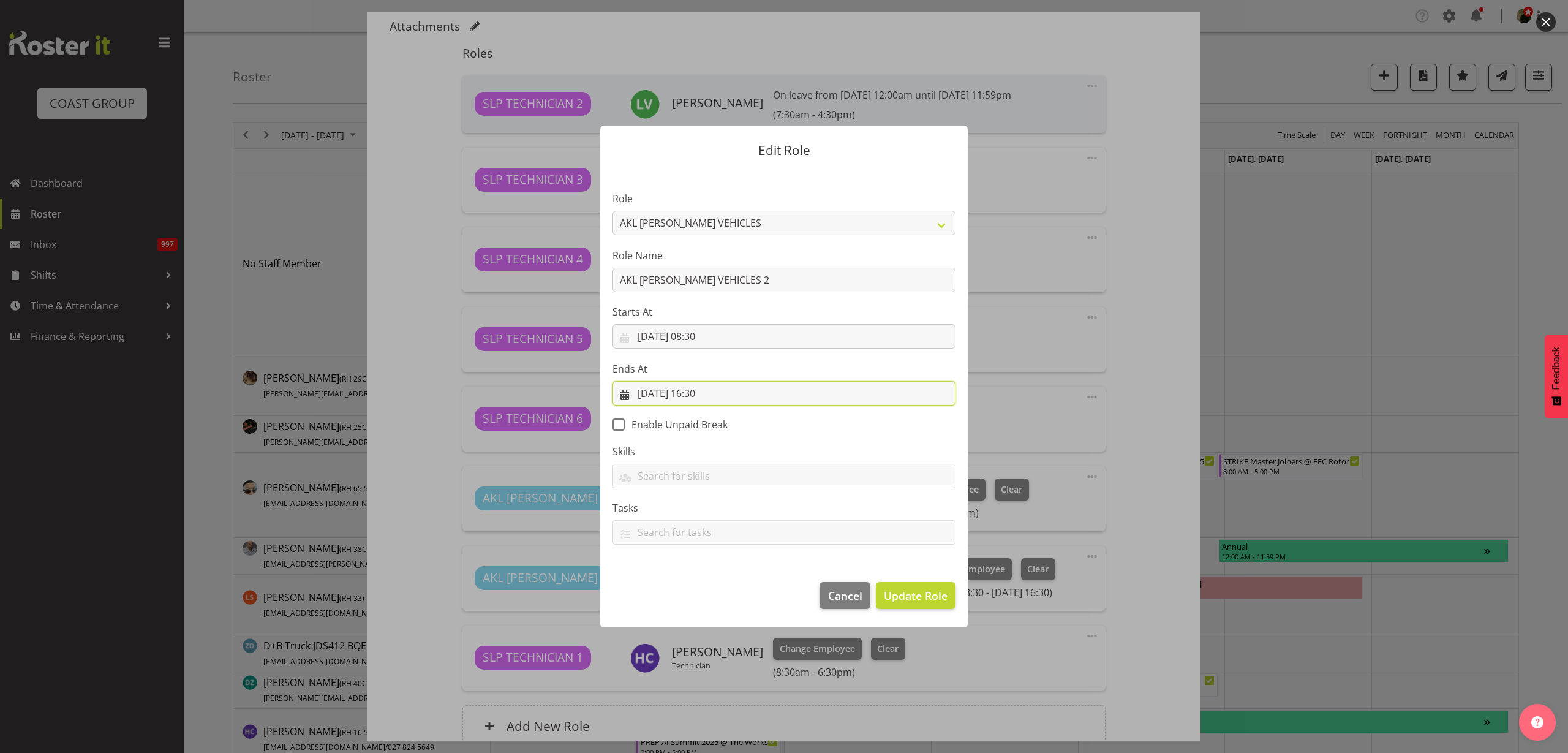
click at [702, 390] on input "[DATE] 16:30" at bounding box center [784, 394] width 343 height 25
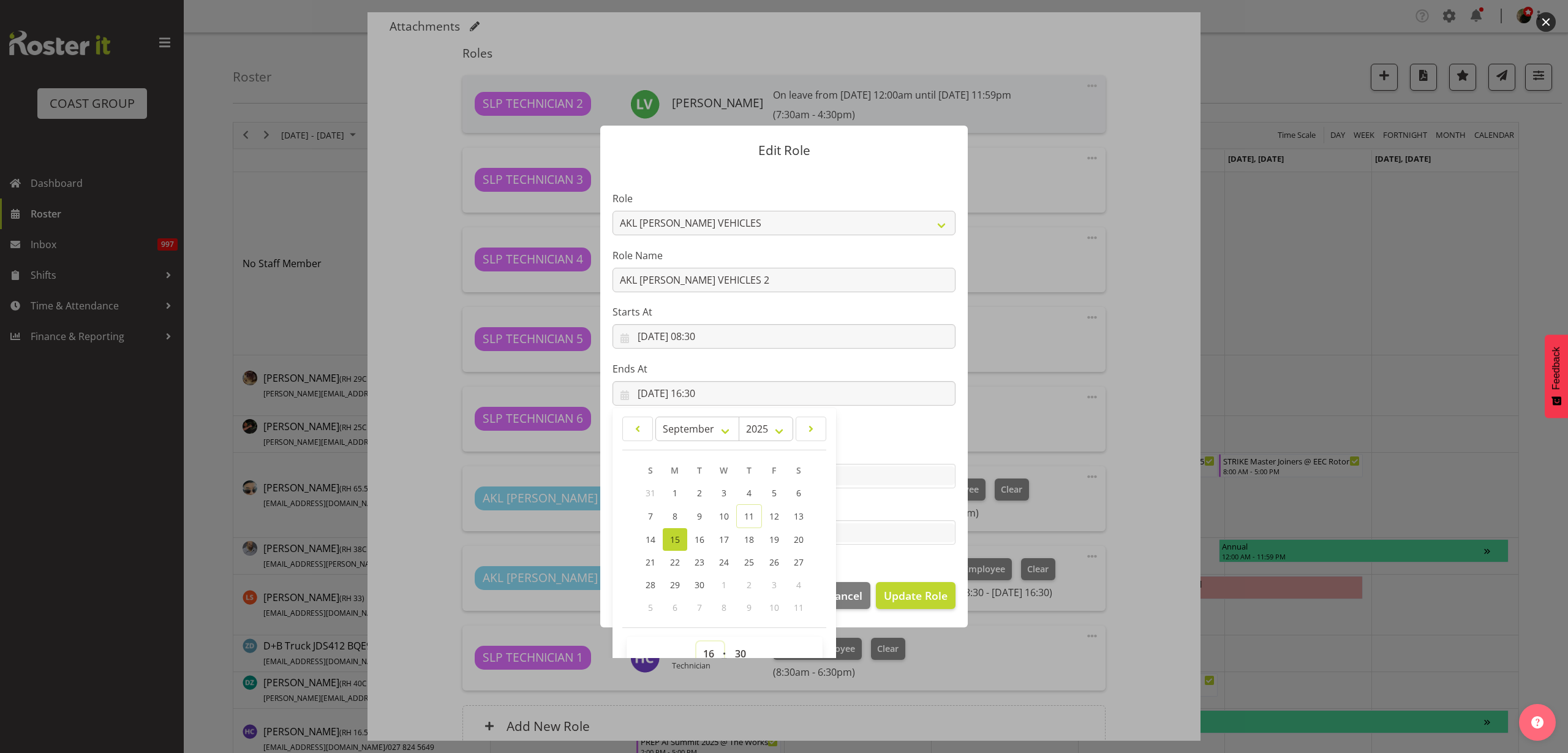
click at [701, 651] on select "00 01 02 03 04 05 06 07 08 09 10 11 12 13 14 15 16 17 18 19 20 21 22 23" at bounding box center [710, 654] width 28 height 25
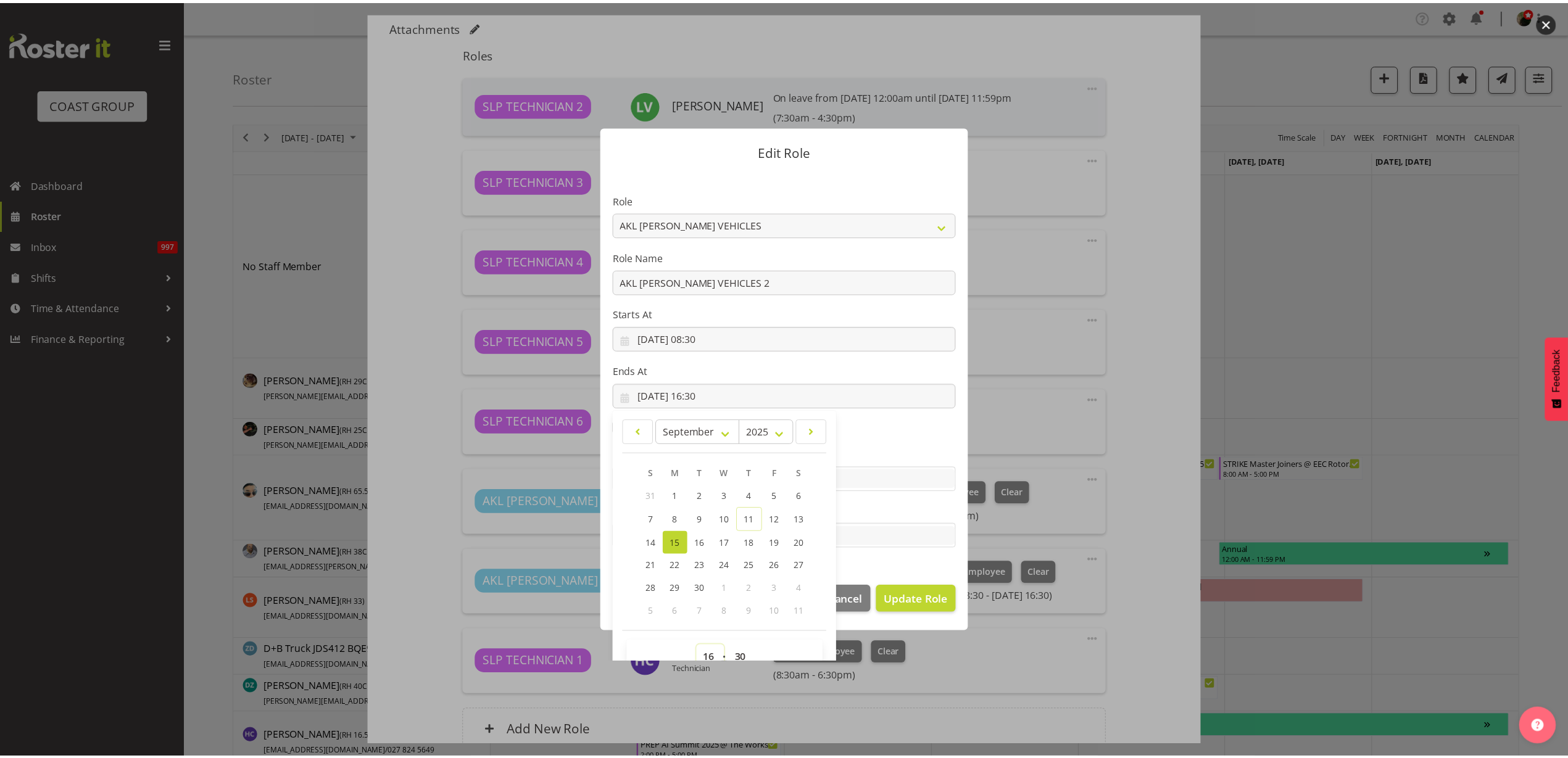
scroll to position [8, 0]
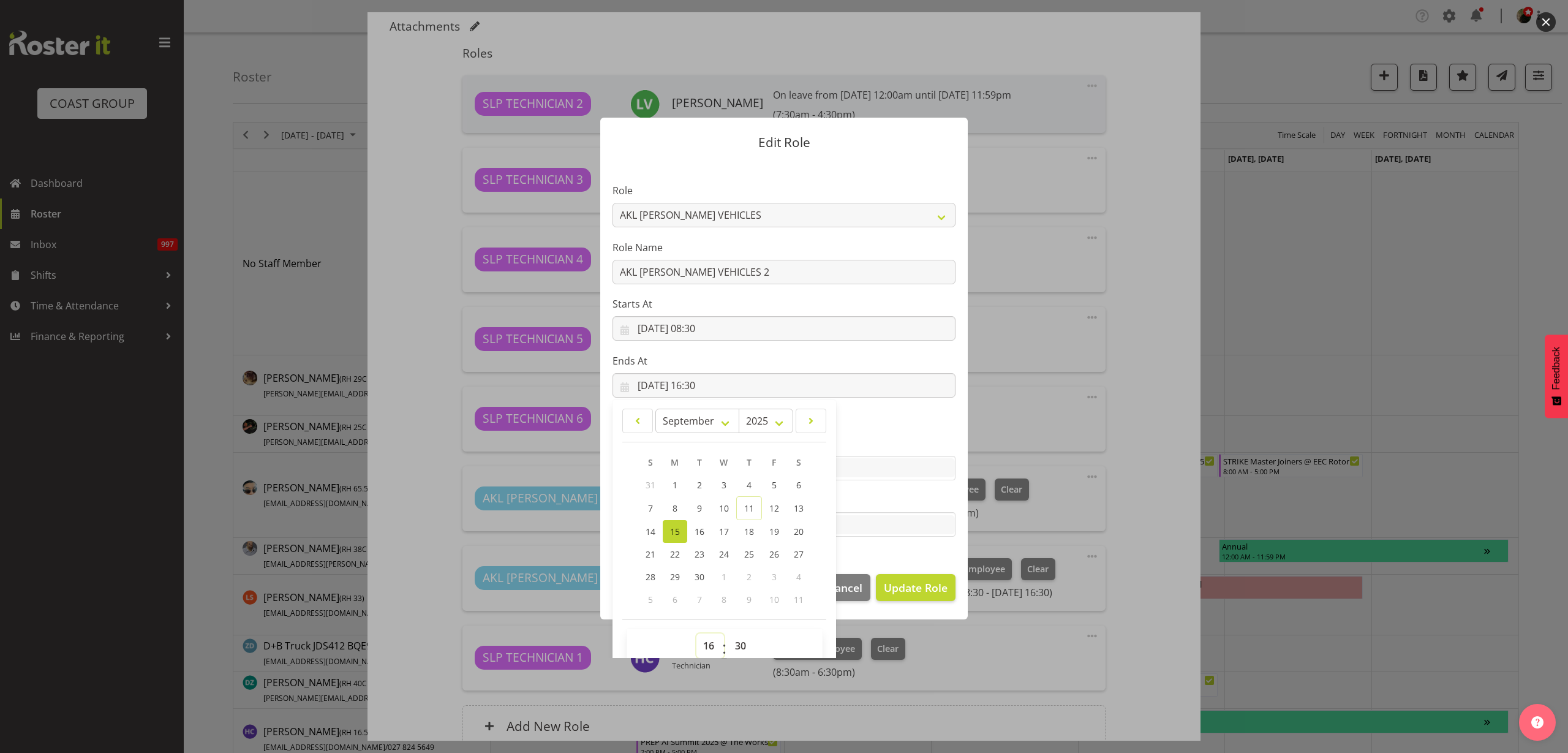
select select "18"
click at [696, 634] on select "00 01 02 03 04 05 06 07 08 09 10 11 12 13 14 15 16 17 18 19 20 21 22 23" at bounding box center [710, 646] width 28 height 25
type input "[DATE] 18:30"
click at [927, 590] on span "Update Role" at bounding box center [916, 587] width 63 height 16
select select
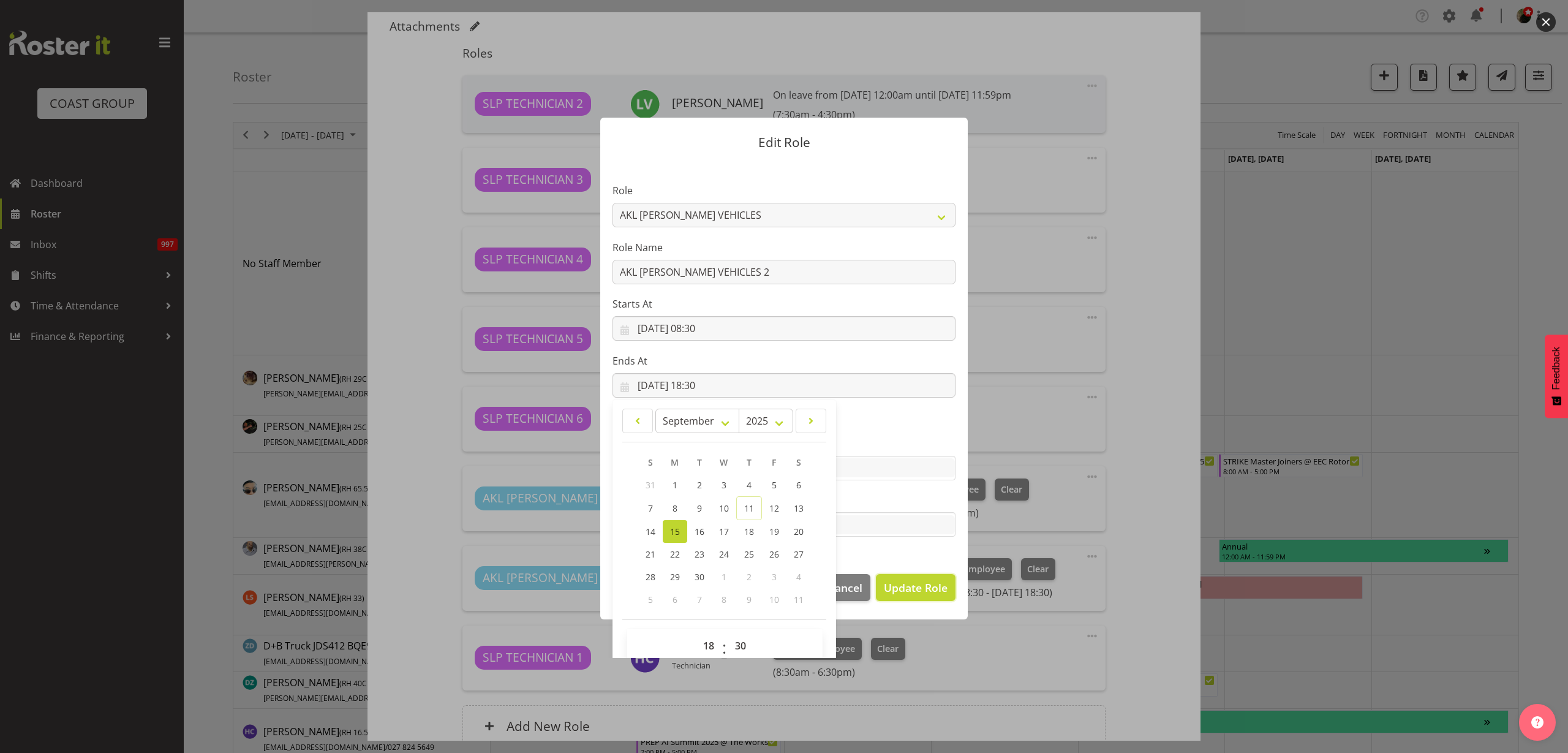
select select
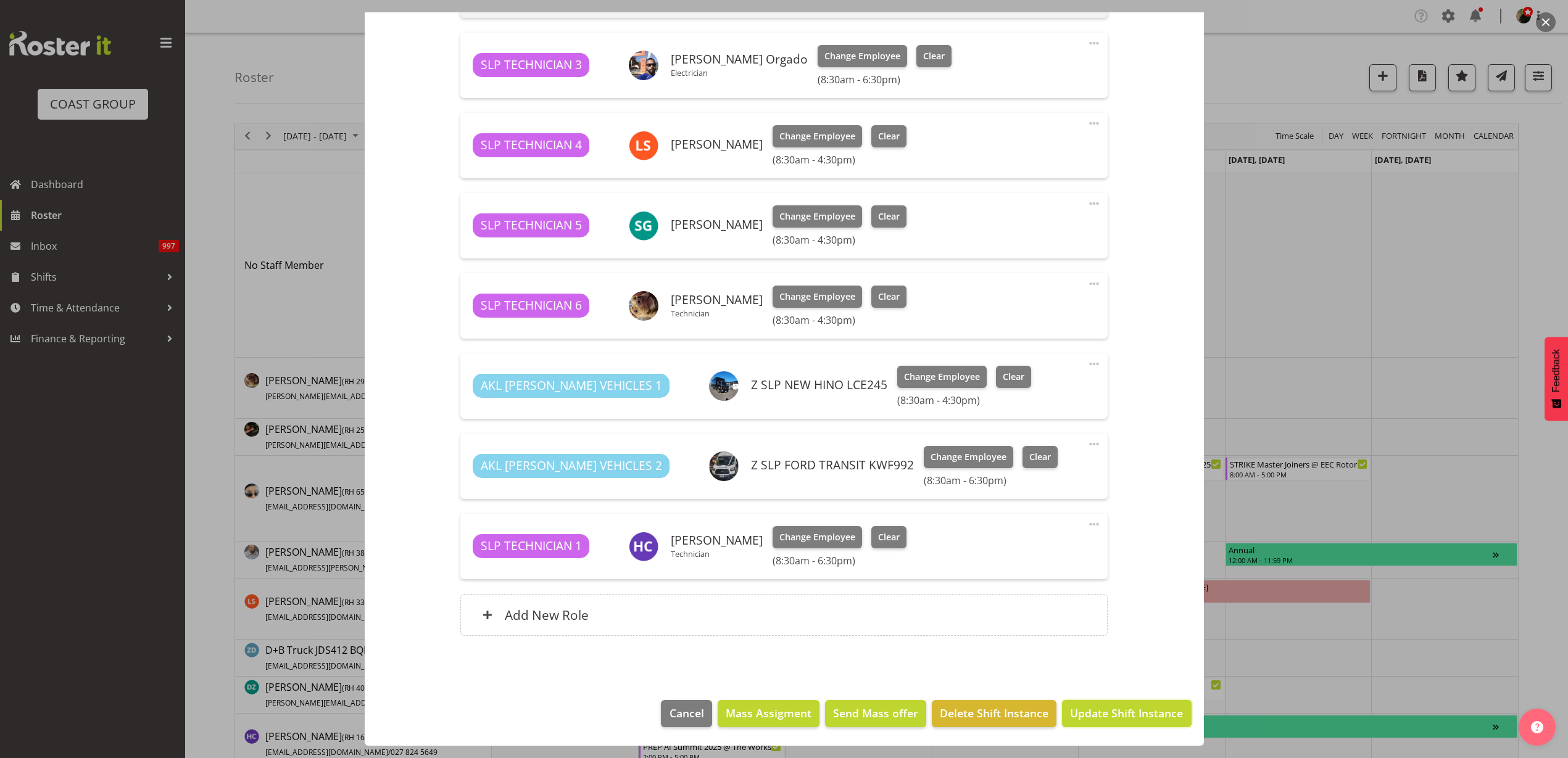
click at [1153, 717] on span "Update Shift Instance" at bounding box center [1126, 713] width 113 height 16
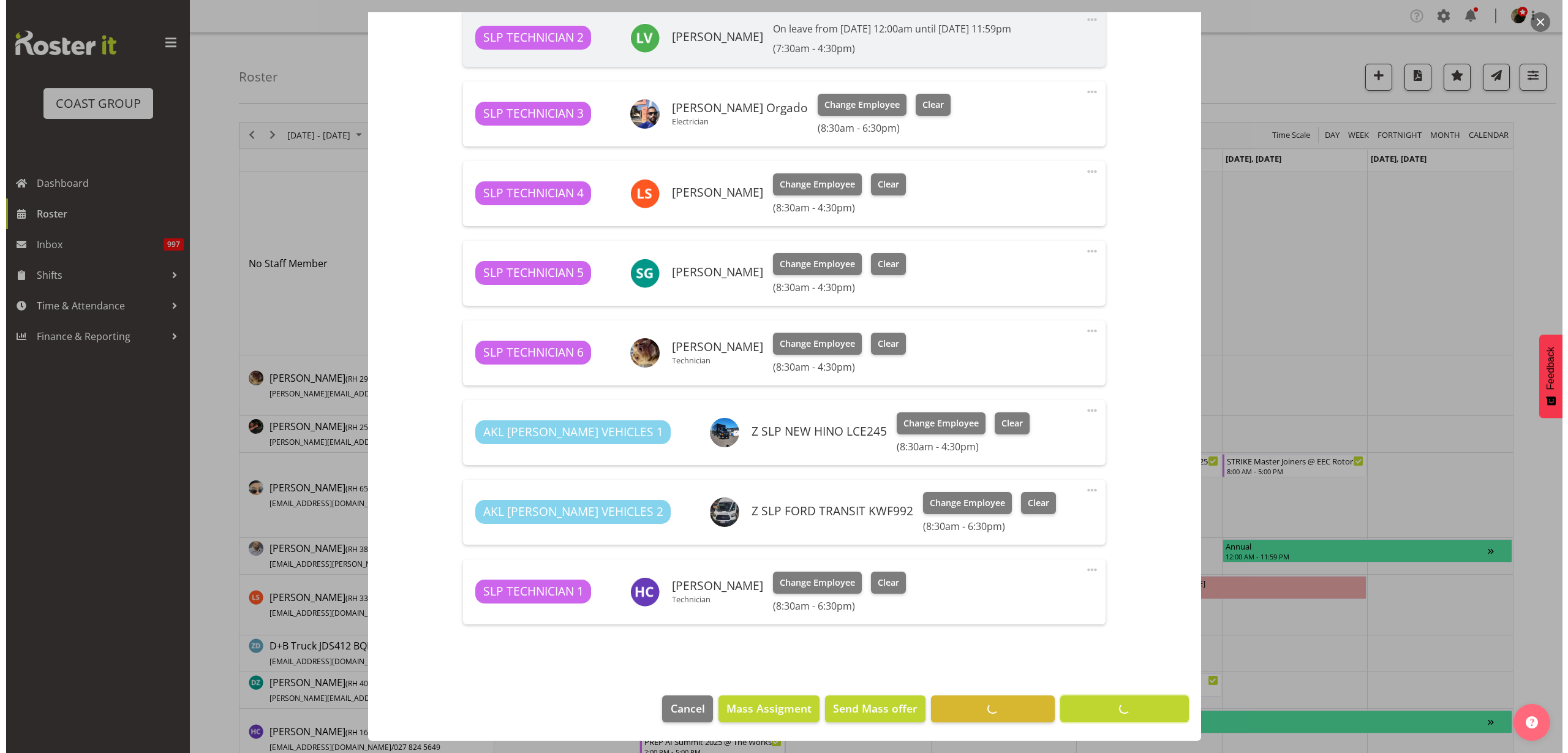
scroll to position [449, 0]
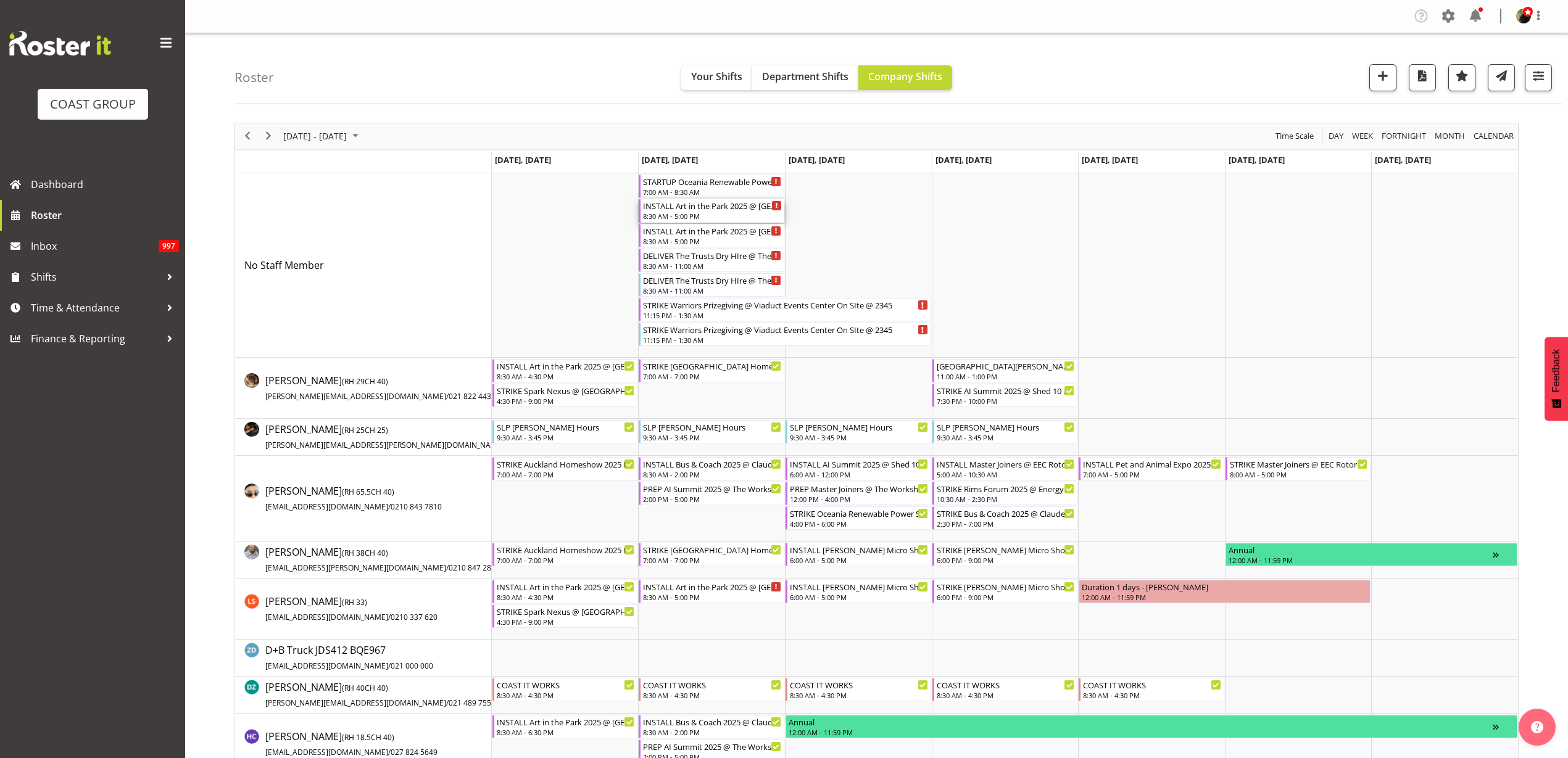
click at [679, 205] on div "INSTALL Art in the Park 2025 @ [GEOGRAPHIC_DATA] On SIte @ 0830" at bounding box center [712, 205] width 139 height 12
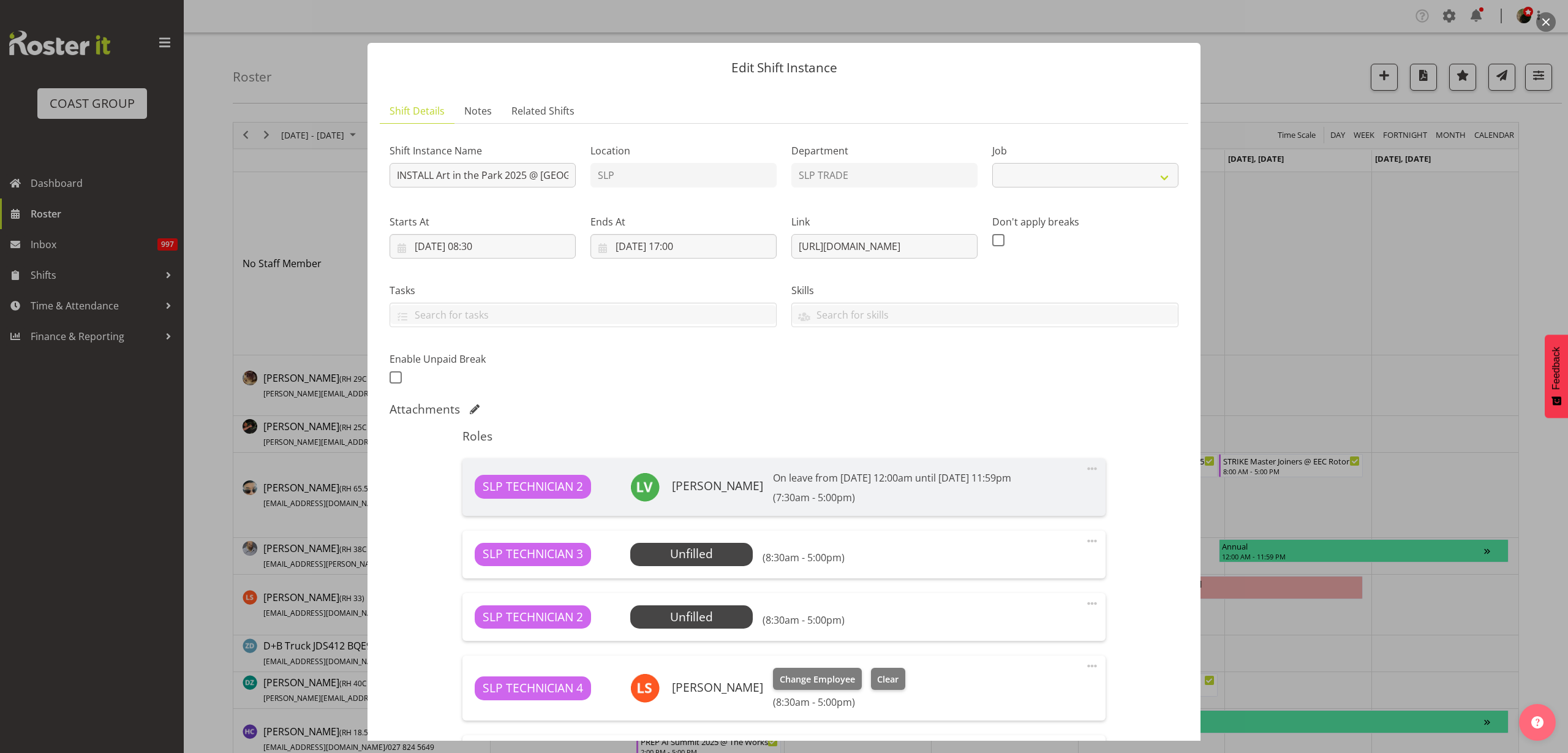
select select "9928"
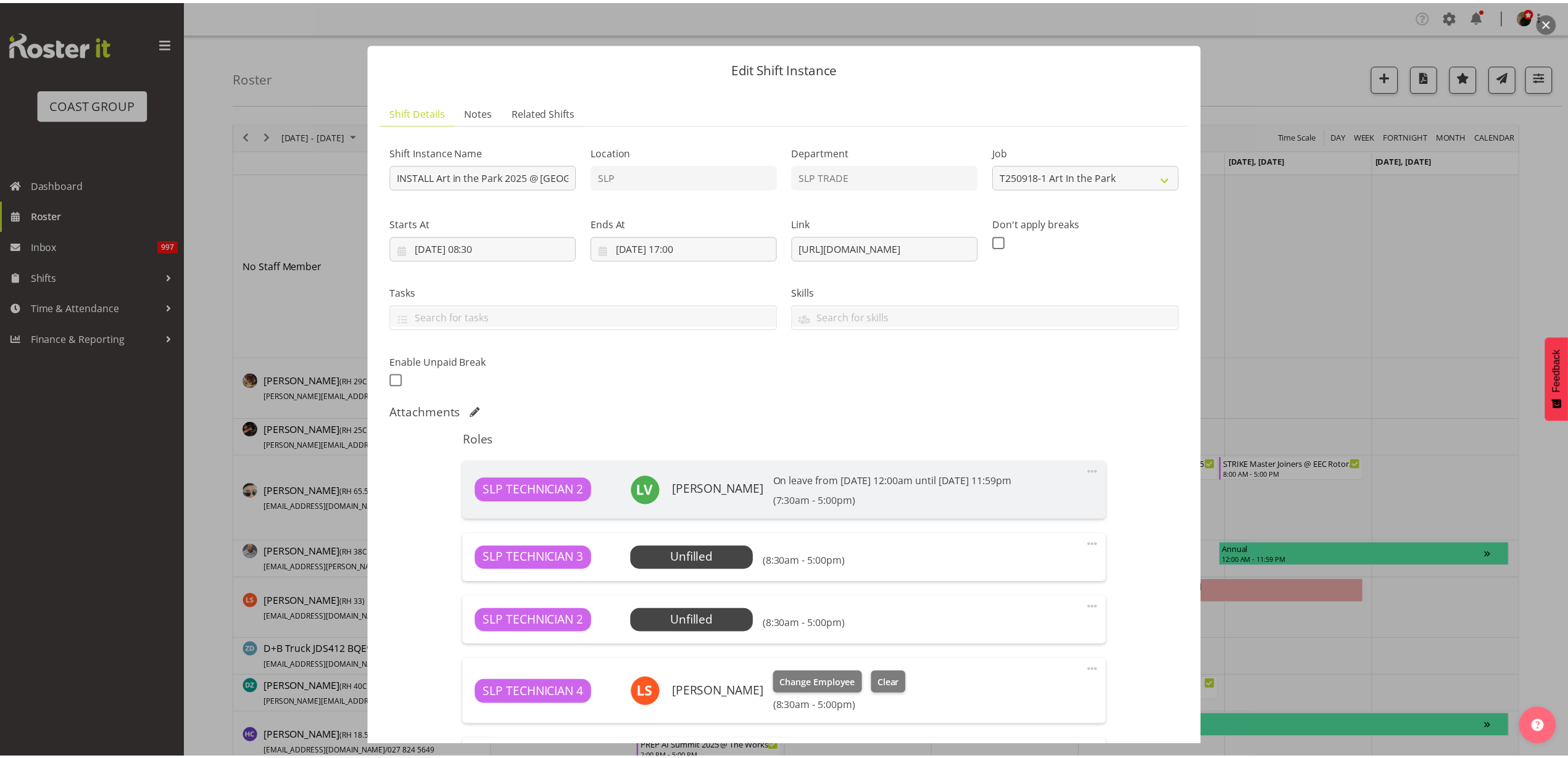
scroll to position [226, 0]
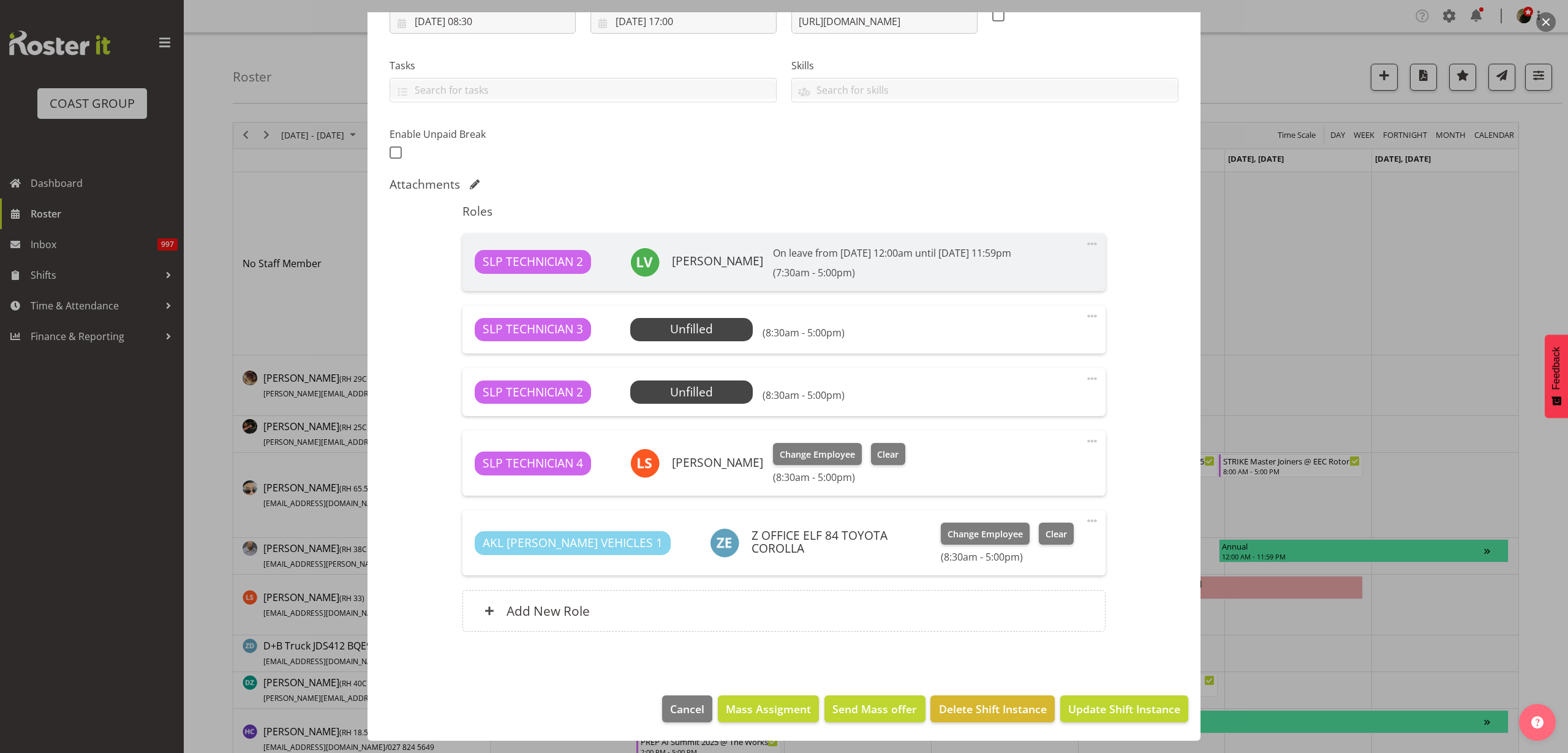
click at [0, 0] on span "Select Employee" at bounding box center [0, 0] width 0 height 0
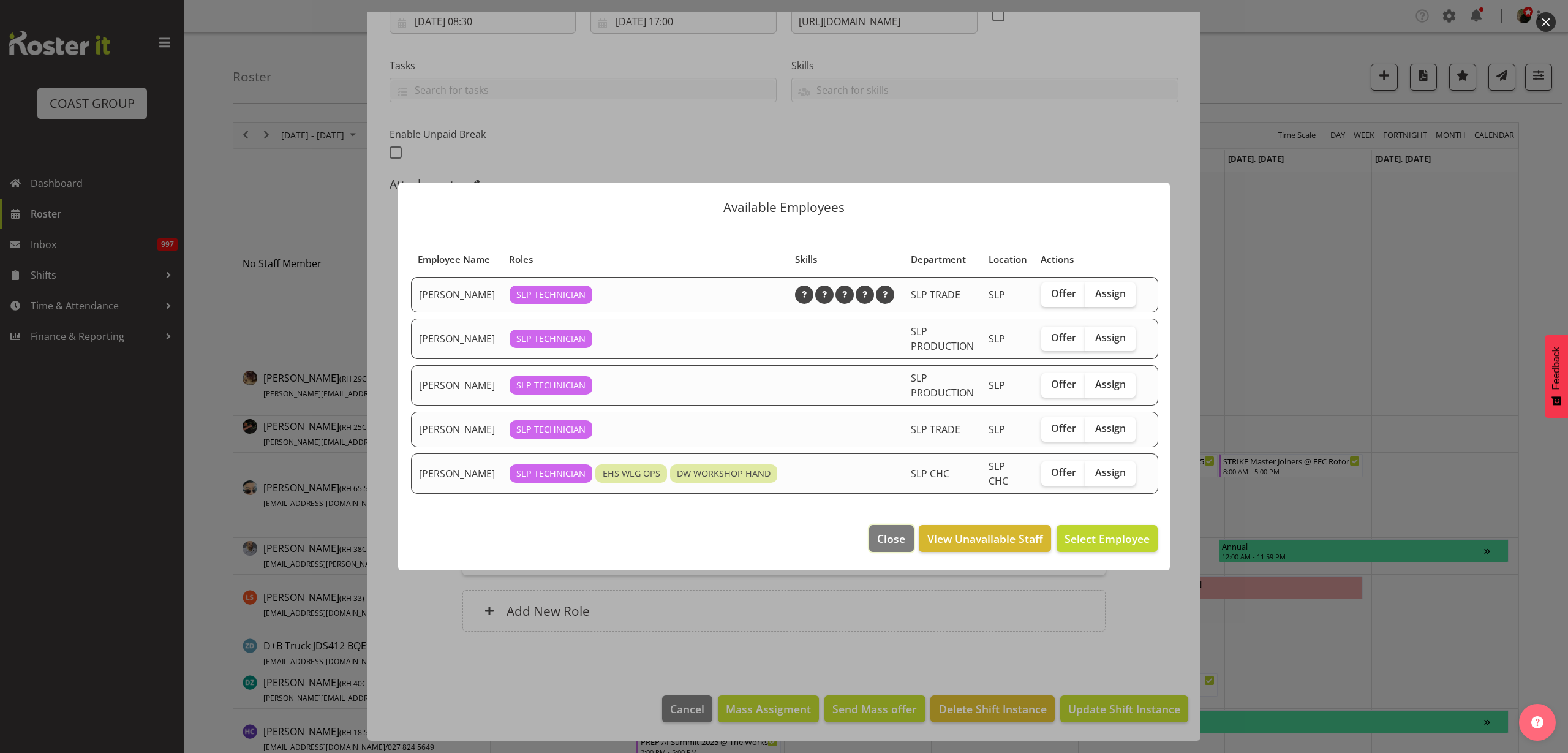
click at [881, 546] on span "Close" at bounding box center [891, 539] width 28 height 16
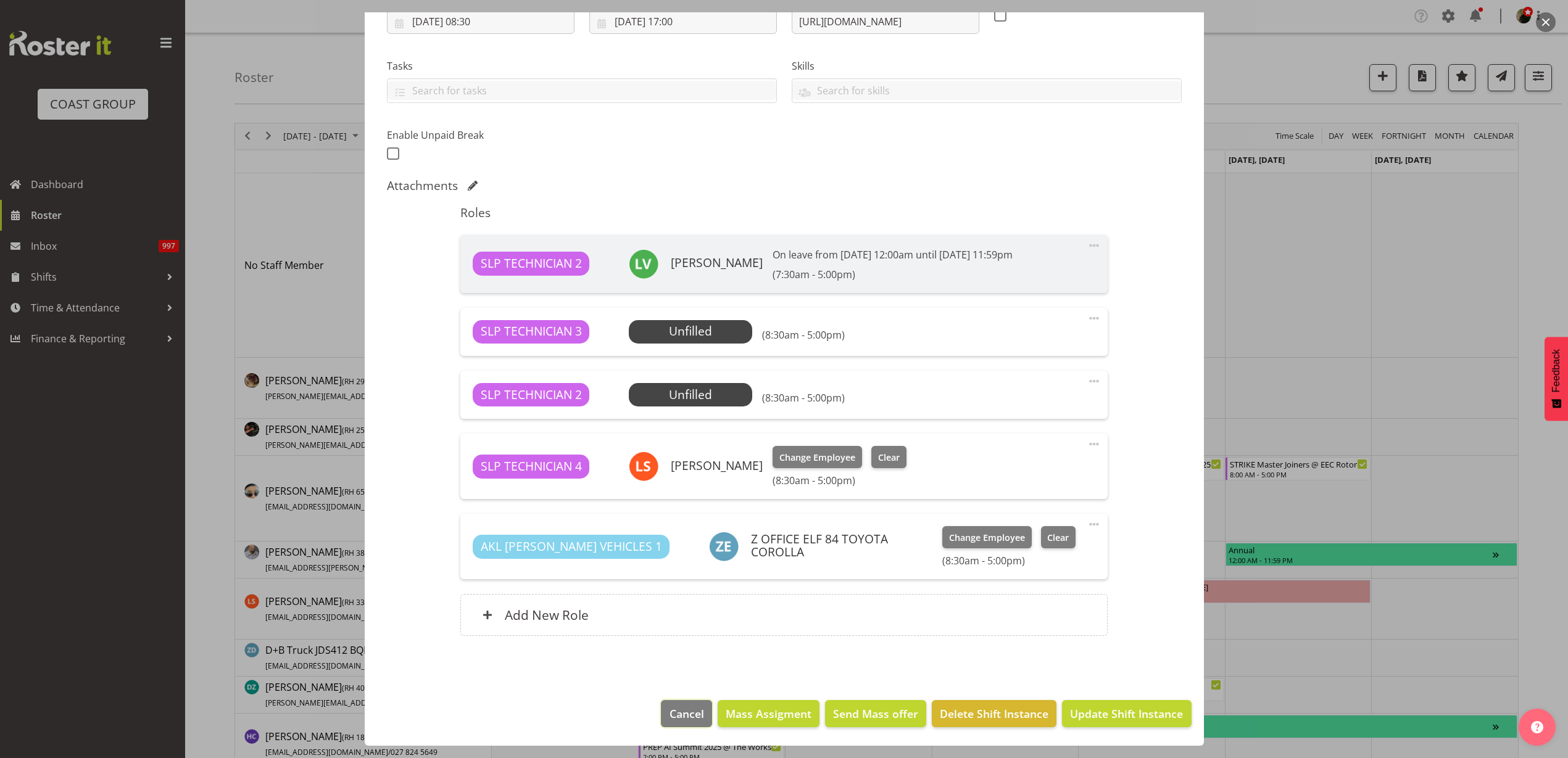
click at [687, 717] on span "Cancel" at bounding box center [687, 714] width 35 height 16
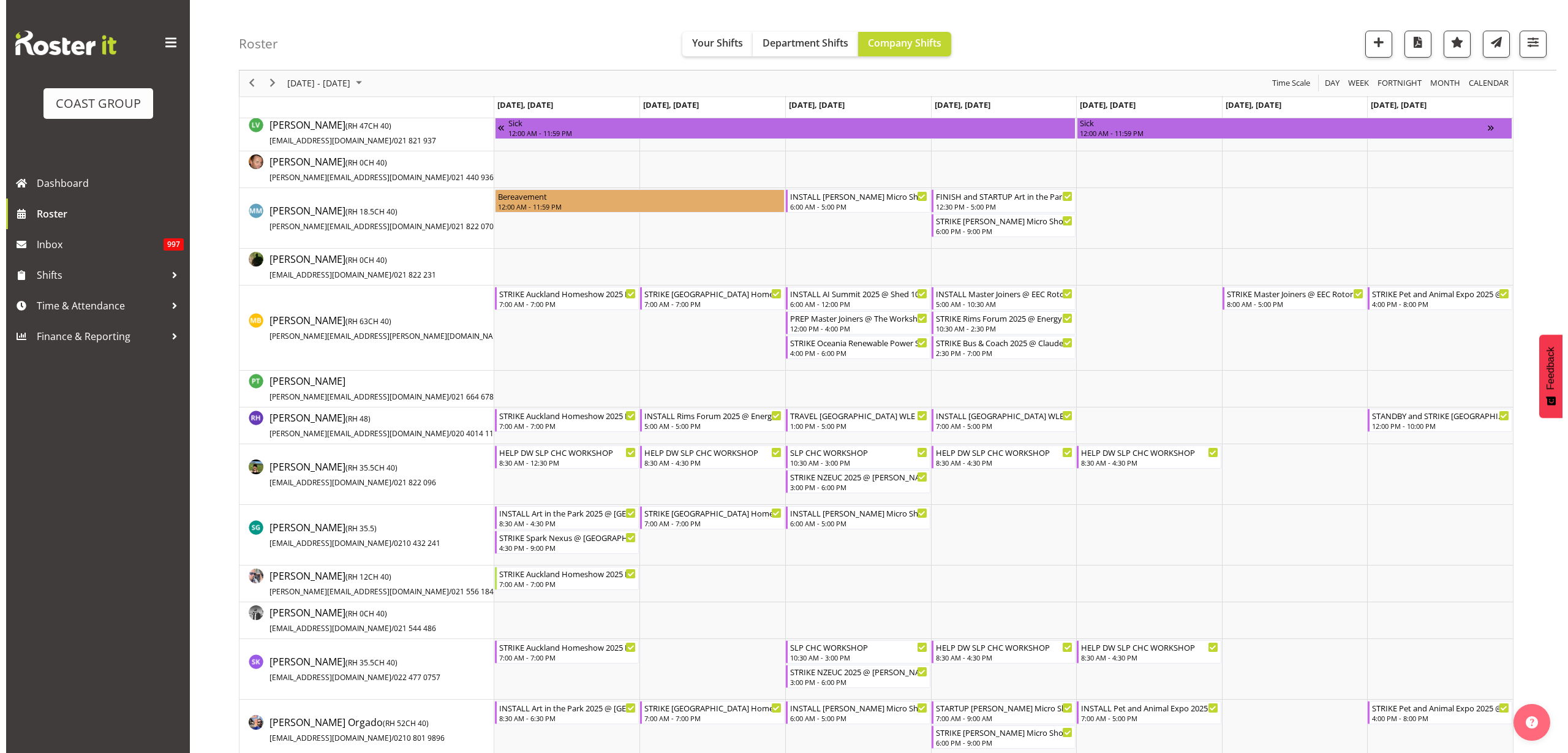
scroll to position [1072, 0]
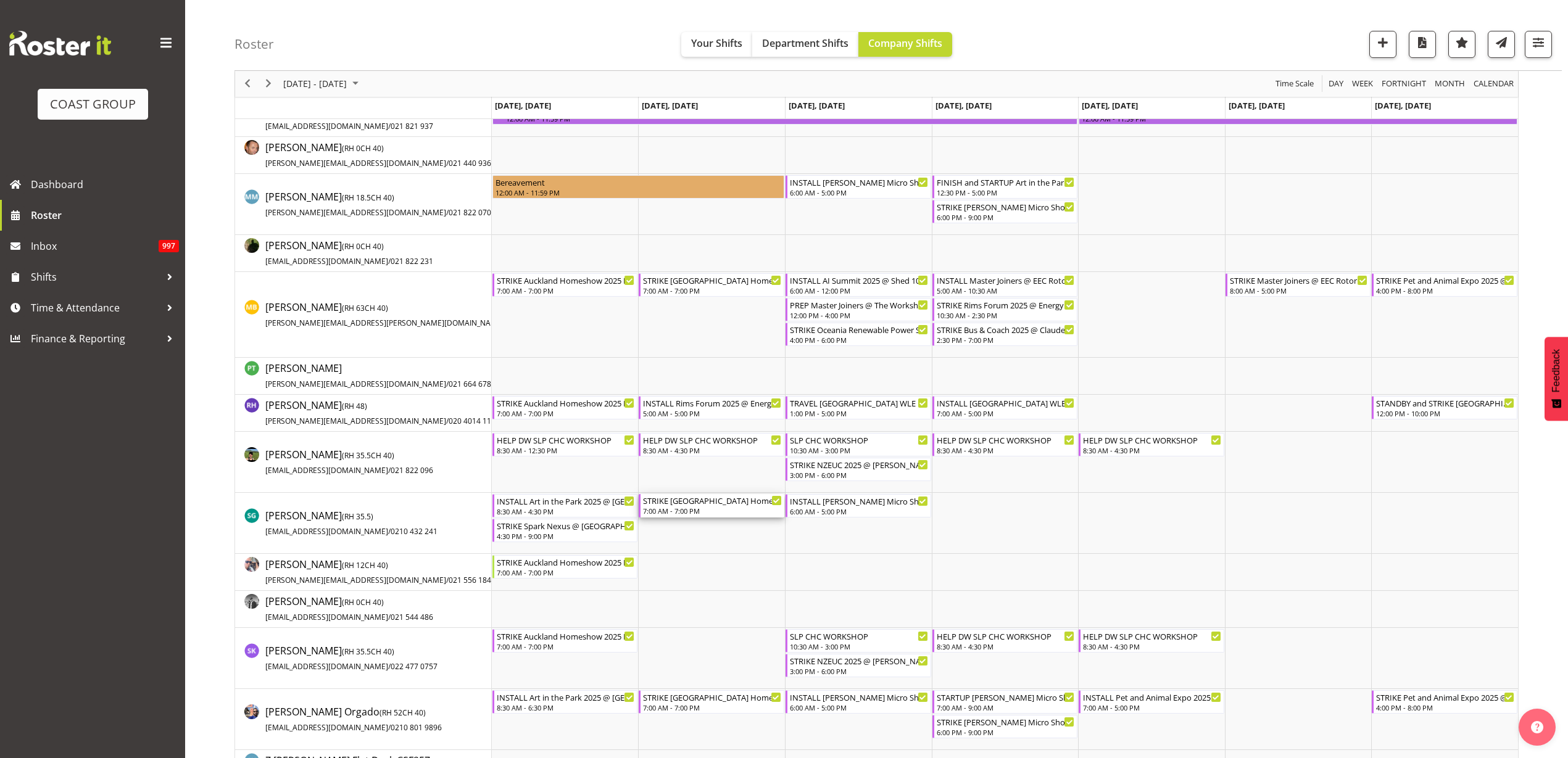
click at [679, 506] on div "STRIKE [GEOGRAPHIC_DATA] Homeshow 2025 @ [GEOGRAPHIC_DATA] 7:00 AM - 7:00 PM" at bounding box center [712, 506] width 139 height 23
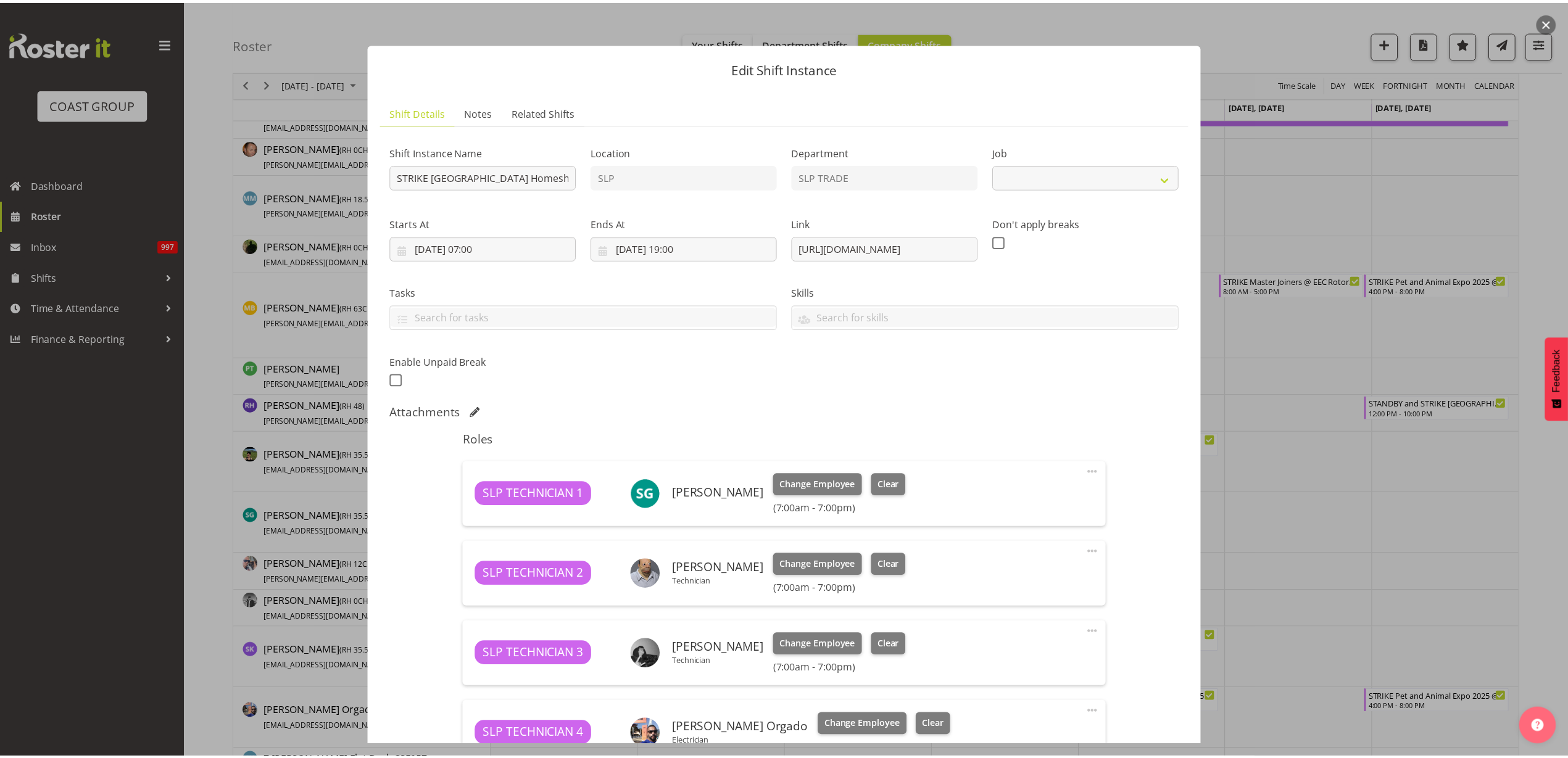
scroll to position [349, 0]
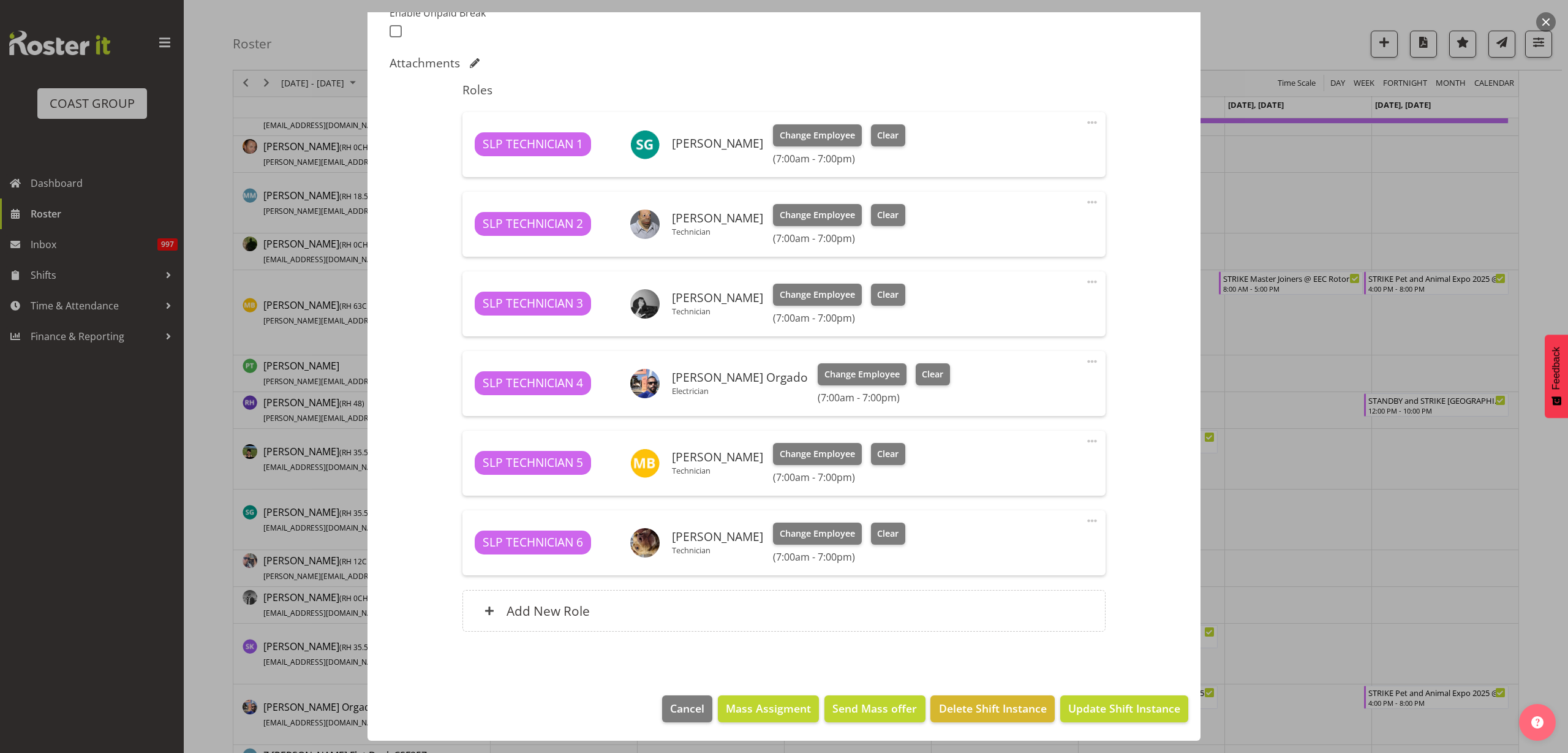
select select "9869"
click at [656, 620] on div "Add New Role" at bounding box center [784, 611] width 643 height 41
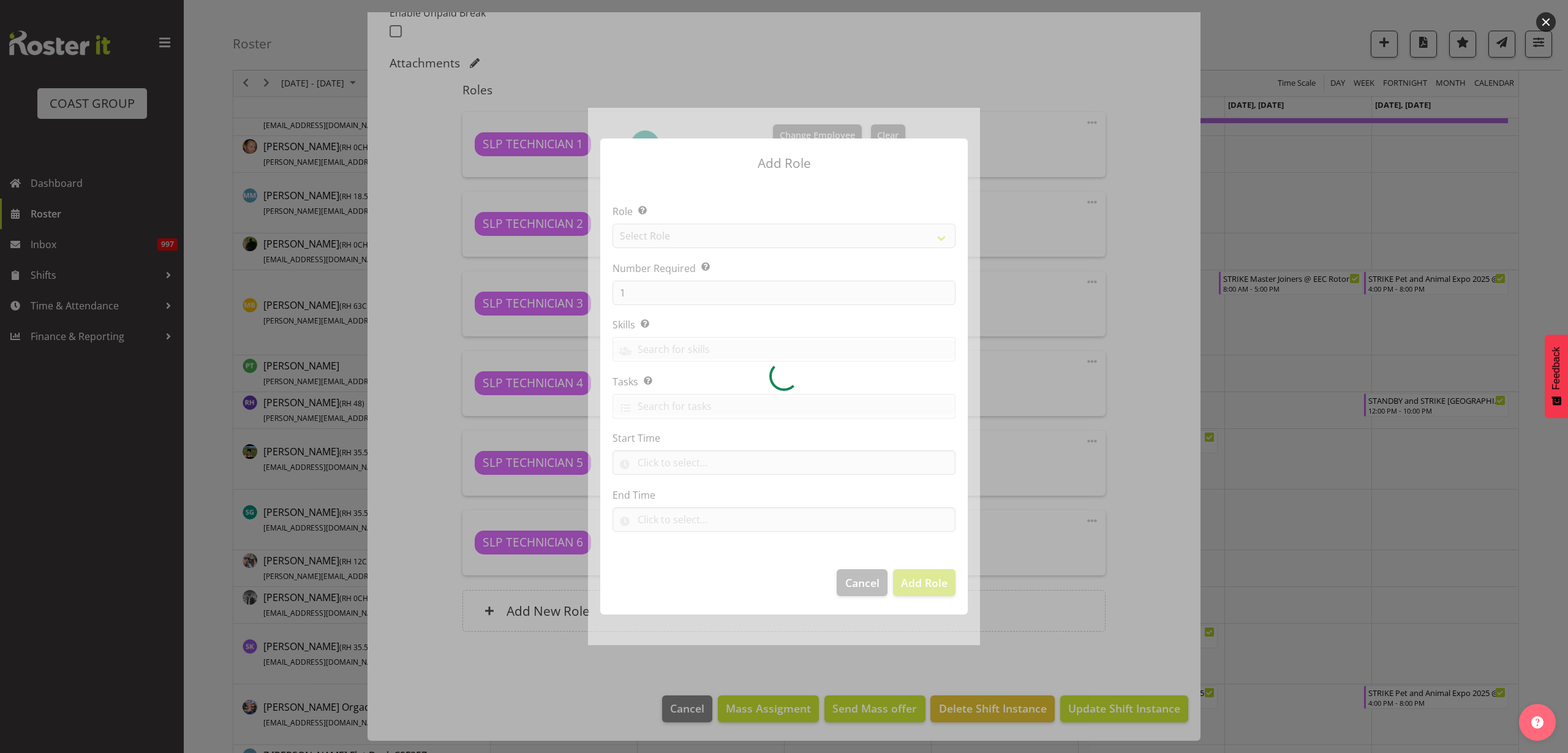
click at [705, 243] on div at bounding box center [784, 377] width 392 height 537
click at [713, 230] on div at bounding box center [784, 377] width 392 height 537
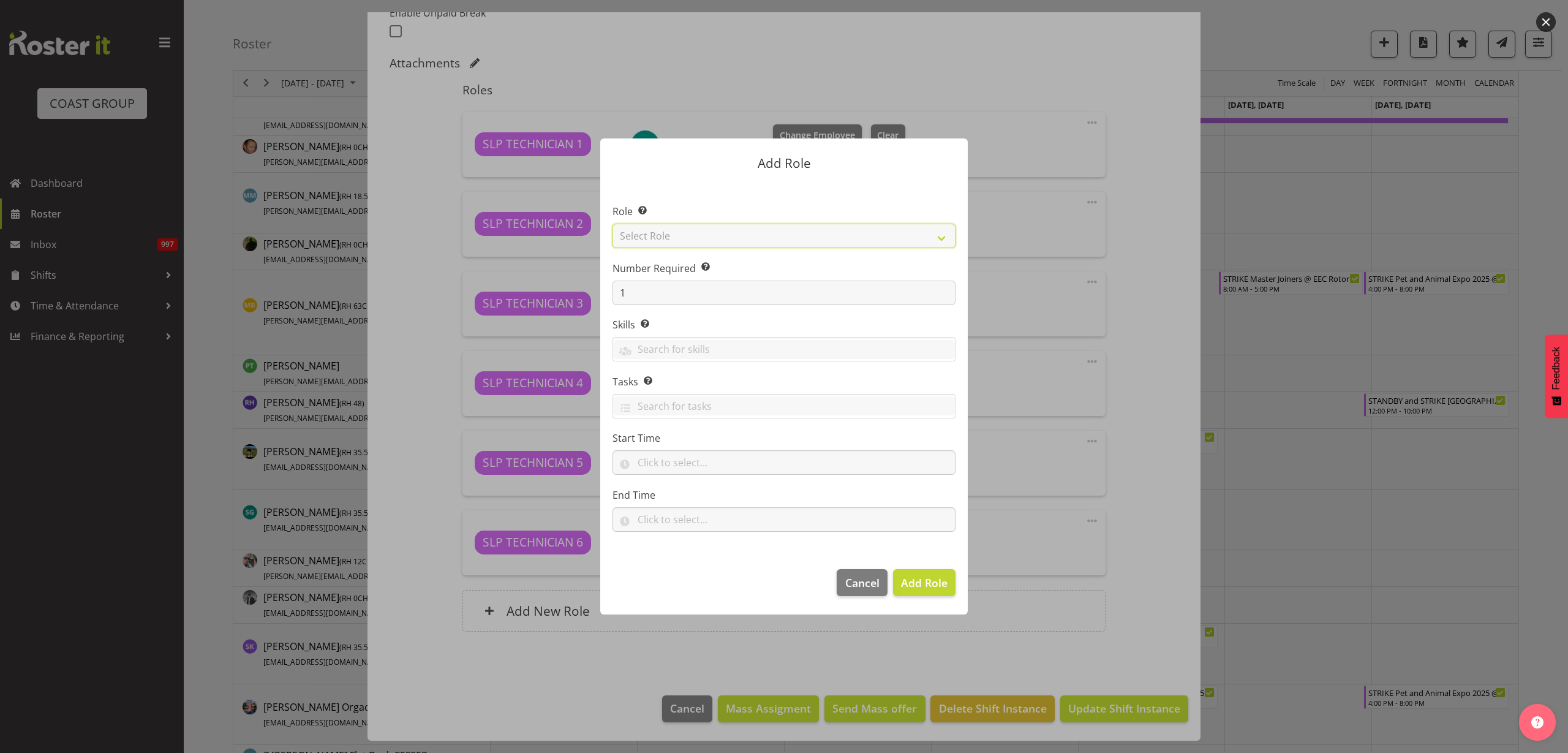
click at [707, 230] on select "Select Role ACCOUNT MANAGER ACCOUNT MANAGER DW ACCOUNTS [PERSON_NAME] VEHICLES …" at bounding box center [784, 236] width 343 height 25
select select "125"
click at [613, 223] on select "Select Role ACCOUNT MANAGER ACCOUNT MANAGER DW ACCOUNTS [PERSON_NAME] VEHICLES …" at bounding box center [784, 236] width 343 height 25
click at [940, 590] on span "Add Role" at bounding box center [924, 583] width 47 height 15
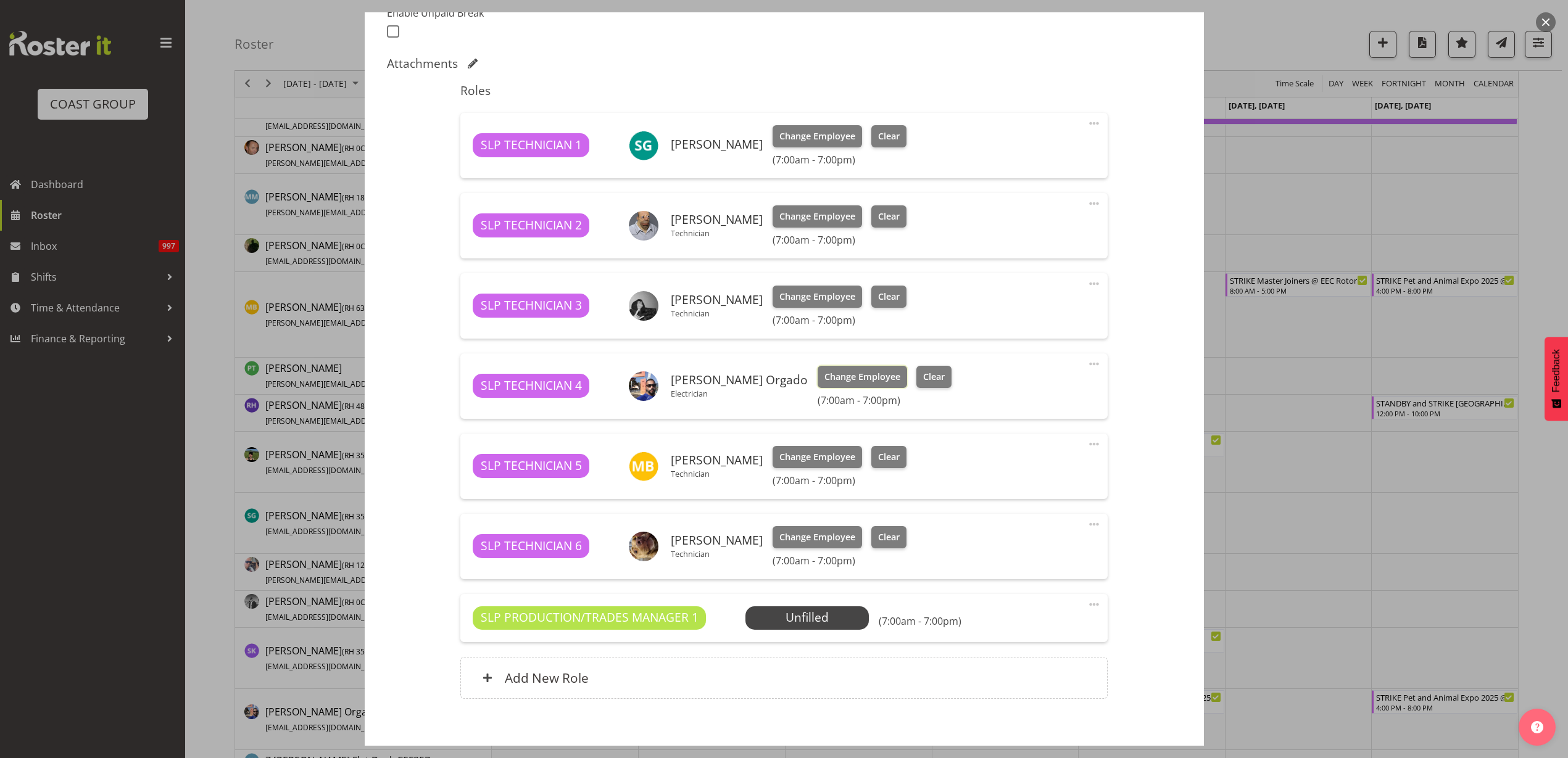
click at [865, 377] on span "Change Employee" at bounding box center [863, 377] width 76 height 14
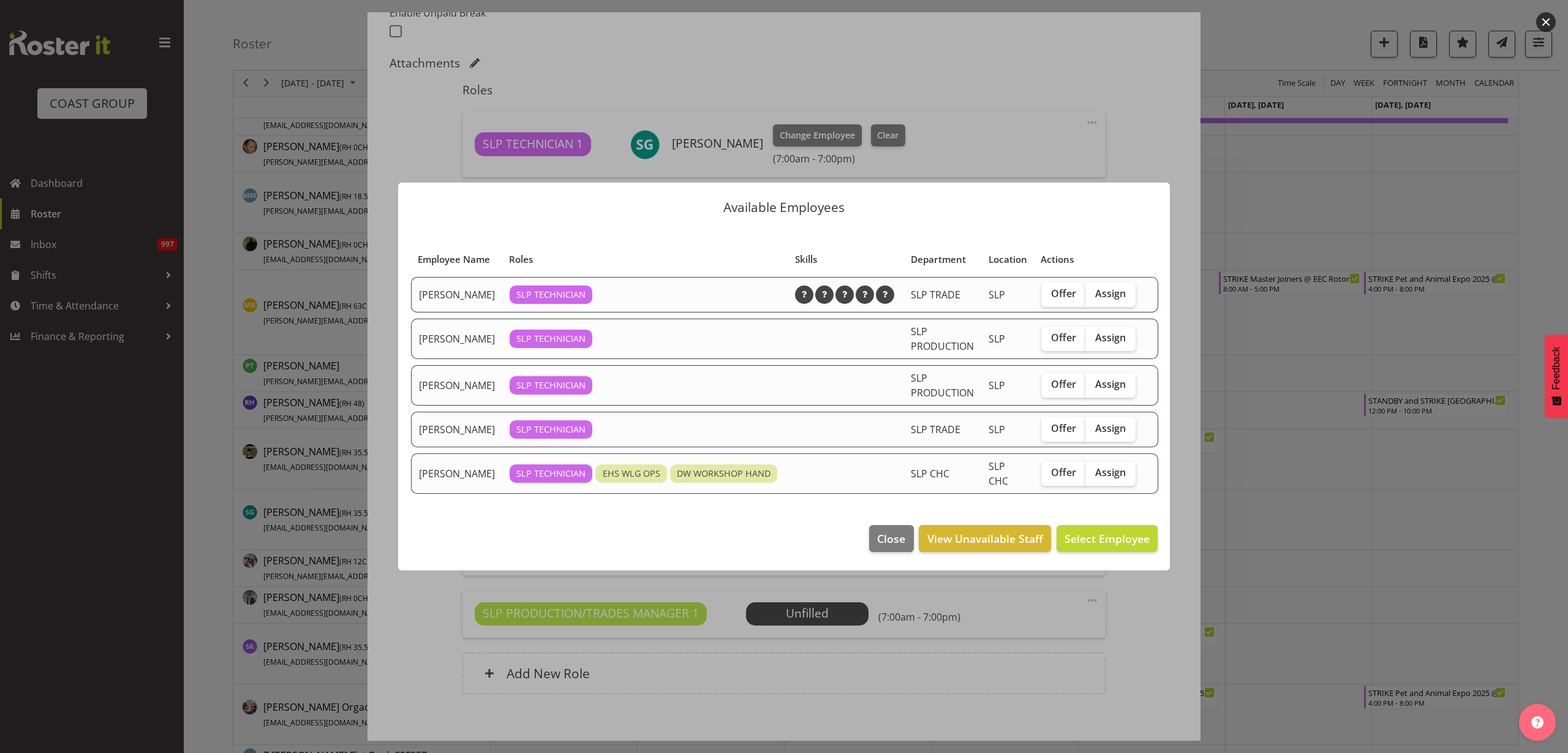
click at [1105, 478] on span "Assign" at bounding box center [1110, 472] width 30 height 12
click at [1094, 477] on input "Assign" at bounding box center [1089, 473] width 8 height 8
checkbox input "true"
click at [1103, 545] on span "Assign [PERSON_NAME]" at bounding box center [1087, 539] width 124 height 15
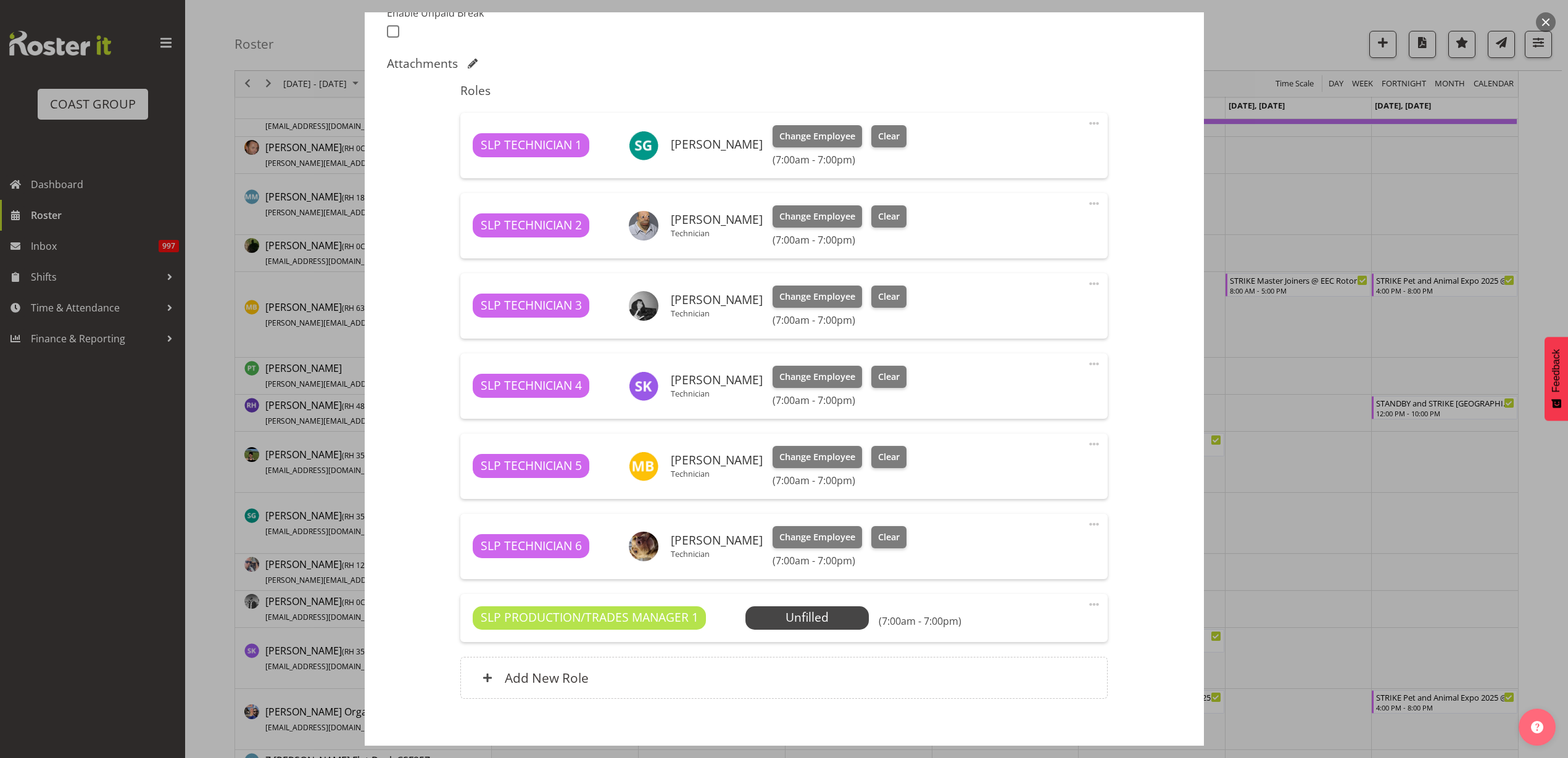
click at [0, 0] on span "Select Employee" at bounding box center [0, 0] width 0 height 0
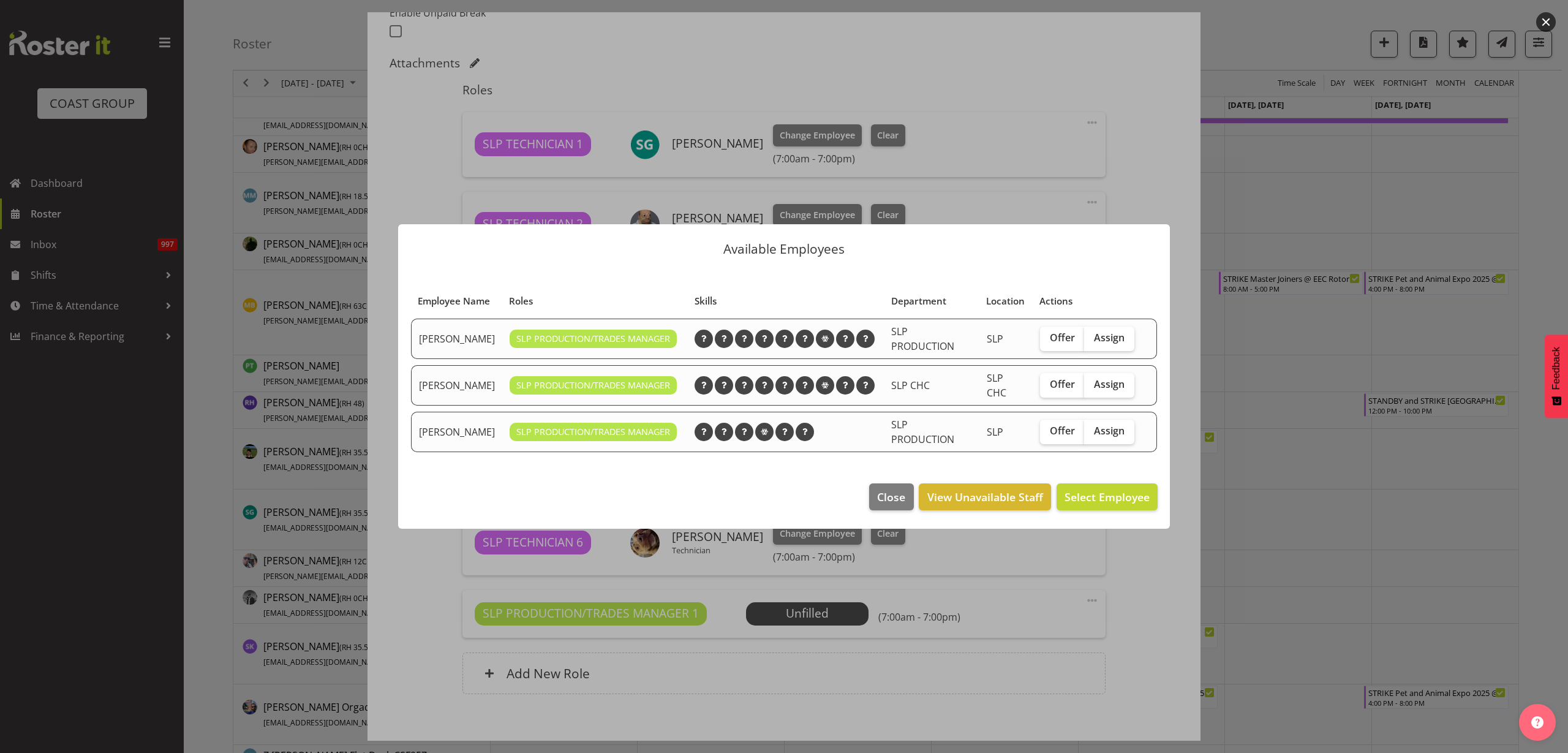
click at [1109, 381] on span "Assign" at bounding box center [1109, 384] width 30 height 12
click at [1092, 381] on input "Assign" at bounding box center [1088, 385] width 8 height 8
checkbox input "true"
click at [1076, 493] on span "Assign [PERSON_NAME]" at bounding box center [1087, 497] width 124 height 15
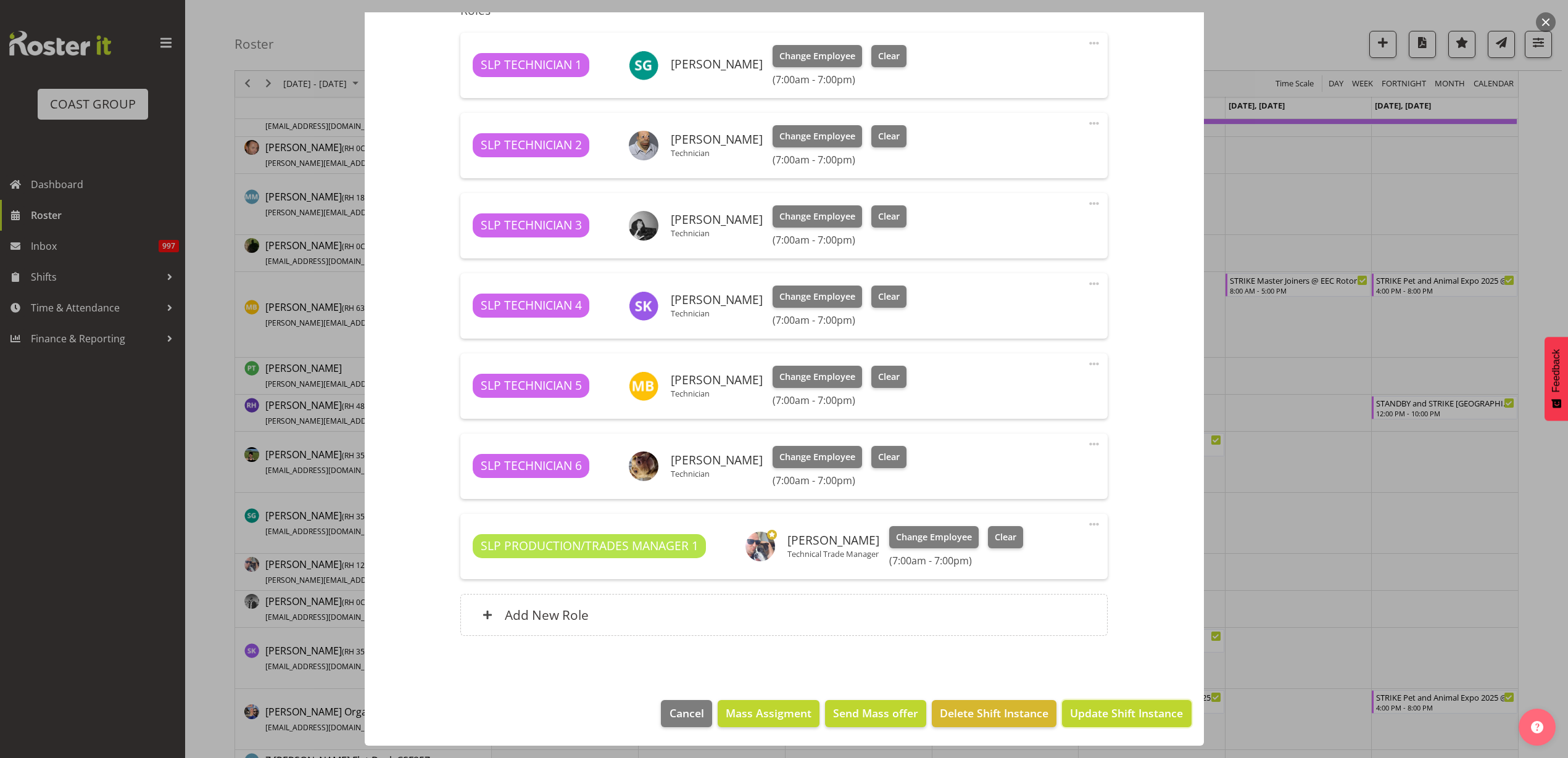
click at [1118, 712] on span "Update Shift Instance" at bounding box center [1126, 713] width 113 height 16
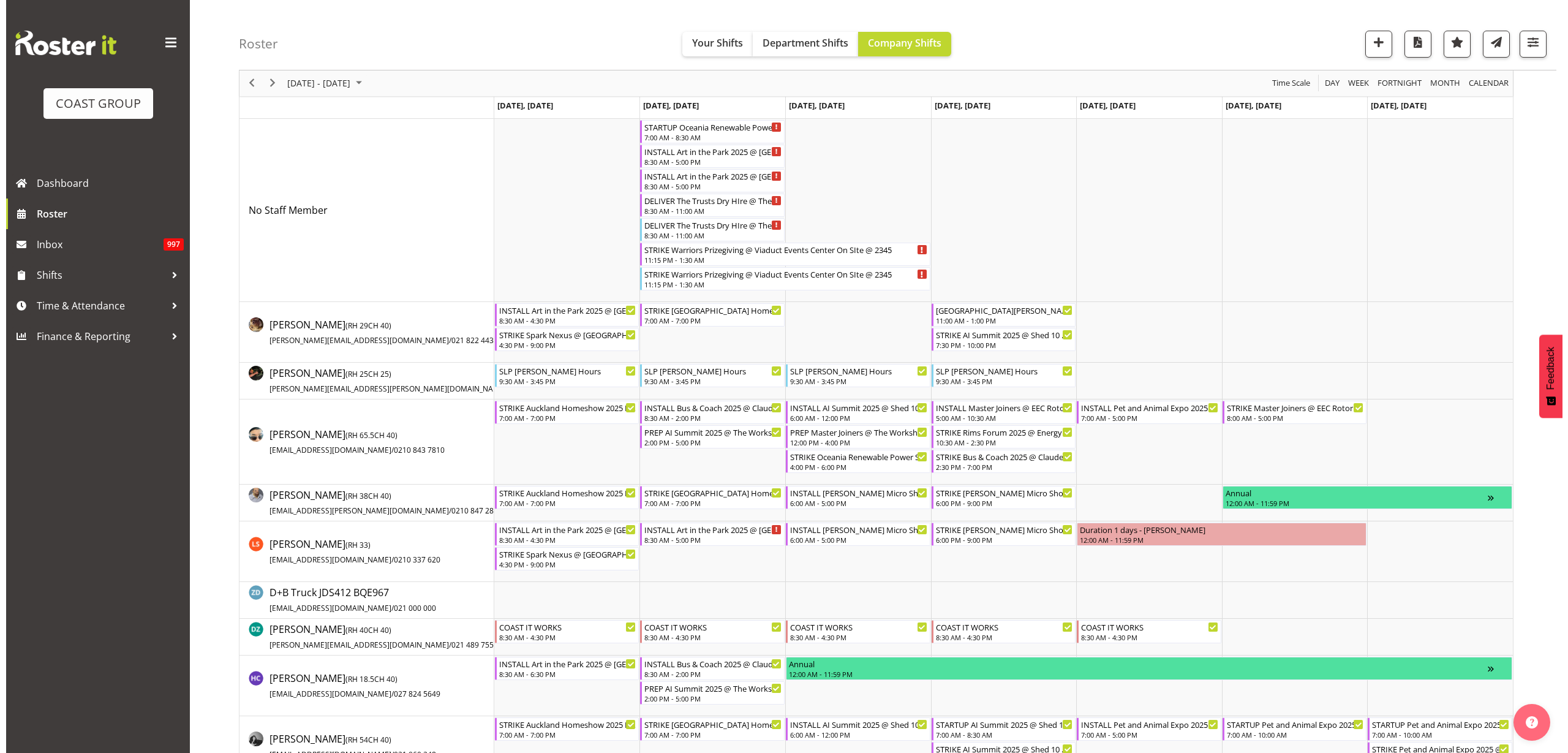
scroll to position [76, 0]
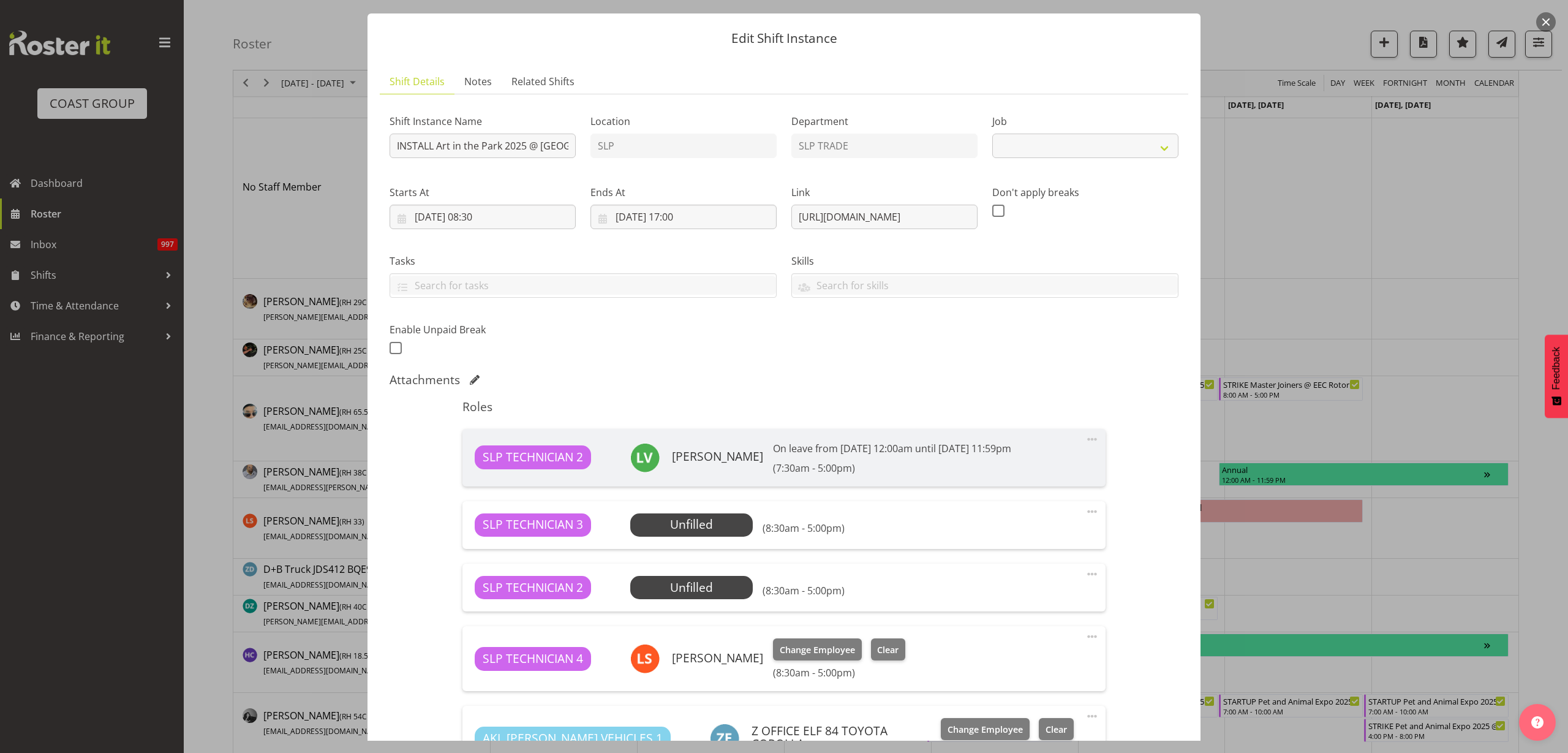
select select "9928"
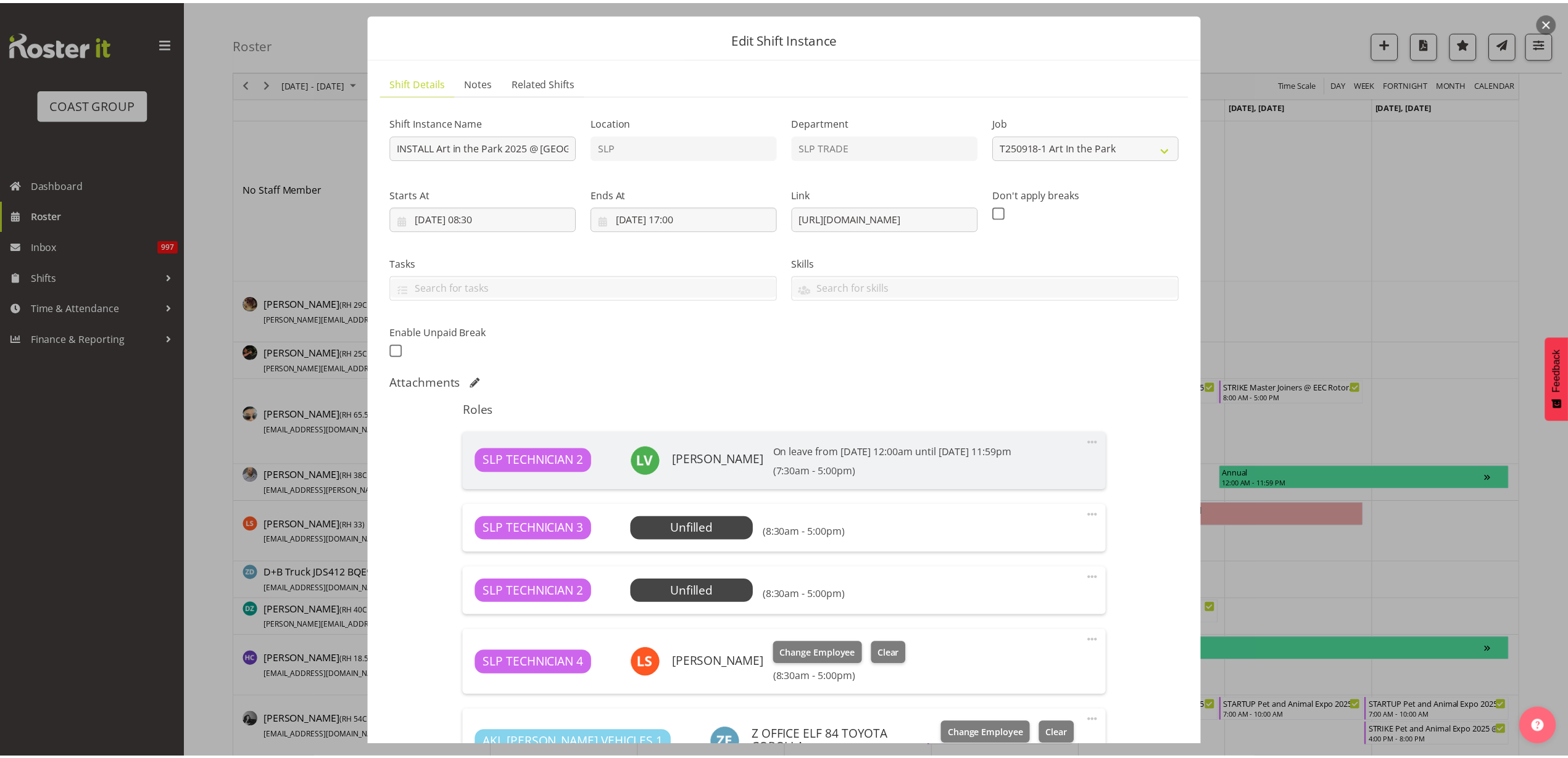
scroll to position [226, 0]
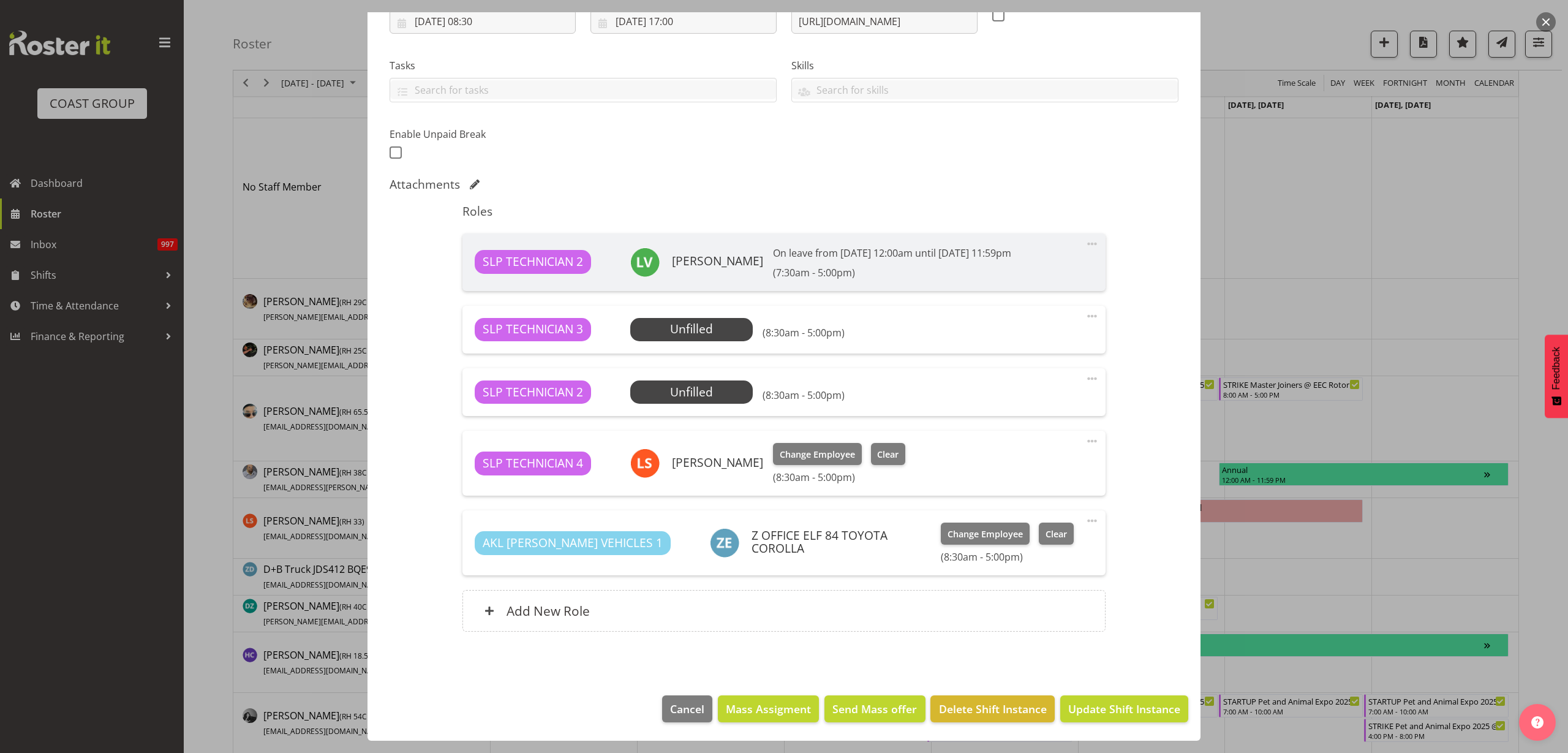
click at [0, 0] on span "Select Employee" at bounding box center [0, 0] width 0 height 0
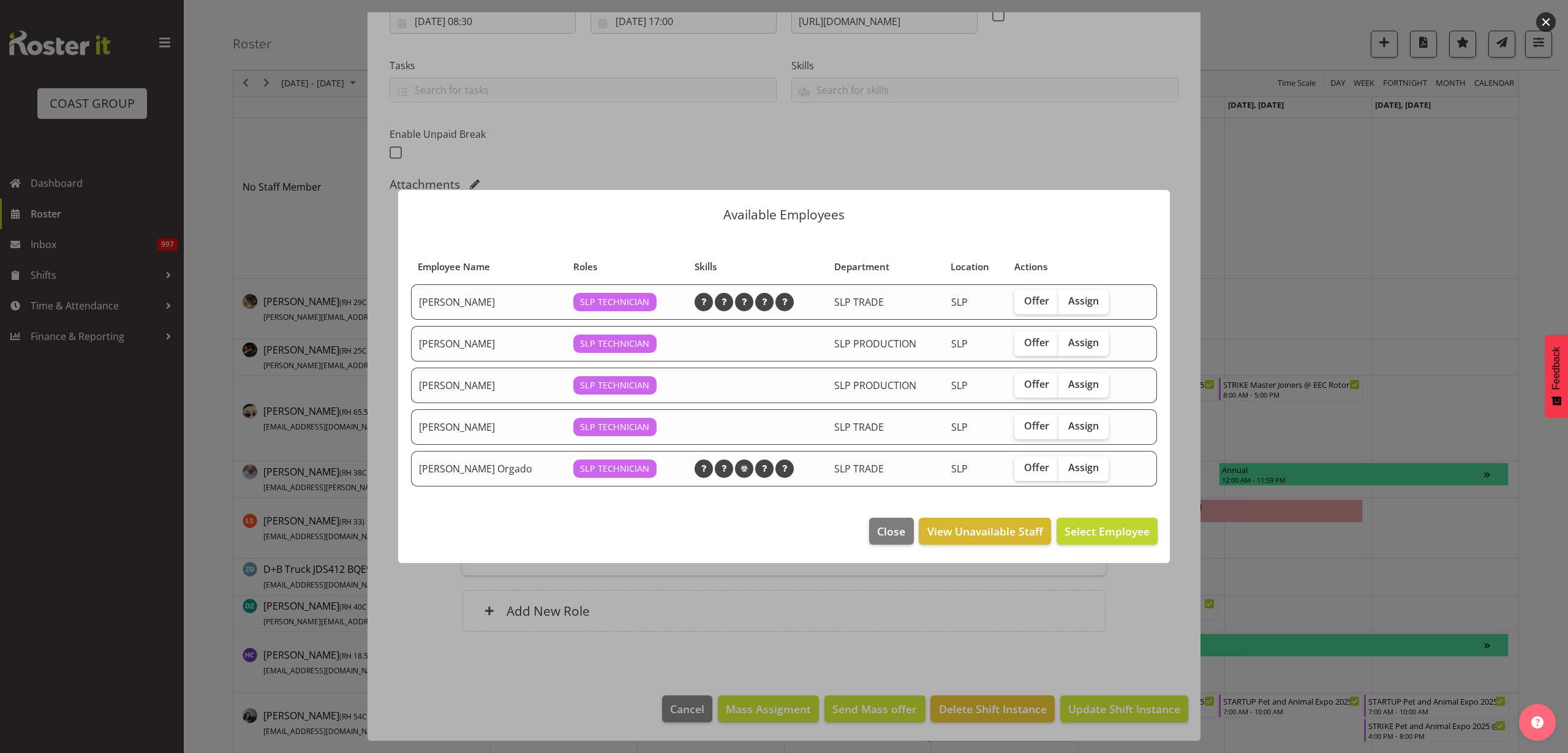
click at [1083, 471] on span "Assign" at bounding box center [1083, 467] width 30 height 12
click at [1066, 471] on input "Assign" at bounding box center [1063, 468] width 8 height 8
checkbox input "true"
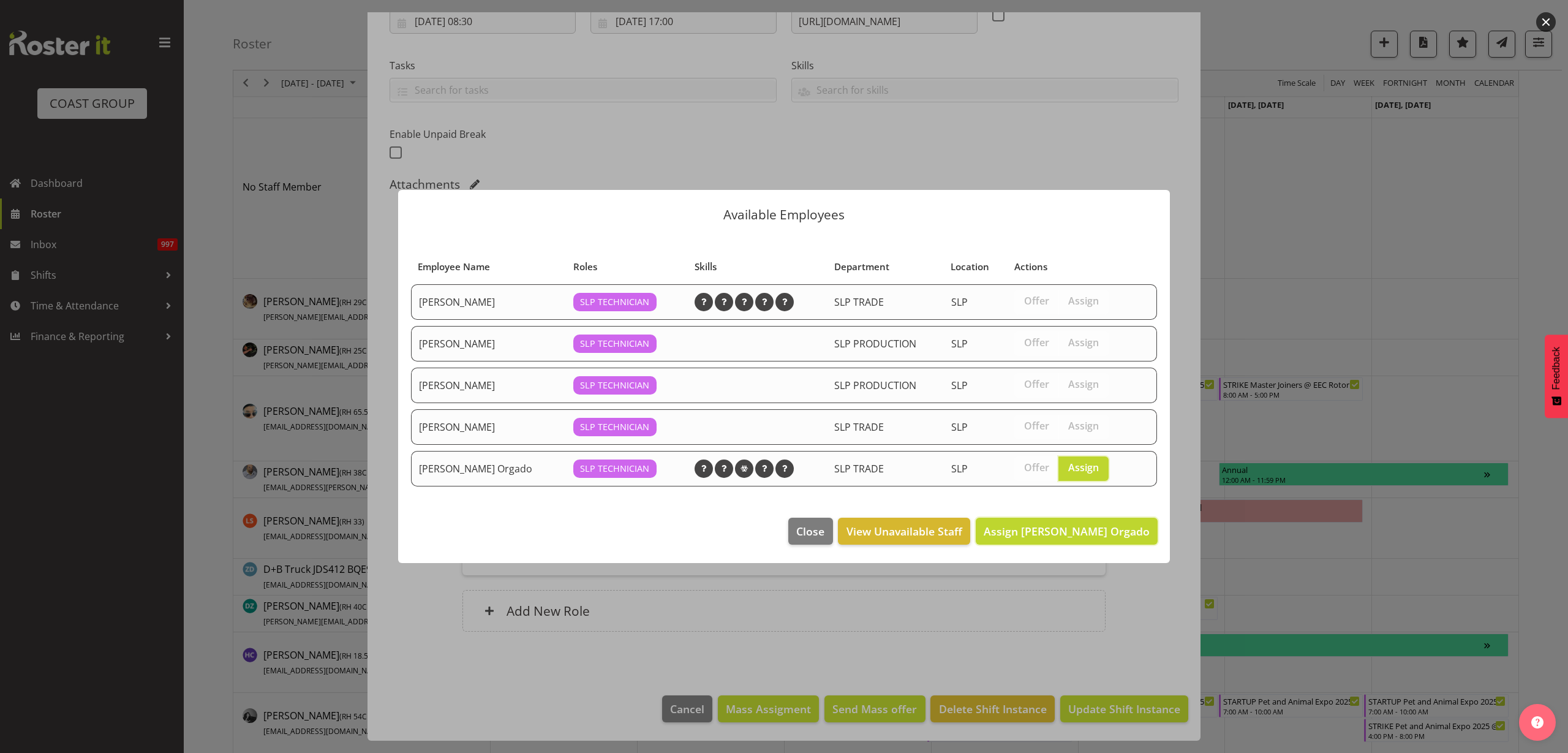
click at [1096, 532] on span "Assign [PERSON_NAME] Orgado" at bounding box center [1066, 531] width 166 height 15
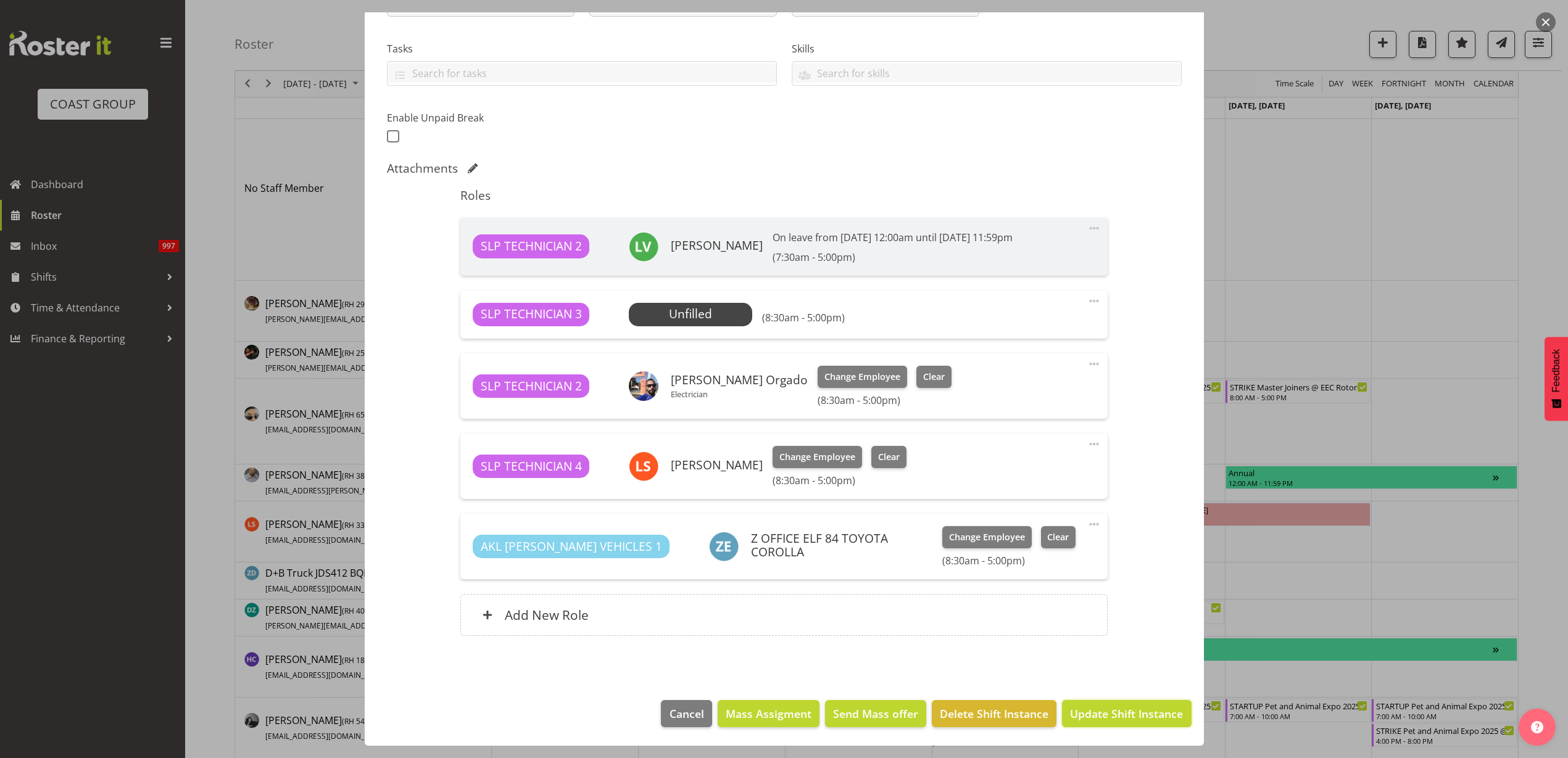
click at [1127, 713] on span "Update Shift Instance" at bounding box center [1126, 714] width 113 height 16
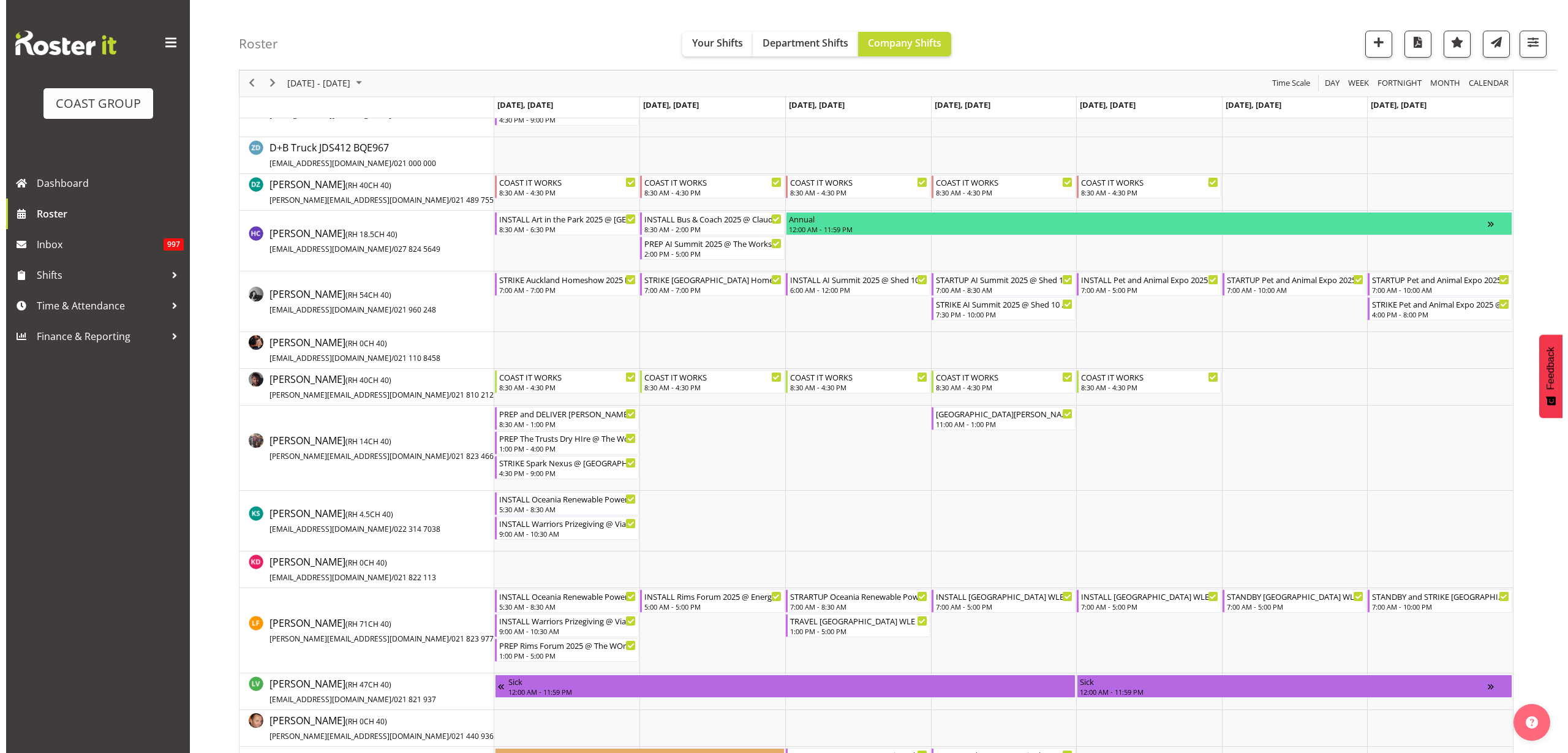
scroll to position [536, 0]
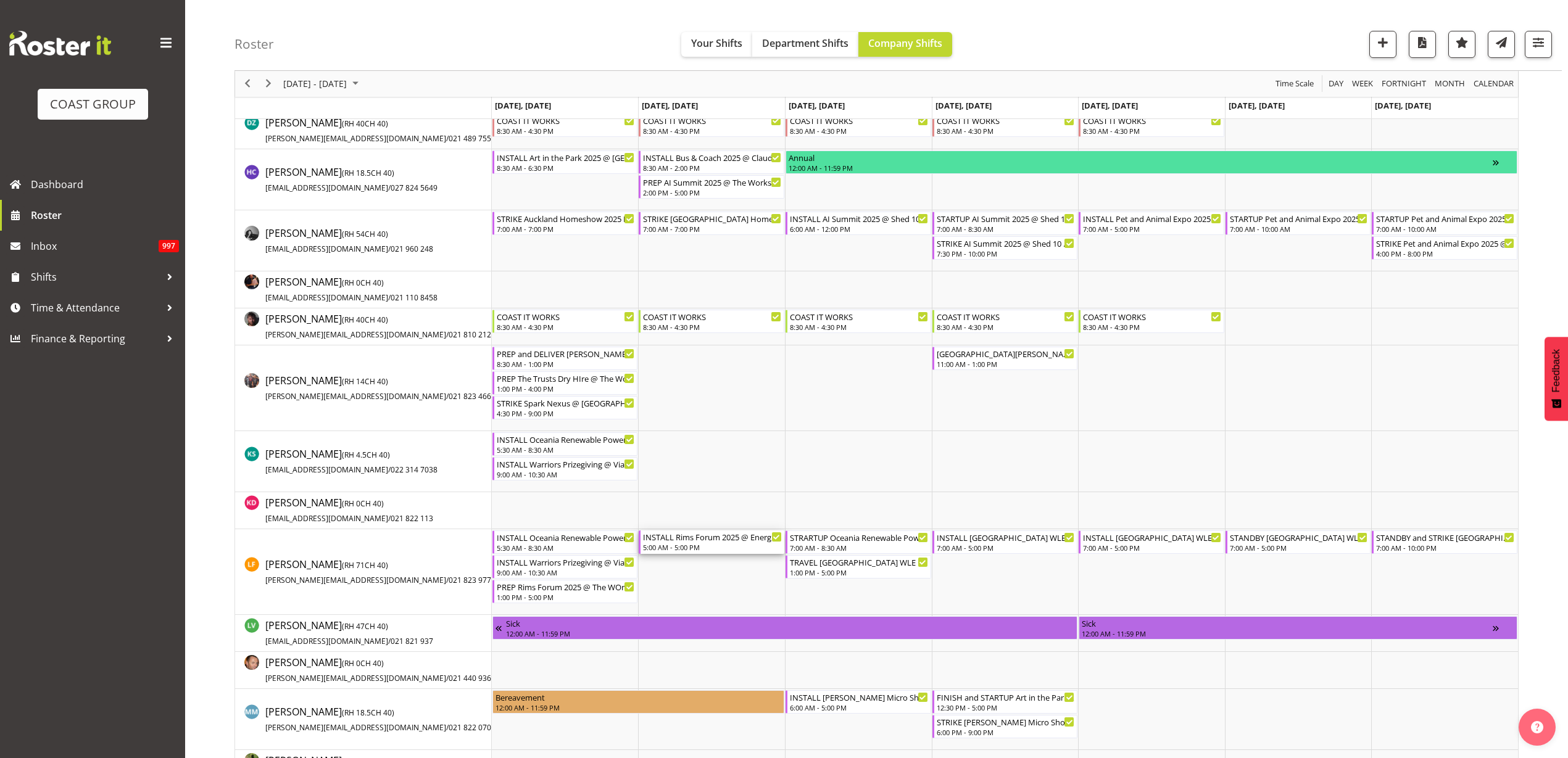
click at [709, 536] on div "INSTALL Rims Forum 2025 @ Energy Events Center On Site @ 0800" at bounding box center [712, 536] width 139 height 12
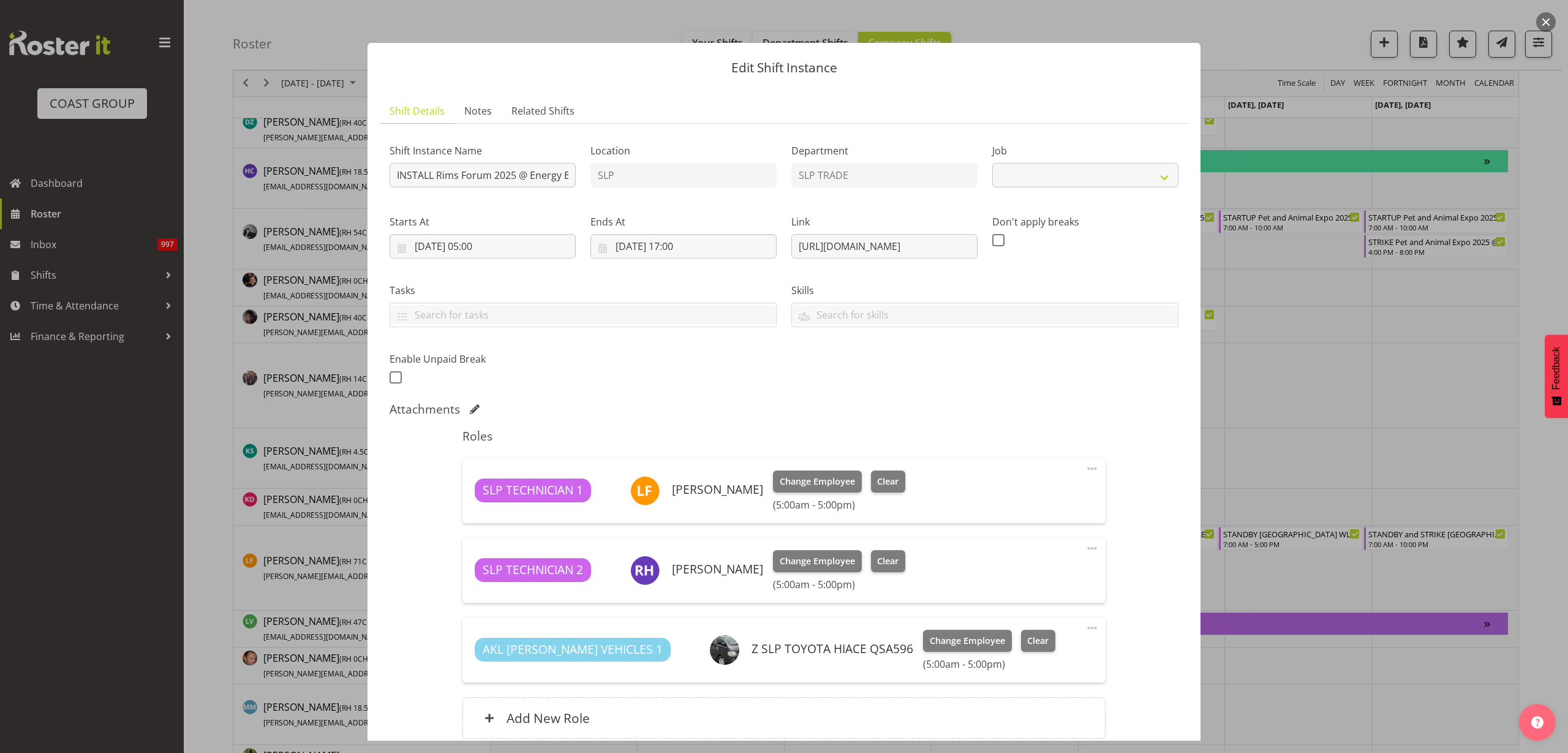
select select "9942"
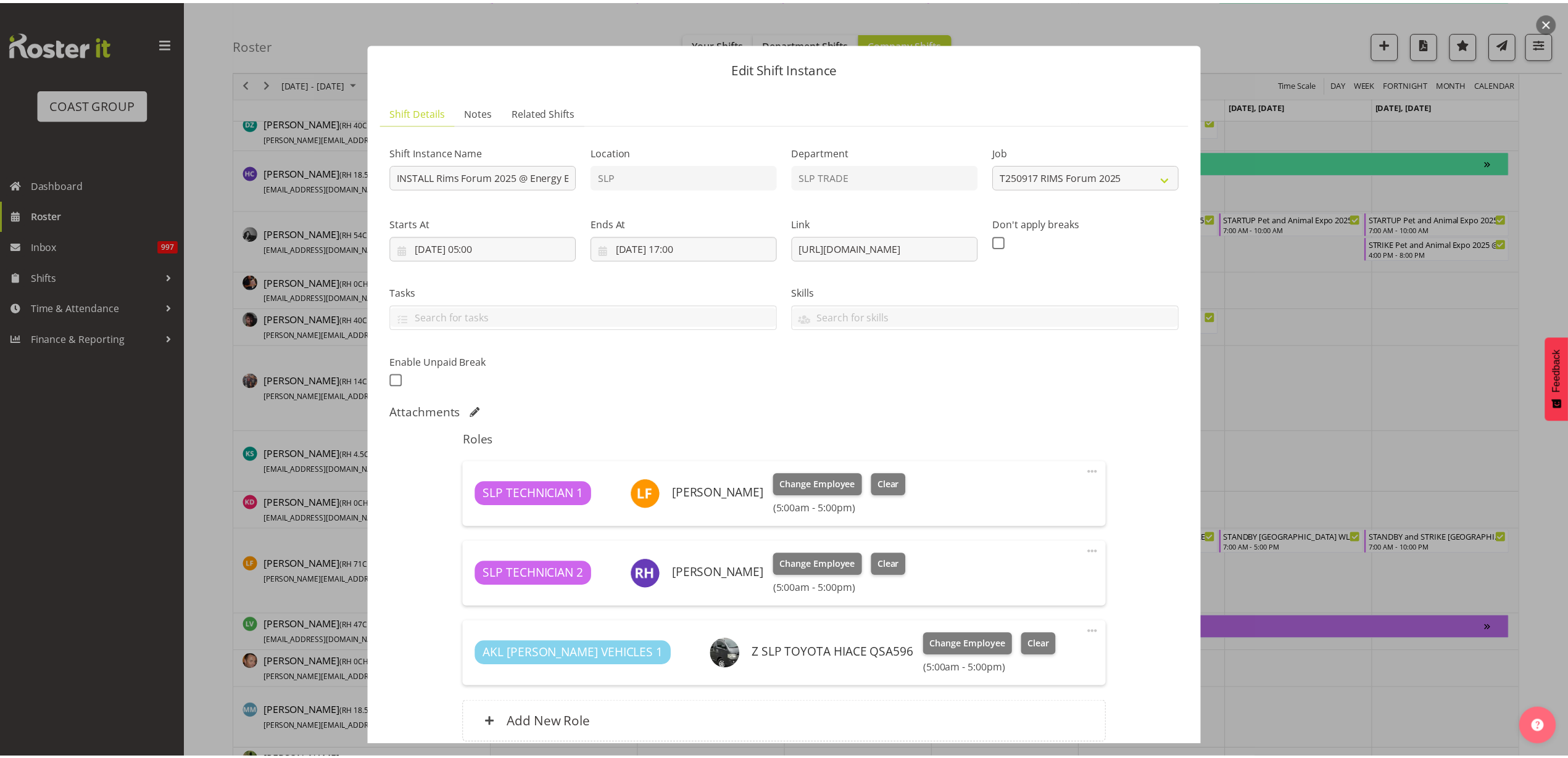
scroll to position [108, 0]
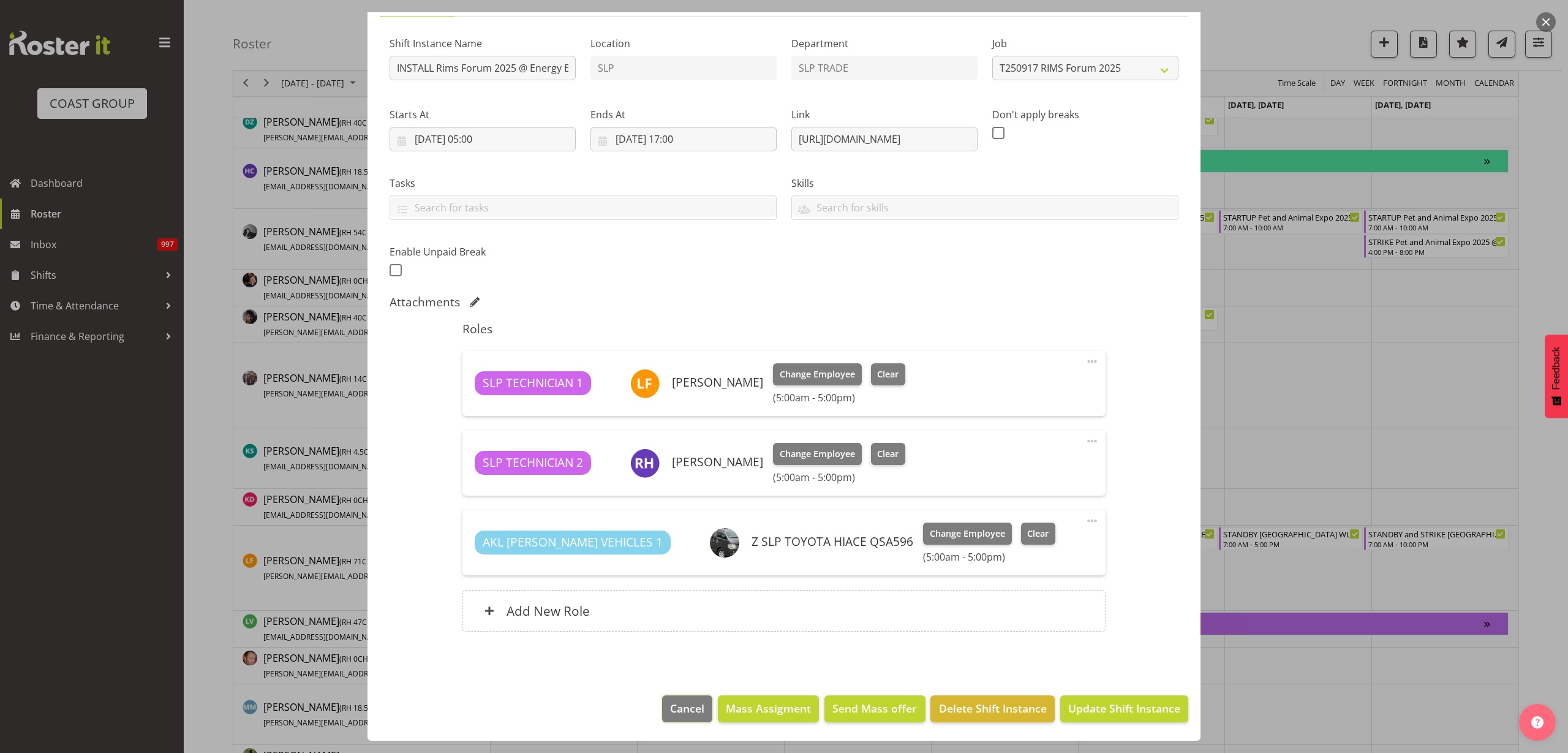
click at [682, 702] on span "Cancel" at bounding box center [687, 708] width 34 height 16
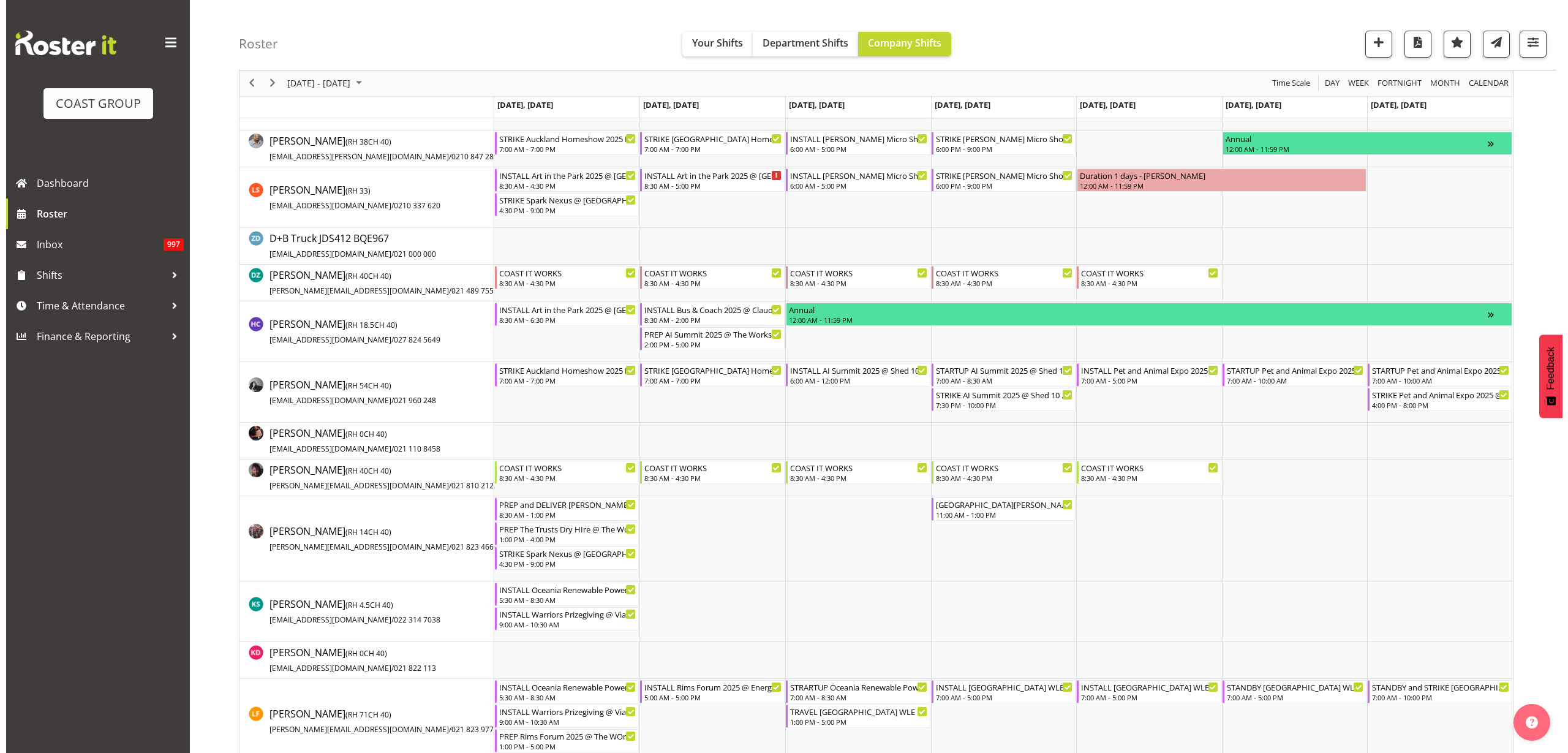
scroll to position [153, 0]
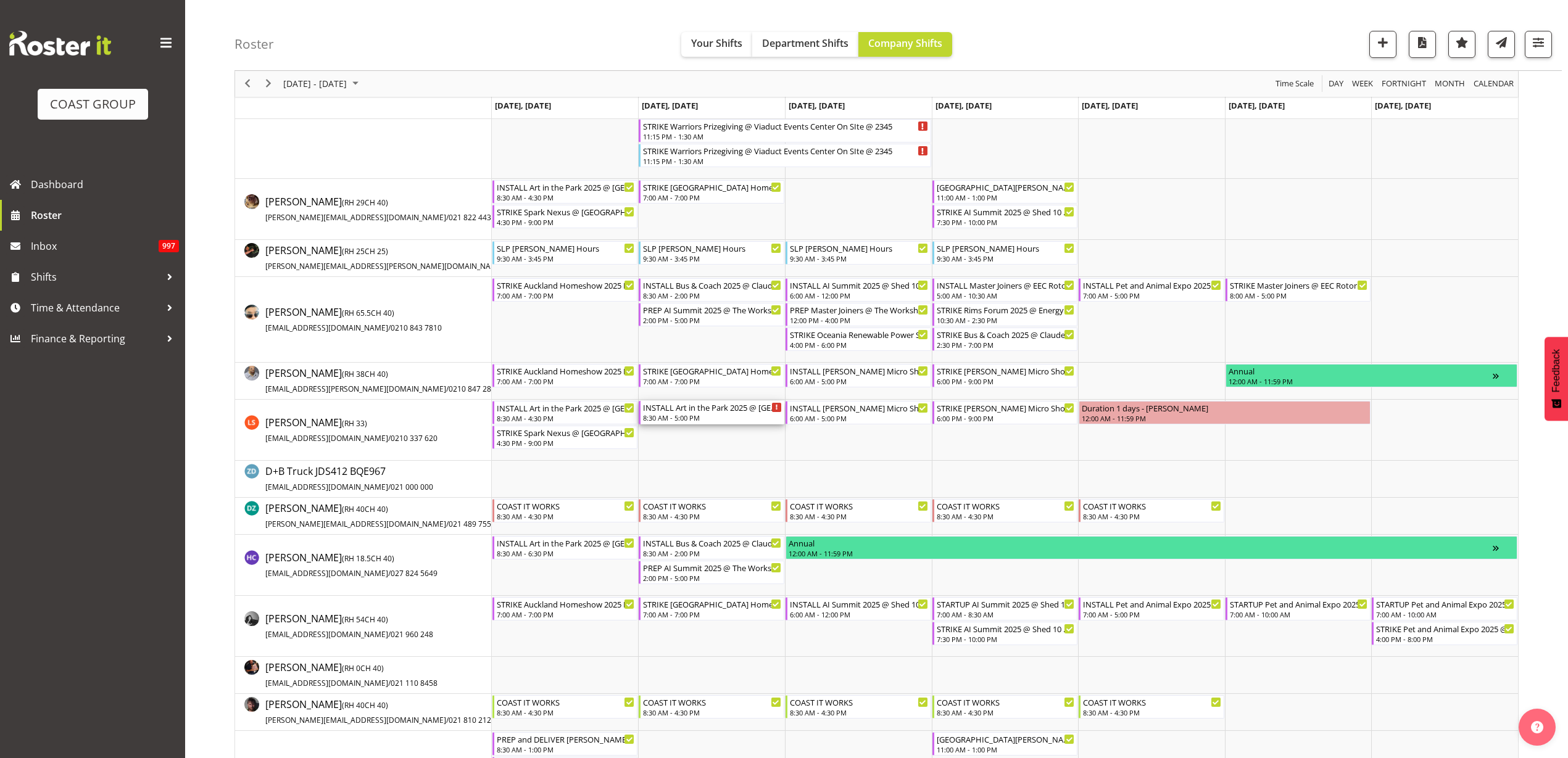
click at [705, 415] on div "8:30 AM - 5:00 PM" at bounding box center [712, 417] width 139 height 10
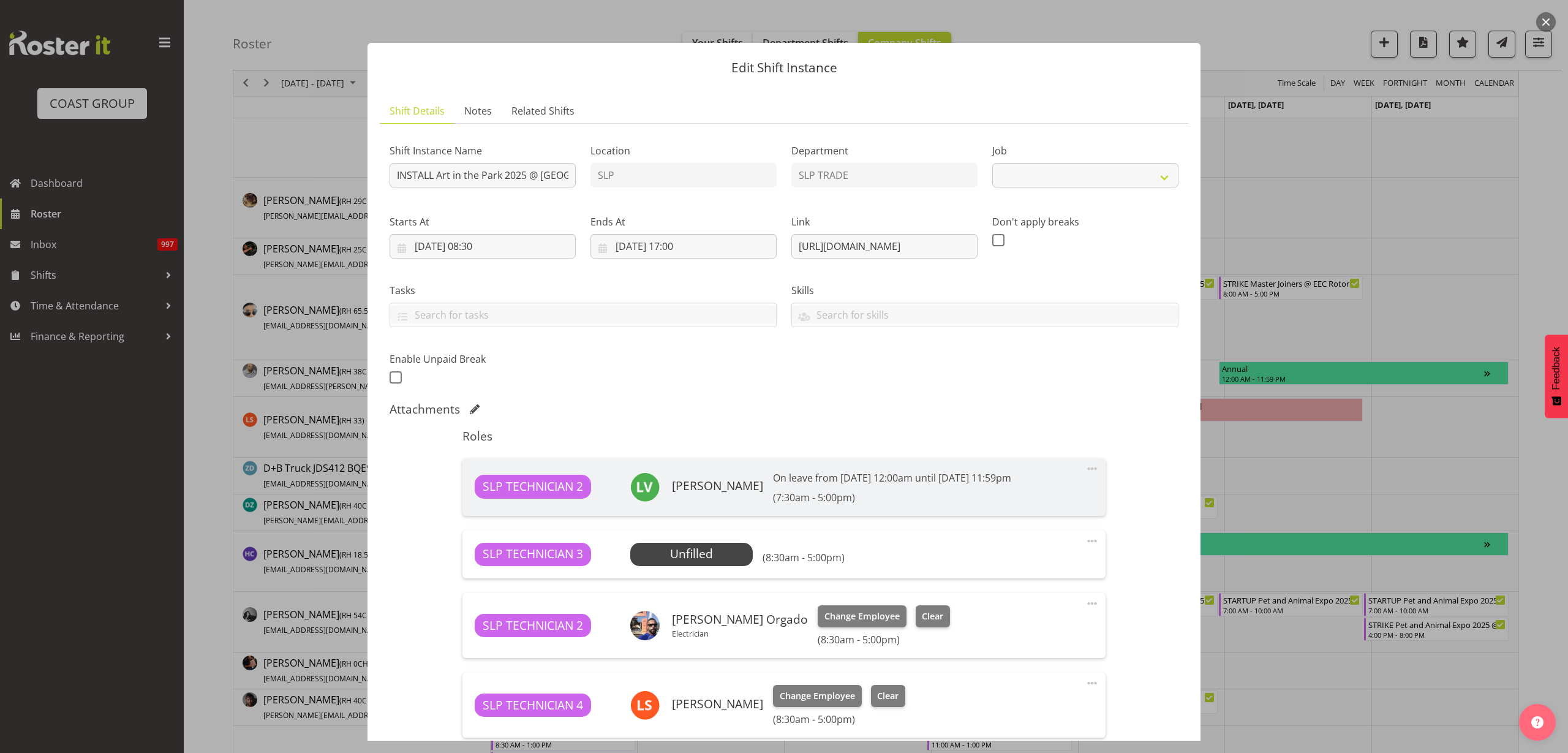
select select "9928"
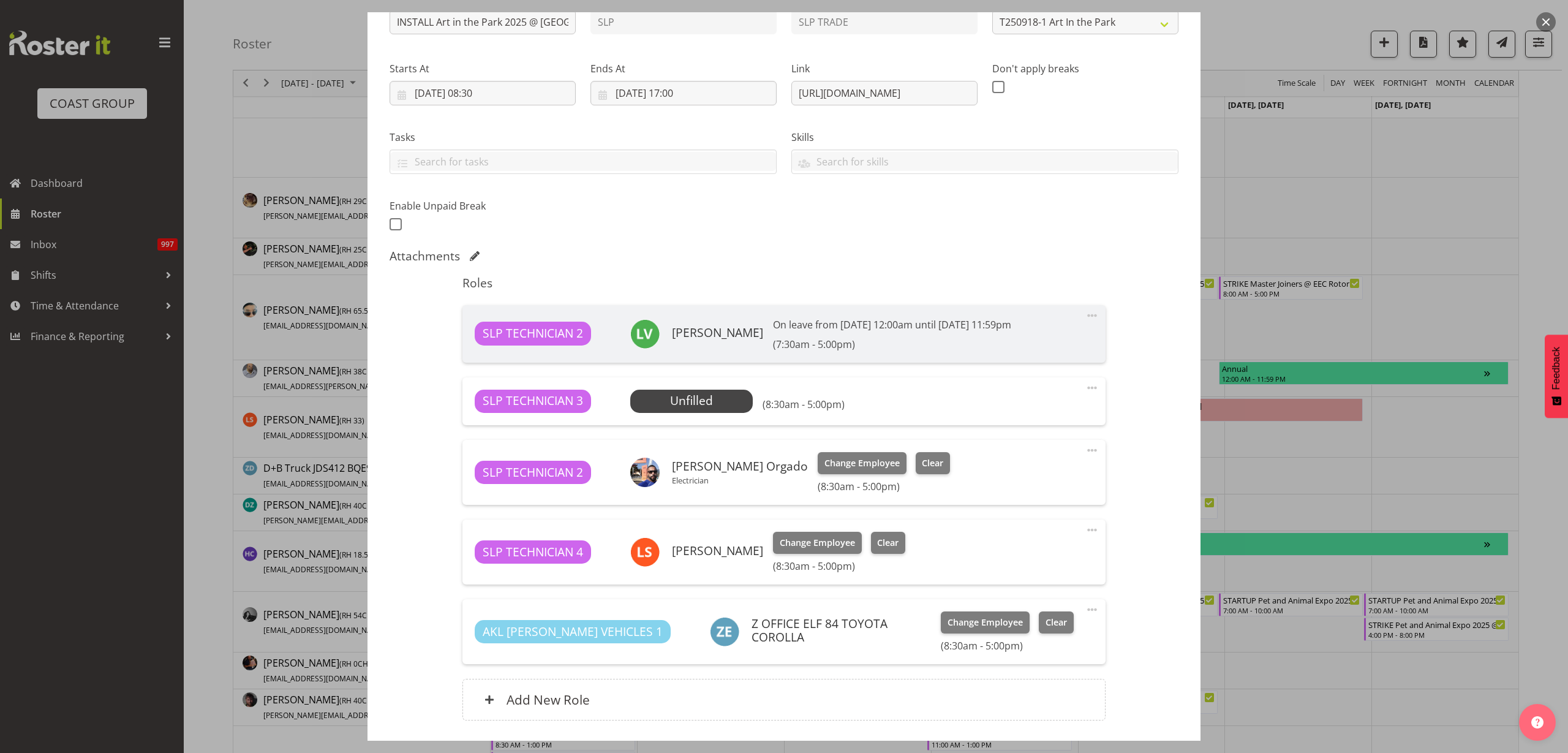
click at [0, 0] on span "Select Employee" at bounding box center [0, 0] width 0 height 0
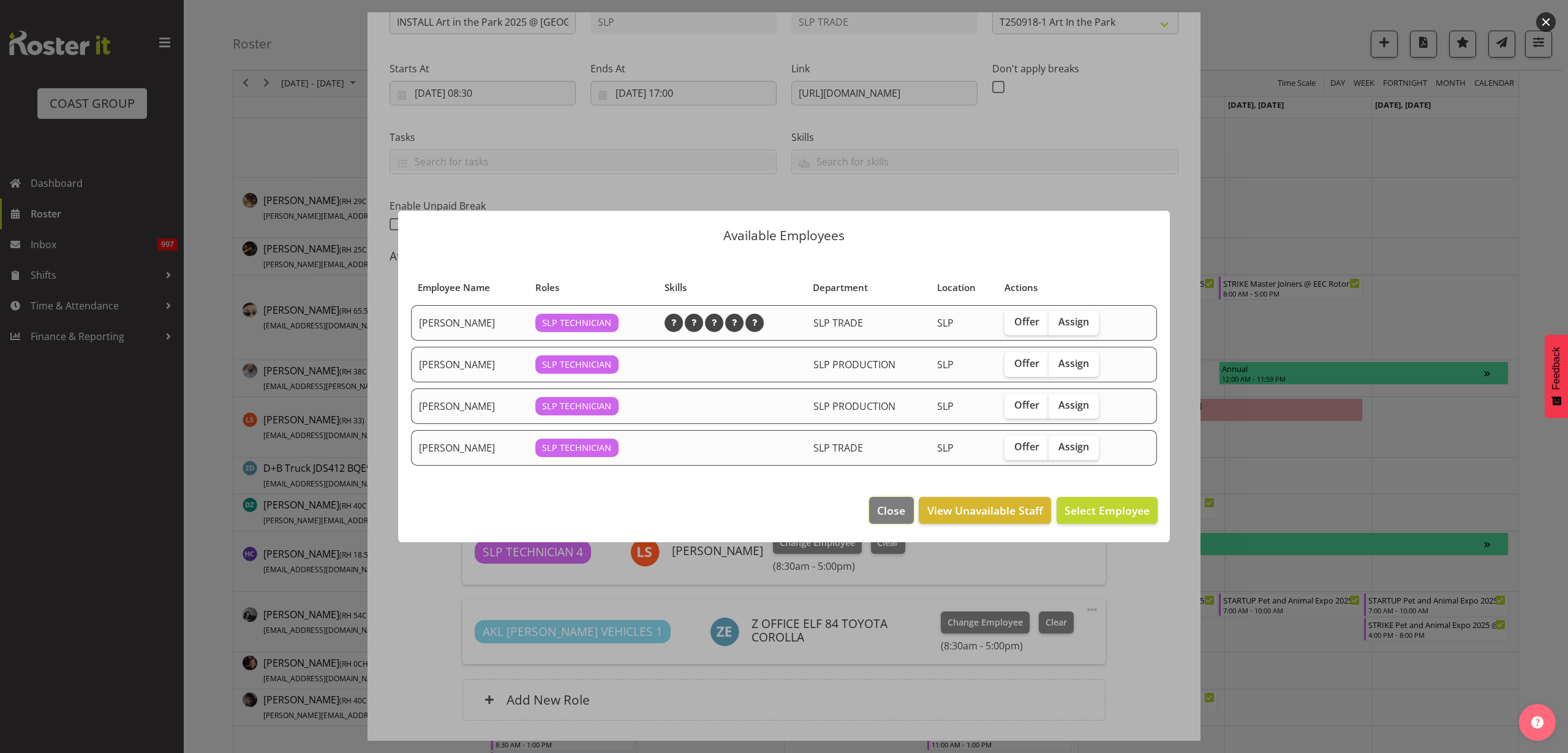
click at [885, 509] on span "Close" at bounding box center [891, 510] width 28 height 16
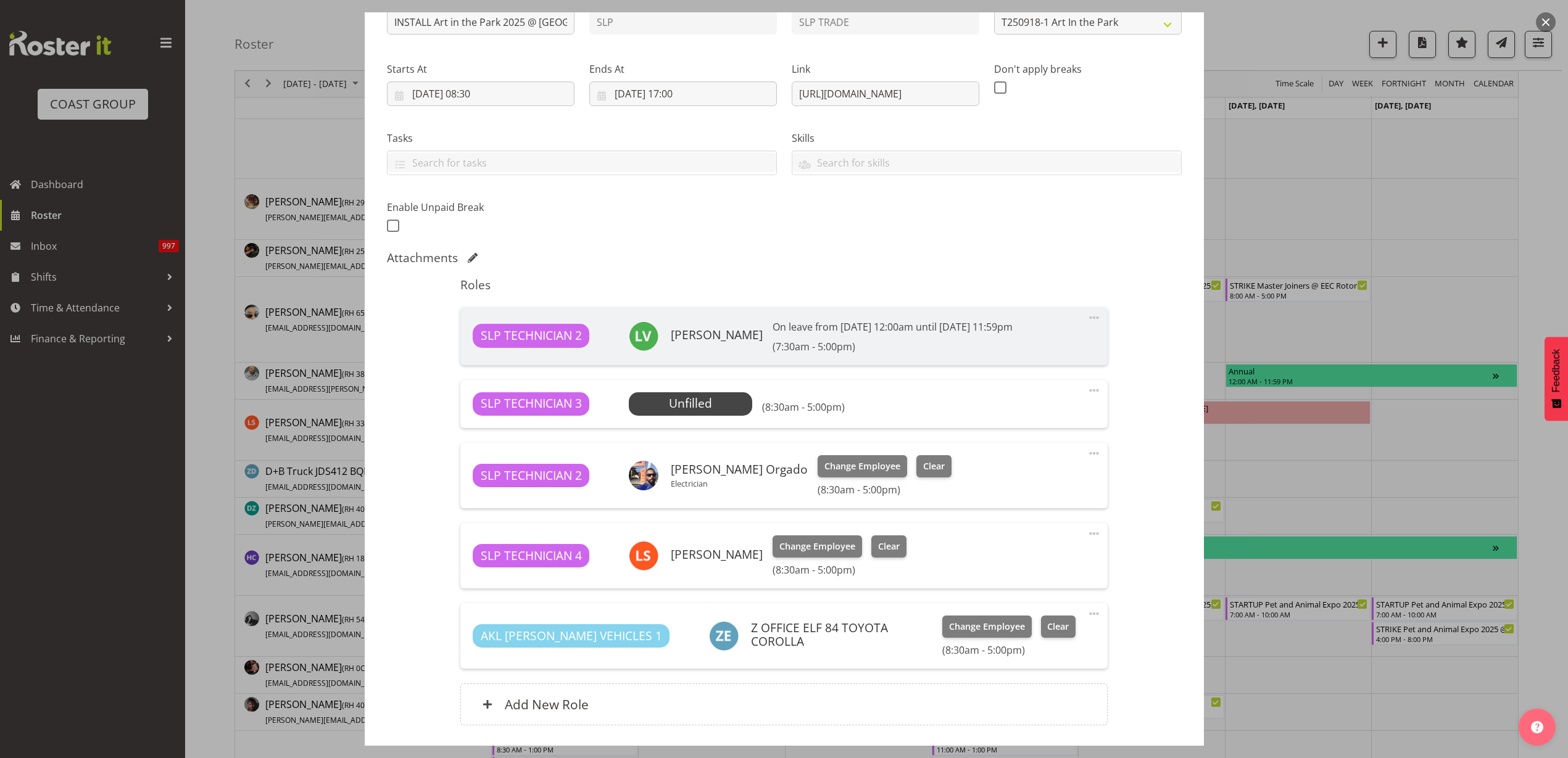
click at [1087, 387] on span at bounding box center [1094, 390] width 15 height 15
click at [1013, 463] on link "Delete" at bounding box center [1043, 462] width 119 height 22
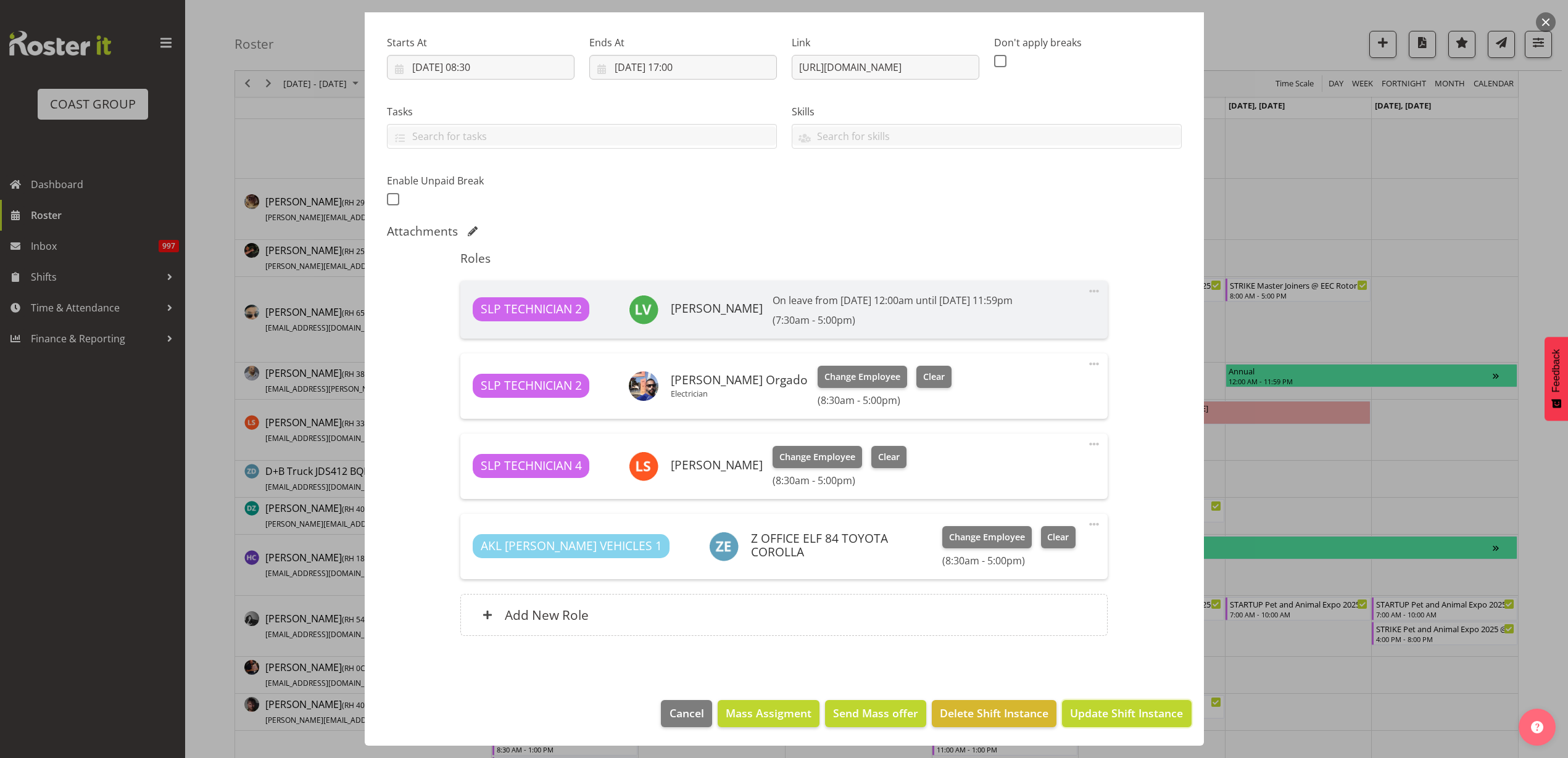
click at [1098, 710] on span "Update Shift Instance" at bounding box center [1126, 713] width 113 height 16
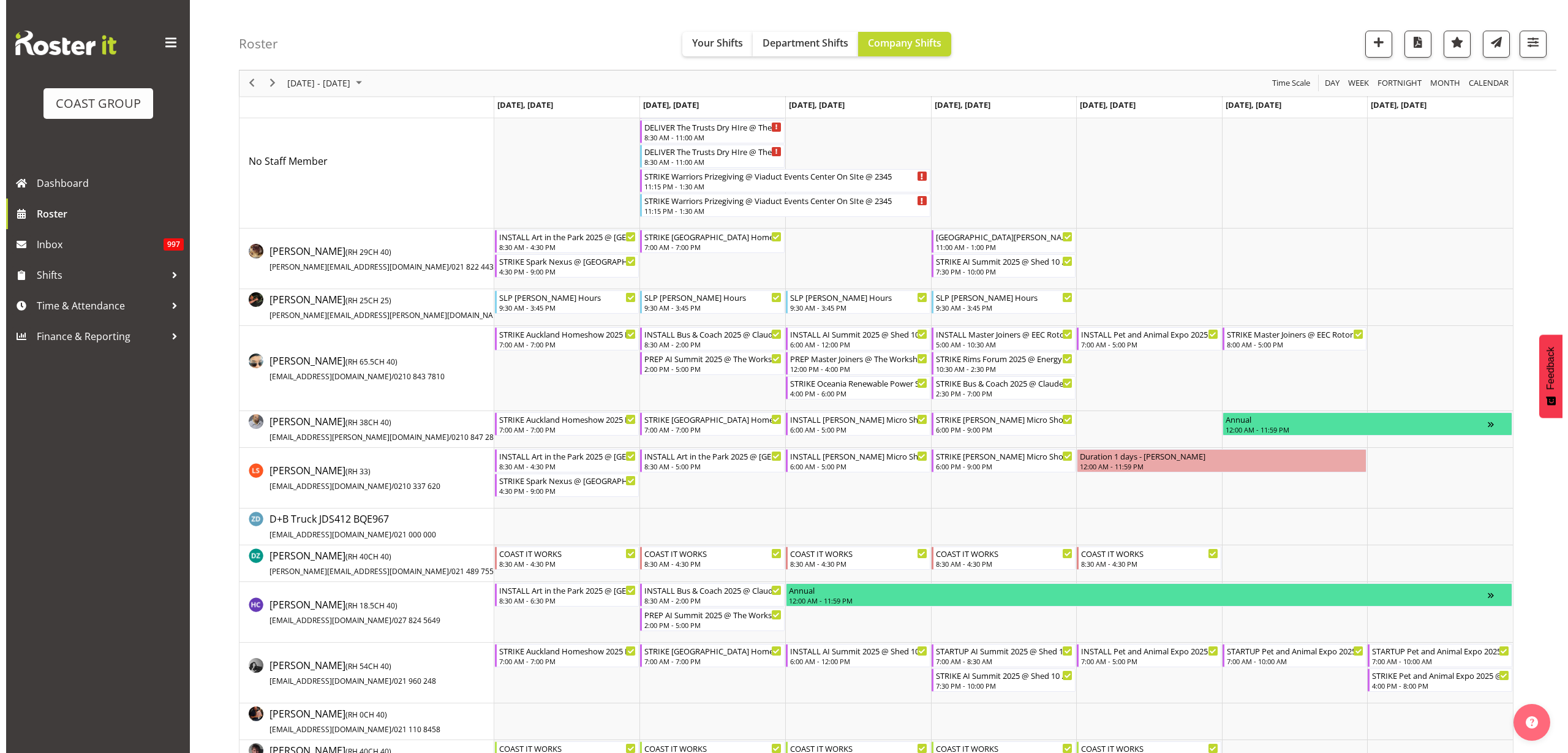
scroll to position [0, 0]
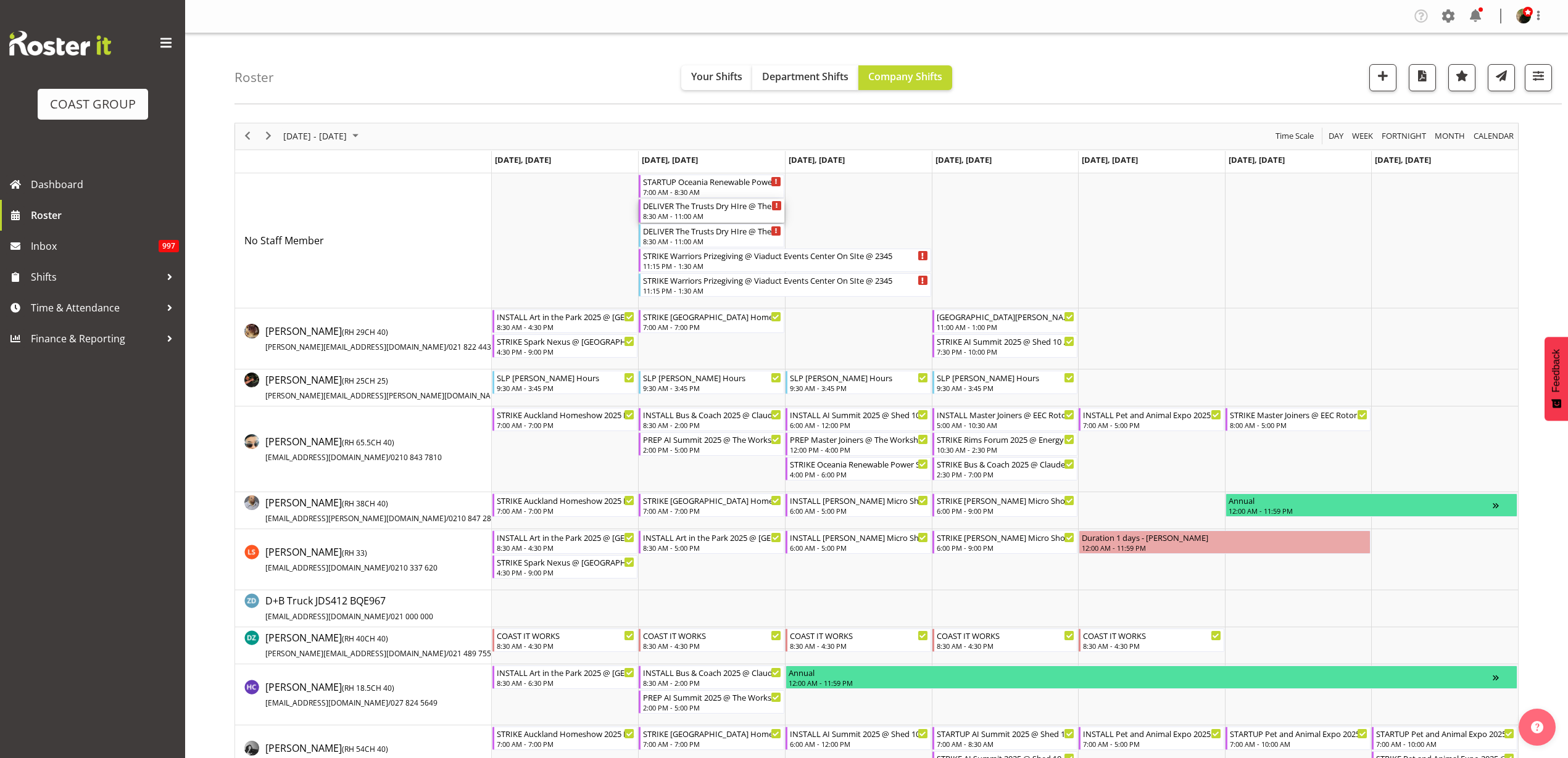
click at [698, 207] on div "DELIVER The Trusts Dry HIre @ The [GEOGRAPHIC_DATA] On Site @ 1030" at bounding box center [712, 205] width 139 height 12
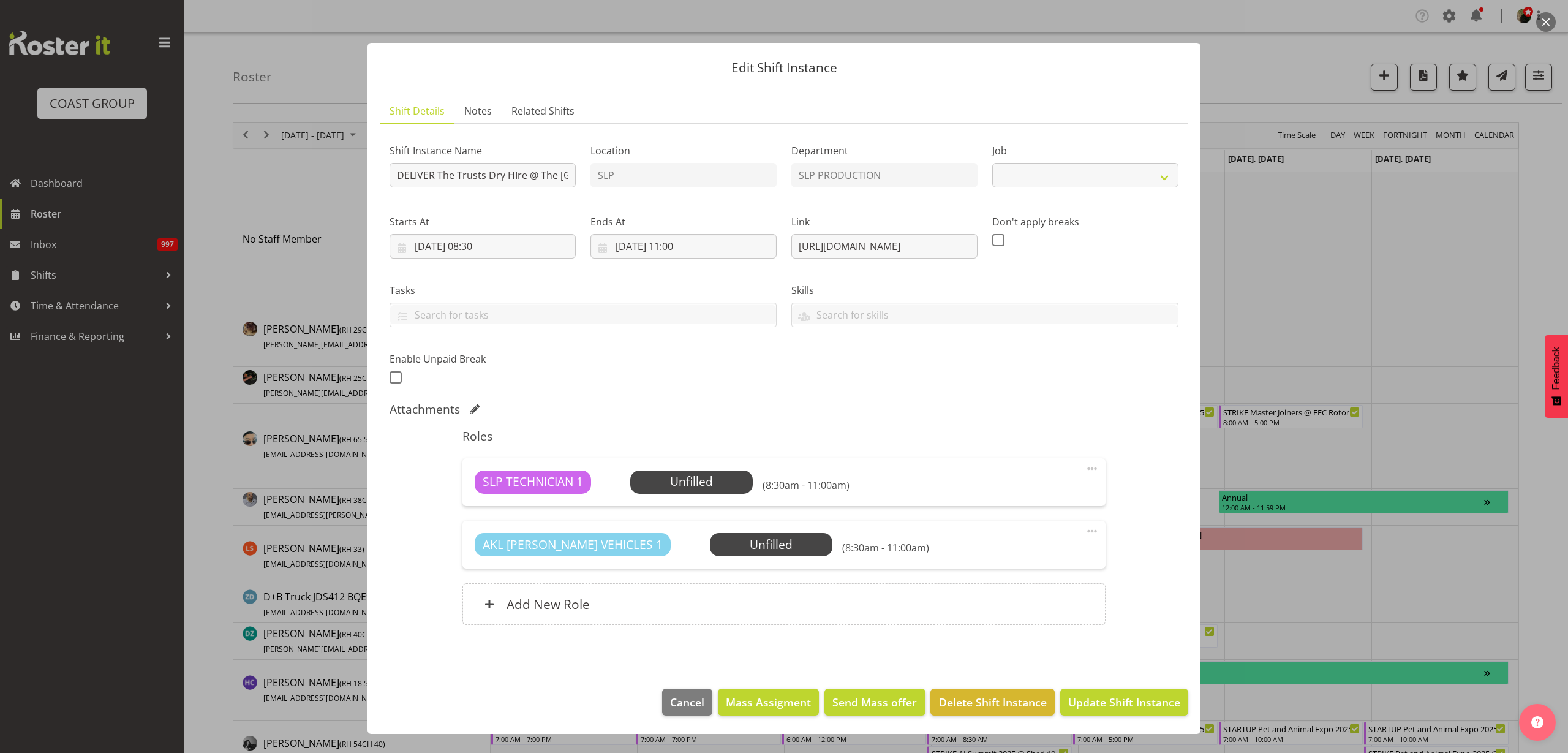
select select "10626"
click at [0, 0] on span "Select Employee" at bounding box center [0, 0] width 0 height 0
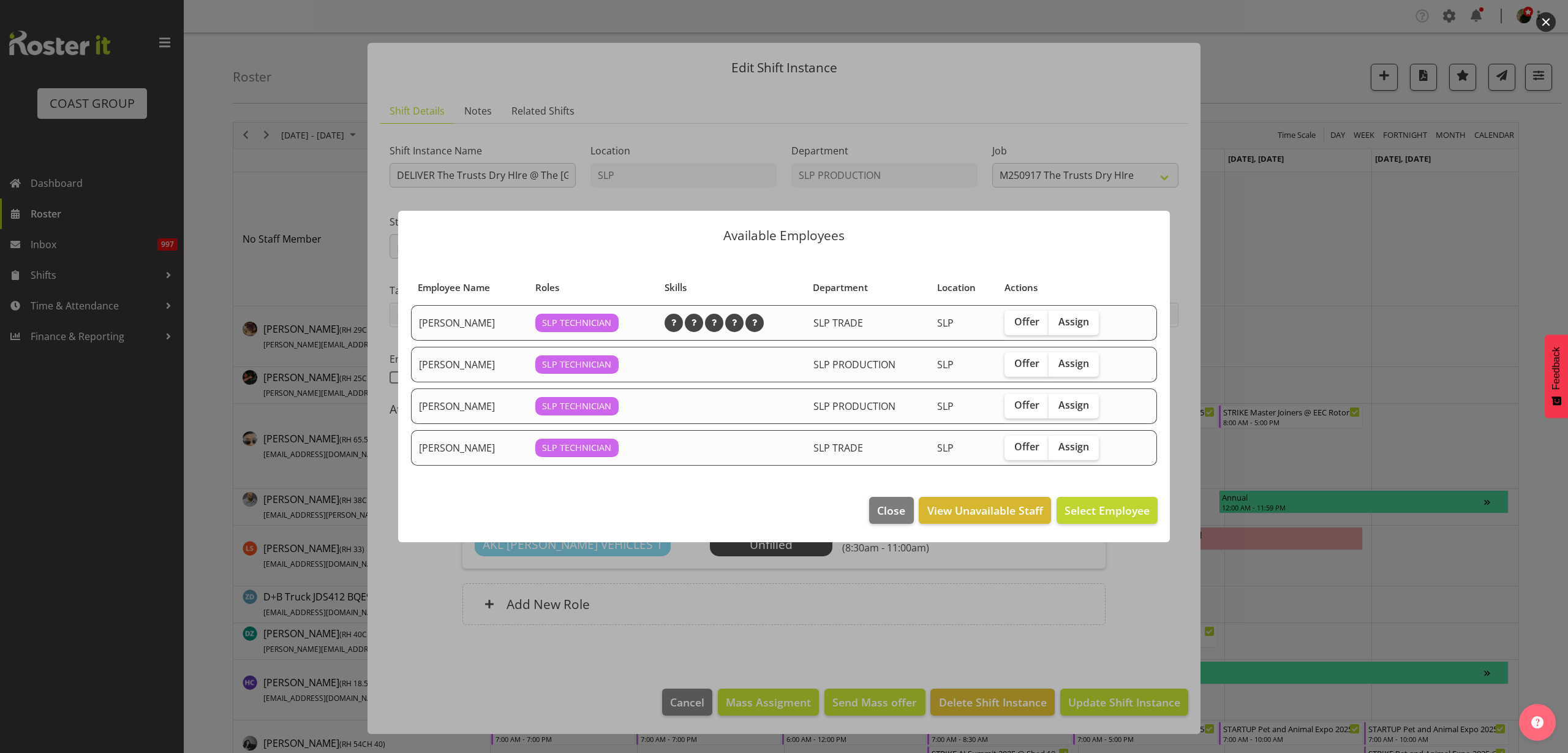
click at [1075, 320] on span "Assign" at bounding box center [1074, 321] width 30 height 12
click at [1057, 320] on input "Assign" at bounding box center [1052, 322] width 8 height 8
checkbox input "true"
click at [1096, 506] on span "Assign [PERSON_NAME]" at bounding box center [1087, 510] width 124 height 15
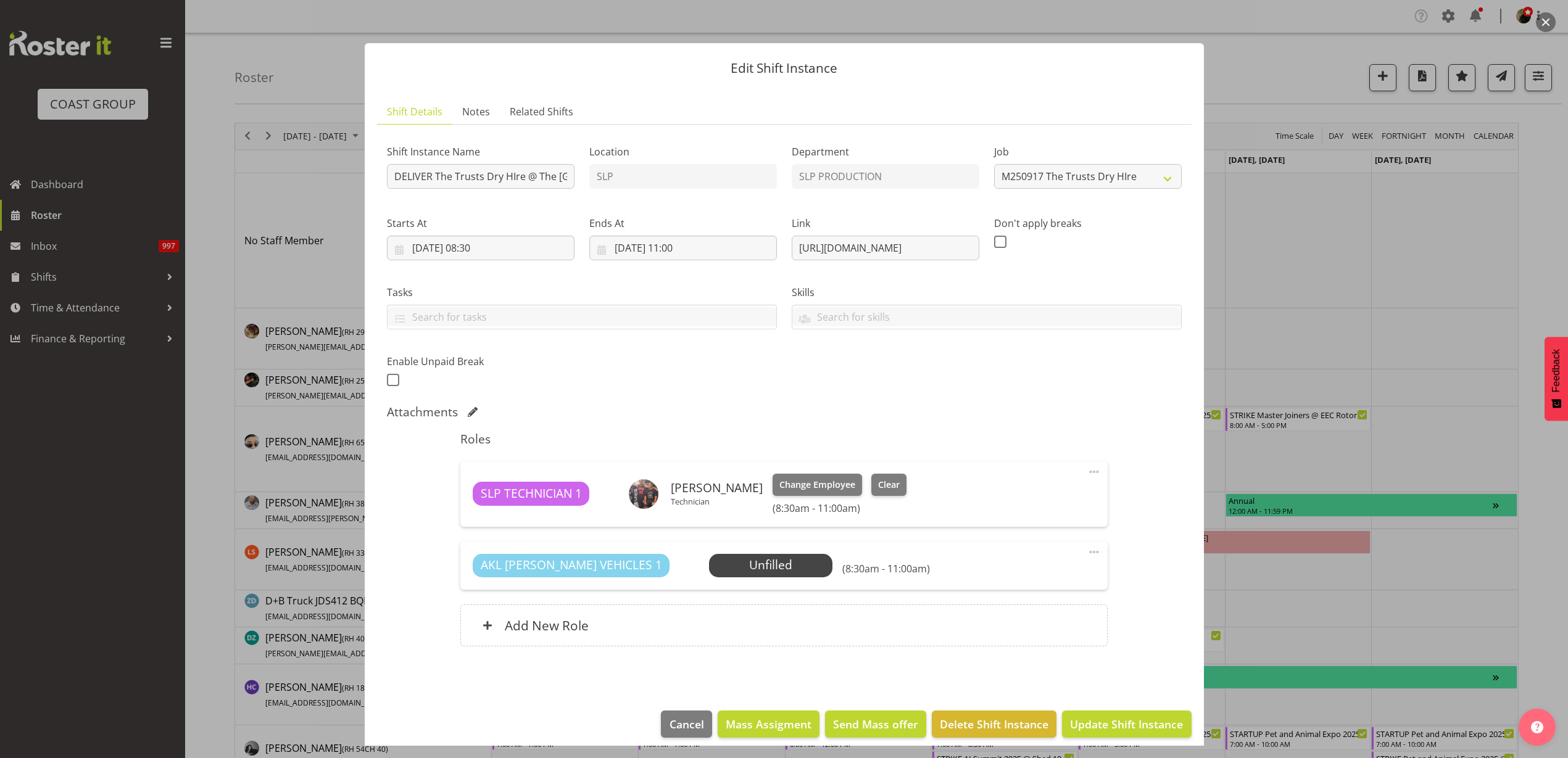
click at [0, 0] on span "Select Employee" at bounding box center [0, 0] width 0 height 0
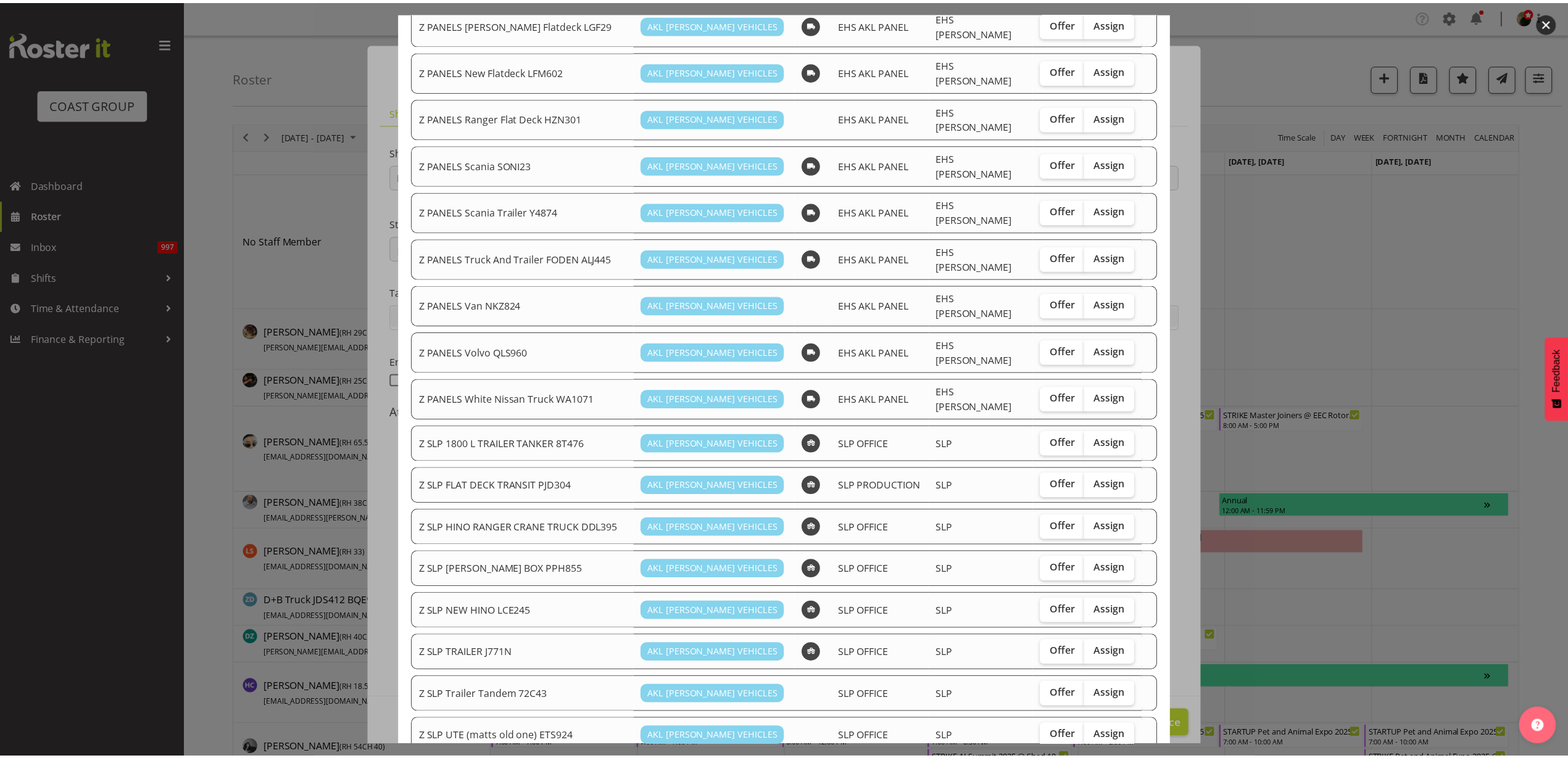
scroll to position [667, 0]
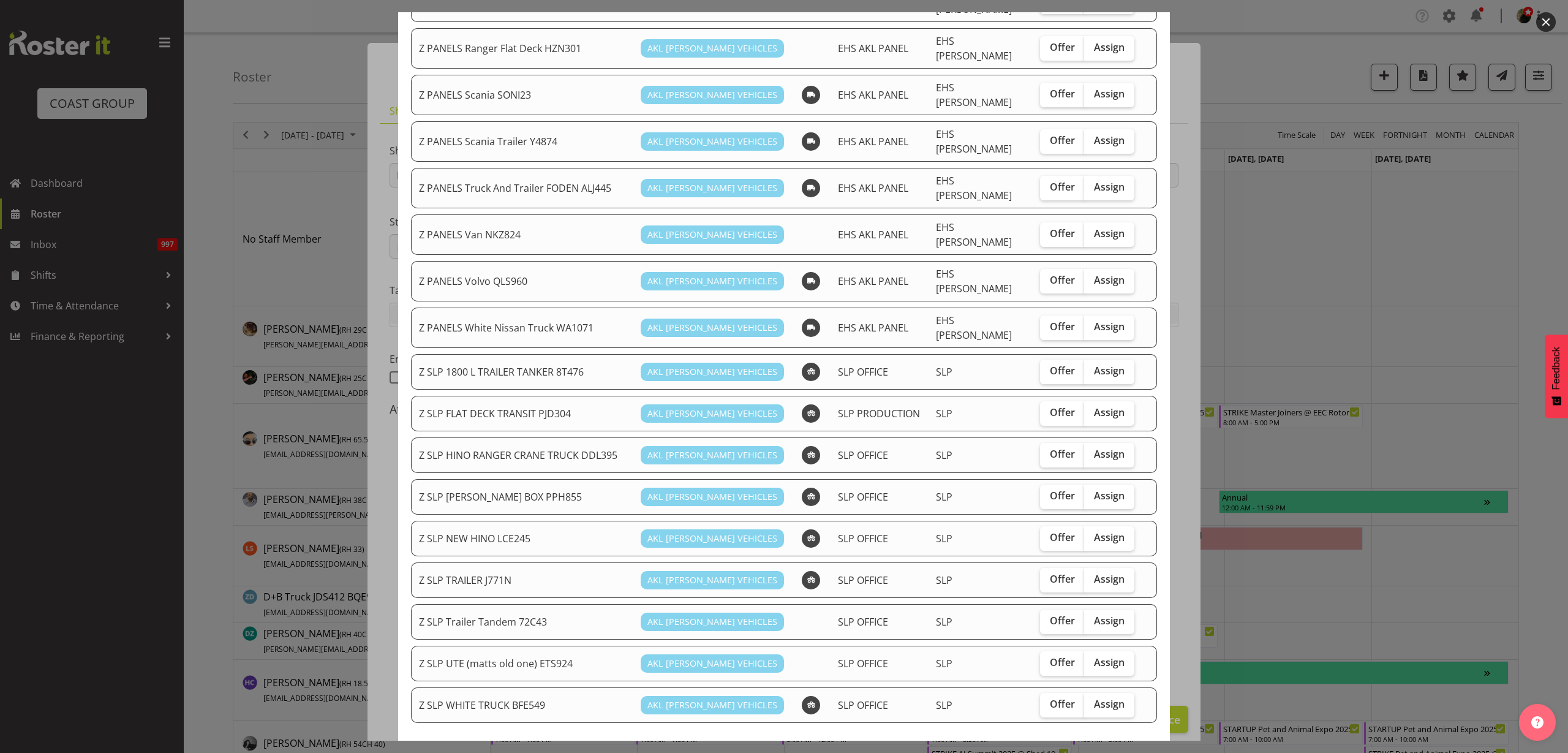
click at [1094, 407] on span "Assign" at bounding box center [1109, 412] width 30 height 12
click at [1091, 409] on input "Assign" at bounding box center [1088, 412] width 8 height 8
checkbox input "true"
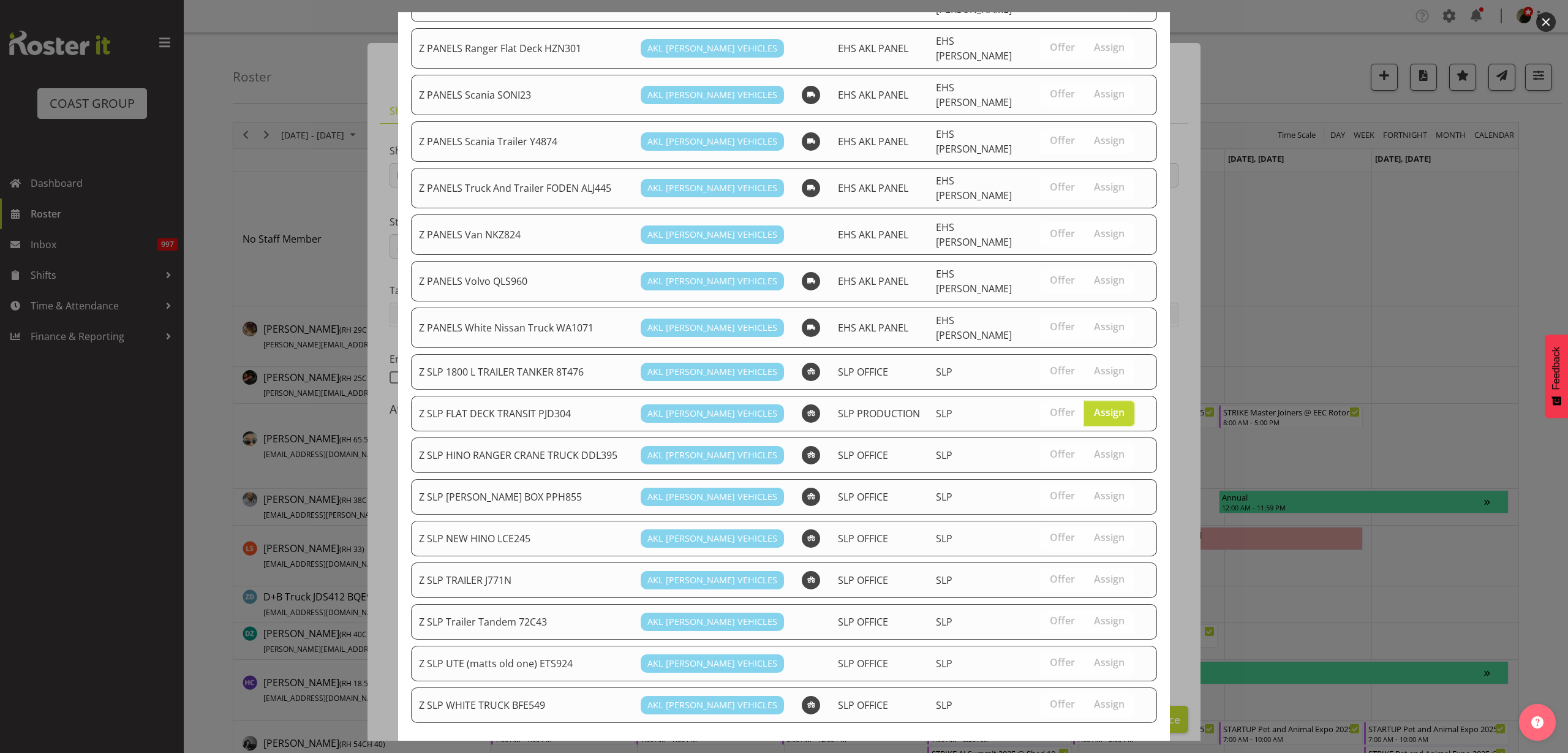
click at [1001, 752] on span "Assign Z SLP FLAT DECK TRANSIT PJD304" at bounding box center [1044, 768] width 211 height 15
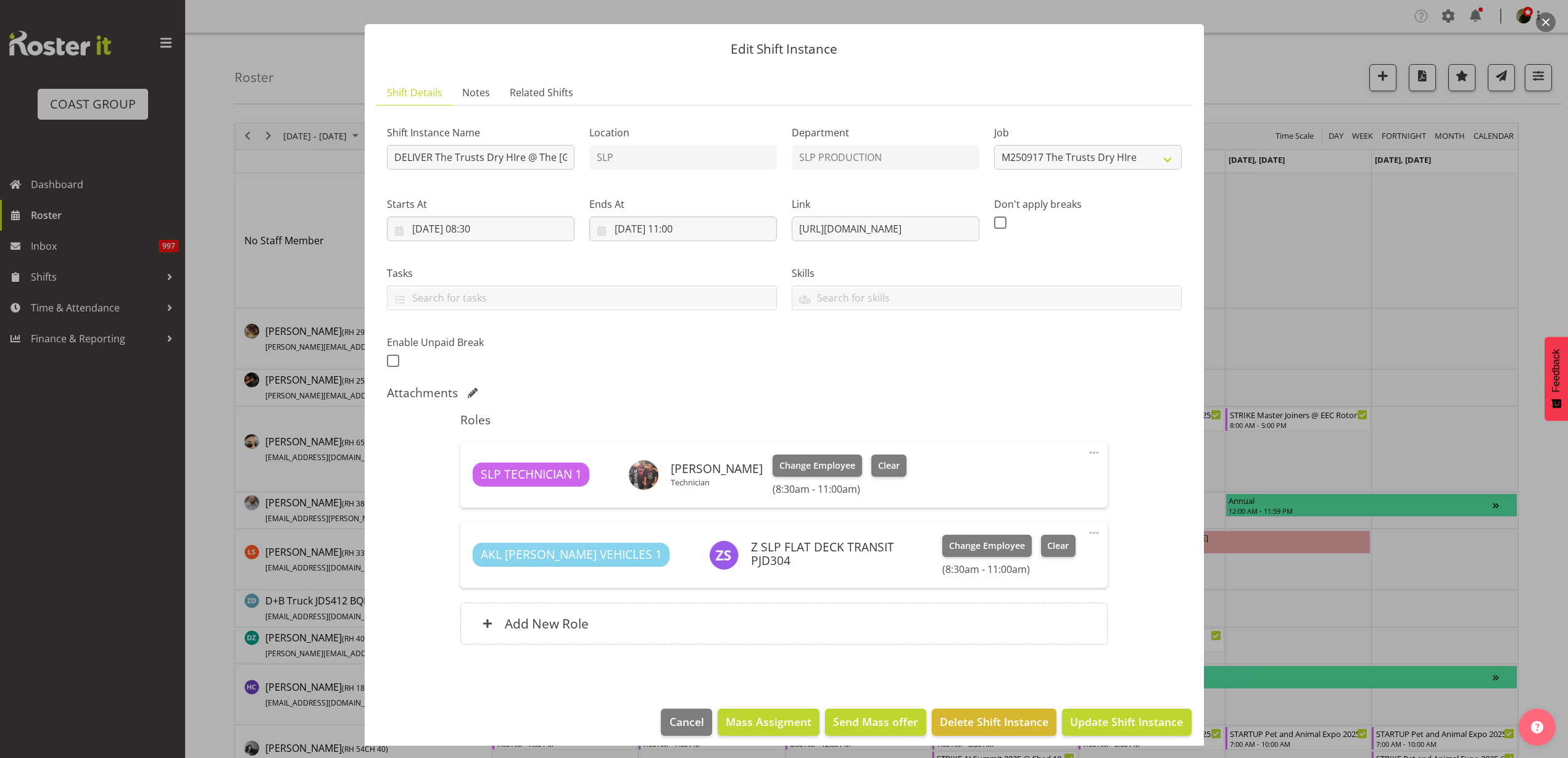
scroll to position [28, 0]
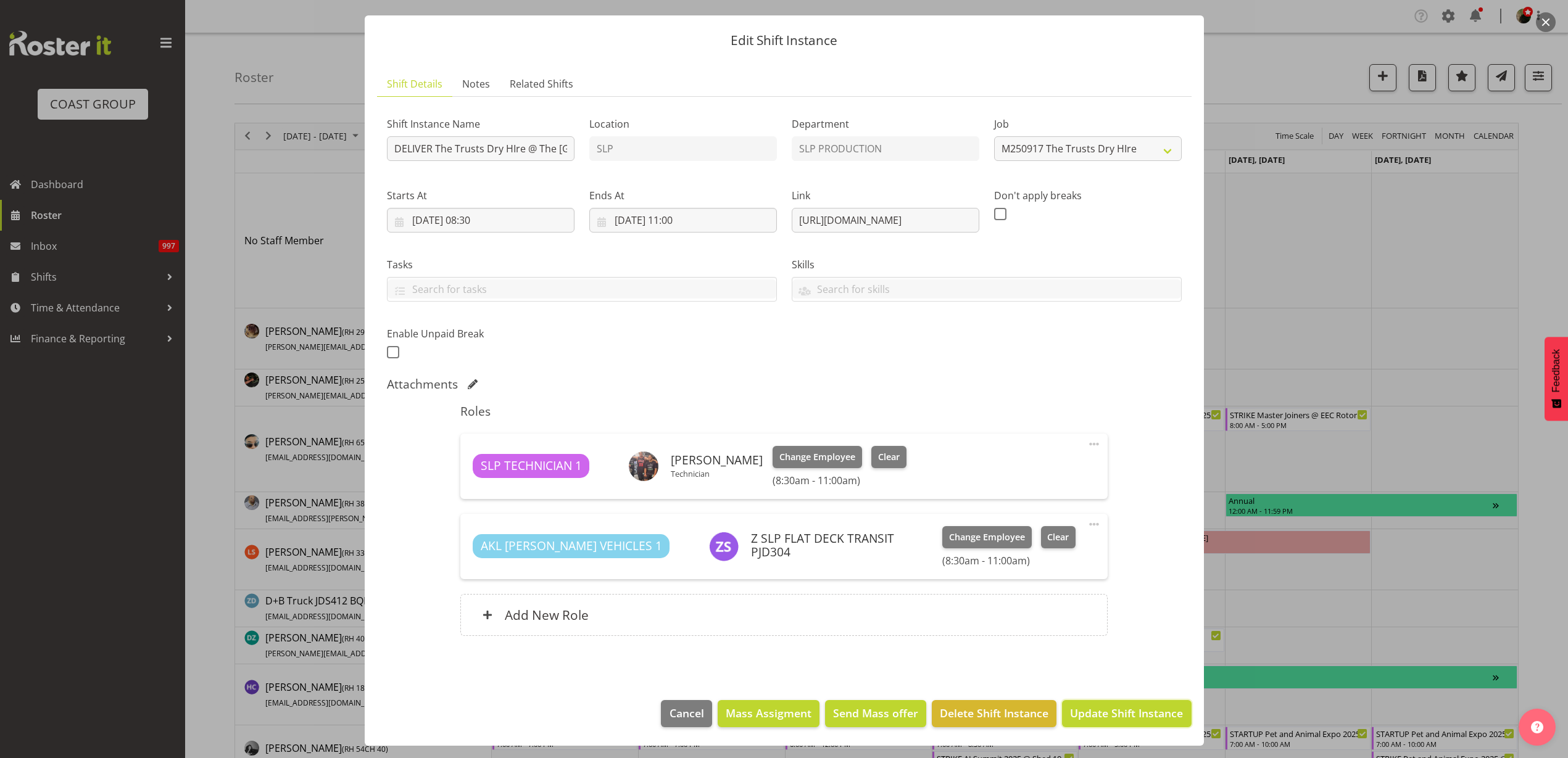
click at [1081, 712] on span "Update Shift Instance" at bounding box center [1126, 713] width 113 height 16
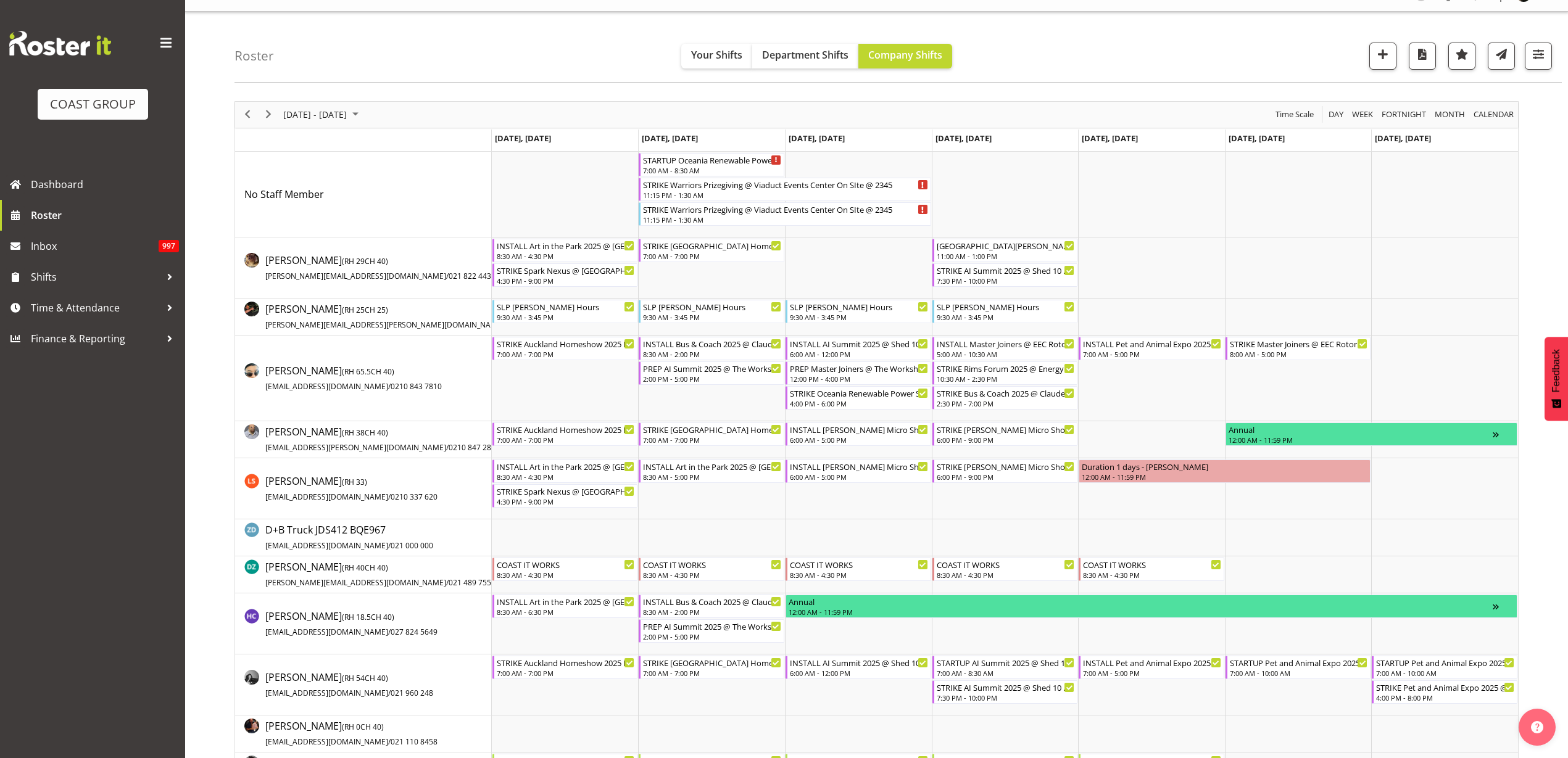
scroll to position [0, 0]
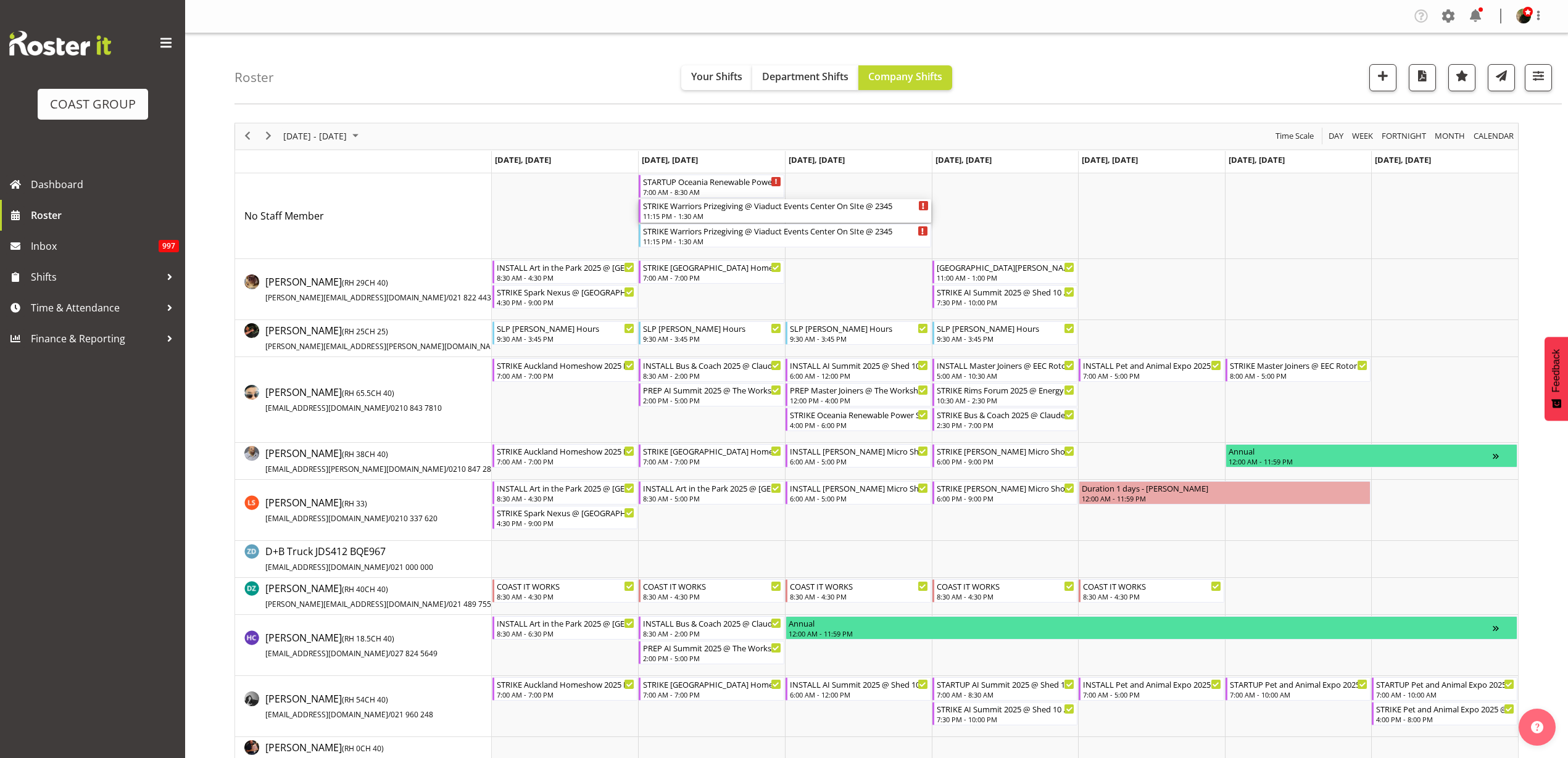
click at [703, 218] on div "11:15 PM - 1:30 AM" at bounding box center [785, 216] width 285 height 10
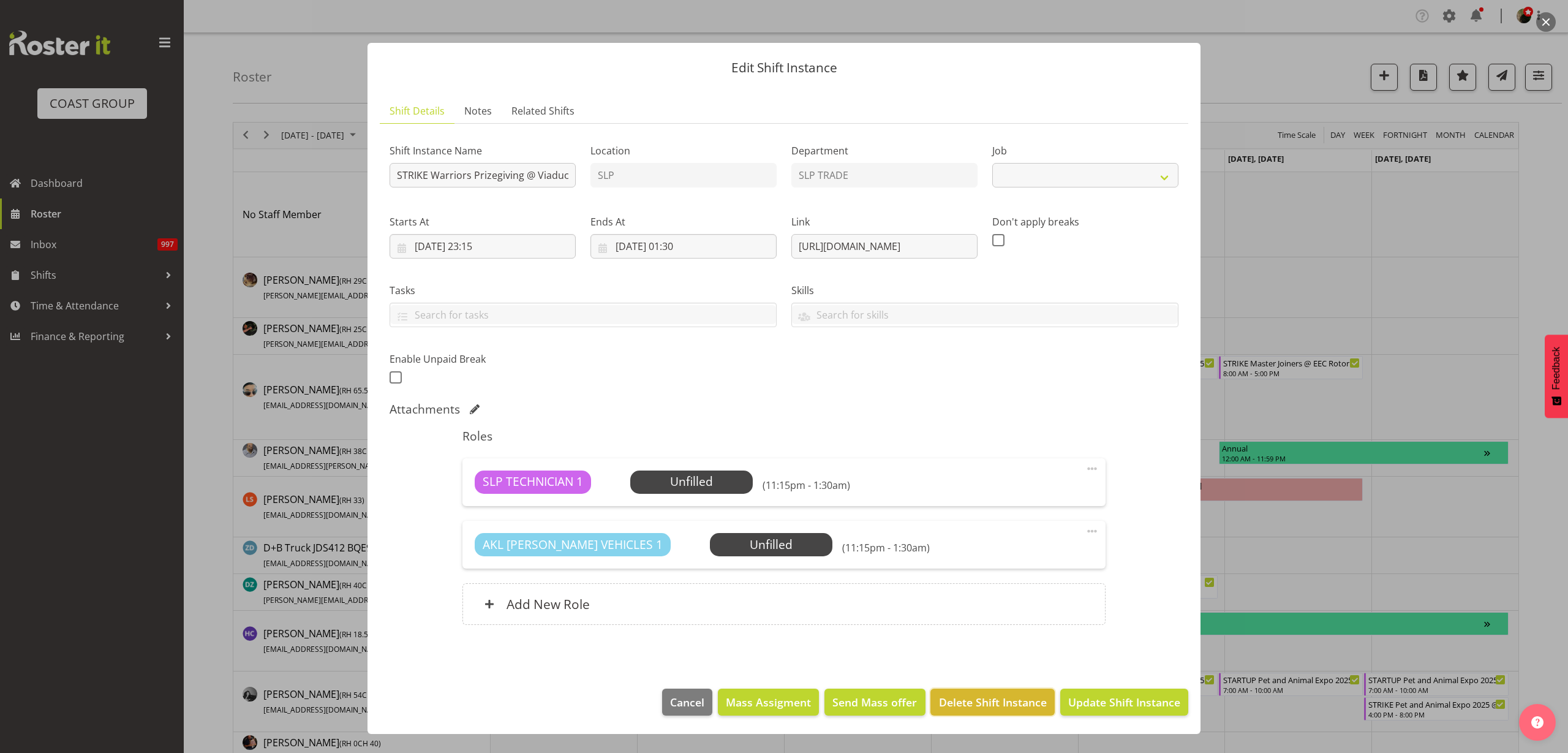
click at [989, 711] on button "Delete Shift Instance" at bounding box center [992, 702] width 124 height 27
select select "10624"
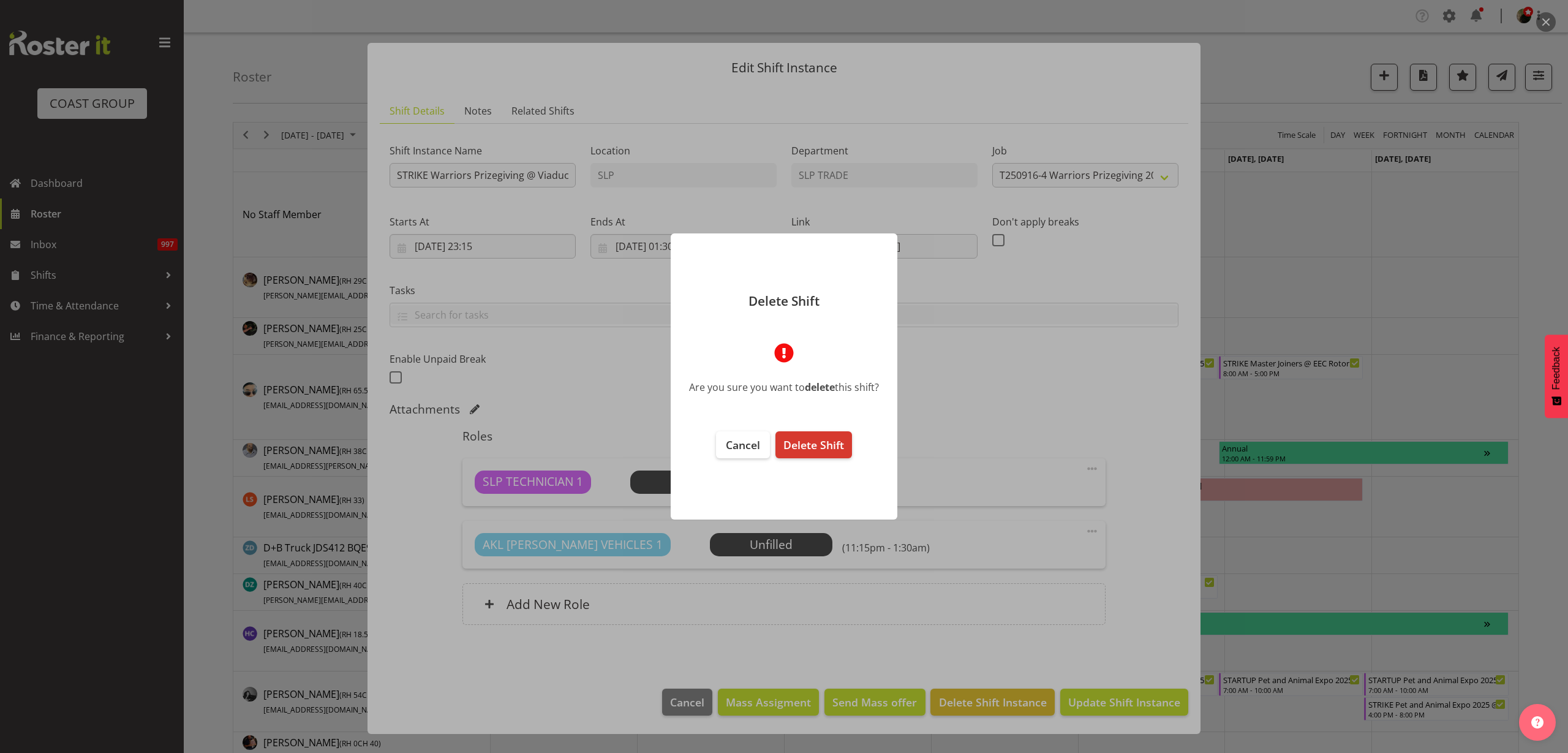
click at [827, 445] on span "Delete Shift" at bounding box center [814, 445] width 61 height 15
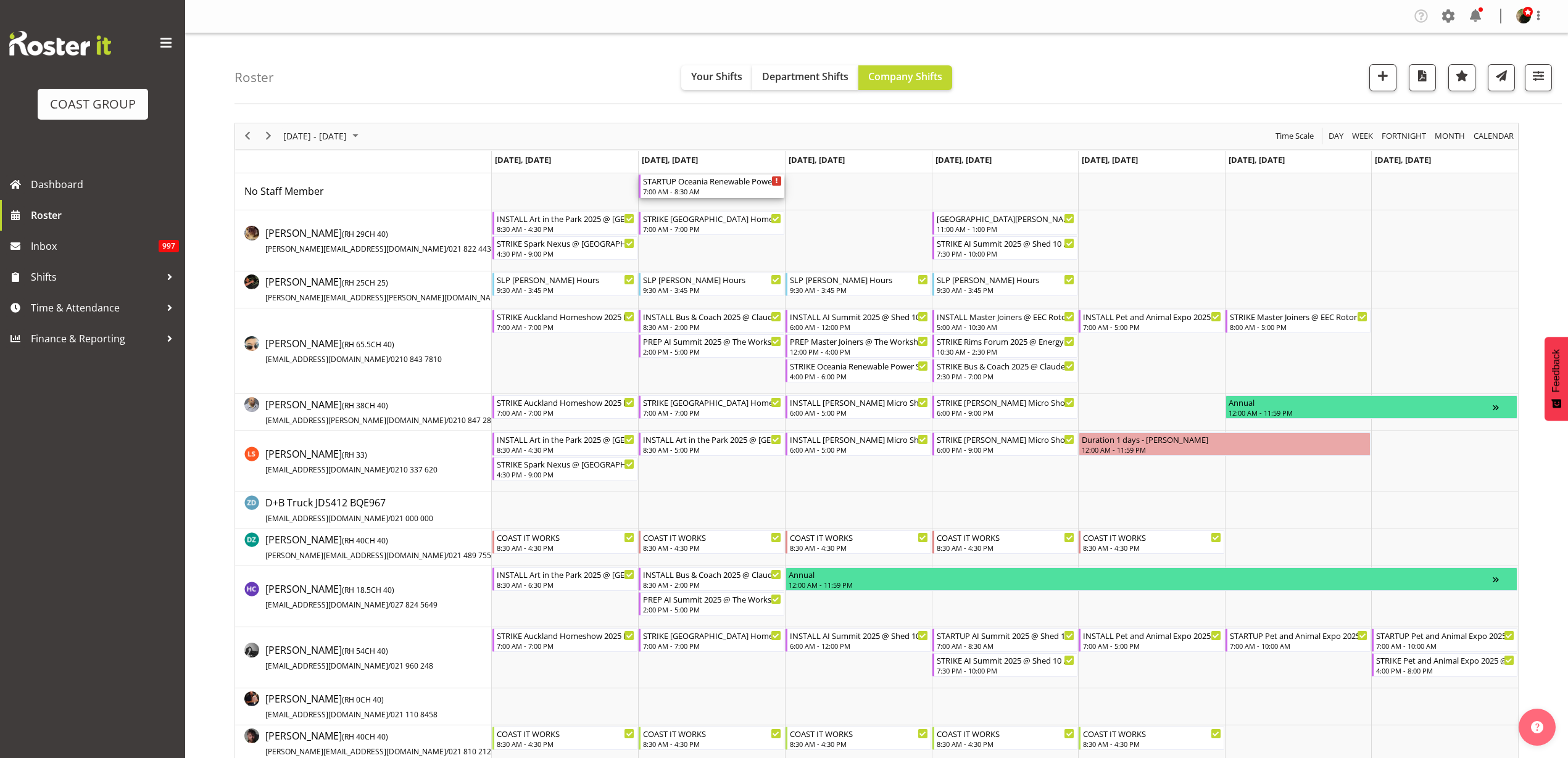
click at [694, 179] on div "STARTUP Oceania Renewable Power Summit 2025 @ The Pullman On Site @ 0700" at bounding box center [712, 181] width 139 height 12
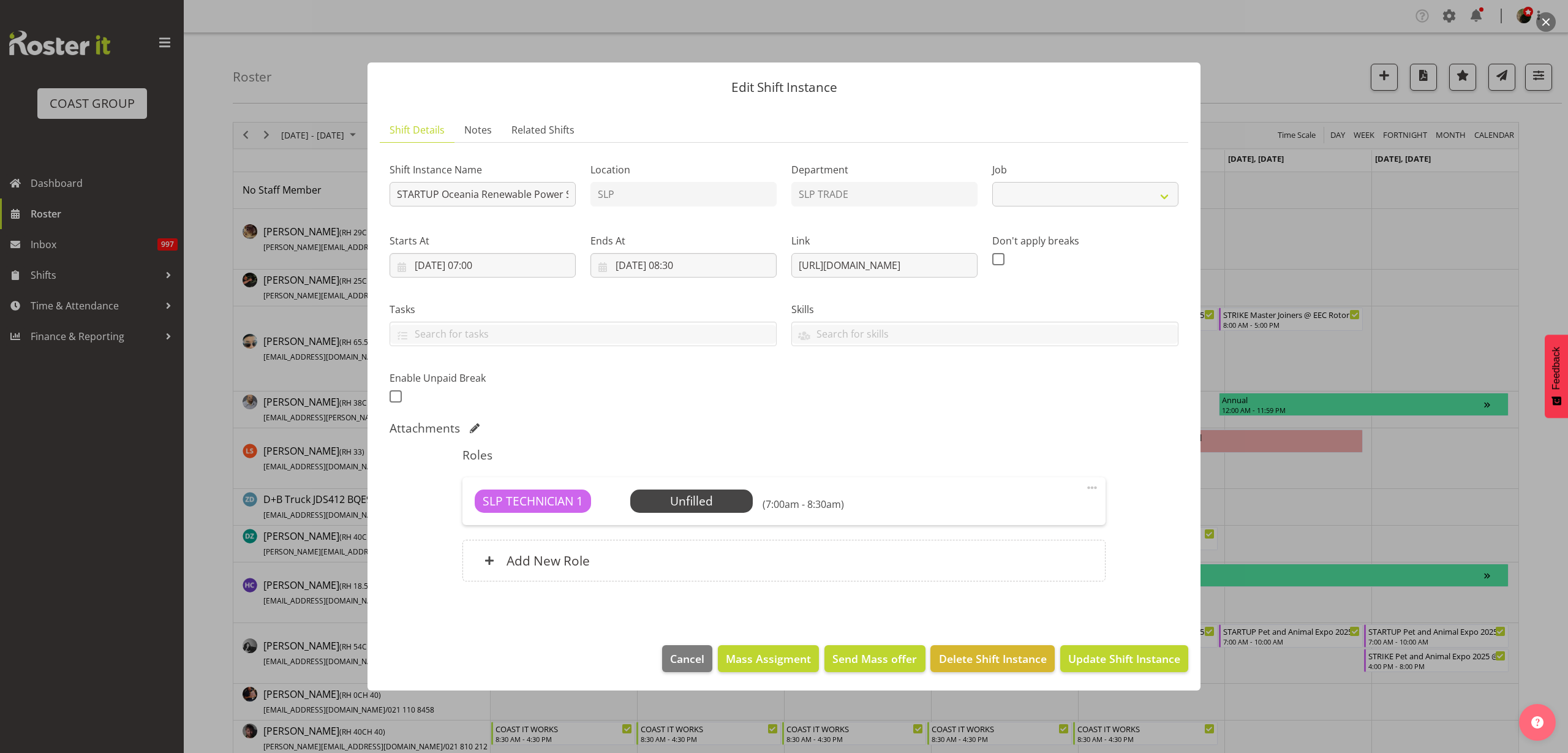
select select "10547"
click at [0, 0] on span "Select Employee" at bounding box center [0, 0] width 0 height 0
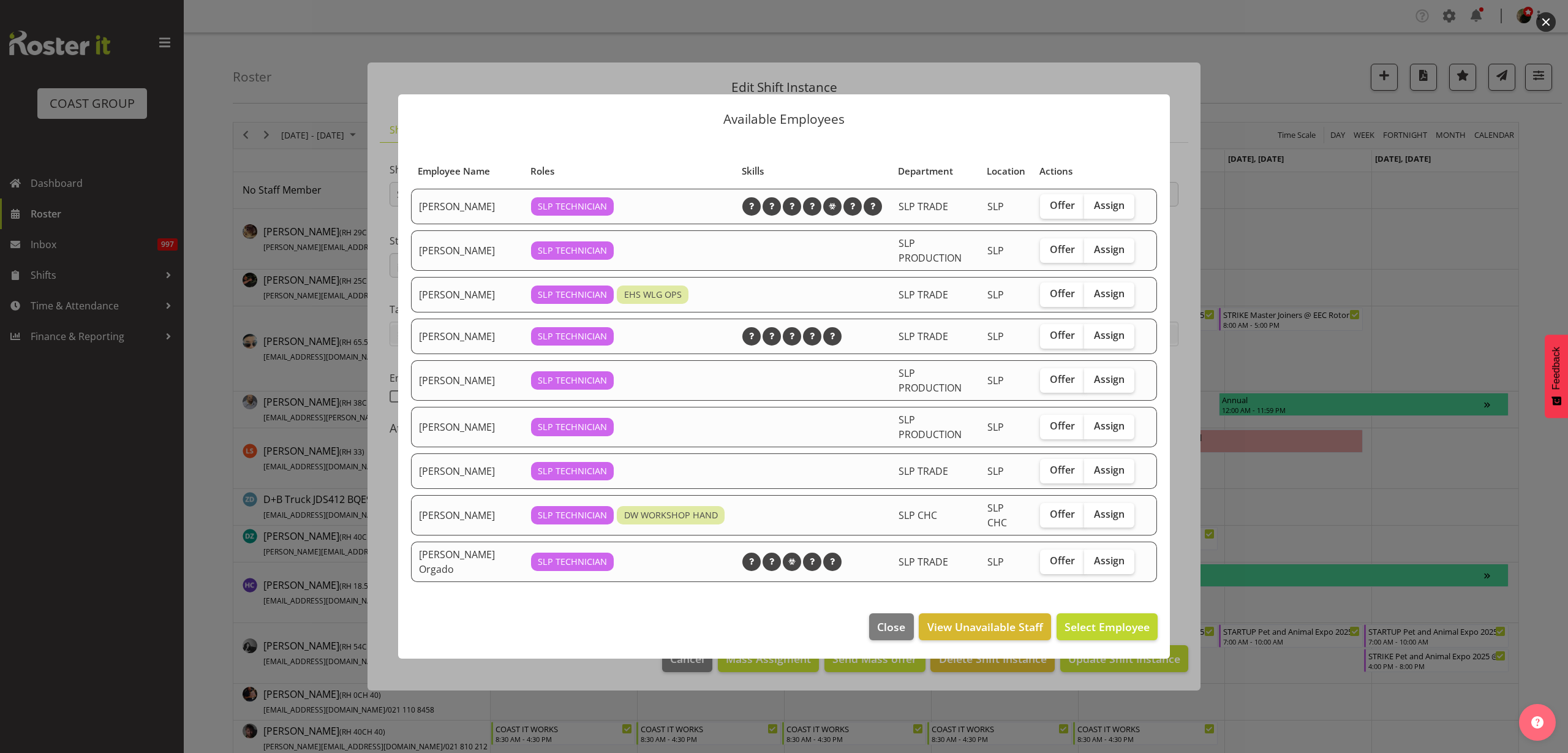
click at [1106, 559] on span "Assign" at bounding box center [1109, 561] width 30 height 12
click at [1092, 559] on input "Assign" at bounding box center [1088, 561] width 8 height 8
checkbox input "true"
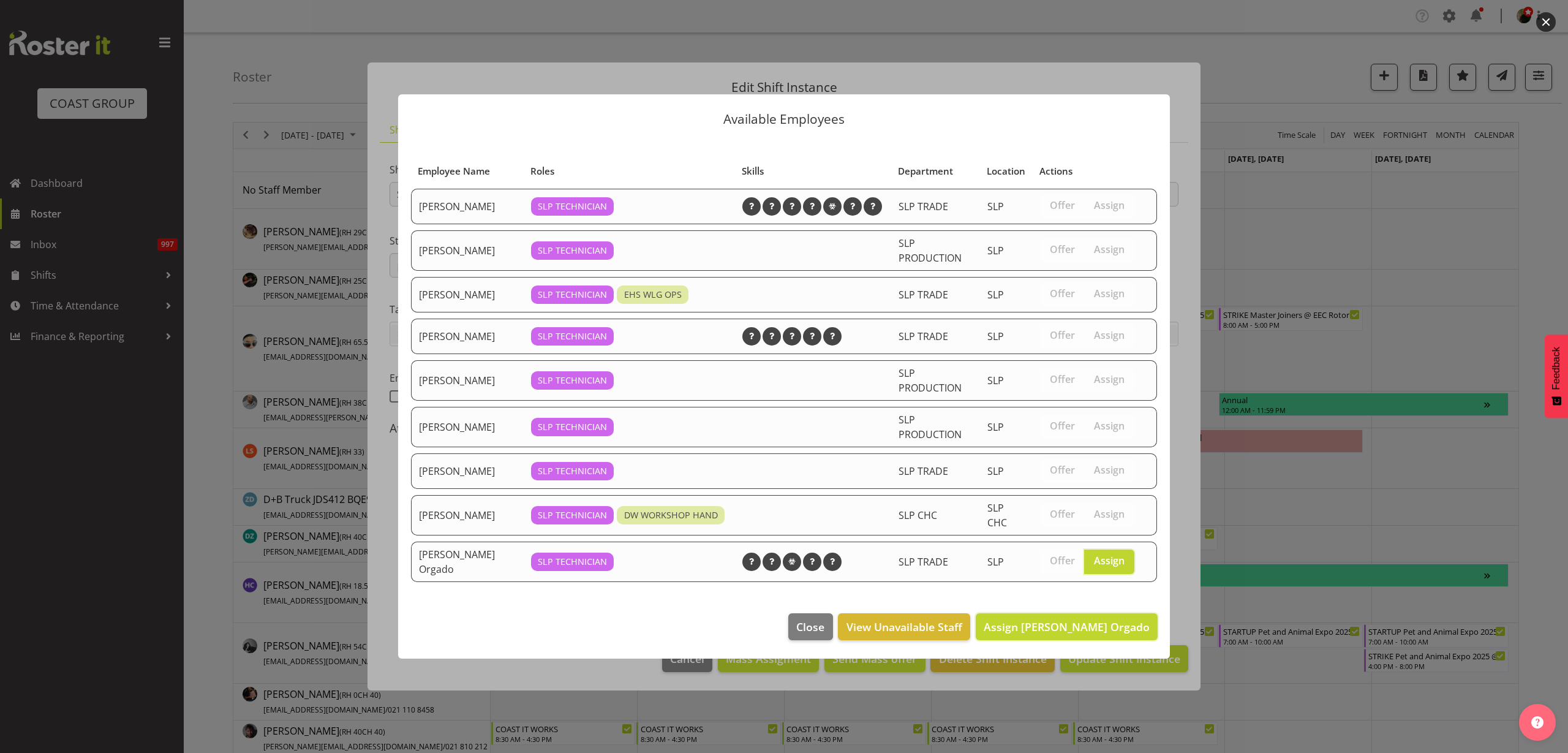
click at [1095, 633] on span "Assign [PERSON_NAME] Orgado" at bounding box center [1066, 627] width 166 height 15
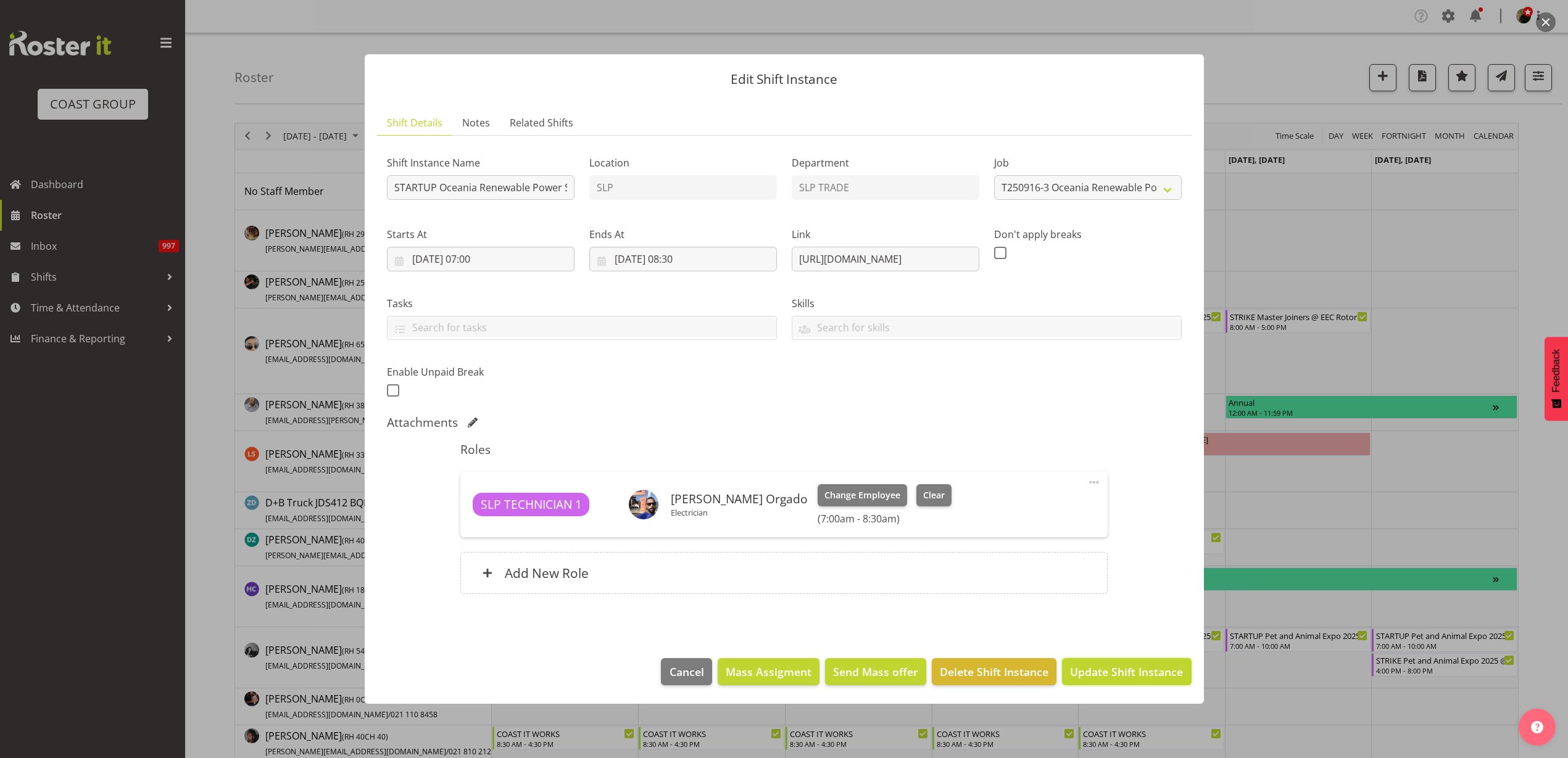
click at [1137, 675] on span "Update Shift Instance" at bounding box center [1126, 671] width 113 height 16
